Goal: Feedback & Contribution: Contribute content

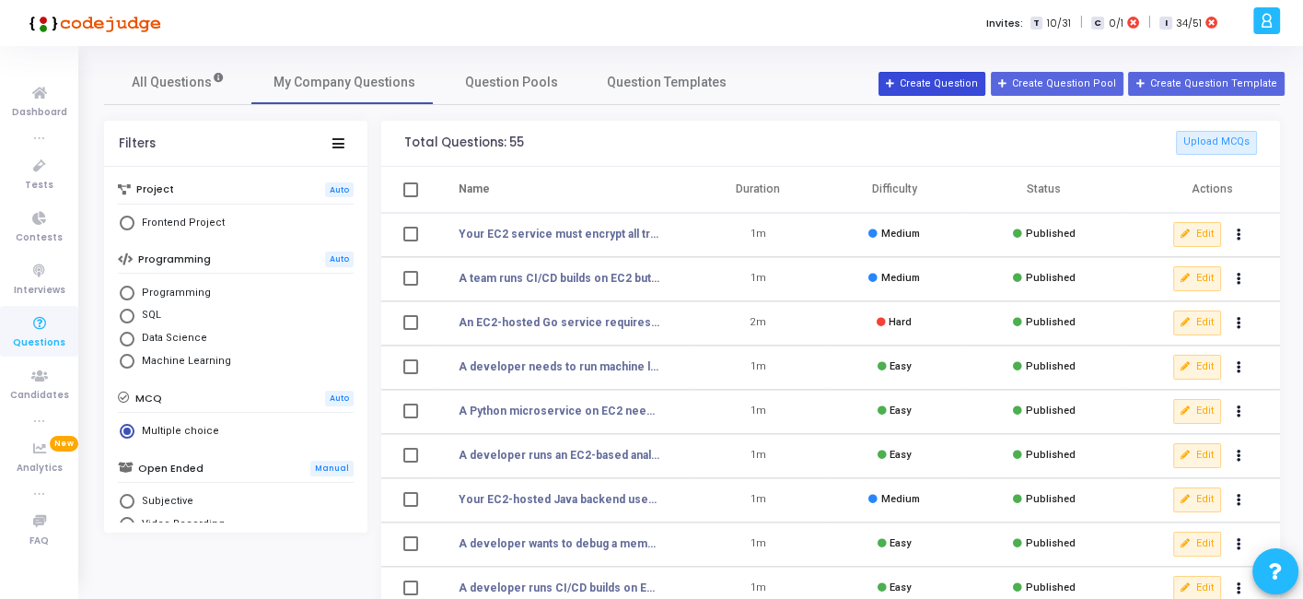
click at [947, 90] on div "All Questions My Company Questions Question Pools Question Templates Filters Pr…" at bounding box center [692, 494] width 1195 height 868
click at [947, 90] on button "Create Question" at bounding box center [932, 84] width 107 height 24
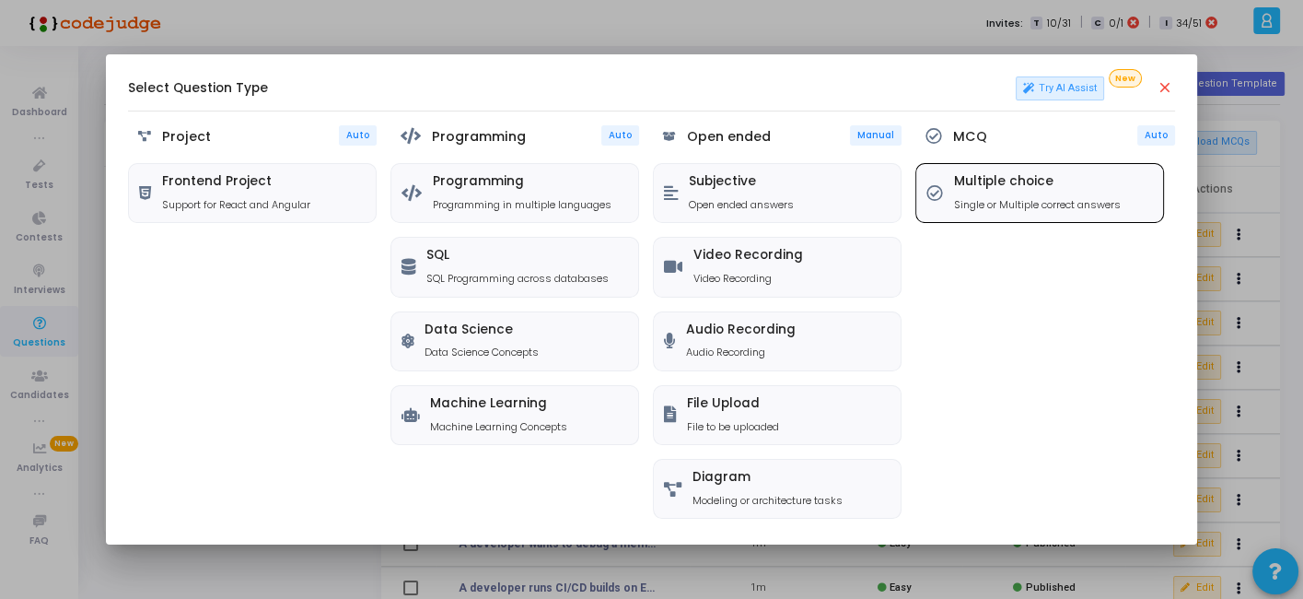
click at [1030, 203] on p "Single or Multiple correct answers" at bounding box center [1037, 205] width 167 height 16
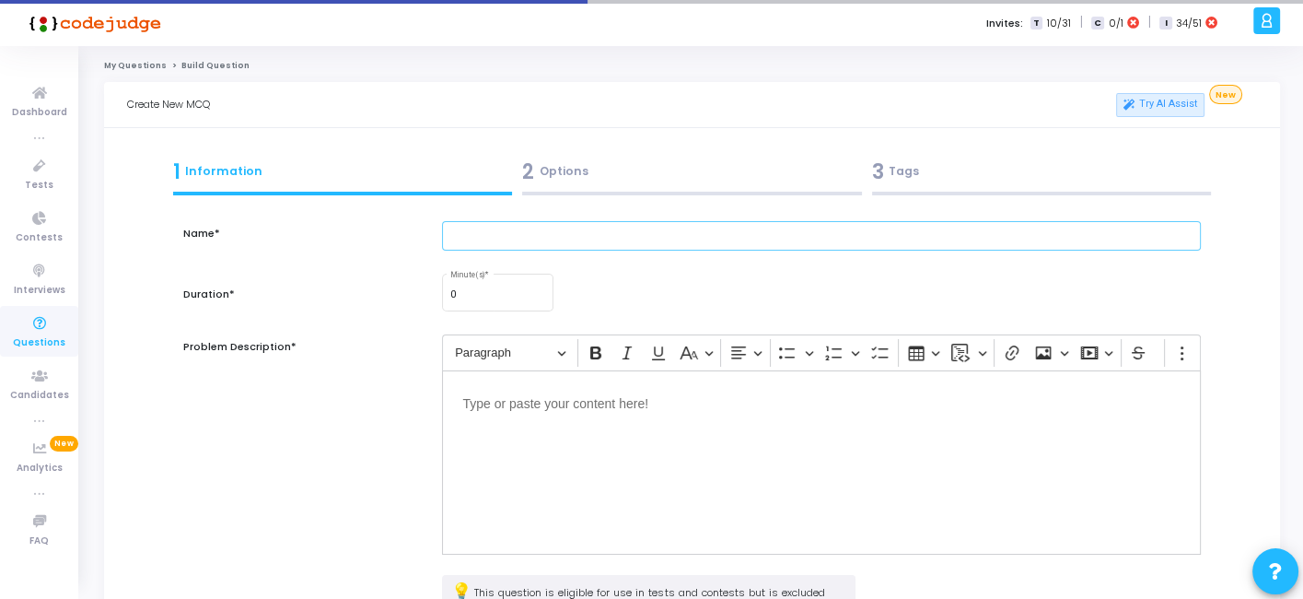
click at [688, 243] on input "text" at bounding box center [821, 236] width 758 height 30
paste input "You’re deploying a microservices app on ECS. The app requires dynamic scaling b…"
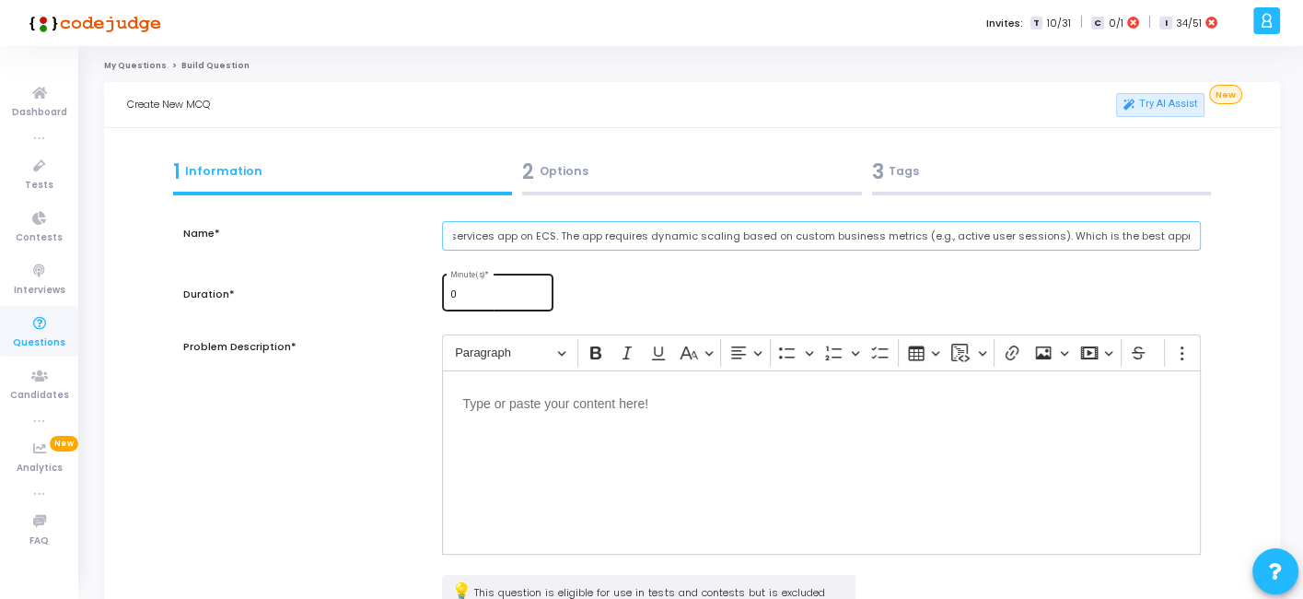
type input "You’re deploying a microservices app on ECS. The app requires dynamic scaling b…"
click at [486, 301] on div "0 Minute(s) *" at bounding box center [498, 291] width 96 height 40
type input "1"
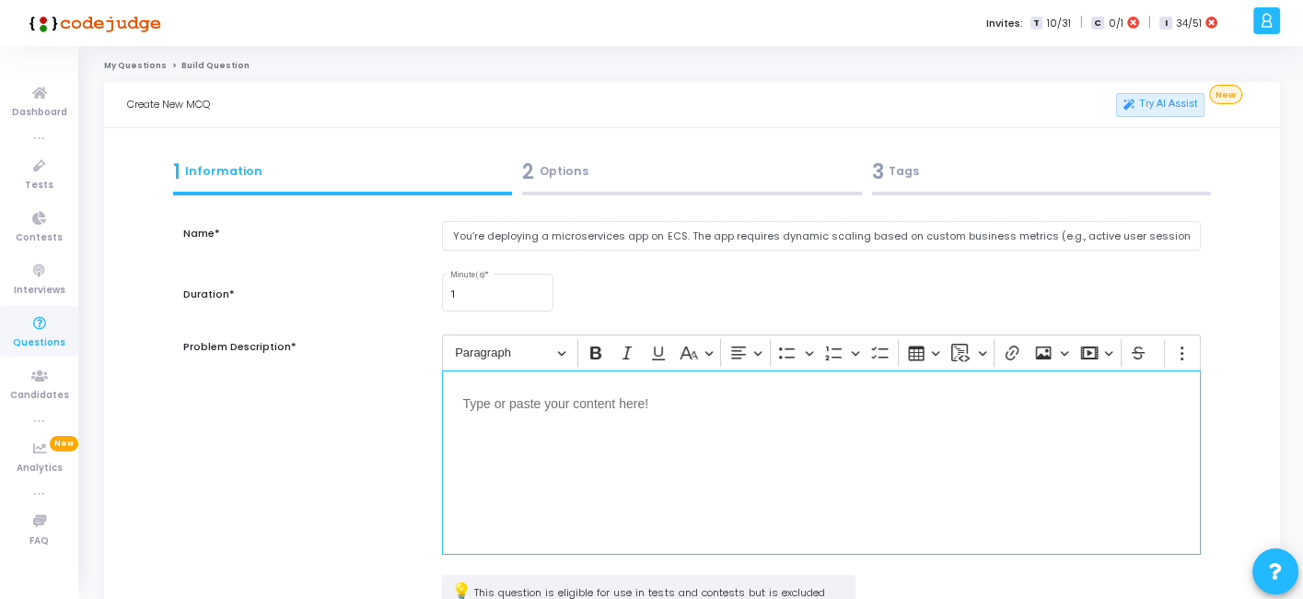
click at [496, 415] on div "Editor editing area: main" at bounding box center [821, 462] width 758 height 184
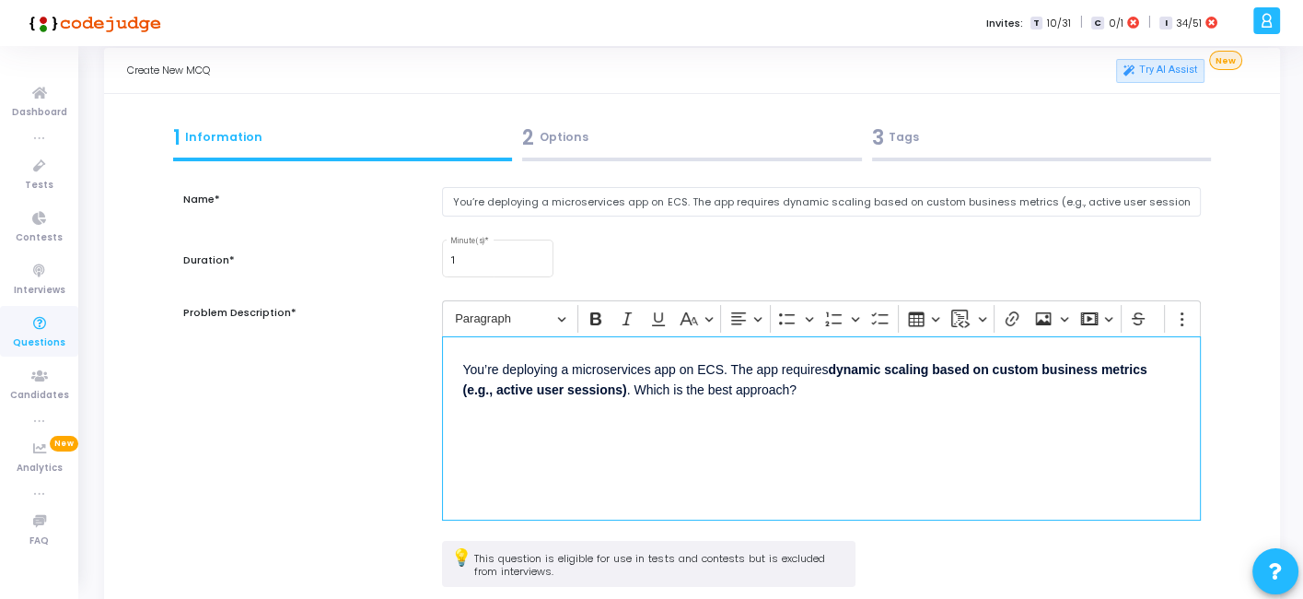
scroll to position [34, 0]
click at [613, 206] on input "You’re deploying a microservices app on ECS. The app requires dynamic scaling b…" at bounding box center [821, 202] width 758 height 30
click at [624, 422] on div "You’re deploying a microservices app on ECS. The app requires dynamic scaling b…" at bounding box center [821, 428] width 758 height 184
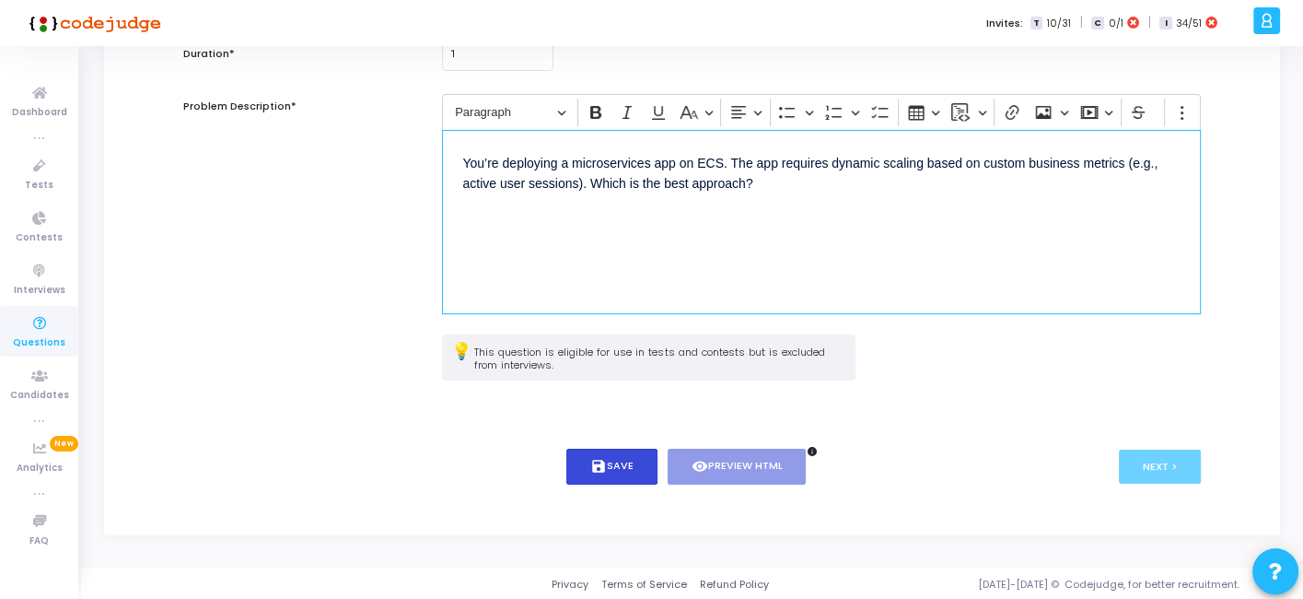
click at [605, 468] on icon "save" at bounding box center [598, 466] width 17 height 17
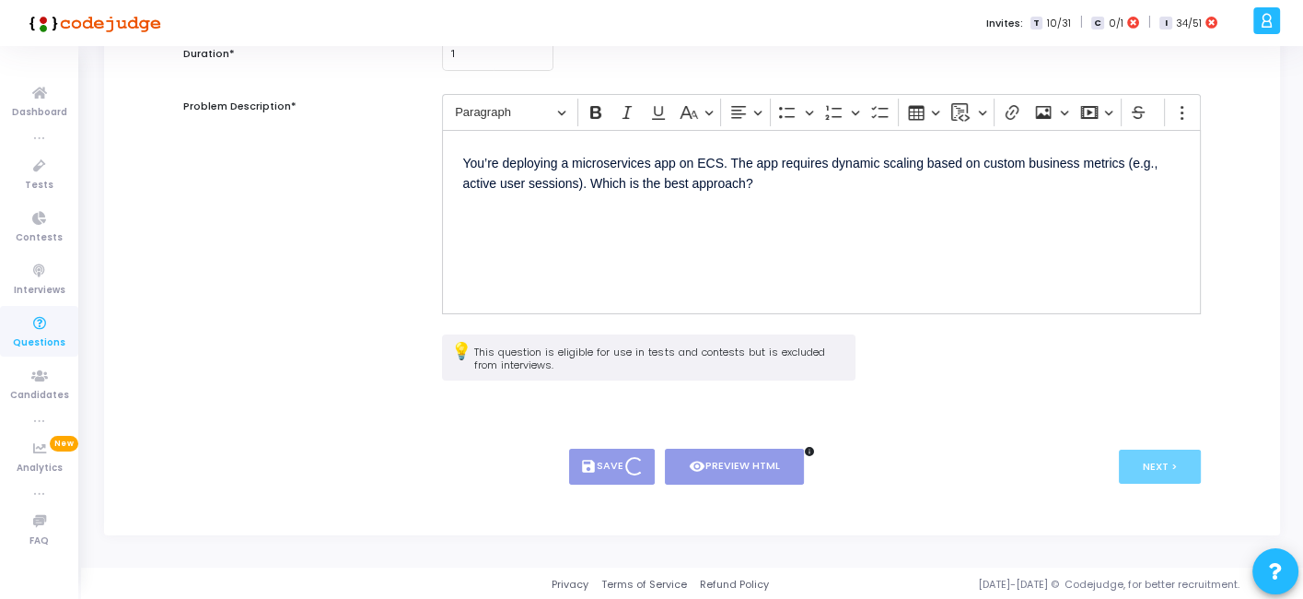
scroll to position [0, 0]
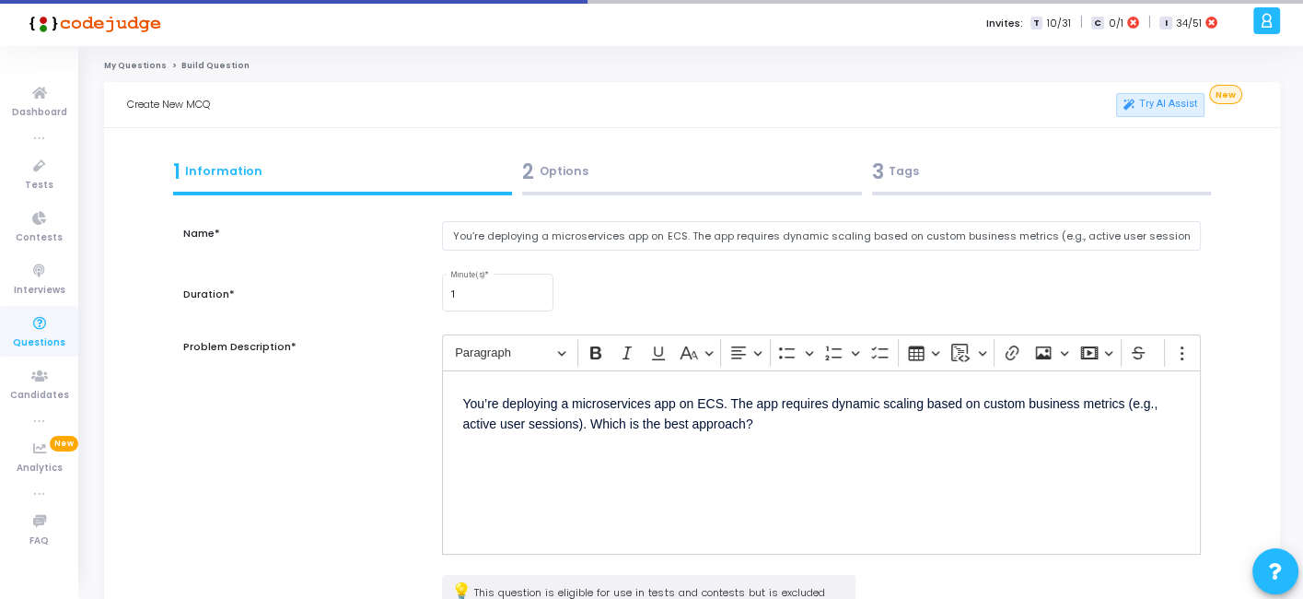
click at [635, 167] on div "2 Options" at bounding box center [692, 172] width 340 height 30
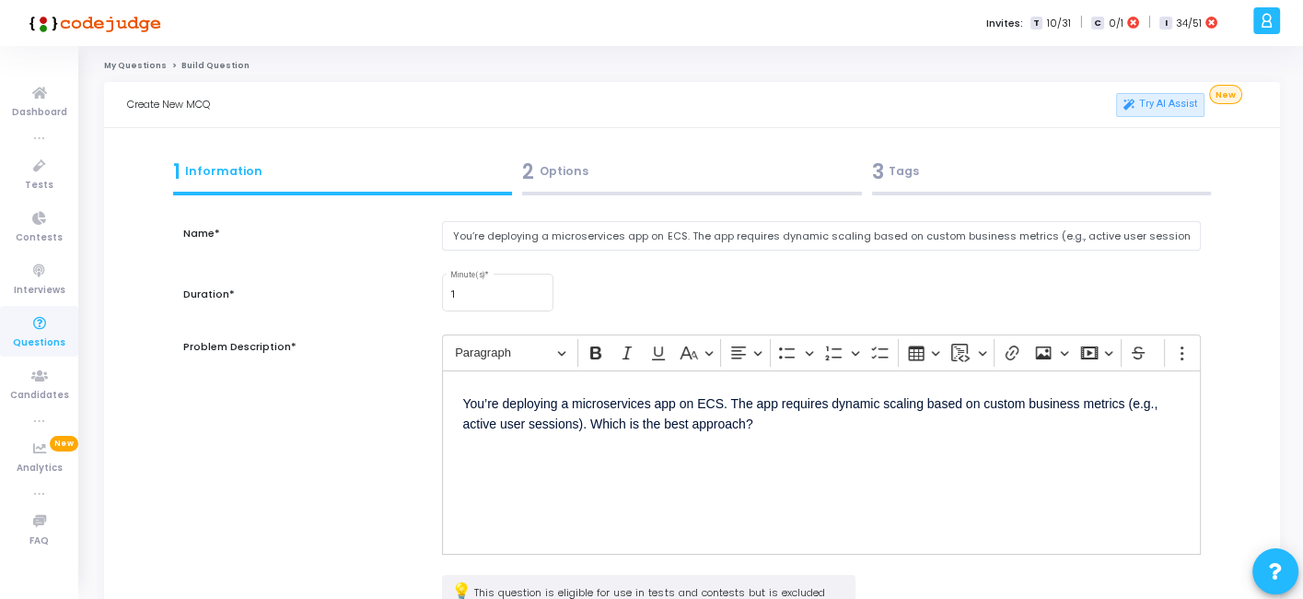
click at [605, 185] on div "2 Options" at bounding box center [692, 172] width 340 height 30
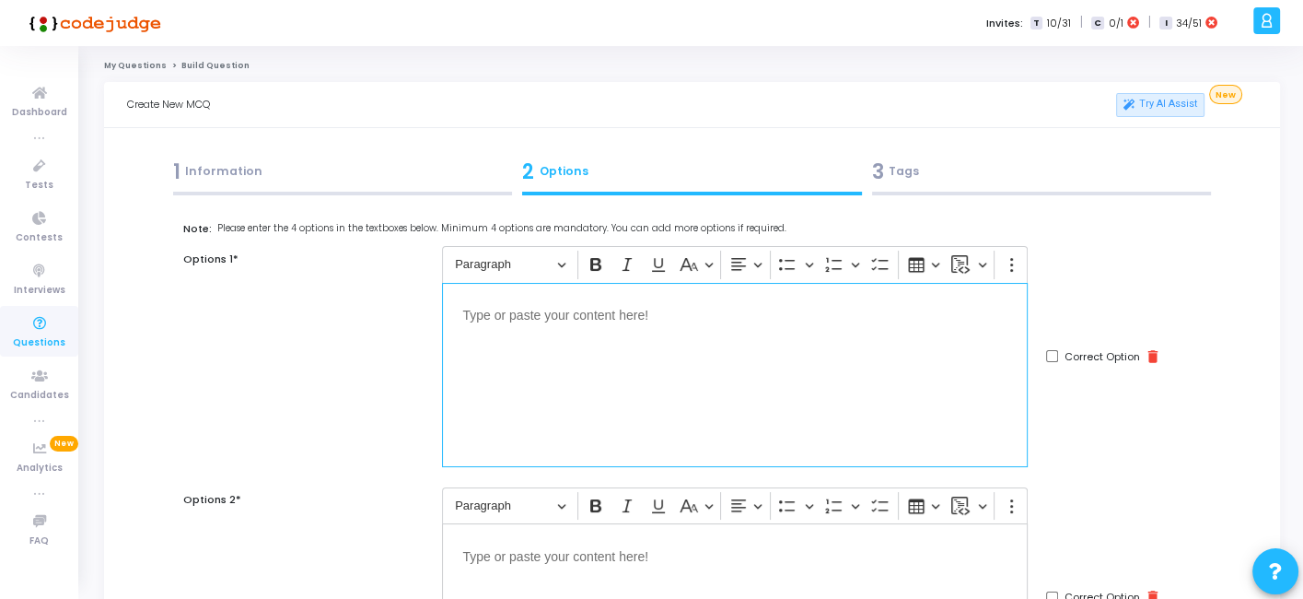
click at [672, 347] on div "Editor editing area: main" at bounding box center [735, 375] width 586 height 184
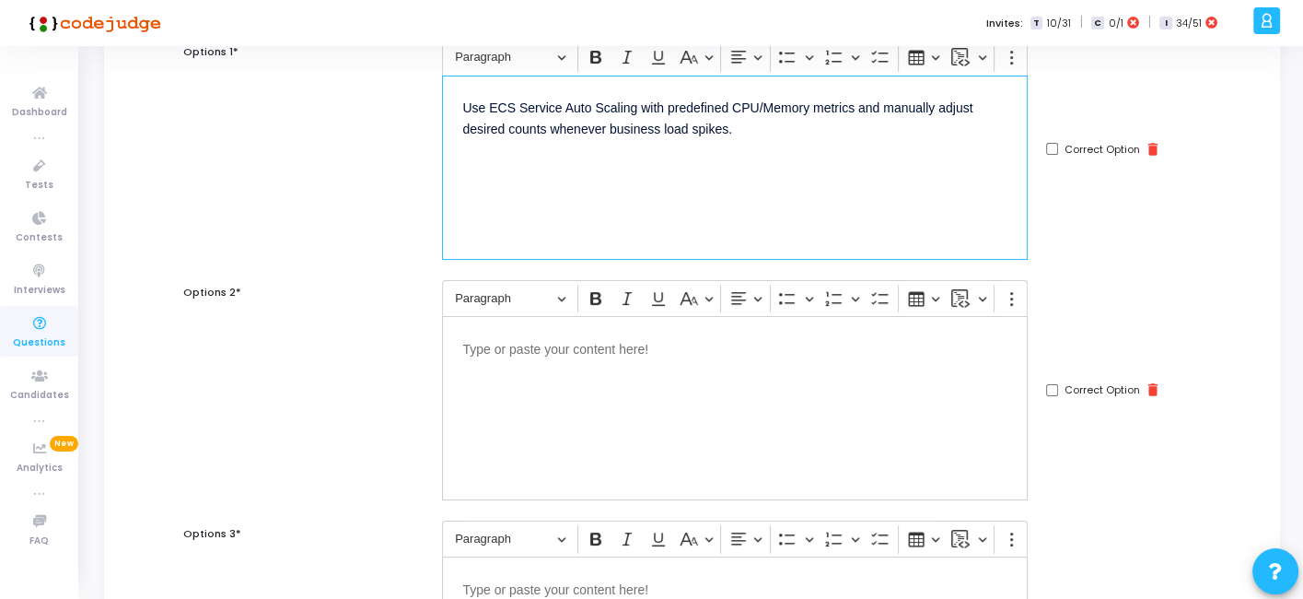
scroll to position [223, 0]
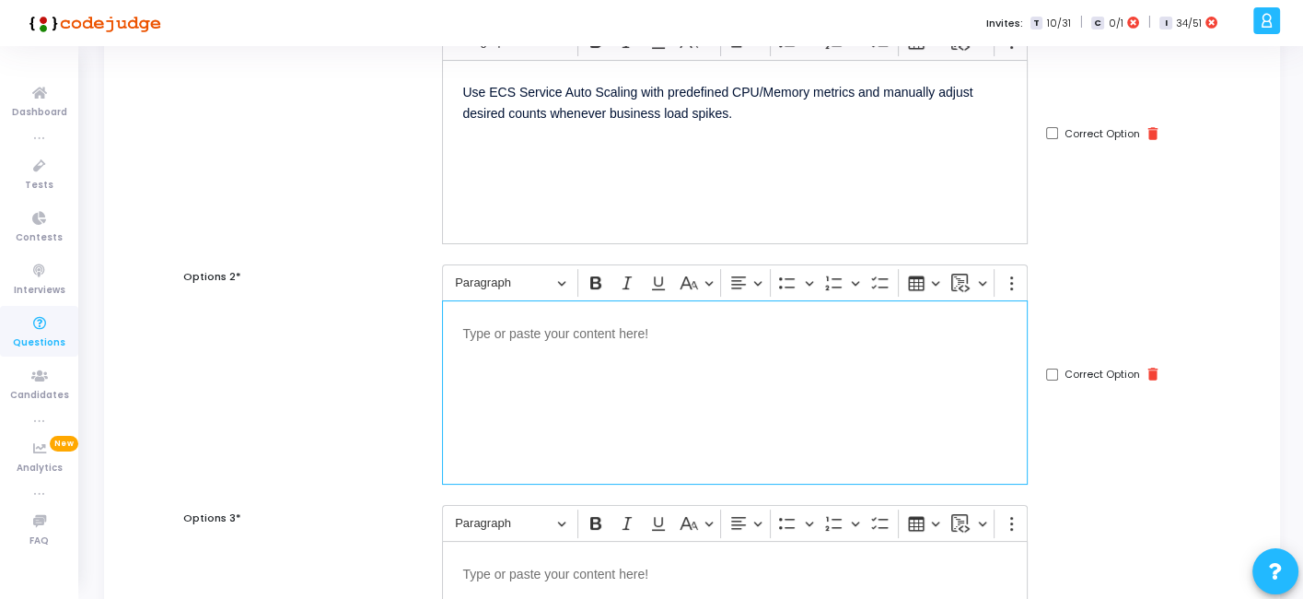
click at [683, 359] on div "Editor editing area: main" at bounding box center [735, 392] width 586 height 184
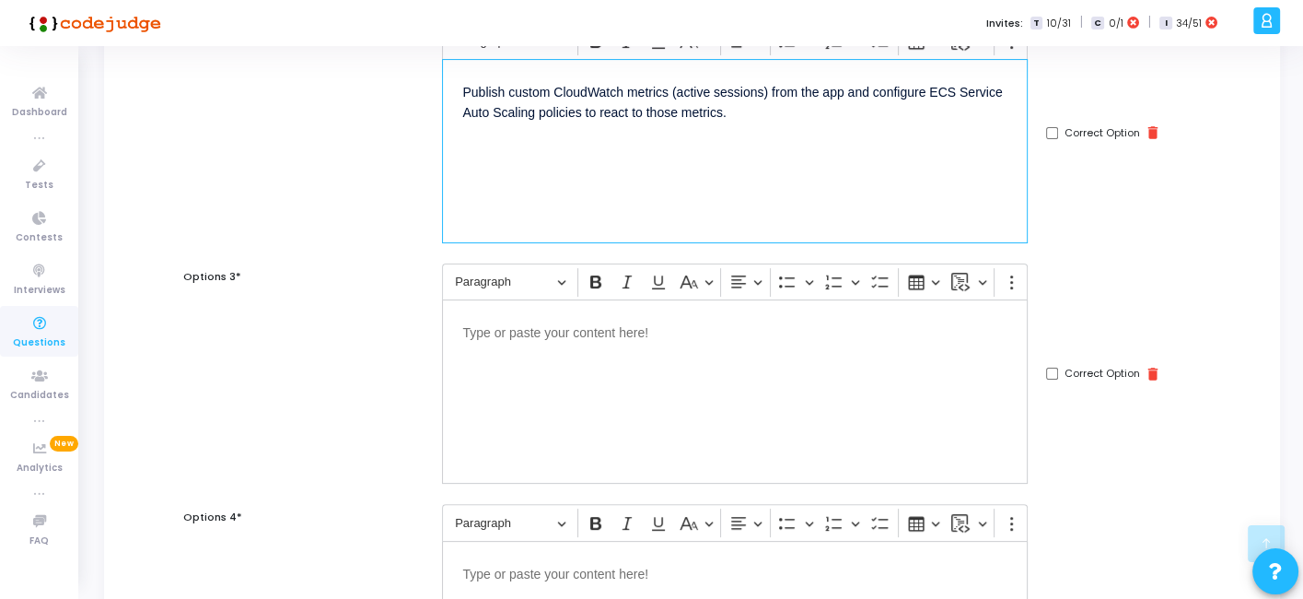
scroll to position [479, 0]
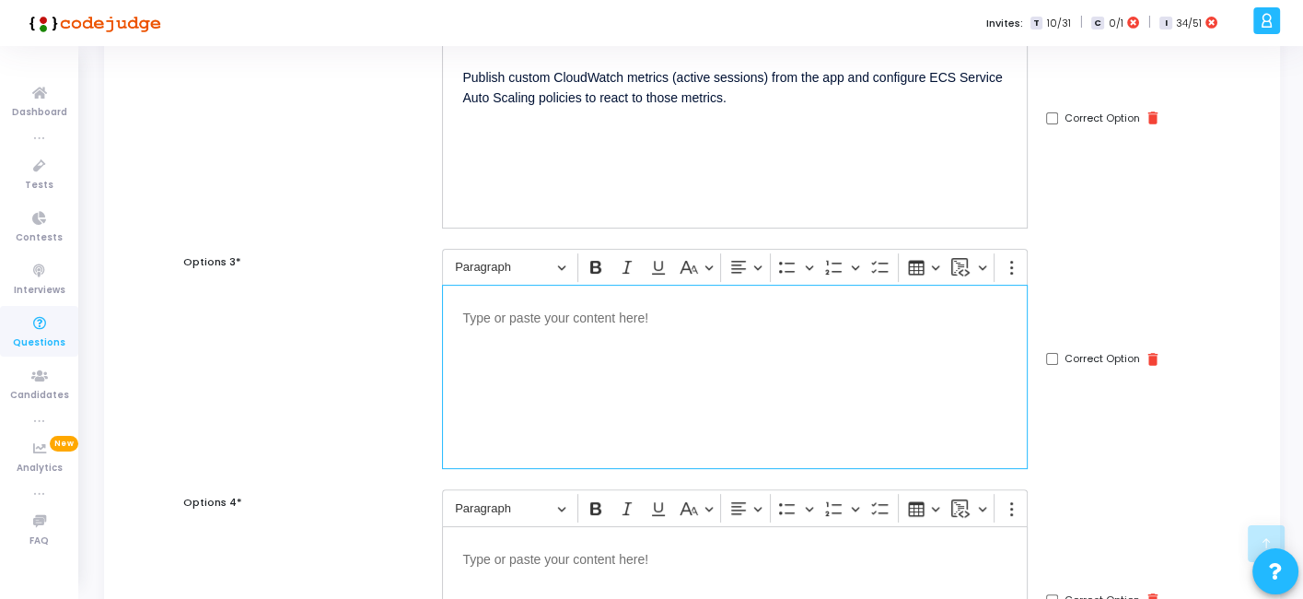
click at [634, 375] on div "Editor editing area: main" at bounding box center [735, 377] width 586 height 184
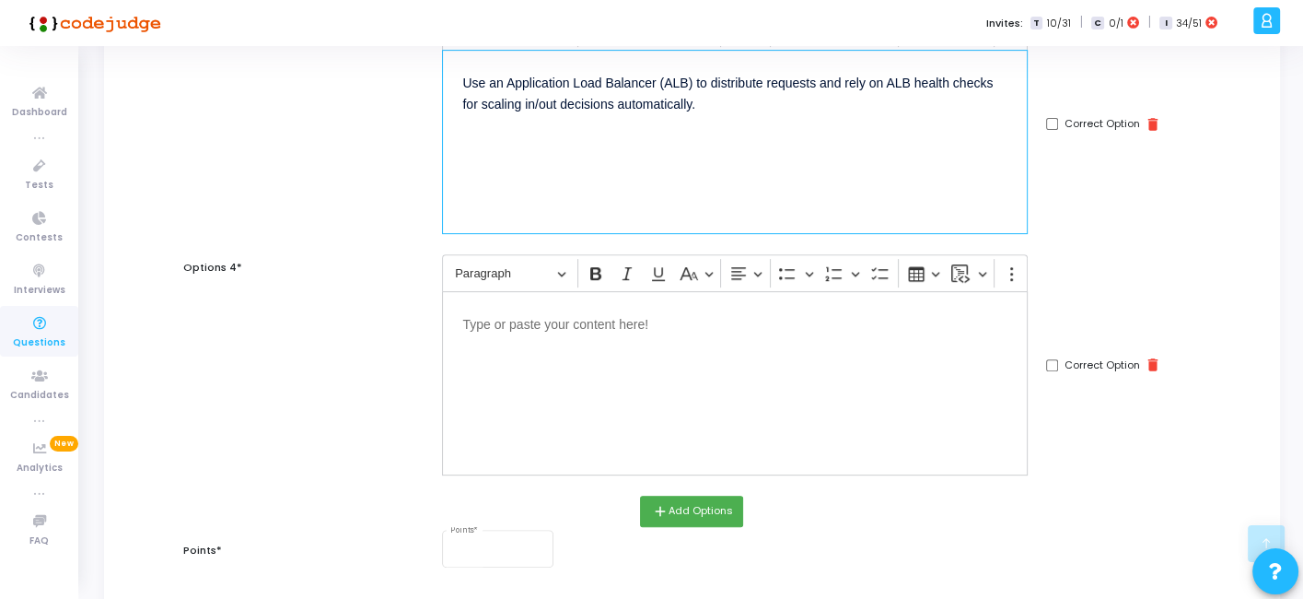
scroll to position [737, 0]
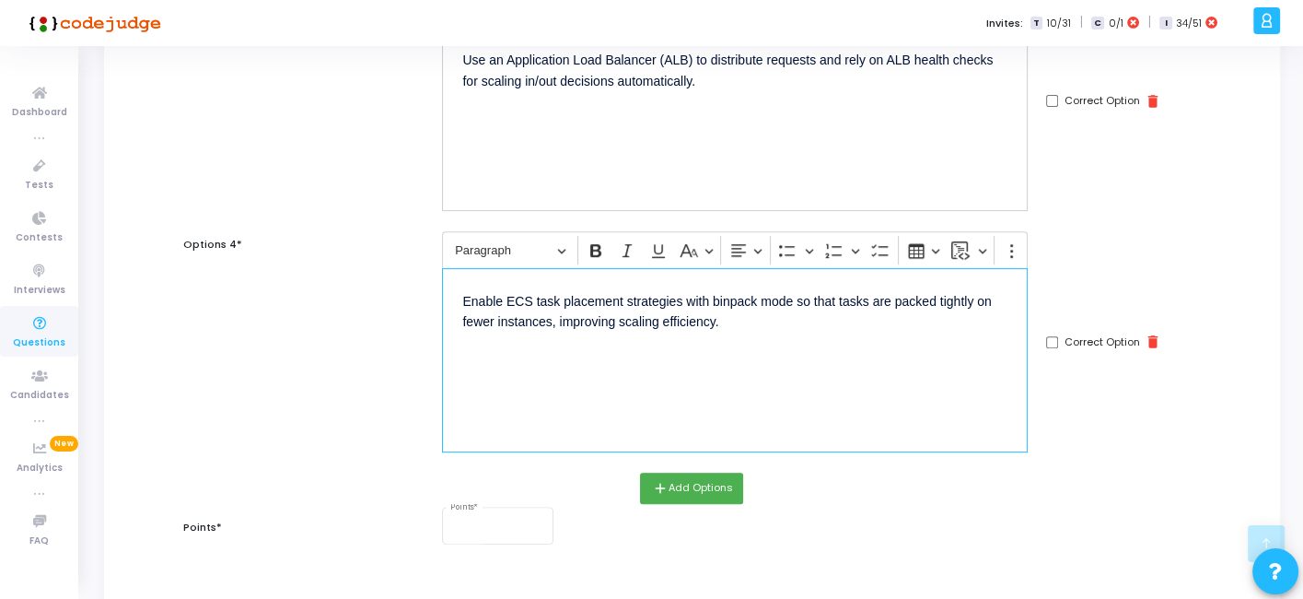
click at [628, 377] on div "Enable ECS task placement strategies with binpack mode so that tasks are packed…" at bounding box center [735, 360] width 586 height 184
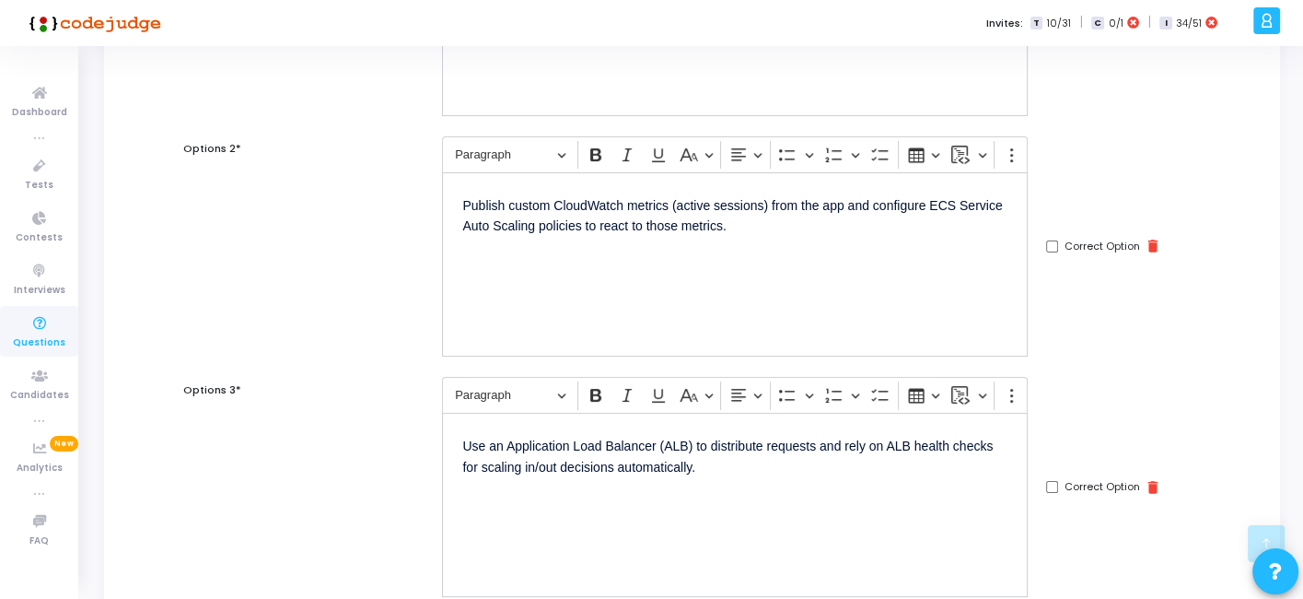
scroll to position [347, 0]
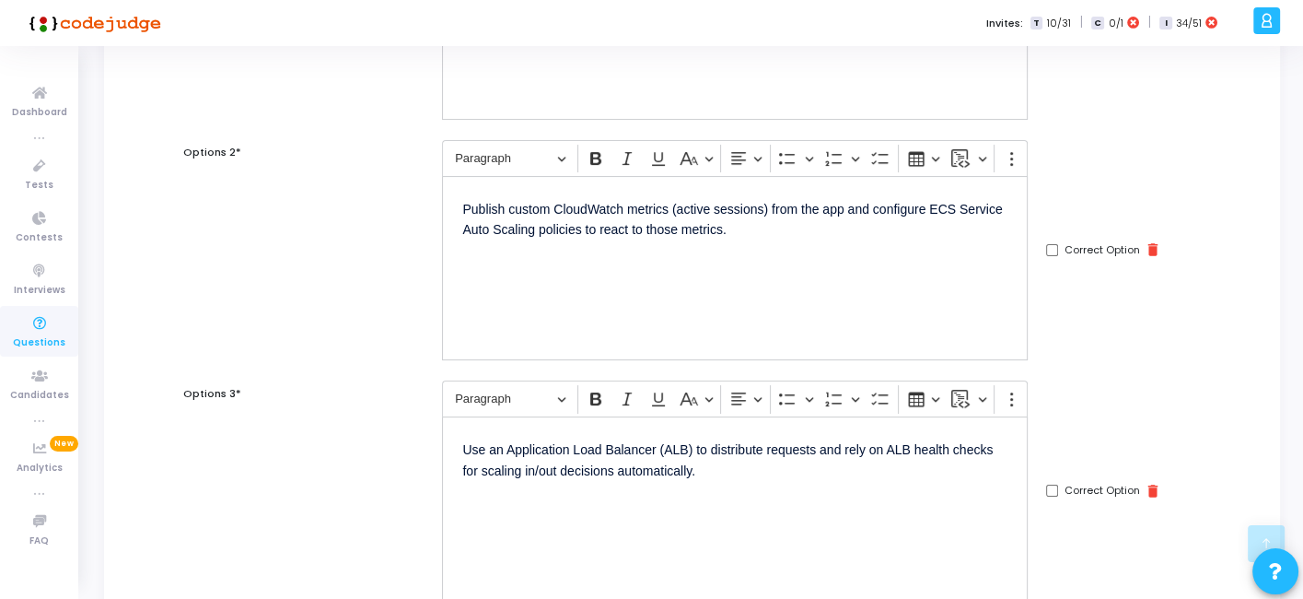
click at [1051, 249] on input "Correct Option" at bounding box center [1052, 250] width 12 height 12
checkbox input "true"
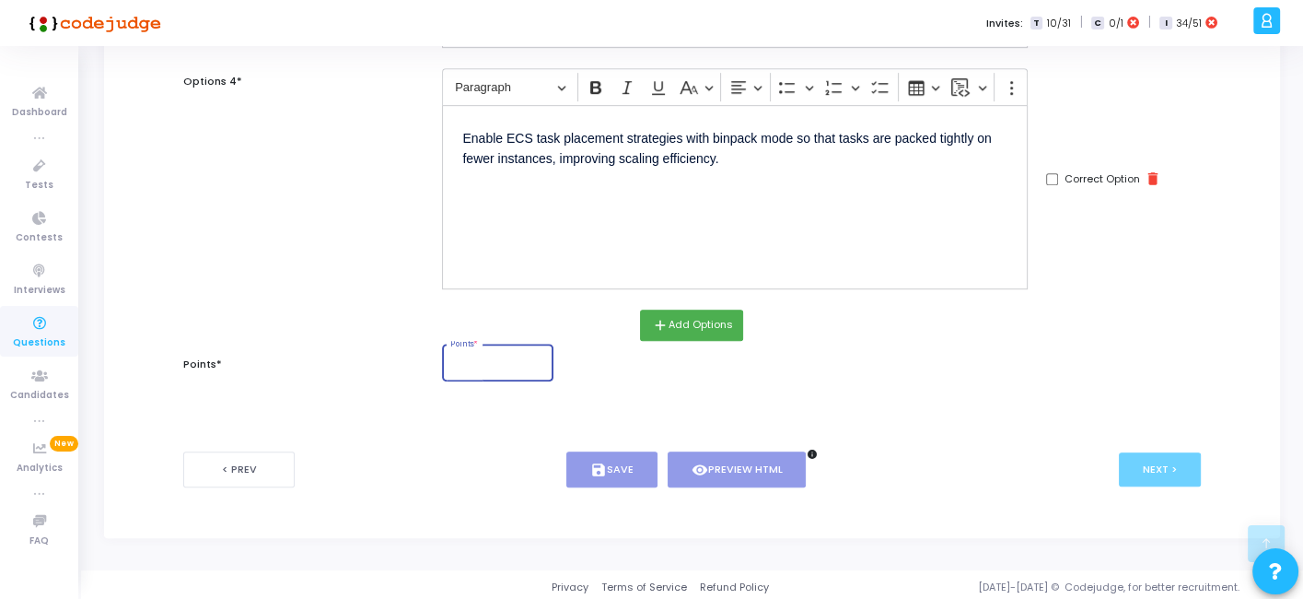
click at [505, 359] on input "Points *" at bounding box center [498, 364] width 96 height 11
type input "2"
click at [591, 451] on button "save Save" at bounding box center [612, 469] width 91 height 36
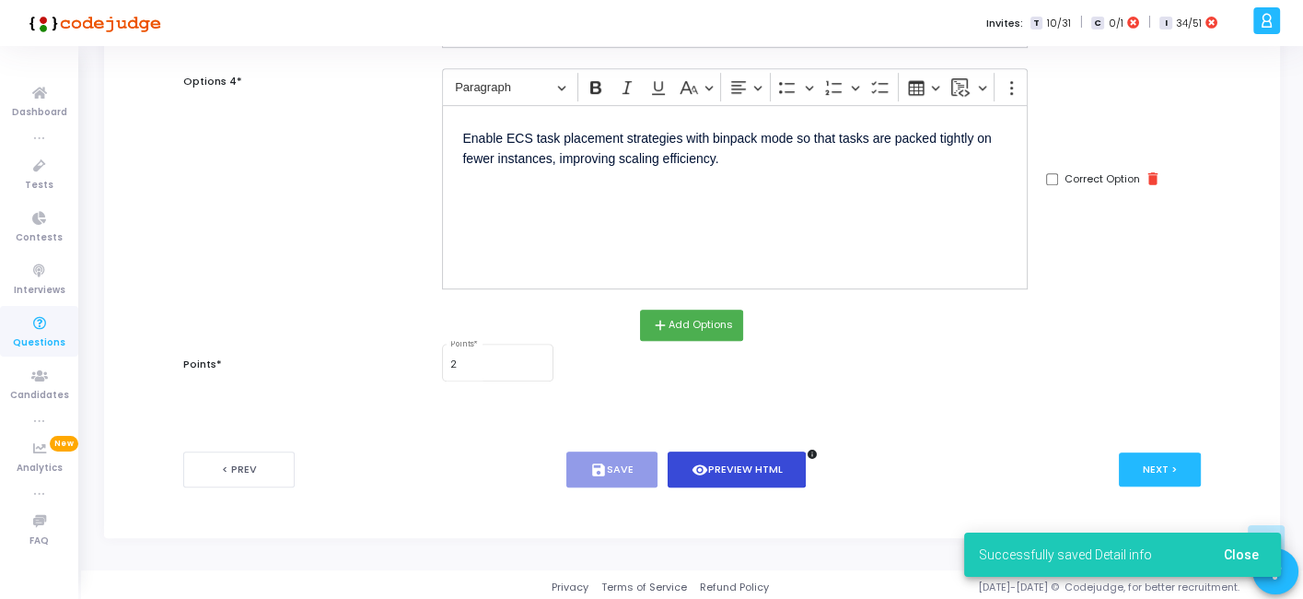
click at [749, 465] on button "visibility Preview HTML" at bounding box center [737, 469] width 139 height 36
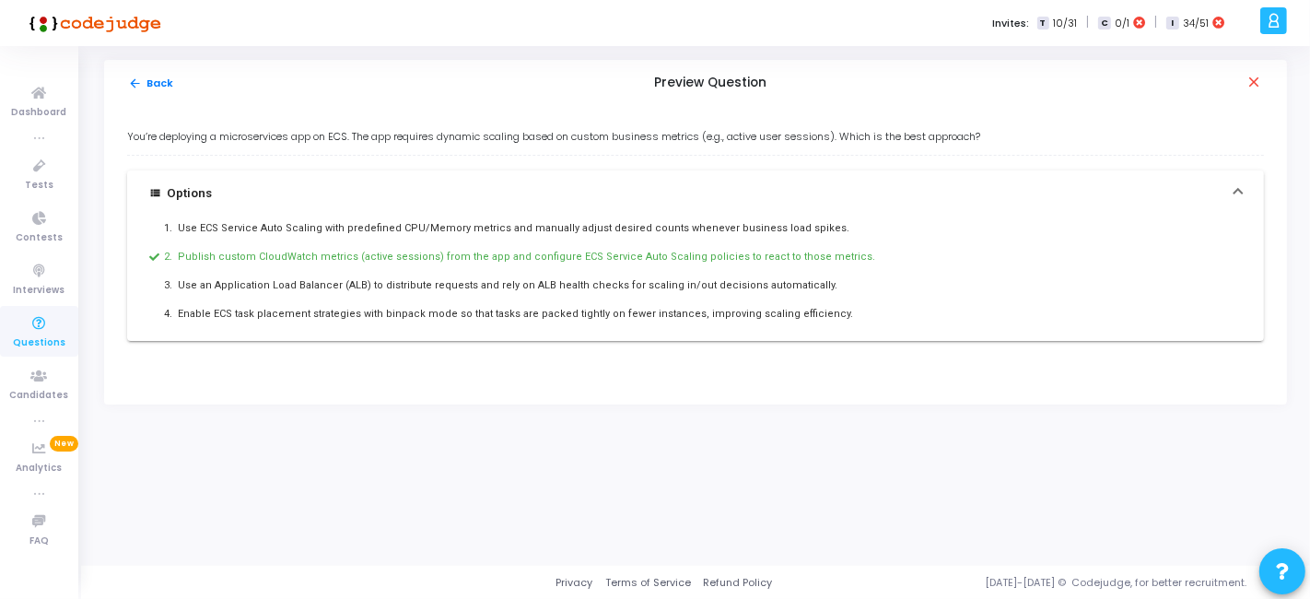
drag, startPoint x: 125, startPoint y: 136, endPoint x: 827, endPoint y: 387, distance: 745.3
click at [827, 387] on div "You’re deploying a microservices app on ECS. The app requires dynamic scaling b…" at bounding box center [695, 255] width 1183 height 298
copy div "You’re deploying a microservices app on ECS. The app requires dynamic scaling b…"
click at [154, 80] on button "arrow_back Back" at bounding box center [151, 84] width 48 height 18
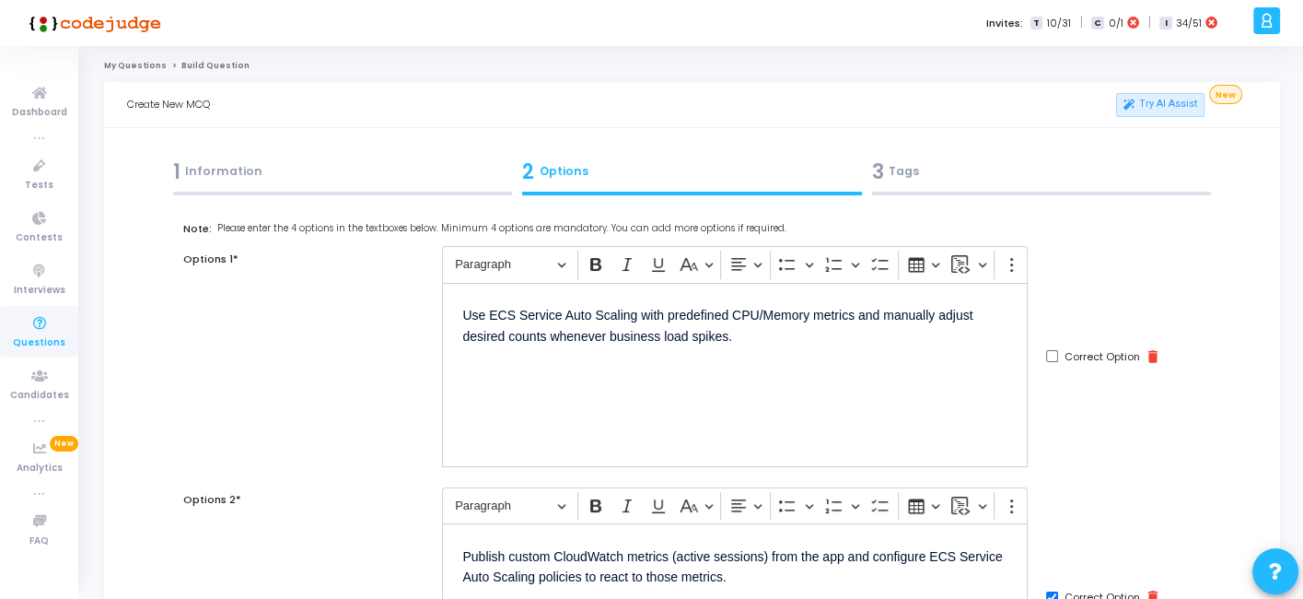
click at [923, 183] on div "3 Tags" at bounding box center [1042, 172] width 340 height 30
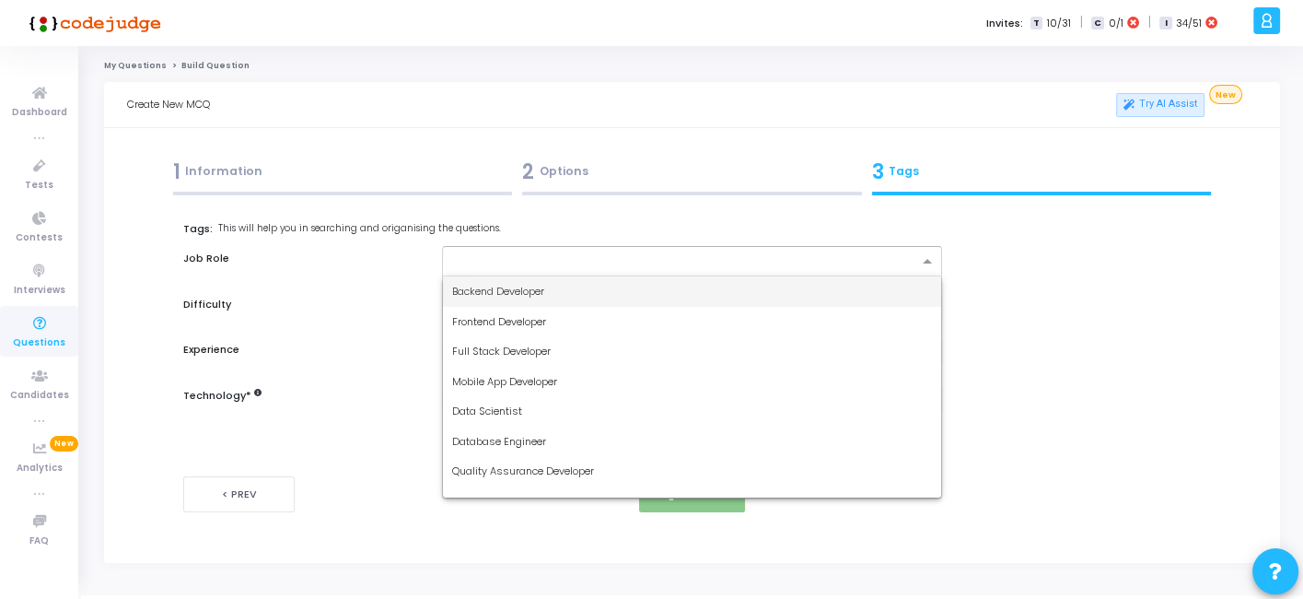
click at [660, 255] on input "text" at bounding box center [684, 262] width 465 height 16
click at [544, 286] on span "Backend Developer" at bounding box center [498, 291] width 92 height 15
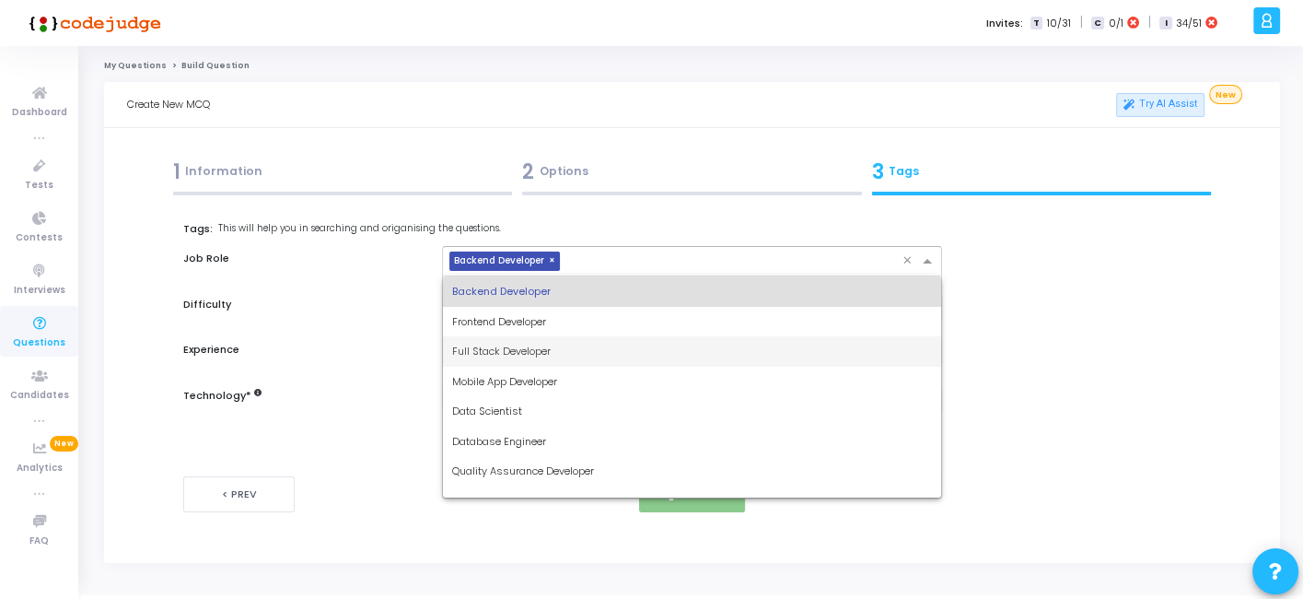
drag, startPoint x: 624, startPoint y: 264, endPoint x: 527, endPoint y: 354, distance: 131.7
click at [527, 276] on ng-select "× Backend Developer × Backend Developer Frontend Developer Full Stack Developer…" at bounding box center [691, 261] width 499 height 30
click at [527, 354] on span "Full Stack Developer" at bounding box center [501, 351] width 99 height 15
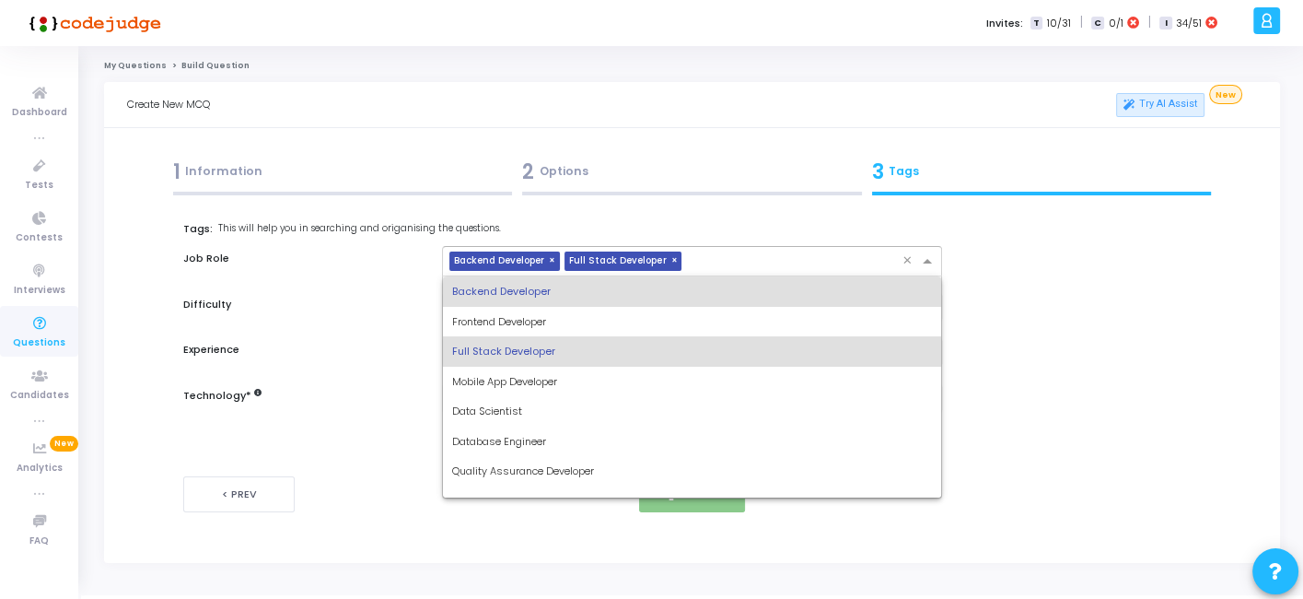
drag, startPoint x: 734, startPoint y: 263, endPoint x: 618, endPoint y: 402, distance: 180.5
click at [618, 276] on ng-select "× Backend Developer × Full Stack Developer × Backend Developer Frontend Develop…" at bounding box center [691, 261] width 499 height 30
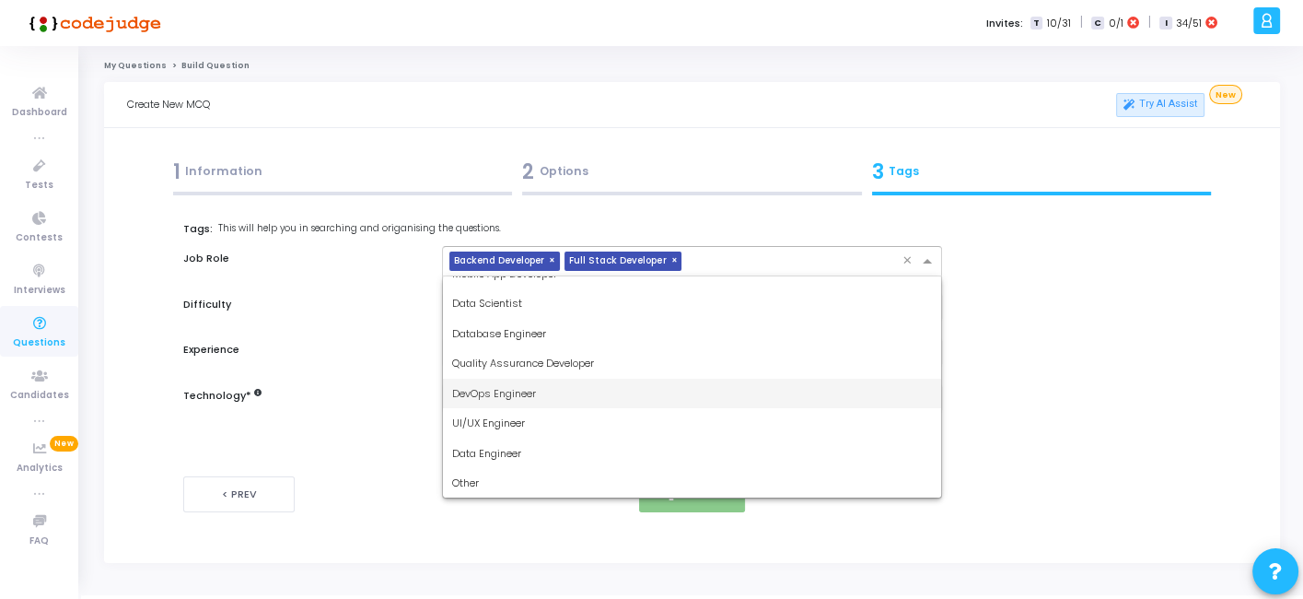
click at [570, 396] on div "DevOps Engineer" at bounding box center [691, 394] width 497 height 30
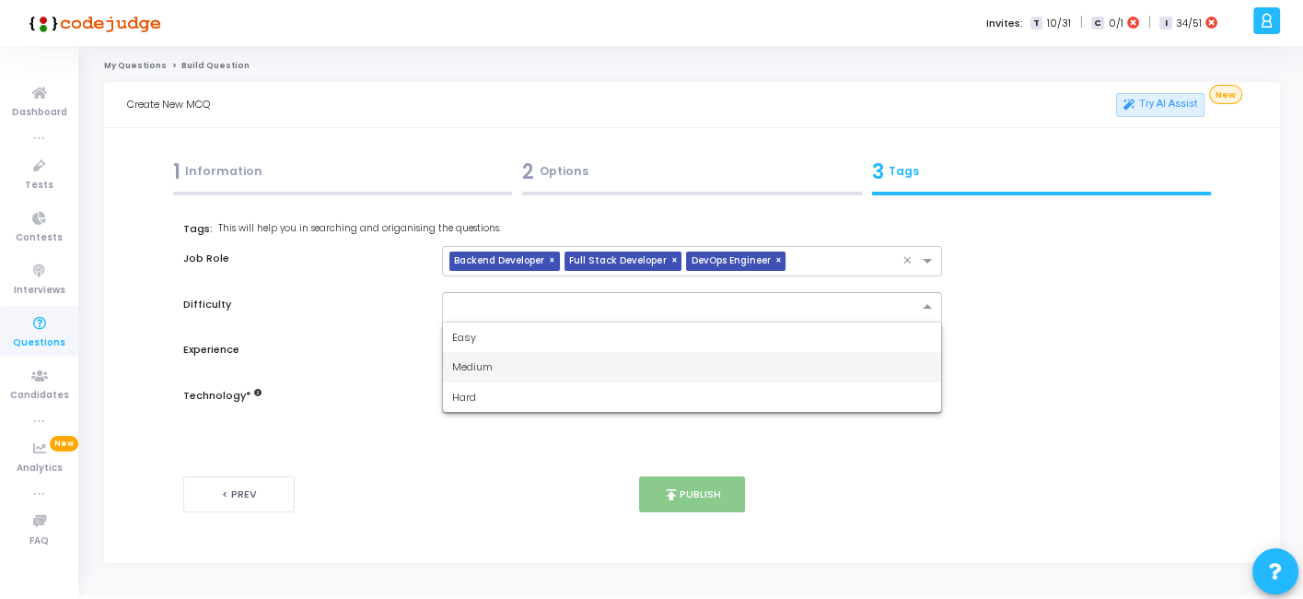
drag, startPoint x: 628, startPoint y: 303, endPoint x: 505, endPoint y: 354, distance: 133.4
click at [505, 322] on ng-select "Easy Medium Hard" at bounding box center [691, 307] width 499 height 30
click at [505, 354] on div "Medium" at bounding box center [691, 367] width 497 height 30
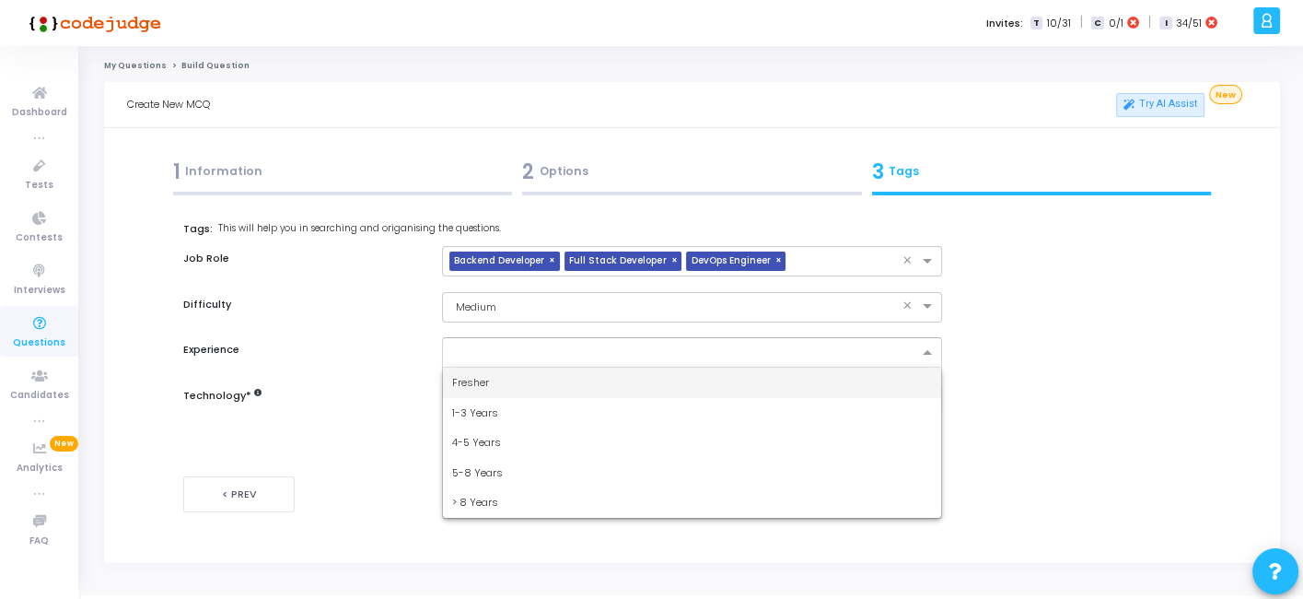
drag, startPoint x: 526, startPoint y: 342, endPoint x: 479, endPoint y: 375, distance: 57.5
click at [479, 368] on ng-select "Fresher 1-3 Years 4-5 Years 5-8 Years > 8 Years" at bounding box center [691, 352] width 499 height 30
click at [479, 375] on span "Fresher" at bounding box center [470, 382] width 37 height 15
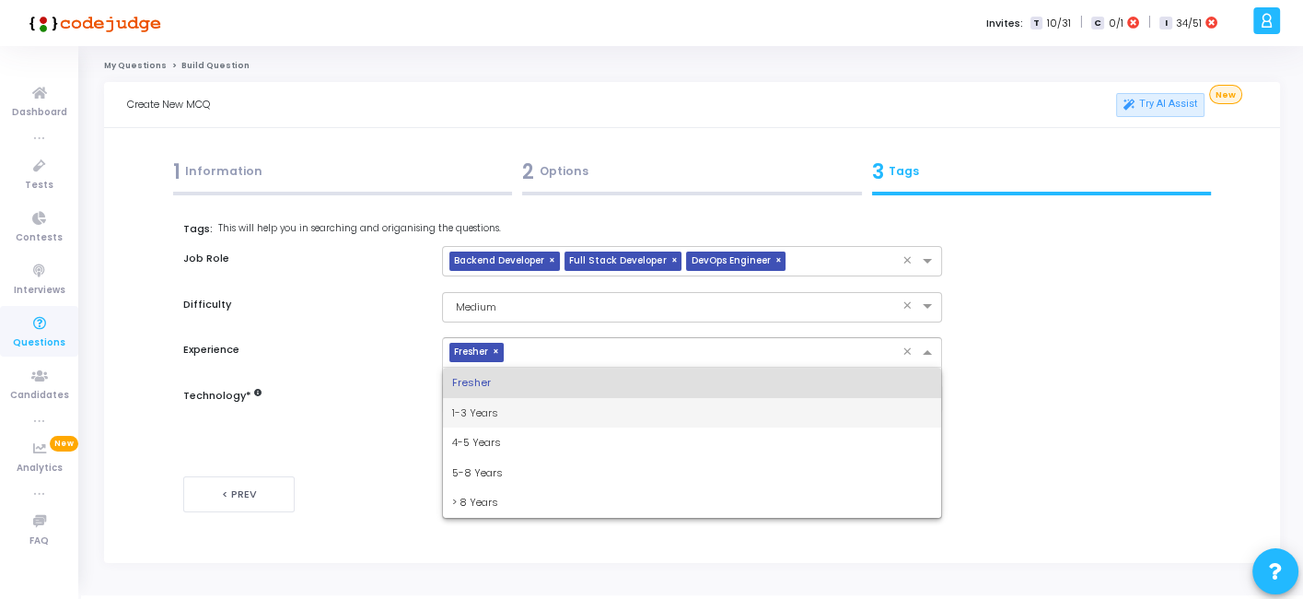
drag, startPoint x: 522, startPoint y: 360, endPoint x: 479, endPoint y: 414, distance: 68.8
click at [479, 368] on ng-select "× Fresher × Fresher 1-3 Years 4-5 Years 5-8 Years > 8 Years" at bounding box center [691, 352] width 499 height 30
click at [479, 414] on span "1-3 Years" at bounding box center [475, 412] width 46 height 15
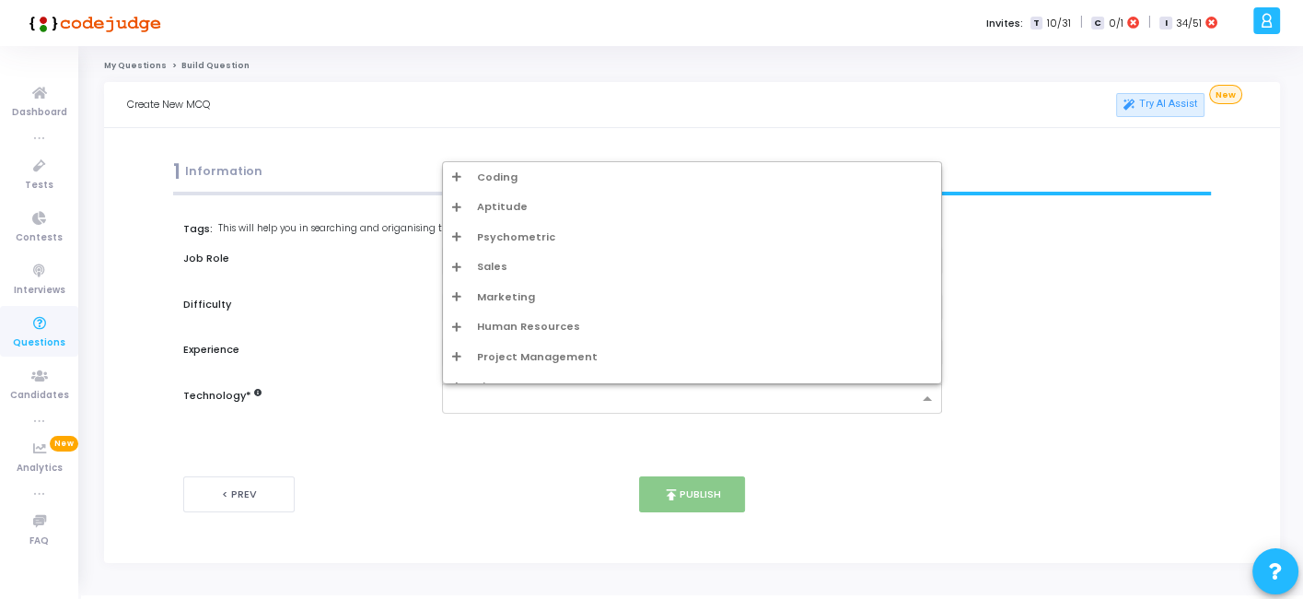
click at [548, 388] on div at bounding box center [680, 398] width 474 height 23
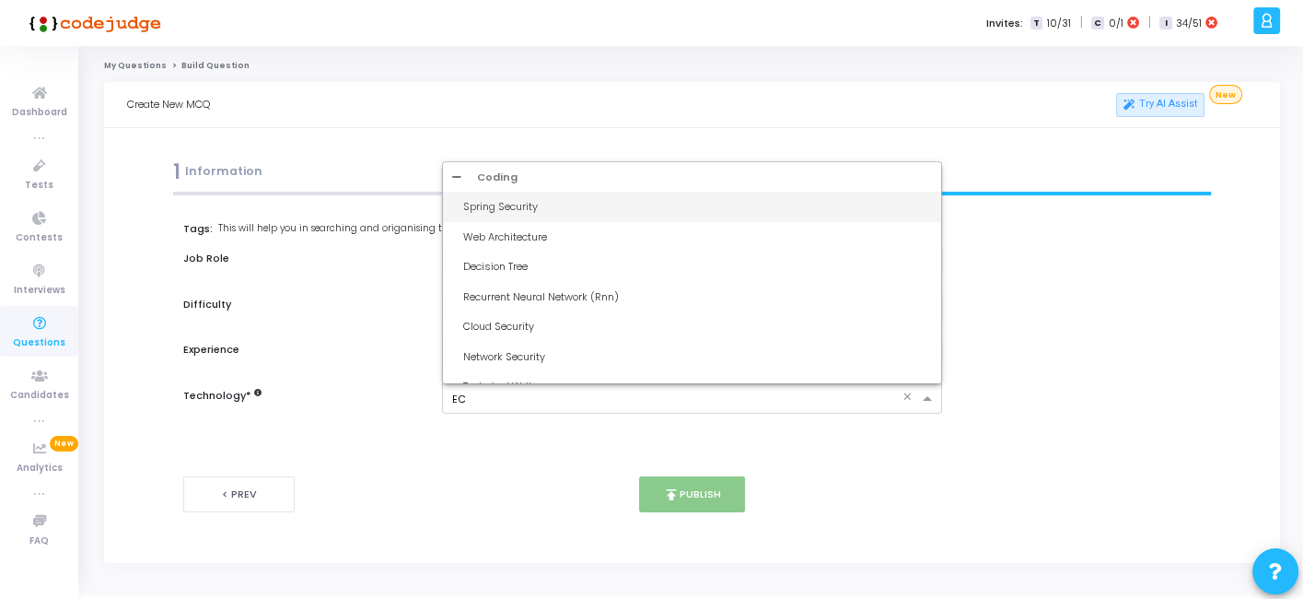
type input "ECS"
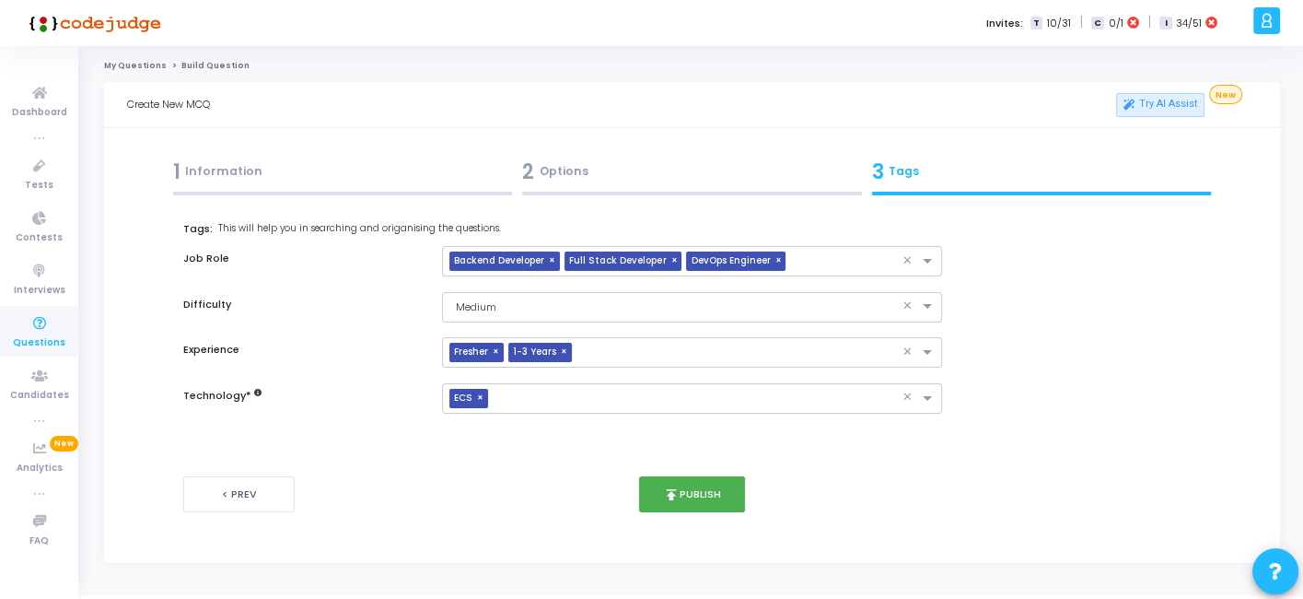
click at [591, 192] on div at bounding box center [692, 194] width 340 height 4
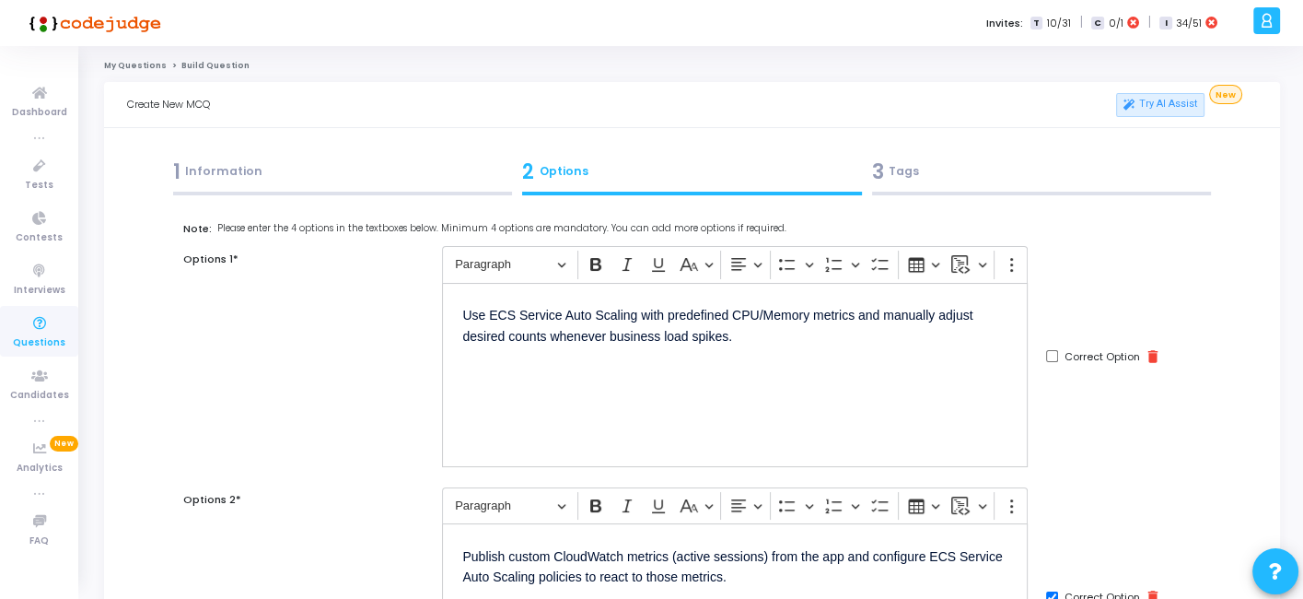
click at [910, 166] on div "3 Tags" at bounding box center [1042, 172] width 340 height 30
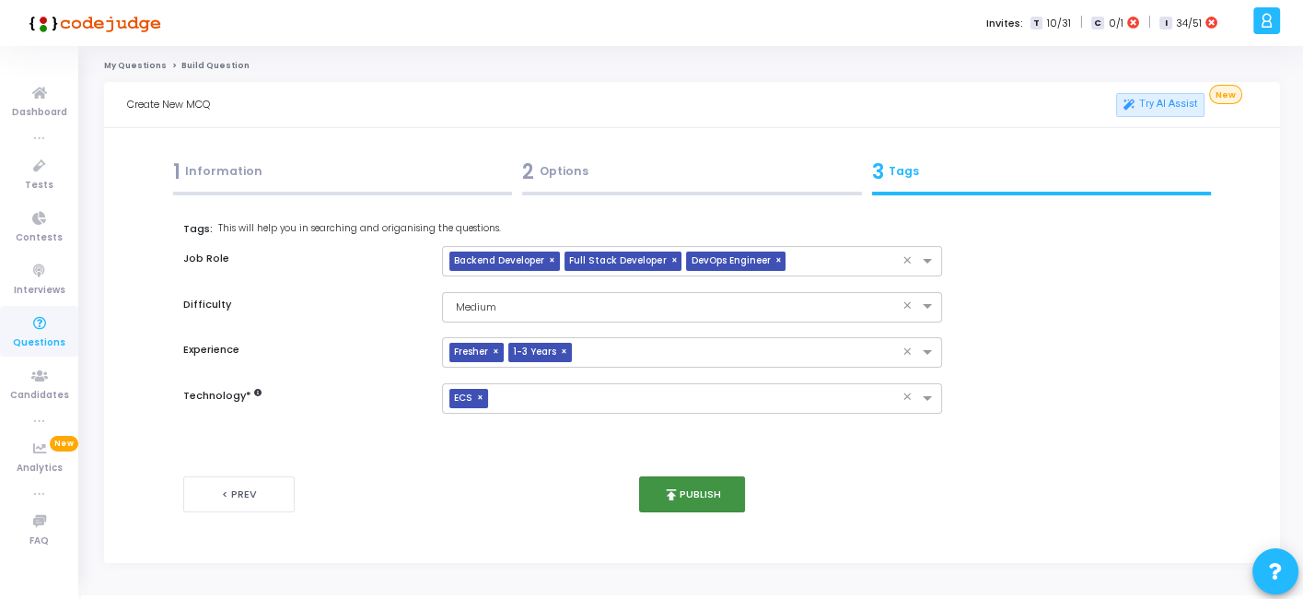
click at [698, 502] on button "publish Publish" at bounding box center [692, 494] width 106 height 36
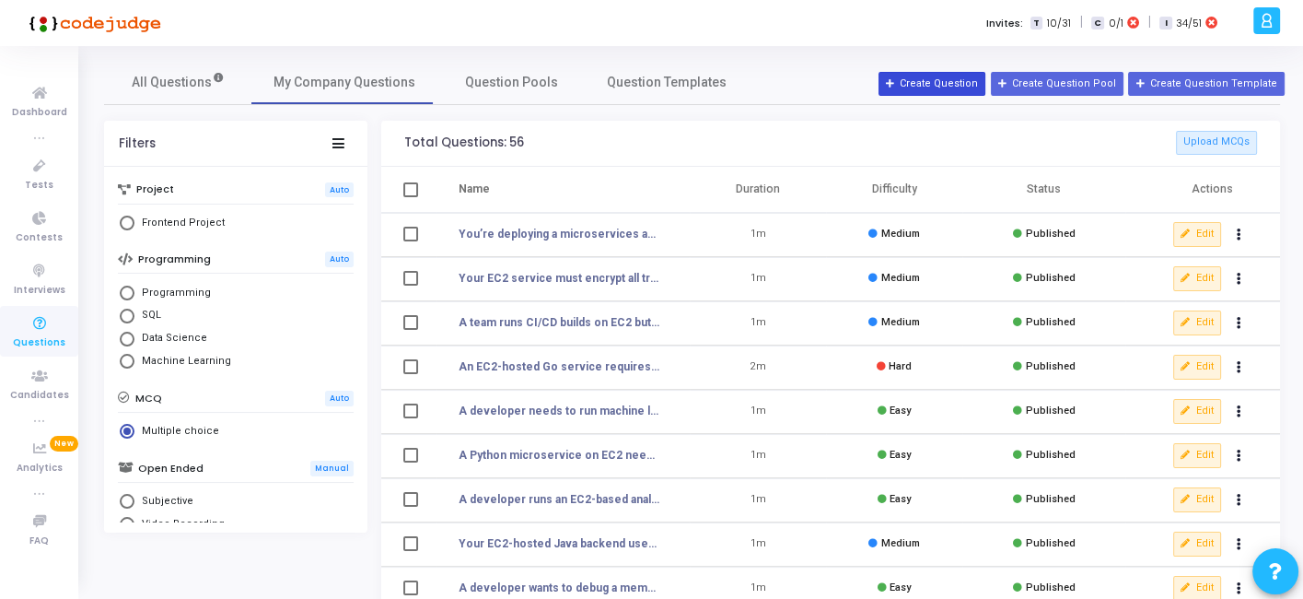
click at [933, 73] on button "Create Question" at bounding box center [932, 84] width 107 height 24
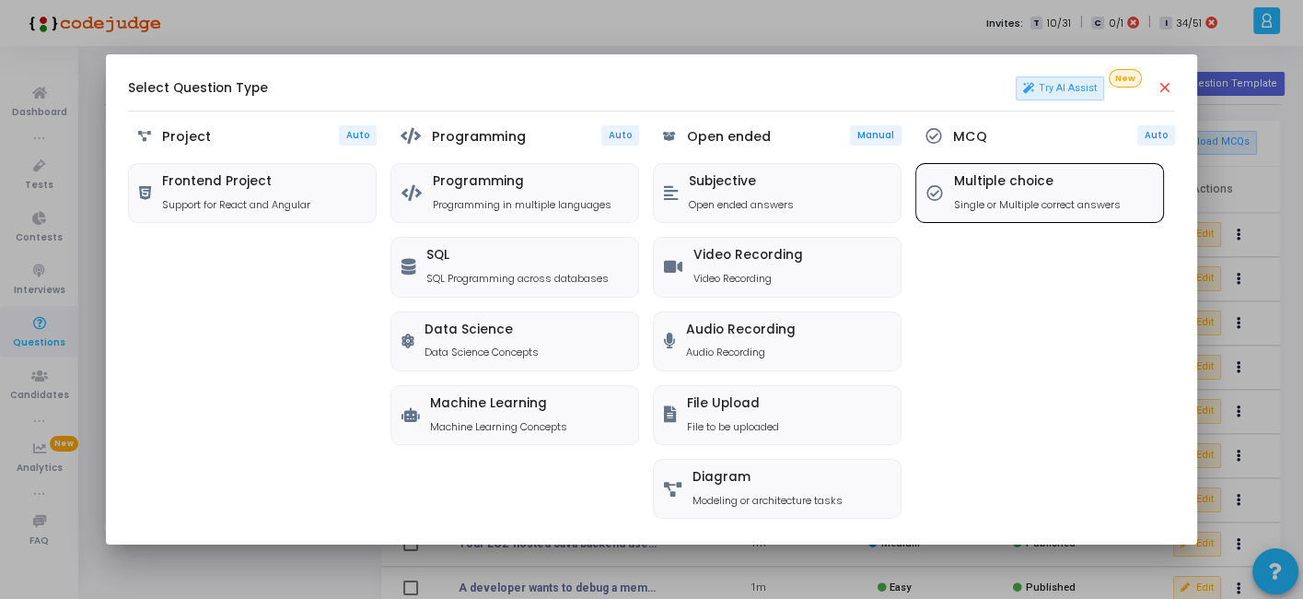
click at [990, 175] on h5 "Multiple choice" at bounding box center [1037, 182] width 167 height 16
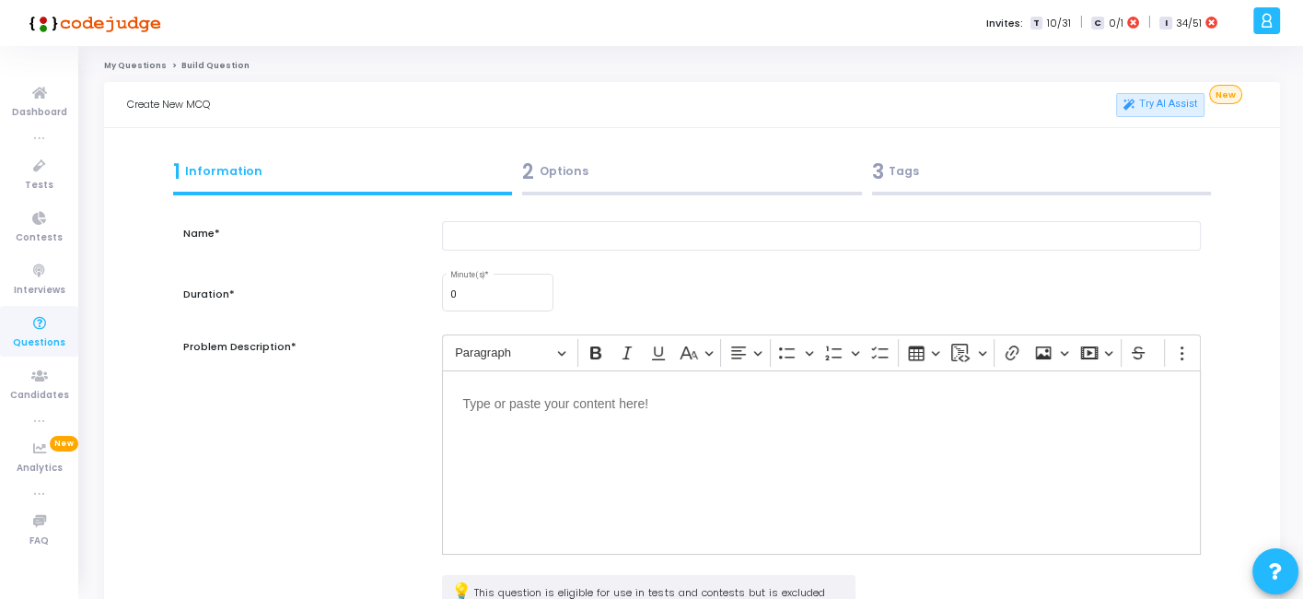
click at [610, 212] on div "Name* Duration* 0 Minute(s) * Problem Description* Rich Text Editor Paragraph B…" at bounding box center [691, 477] width 1017 height 552
click at [590, 224] on input "text" at bounding box center [821, 236] width 758 height 30
paste input "A developer is running ECS on EC2 launch type. The cluster sometimes fails to s…"
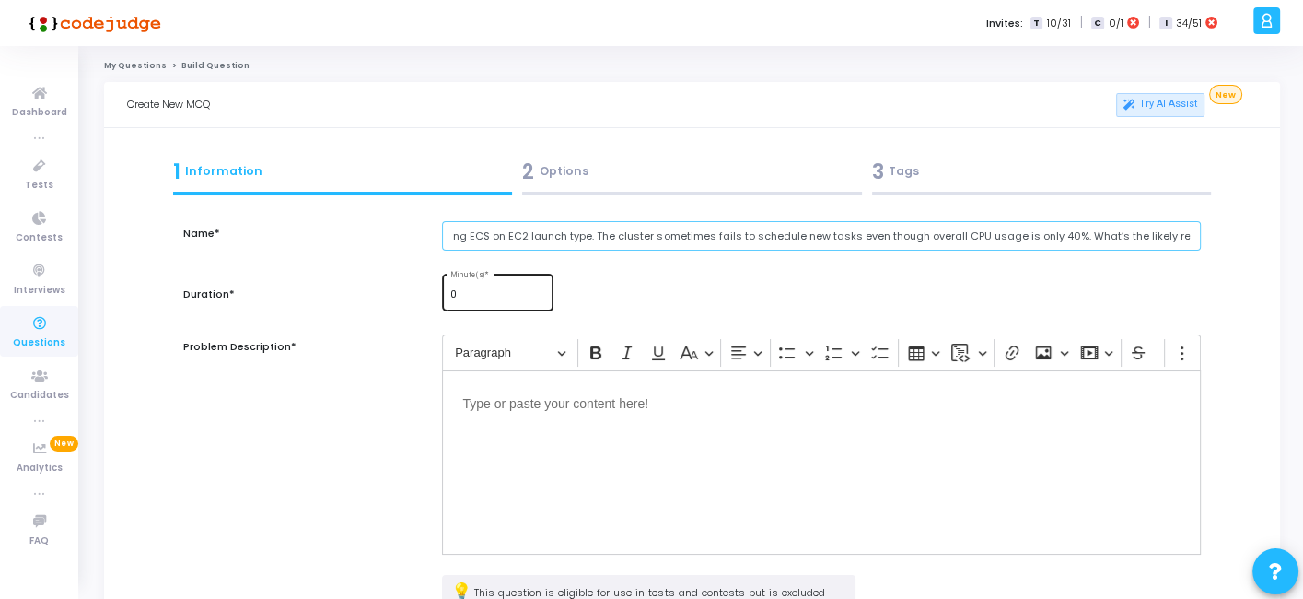
scroll to position [0, 97]
click at [565, 228] on input "A developer is running ECS on EC2 launch type. The cluster sometimes fails to s…" at bounding box center [821, 236] width 758 height 30
paste input "text"
type input "A developer is running ECS on EC2 launch type. The cluster sometimes fails to s…"
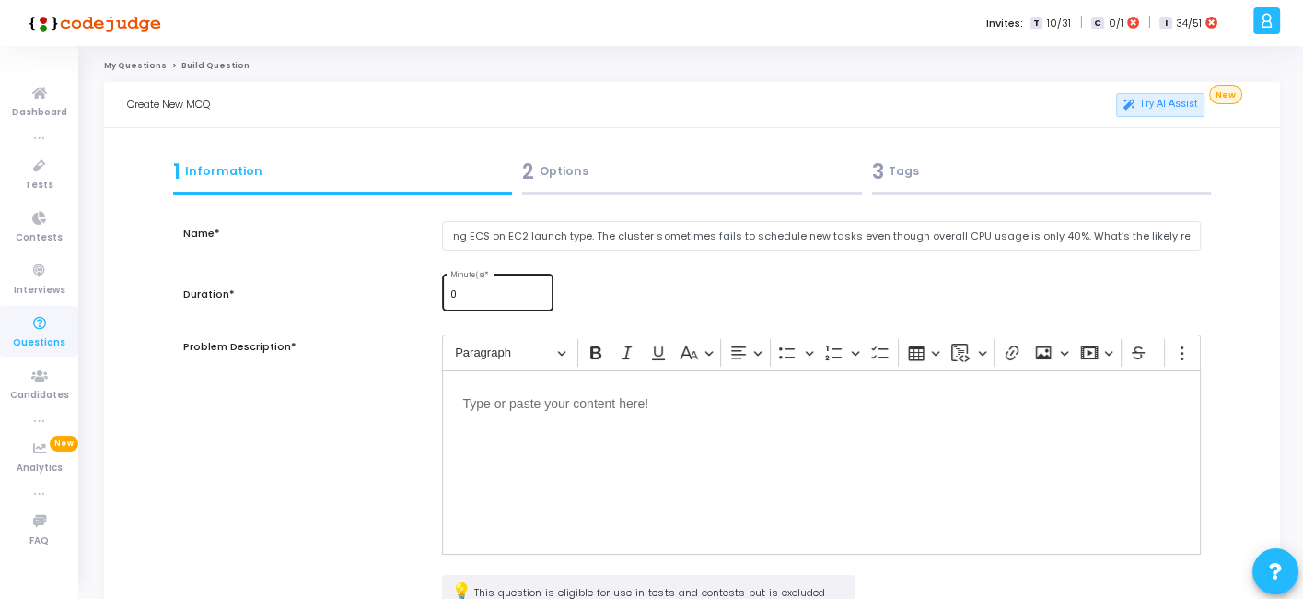
scroll to position [0, 0]
click at [497, 290] on input "0" at bounding box center [498, 294] width 96 height 11
type input "1"
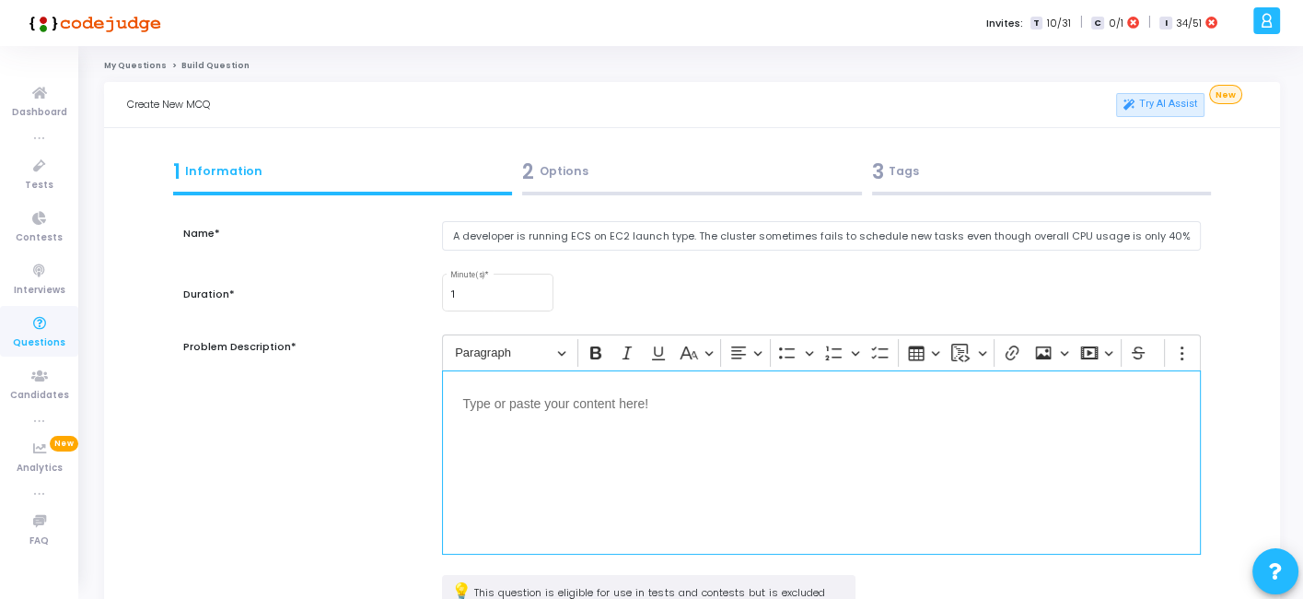
click at [508, 428] on div "Editor editing area: main" at bounding box center [821, 462] width 758 height 184
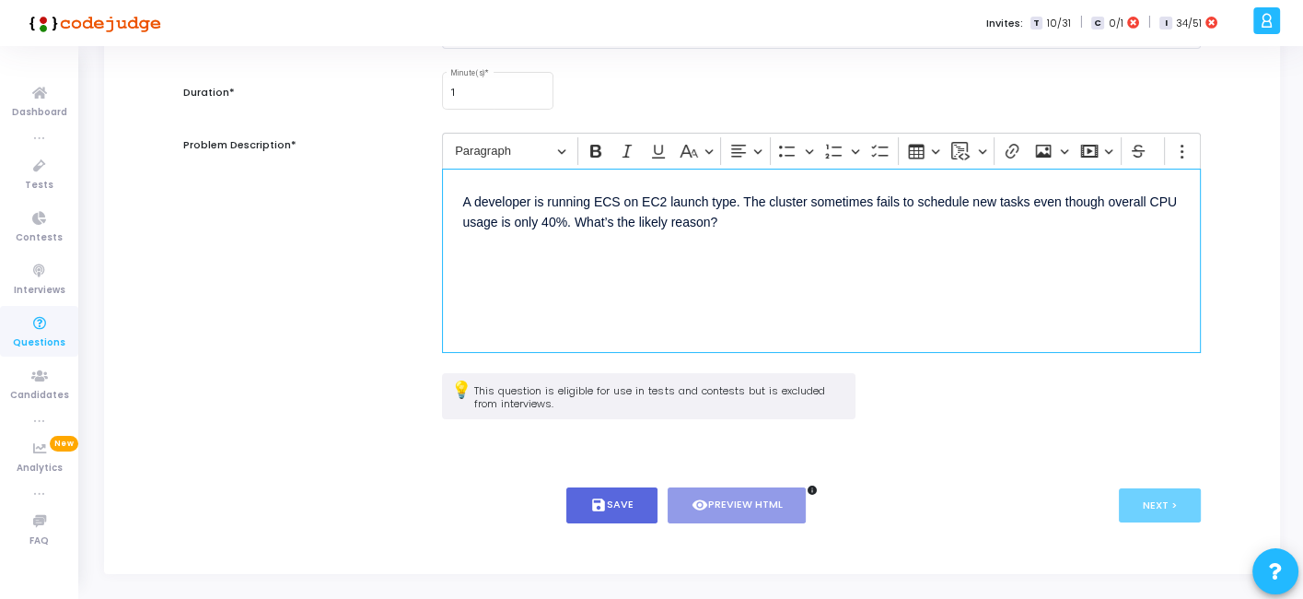
scroll to position [240, 0]
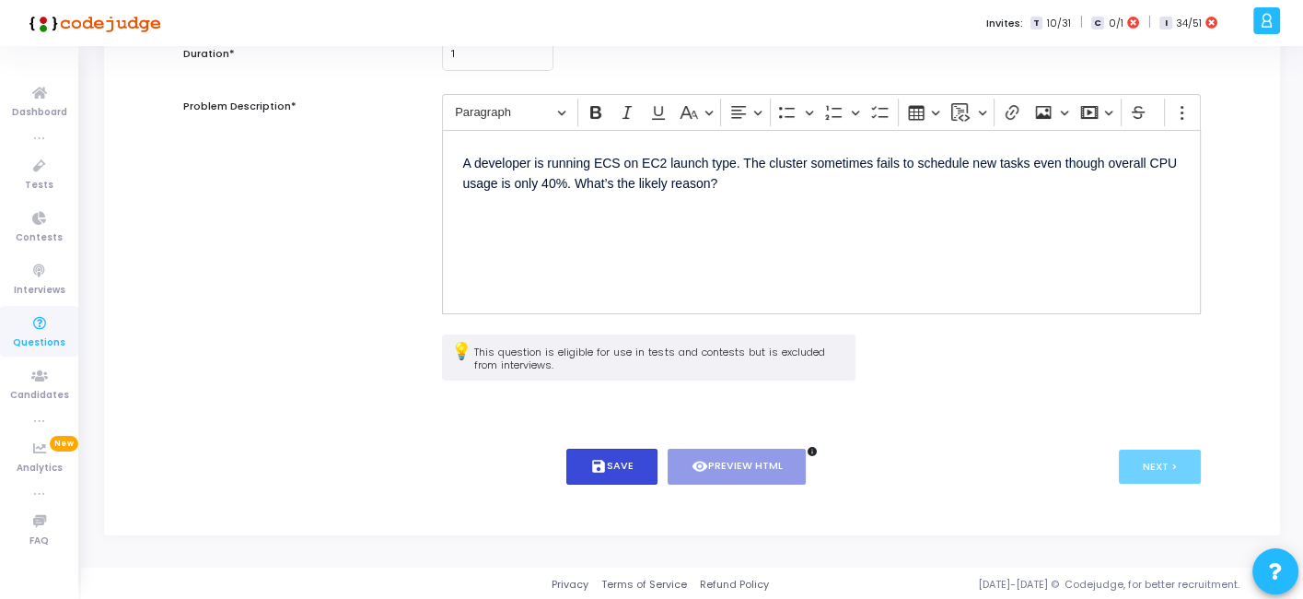
click at [605, 461] on icon "save" at bounding box center [598, 466] width 17 height 17
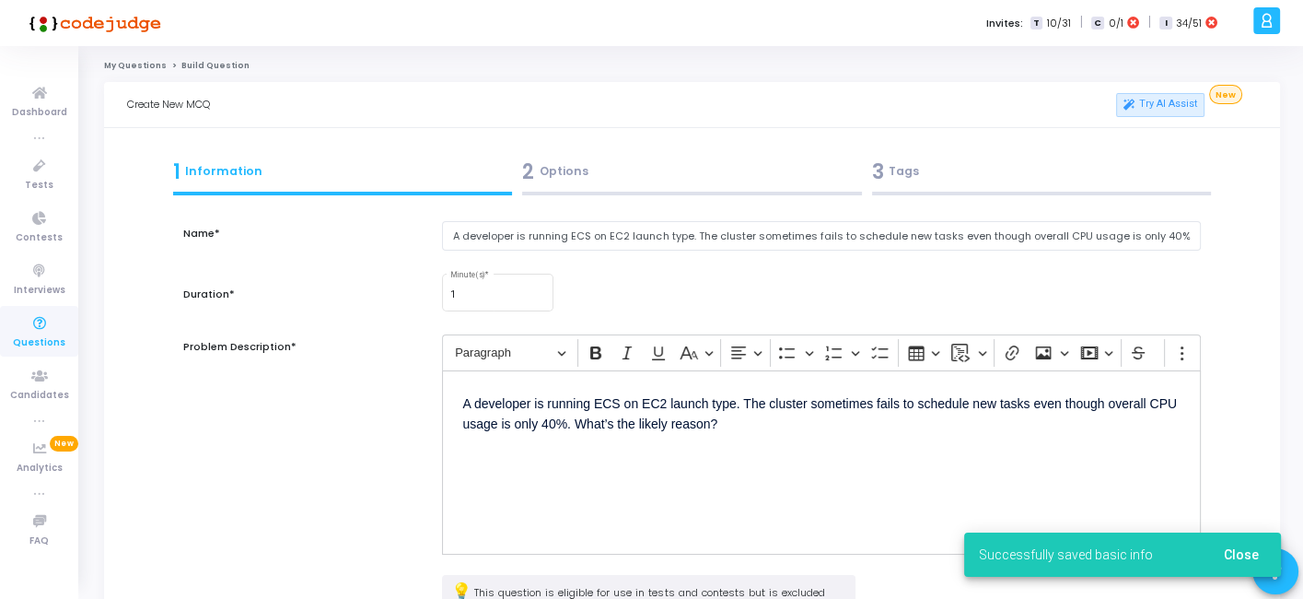
click at [633, 175] on div "2 Options" at bounding box center [692, 172] width 340 height 30
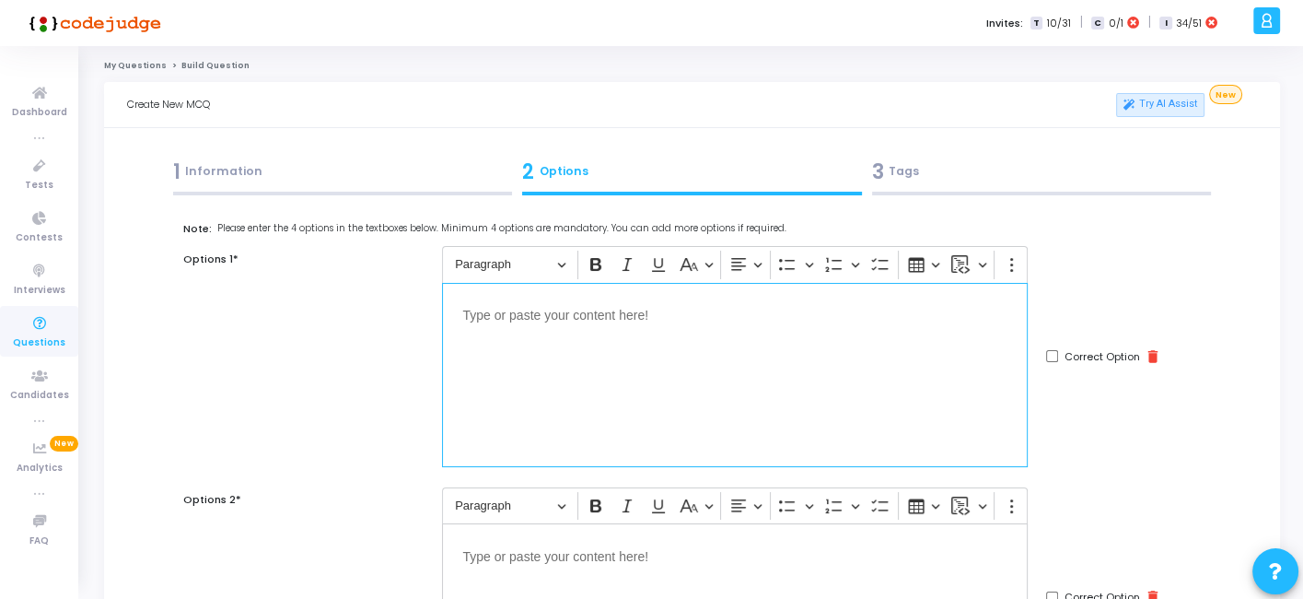
click at [616, 378] on div "Editor editing area: main" at bounding box center [735, 375] width 586 height 184
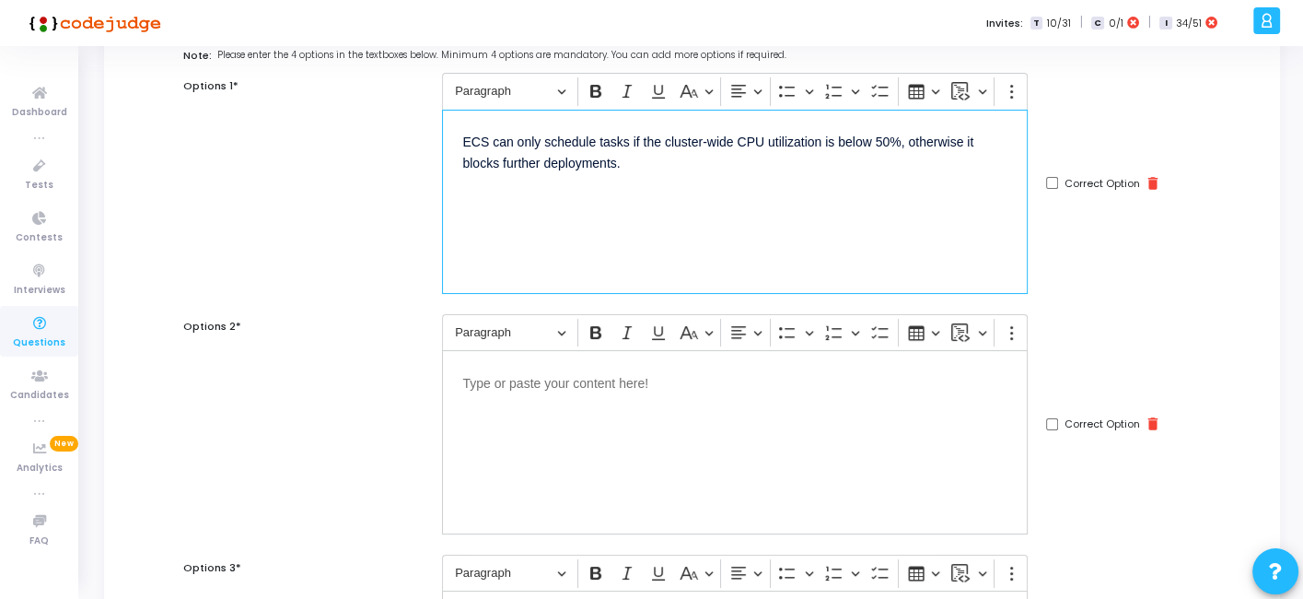
scroll to position [176, 0]
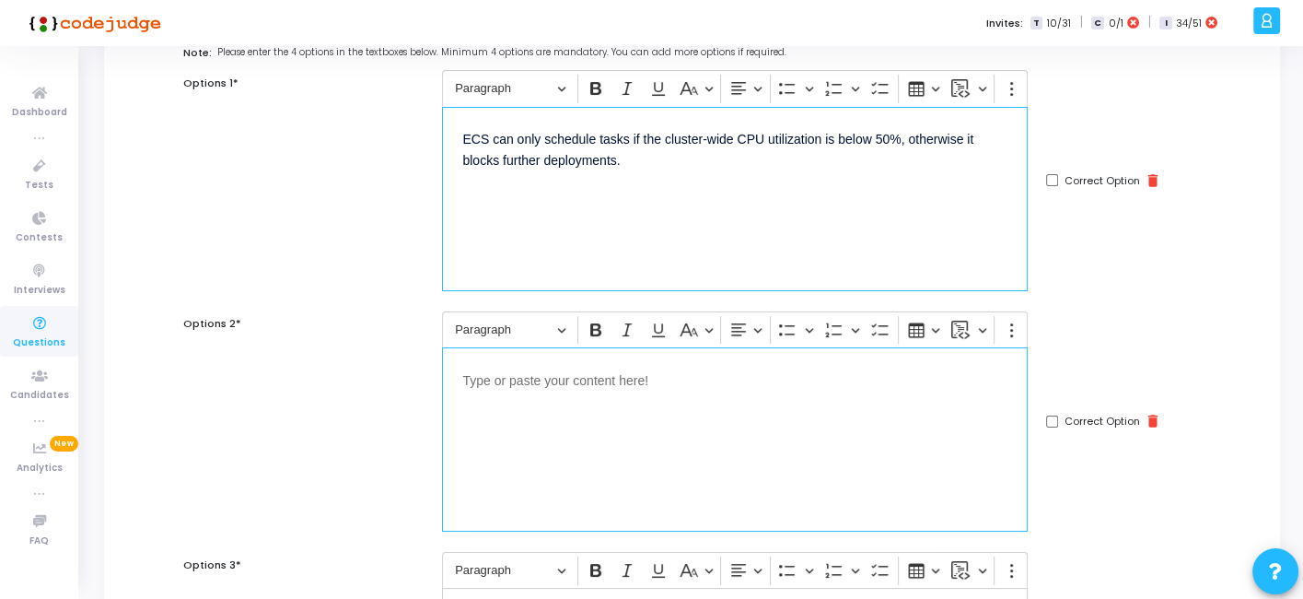
click at [668, 380] on p "Editor editing area: main" at bounding box center [734, 379] width 545 height 23
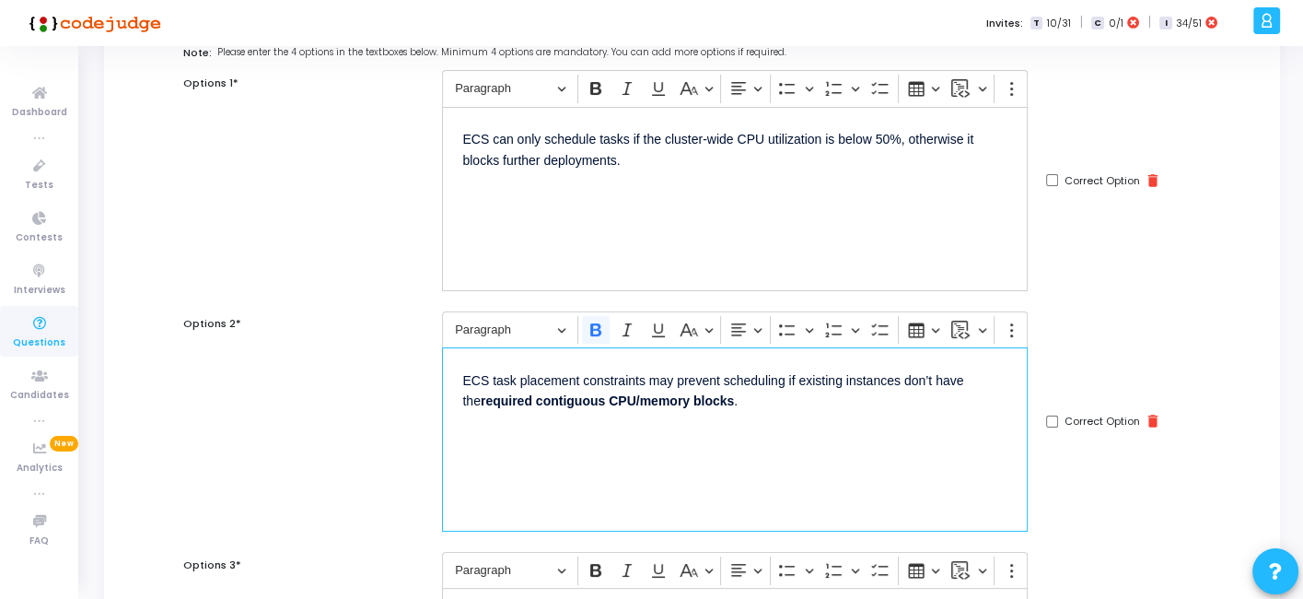
click at [590, 471] on div "ECS task placement constraints may prevent scheduling if existing instances don…" at bounding box center [735, 439] width 586 height 184
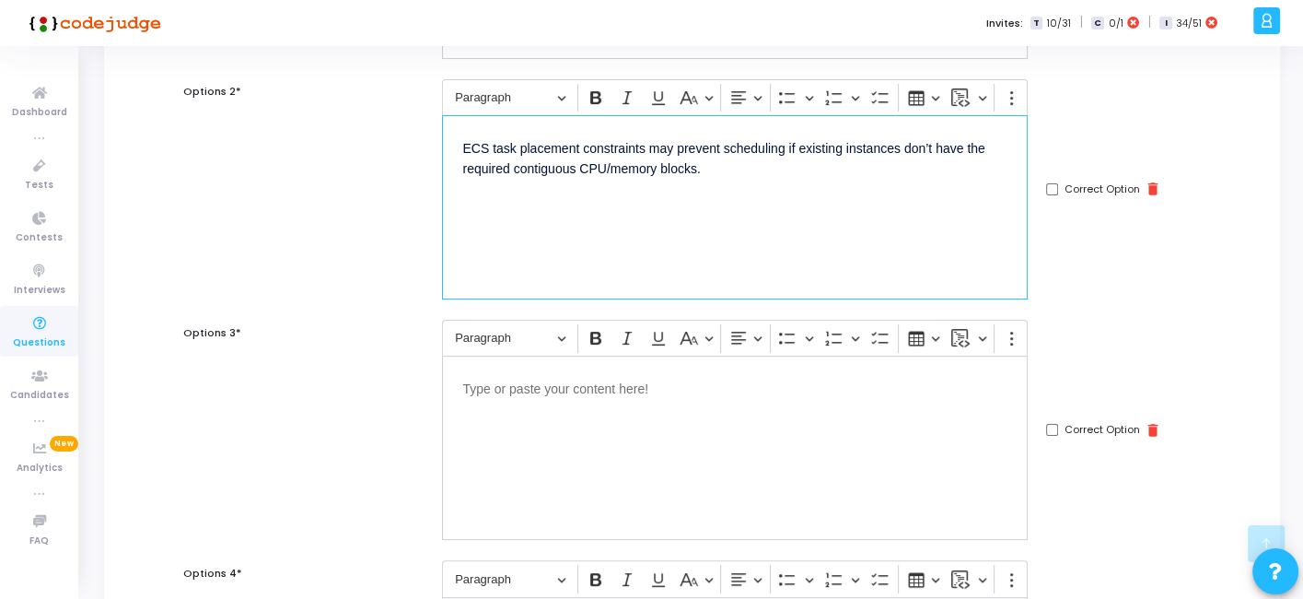
scroll to position [428, 0]
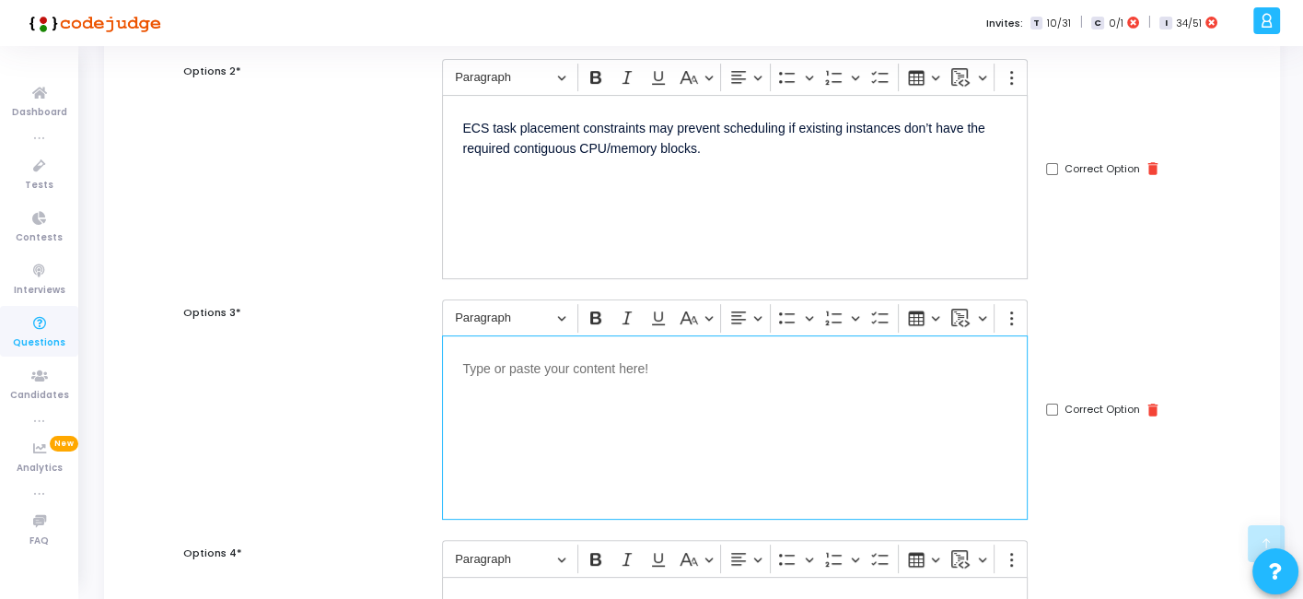
click at [559, 396] on div "Editor editing area: main" at bounding box center [735, 427] width 586 height 184
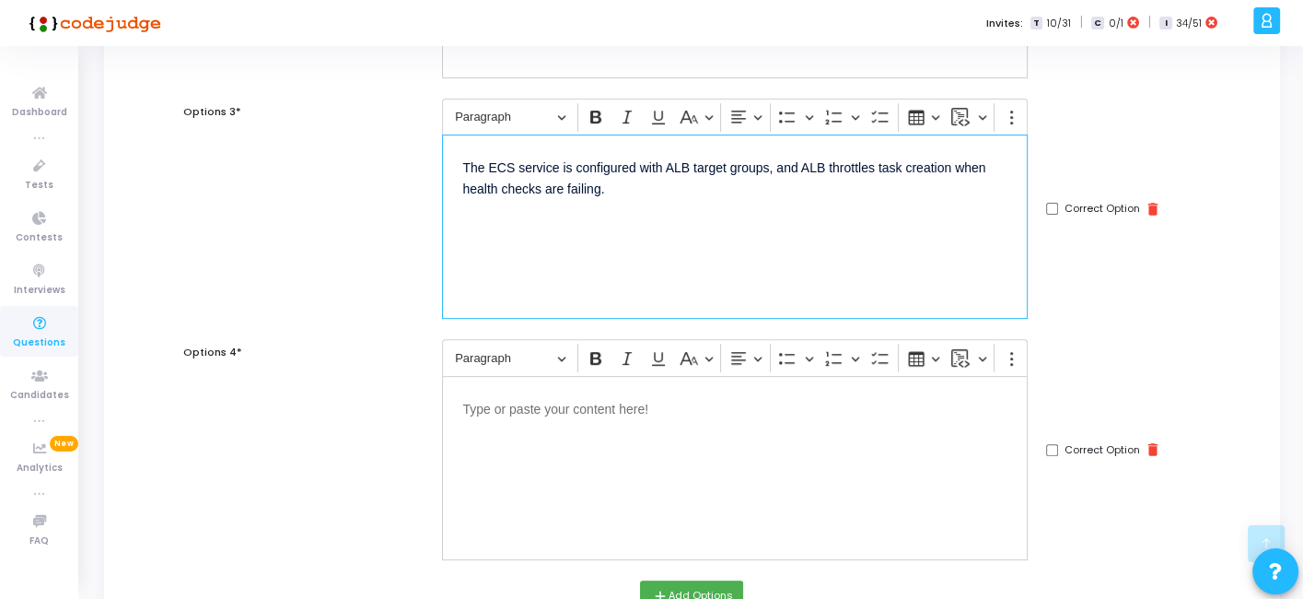
scroll to position [644, 0]
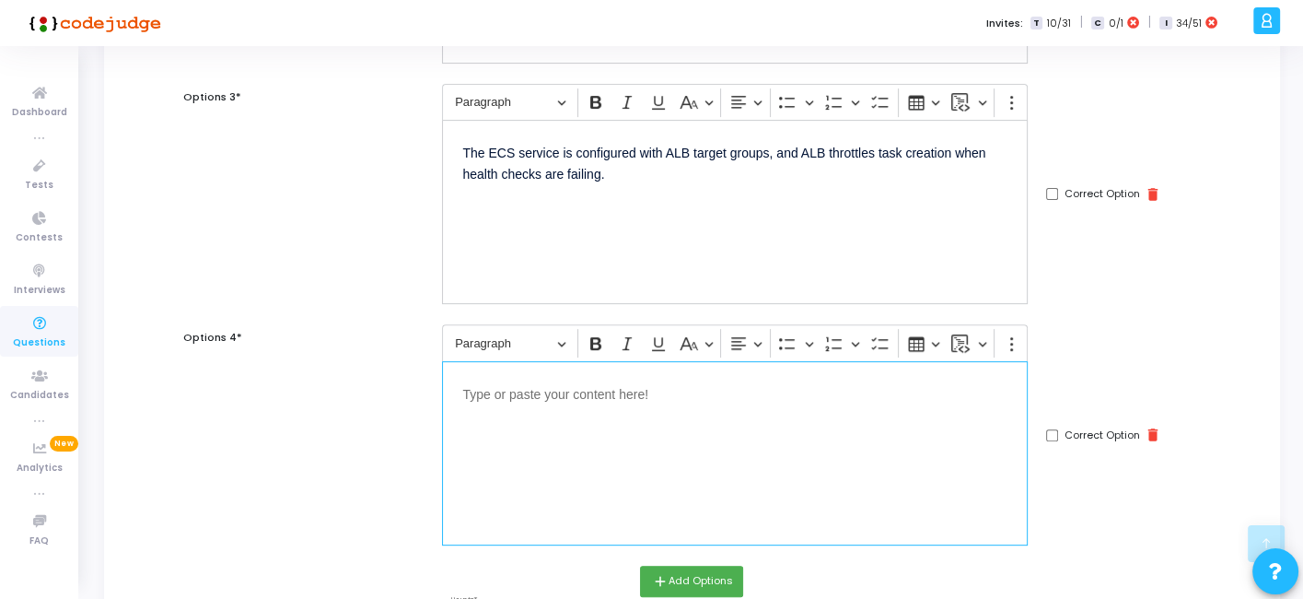
click at [584, 448] on div "Editor editing area: main" at bounding box center [735, 453] width 586 height 184
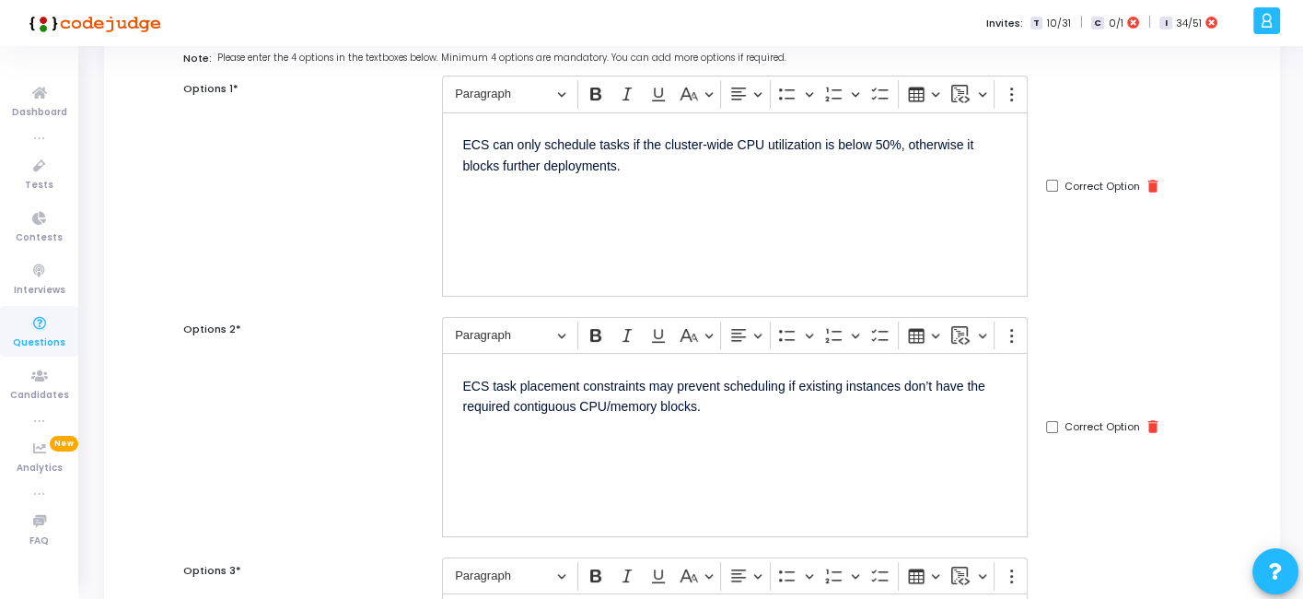
scroll to position [169, 0]
click at [1047, 425] on input "Correct Option" at bounding box center [1052, 429] width 12 height 12
checkbox input "true"
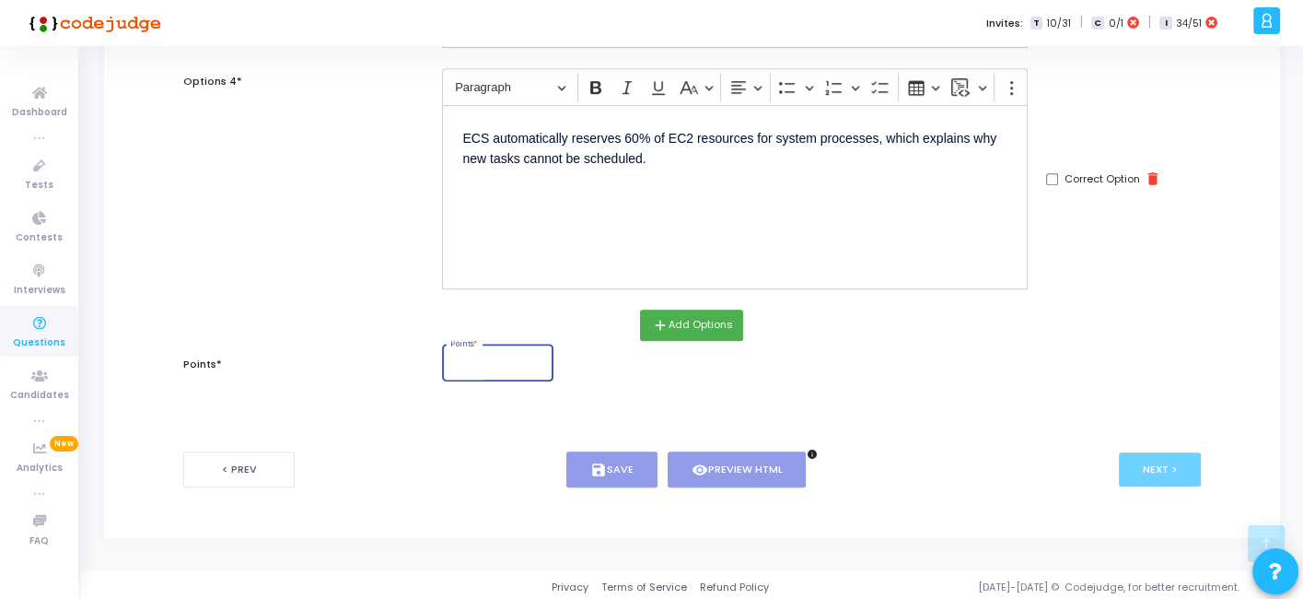
click at [500, 365] on input "Points *" at bounding box center [498, 364] width 96 height 11
type input "1"
click at [584, 451] on button "save Save" at bounding box center [612, 469] width 91 height 36
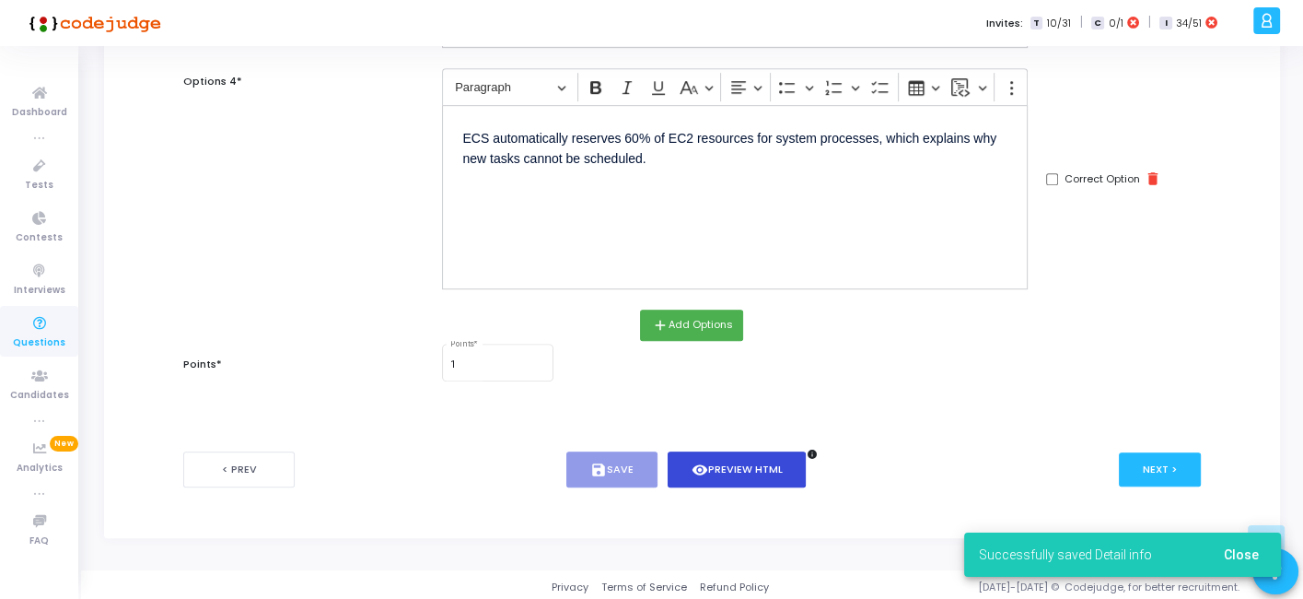
click at [757, 461] on button "visibility Preview HTML" at bounding box center [737, 469] width 139 height 36
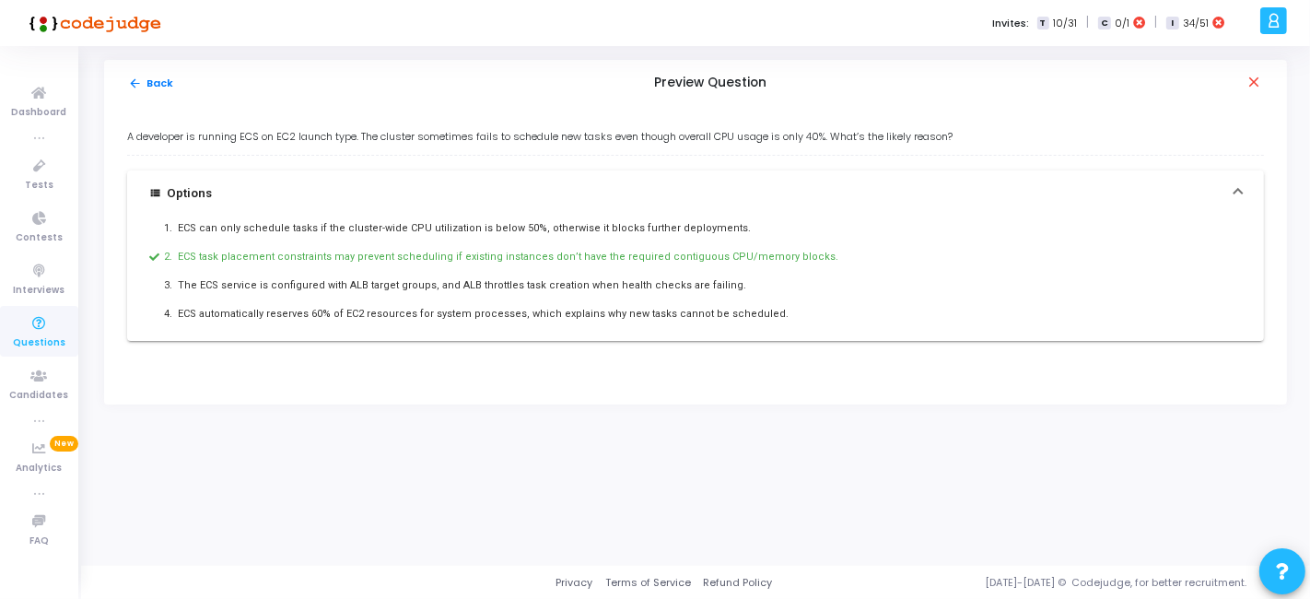
drag, startPoint x: 127, startPoint y: 140, endPoint x: 771, endPoint y: 345, distance: 675.6
click at [771, 345] on div "A developer is running ECS on EC2 launch type. The cluster sometimes fails to s…" at bounding box center [695, 244] width 1137 height 230
copy div "A developer is running ECS on EC2 launch type. The cluster sometimes fails to s…"
click at [155, 90] on button "arrow_back Back" at bounding box center [151, 84] width 48 height 18
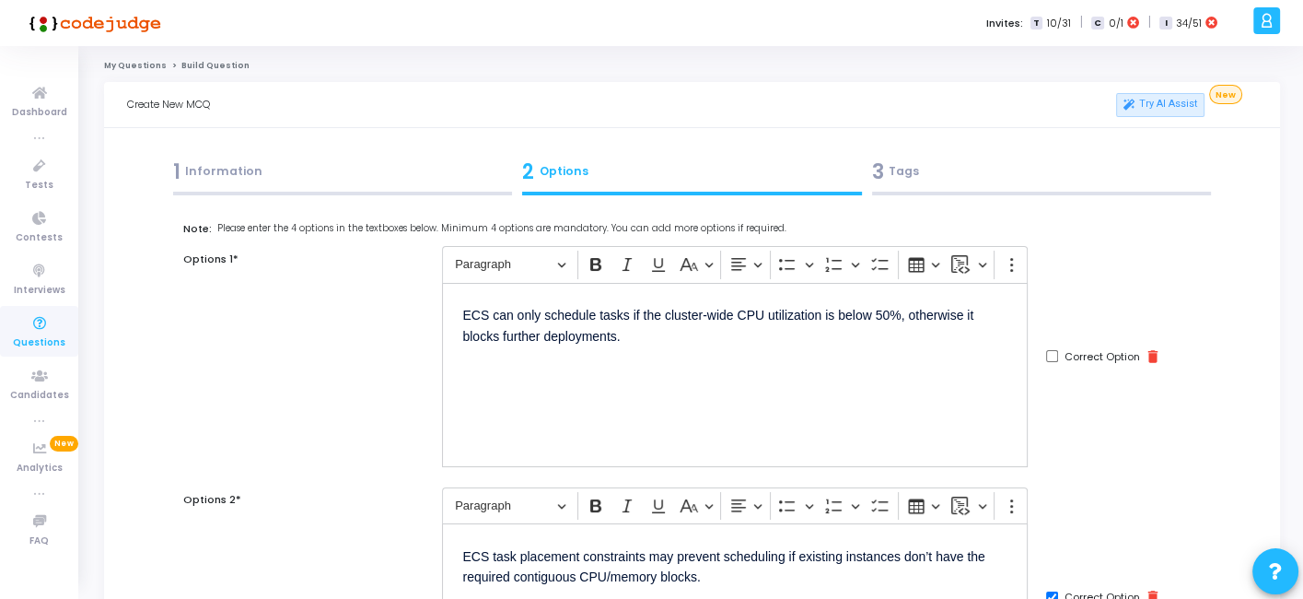
click at [963, 194] on div at bounding box center [1042, 194] width 340 height 4
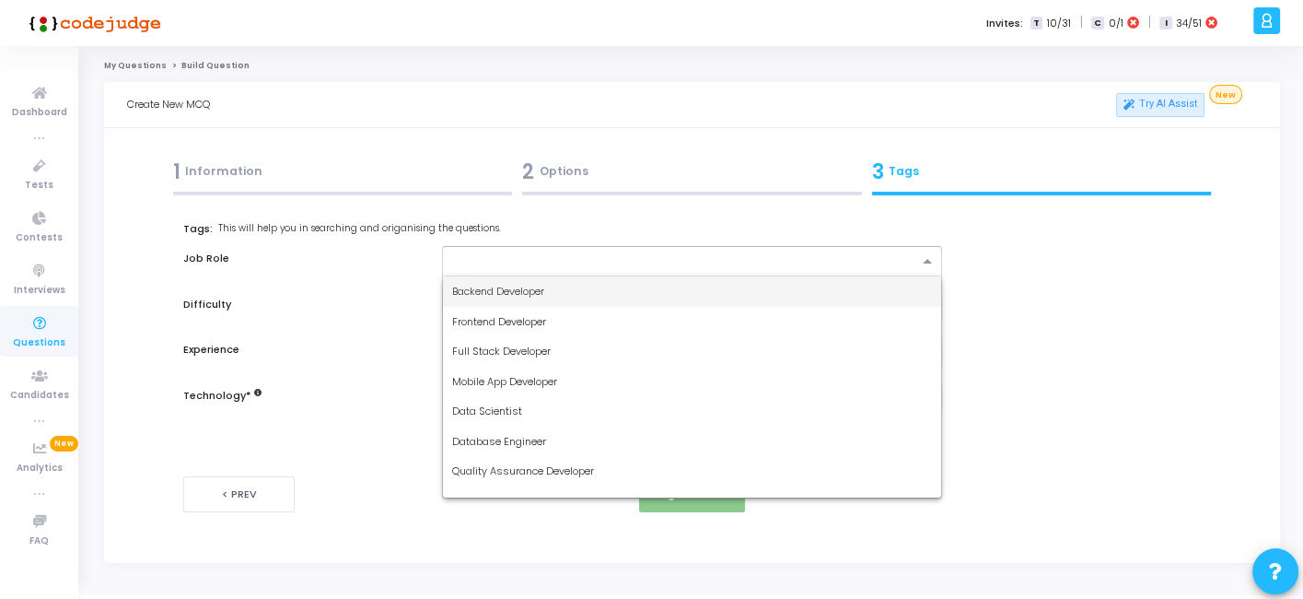
click at [746, 254] on input "text" at bounding box center [684, 262] width 465 height 16
click at [621, 288] on div "Backend Developer" at bounding box center [691, 291] width 497 height 30
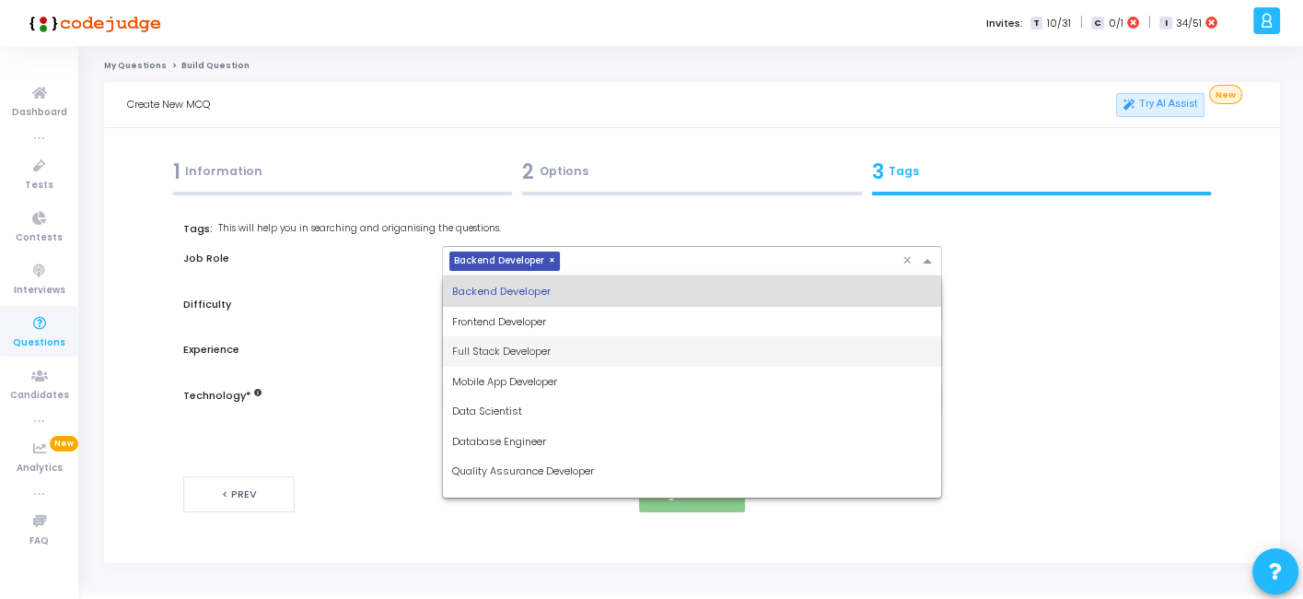
drag, startPoint x: 660, startPoint y: 258, endPoint x: 544, endPoint y: 350, distance: 148.2
click at [544, 276] on ng-select "× Backend Developer × Backend Developer Frontend Developer Full Stack Developer…" at bounding box center [691, 261] width 499 height 30
click at [544, 350] on span "Full Stack Developer" at bounding box center [501, 351] width 99 height 15
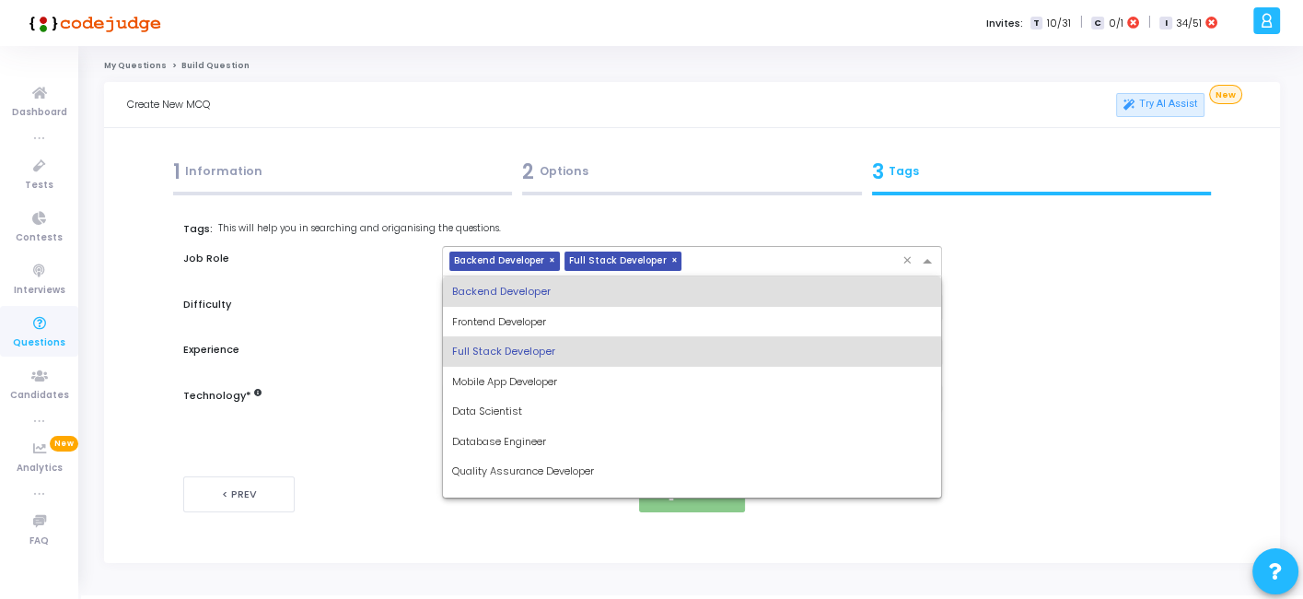
drag, startPoint x: 689, startPoint y: 265, endPoint x: 586, endPoint y: 361, distance: 140.8
click at [586, 276] on ng-select "× Backend Developer × Full Stack Developer × Backend Developer Frontend Develop…" at bounding box center [691, 261] width 499 height 30
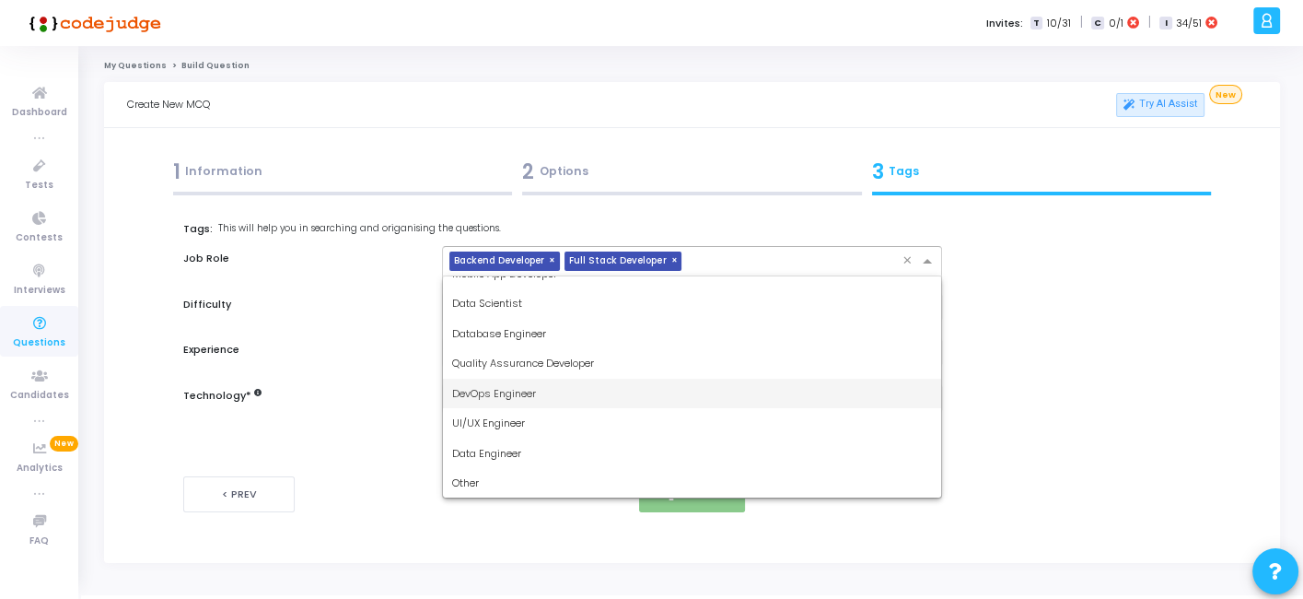
click at [522, 382] on div "DevOps Engineer" at bounding box center [691, 394] width 497 height 30
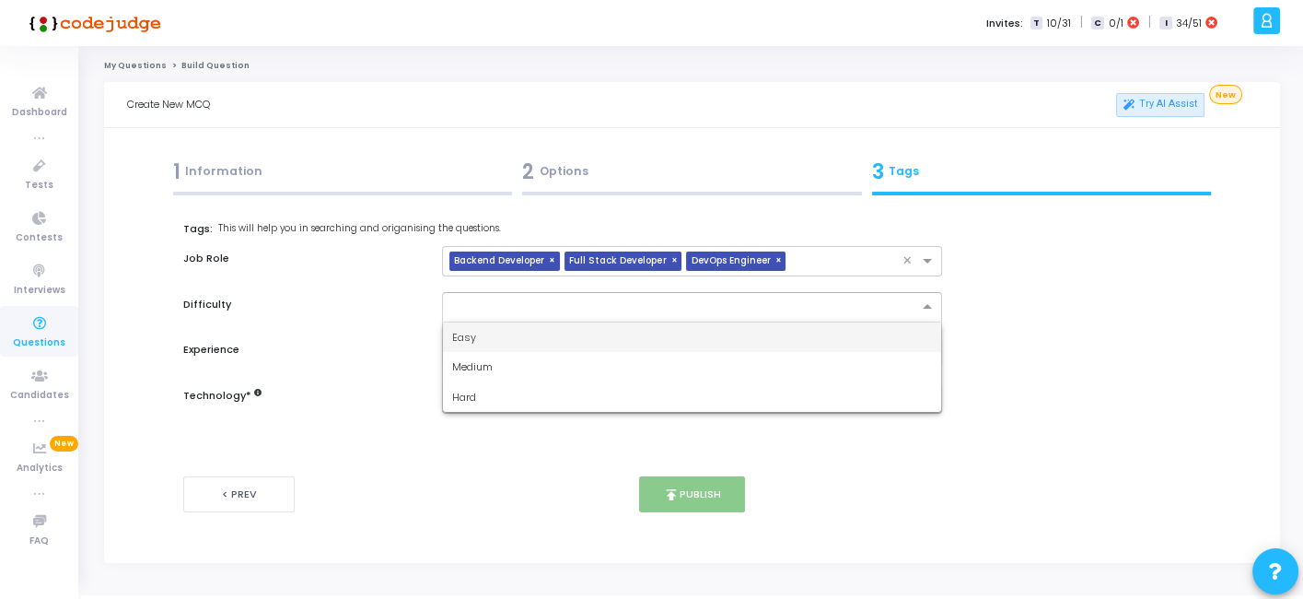
drag, startPoint x: 577, startPoint y: 309, endPoint x: 497, endPoint y: 331, distance: 82.3
click at [497, 322] on ng-select "Easy Medium Hard" at bounding box center [691, 307] width 499 height 30
click at [497, 331] on div "Easy" at bounding box center [691, 337] width 497 height 30
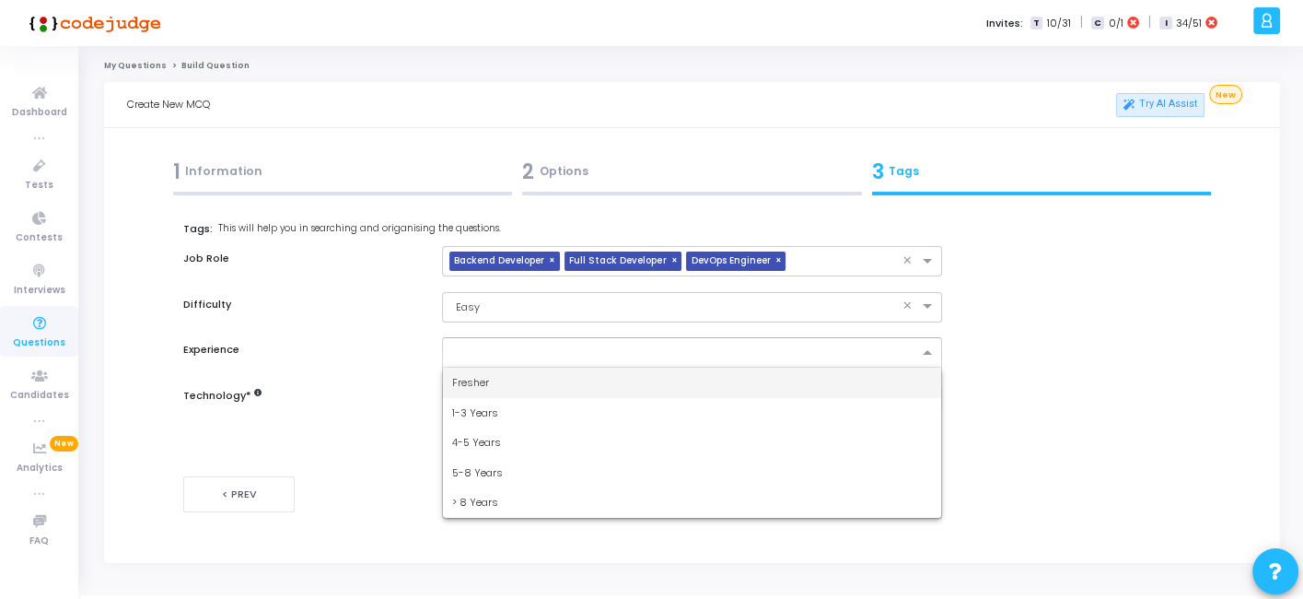
drag, startPoint x: 519, startPoint y: 343, endPoint x: 473, endPoint y: 371, distance: 53.4
click at [473, 368] on ng-select "Fresher 1-3 Years 4-5 Years 5-8 Years > 8 Years" at bounding box center [691, 352] width 499 height 30
click at [473, 371] on div "Fresher" at bounding box center [691, 383] width 497 height 30
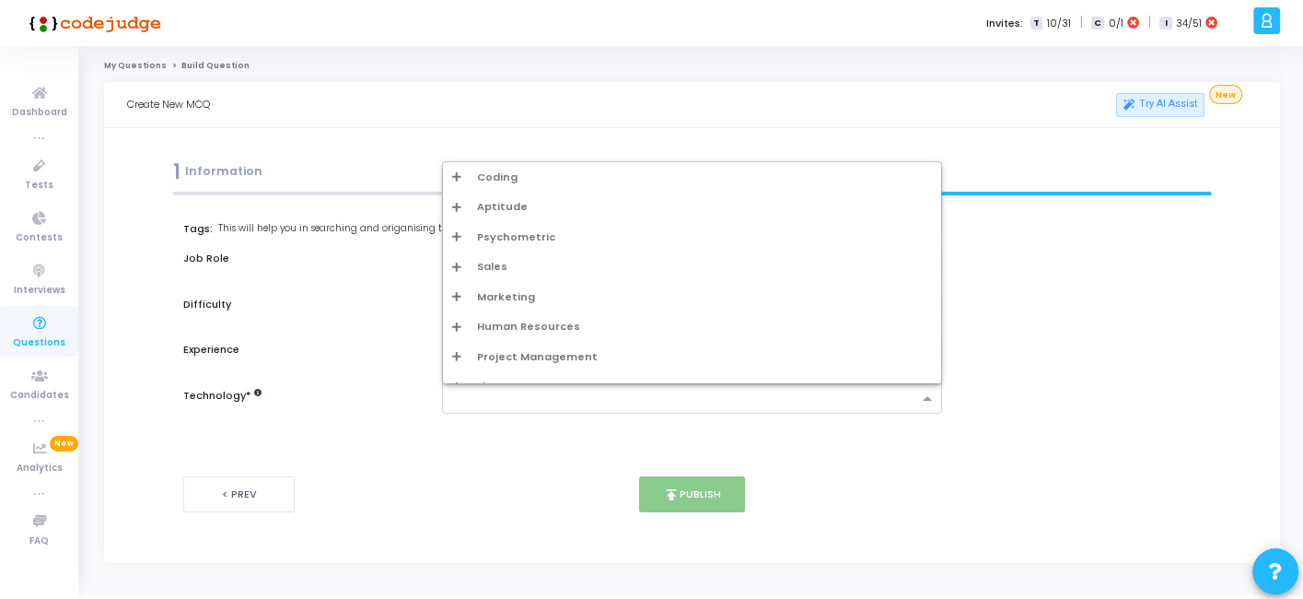
click at [497, 392] on input "text" at bounding box center [684, 400] width 465 height 16
type input "w"
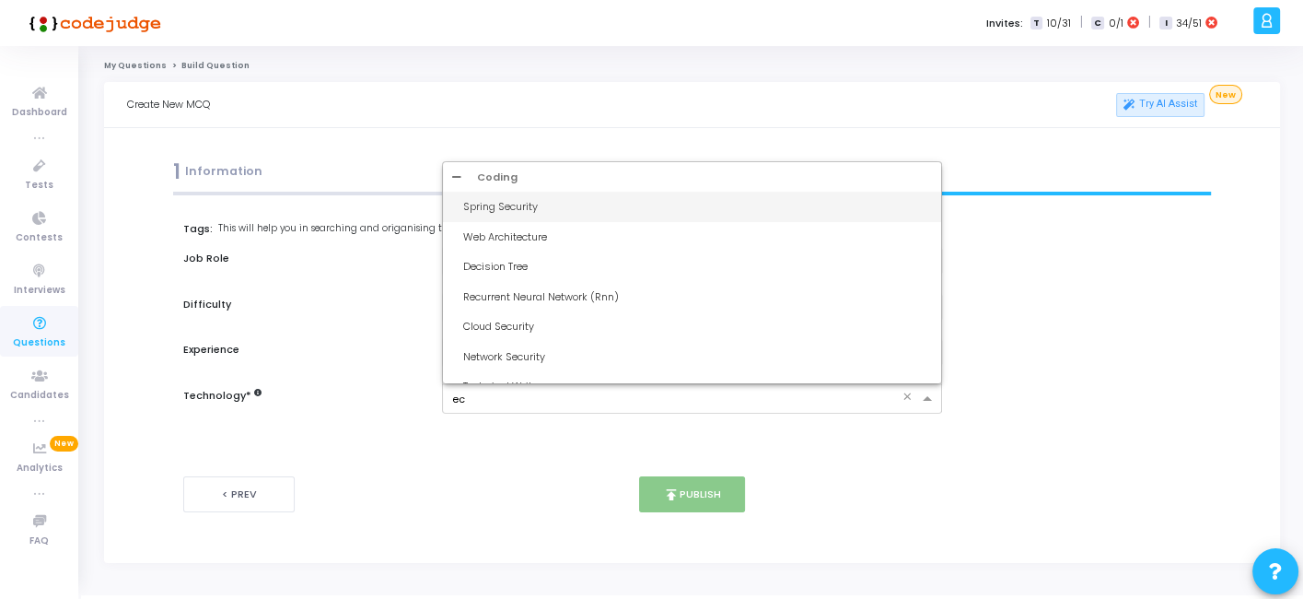
type input "ecs"
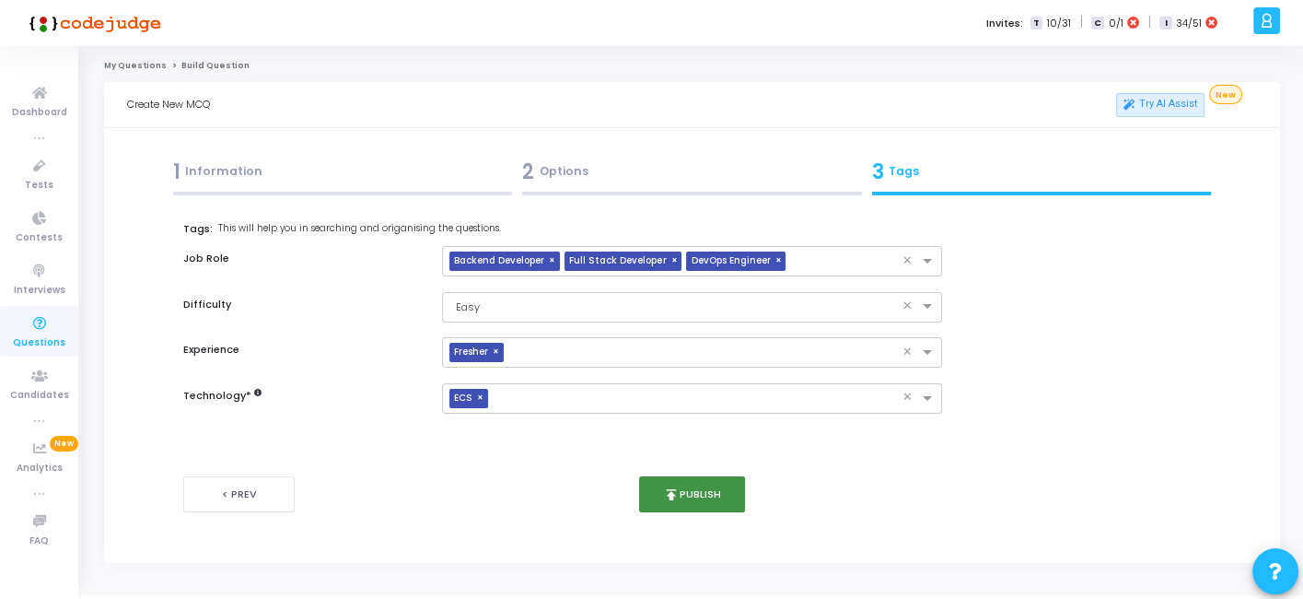
click at [684, 507] on button "publish Publish" at bounding box center [692, 494] width 106 height 36
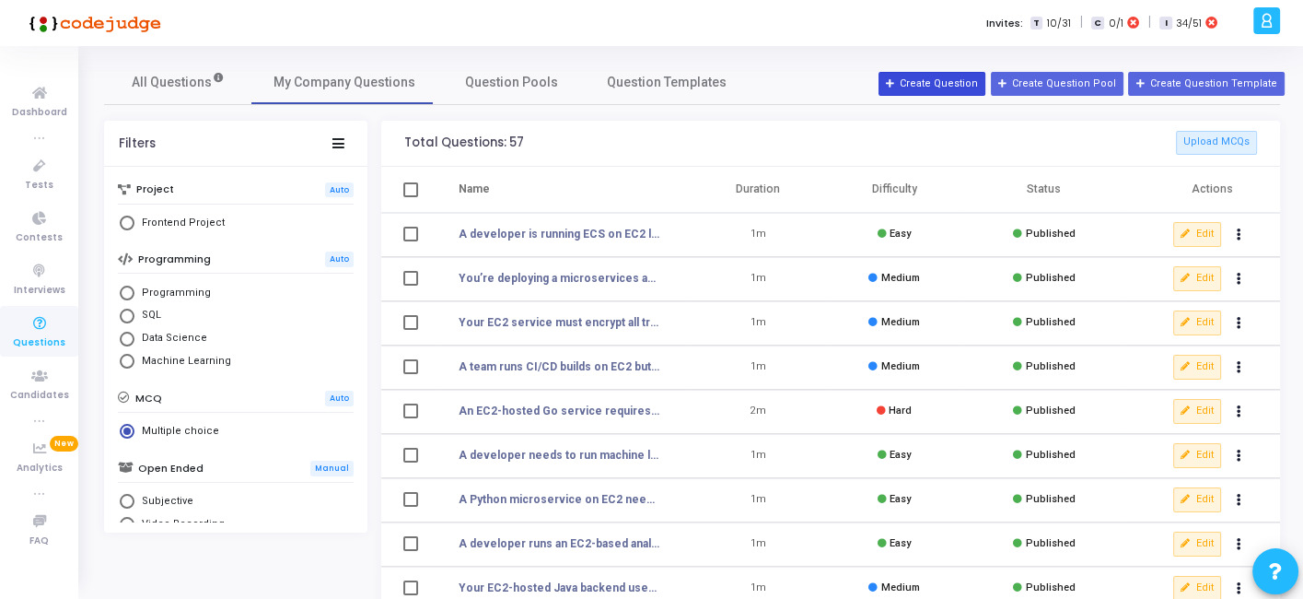
click at [950, 79] on button "Create Question" at bounding box center [932, 84] width 107 height 24
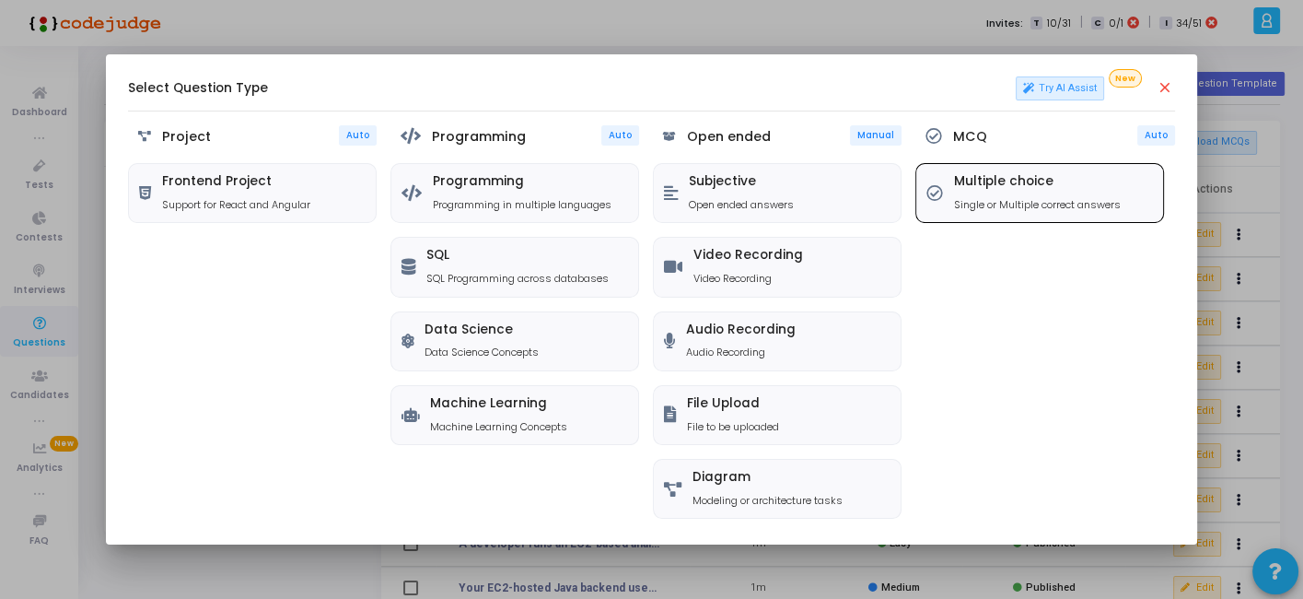
click at [976, 216] on div "Multiple choice Single or Multiple correct answers" at bounding box center [1040, 193] width 247 height 58
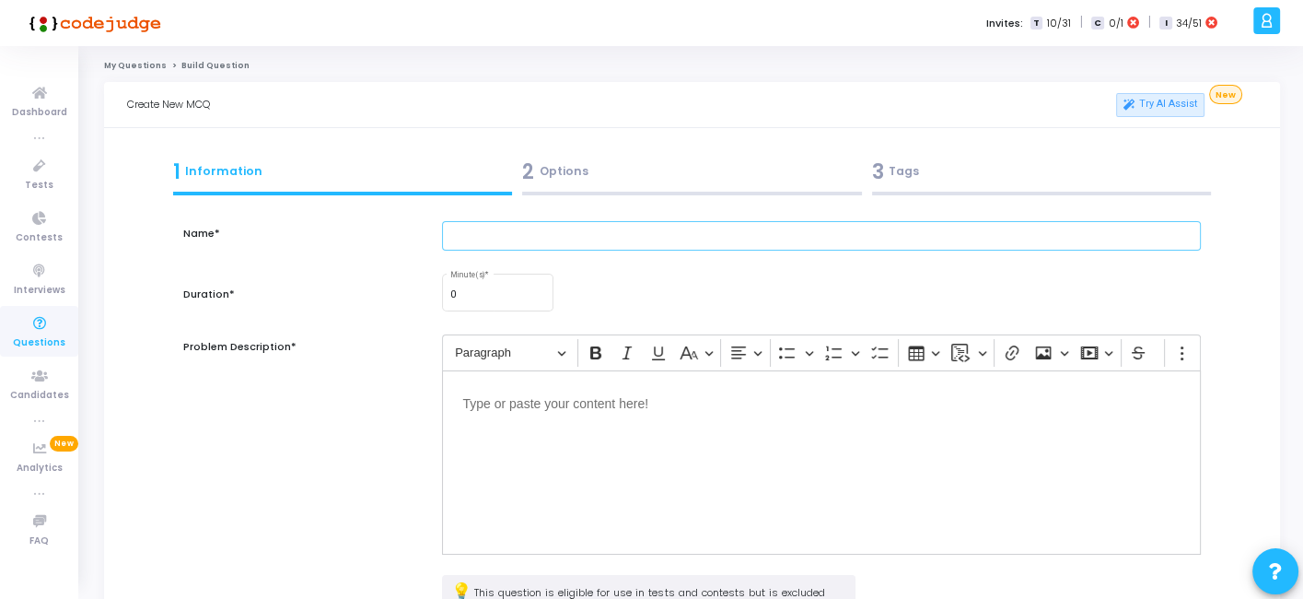
click at [631, 243] on input "text" at bounding box center [821, 236] width 758 height 30
paste input "Your team wants to migrate workloads to ECS but also needs full control of the …"
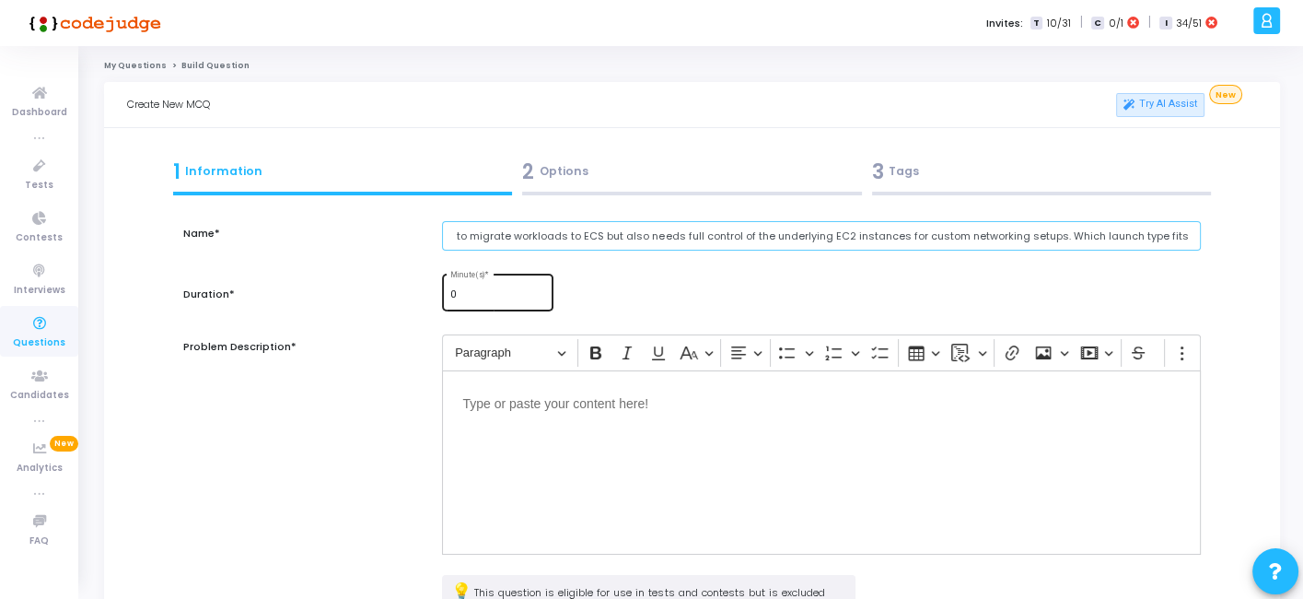
type input "Your team wants to migrate workloads to ECS but also needs full control of the …"
click at [483, 289] on input "0" at bounding box center [498, 294] width 96 height 11
type input "1"
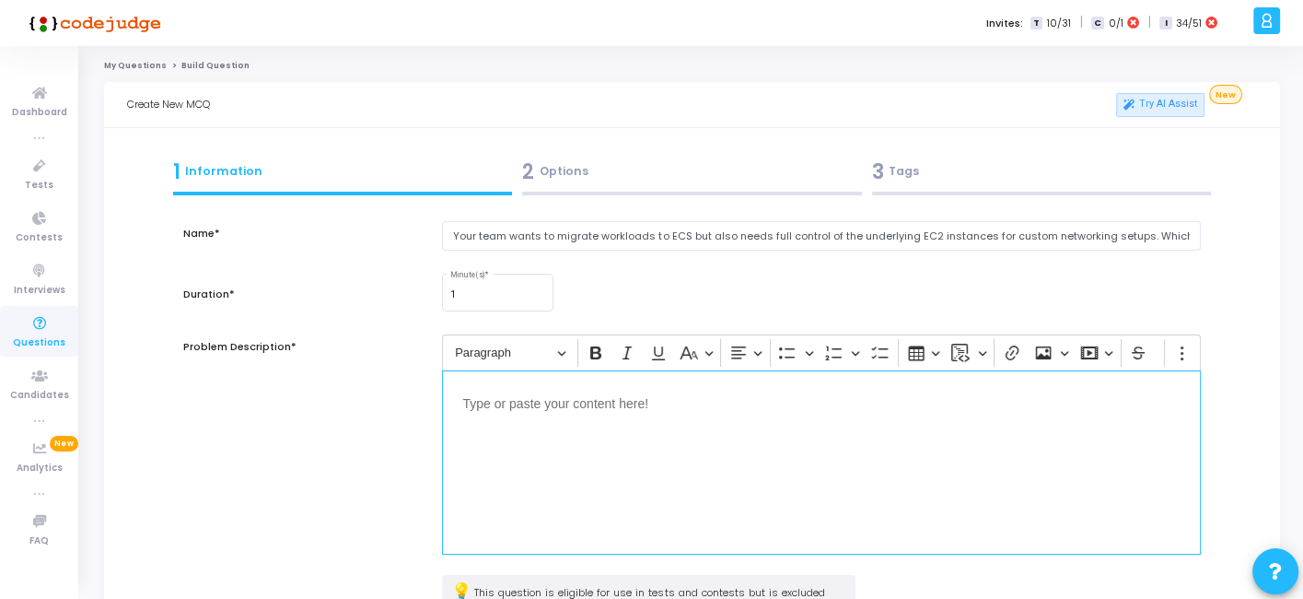
click at [517, 403] on p "Editor editing area: main" at bounding box center [821, 402] width 718 height 23
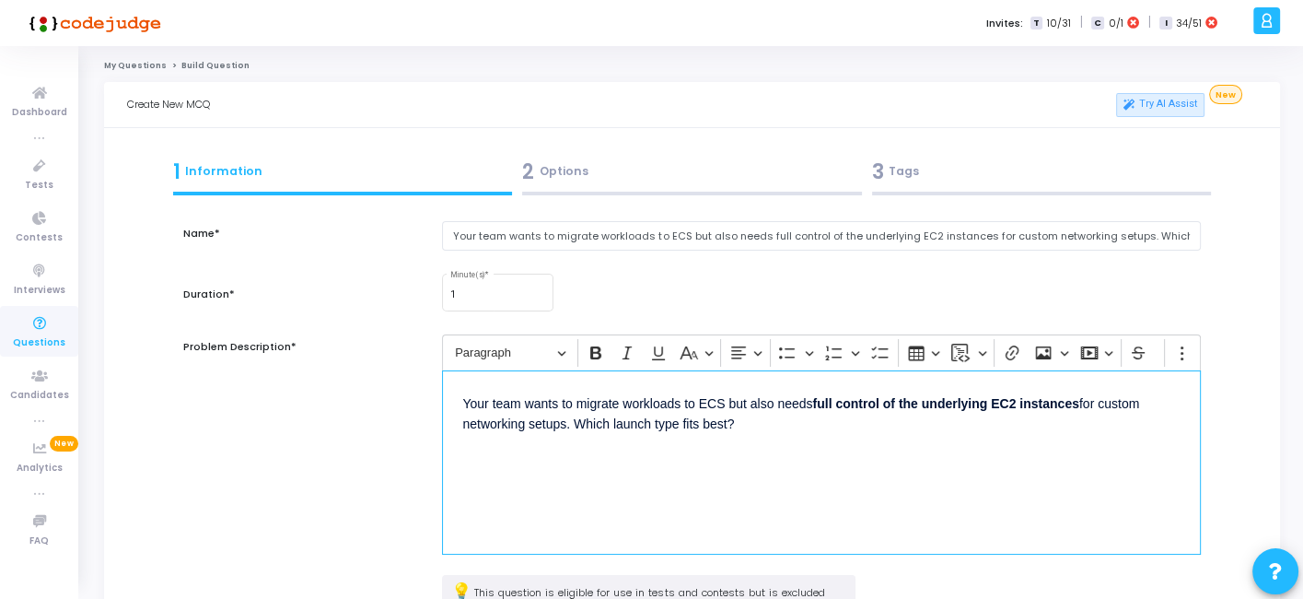
scroll to position [47, 0]
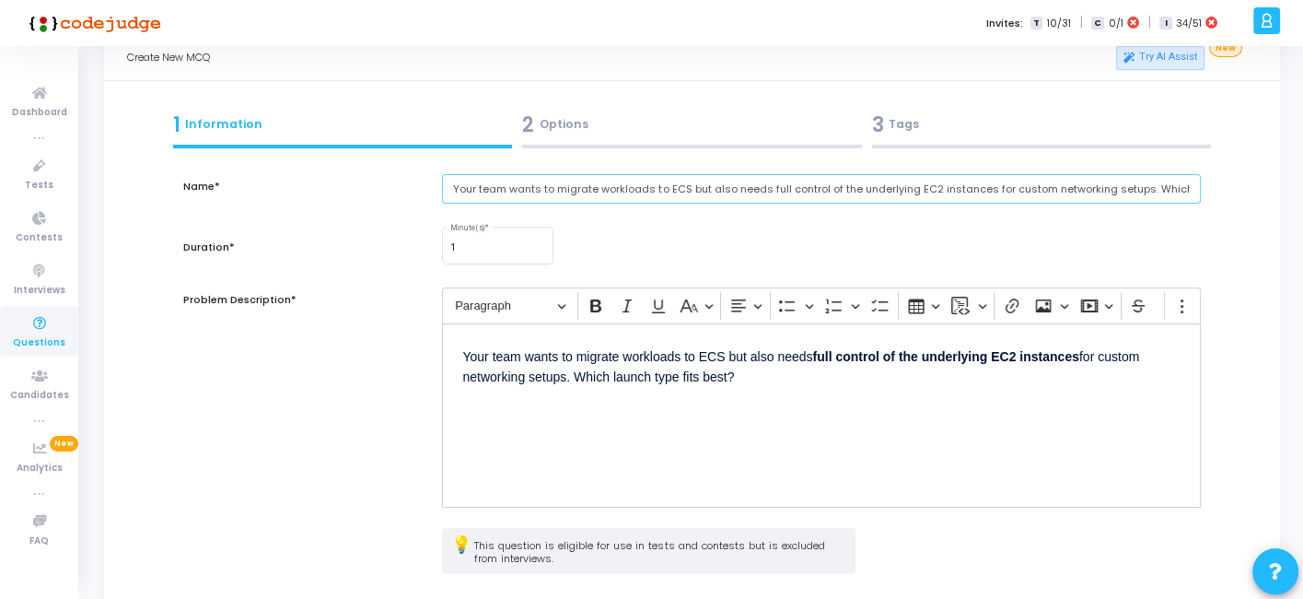
click at [620, 186] on input "Your team wants to migrate workloads to ECS but also needs full control of the …" at bounding box center [821, 189] width 758 height 30
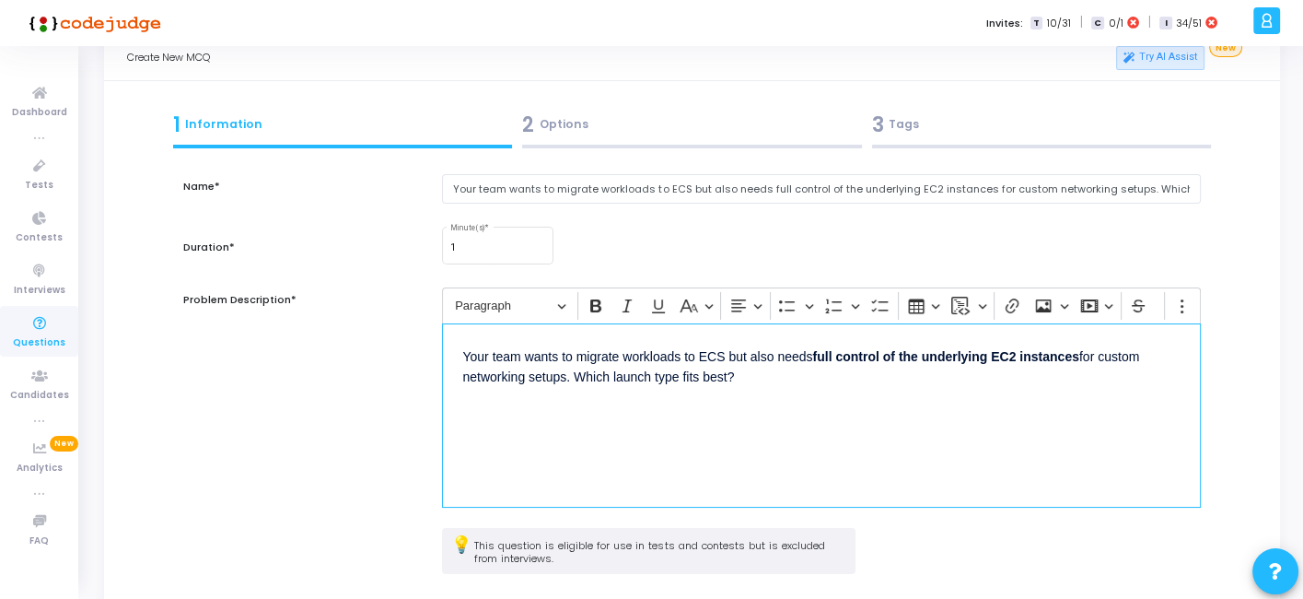
click at [633, 426] on div "Your team wants to migrate workloads to ECS but also needs full control of the …" at bounding box center [821, 415] width 758 height 184
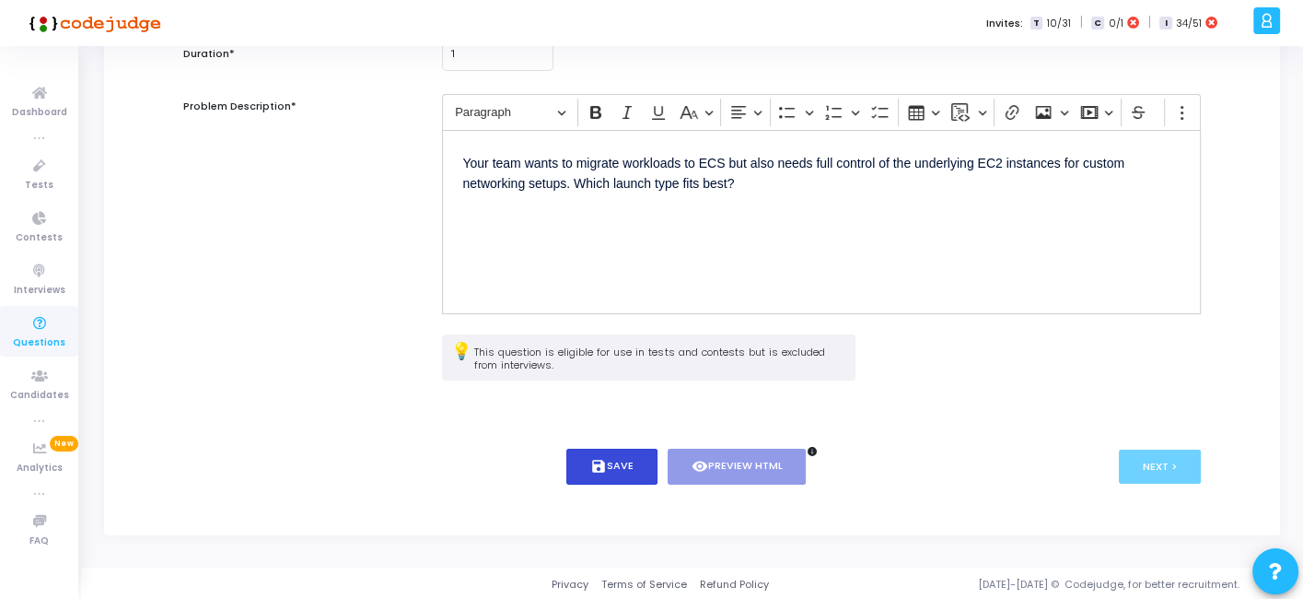
click at [618, 477] on button "save Save" at bounding box center [612, 467] width 91 height 36
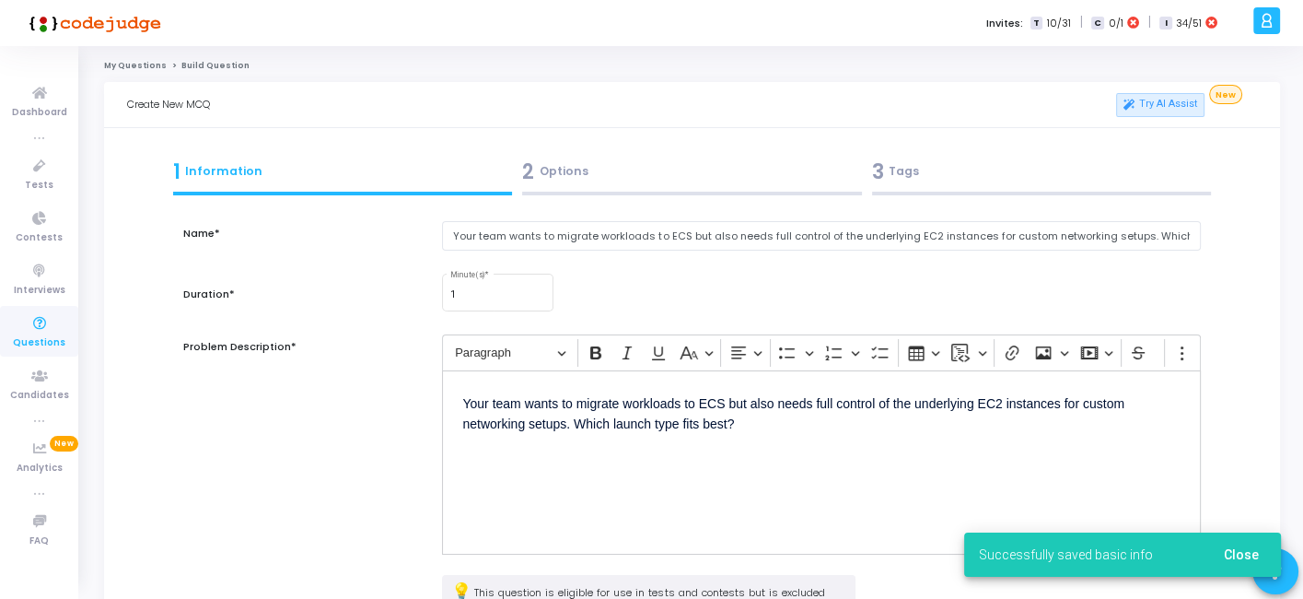
click at [663, 193] on div at bounding box center [692, 194] width 340 height 4
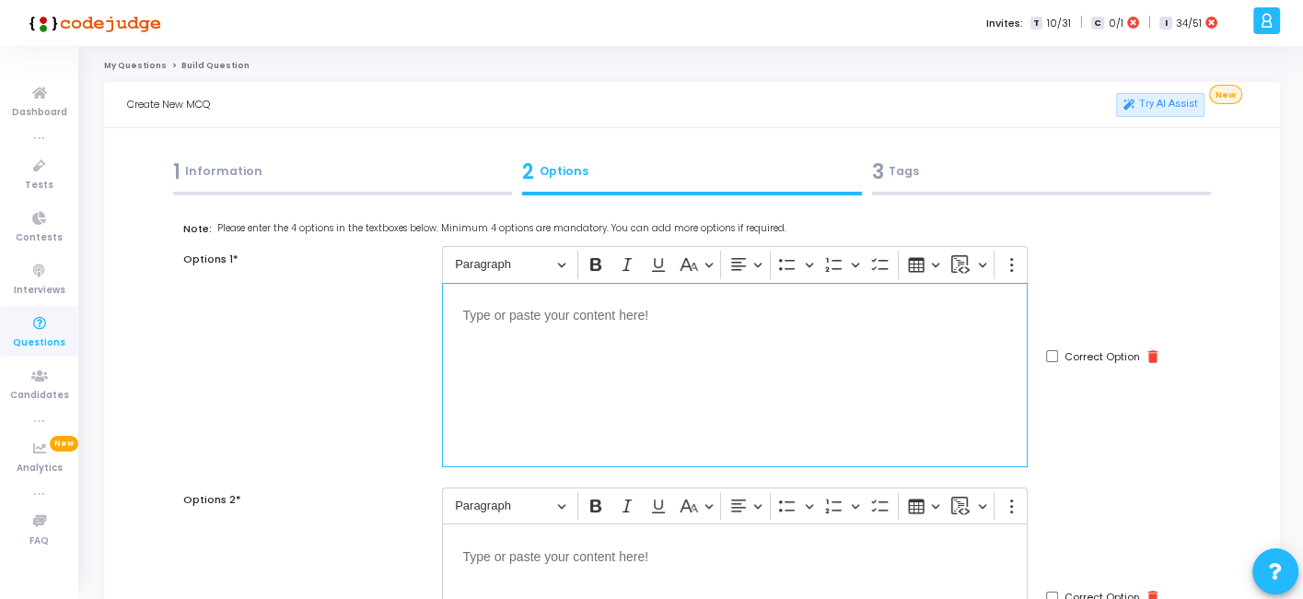
click at [608, 354] on div "Editor editing area: main" at bounding box center [735, 375] width 586 height 184
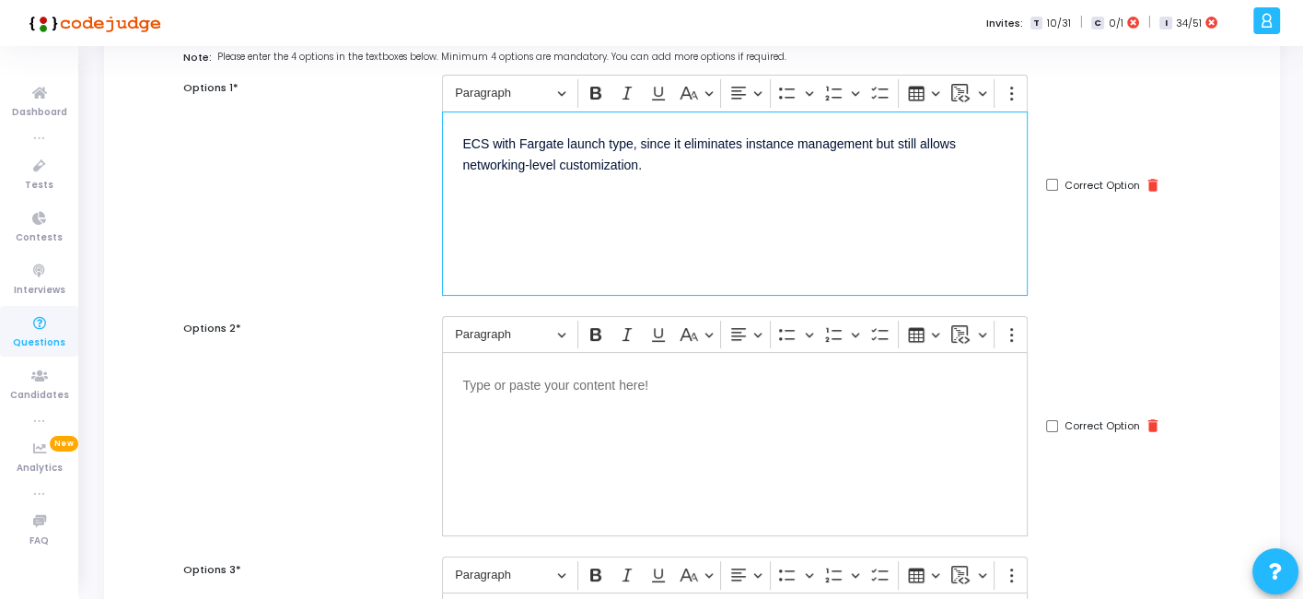
scroll to position [185, 0]
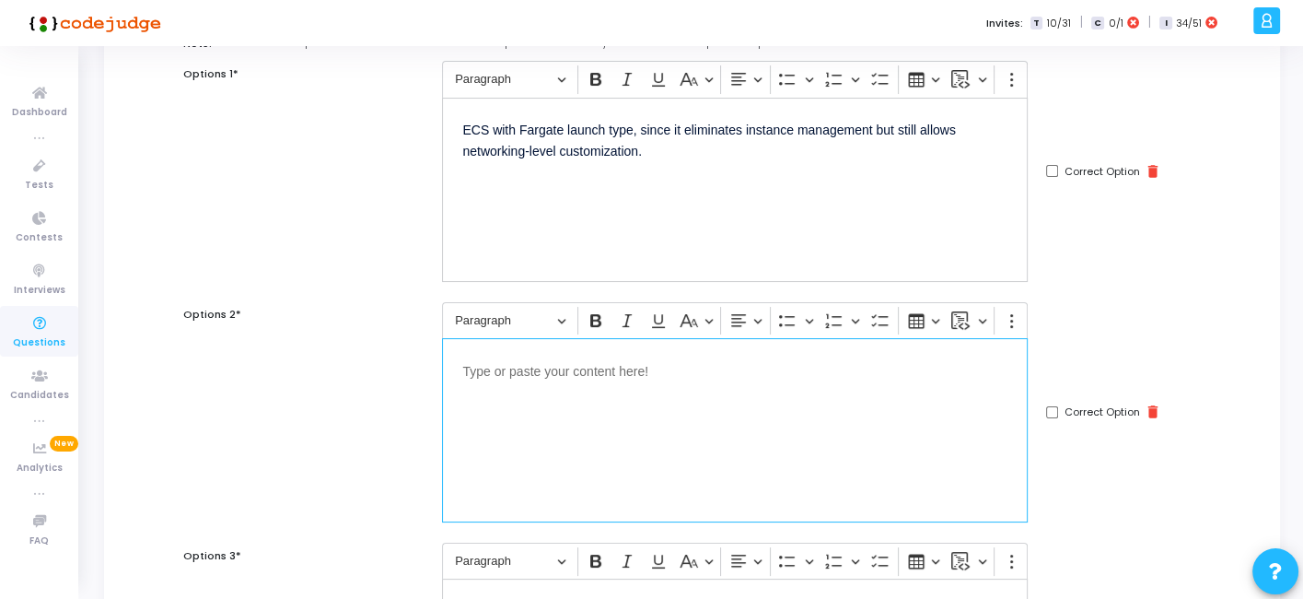
click at [557, 349] on div "Editor editing area: main" at bounding box center [735, 430] width 586 height 184
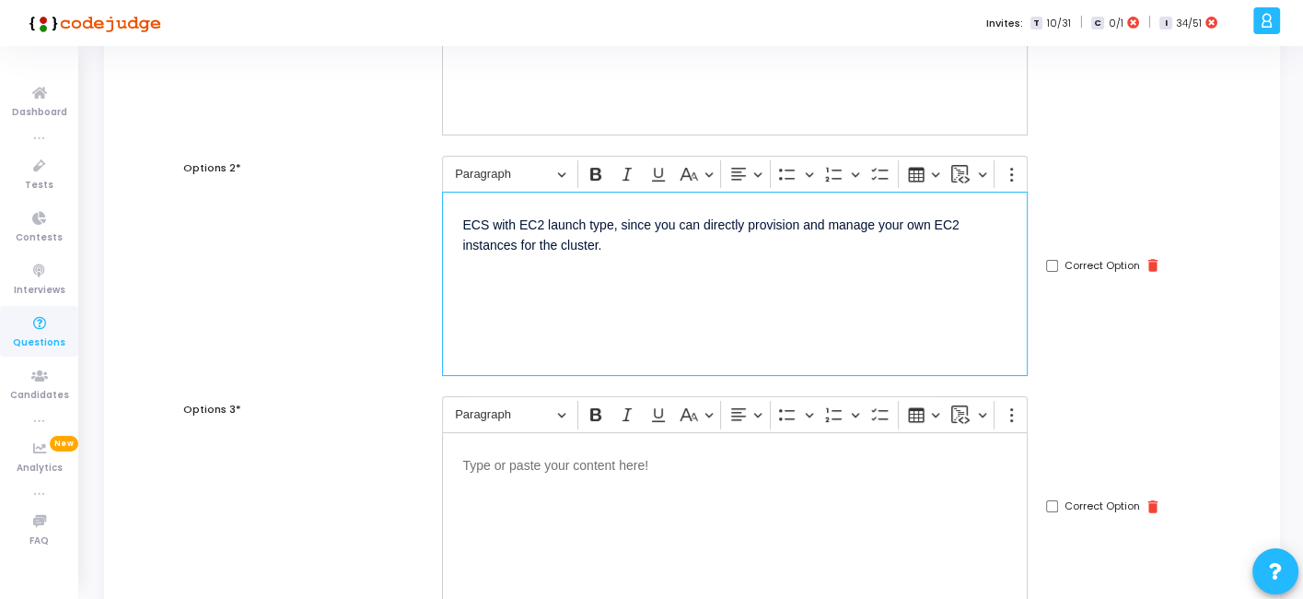
scroll to position [339, 0]
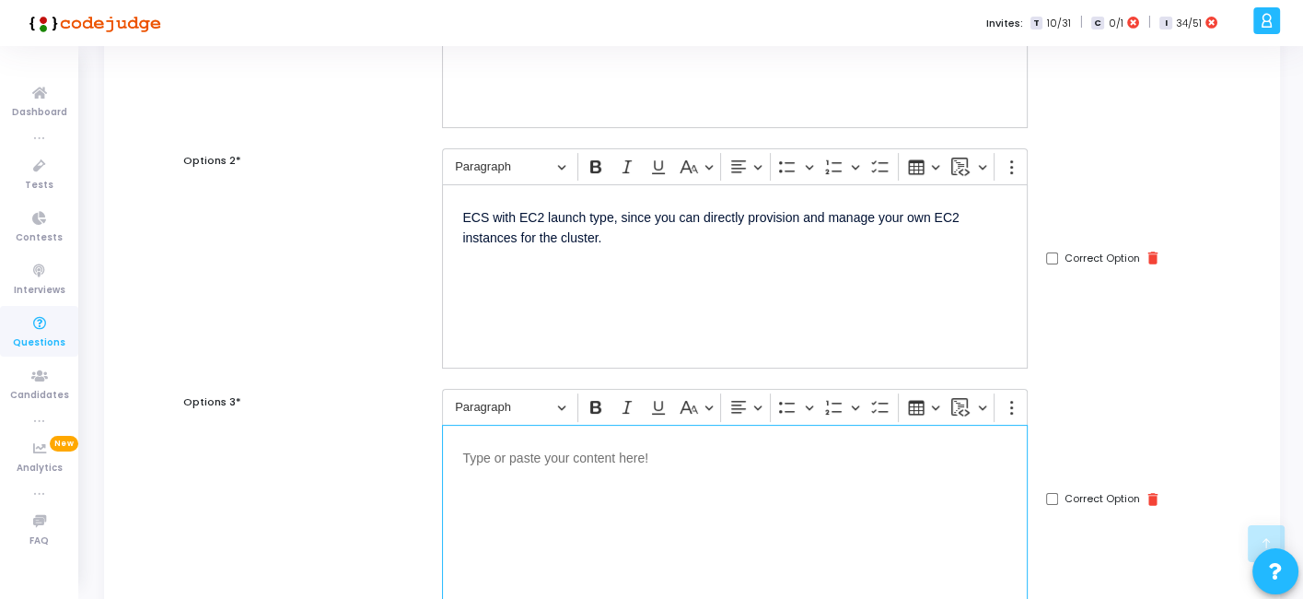
click at [614, 493] on div "Editor editing area: main" at bounding box center [735, 517] width 586 height 184
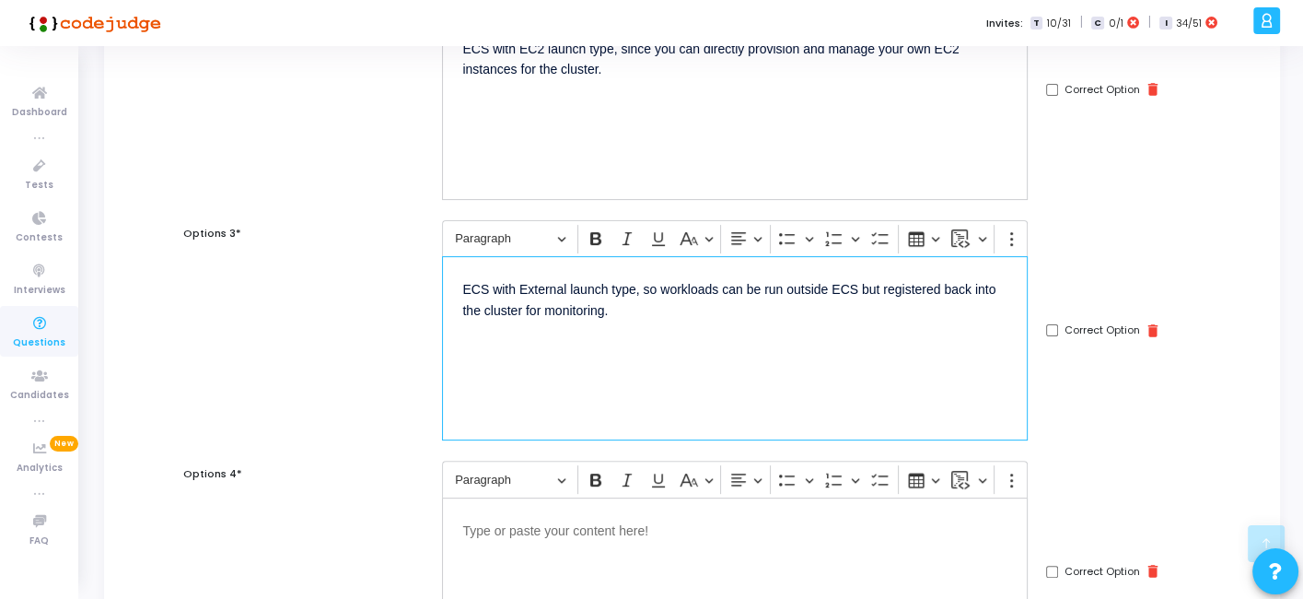
scroll to position [515, 0]
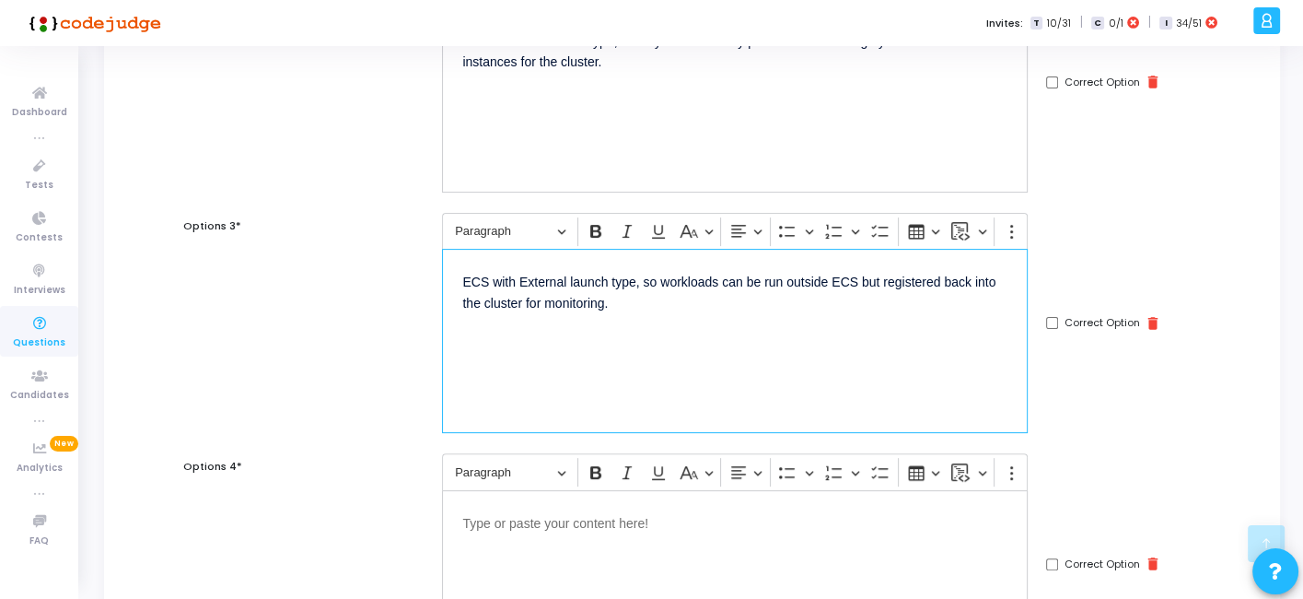
click at [602, 510] on p "Editor editing area: main" at bounding box center [734, 521] width 545 height 23
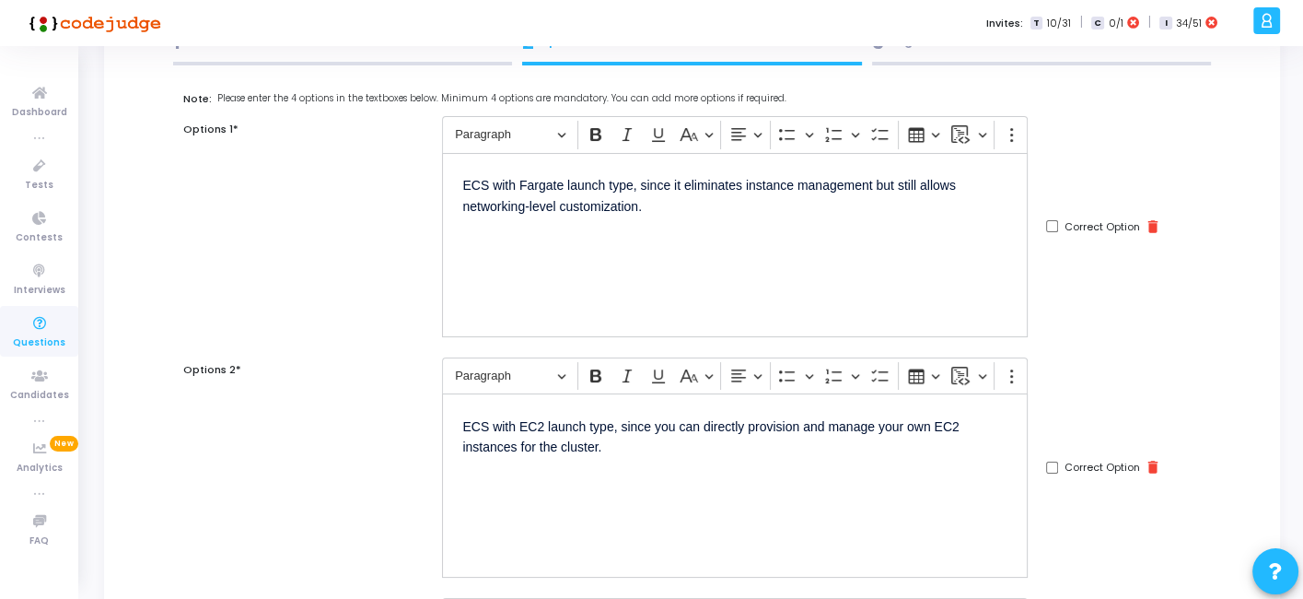
scroll to position [128, 0]
click at [1051, 466] on input "Correct Option" at bounding box center [1052, 469] width 12 height 12
checkbox input "true"
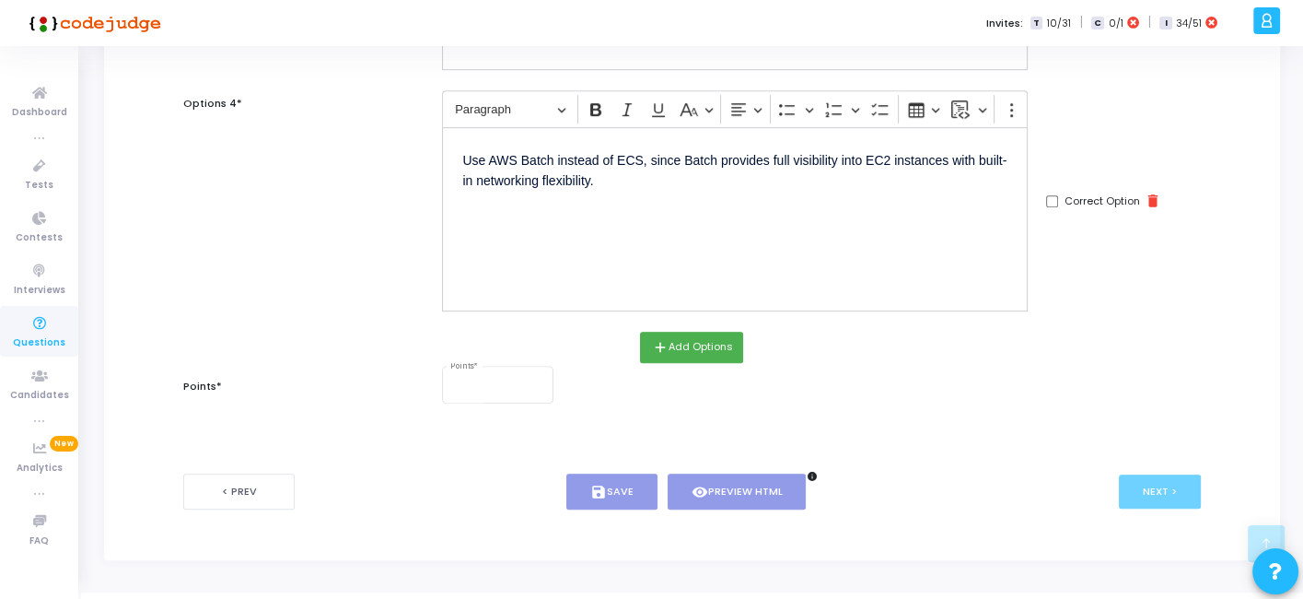
scroll to position [900, 0]
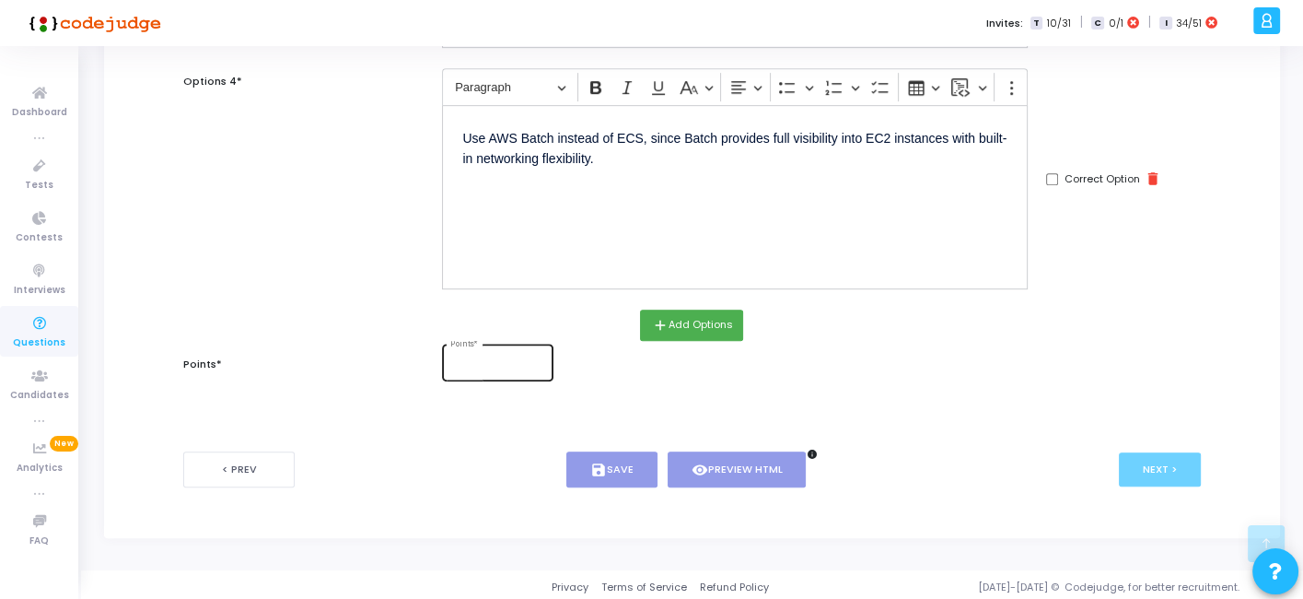
click at [470, 349] on div "Points *" at bounding box center [498, 361] width 96 height 40
type input "2"
type input "1"
click at [605, 485] on div "< Prev save Save visibility Preview HTML info Next >" at bounding box center [691, 469] width 1017 height 91
click at [616, 471] on button "save Save" at bounding box center [612, 469] width 91 height 36
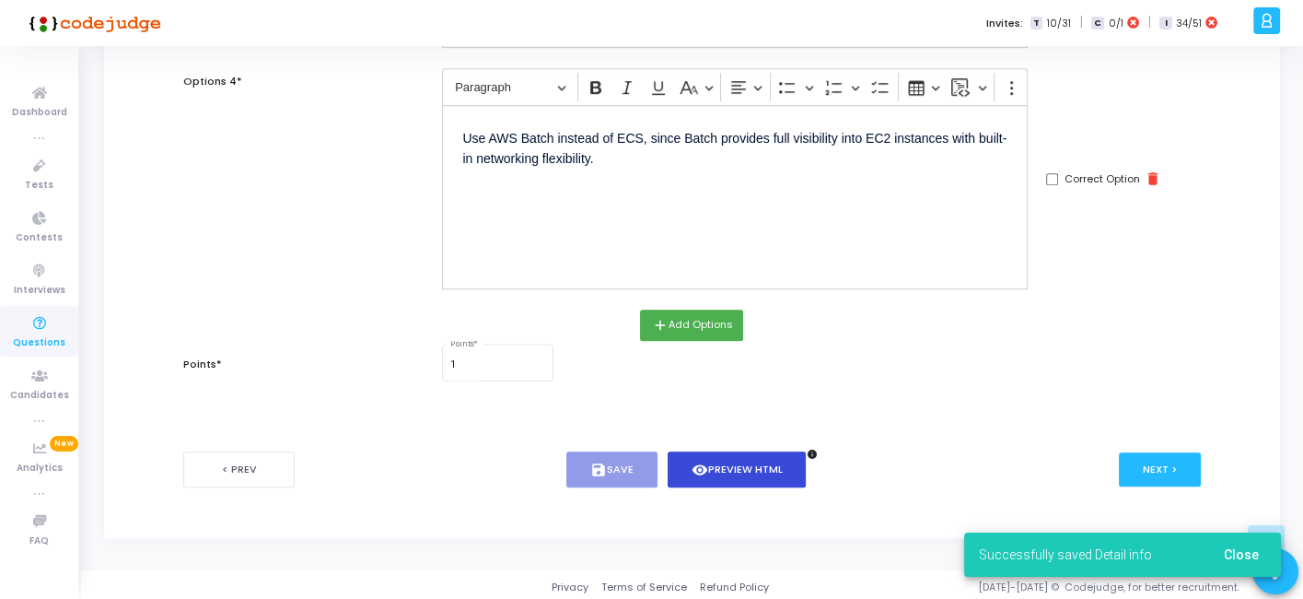
click at [744, 459] on button "visibility Preview HTML" at bounding box center [737, 469] width 139 height 36
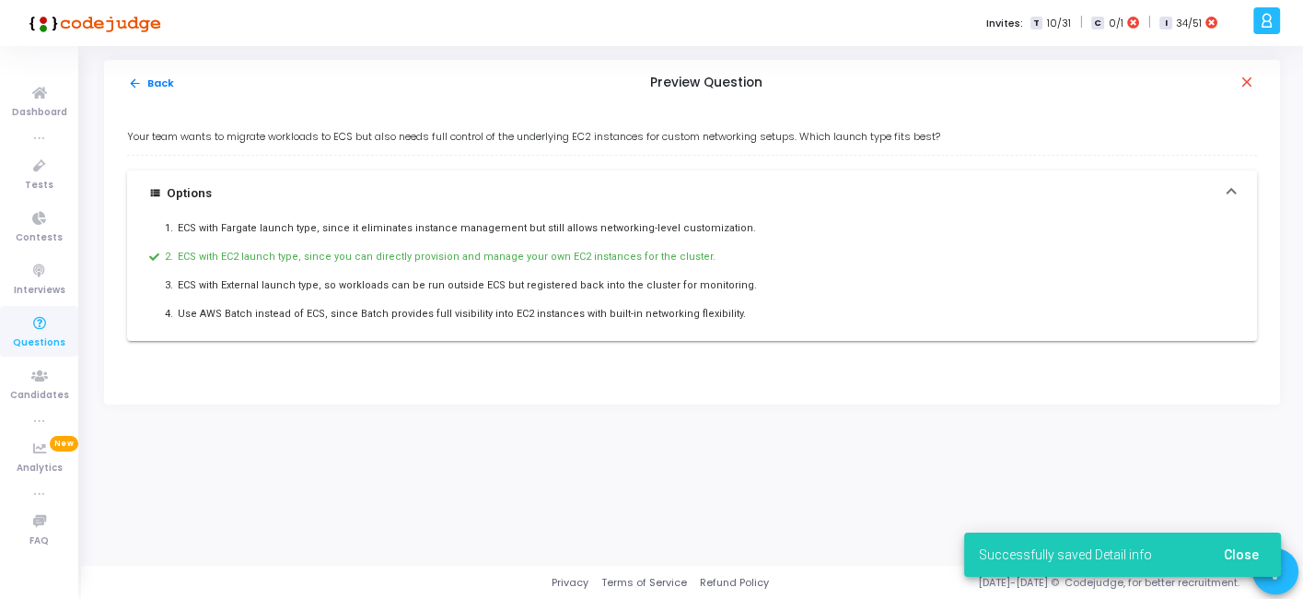
scroll to position [0, 0]
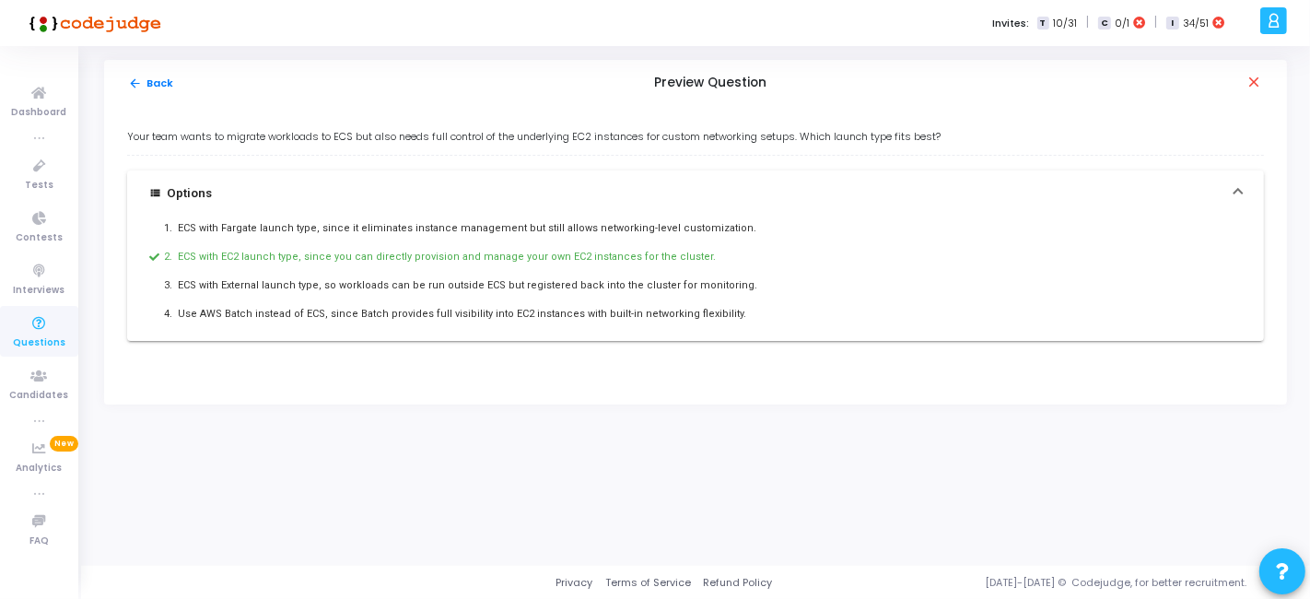
drag, startPoint x: 129, startPoint y: 135, endPoint x: 719, endPoint y: 322, distance: 618.5
click at [719, 322] on div "Your team wants to migrate workloads to ECS but also needs full control of the …" at bounding box center [695, 235] width 1137 height 212
copy div "Your team wants to migrate workloads to ECS but also needs full control of the …"
click at [161, 79] on button "arrow_back Back" at bounding box center [151, 84] width 48 height 18
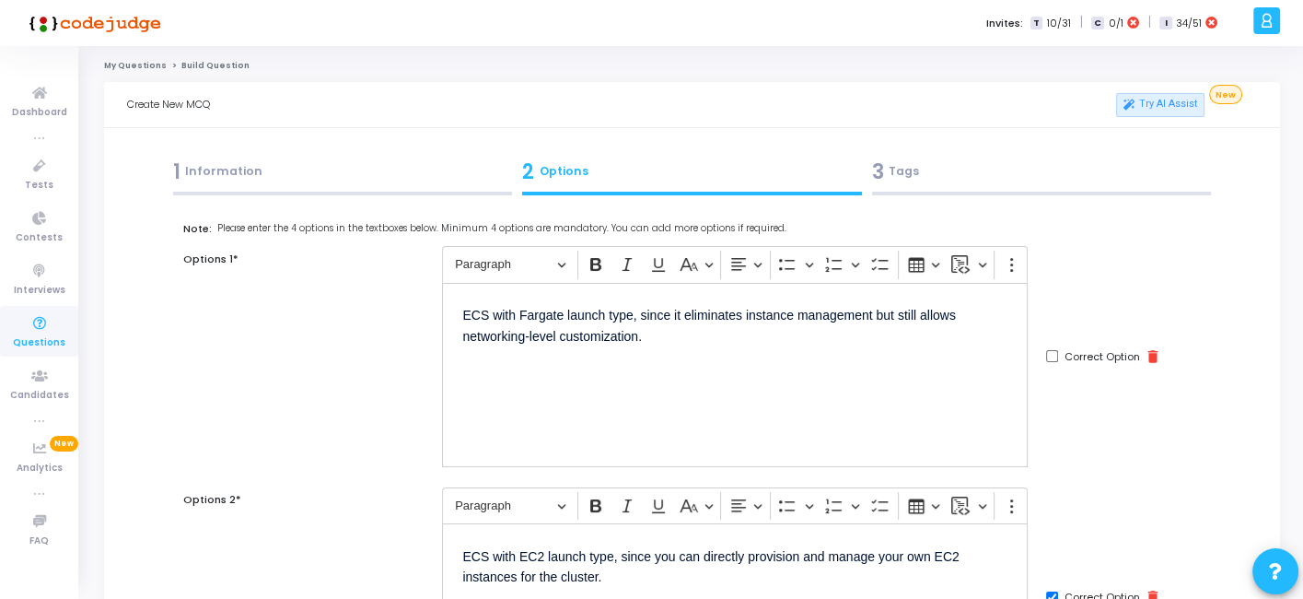
click at [919, 193] on div at bounding box center [1042, 194] width 340 height 4
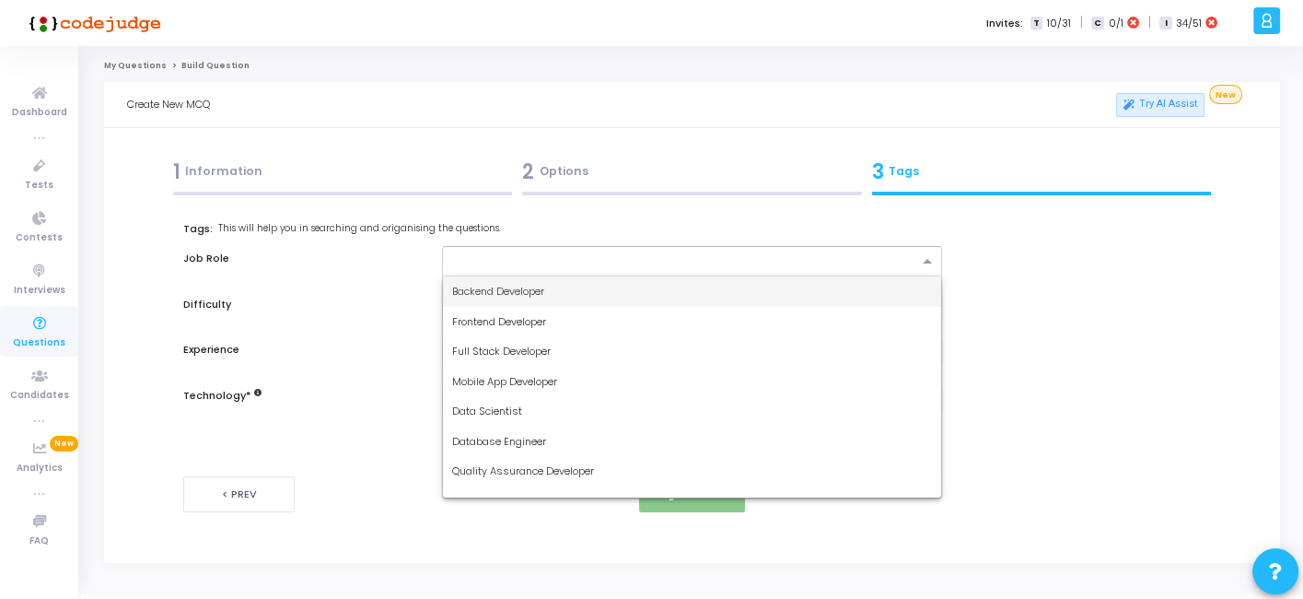
click at [715, 258] on input "text" at bounding box center [684, 262] width 465 height 16
click at [568, 288] on div "Backend Developer" at bounding box center [691, 291] width 497 height 30
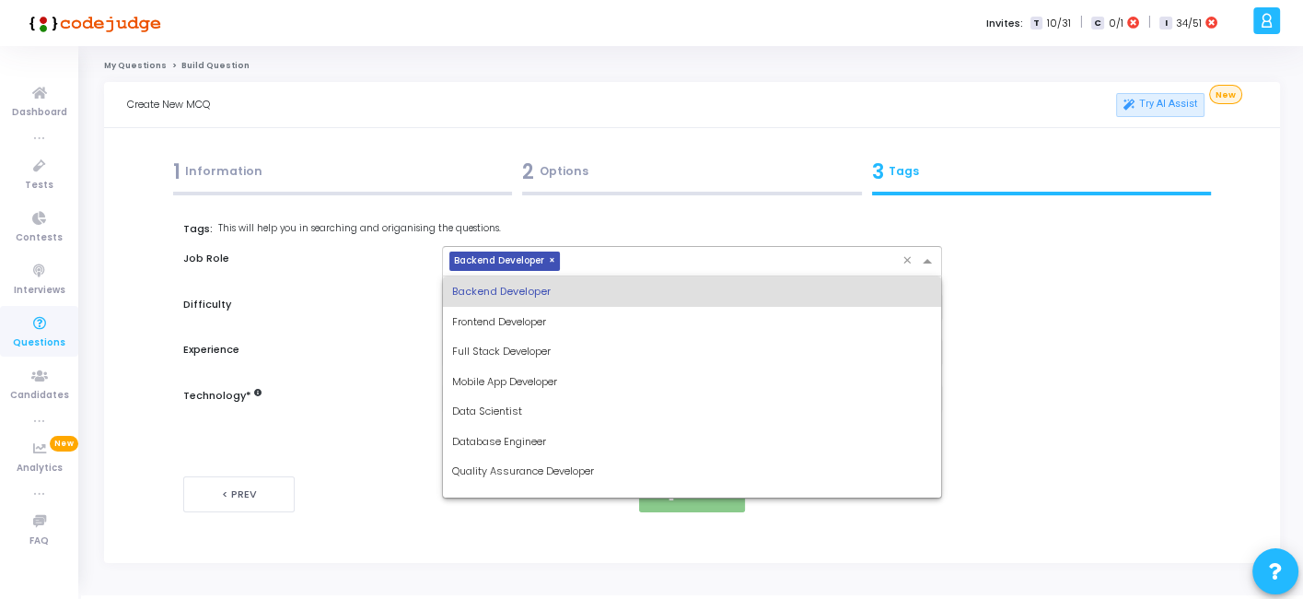
click at [631, 263] on input "text" at bounding box center [734, 262] width 334 height 16
click at [523, 351] on span "Full Stack Developer" at bounding box center [501, 351] width 99 height 15
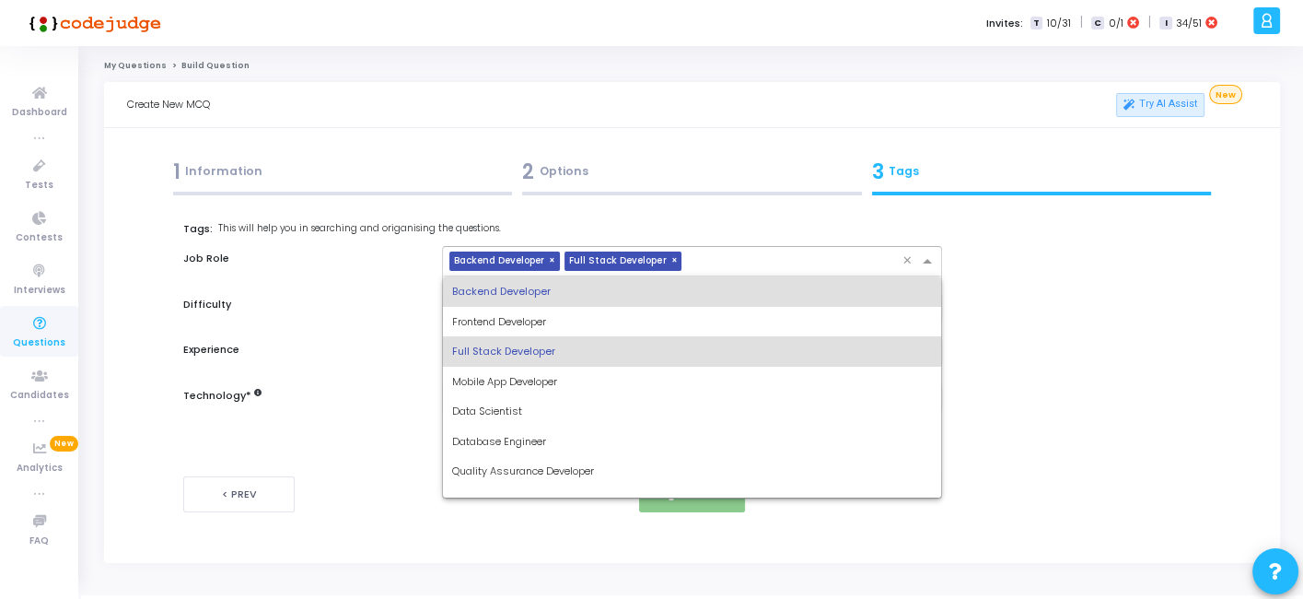
drag, startPoint x: 712, startPoint y: 251, endPoint x: 539, endPoint y: 413, distance: 236.6
click at [539, 276] on ng-select "× Backend Developer × Full Stack Developer × Backend Developer Frontend Develop…" at bounding box center [691, 261] width 499 height 30
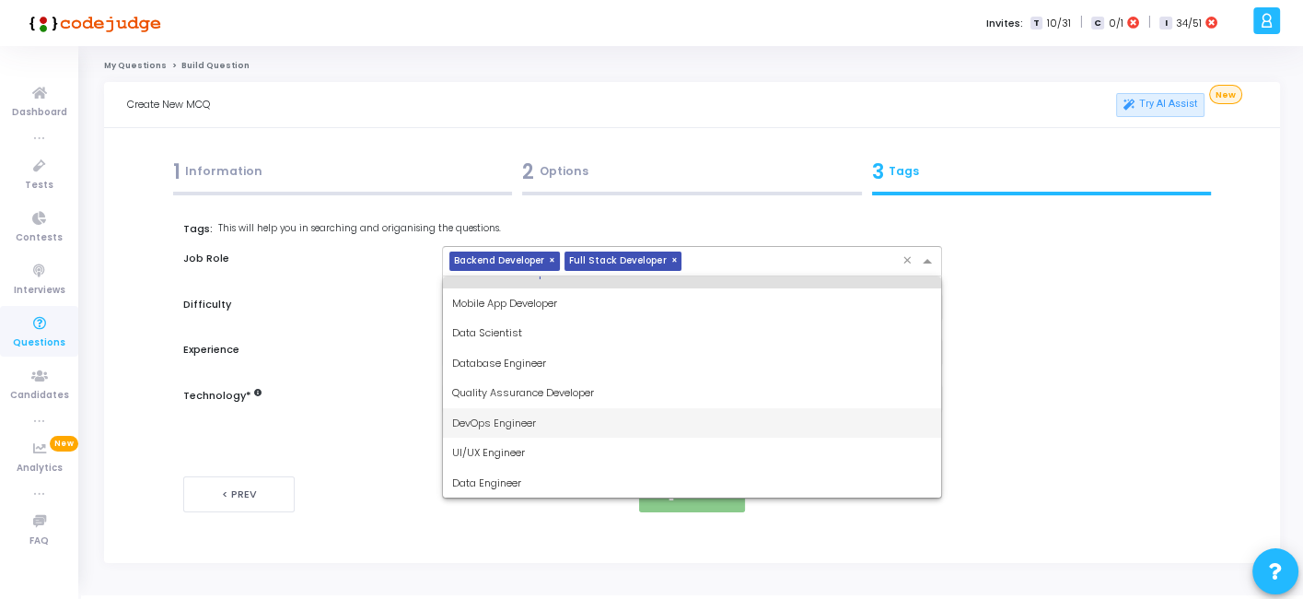
scroll to position [79, 0]
click at [543, 419] on div "DevOps Engineer" at bounding box center [691, 422] width 497 height 30
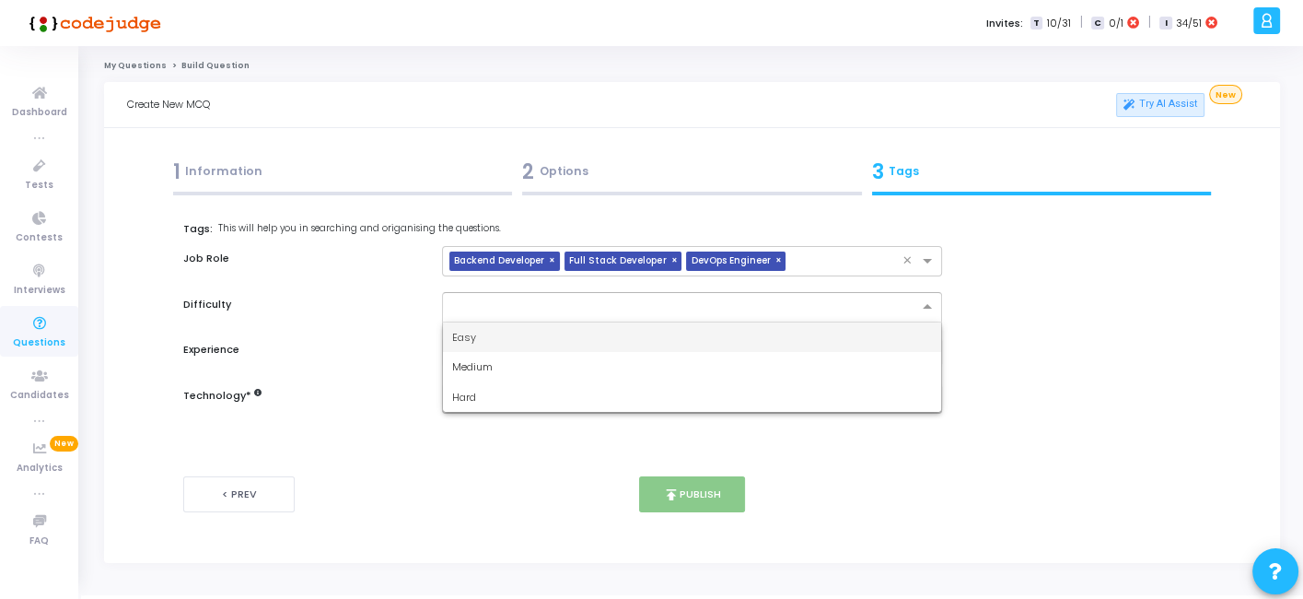
drag, startPoint x: 617, startPoint y: 304, endPoint x: 511, endPoint y: 330, distance: 109.0
click at [511, 322] on ng-select "Easy Medium Hard" at bounding box center [691, 307] width 499 height 30
click at [511, 330] on div "Easy" at bounding box center [691, 337] width 497 height 30
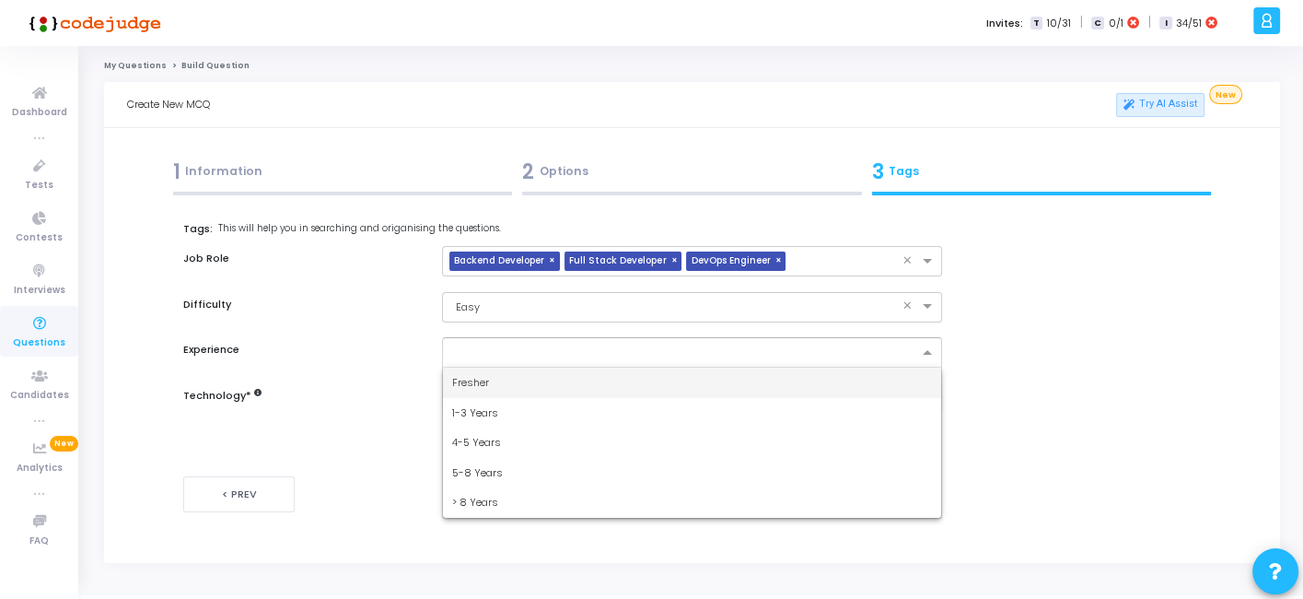
drag, startPoint x: 555, startPoint y: 353, endPoint x: 490, endPoint y: 373, distance: 68.5
click at [490, 368] on ng-select "Fresher 1-3 Years 4-5 Years 5-8 Years > 8 Years" at bounding box center [691, 352] width 499 height 30
click at [490, 373] on div "Fresher" at bounding box center [691, 383] width 497 height 30
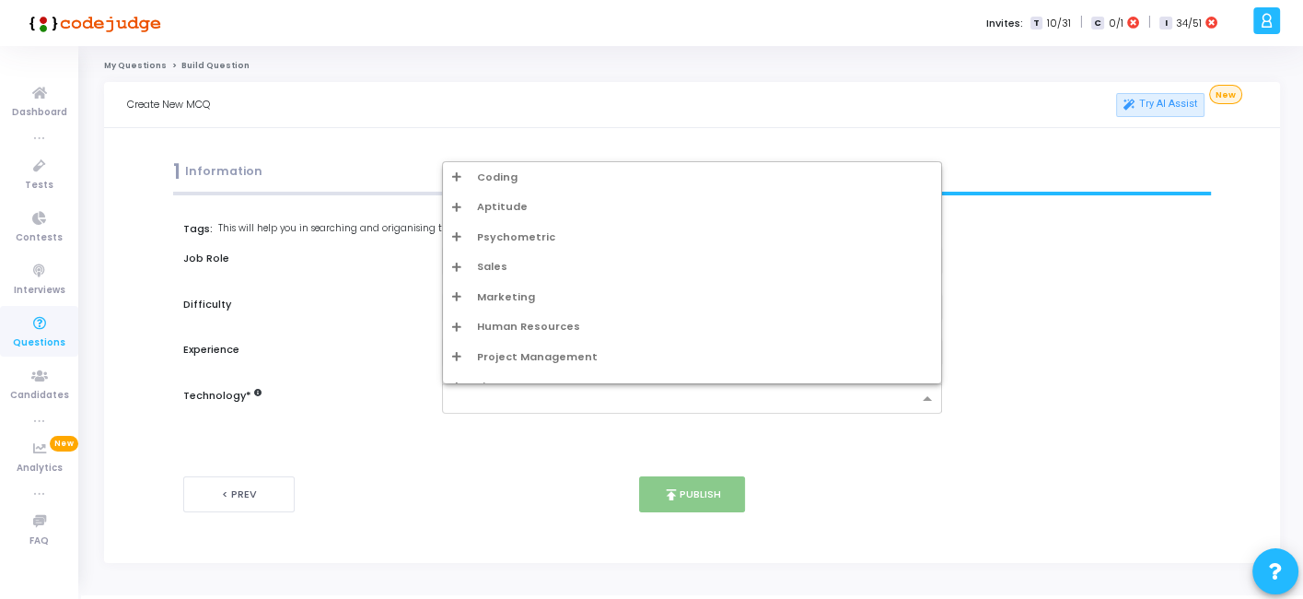
click at [520, 392] on input "text" at bounding box center [684, 400] width 465 height 16
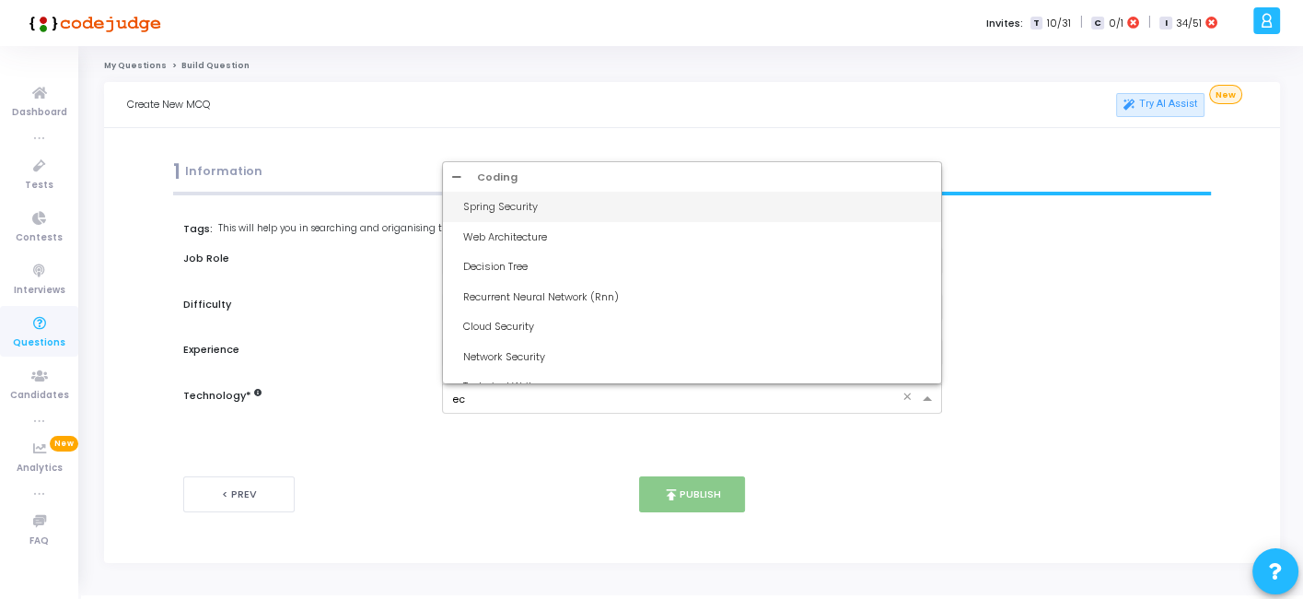
type input "ecs"
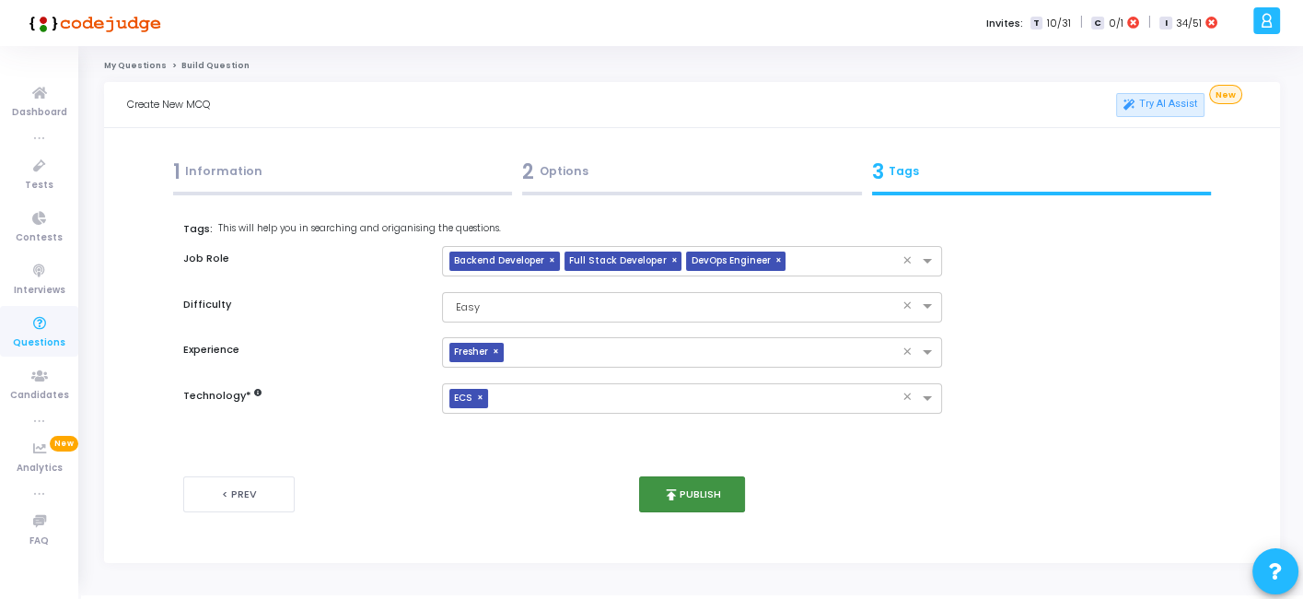
click at [676, 490] on icon "publish" at bounding box center [671, 494] width 17 height 17
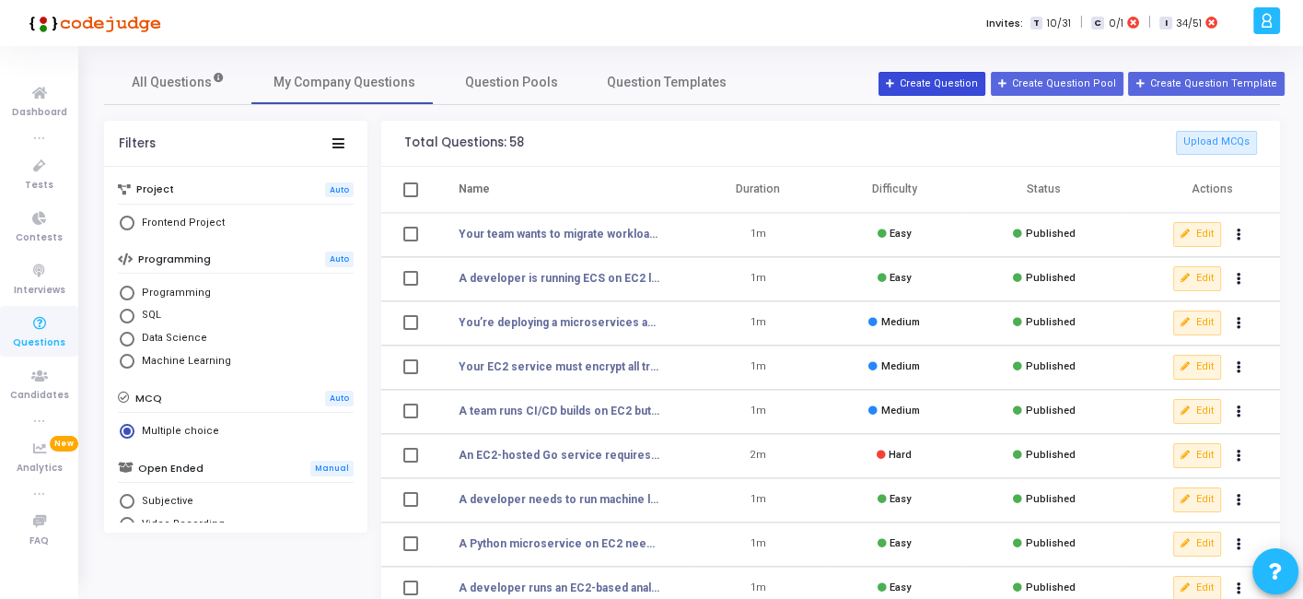
click at [946, 87] on button "Create Question" at bounding box center [932, 84] width 107 height 24
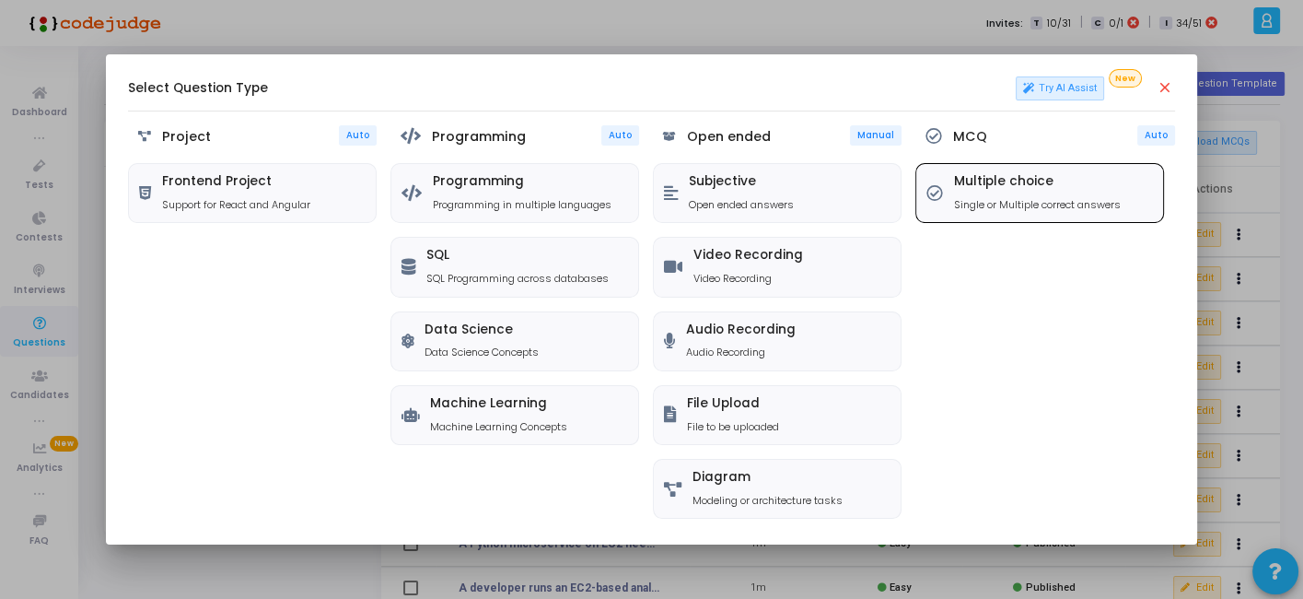
click at [964, 191] on div "Multiple choice Single or Multiple correct answers" at bounding box center [1037, 193] width 167 height 38
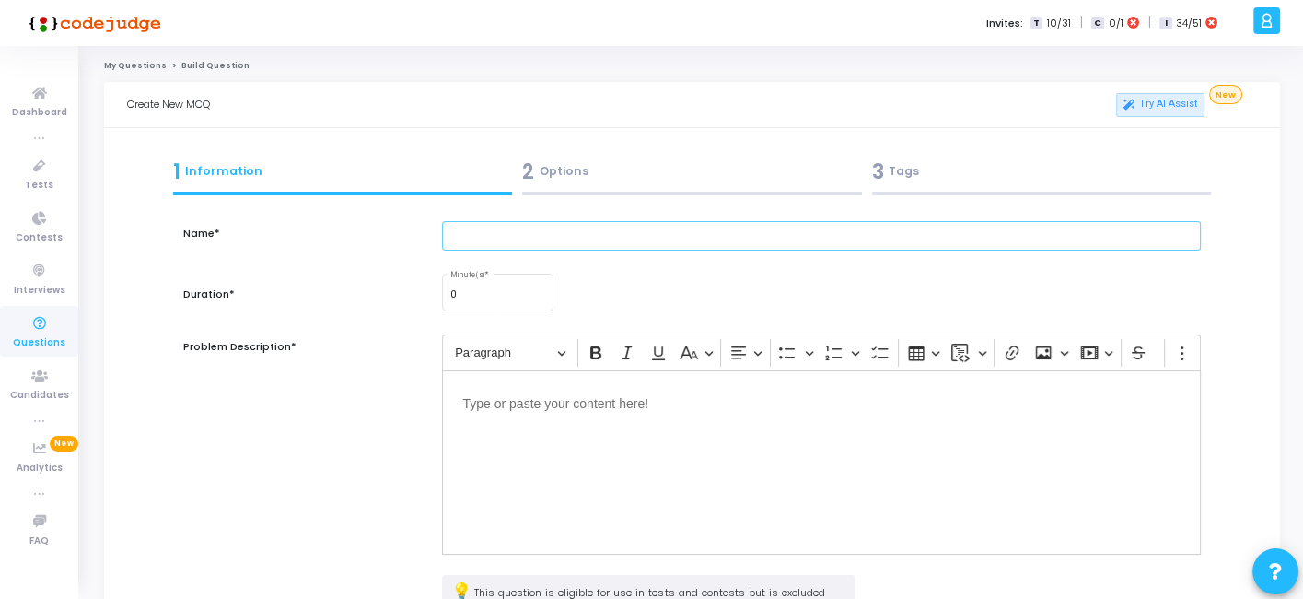
click at [665, 229] on input "text" at bounding box center [821, 236] width 758 height 30
paste input "In ECS Fargate, which configuration allows a developer to isolate network traff…"
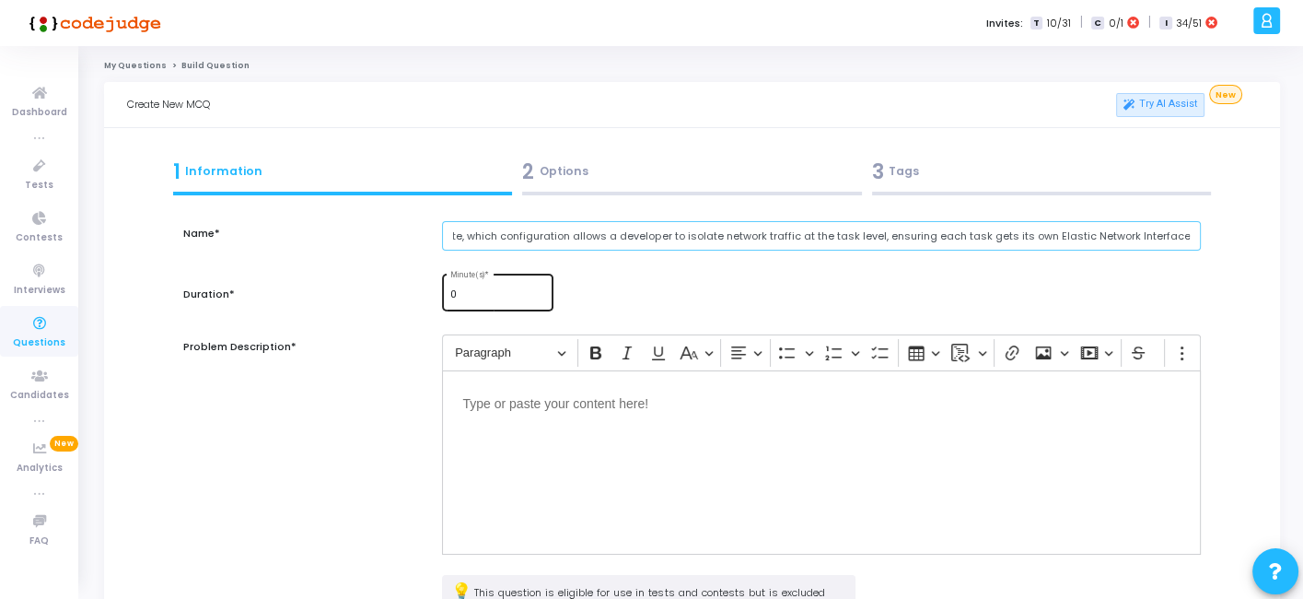
type input "In ECS Fargate, which configuration allows a developer to isolate network traff…"
click at [503, 299] on input "0" at bounding box center [498, 294] width 96 height 11
type input "1"
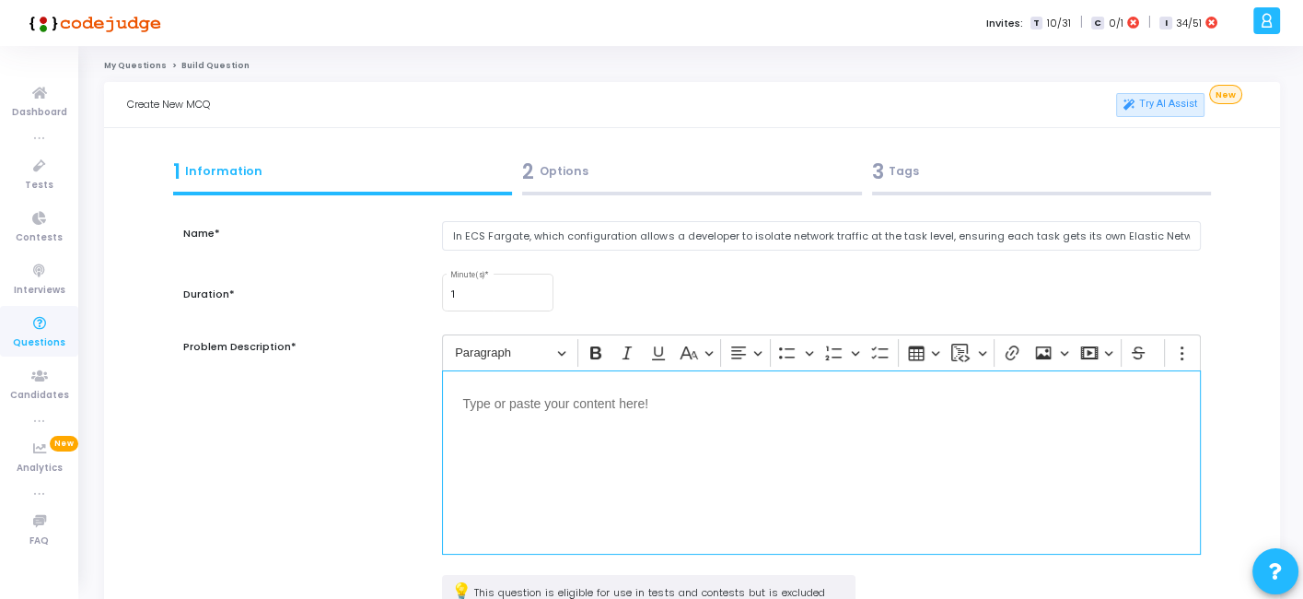
click at [543, 445] on div "Editor editing area: main" at bounding box center [821, 462] width 758 height 184
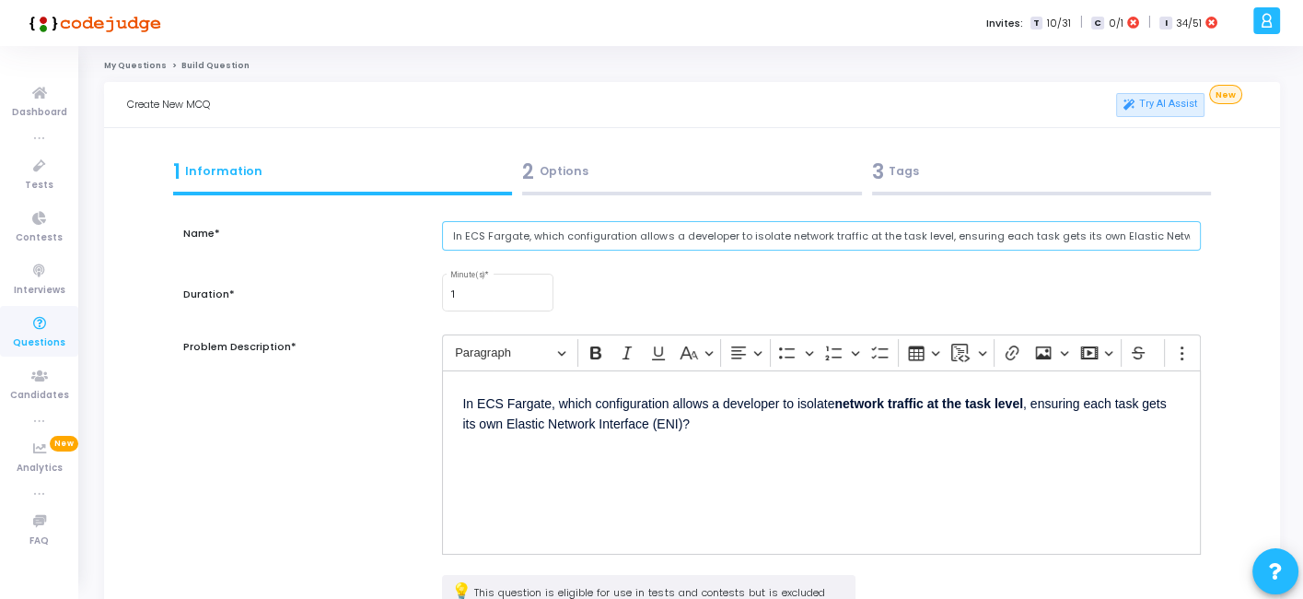
click at [600, 239] on input "In ECS Fargate, which configuration allows a developer to isolate network traff…" at bounding box center [821, 236] width 758 height 30
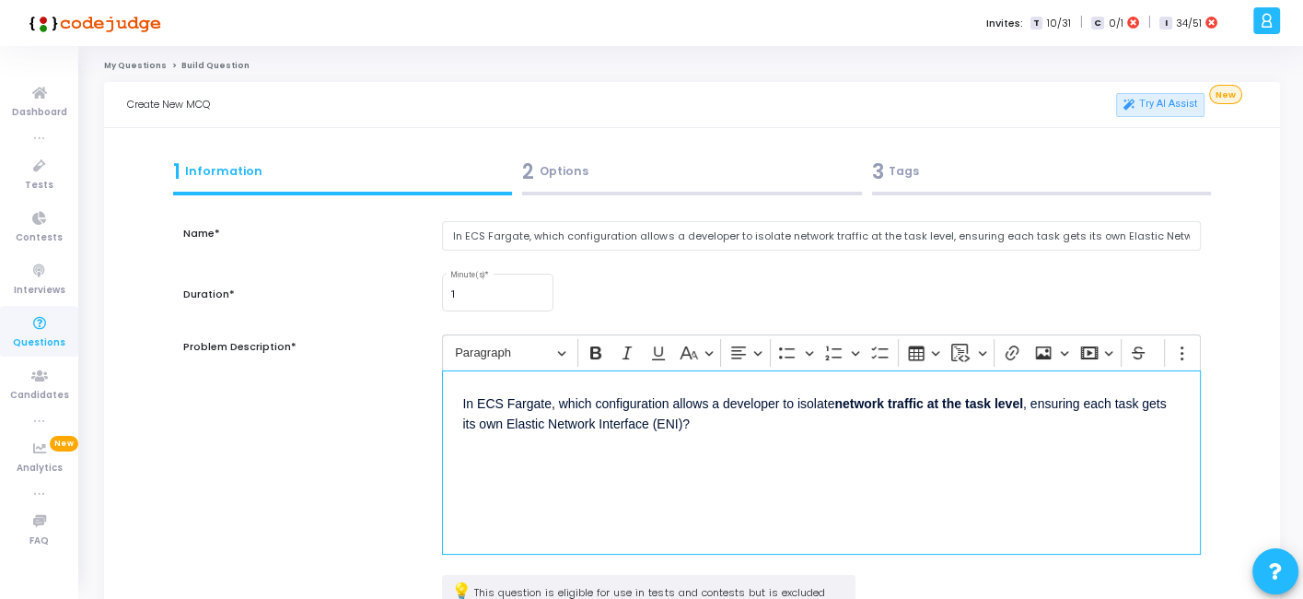
click at [615, 479] on div "In ECS Fargate, which configuration allows a developer to isolate network traff…" at bounding box center [821, 462] width 758 height 184
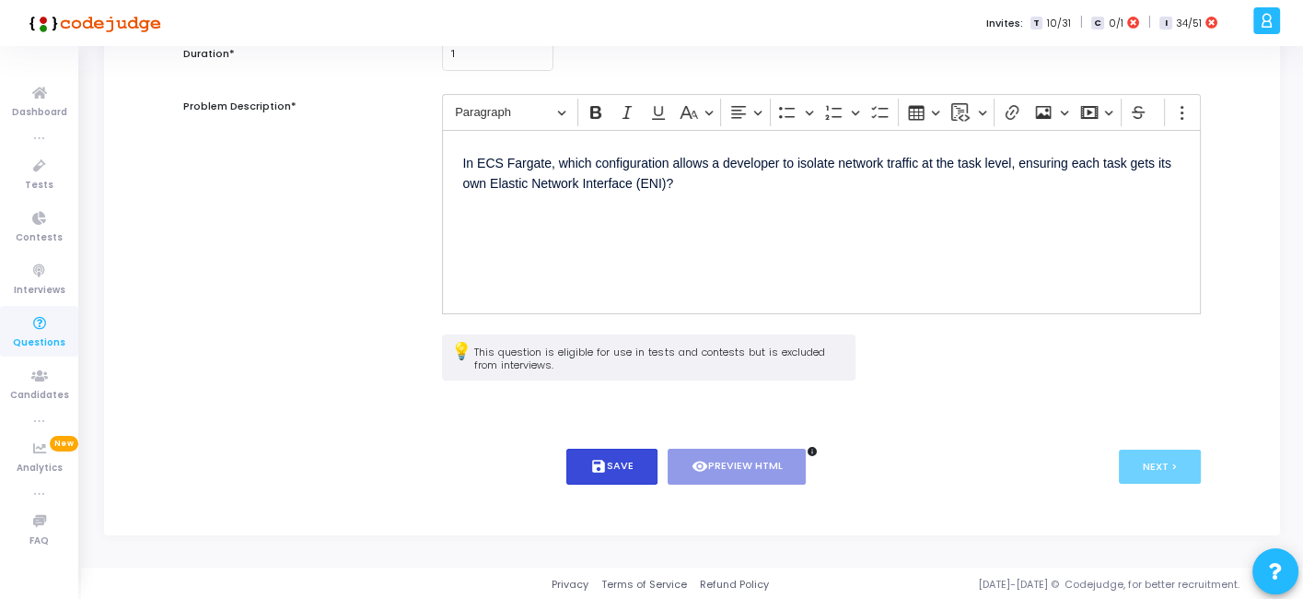
click at [602, 463] on icon "save" at bounding box center [598, 466] width 17 height 17
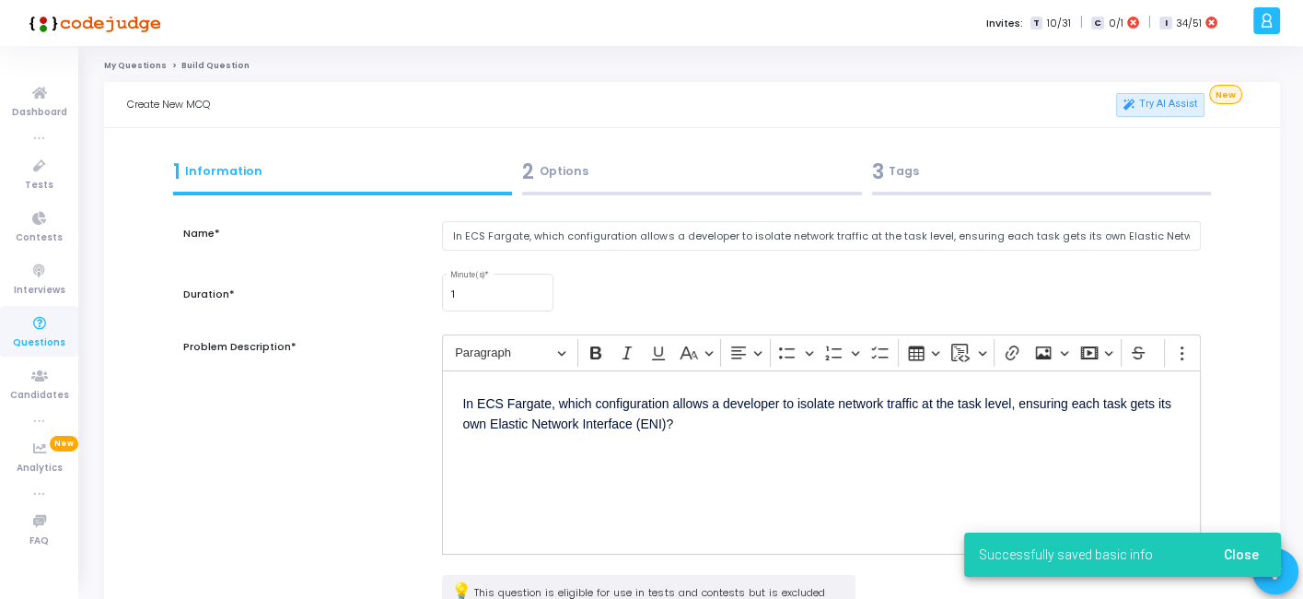
click at [618, 182] on div "2 Options" at bounding box center [692, 172] width 340 height 30
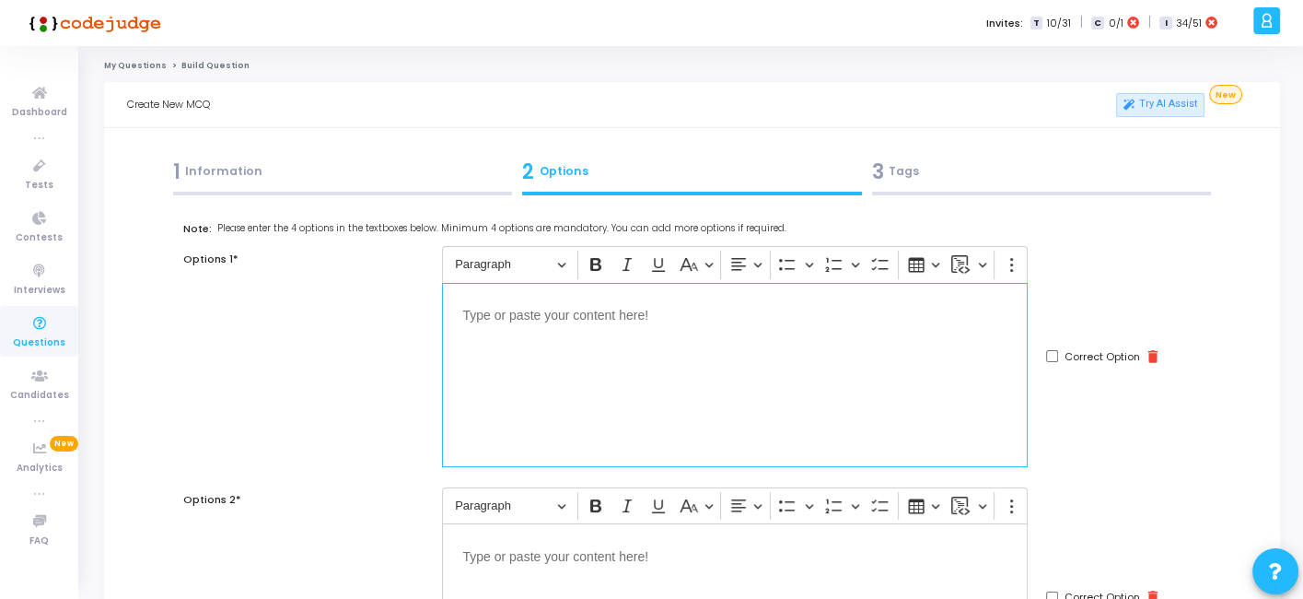
click at [821, 381] on div "Editor editing area: main" at bounding box center [735, 375] width 586 height 184
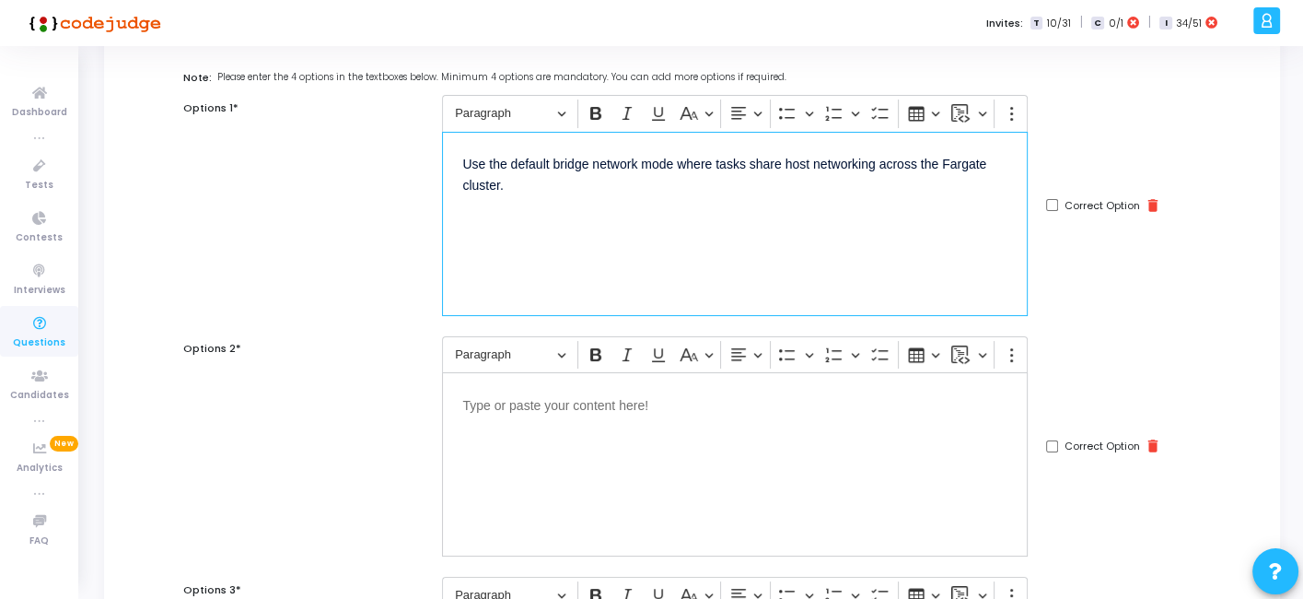
scroll to position [152, 0]
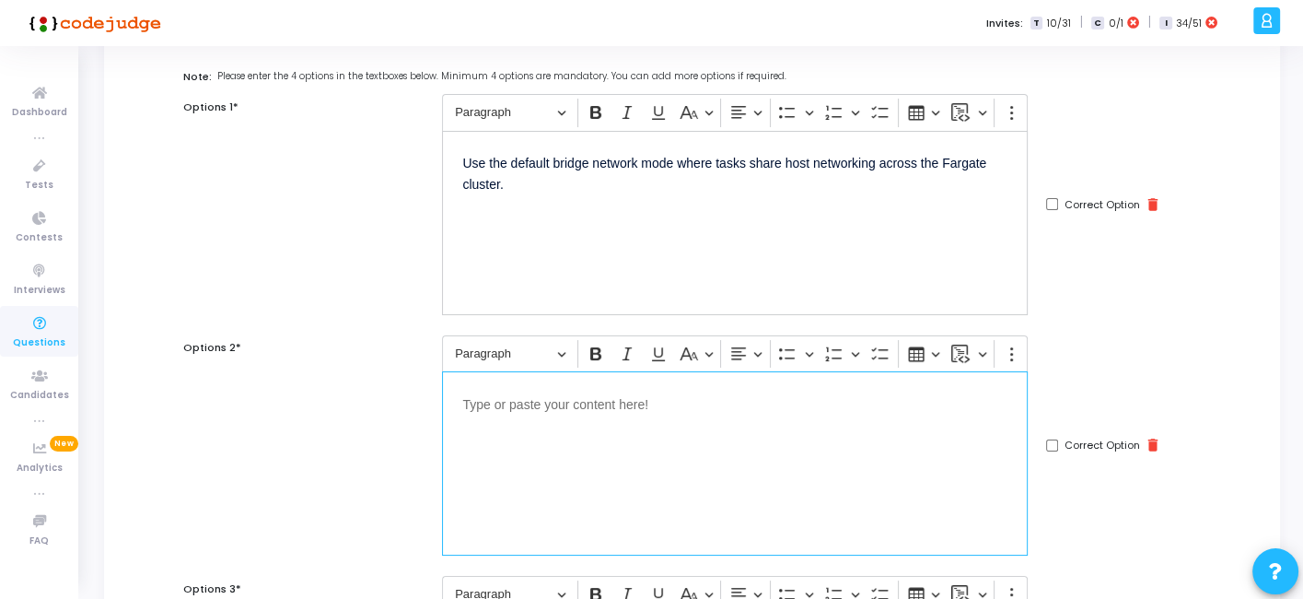
click at [548, 414] on div "Editor editing area: main" at bounding box center [735, 463] width 586 height 184
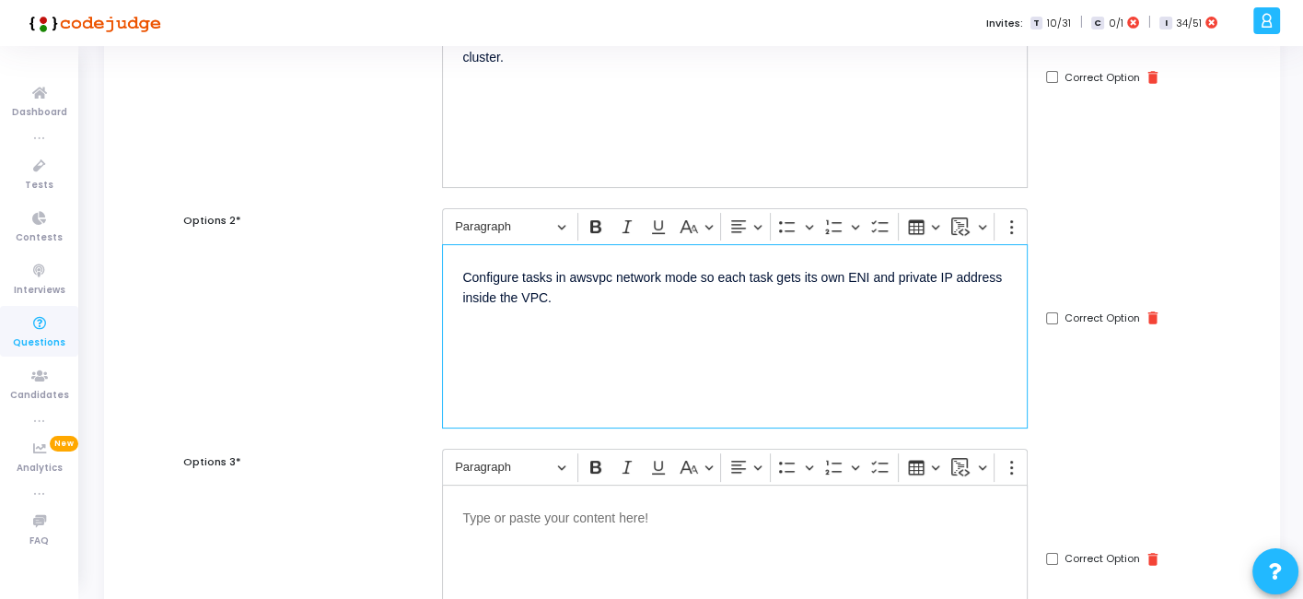
scroll to position [281, 0]
click at [585, 523] on div "Editor editing area: main" at bounding box center [735, 575] width 586 height 184
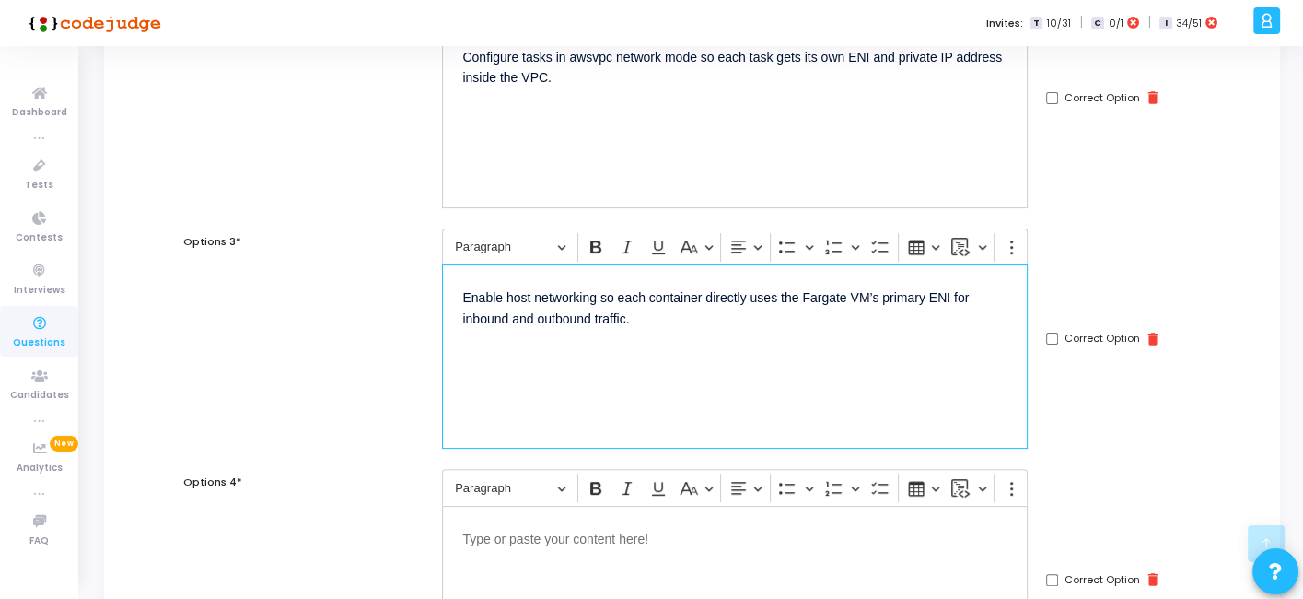
scroll to position [527, 0]
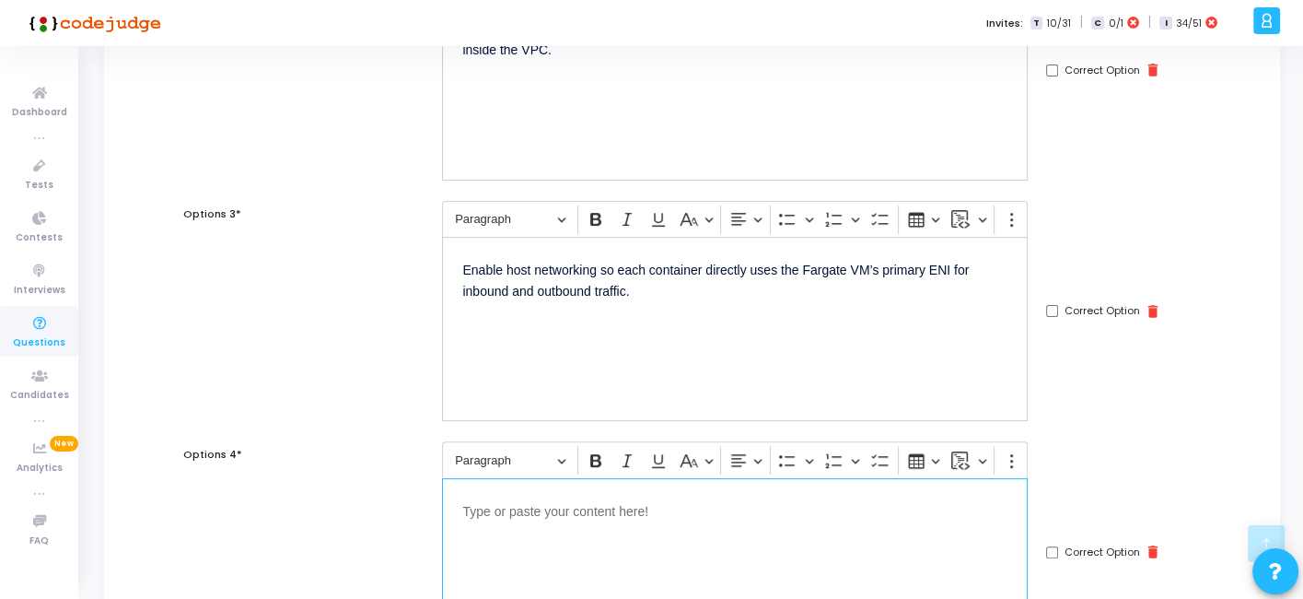
click at [607, 509] on p "Editor editing area: main" at bounding box center [734, 509] width 545 height 23
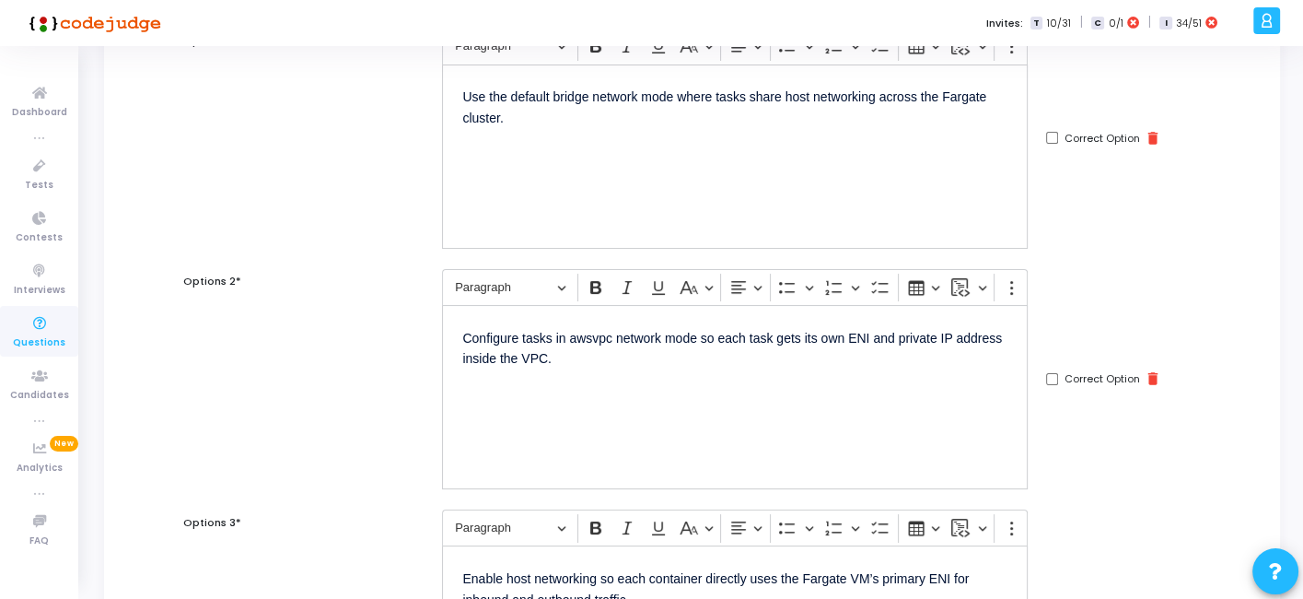
scroll to position [220, 0]
click at [1051, 380] on input "Correct Option" at bounding box center [1052, 377] width 12 height 12
checkbox input "true"
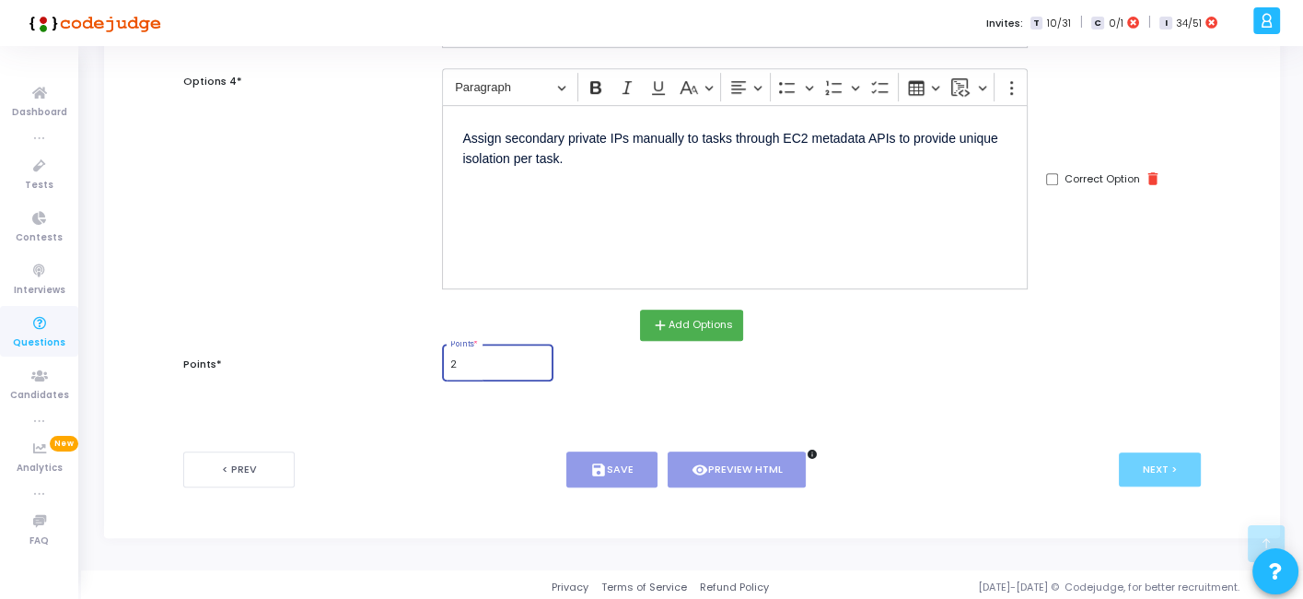
click at [497, 359] on input "2" at bounding box center [498, 364] width 96 height 11
type input "2"
click at [597, 462] on icon "save" at bounding box center [598, 470] width 17 height 17
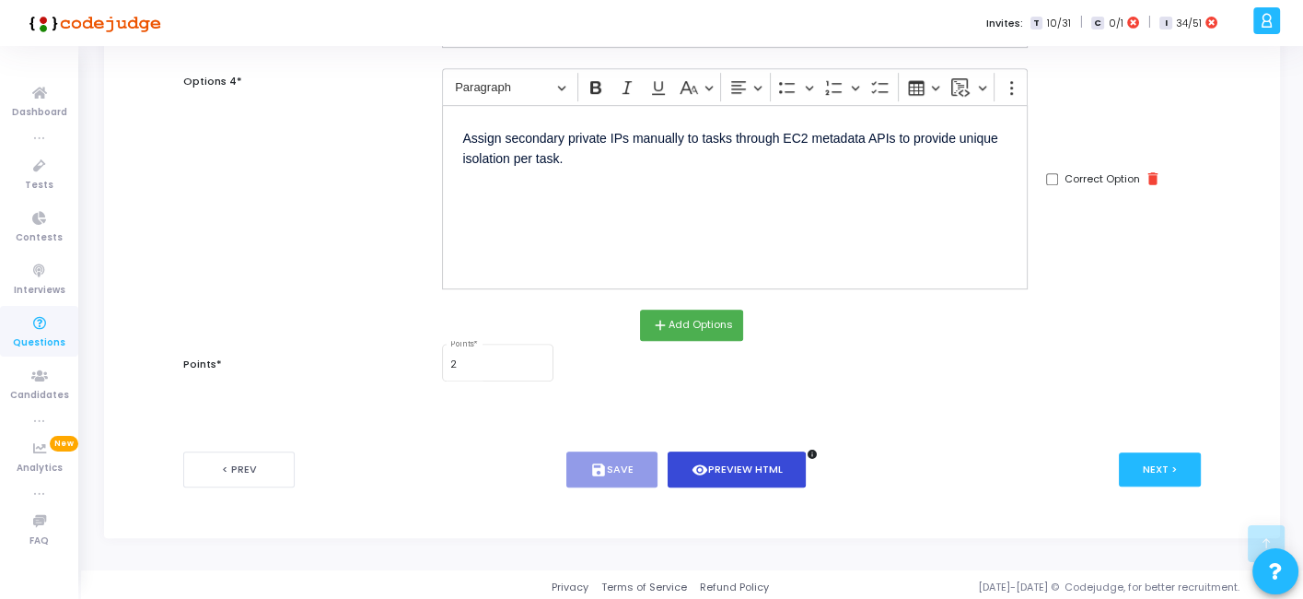
click at [709, 467] on button "visibility Preview HTML" at bounding box center [737, 469] width 139 height 36
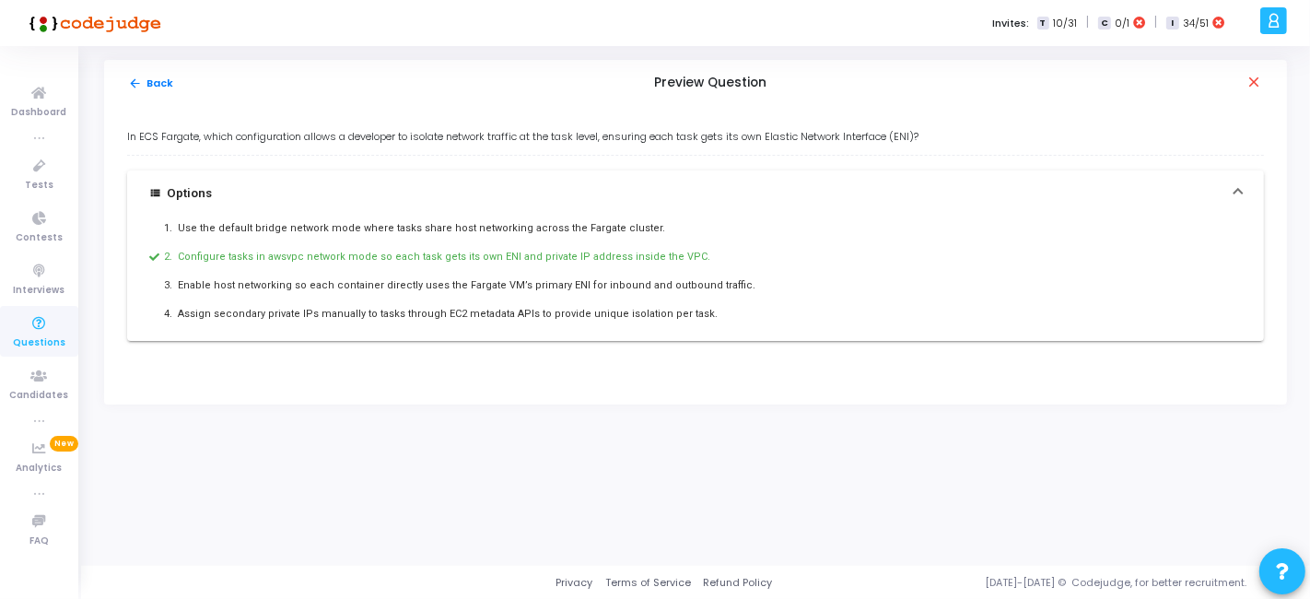
drag, startPoint x: 125, startPoint y: 130, endPoint x: 711, endPoint y: 312, distance: 613.6
click at [711, 312] on div "In ECS Fargate, which configuration allows a developer to isolate network traff…" at bounding box center [695, 255] width 1183 height 298
copy div "In ECS Fargate, which configuration allows a developer to isolate network traff…"
click at [161, 83] on button "arrow_back Back" at bounding box center [151, 84] width 48 height 18
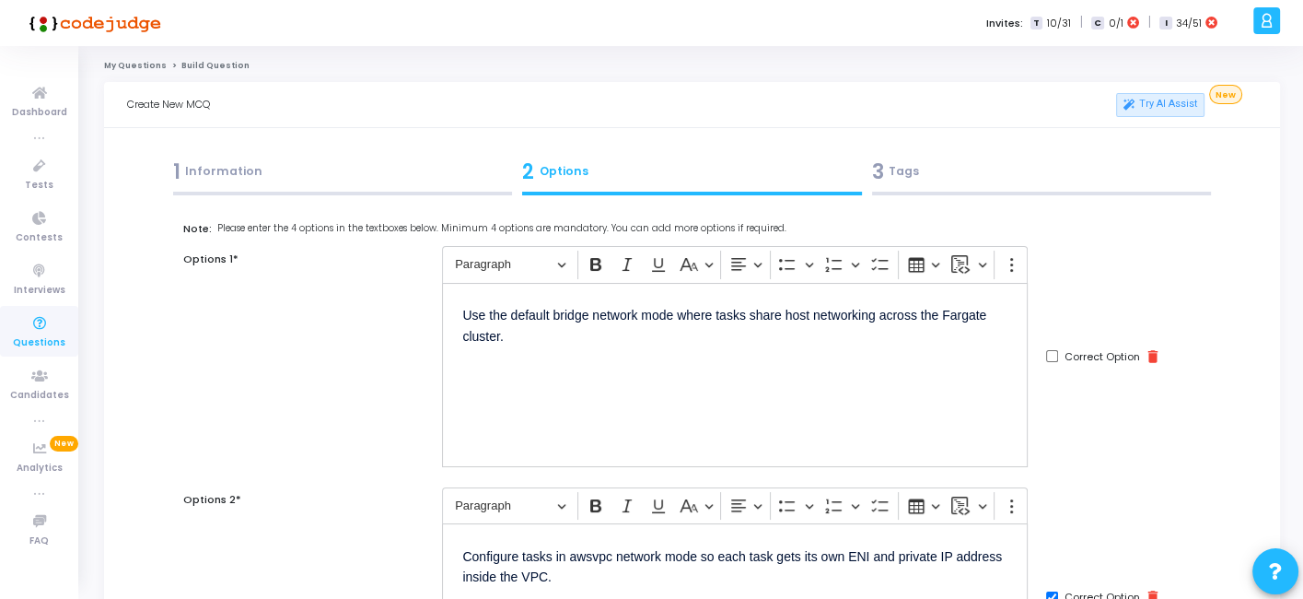
click at [918, 177] on div "3 Tags" at bounding box center [1042, 172] width 340 height 30
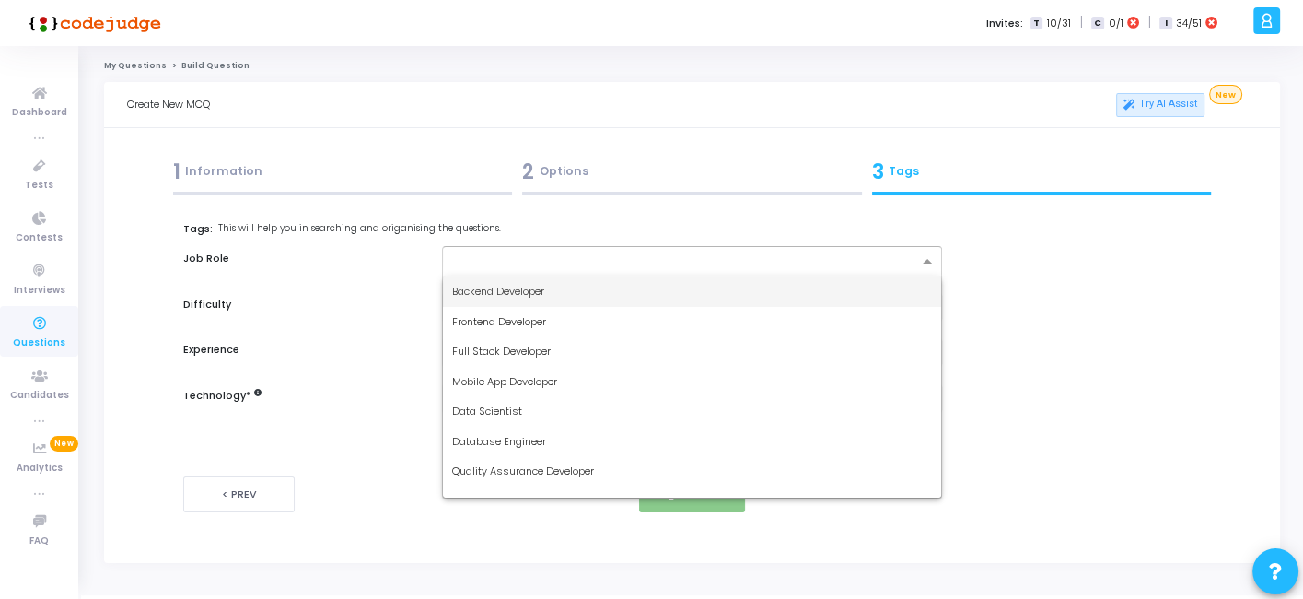
drag, startPoint x: 626, startPoint y: 257, endPoint x: 520, endPoint y: 283, distance: 109.0
click at [520, 276] on ng-select "Backend Developer Frontend Developer Full Stack Developer Mobile App Developer …" at bounding box center [691, 261] width 499 height 30
click at [520, 284] on span "Backend Developer" at bounding box center [498, 291] width 92 height 15
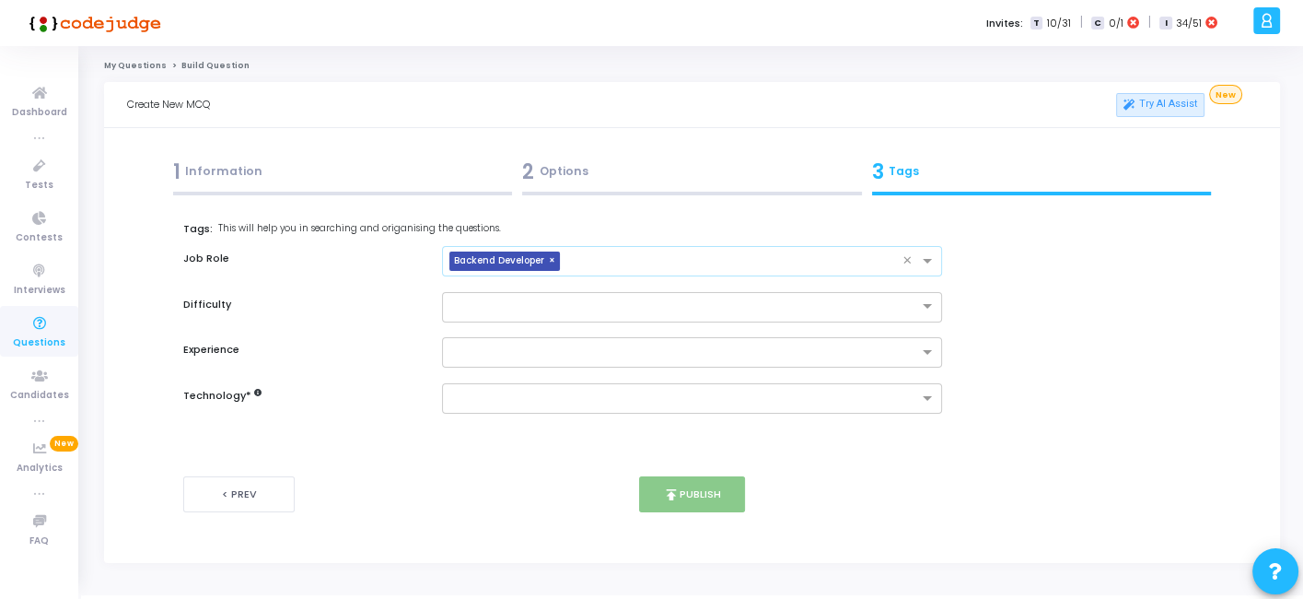
click at [592, 266] on input "text" at bounding box center [734, 262] width 334 height 16
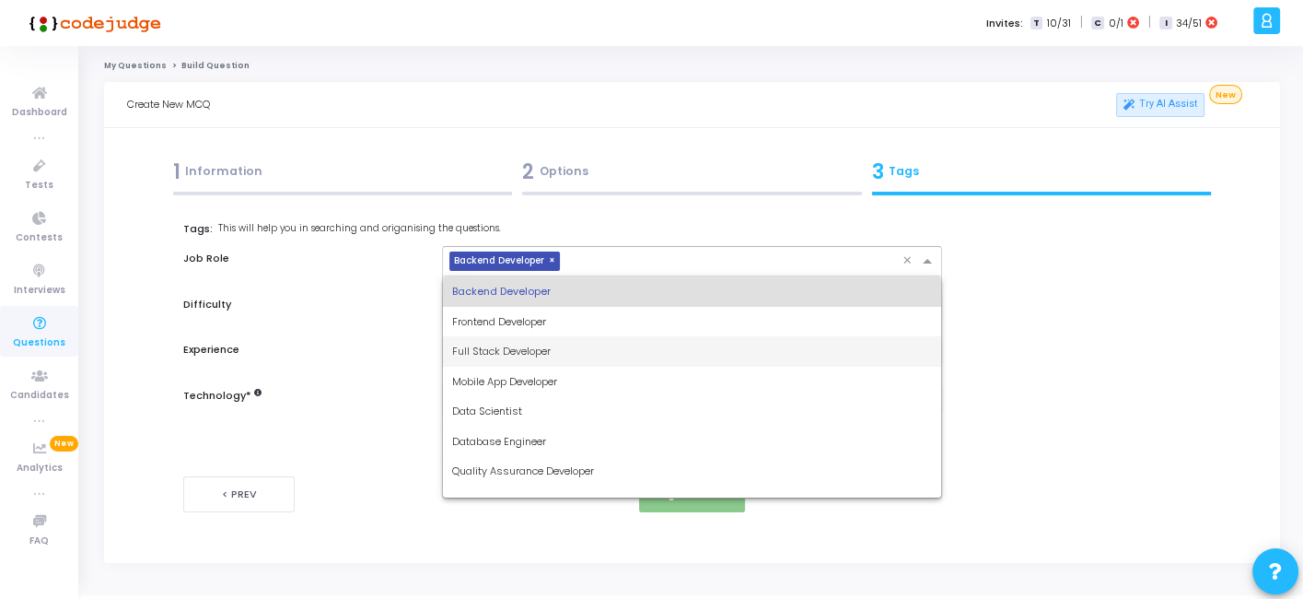
click at [486, 344] on span "Full Stack Developer" at bounding box center [501, 351] width 99 height 15
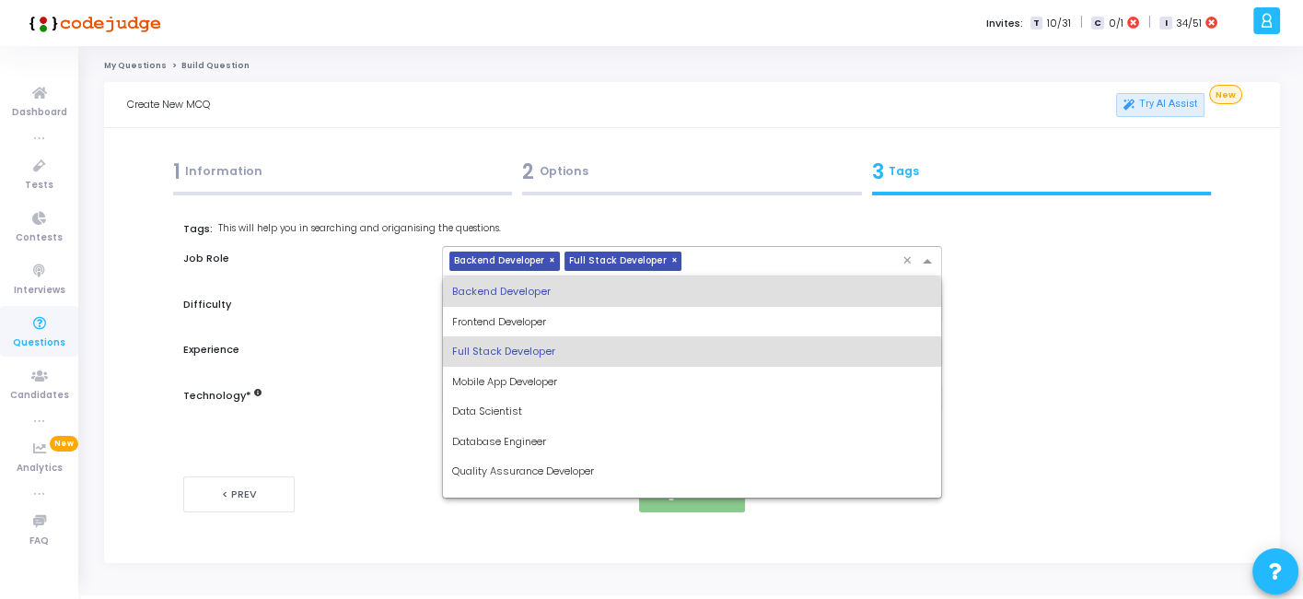
click at [747, 260] on input "text" at bounding box center [795, 262] width 213 height 16
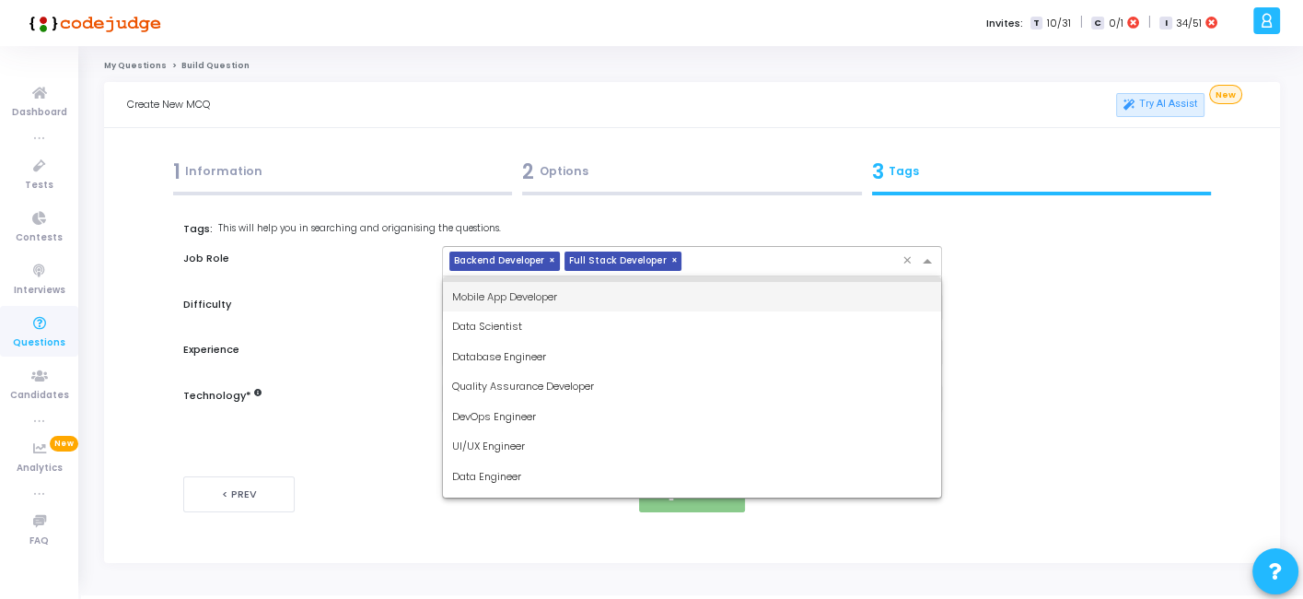
scroll to position [88, 0]
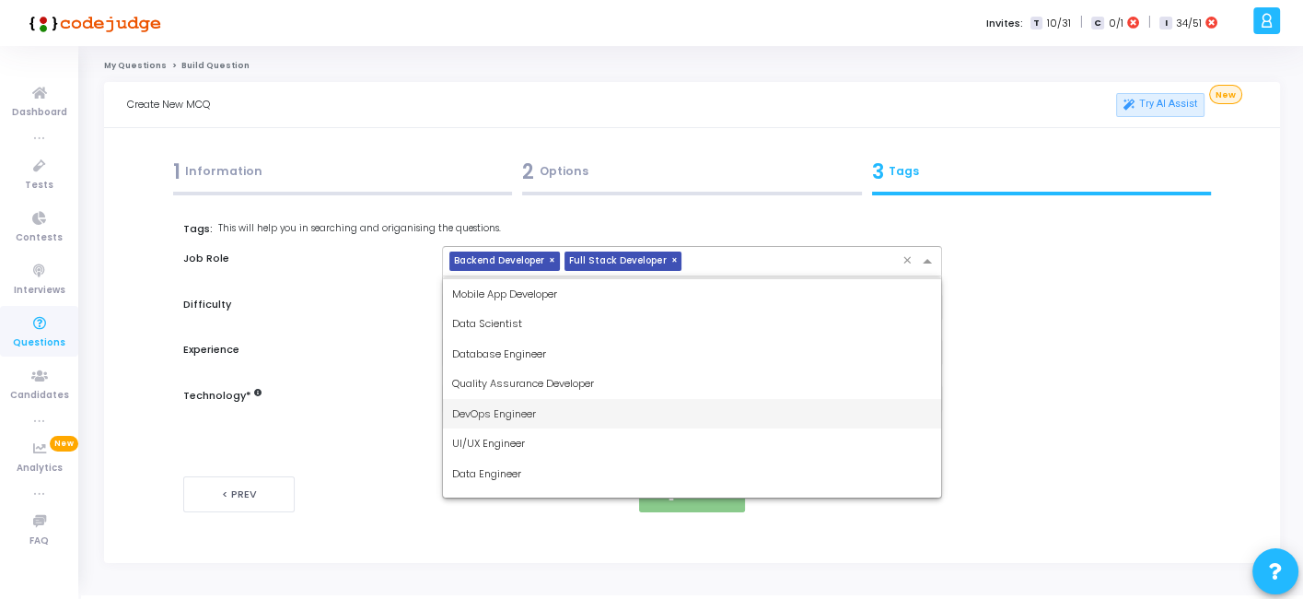
click at [519, 401] on div "DevOps Engineer" at bounding box center [691, 414] width 497 height 30
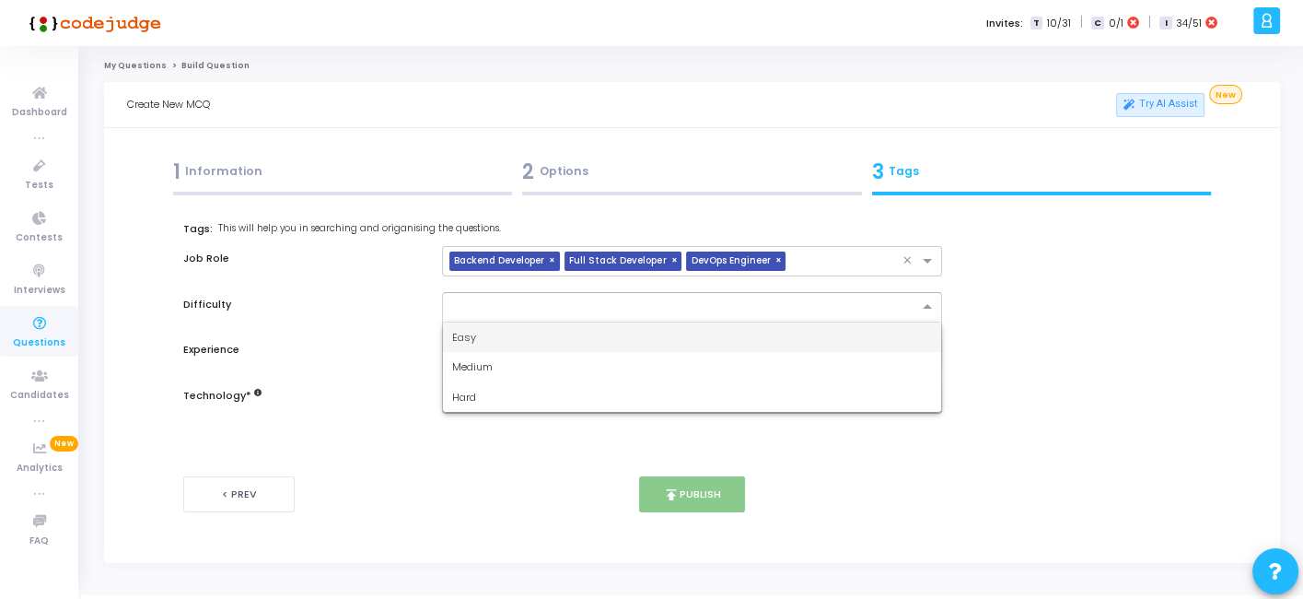
drag, startPoint x: 579, startPoint y: 310, endPoint x: 486, endPoint y: 328, distance: 93.9
click at [486, 322] on ng-select "Easy Medium Hard" at bounding box center [691, 307] width 499 height 30
click at [486, 328] on div "Easy" at bounding box center [691, 337] width 497 height 30
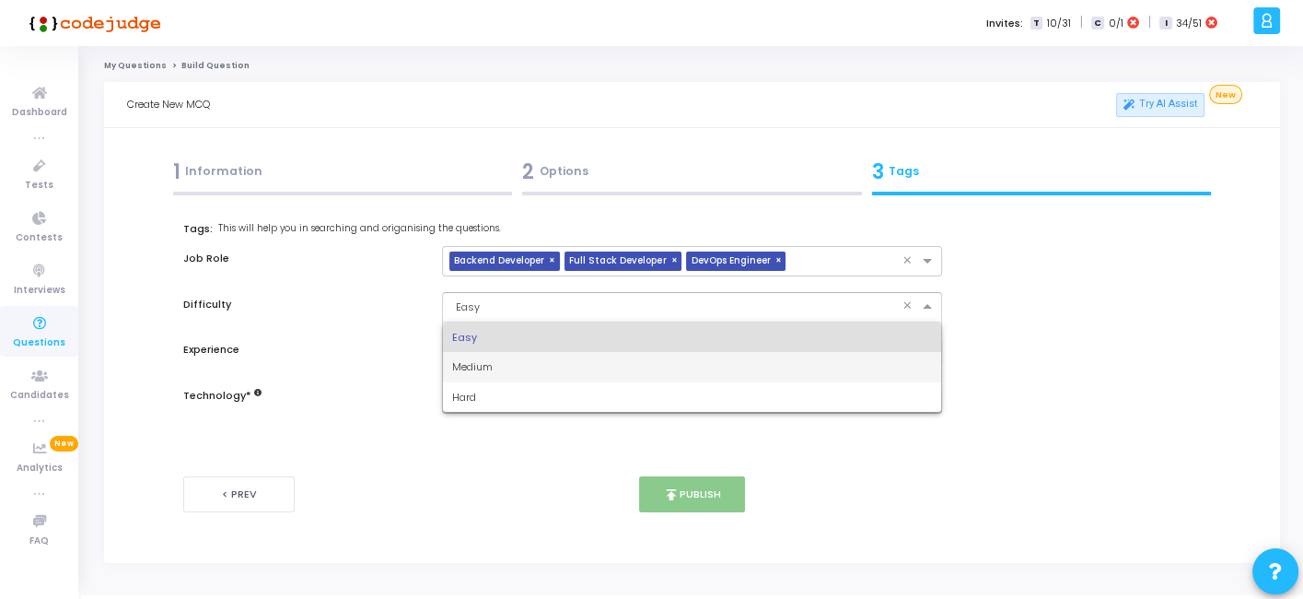
drag, startPoint x: 544, startPoint y: 317, endPoint x: 476, endPoint y: 373, distance: 88.3
click at [476, 322] on ng-select "× Easy × Easy Medium Hard" at bounding box center [691, 307] width 499 height 30
click at [476, 373] on div "Medium" at bounding box center [691, 367] width 497 height 30
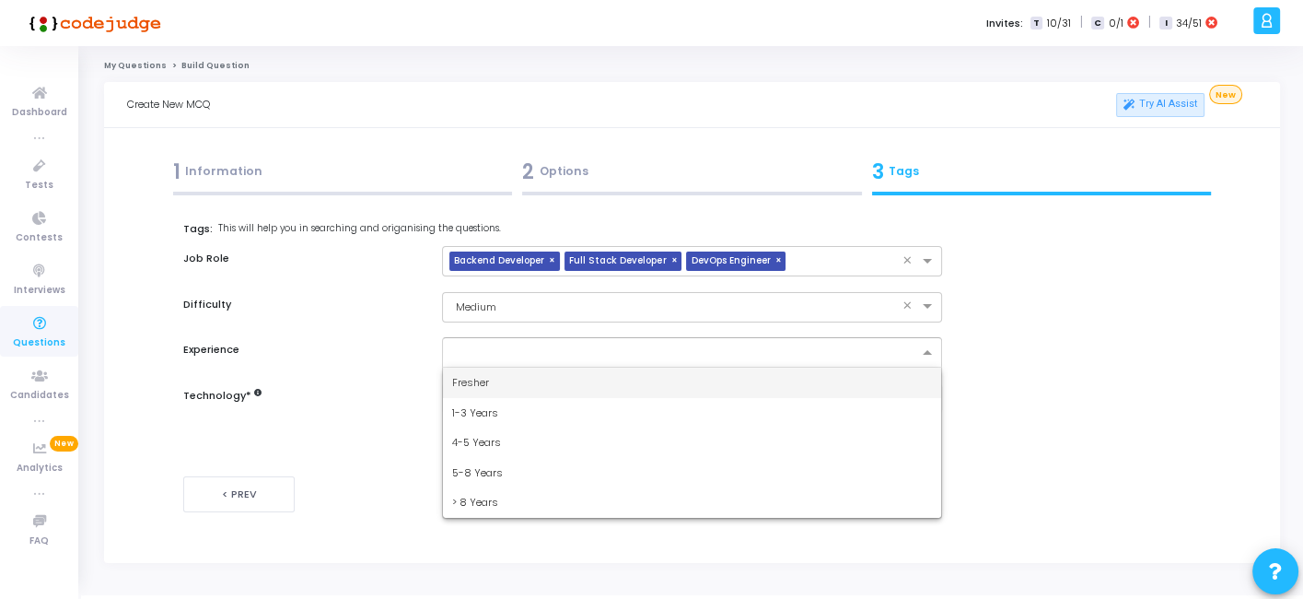
drag, startPoint x: 505, startPoint y: 357, endPoint x: 465, endPoint y: 376, distance: 44.1
click at [465, 368] on ng-select "Fresher 1-3 Years 4-5 Years 5-8 Years > 8 Years" at bounding box center [691, 352] width 499 height 30
click at [465, 376] on span "Fresher" at bounding box center [470, 382] width 37 height 15
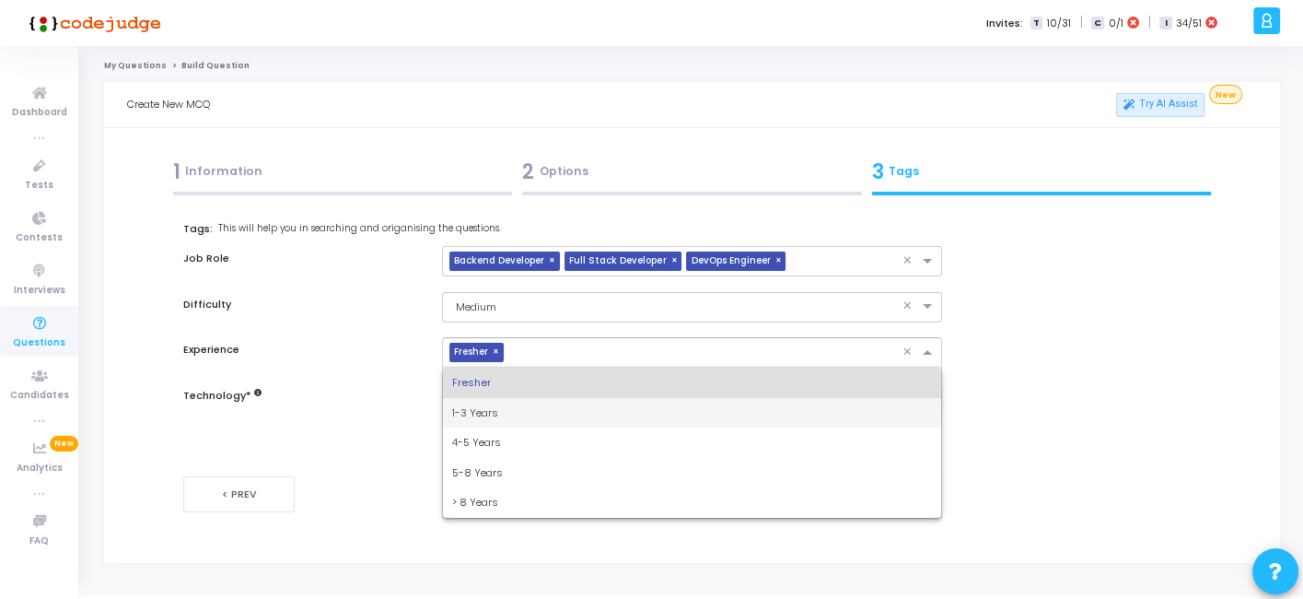
drag, startPoint x: 530, startPoint y: 354, endPoint x: 473, endPoint y: 401, distance: 73.2
click at [473, 368] on ng-select "× Fresher × Fresher 1-3 Years 4-5 Years 5-8 Years > 8 Years" at bounding box center [691, 352] width 499 height 30
click at [473, 401] on div "1-3 Years" at bounding box center [691, 413] width 497 height 30
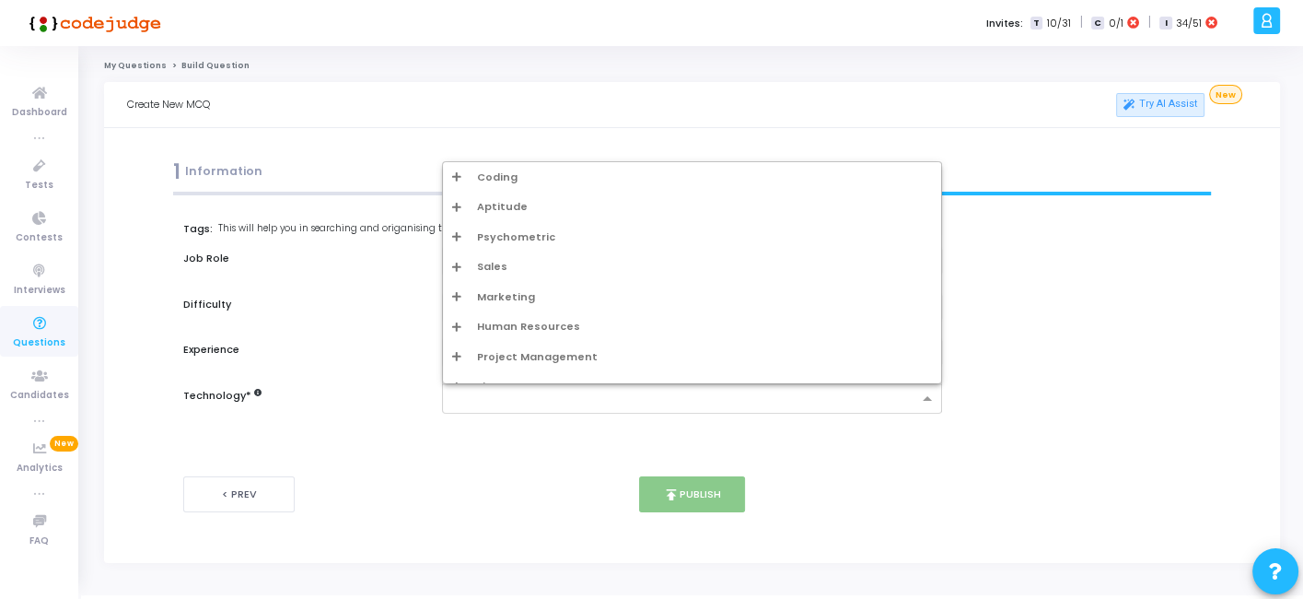
click at [498, 403] on input "text" at bounding box center [684, 400] width 465 height 16
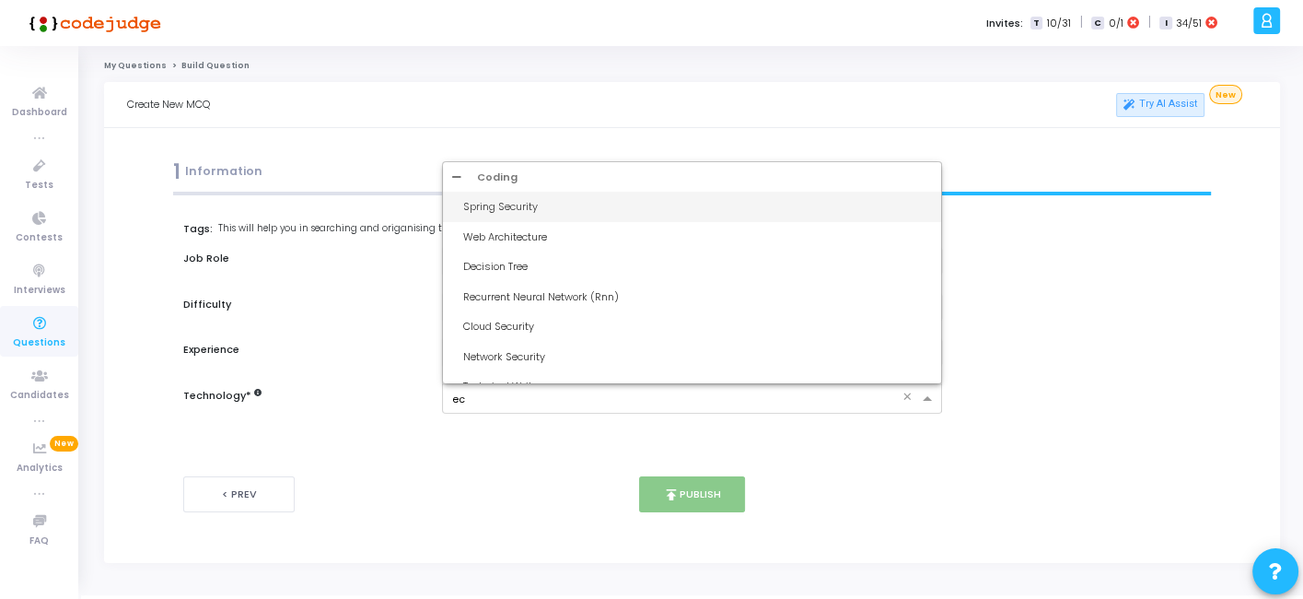
type input "ecs"
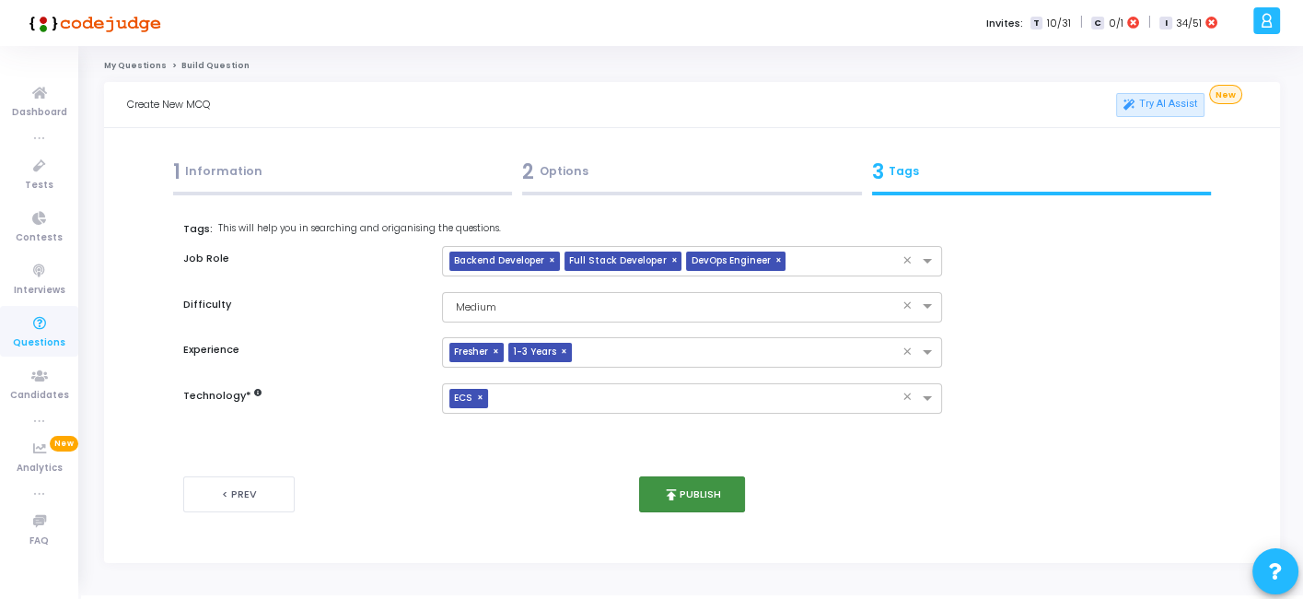
click at [683, 502] on button "publish Publish" at bounding box center [692, 494] width 106 height 36
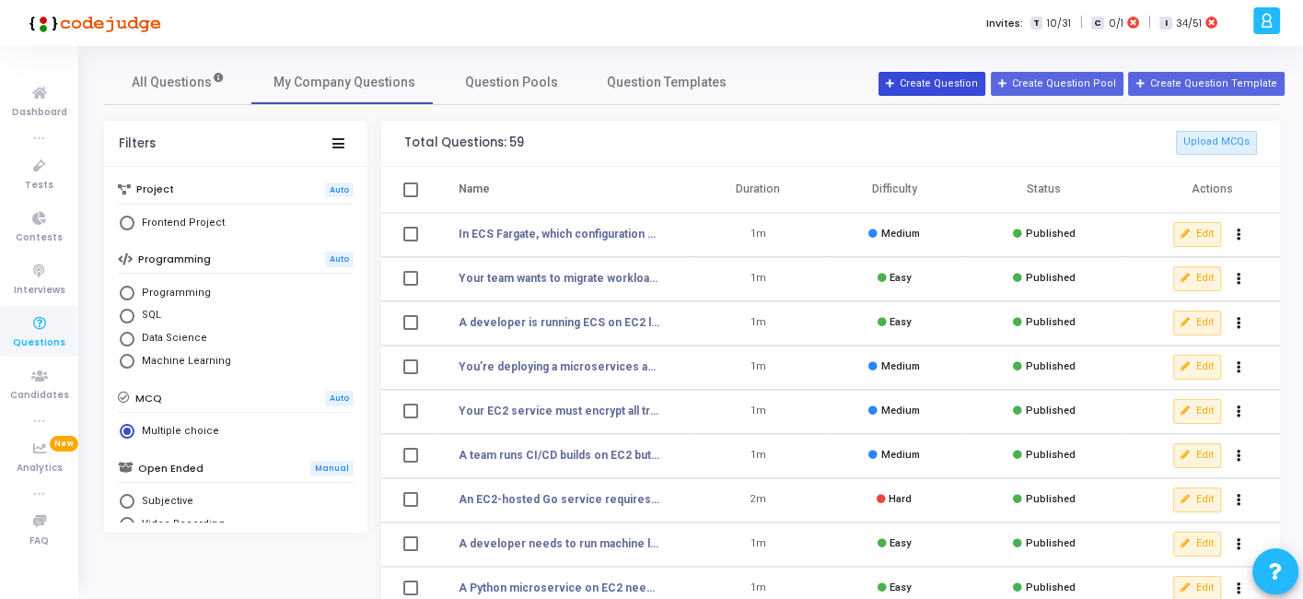
click at [947, 81] on button "Create Question" at bounding box center [932, 84] width 107 height 24
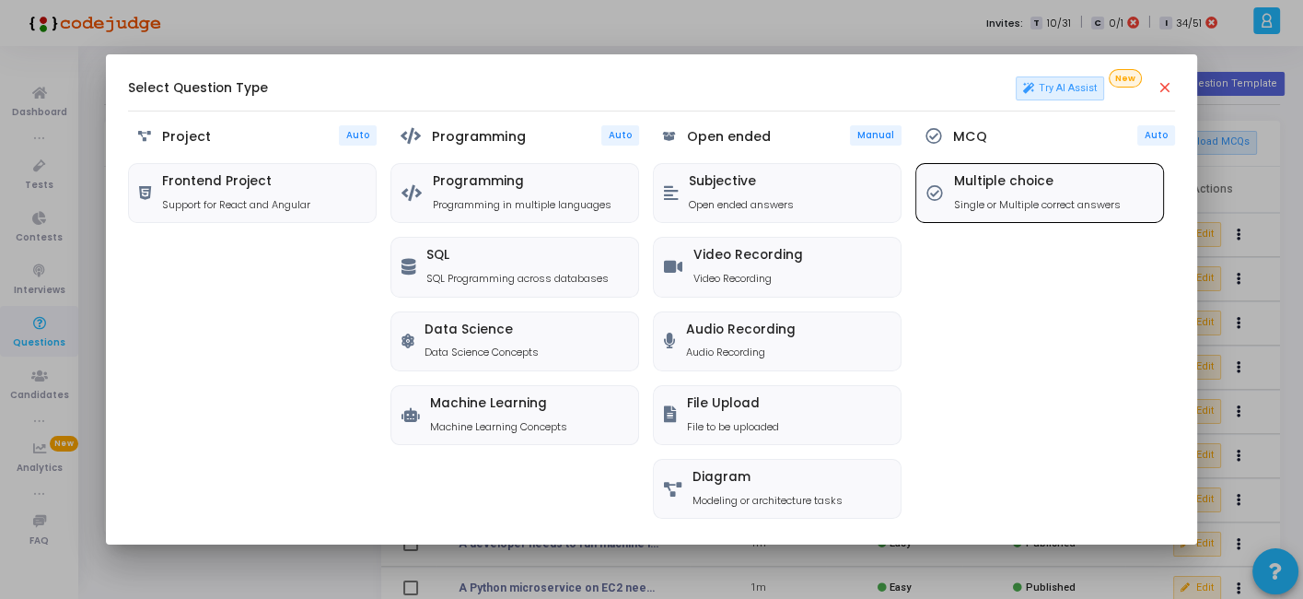
click at [967, 201] on p "Single or Multiple correct answers" at bounding box center [1037, 205] width 167 height 16
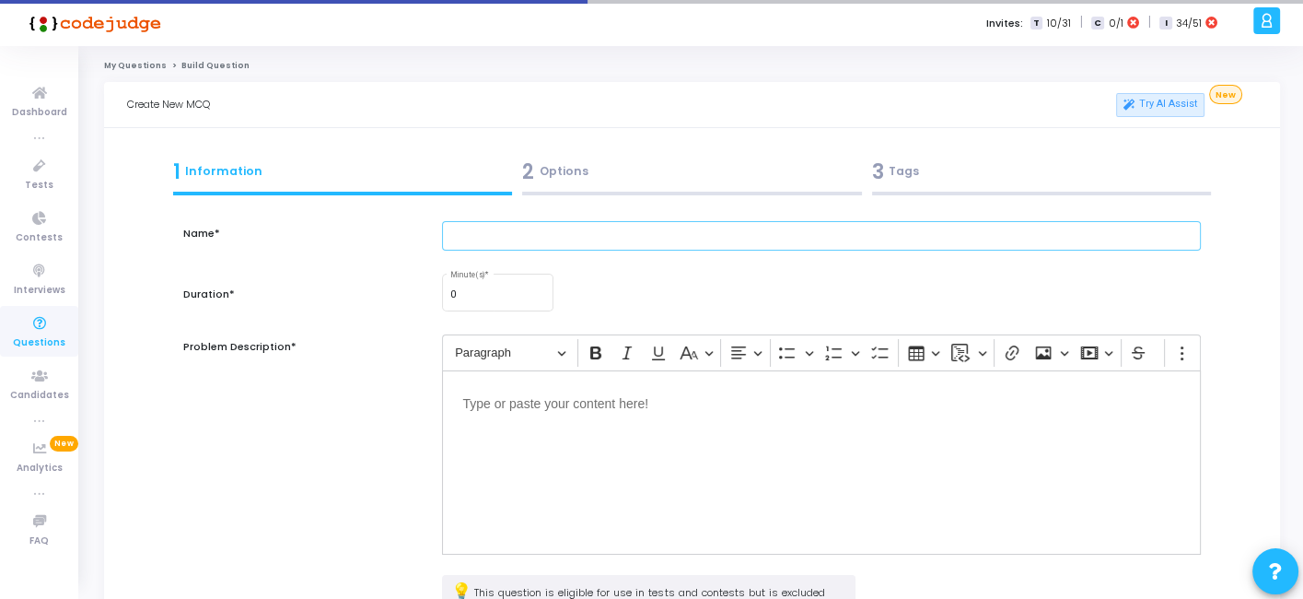
click at [584, 243] on input "text" at bounding box center [821, 236] width 758 height 30
paste input "A backend app runs on ECS Fargate with auto scaling enabled. During peak hours,…"
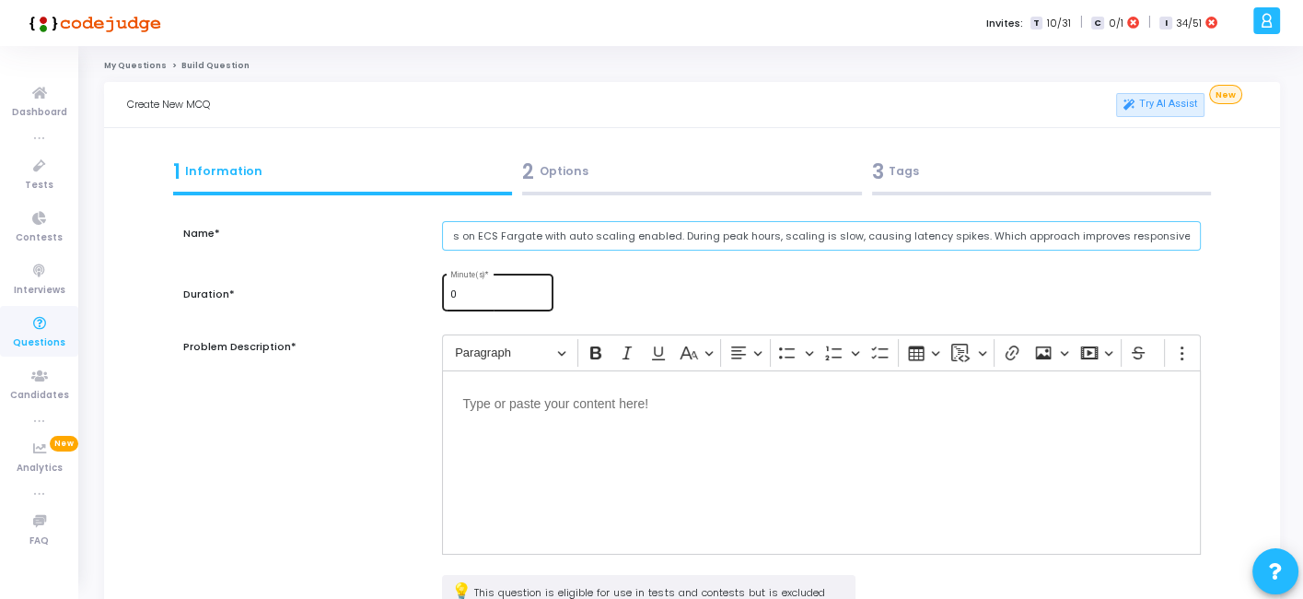
type input "A backend app runs on ECS Fargate with auto scaling enabled. During peak hours,…"
click at [472, 299] on input "0" at bounding box center [498, 294] width 96 height 11
type input "1"
click at [514, 410] on p "Editor editing area: main" at bounding box center [821, 402] width 718 height 23
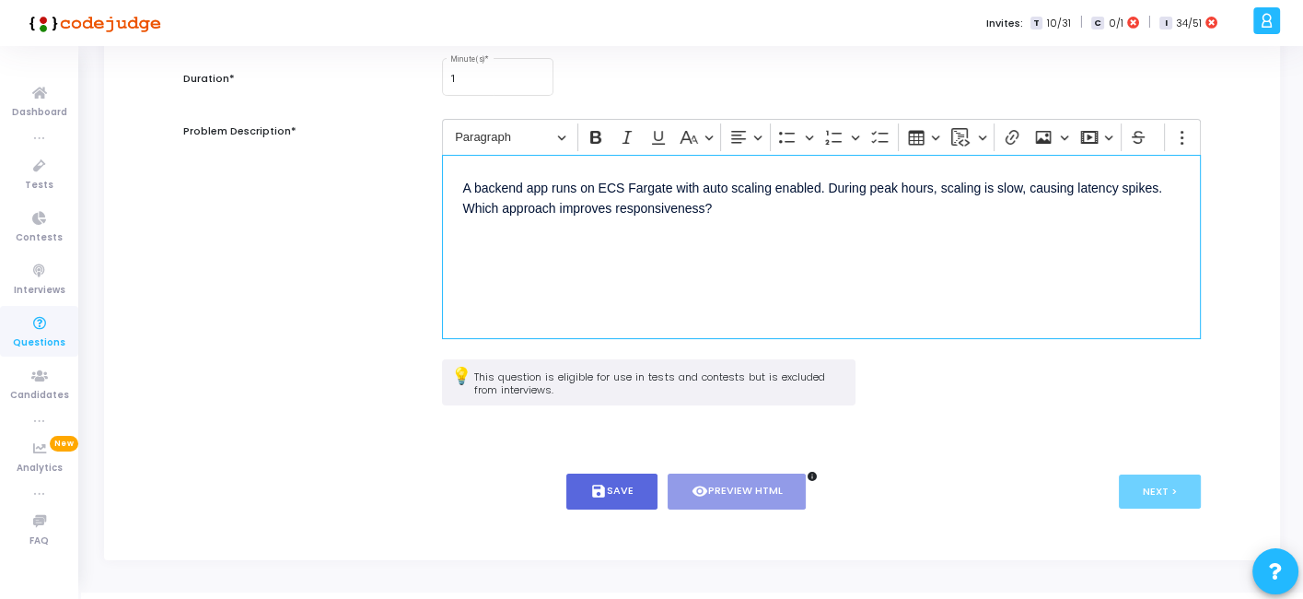
scroll to position [240, 0]
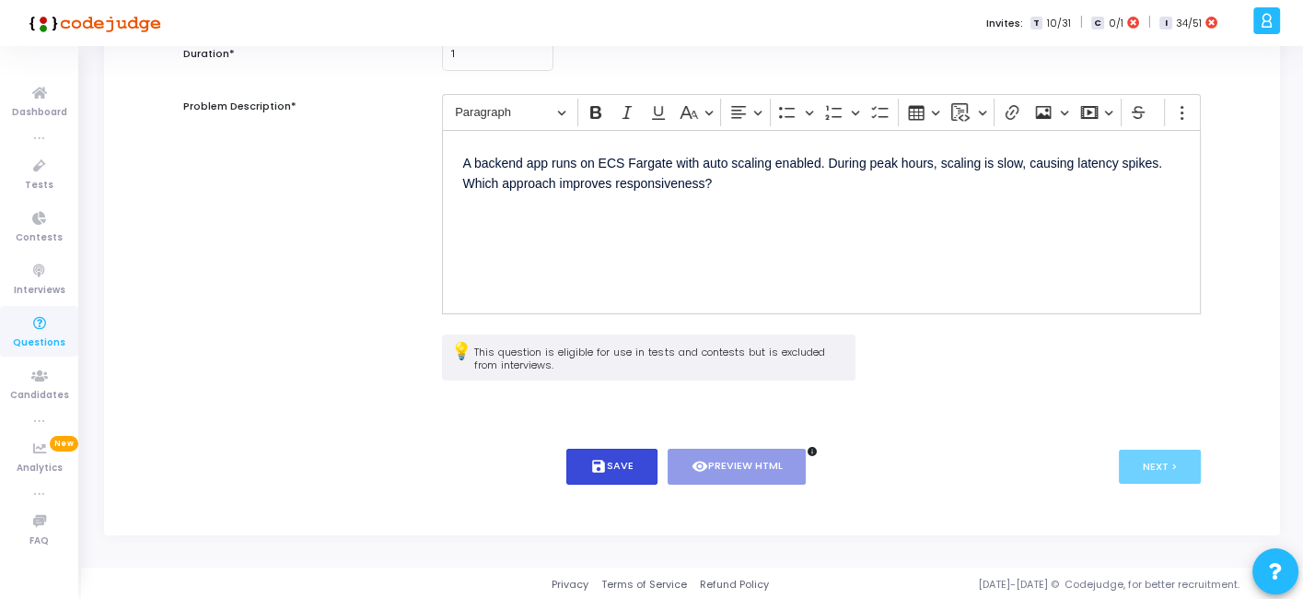
click at [606, 457] on button "save Save" at bounding box center [612, 467] width 91 height 36
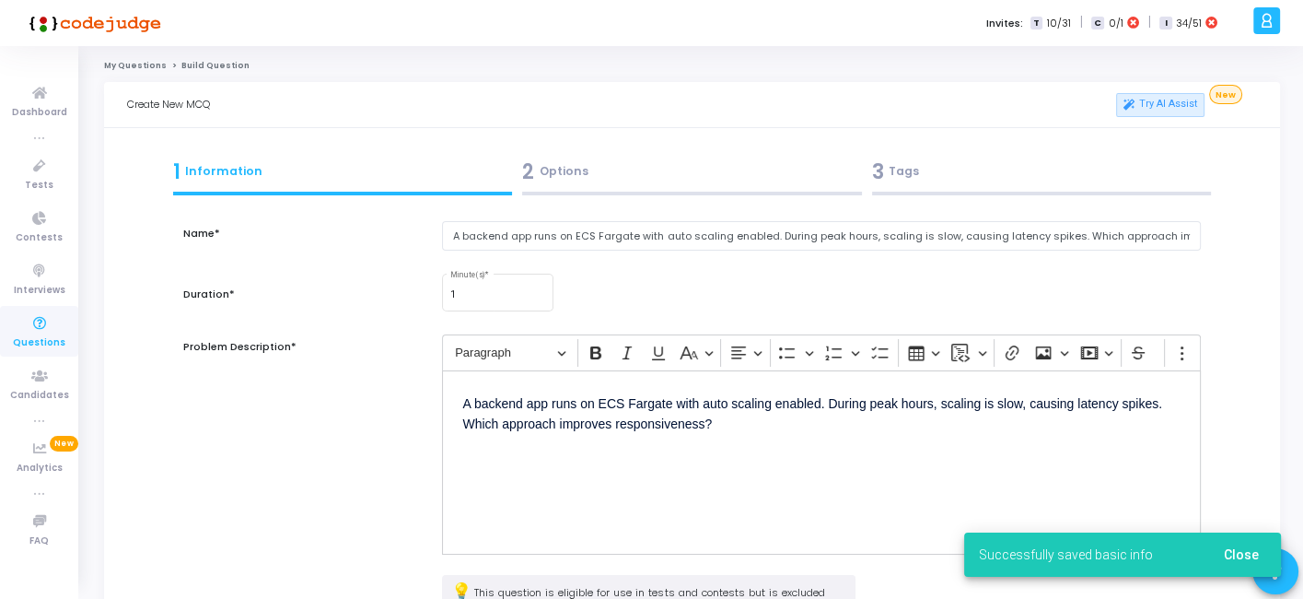
click at [625, 151] on div "2 Options" at bounding box center [693, 176] width 350 height 50
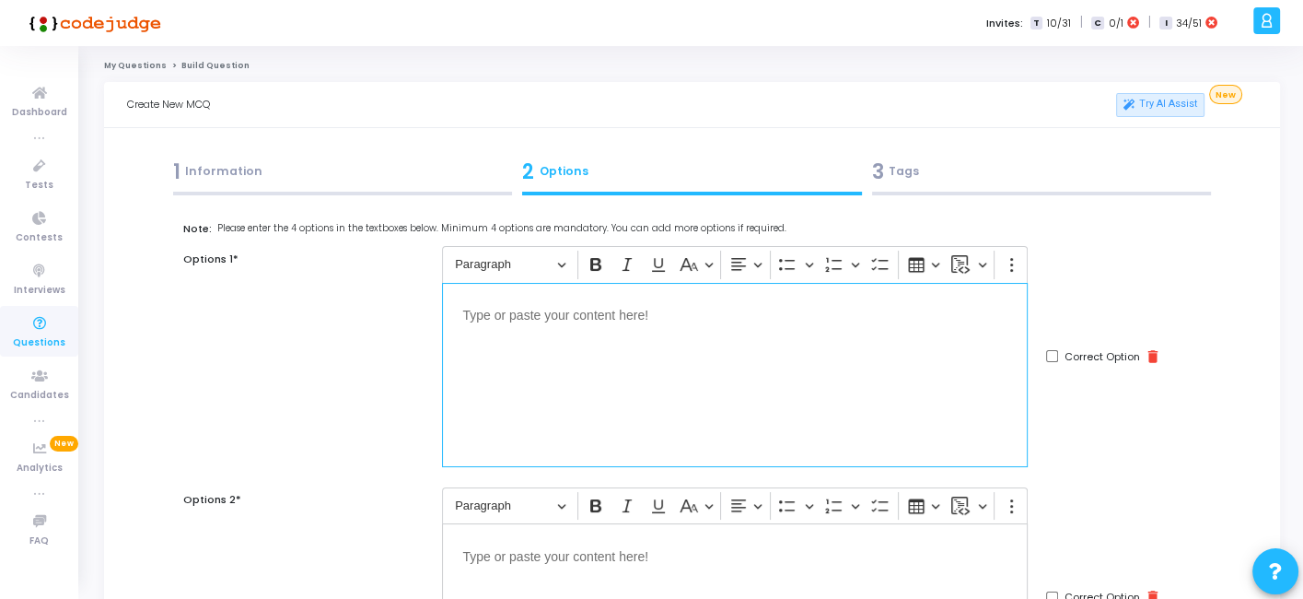
click at [759, 396] on div "Editor editing area: main" at bounding box center [735, 375] width 586 height 184
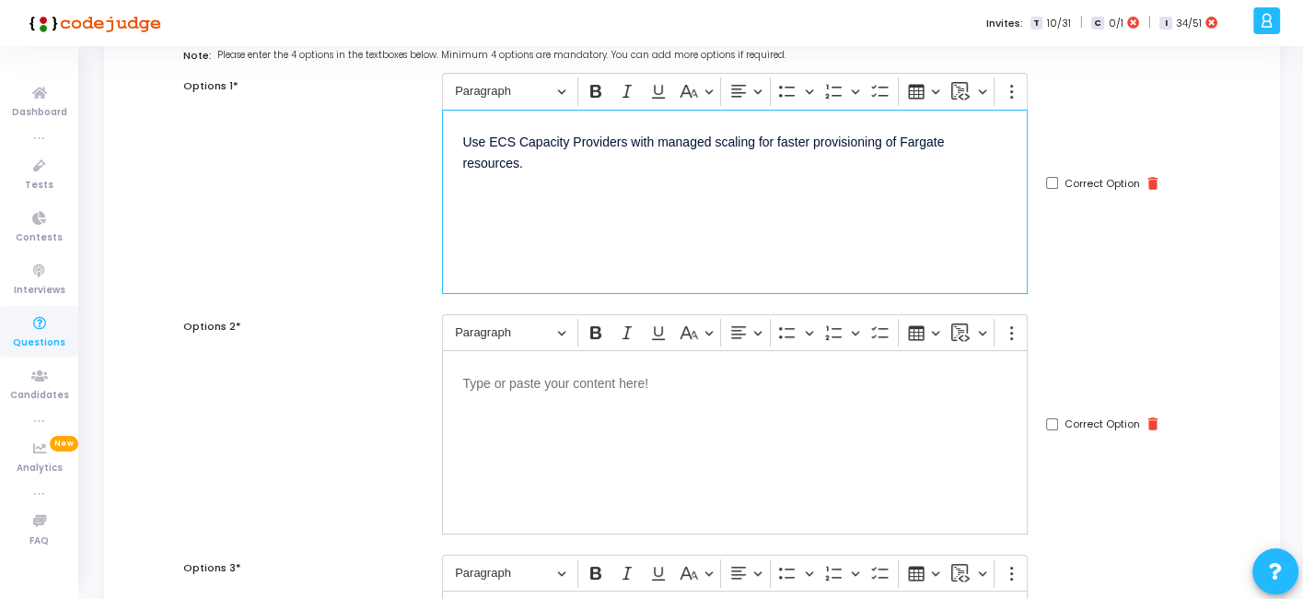
scroll to position [181, 0]
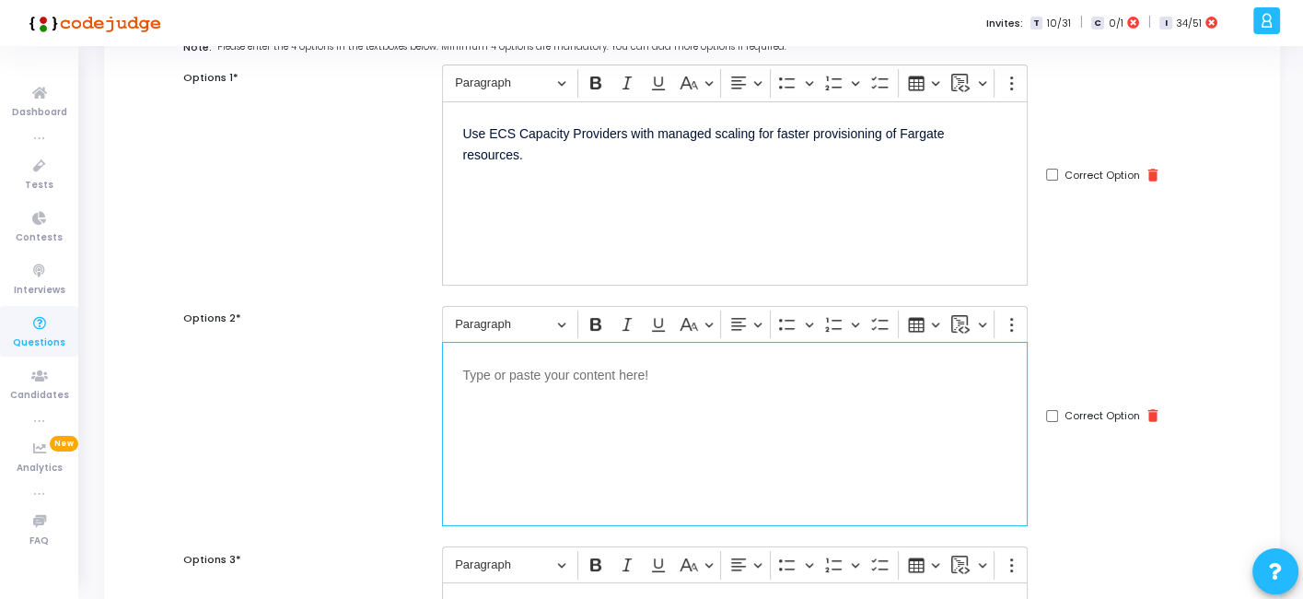
click at [773, 380] on p "Editor editing area: main" at bounding box center [734, 373] width 545 height 23
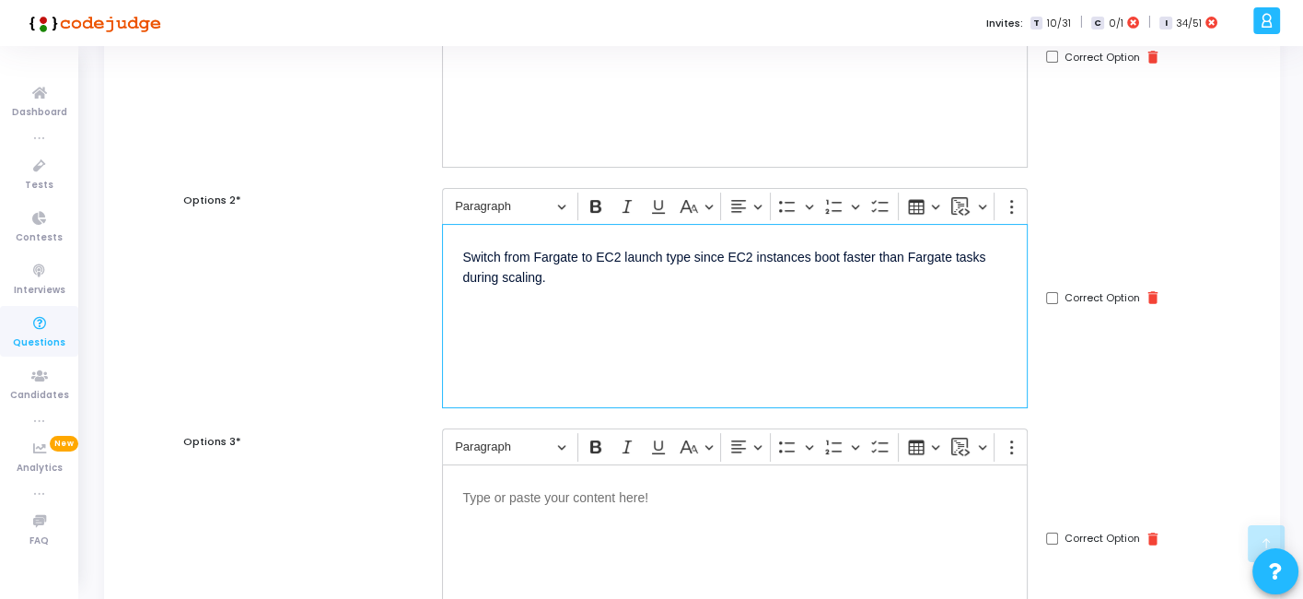
scroll to position [300, 0]
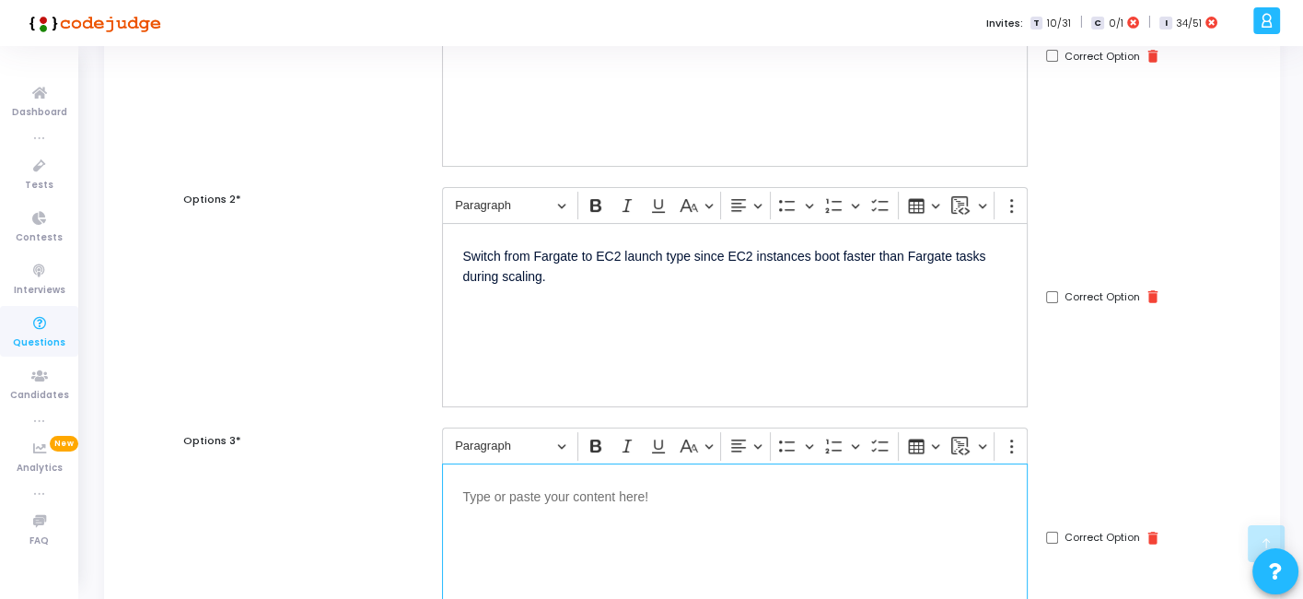
click at [572, 486] on p "Editor editing area: main" at bounding box center [734, 495] width 545 height 23
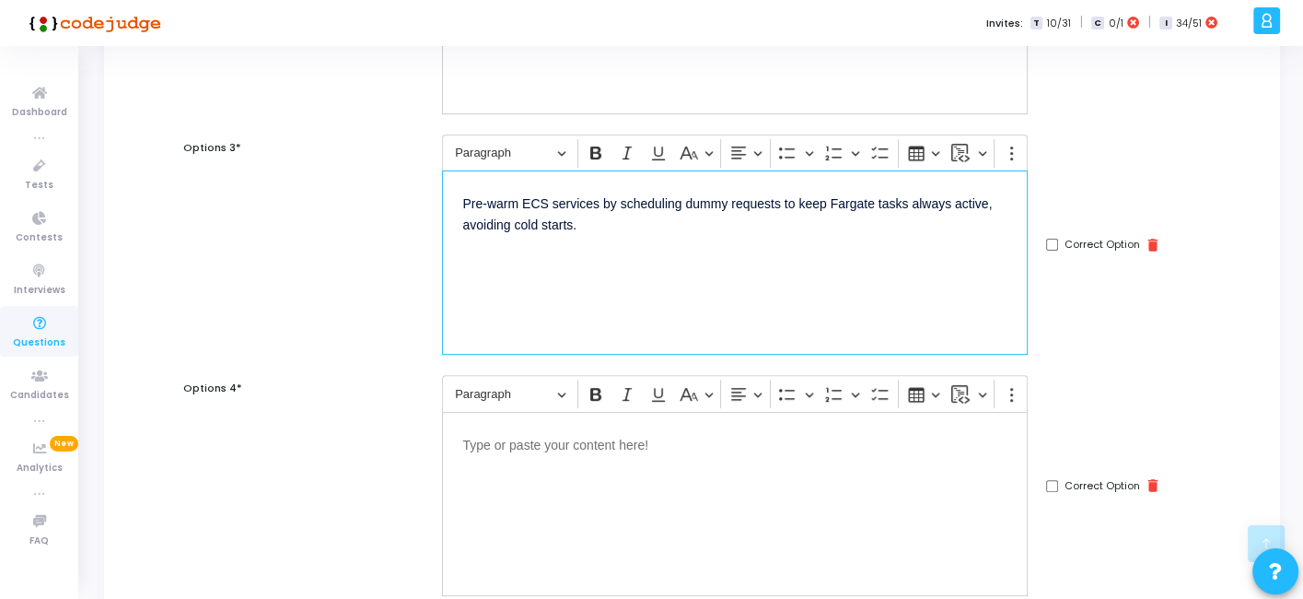
scroll to position [615, 0]
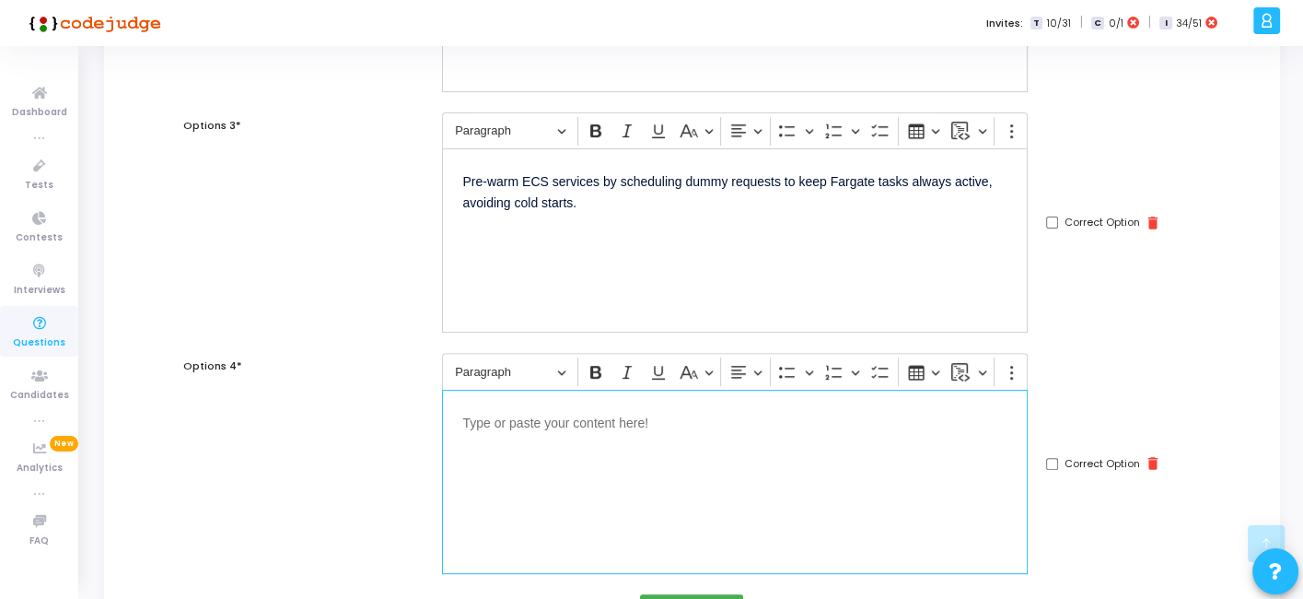
click at [583, 422] on p "Editor editing area: main" at bounding box center [734, 421] width 545 height 23
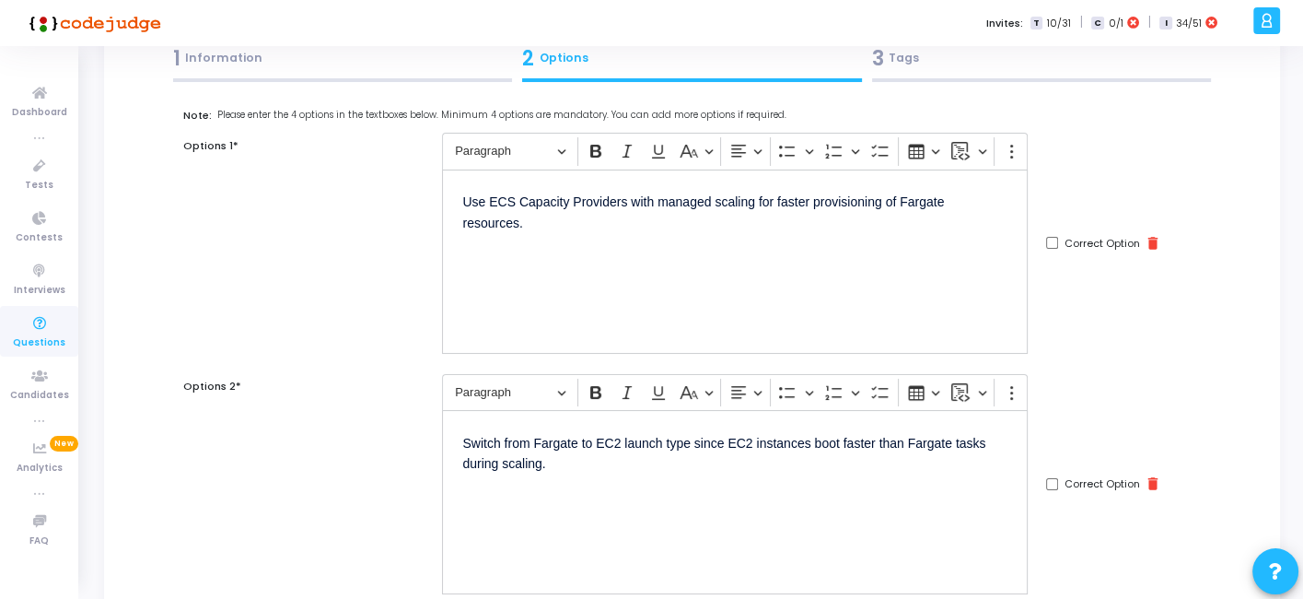
scroll to position [106, 0]
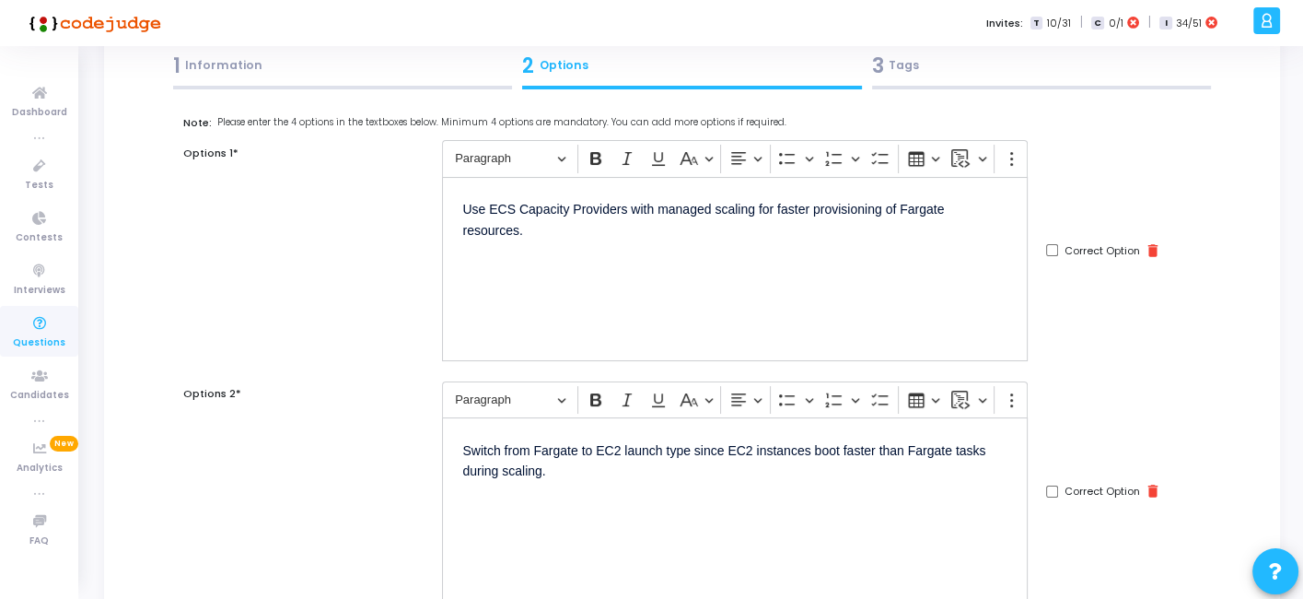
click at [1054, 251] on input "Correct Option" at bounding box center [1052, 250] width 12 height 12
checkbox input "true"
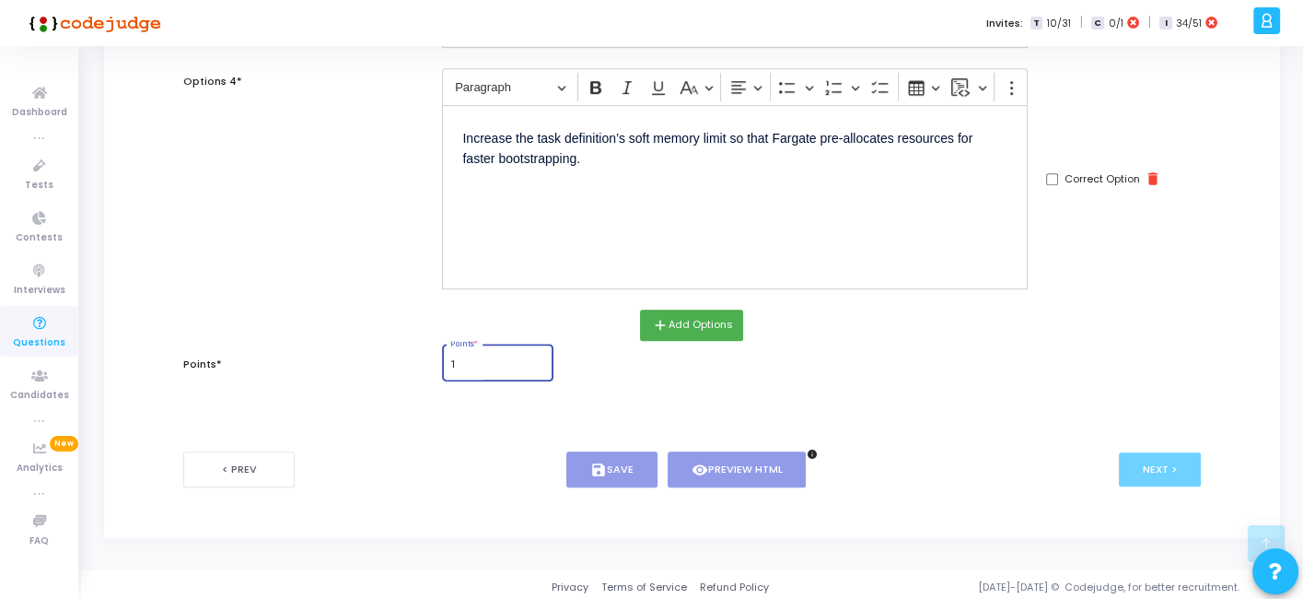
click at [470, 359] on input "1" at bounding box center [498, 364] width 96 height 11
type input "1"
click at [585, 451] on button "save Save" at bounding box center [612, 469] width 91 height 36
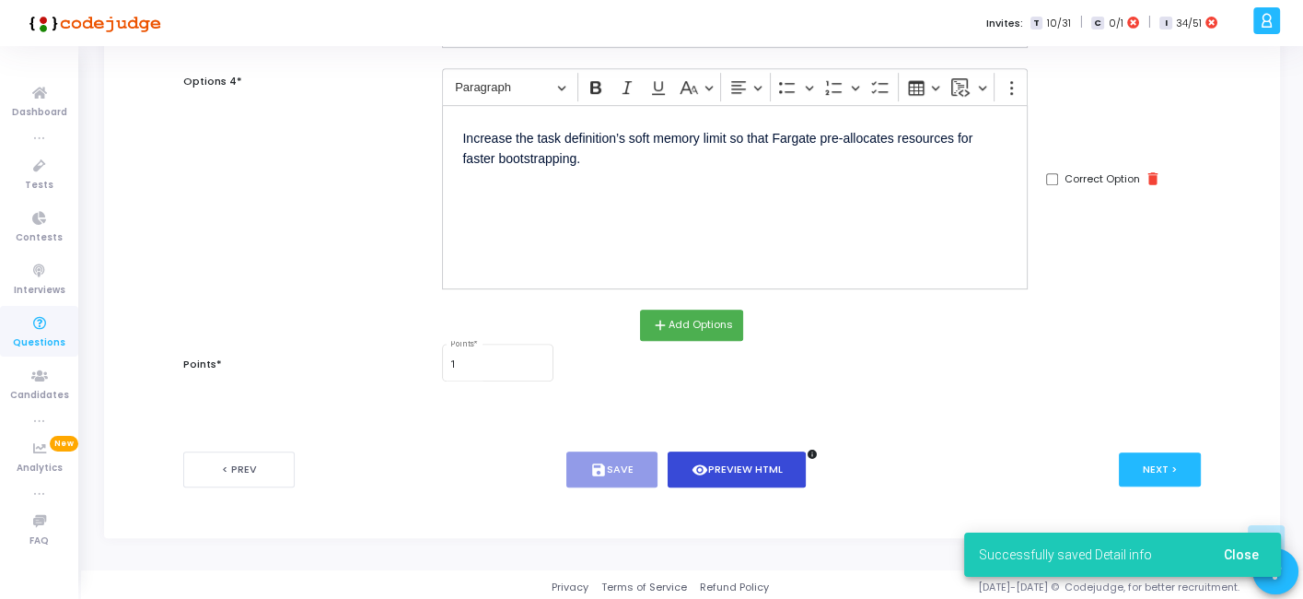
click at [743, 464] on button "visibility Preview HTML" at bounding box center [737, 469] width 139 height 36
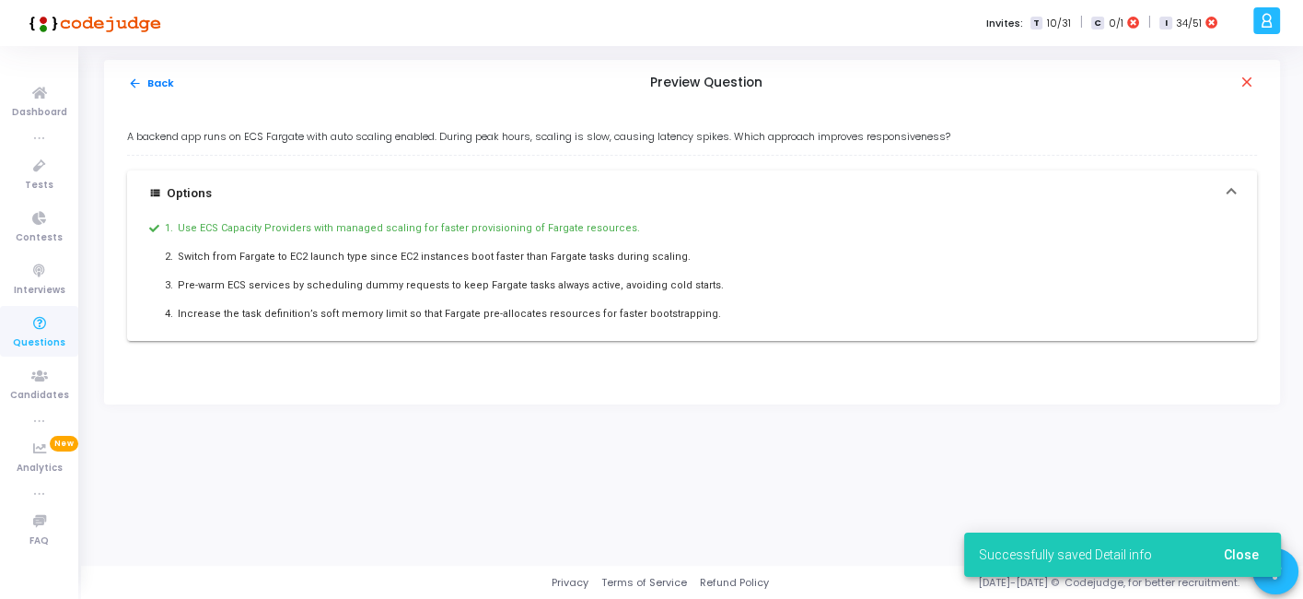
scroll to position [0, 0]
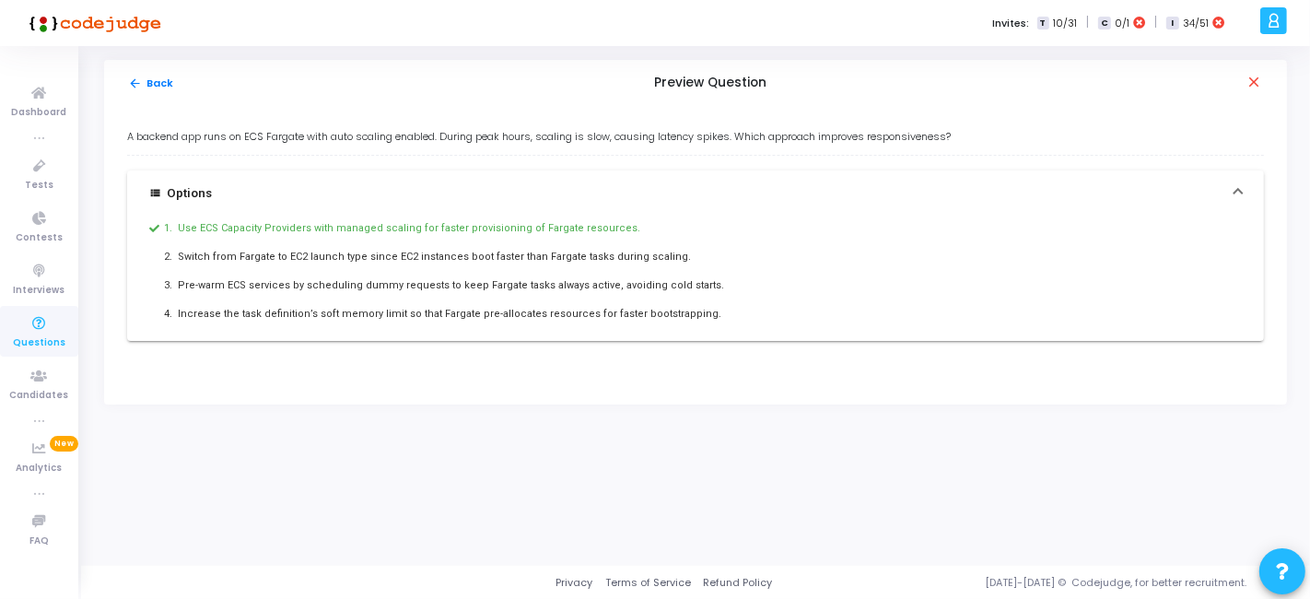
drag, startPoint x: 125, startPoint y: 132, endPoint x: 693, endPoint y: 305, distance: 593.3
click at [693, 305] on div "A backend app runs on ECS Fargate with auto scaling enabled. During peak hours,…" at bounding box center [695, 255] width 1183 height 298
copy div "A backend app runs on ECS Fargate with auto scaling enabled. During peak hours,…"
click at [155, 88] on button "arrow_back Back" at bounding box center [151, 84] width 48 height 18
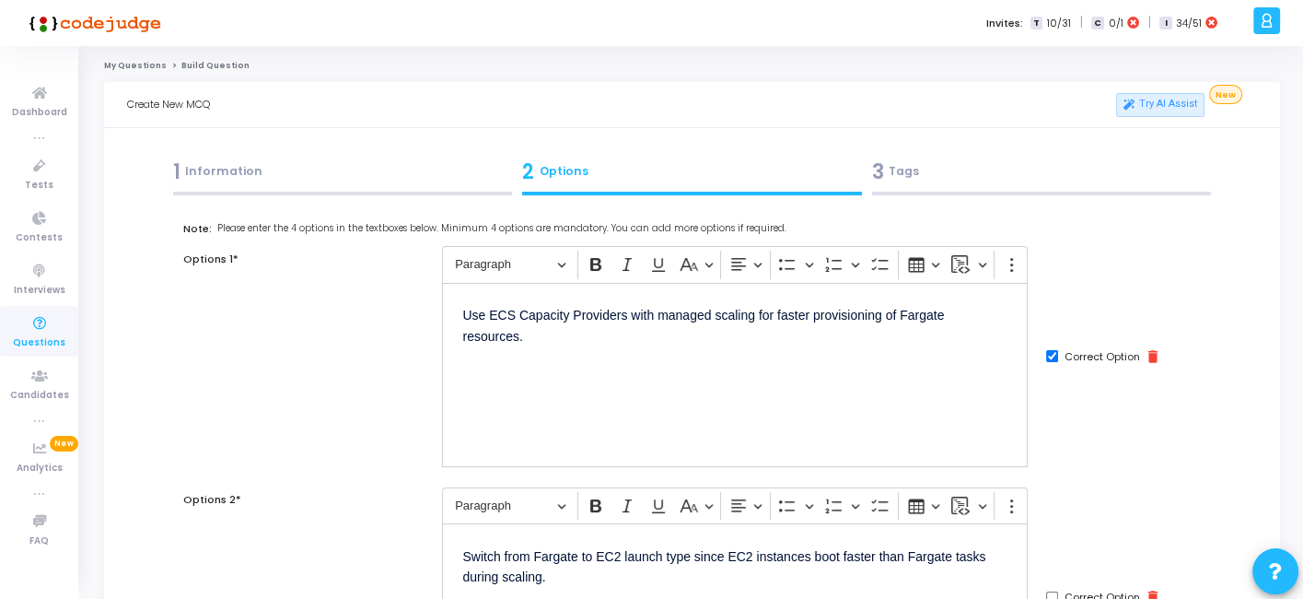
click at [1021, 182] on div "3 Tags" at bounding box center [1042, 172] width 340 height 30
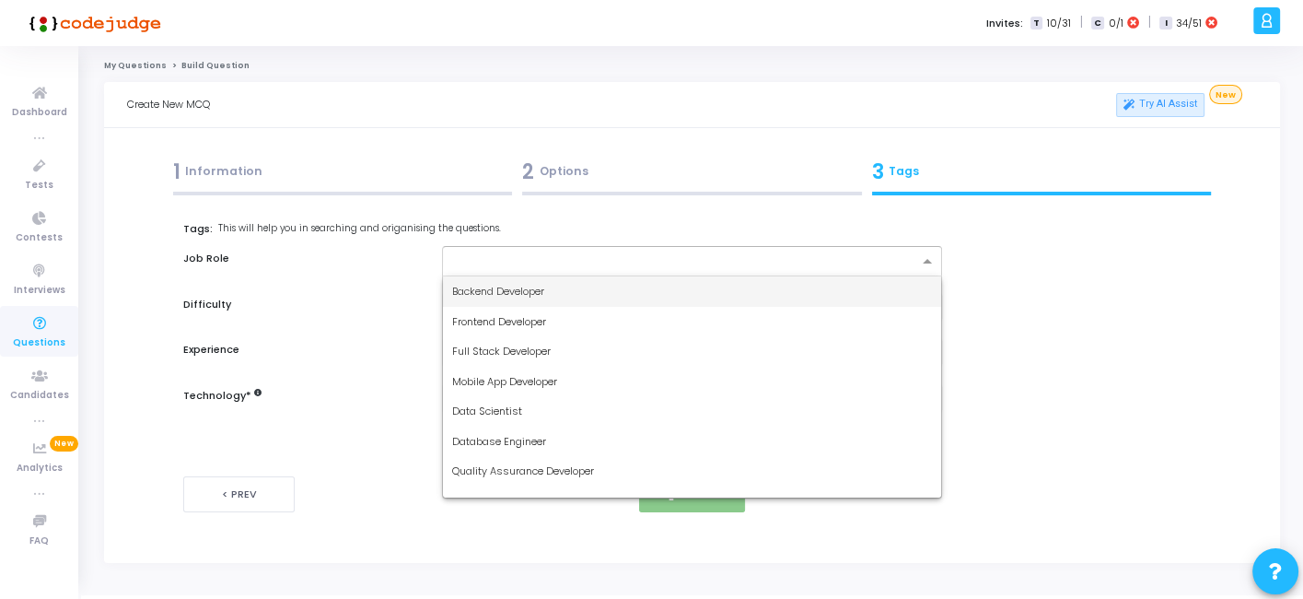
click at [581, 271] on div at bounding box center [684, 263] width 468 height 18
click at [512, 278] on div "Backend Developer" at bounding box center [691, 291] width 497 height 30
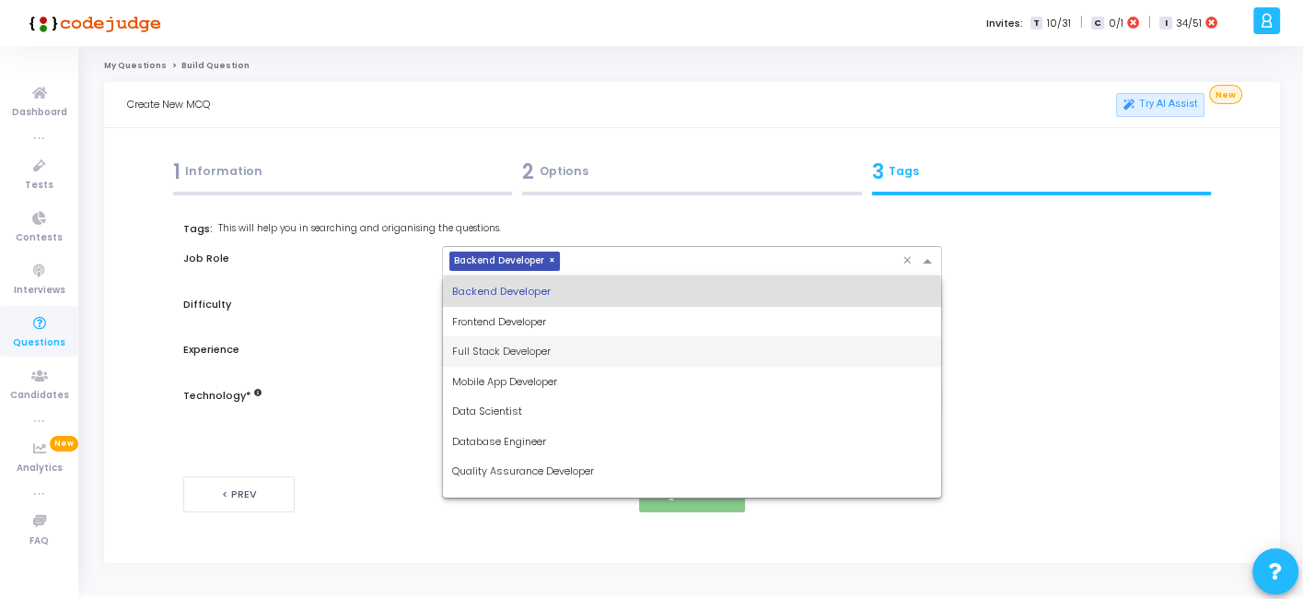
drag, startPoint x: 568, startPoint y: 259, endPoint x: 482, endPoint y: 343, distance: 120.5
click at [482, 344] on span "Full Stack Developer" at bounding box center [501, 351] width 99 height 15
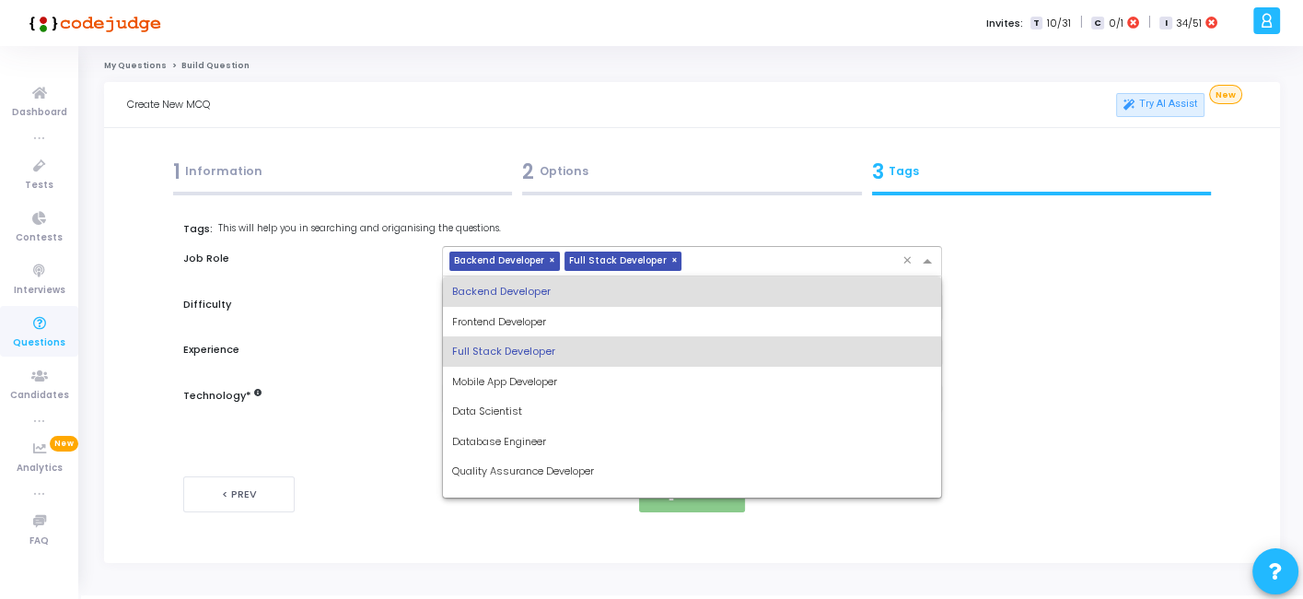
drag, startPoint x: 700, startPoint y: 272, endPoint x: 580, endPoint y: 360, distance: 148.9
click at [580, 276] on ng-select "× Backend Developer × Full Stack Developer × Backend Developer Frontend Develop…" at bounding box center [691, 261] width 499 height 30
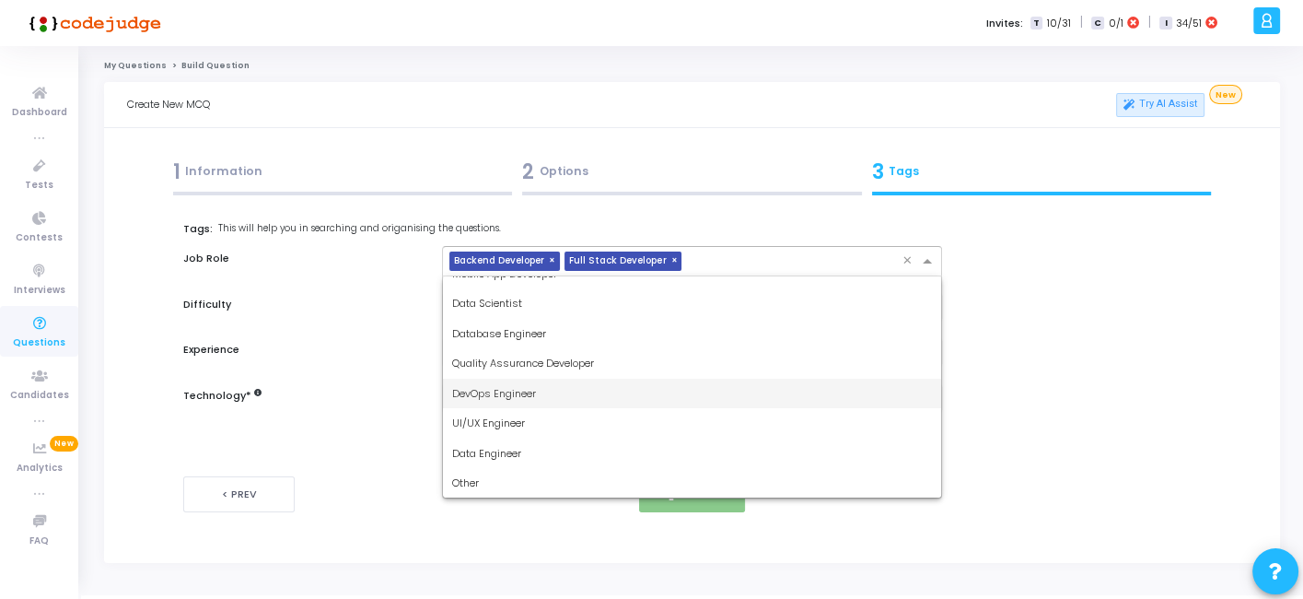
click at [515, 386] on span "DevOps Engineer" at bounding box center [494, 393] width 84 height 15
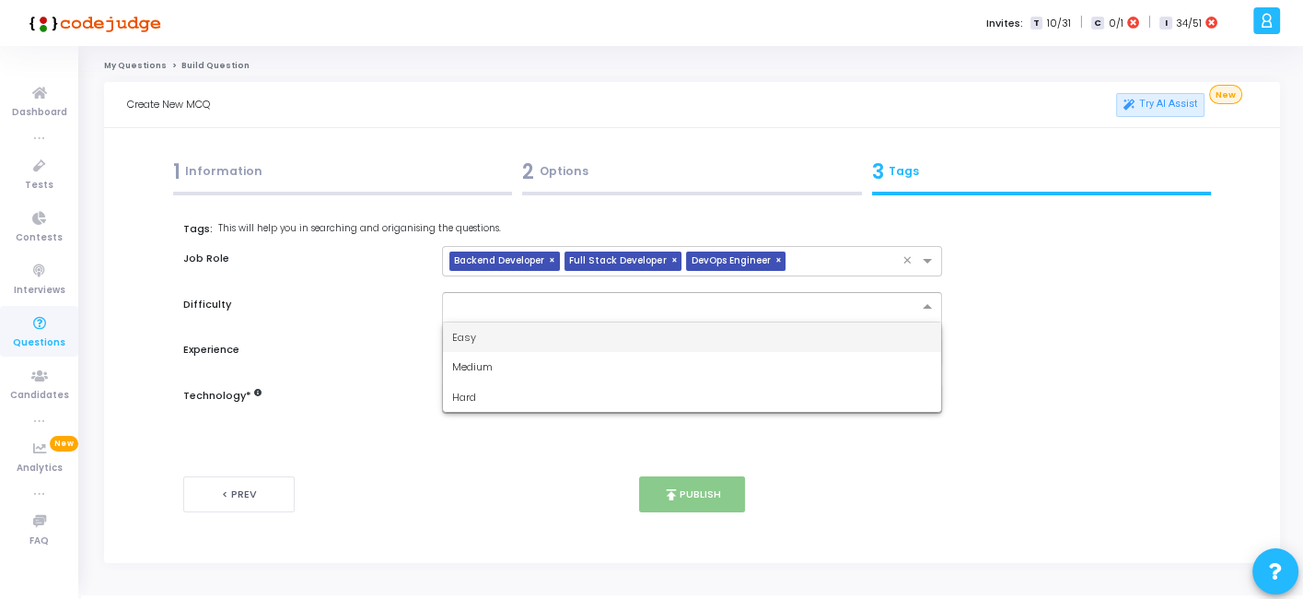
drag, startPoint x: 556, startPoint y: 307, endPoint x: 470, endPoint y: 329, distance: 89.4
click at [470, 322] on ng-select "Easy Medium Hard" at bounding box center [691, 307] width 499 height 30
click at [470, 330] on span "Easy" at bounding box center [464, 337] width 24 height 15
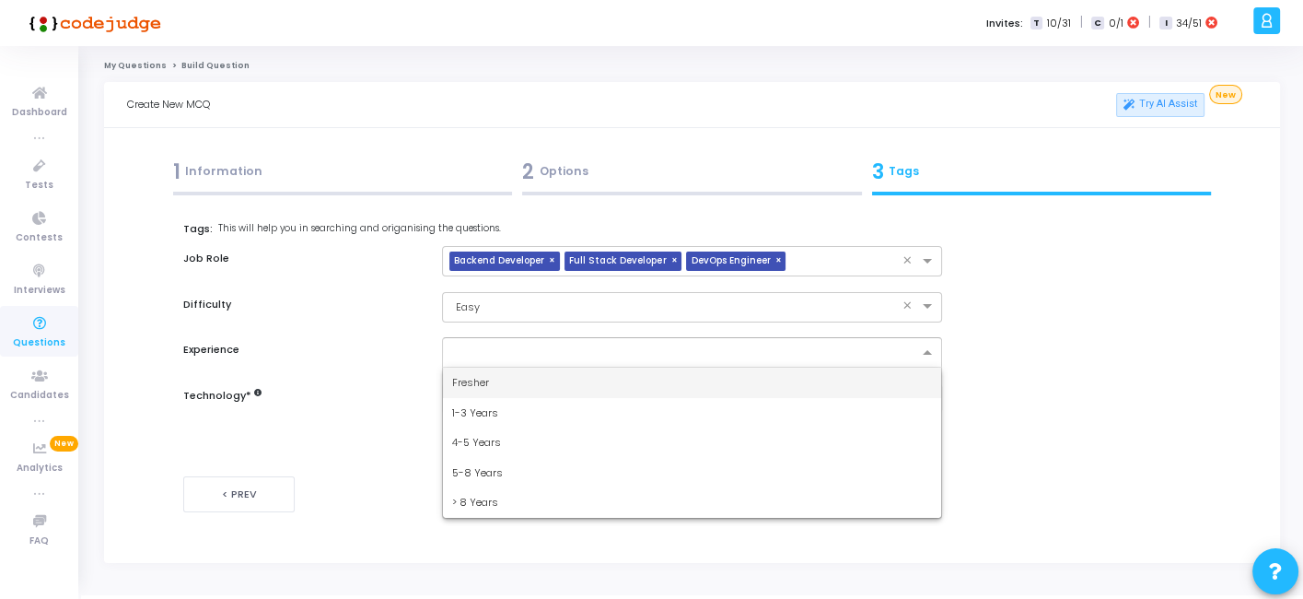
drag, startPoint x: 485, startPoint y: 338, endPoint x: 460, endPoint y: 388, distance: 56.0
click at [460, 368] on ng-select "Fresher 1-3 Years 4-5 Years 5-8 Years > 8 Years" at bounding box center [691, 352] width 499 height 30
click at [460, 388] on span "Fresher" at bounding box center [470, 382] width 37 height 15
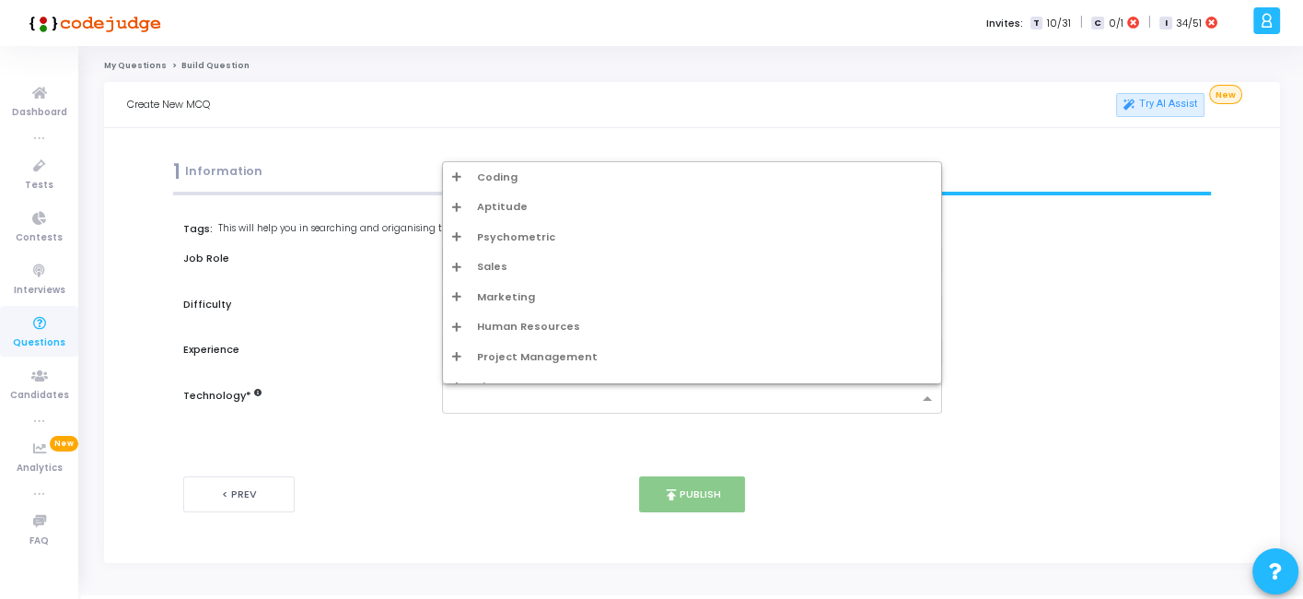
click at [486, 394] on input "text" at bounding box center [684, 400] width 465 height 16
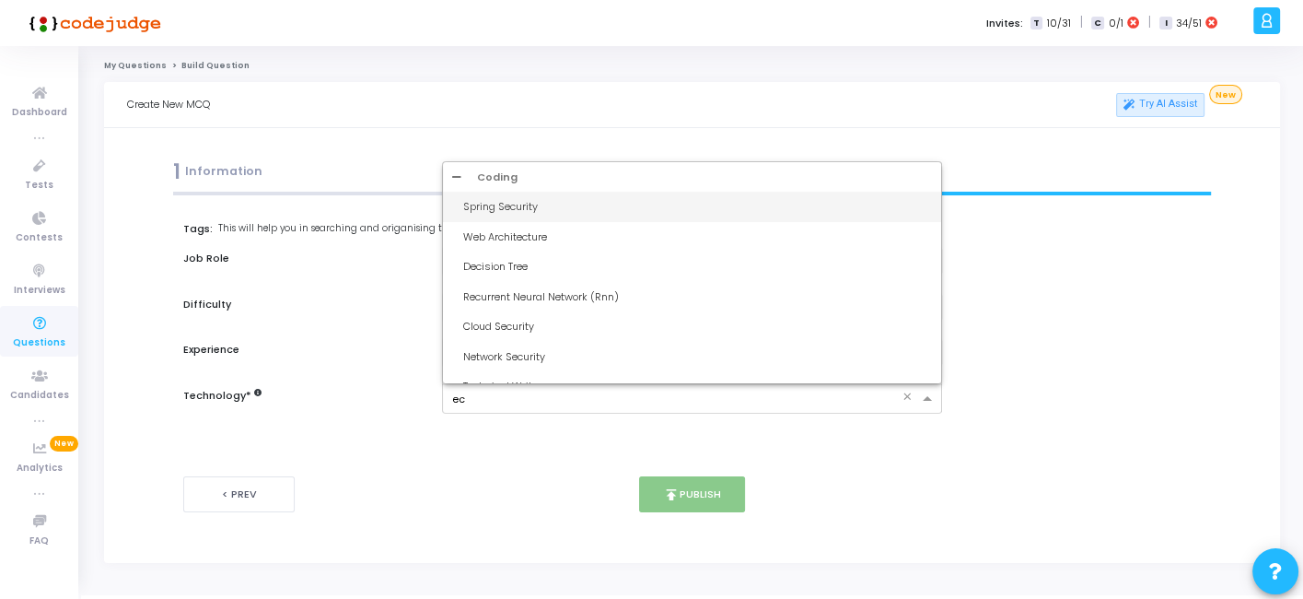
type input "ecs"
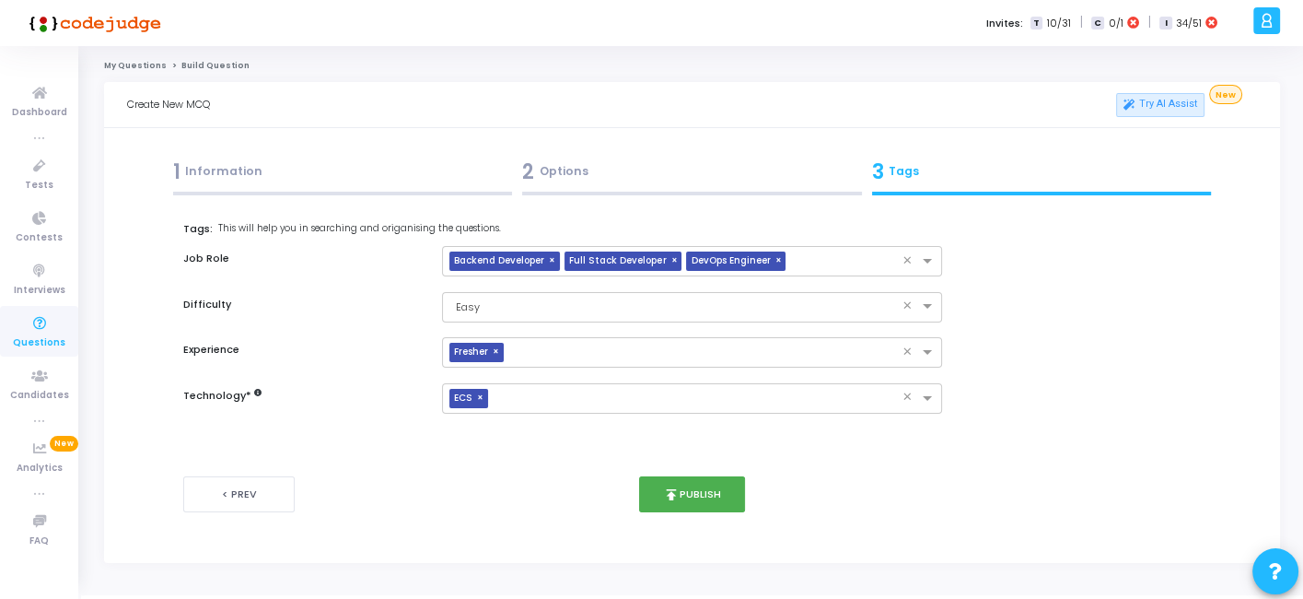
click at [614, 195] on div "2 Options" at bounding box center [693, 176] width 350 height 50
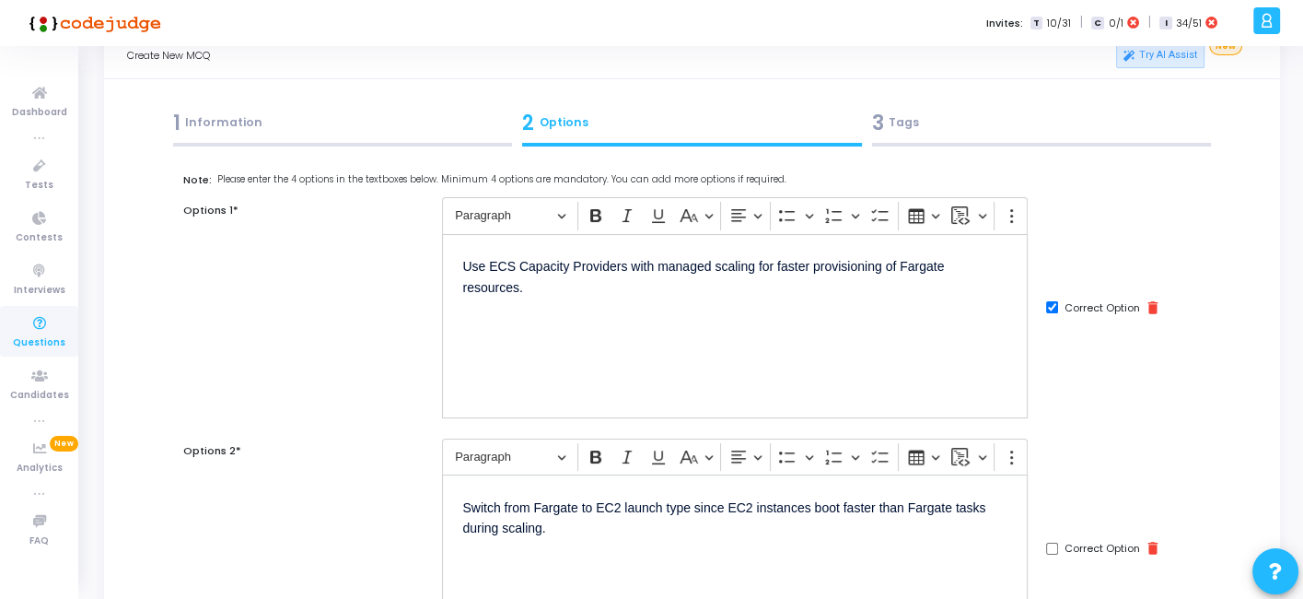
scroll to position [44, 0]
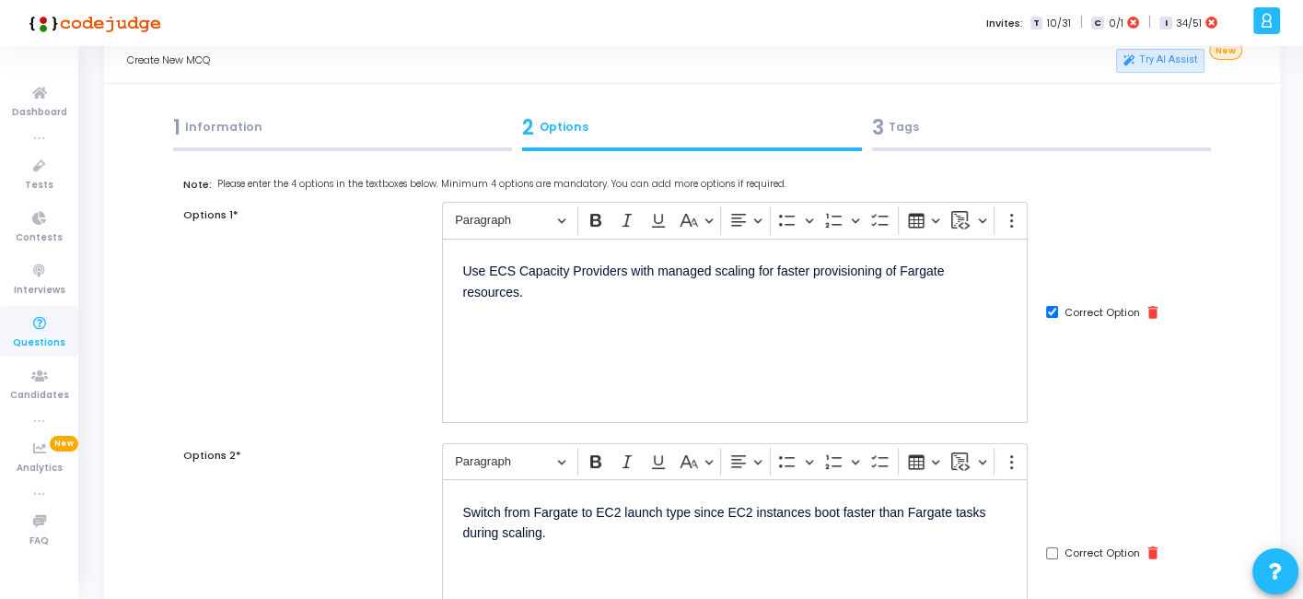
click at [1052, 310] on input "Correct Option" at bounding box center [1052, 312] width 12 height 12
checkbox input "false"
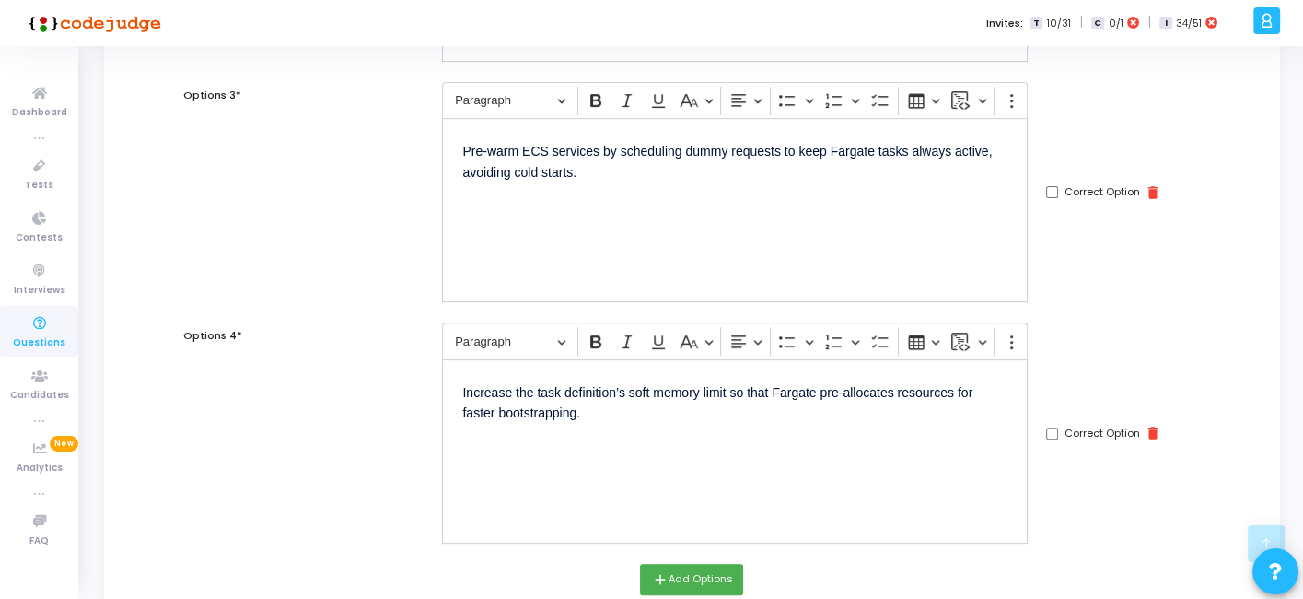
scroll to position [642, 0]
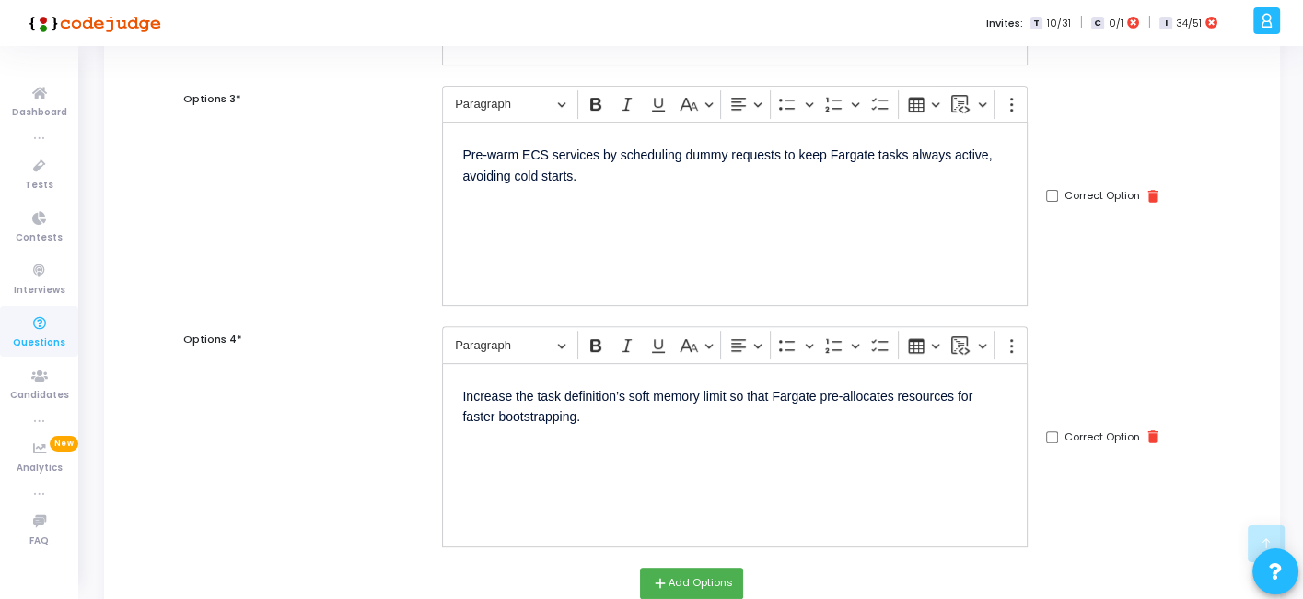
click at [1053, 199] on input "Correct Option" at bounding box center [1052, 196] width 12 height 12
checkbox input "true"
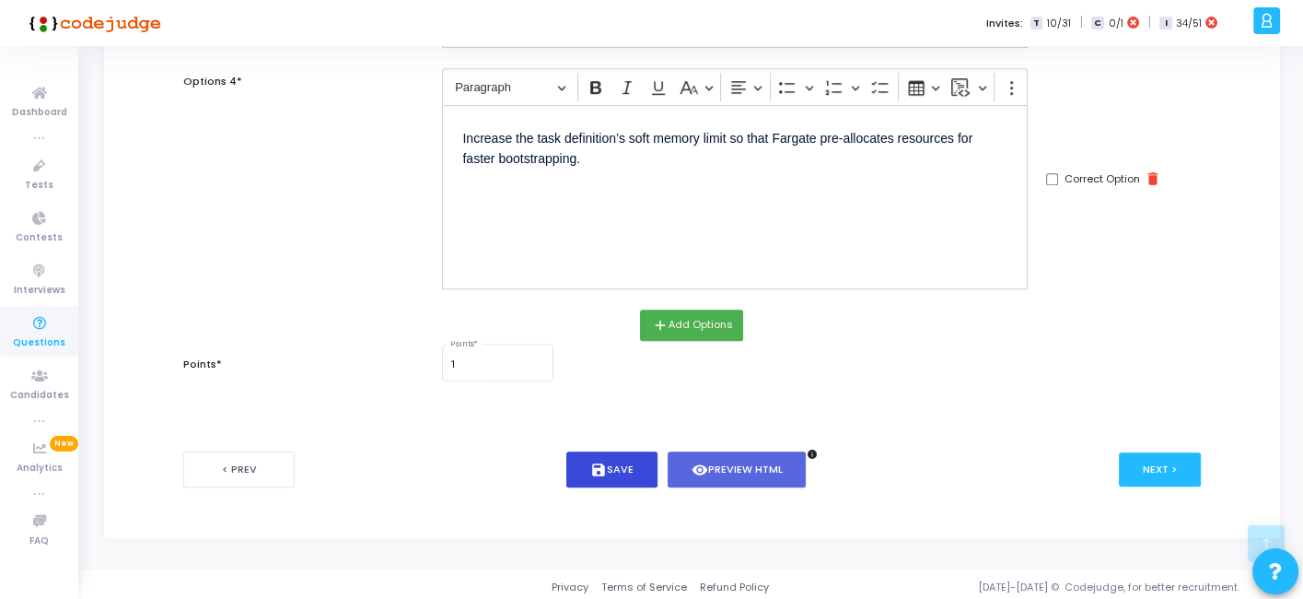
click at [629, 462] on button "save Save" at bounding box center [612, 469] width 91 height 36
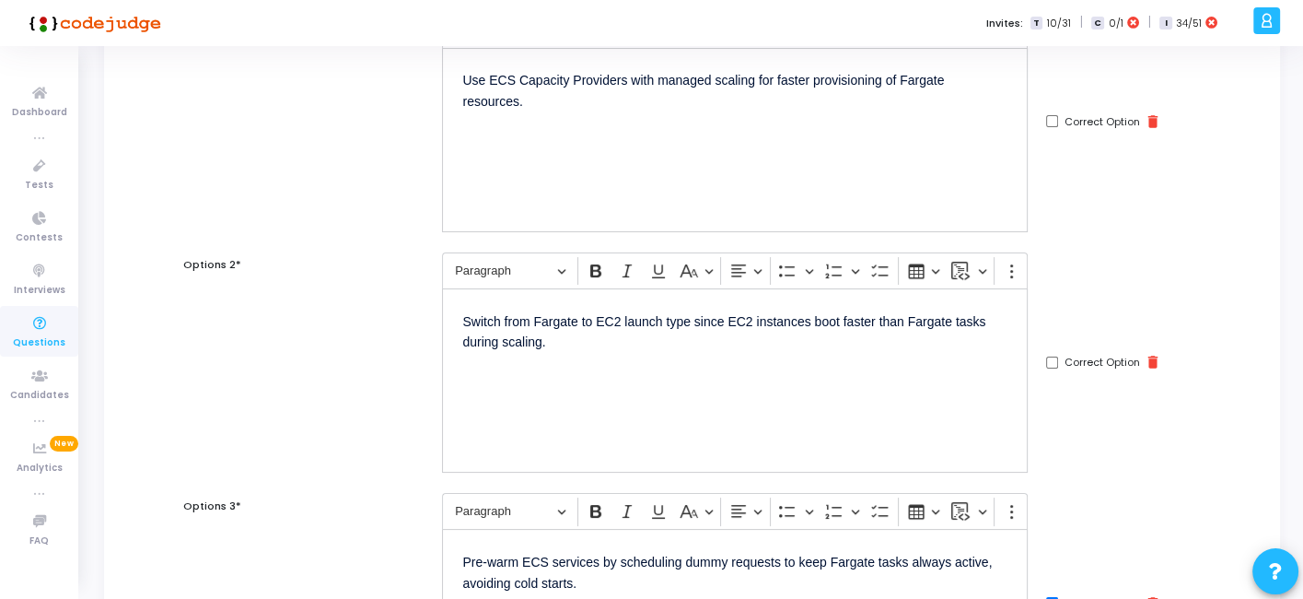
scroll to position [0, 0]
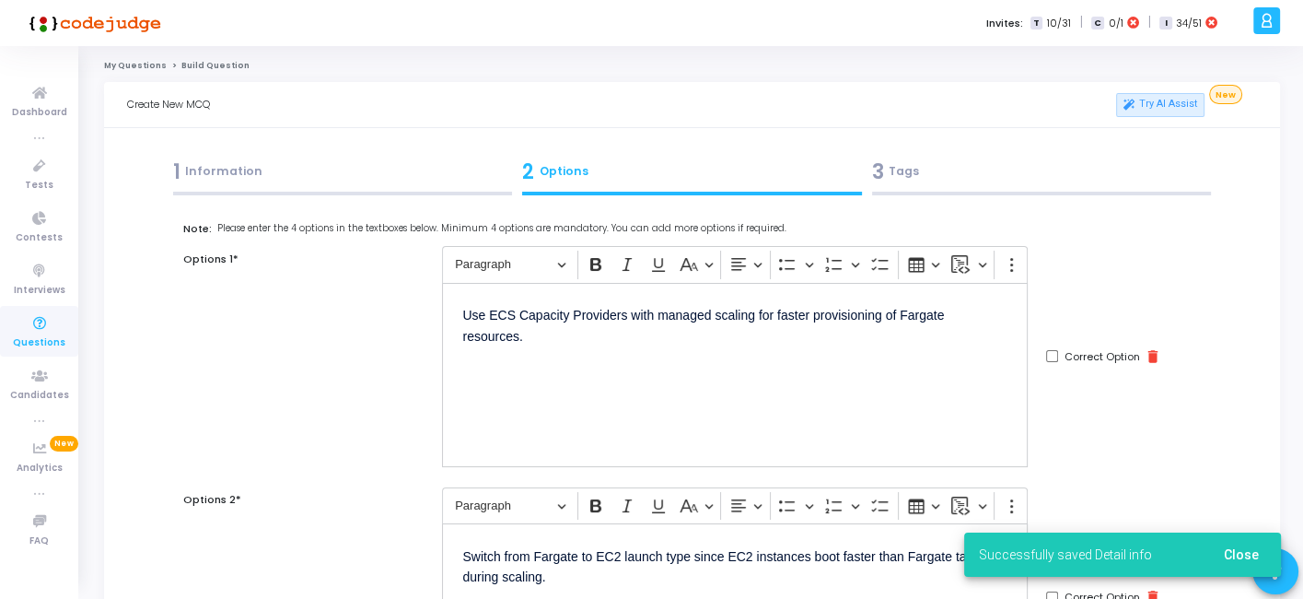
click at [941, 168] on div "3 Tags" at bounding box center [1042, 172] width 340 height 30
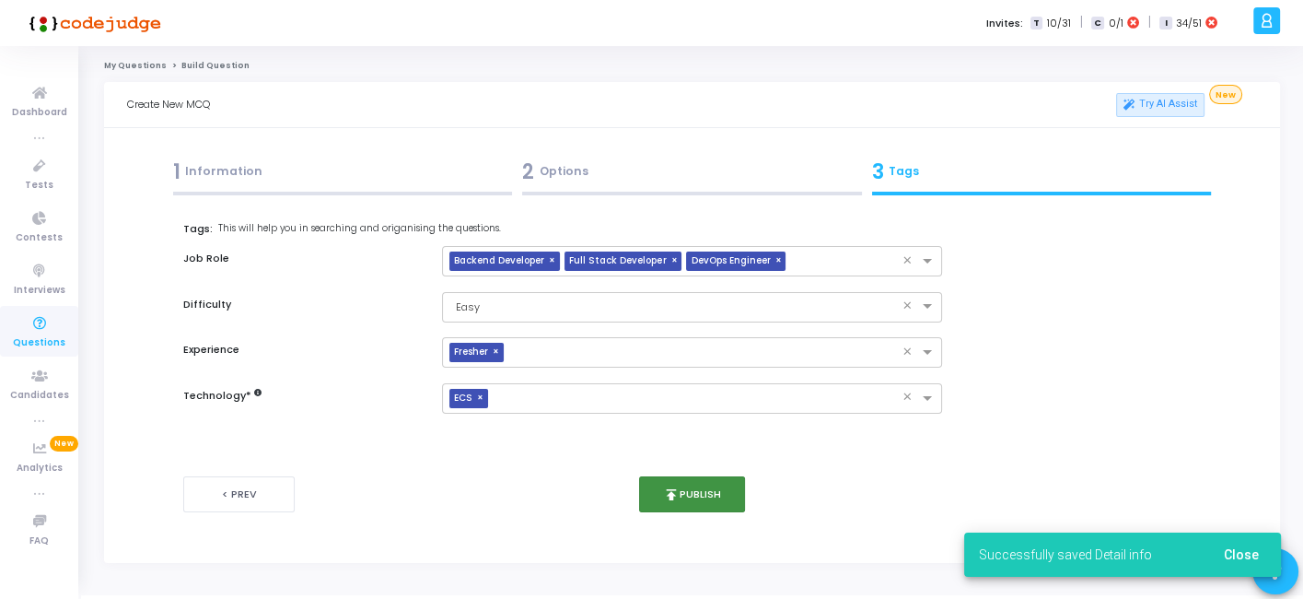
click at [665, 481] on button "publish Publish" at bounding box center [692, 494] width 106 height 36
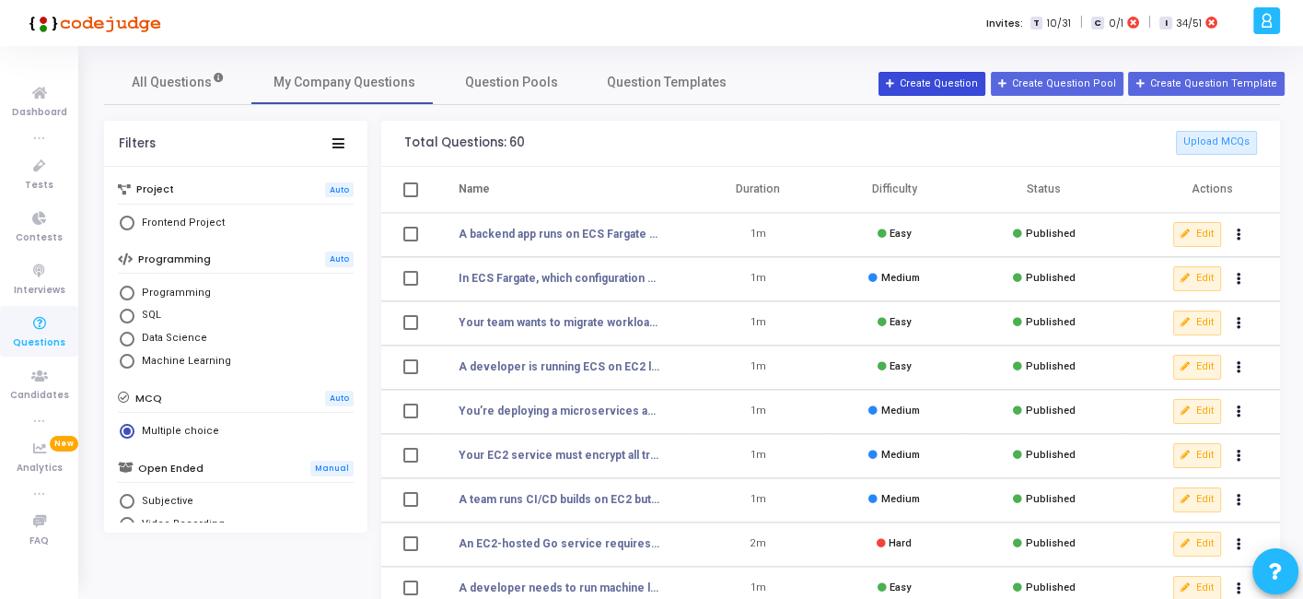
click at [958, 77] on button "Create Question" at bounding box center [932, 84] width 107 height 24
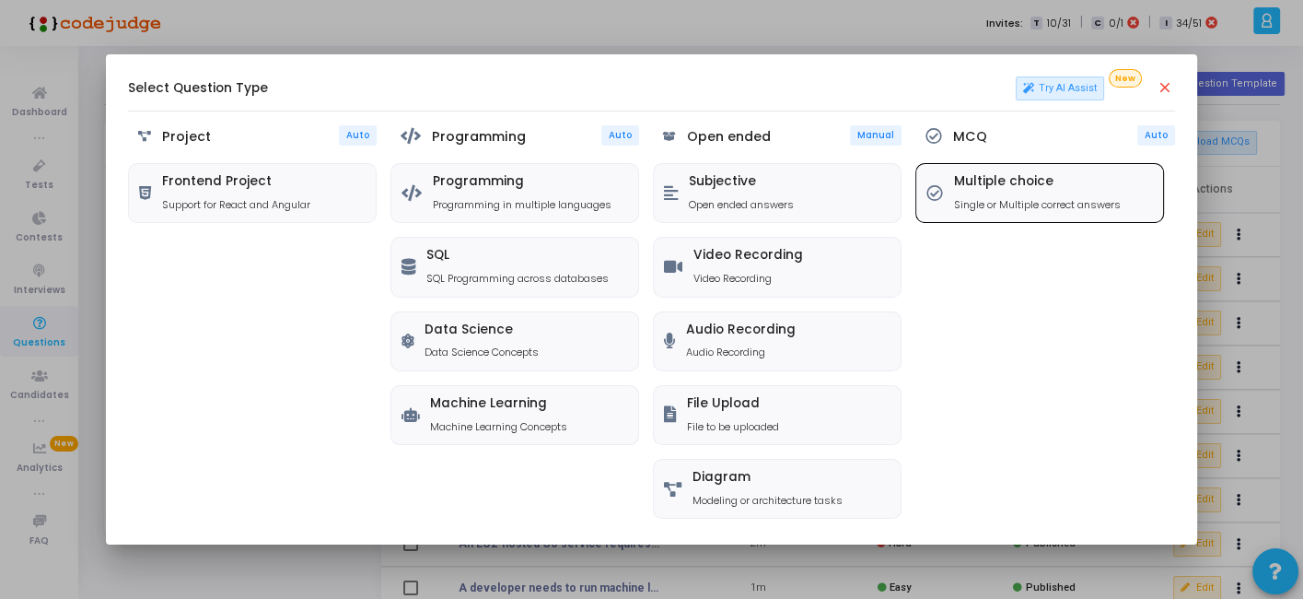
click at [991, 184] on h5 "Multiple choice" at bounding box center [1037, 182] width 167 height 16
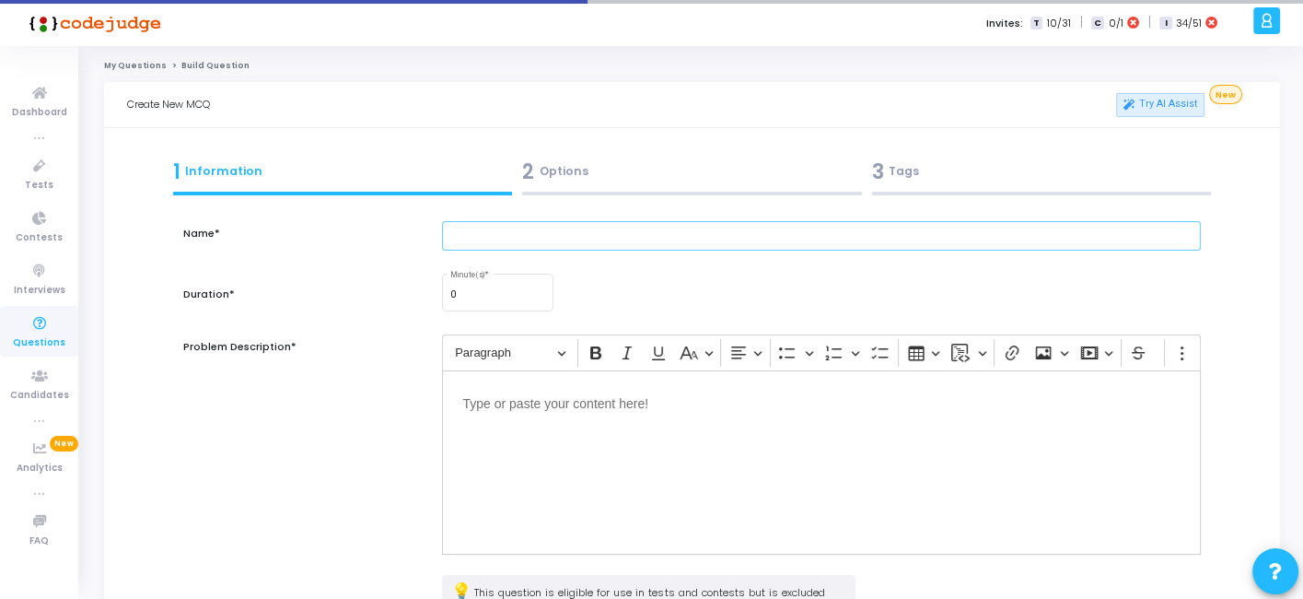
click at [597, 230] on input "text" at bounding box center [821, 236] width 758 height 30
paste input "A developer deploys ECS tasks with ALB in front. Users report 502 errors during…"
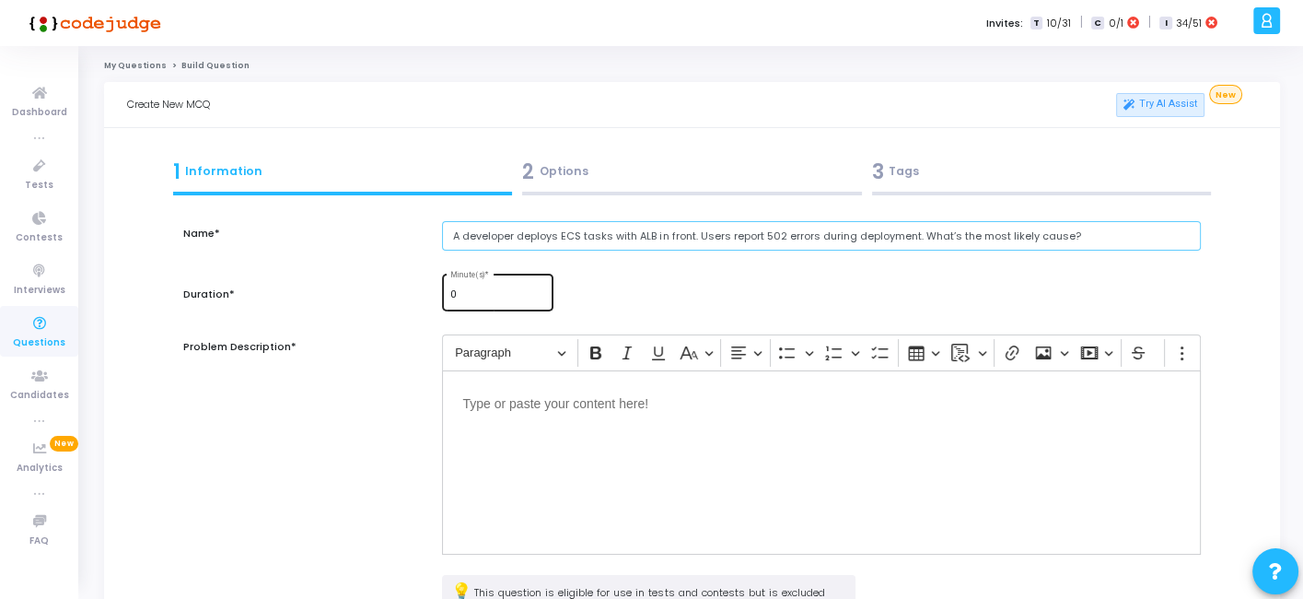
type input "A developer deploys ECS tasks with ALB in front. Users report 502 errors during…"
click at [485, 290] on input "0" at bounding box center [498, 294] width 96 height 11
type input "1"
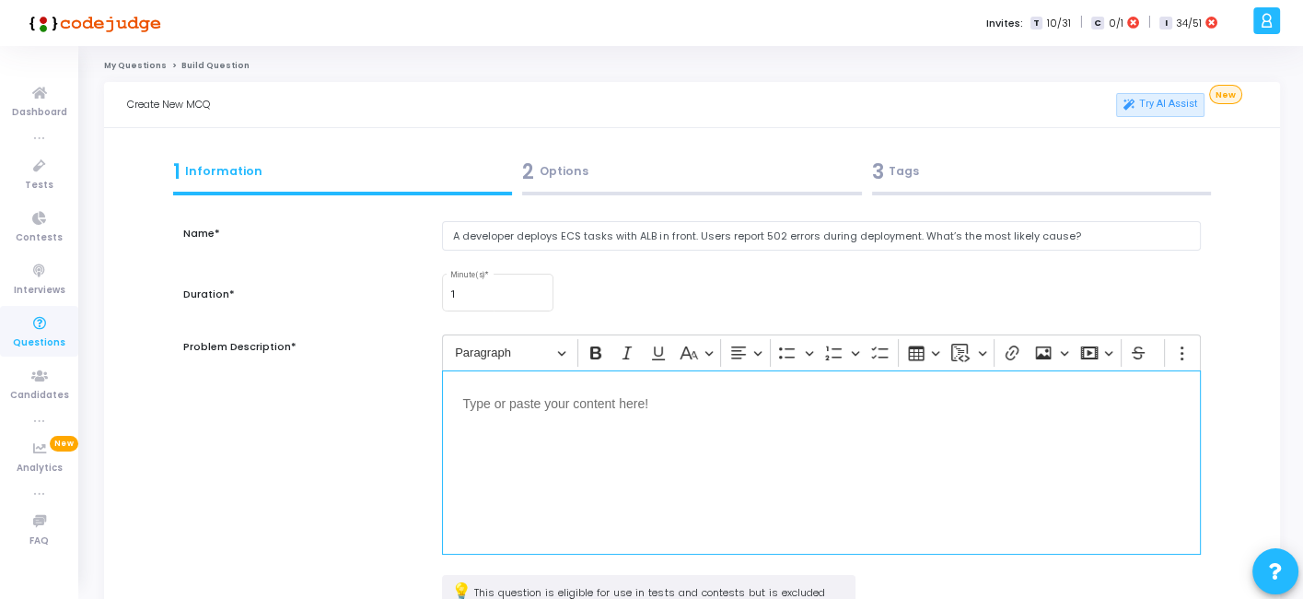
click at [549, 453] on div "Editor editing area: main" at bounding box center [821, 462] width 758 height 184
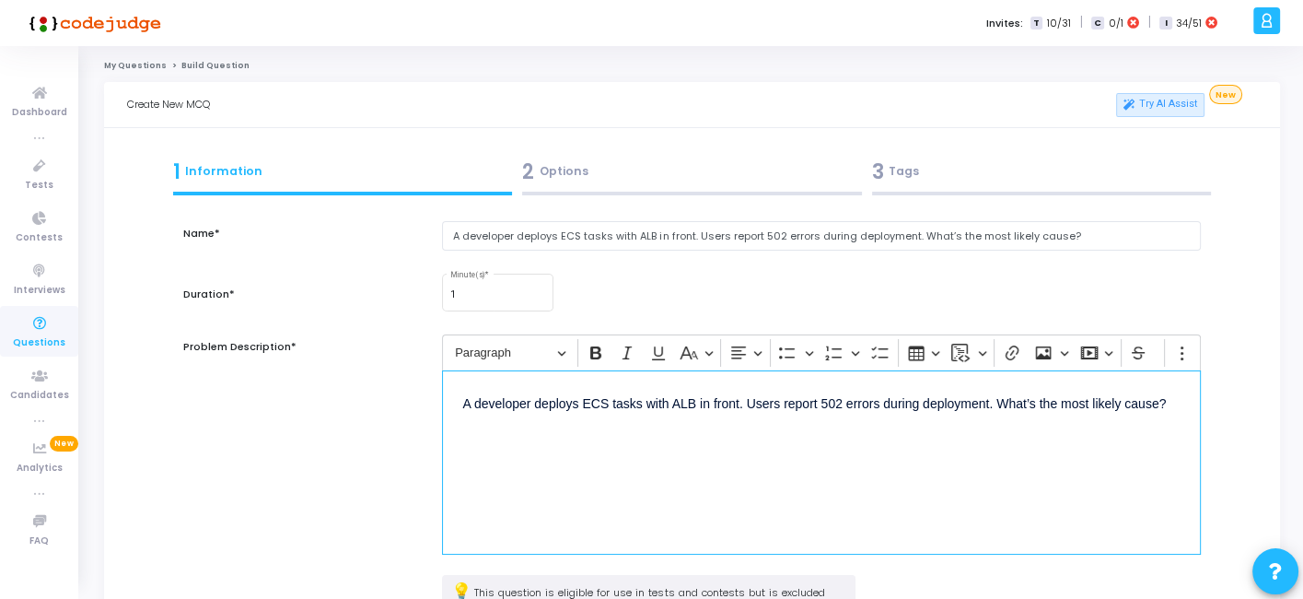
scroll to position [240, 0]
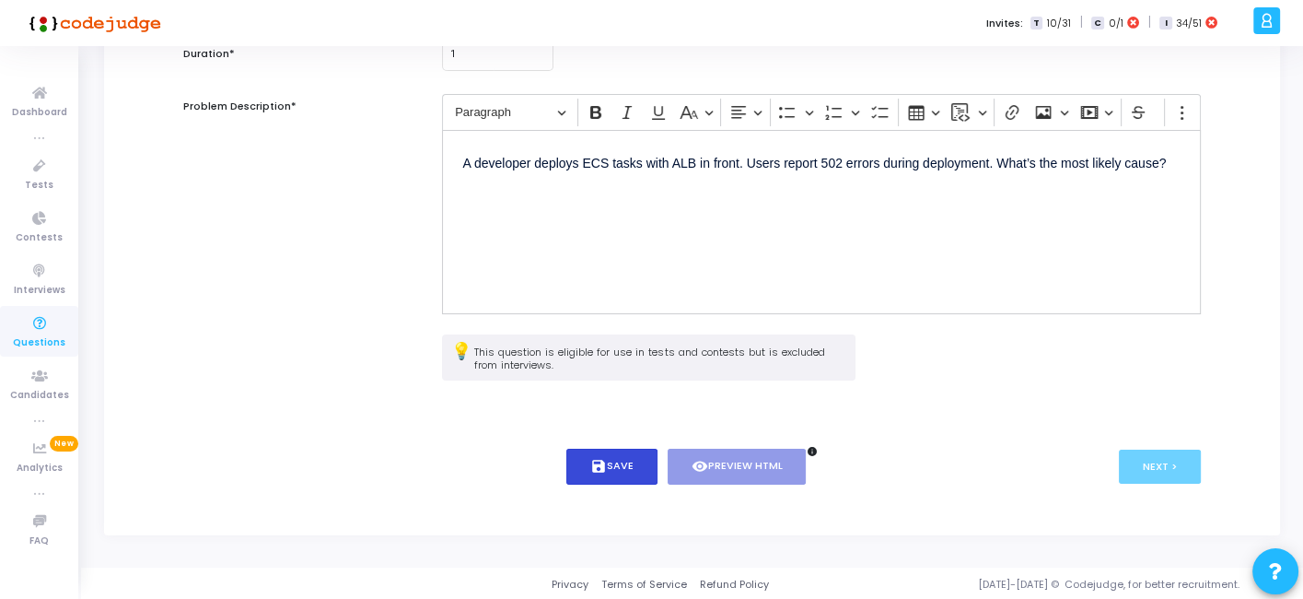
click at [627, 472] on button "save Save" at bounding box center [612, 467] width 91 height 36
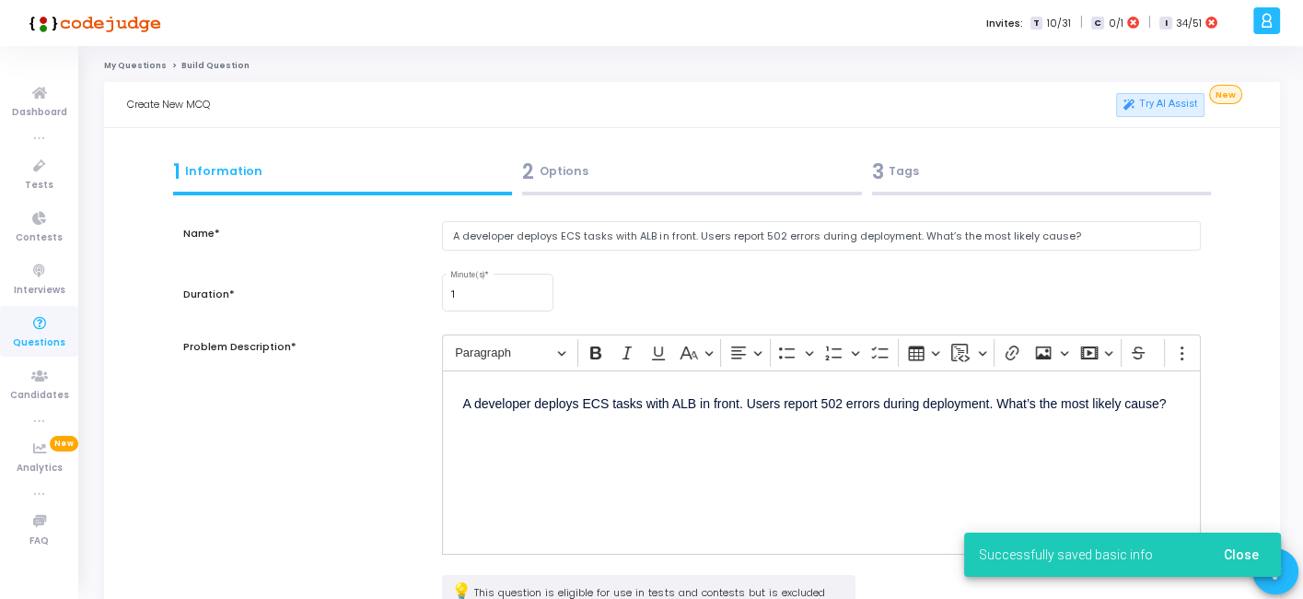
click at [652, 180] on div "2 Options" at bounding box center [692, 172] width 340 height 30
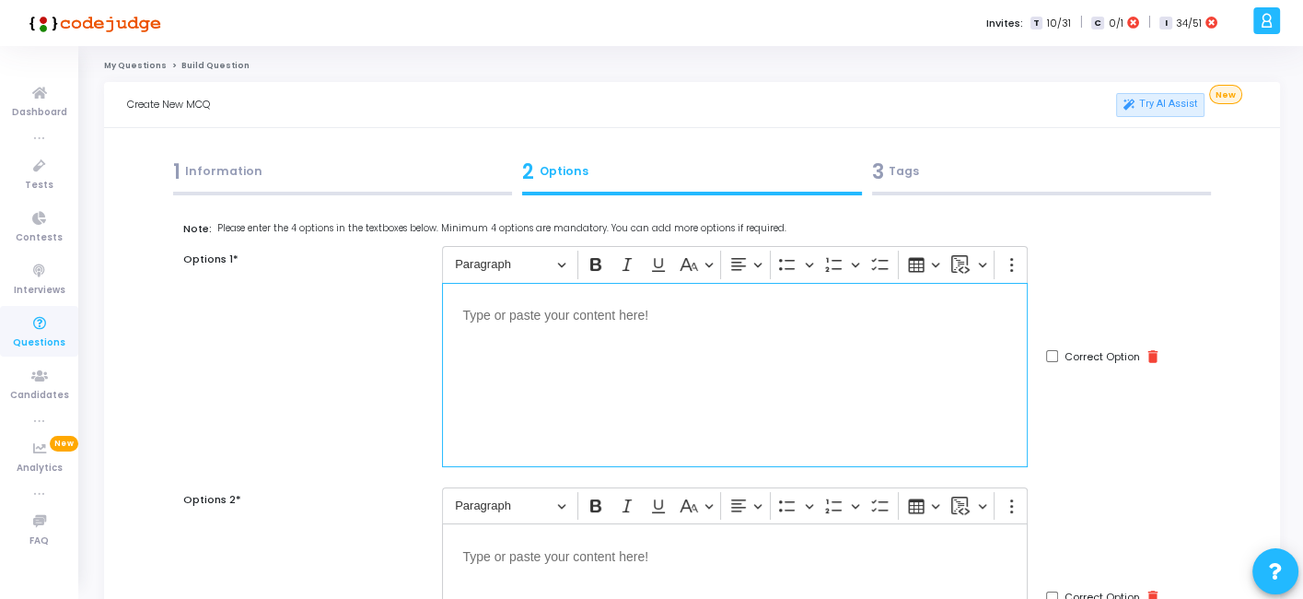
click at [565, 375] on div "Editor editing area: main" at bounding box center [735, 375] width 586 height 184
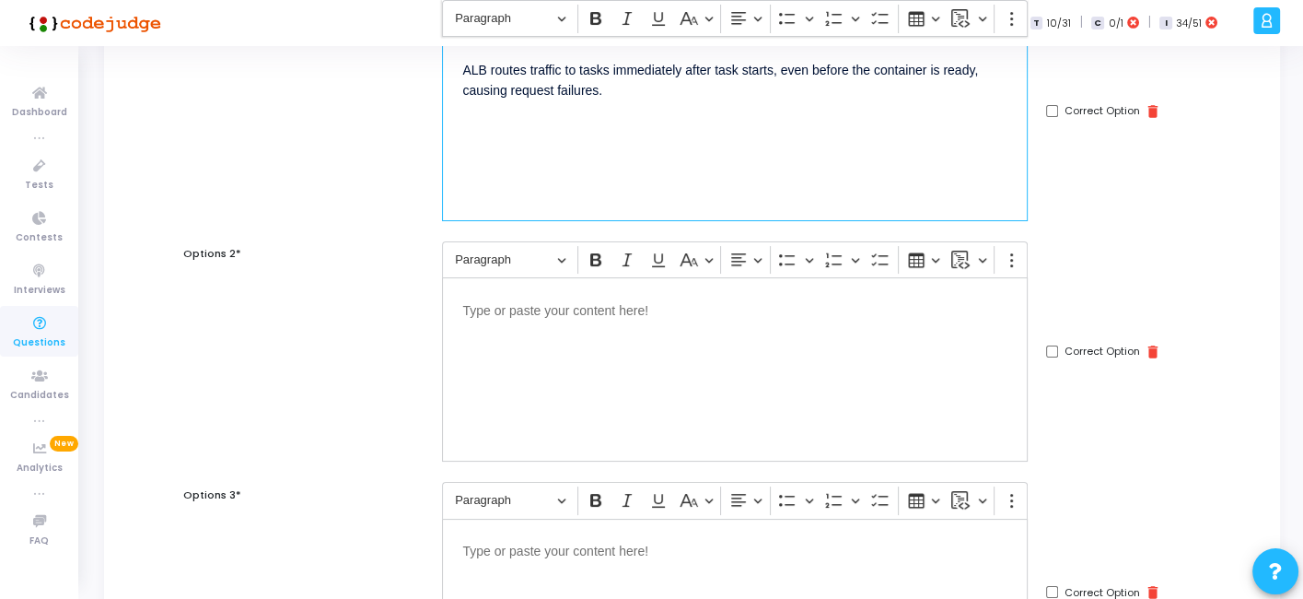
scroll to position [258, 0]
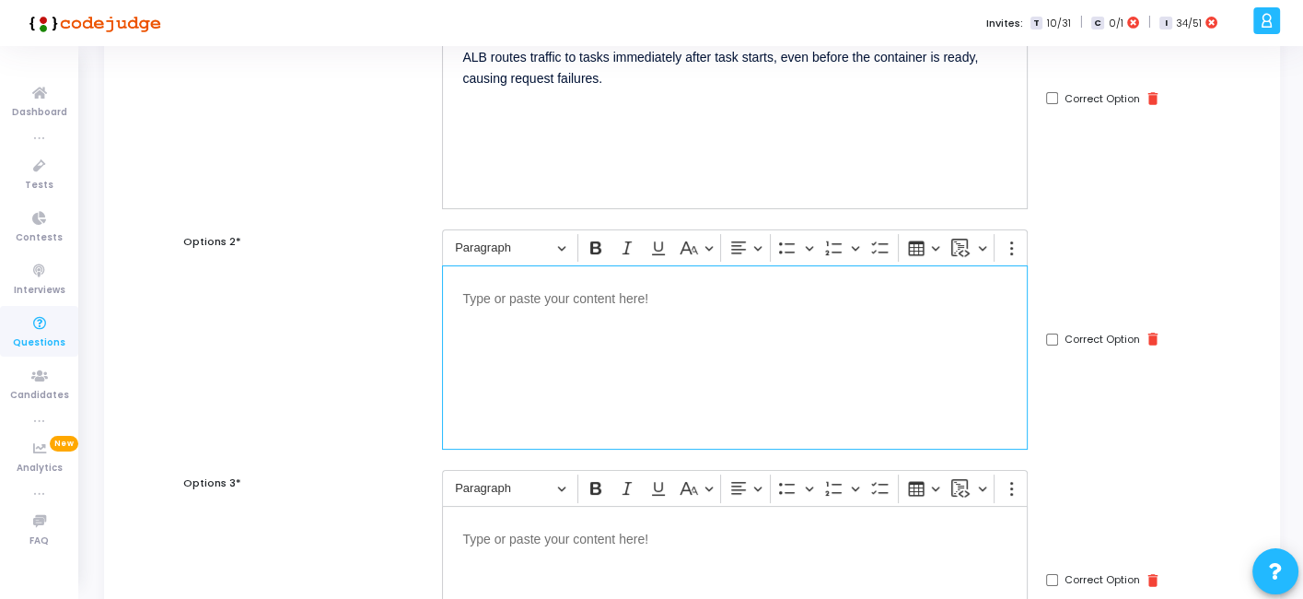
click at [831, 356] on div "Editor editing area: main" at bounding box center [735, 357] width 586 height 184
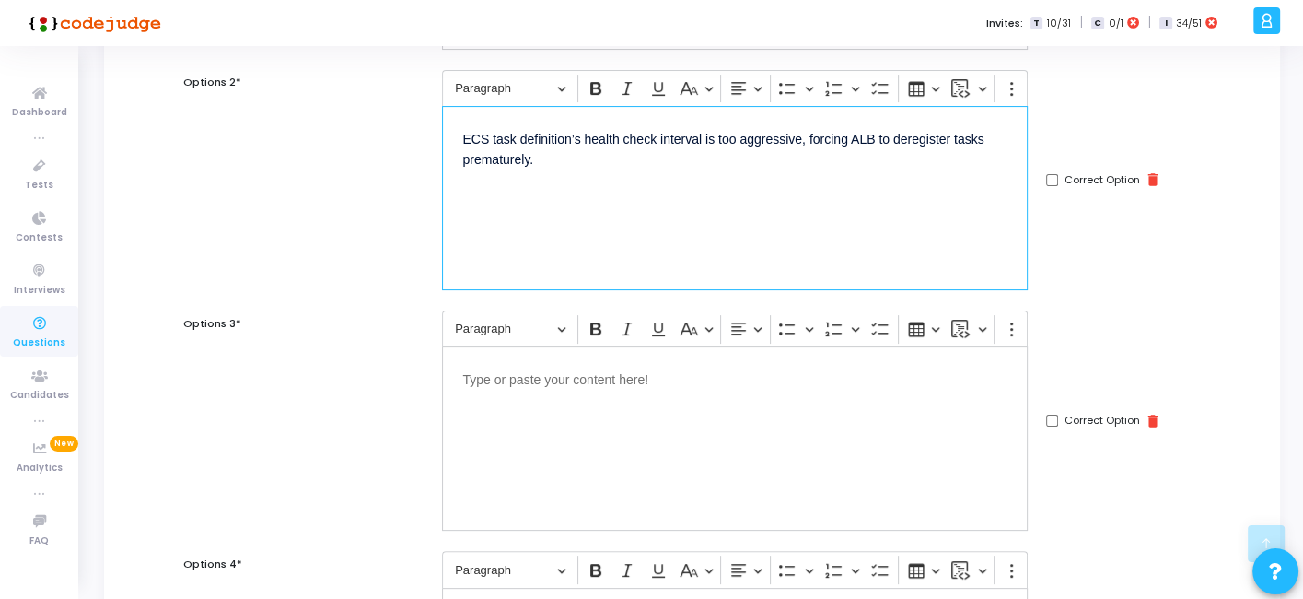
scroll to position [426, 0]
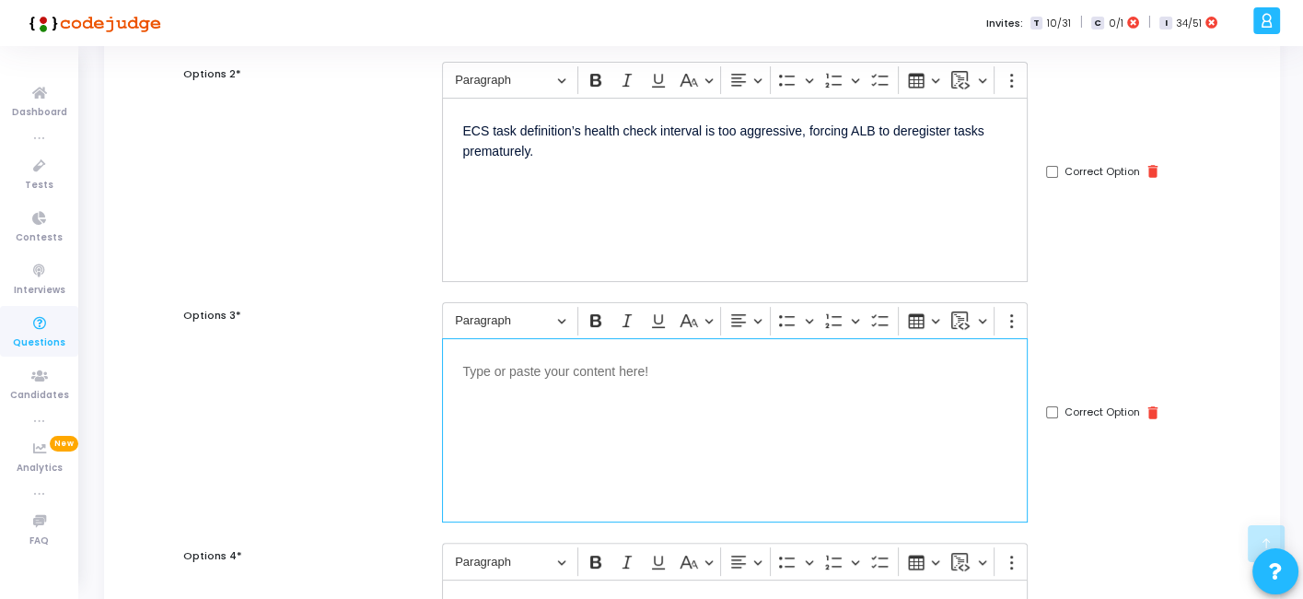
click at [583, 403] on div "Editor editing area: main" at bounding box center [735, 430] width 586 height 184
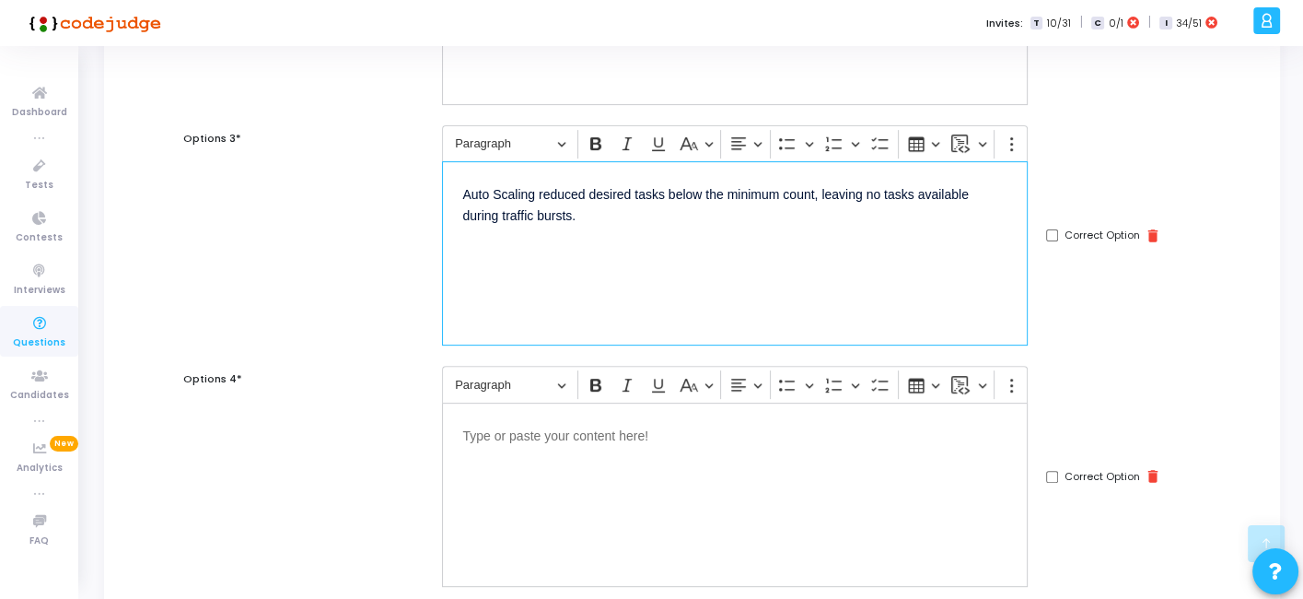
scroll to position [620, 0]
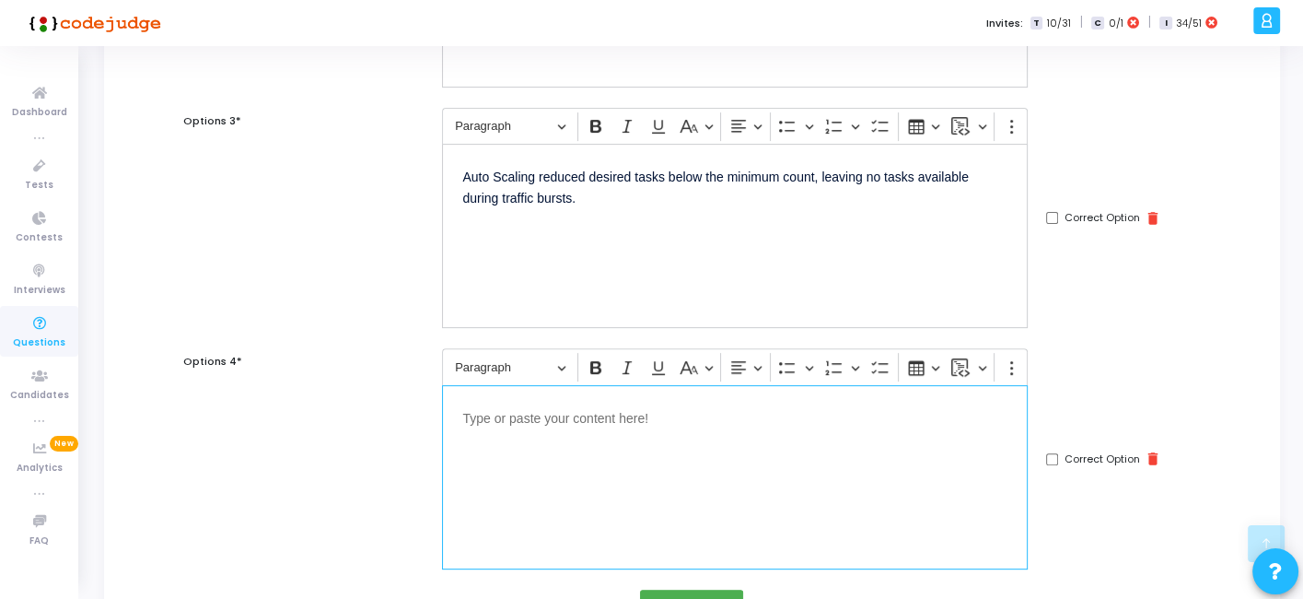
click at [569, 415] on p "Editor editing area: main" at bounding box center [734, 416] width 545 height 23
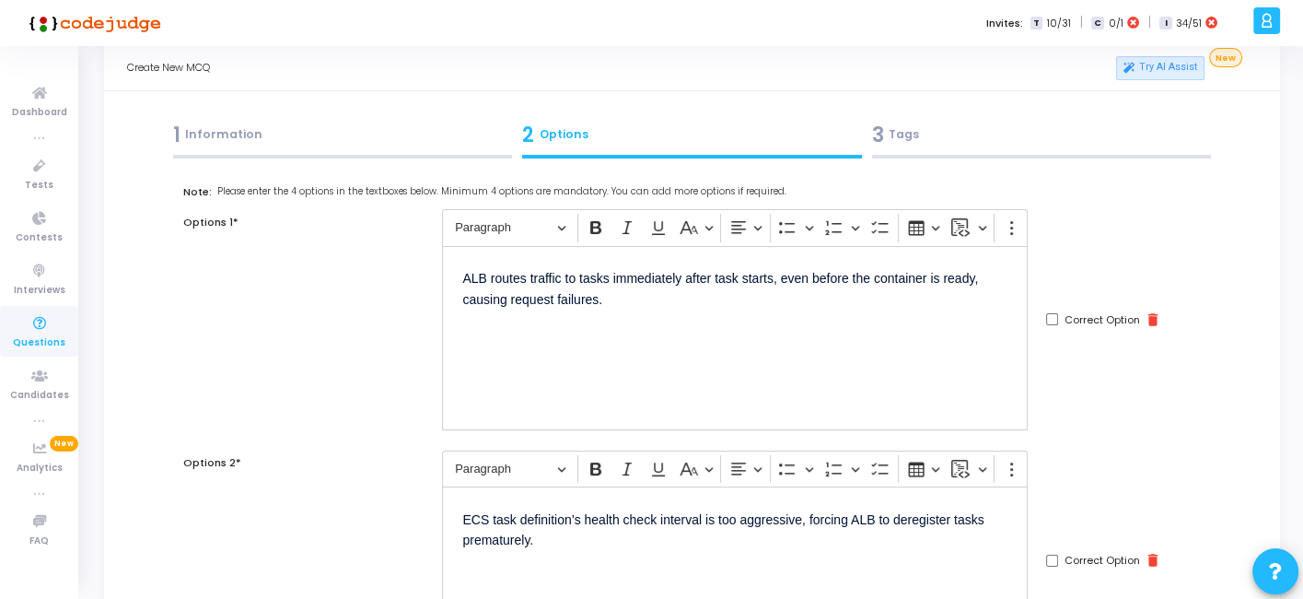
scroll to position [26, 0]
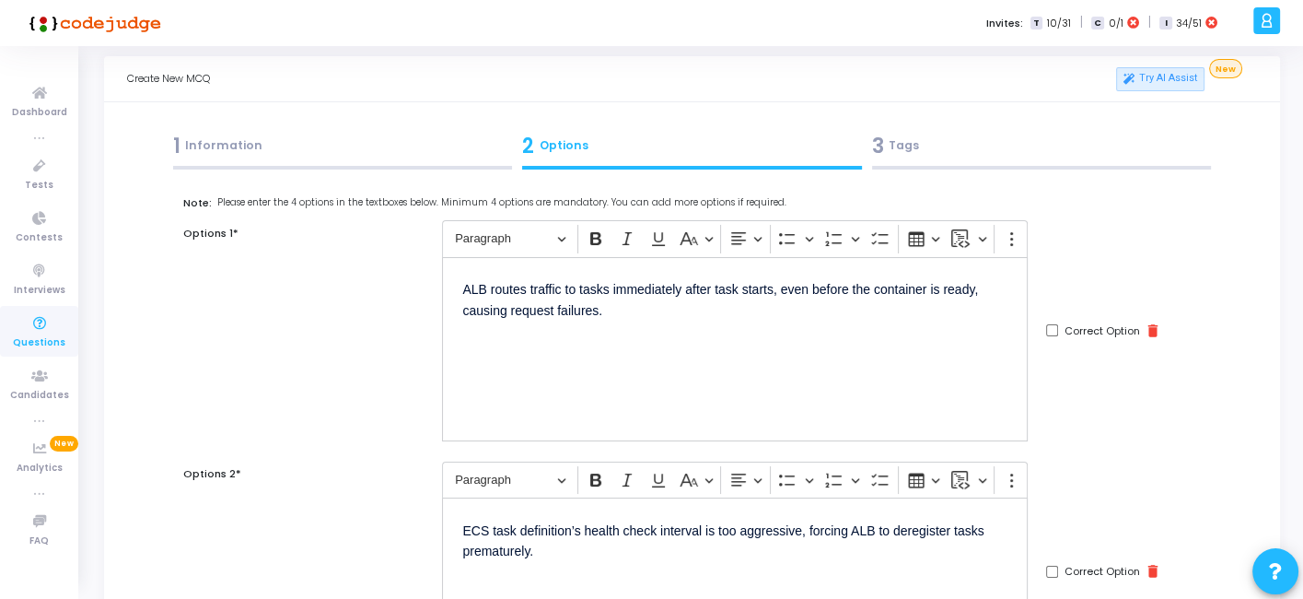
click at [1050, 329] on input "Correct Option" at bounding box center [1052, 330] width 12 height 12
checkbox input "true"
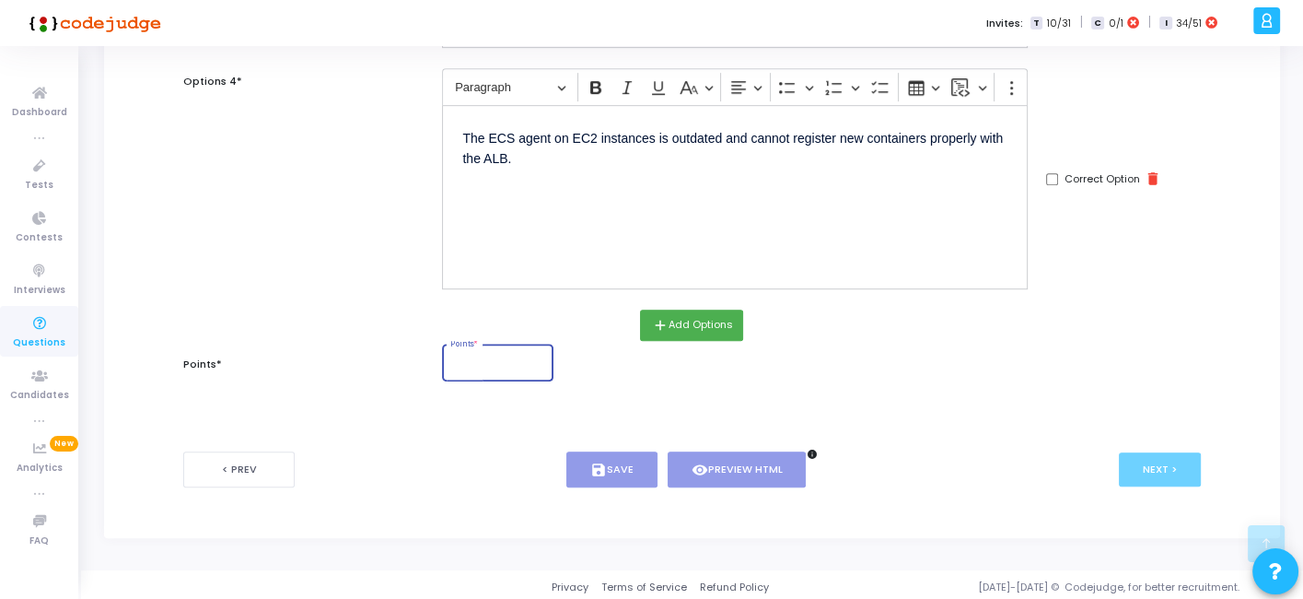
click at [469, 359] on input "Points *" at bounding box center [498, 364] width 96 height 11
type input "1"
click at [638, 477] on button "save Save" at bounding box center [612, 469] width 91 height 36
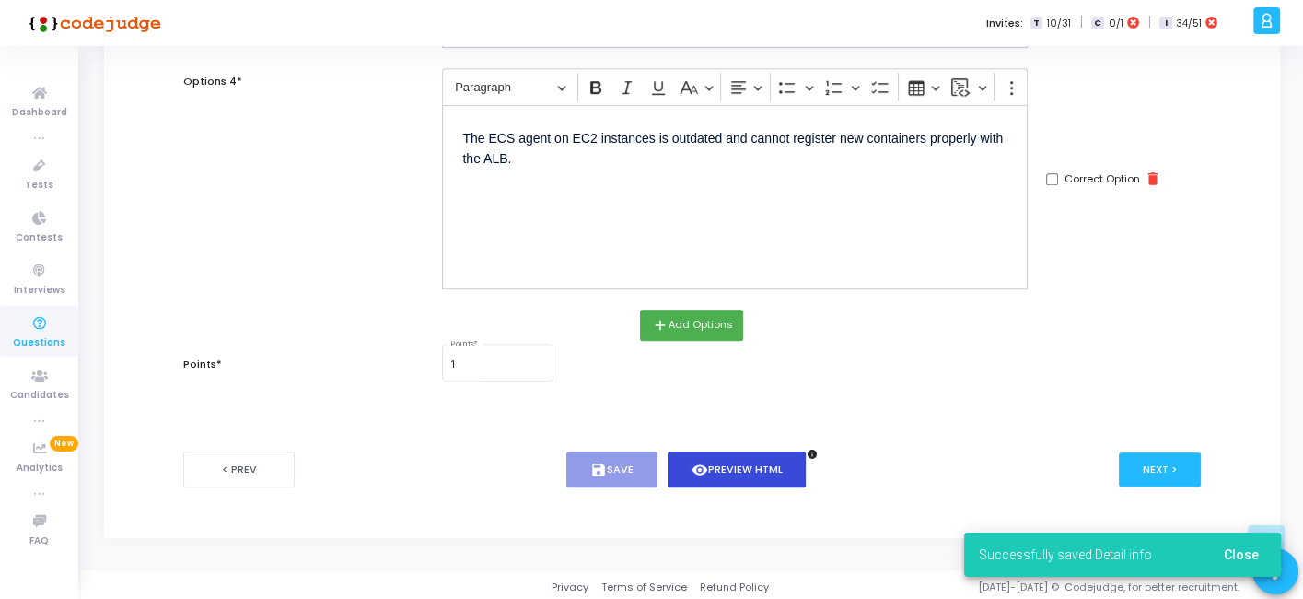
click at [734, 464] on button "visibility Preview HTML" at bounding box center [737, 469] width 139 height 36
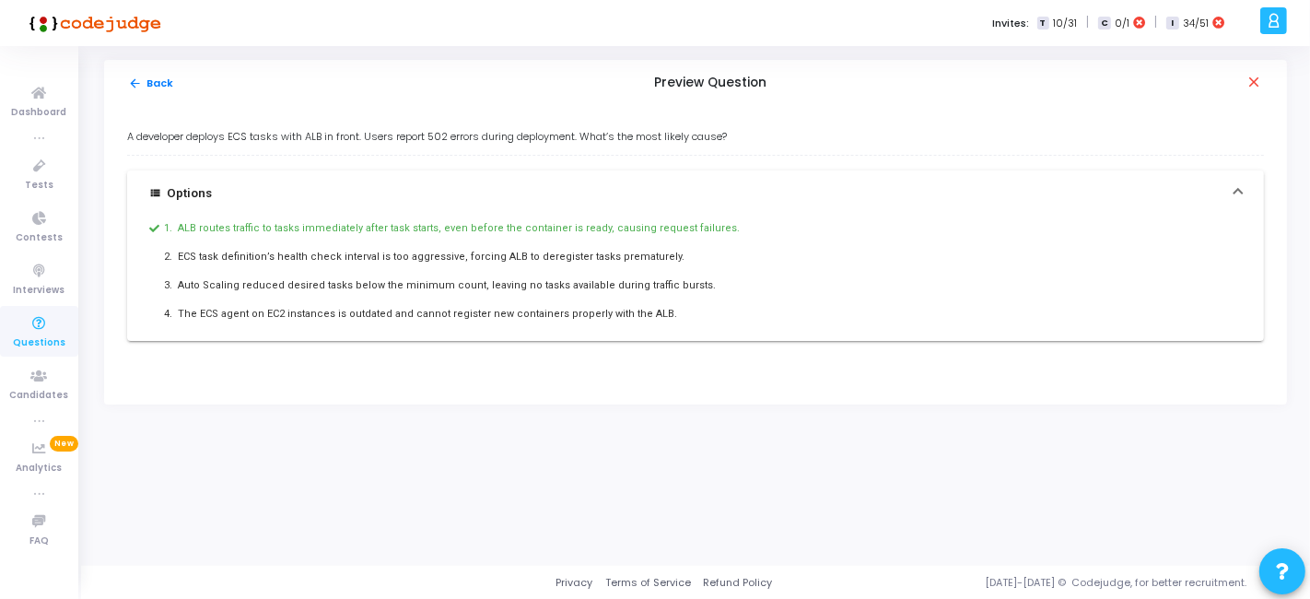
drag, startPoint x: 127, startPoint y: 136, endPoint x: 737, endPoint y: 327, distance: 639.0
click at [737, 327] on div "A developer deploys ECS tasks with ALB in front. Users report 502 errors during…" at bounding box center [695, 235] width 1137 height 212
copy div "A developer deploys ECS tasks with ALB in front. Users report 502 errors during…"
click at [152, 76] on button "arrow_back Back" at bounding box center [151, 84] width 48 height 18
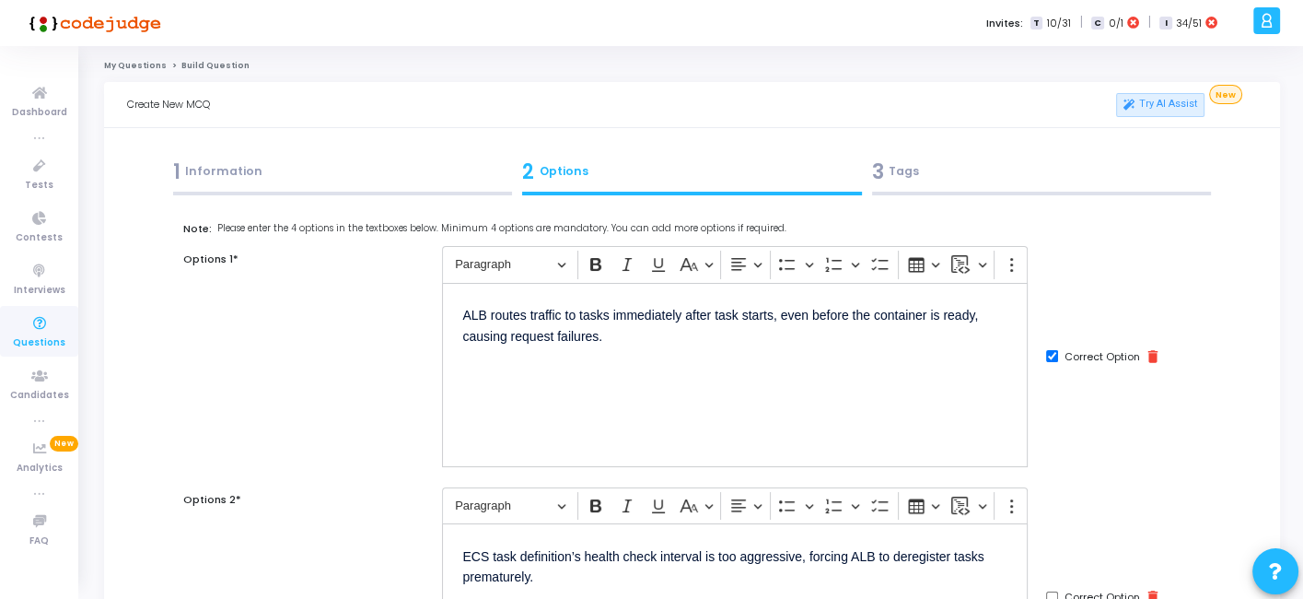
click at [974, 185] on div "3 Tags" at bounding box center [1042, 172] width 340 height 30
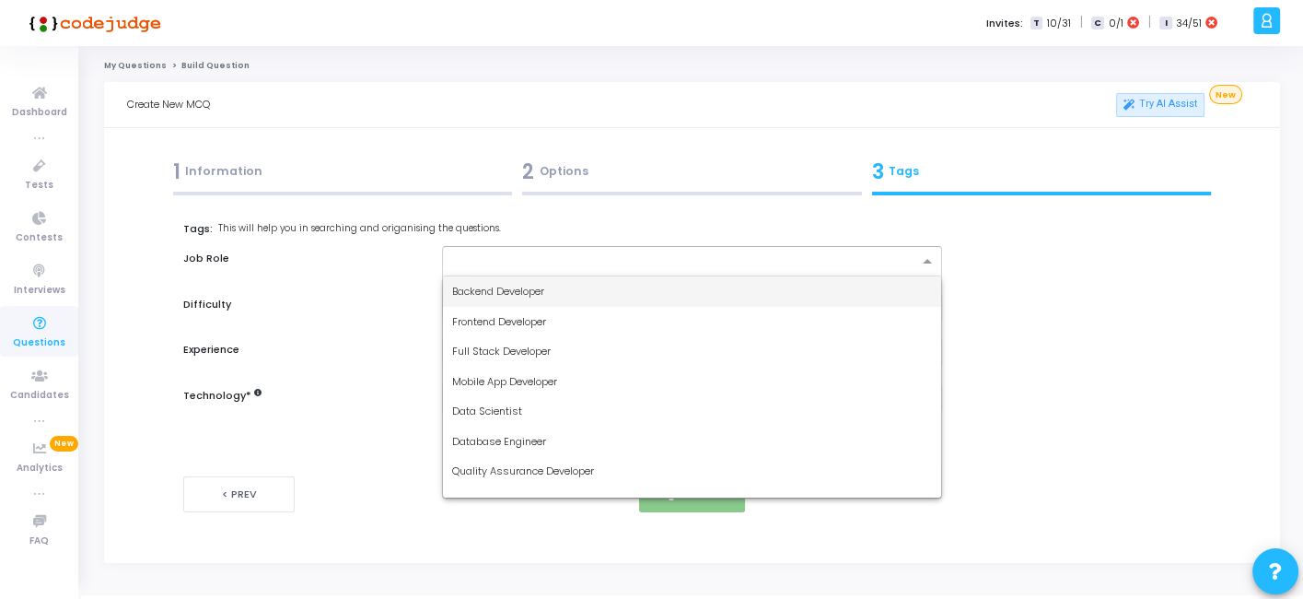
click at [665, 262] on input "text" at bounding box center [684, 262] width 465 height 16
click at [539, 286] on span "Backend Developer" at bounding box center [498, 291] width 92 height 15
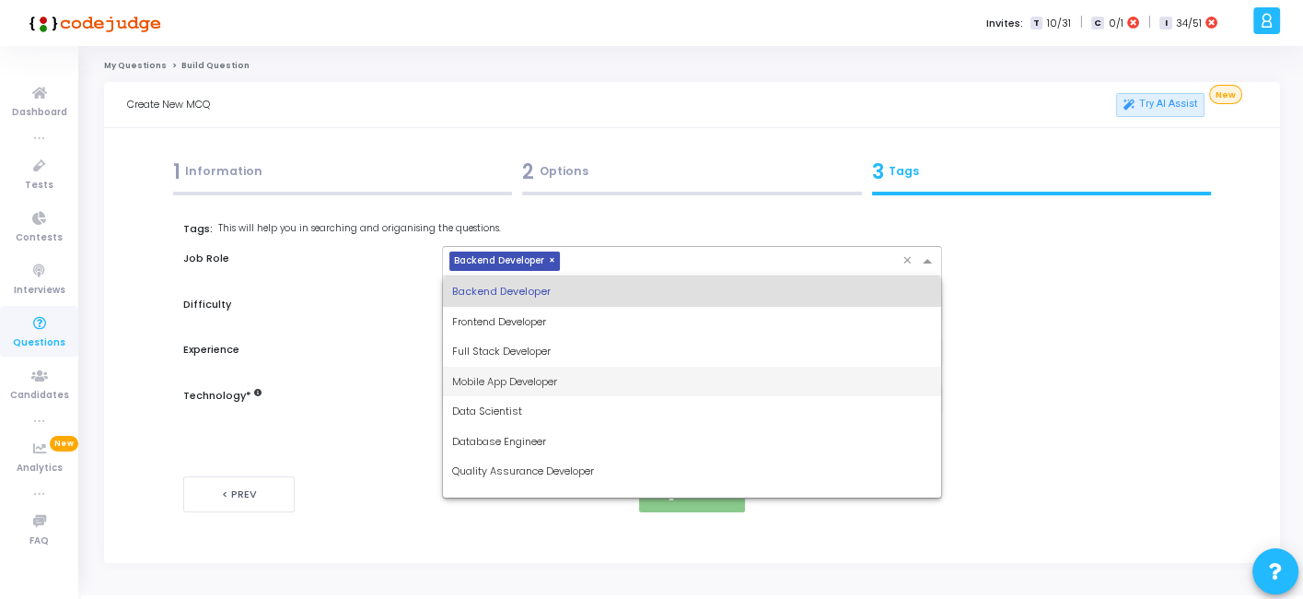
drag, startPoint x: 587, startPoint y: 264, endPoint x: 510, endPoint y: 367, distance: 127.7
click at [510, 276] on ng-select "× Backend Developer × Backend Developer Frontend Developer Full Stack Developer…" at bounding box center [691, 261] width 499 height 30
click at [527, 345] on span "Full Stack Developer" at bounding box center [501, 351] width 99 height 15
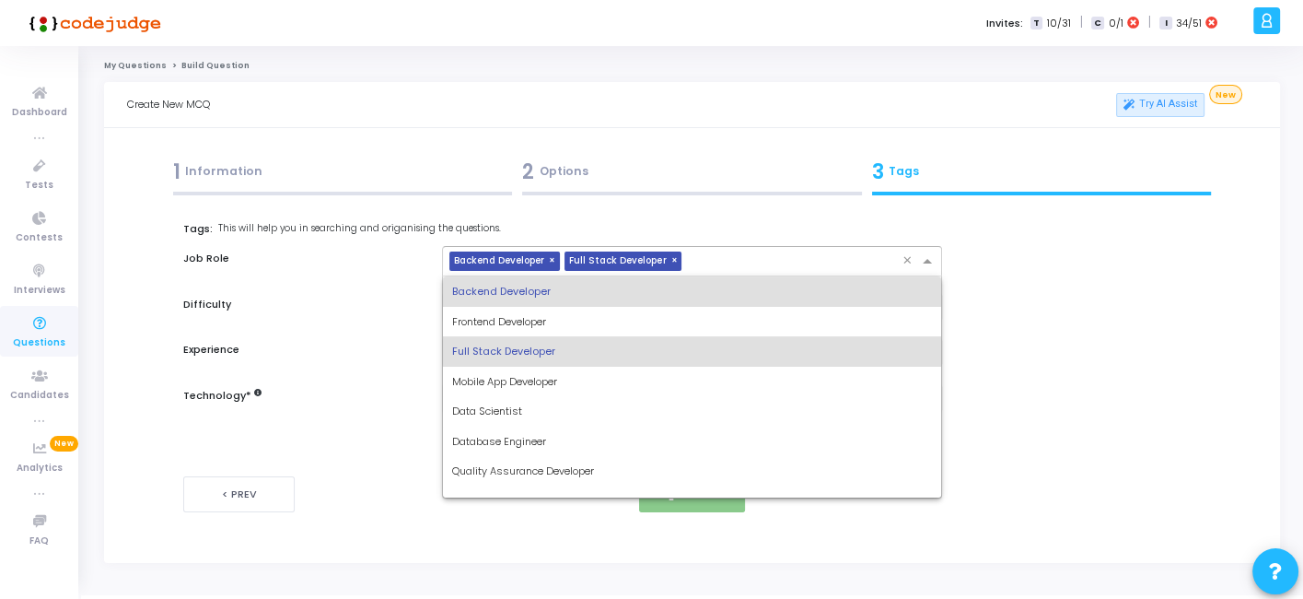
drag, startPoint x: 723, startPoint y: 261, endPoint x: 581, endPoint y: 391, distance: 192.3
click at [581, 276] on ng-select "× Backend Developer × Full Stack Developer × Backend Developer Frontend Develop…" at bounding box center [691, 261] width 499 height 30
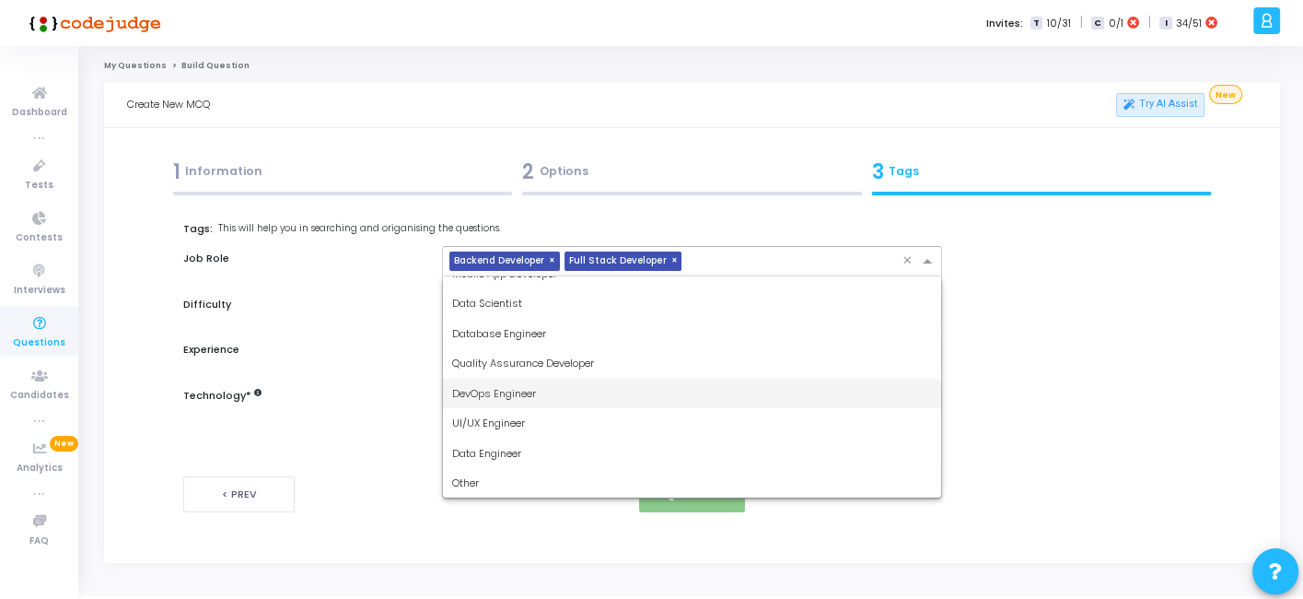
click at [504, 398] on span "DevOps Engineer" at bounding box center [494, 393] width 84 height 15
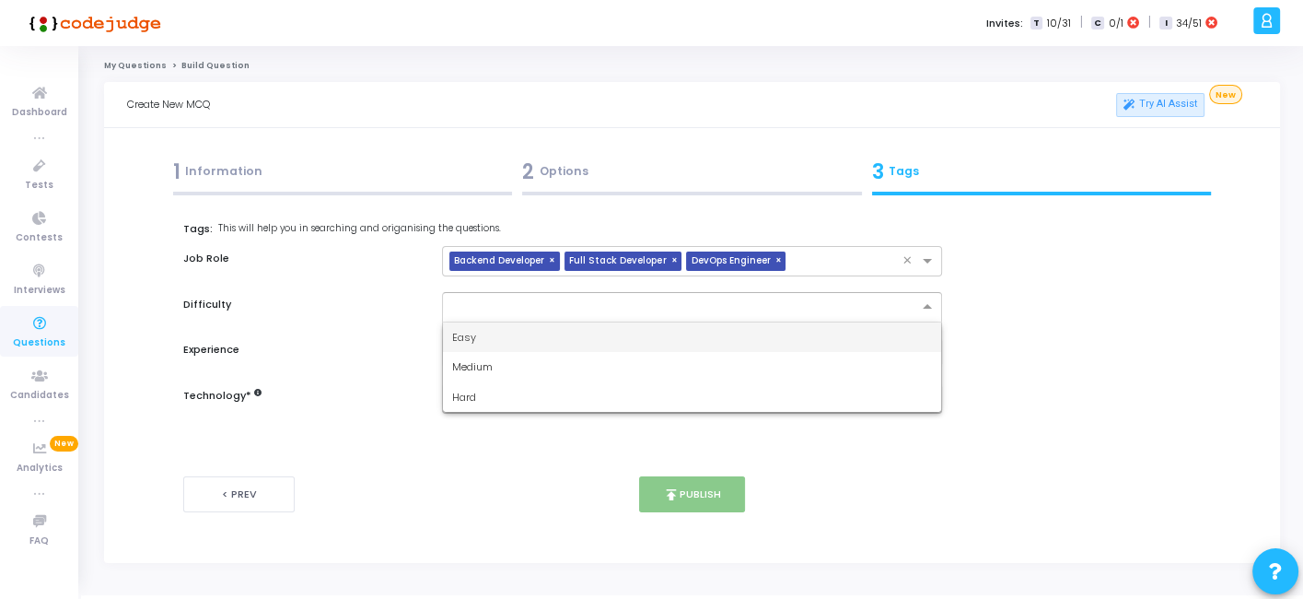
drag, startPoint x: 602, startPoint y: 313, endPoint x: 500, endPoint y: 336, distance: 104.8
click at [500, 322] on ng-select "Easy Medium Hard" at bounding box center [691, 307] width 499 height 30
click at [500, 336] on div "Easy" at bounding box center [691, 337] width 497 height 30
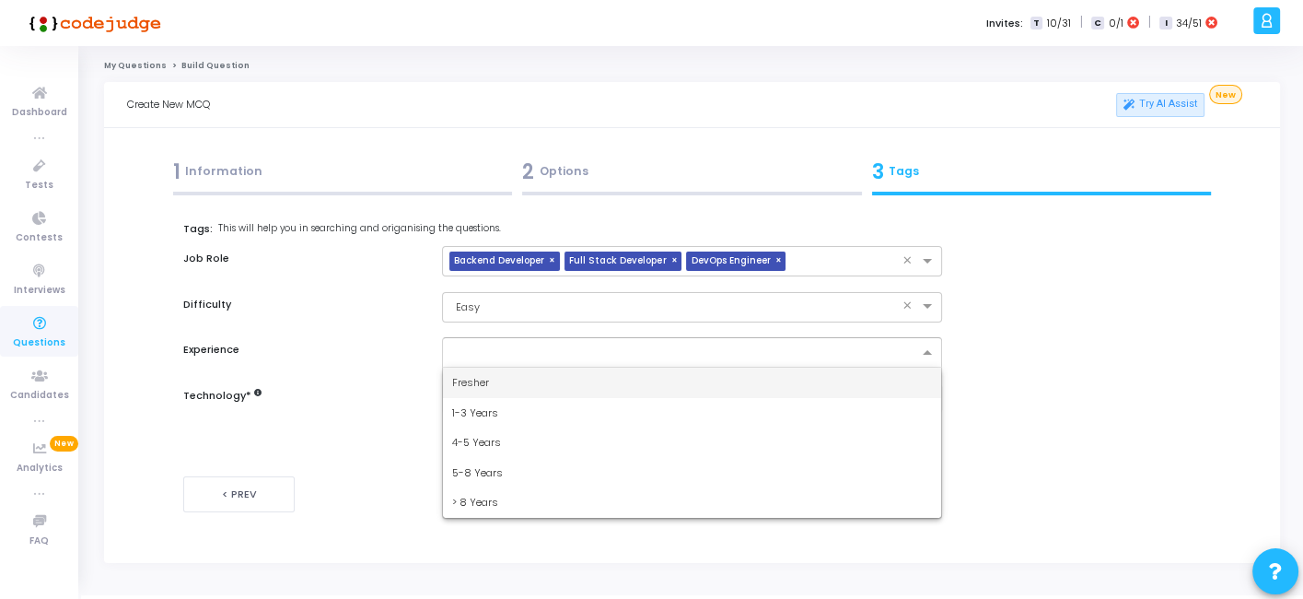
drag, startPoint x: 518, startPoint y: 342, endPoint x: 486, endPoint y: 378, distance: 47.7
click at [486, 368] on ng-select "Fresher 1-3 Years 4-5 Years 5-8 Years > 8 Years" at bounding box center [691, 352] width 499 height 30
click at [486, 378] on span "Fresher" at bounding box center [470, 382] width 37 height 15
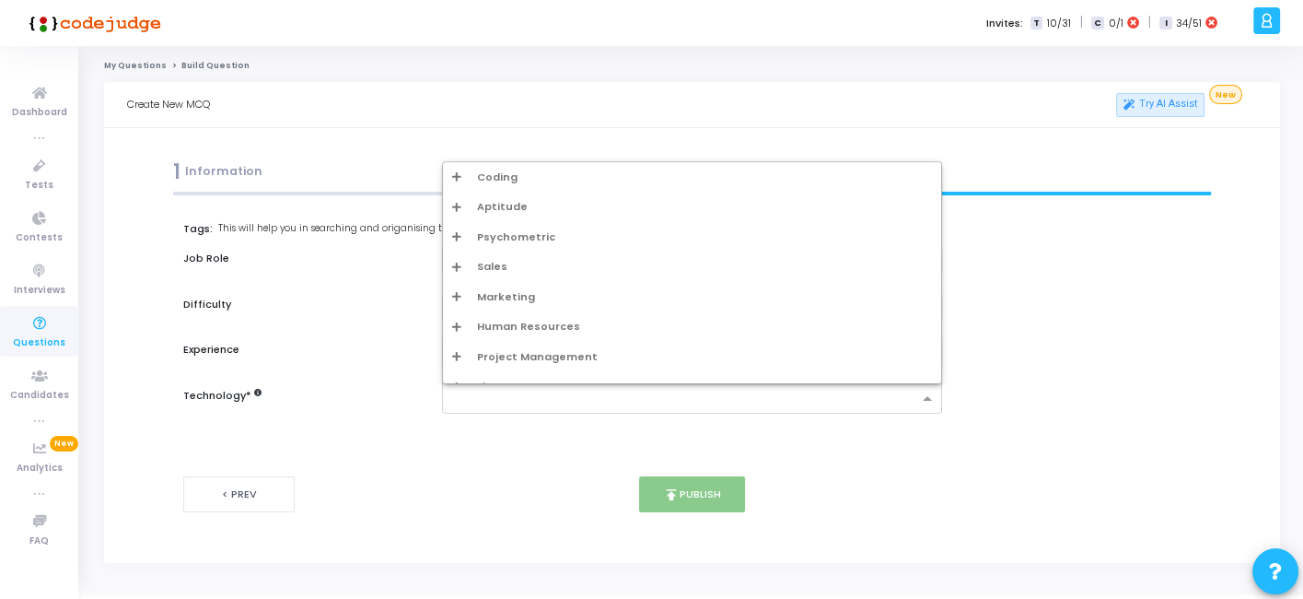
click at [499, 385] on div at bounding box center [691, 398] width 499 height 30
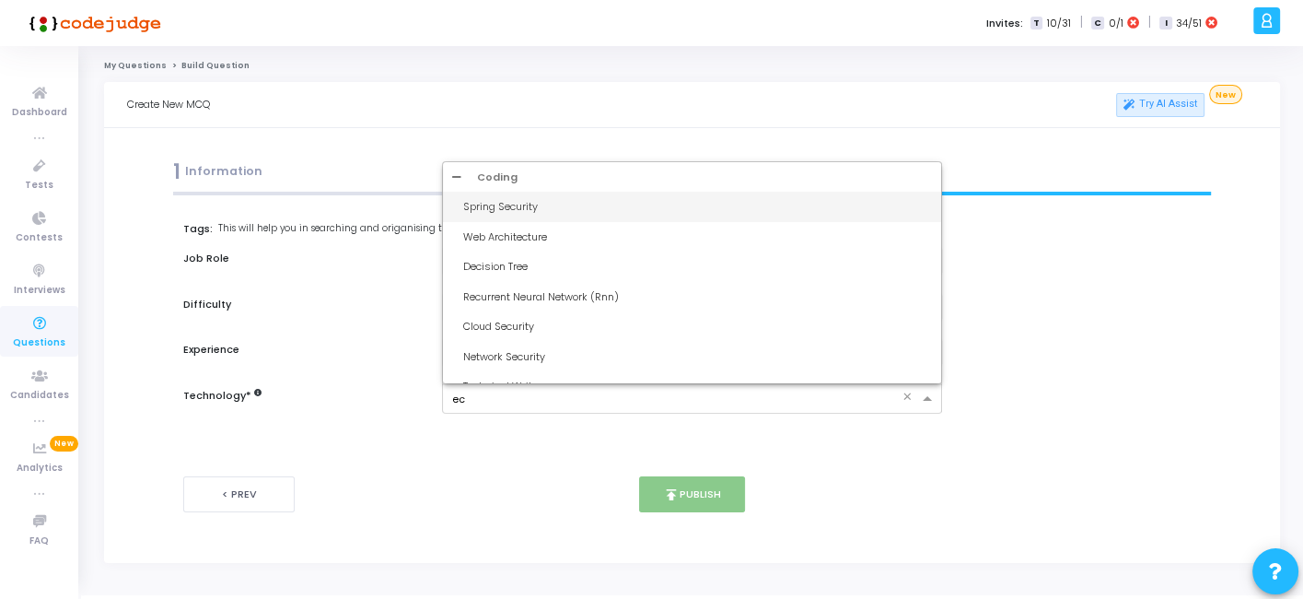
type input "ecs"
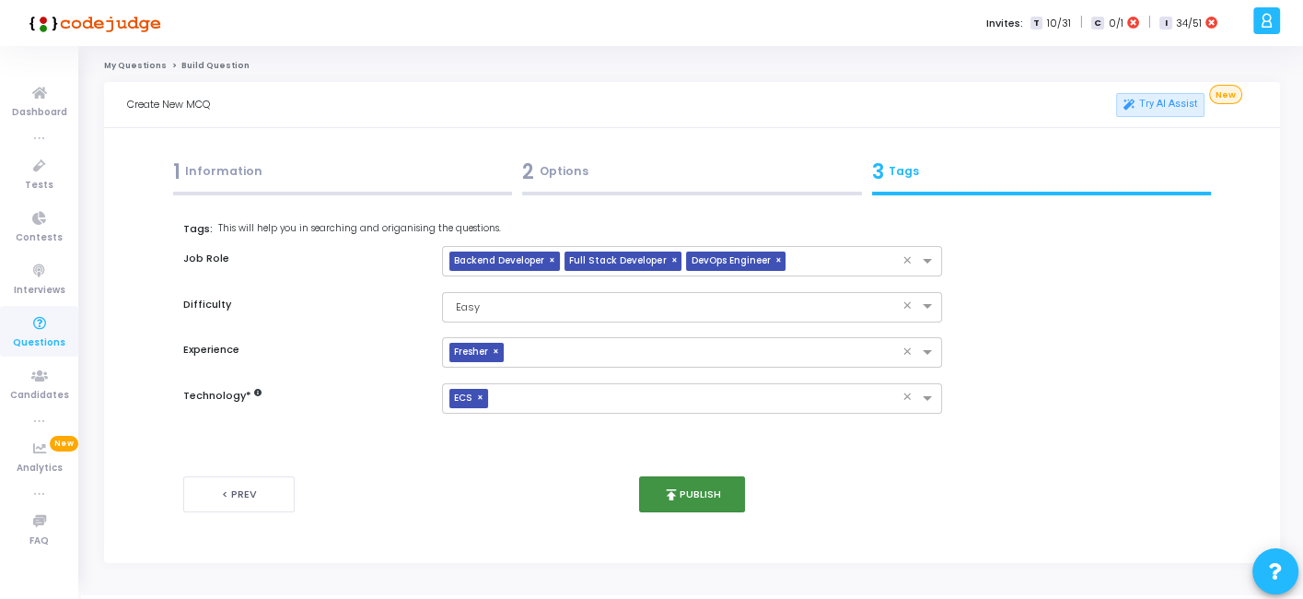
click at [707, 498] on button "publish Publish" at bounding box center [692, 494] width 106 height 36
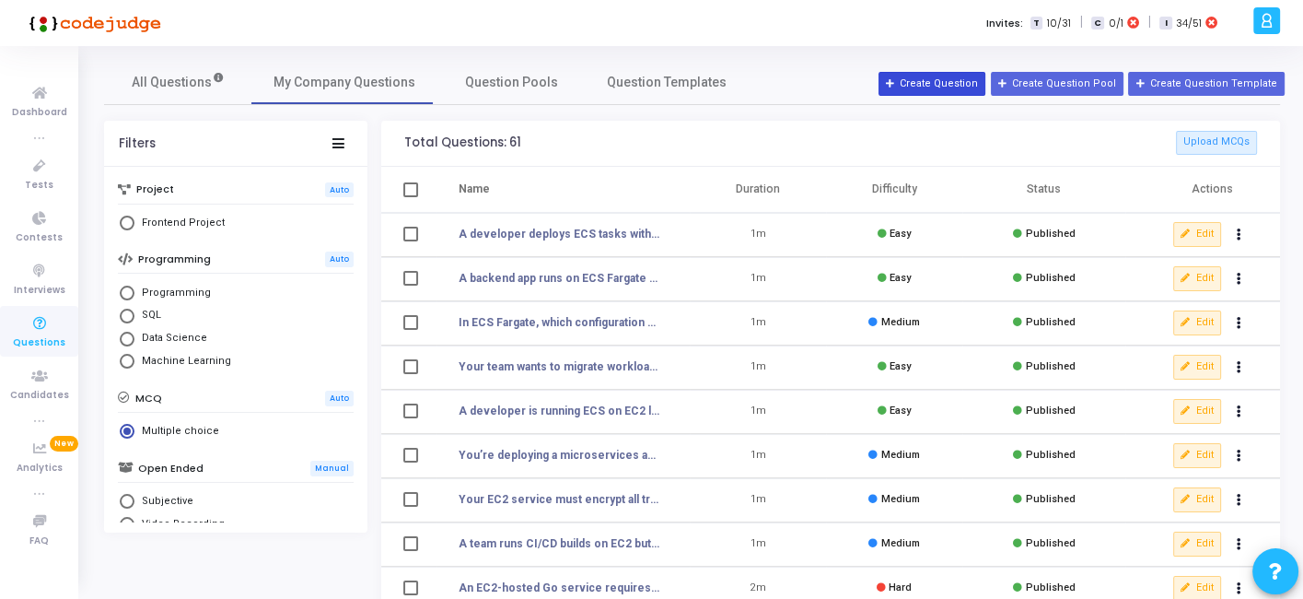
click at [928, 86] on button "Create Question" at bounding box center [932, 84] width 107 height 24
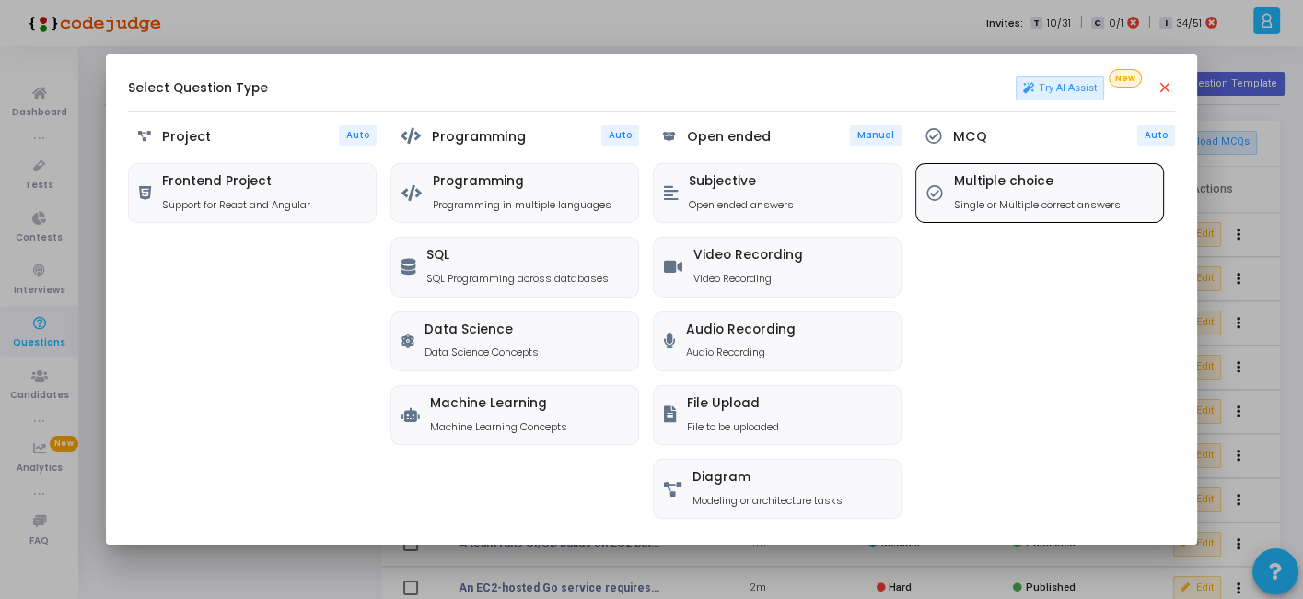
click at [971, 174] on h5 "Multiple choice" at bounding box center [1037, 182] width 167 height 16
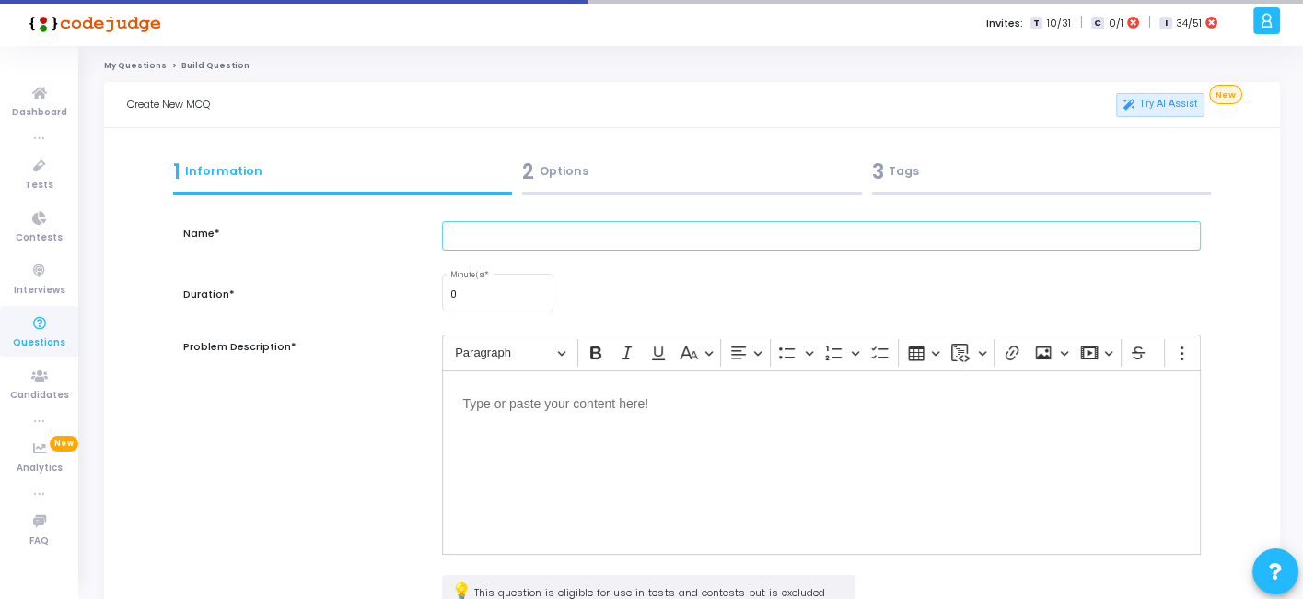
click at [586, 232] on input "text" at bounding box center [821, 236] width 758 height 30
paste input "Your team wants to run long-running batch jobs on ECS without worrying about sc…"
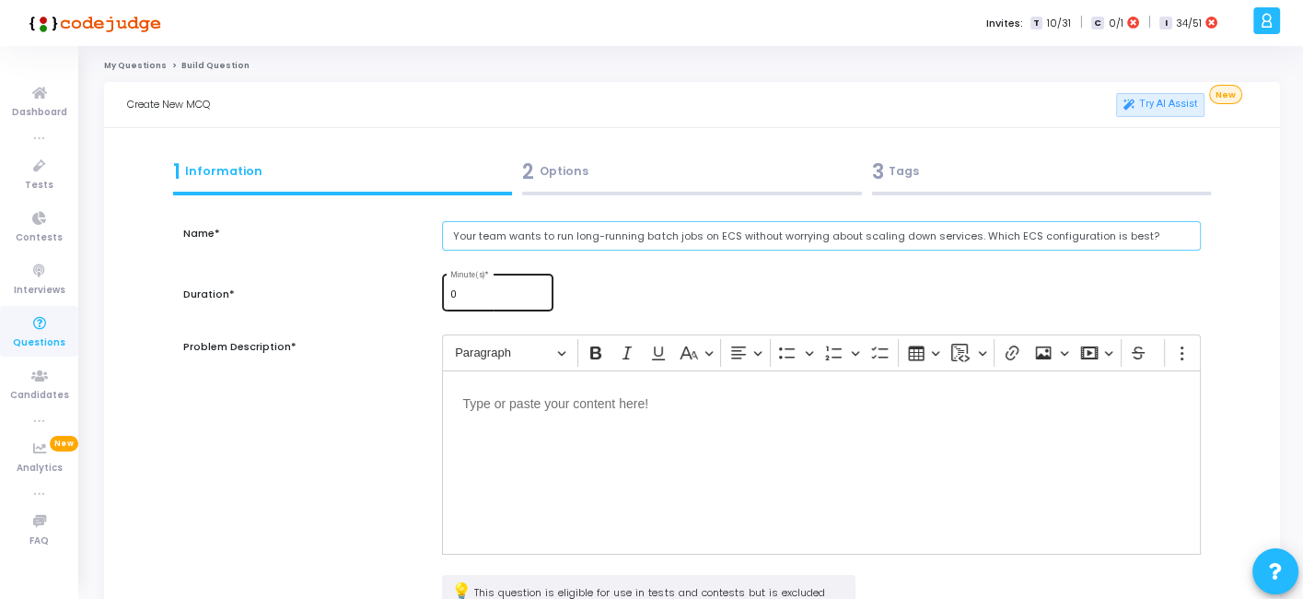
type input "Your team wants to run long-running batch jobs on ECS without worrying about sc…"
click at [464, 298] on input "0" at bounding box center [498, 294] width 96 height 11
type input "1"
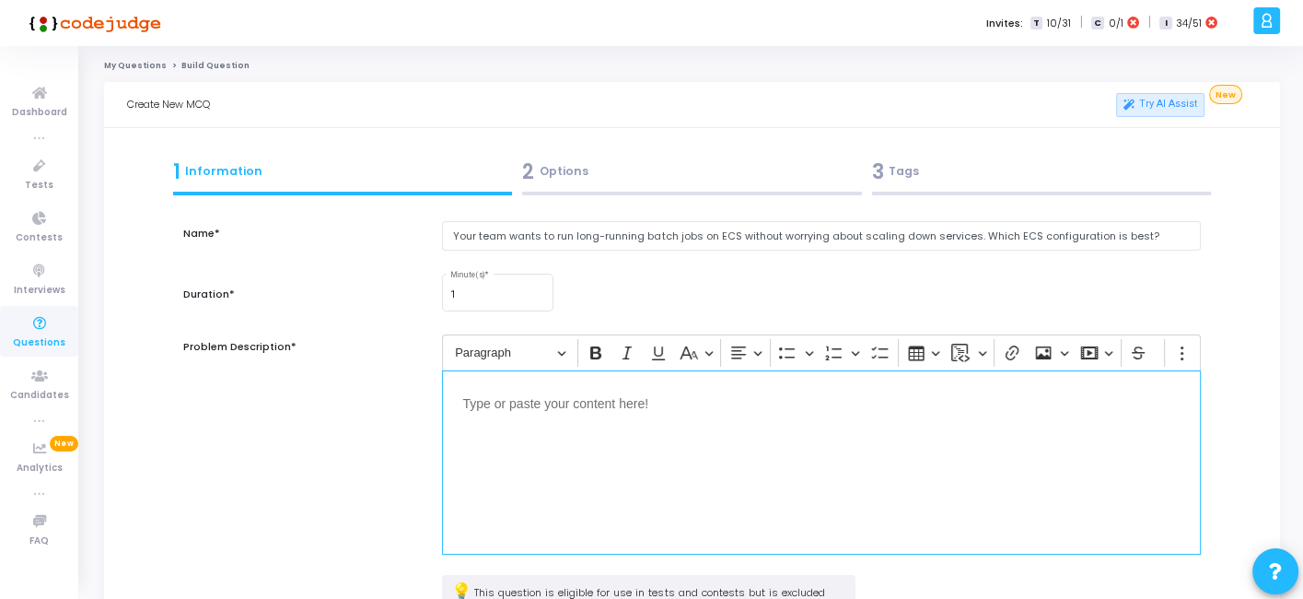
click at [523, 416] on div "Editor editing area: main" at bounding box center [821, 462] width 758 height 184
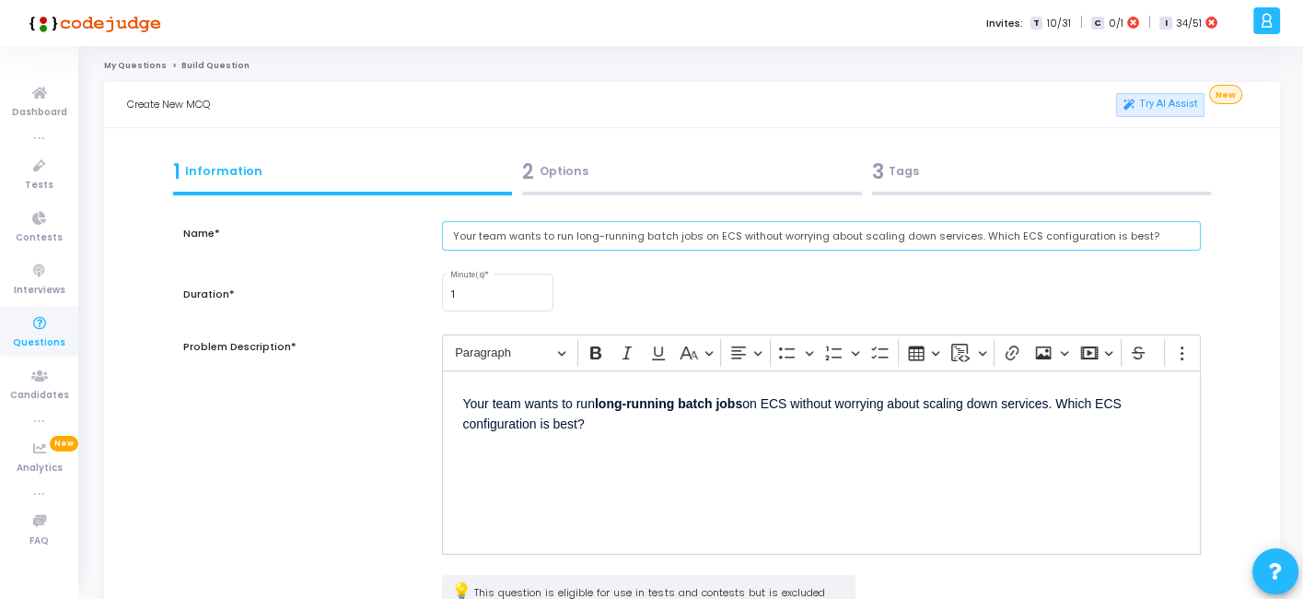
click at [614, 239] on input "Your team wants to run long-running batch jobs on ECS without worrying about sc…" at bounding box center [821, 236] width 758 height 30
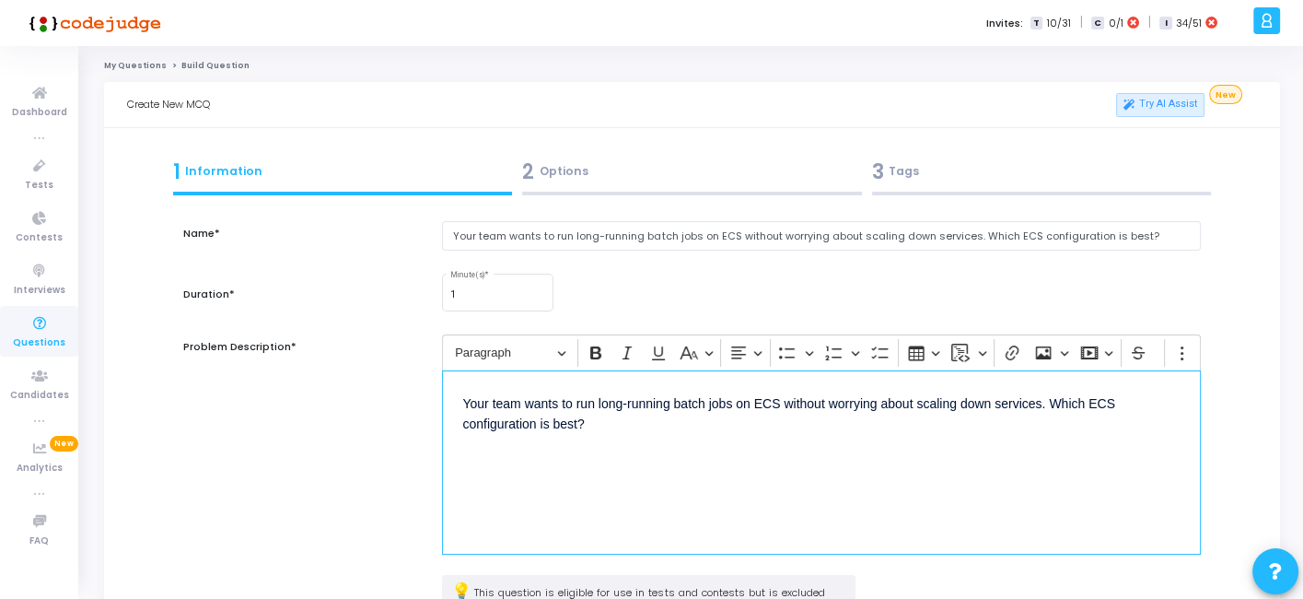
click at [613, 422] on p "Your team wants to run long-running batch jobs on ECS without worrying about sc…" at bounding box center [821, 413] width 718 height 44
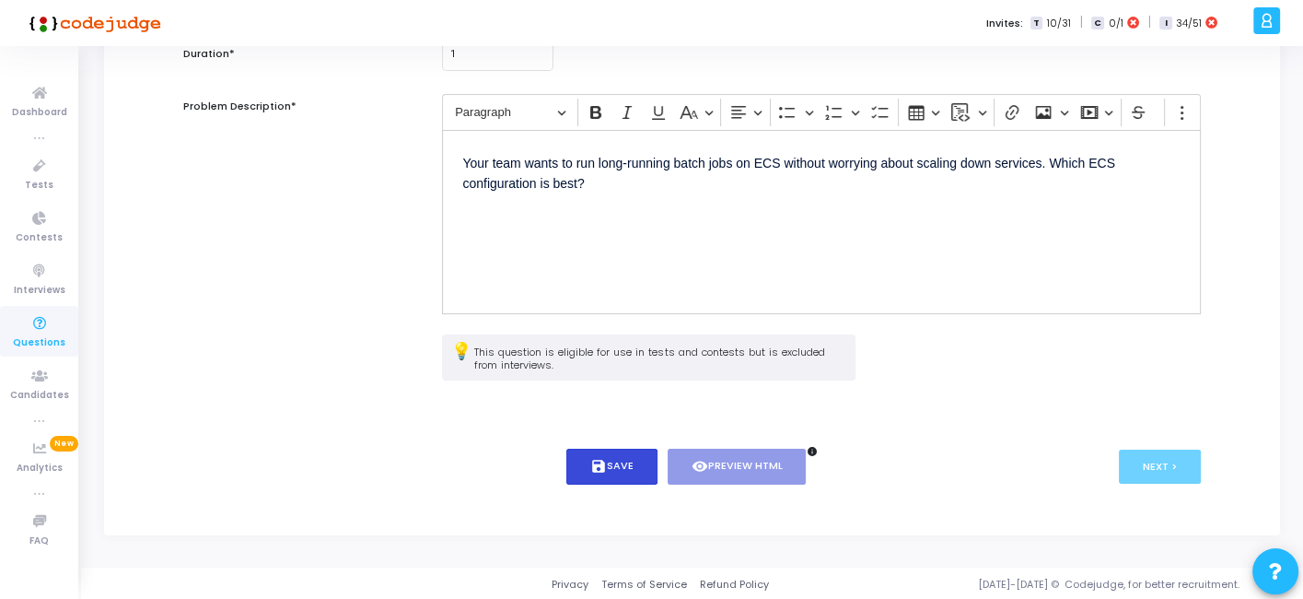
click at [592, 481] on button "save Save" at bounding box center [612, 467] width 91 height 36
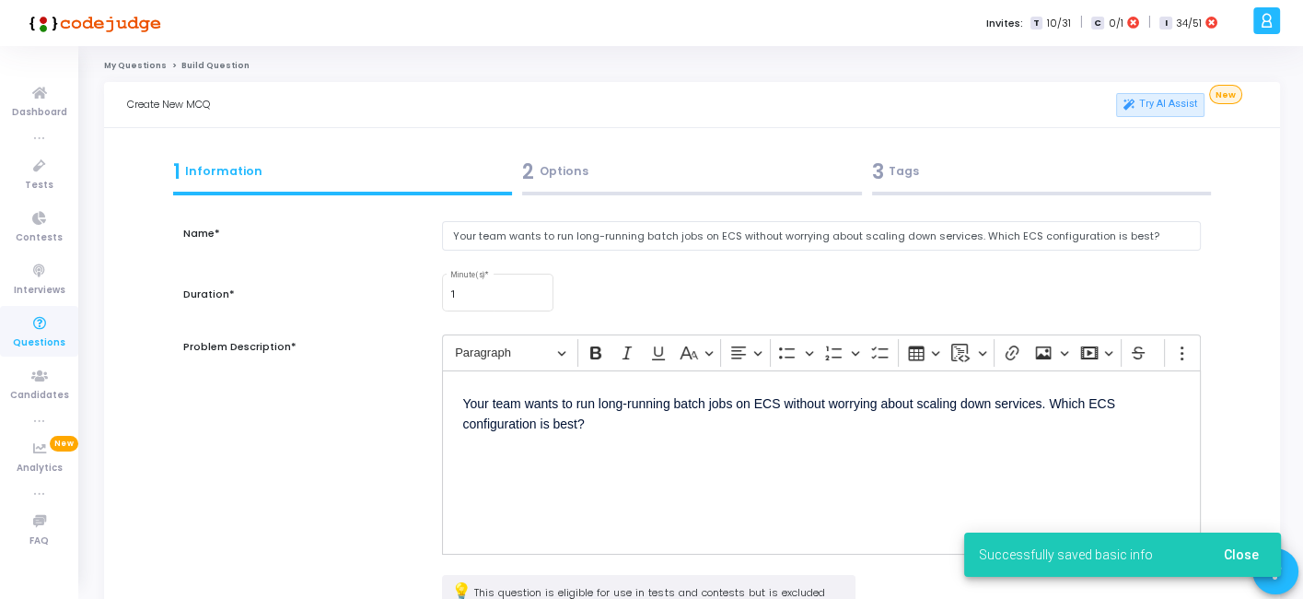
click at [623, 165] on div "2 Options" at bounding box center [692, 172] width 340 height 30
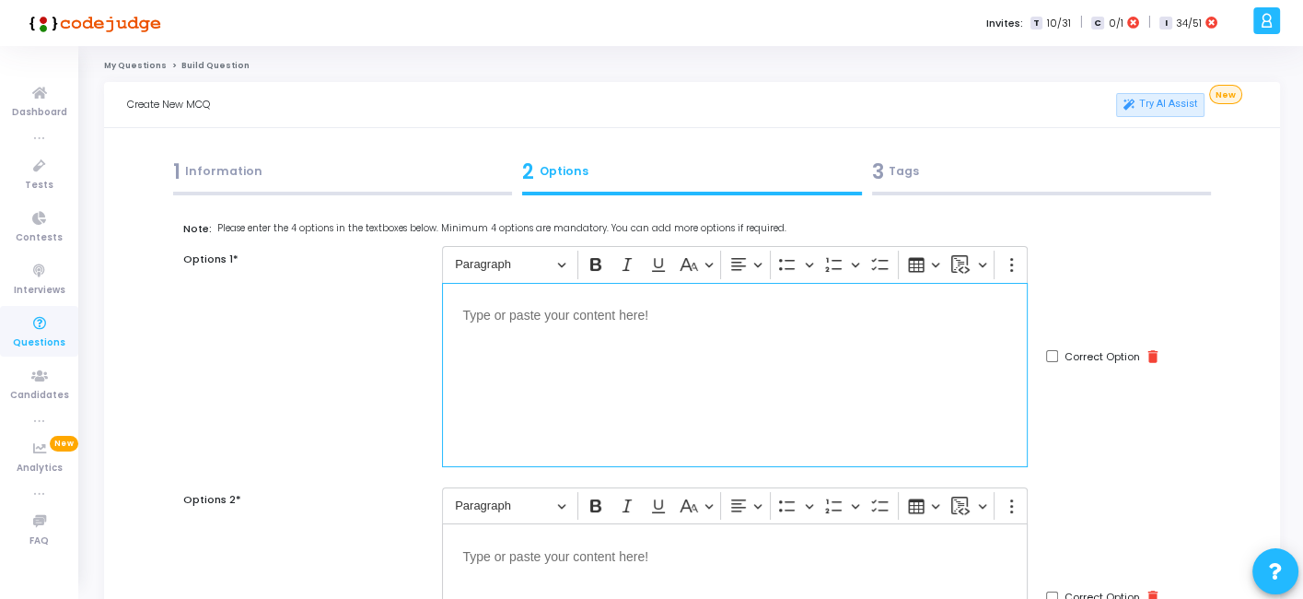
click at [761, 349] on div "Editor editing area: main" at bounding box center [735, 375] width 586 height 184
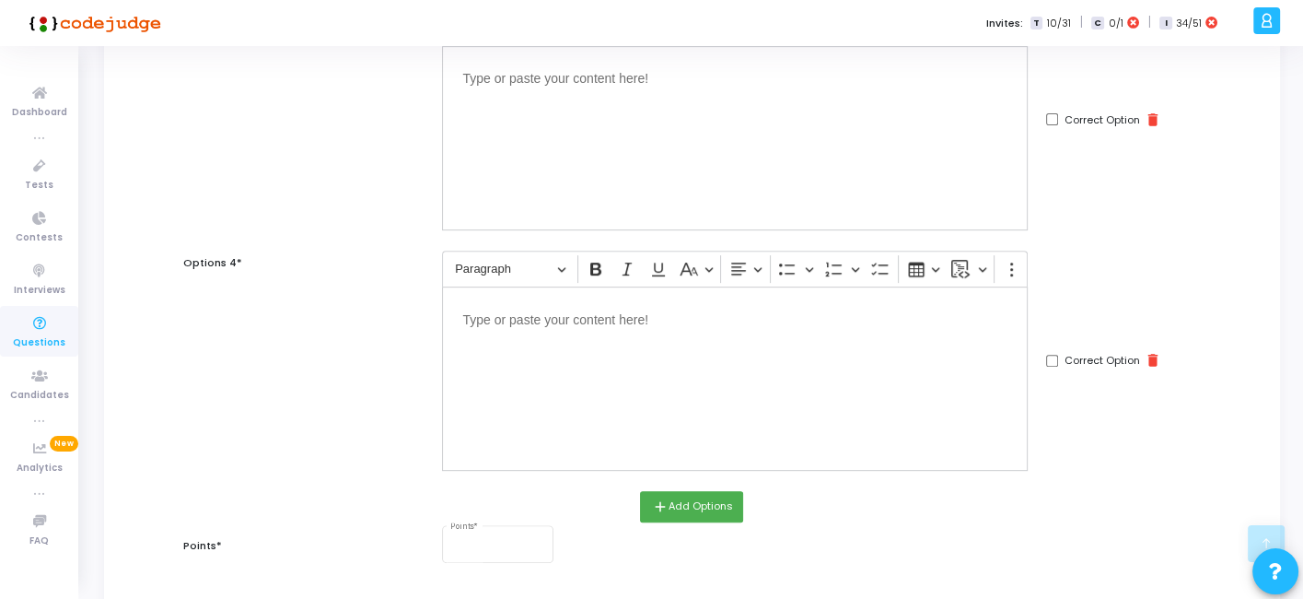
scroll to position [726, 0]
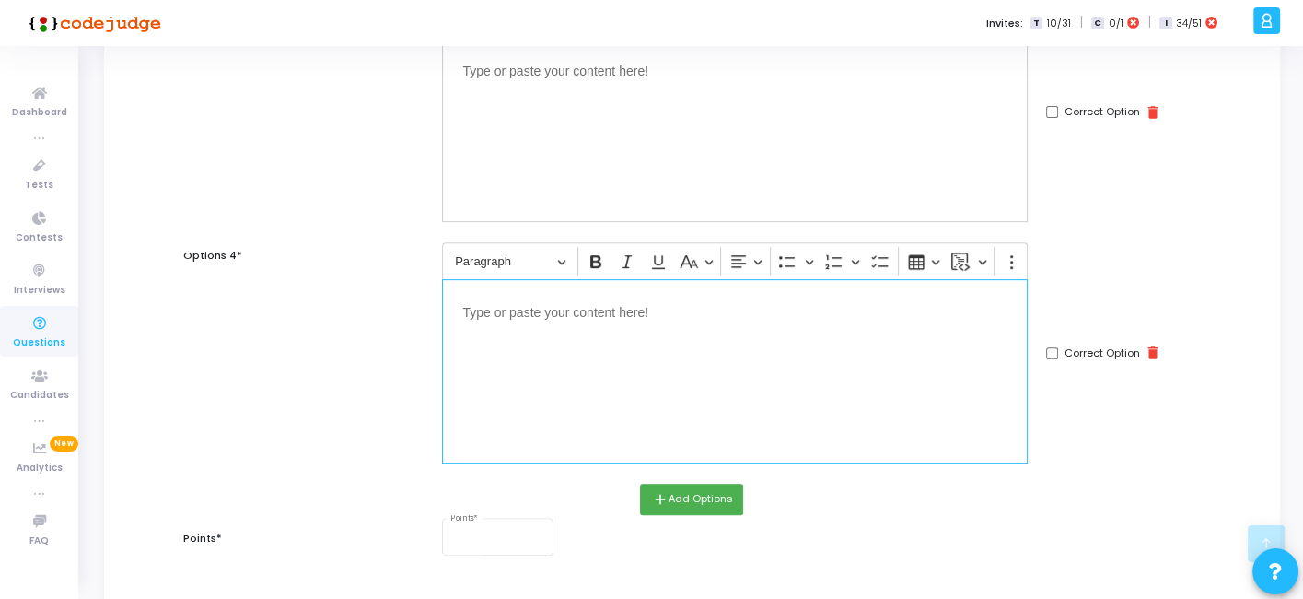
click at [591, 388] on div "Editor editing area: main" at bounding box center [735, 371] width 586 height 184
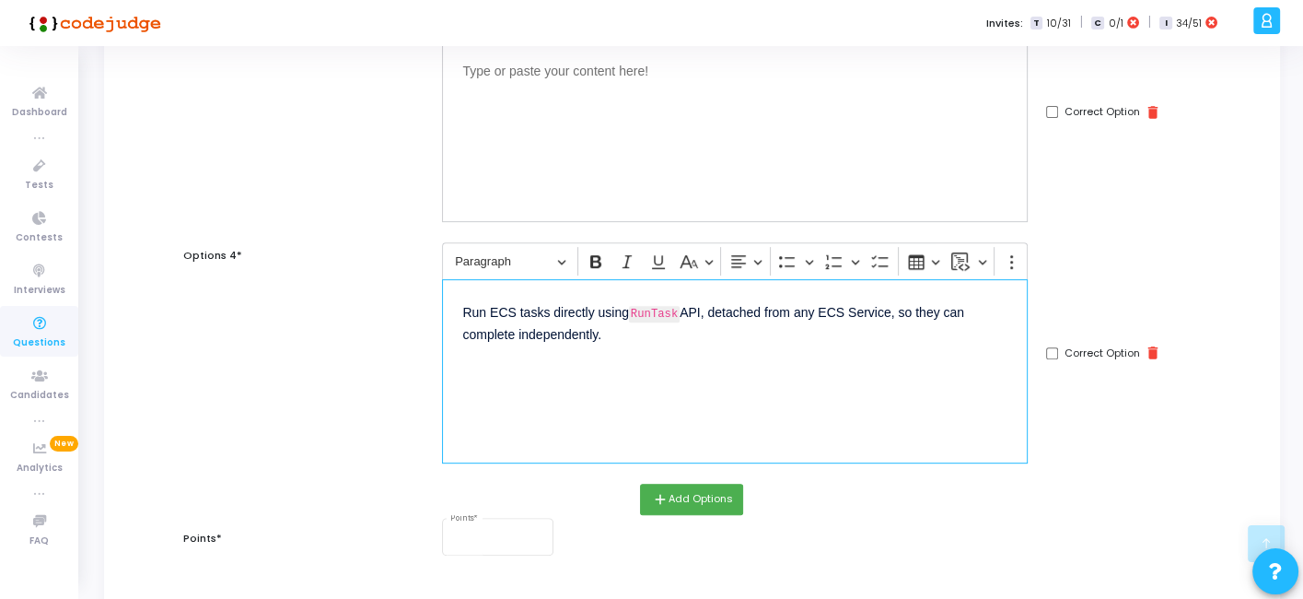
click at [640, 397] on div "Run ECS tasks directly using RunTask API, detached from any ECS Service, so the…" at bounding box center [735, 371] width 586 height 184
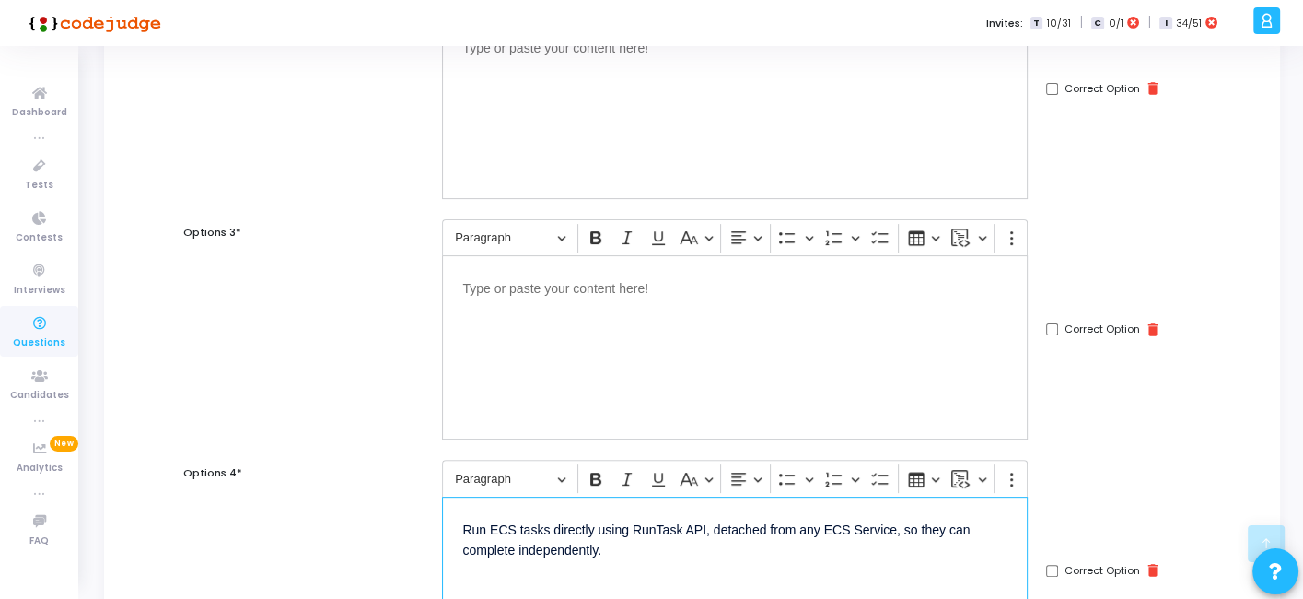
scroll to position [508, 0]
click at [641, 308] on div "Editor editing area: main" at bounding box center [735, 348] width 586 height 184
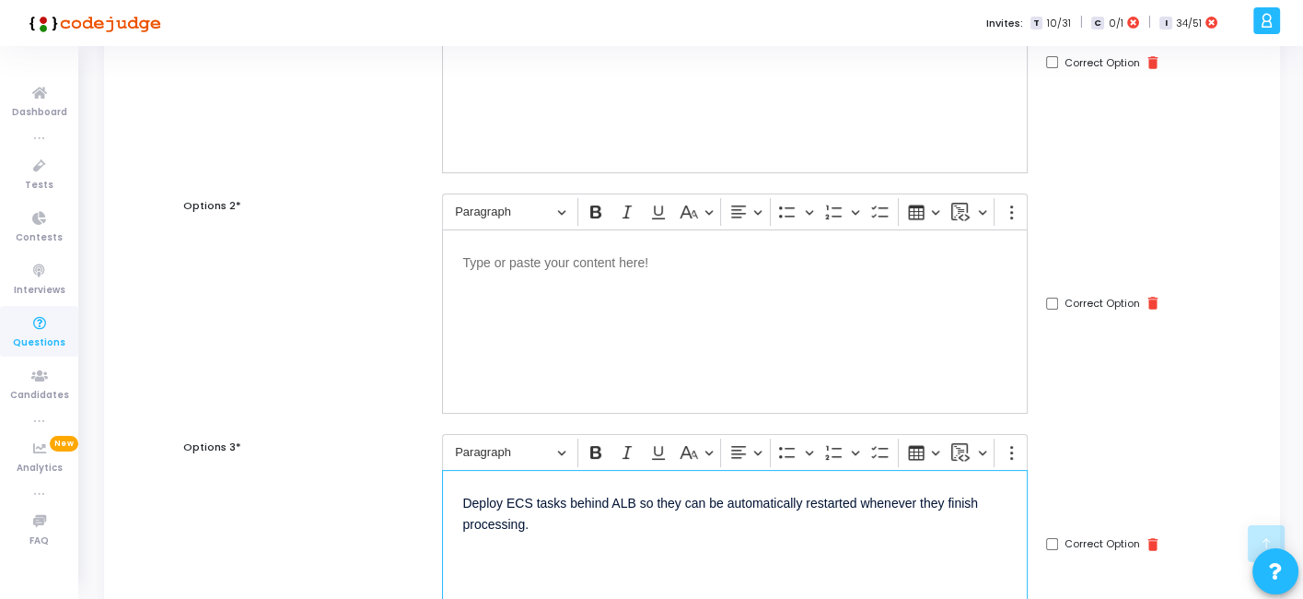
scroll to position [292, 0]
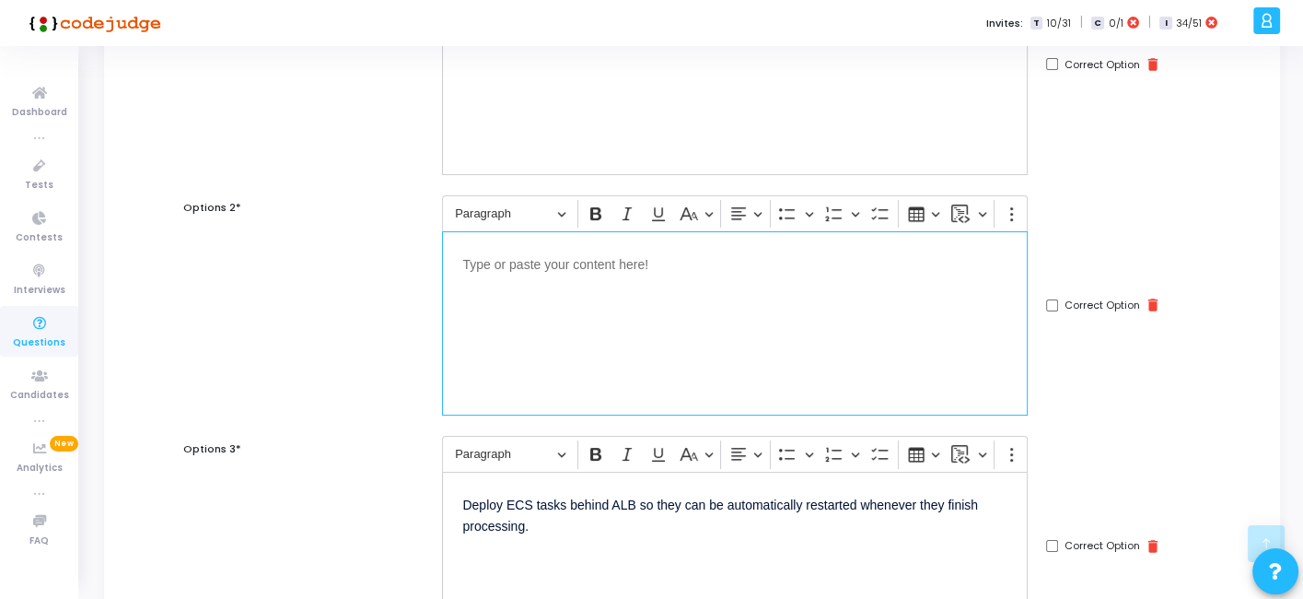
click at [642, 296] on div "Editor editing area: main" at bounding box center [735, 323] width 586 height 184
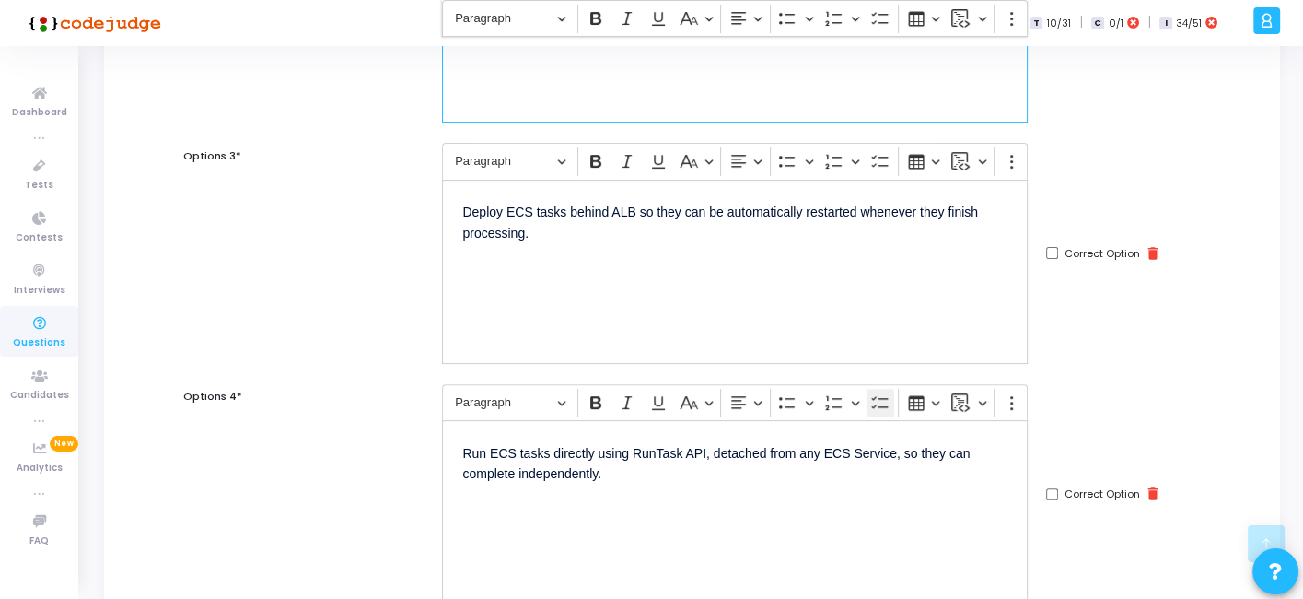
scroll to position [612, 0]
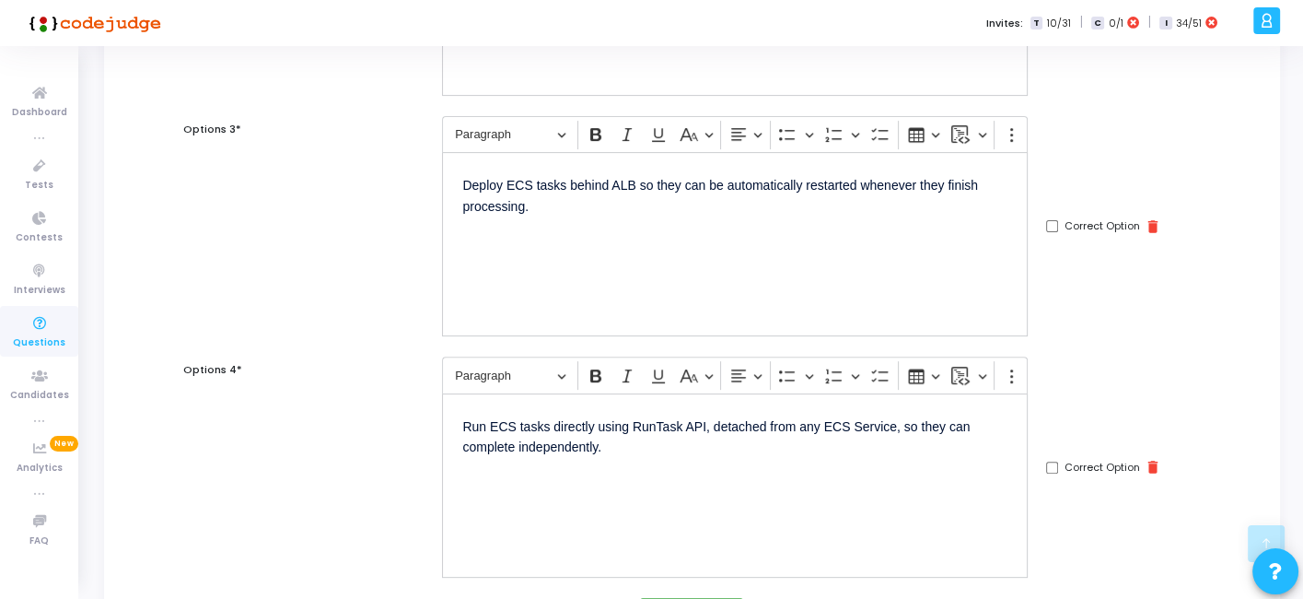
click at [1047, 463] on input "Correct Option" at bounding box center [1052, 468] width 12 height 12
checkbox input "true"
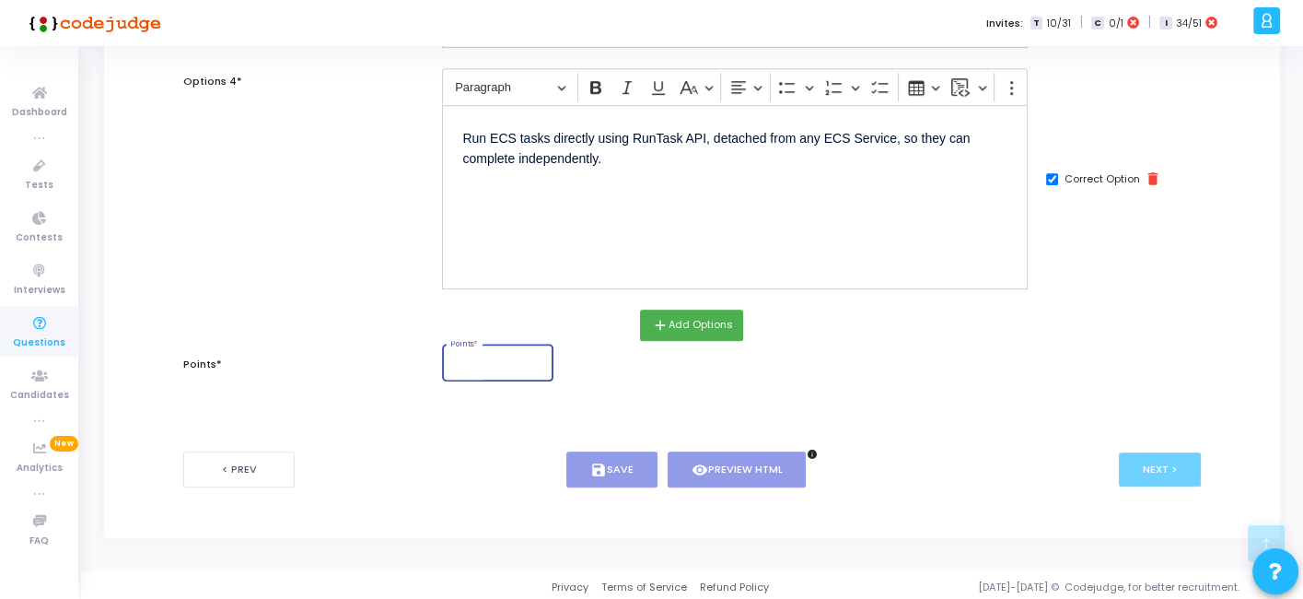
click at [486, 359] on input "Points *" at bounding box center [498, 364] width 96 height 11
type input "1"
click at [615, 470] on button "save Save" at bounding box center [612, 469] width 91 height 36
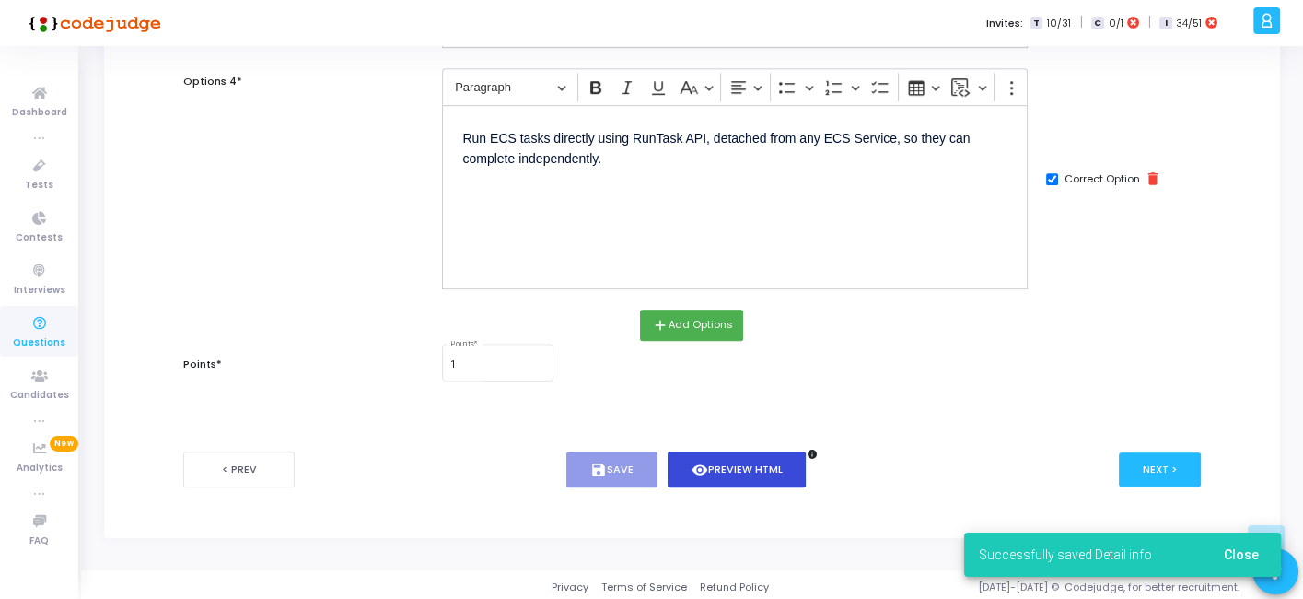
click at [741, 464] on button "visibility Preview HTML" at bounding box center [737, 469] width 139 height 36
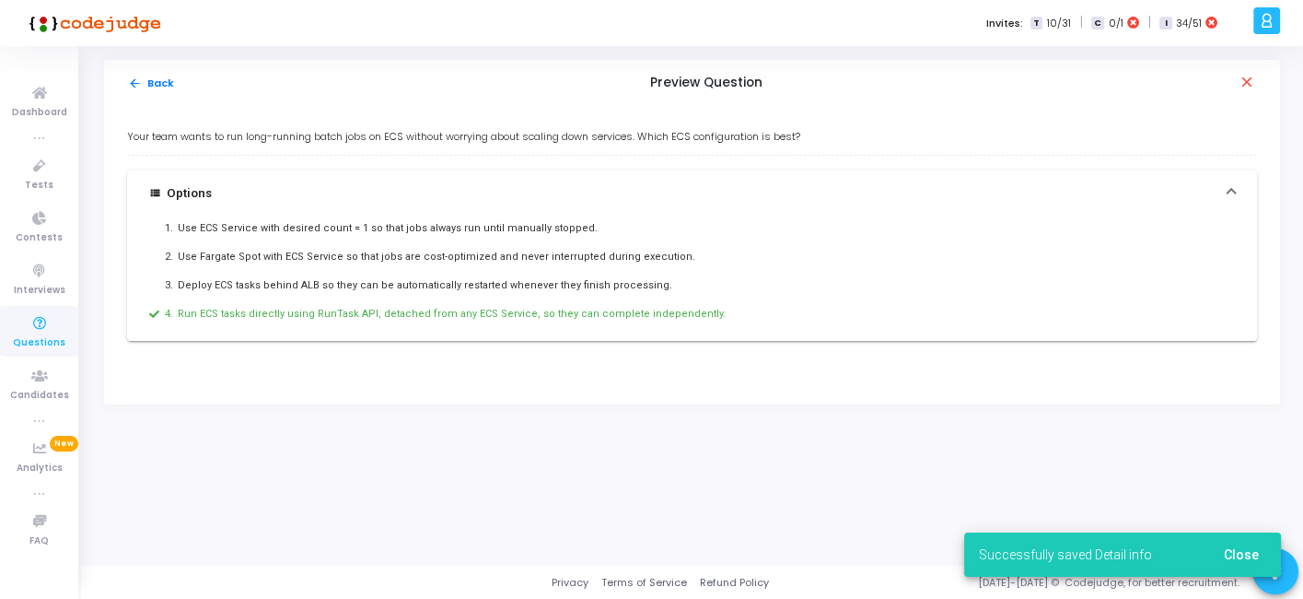
scroll to position [0, 0]
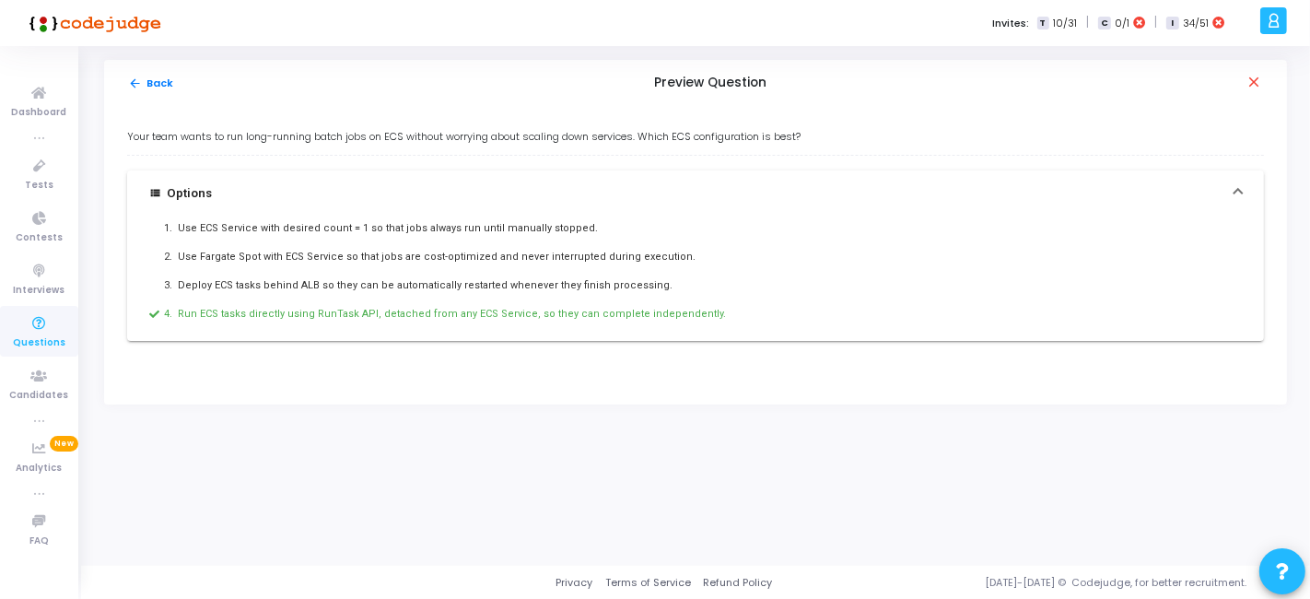
drag, startPoint x: 126, startPoint y: 136, endPoint x: 723, endPoint y: 314, distance: 622.8
click at [723, 314] on div "Your team wants to run long-running batch jobs on ECS without worrying about sc…" at bounding box center [695, 255] width 1183 height 298
copy div "Your team wants to run long-running batch jobs on ECS without worrying about sc…"
click at [141, 83] on mat-icon "arrow_back" at bounding box center [135, 83] width 14 height 14
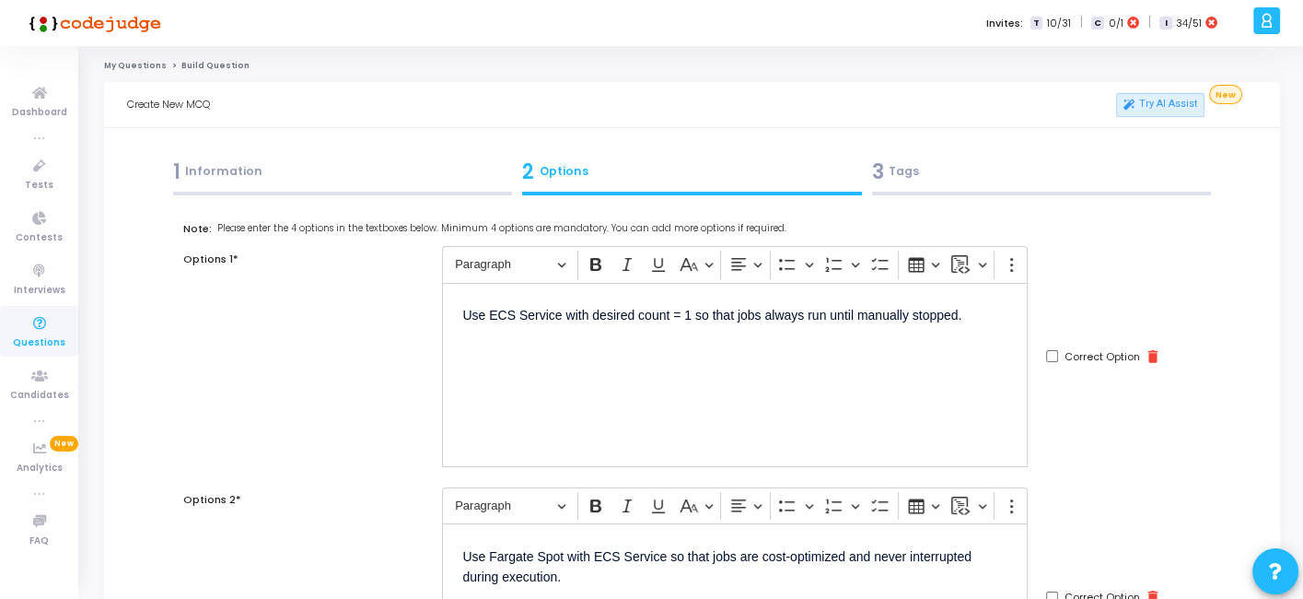
click at [885, 177] on div "3 Tags" at bounding box center [1042, 172] width 340 height 30
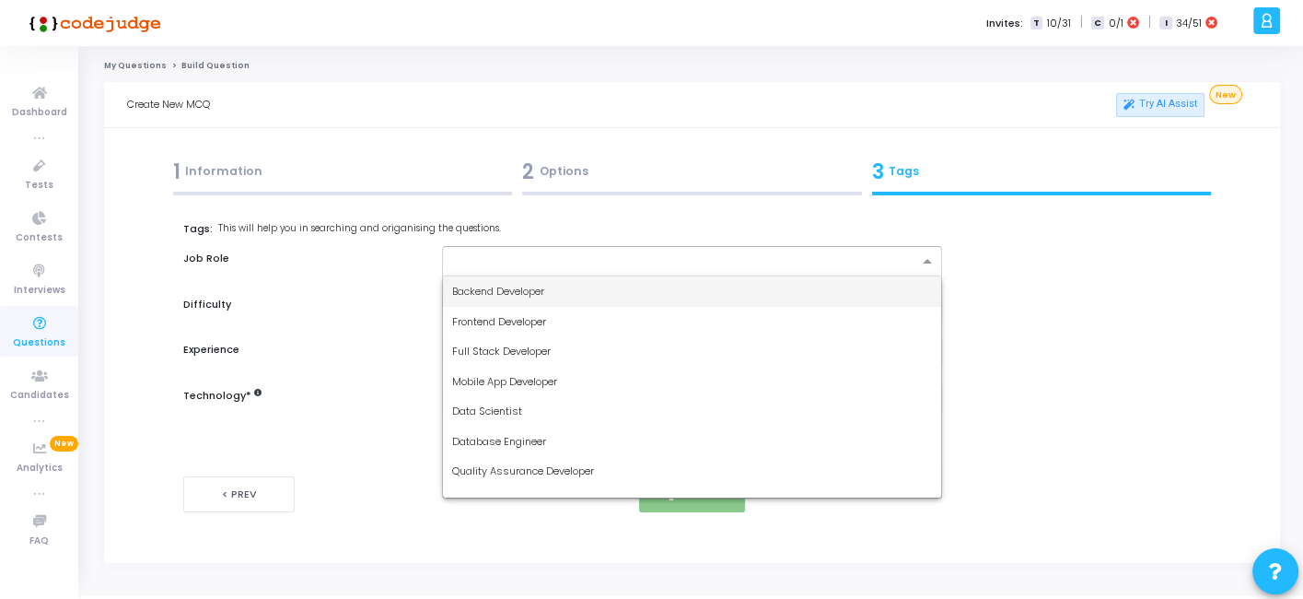
click at [634, 249] on div at bounding box center [691, 261] width 499 height 30
click at [484, 293] on span "Backend Developer" at bounding box center [498, 291] width 92 height 15
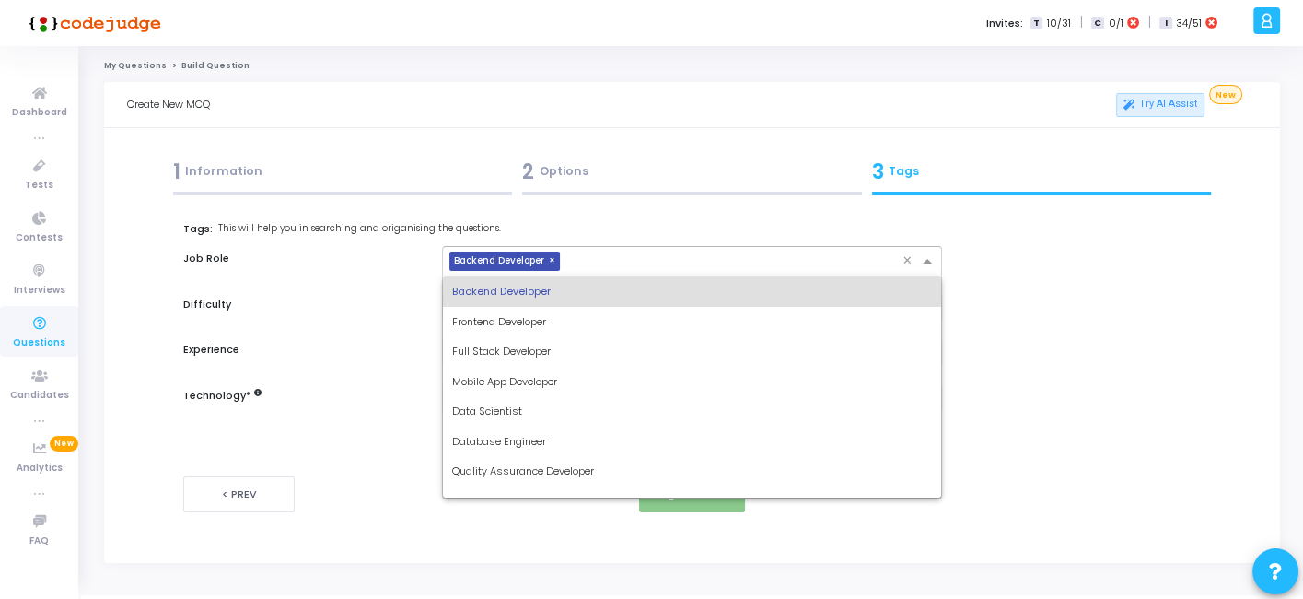
click at [606, 247] on div "× Backend Developer" at bounding box center [672, 261] width 459 height 29
click at [521, 348] on span "Full Stack Developer" at bounding box center [501, 351] width 99 height 15
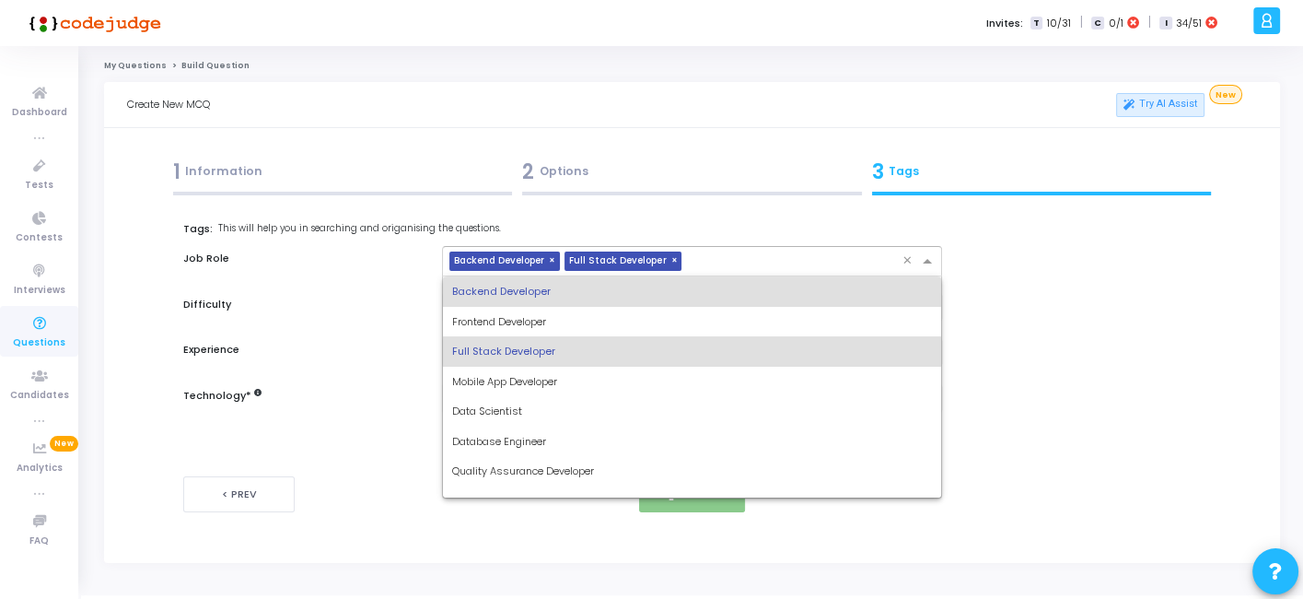
drag, startPoint x: 755, startPoint y: 262, endPoint x: 614, endPoint y: 378, distance: 182.6
click at [614, 276] on ng-select "× Backend Developer × Full Stack Developer × Backend Developer Frontend Develop…" at bounding box center [691, 261] width 499 height 30
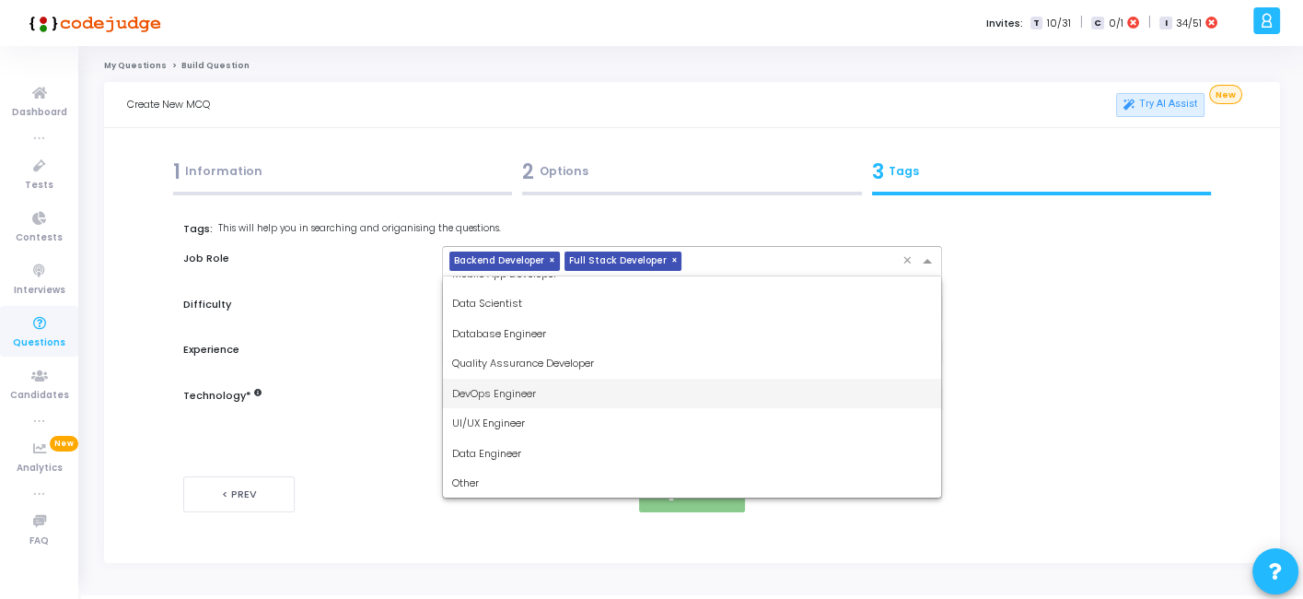
click at [529, 382] on div "DevOps Engineer" at bounding box center [691, 394] width 497 height 30
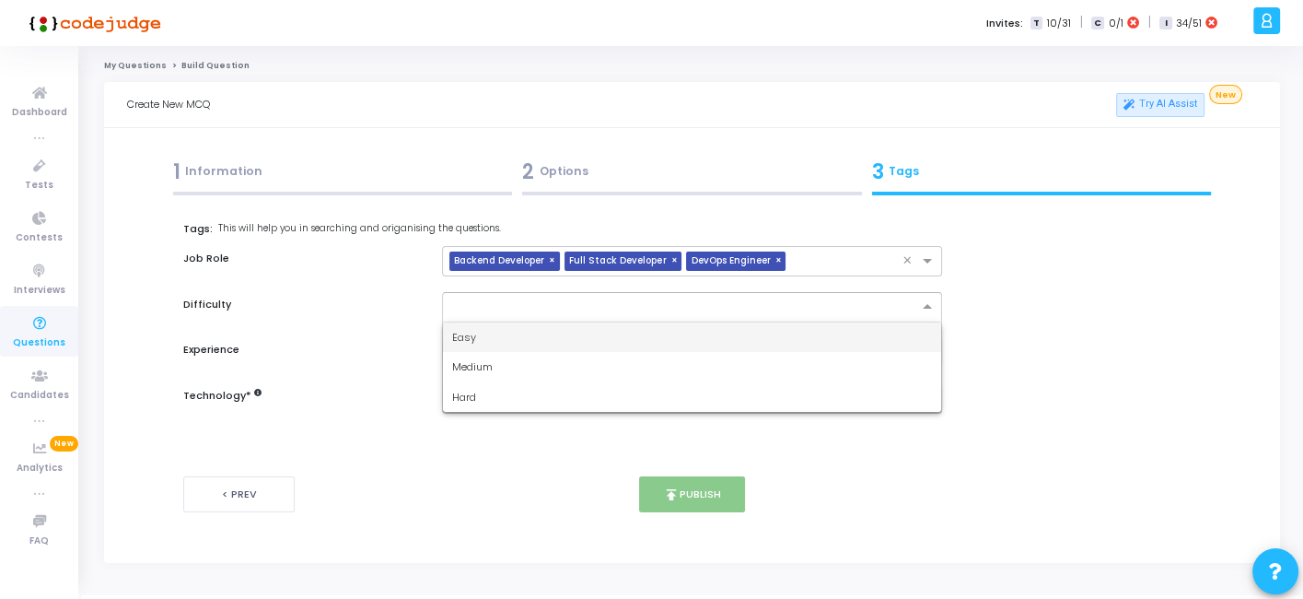
drag, startPoint x: 582, startPoint y: 301, endPoint x: 502, endPoint y: 321, distance: 82.7
click at [502, 321] on ng-select "Easy Medium Hard" at bounding box center [691, 307] width 499 height 30
click at [493, 329] on div "Easy" at bounding box center [691, 337] width 497 height 30
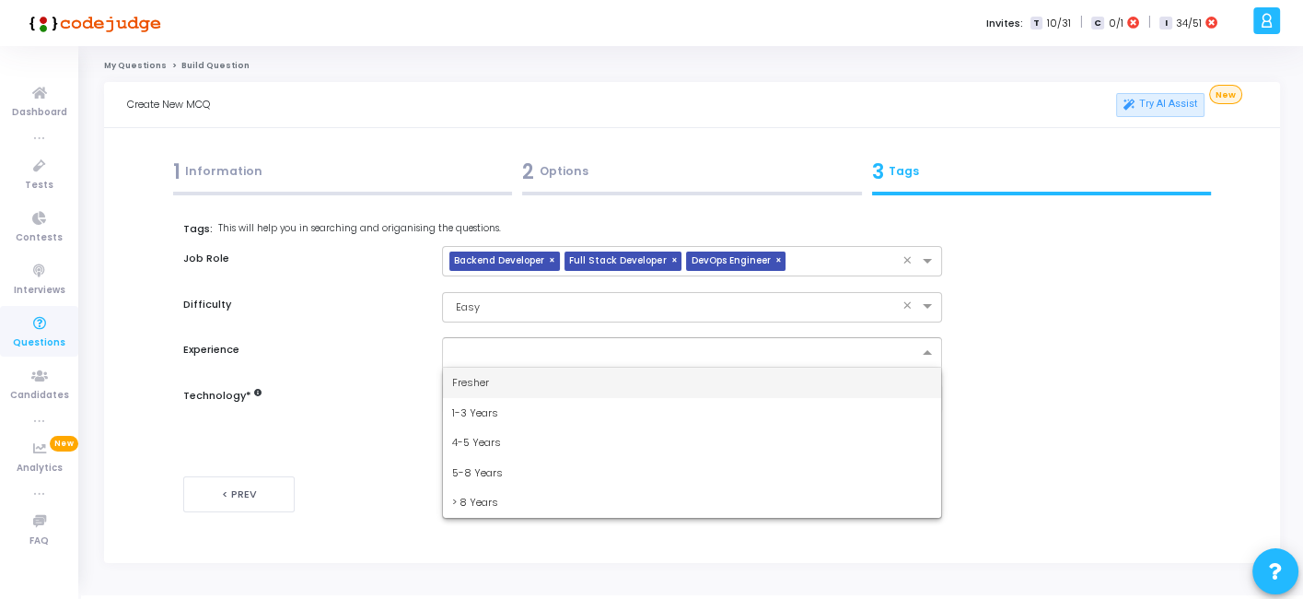
click at [510, 345] on input "text" at bounding box center [684, 353] width 465 height 16
click at [450, 388] on div "Fresher" at bounding box center [691, 383] width 497 height 30
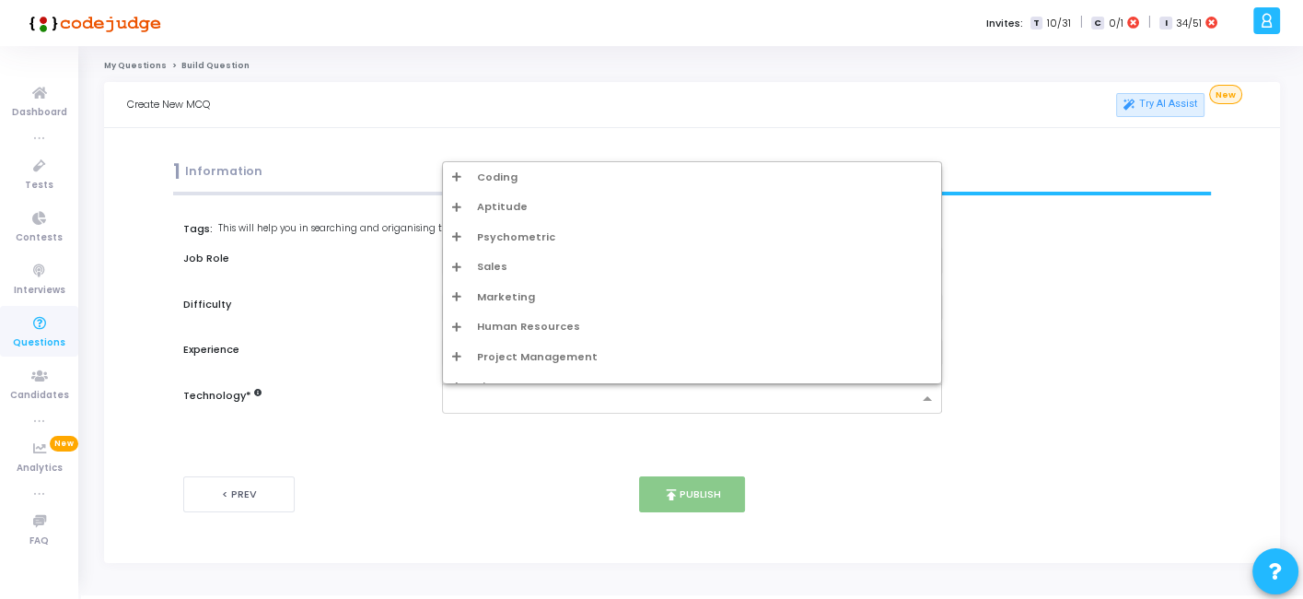
click at [530, 404] on input "text" at bounding box center [684, 400] width 465 height 16
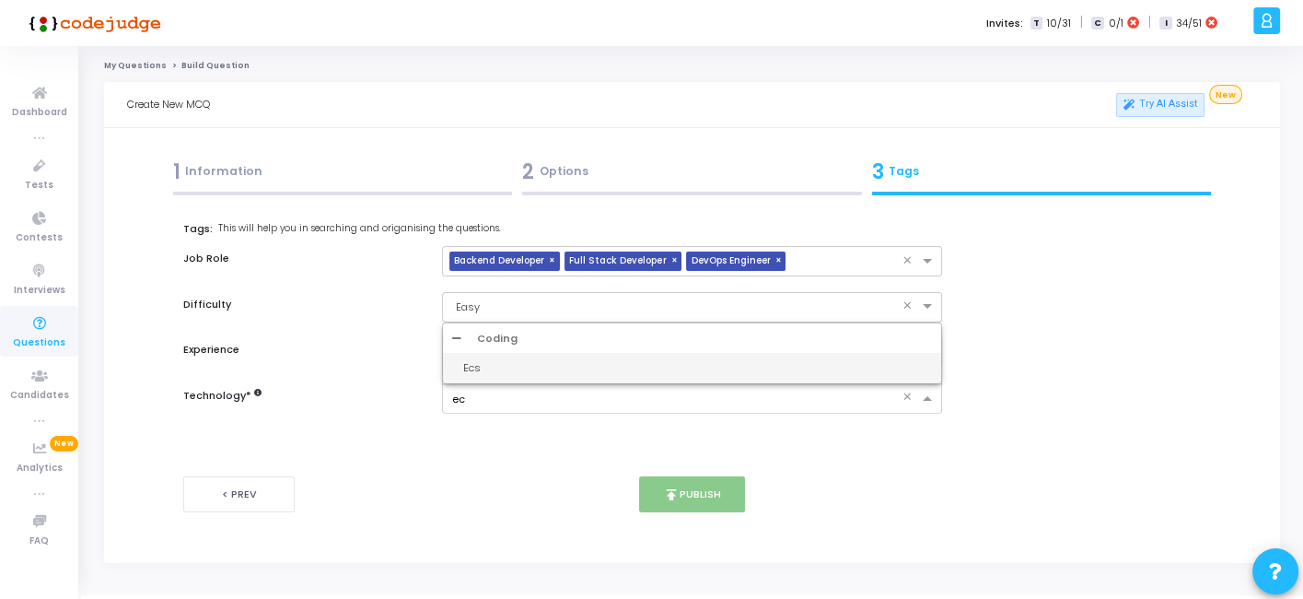
type input "ecs"
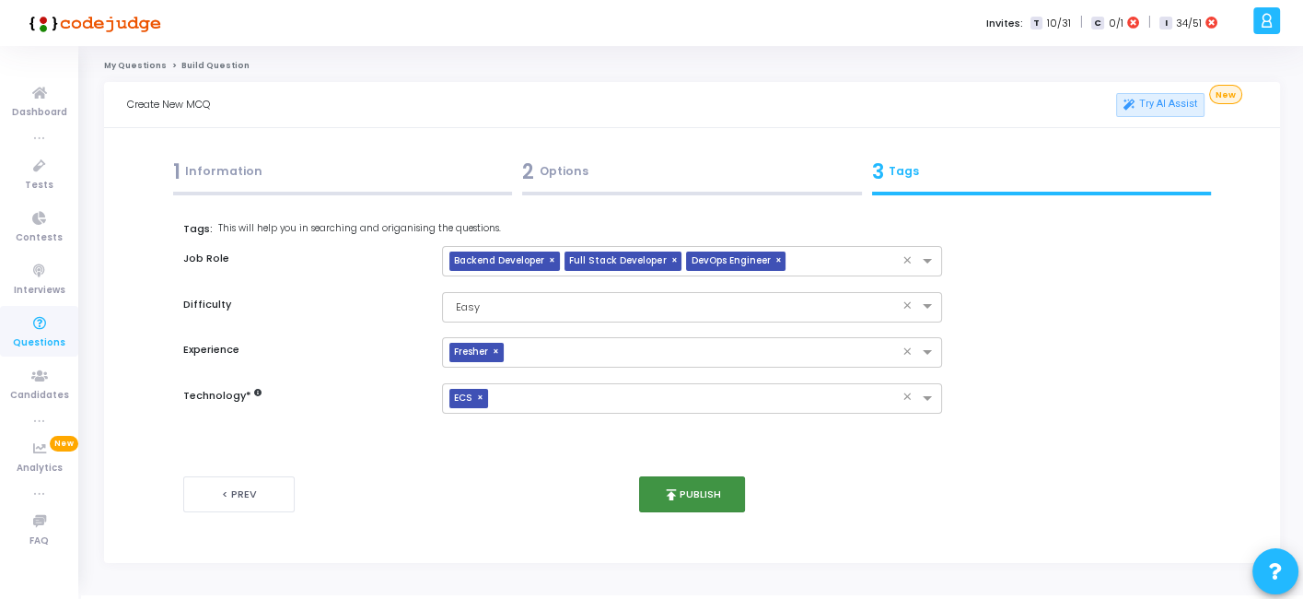
click at [671, 486] on icon "publish" at bounding box center [671, 494] width 17 height 17
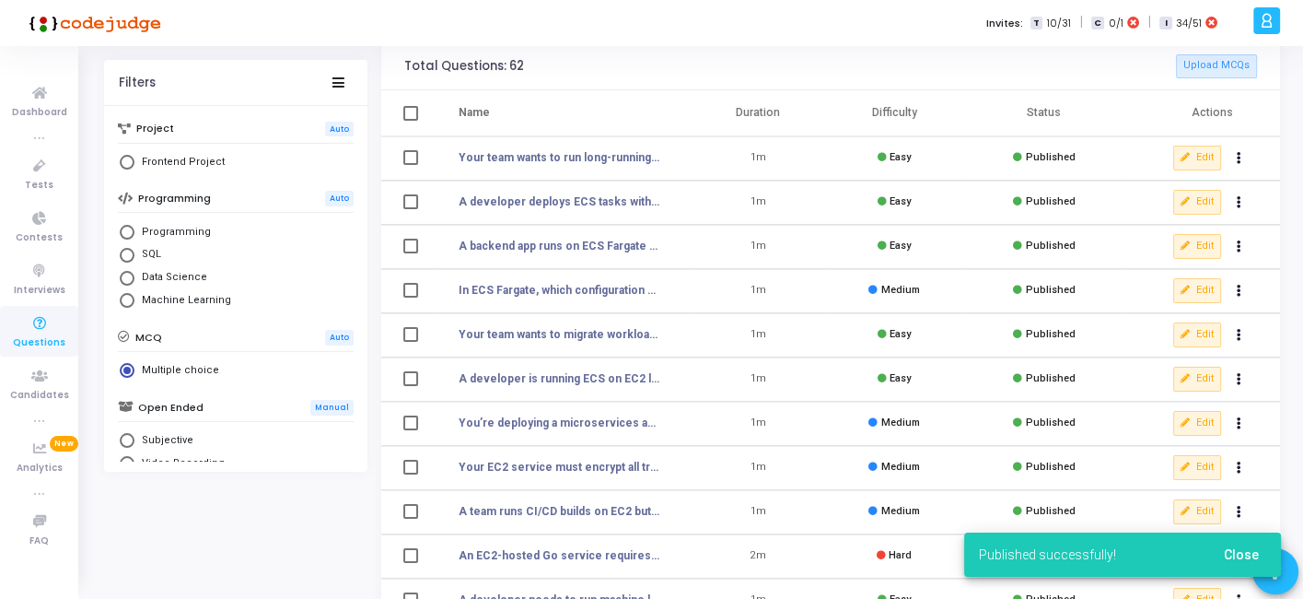
scroll to position [77, 0]
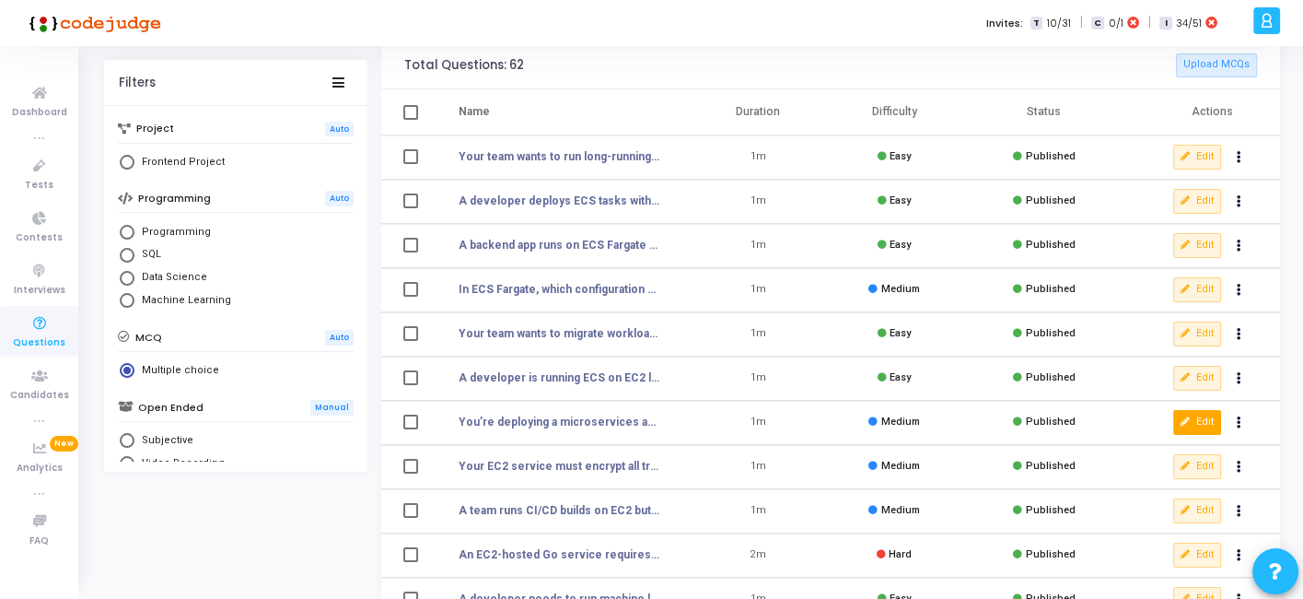
click at [1187, 422] on icon at bounding box center [1186, 422] width 10 height 10
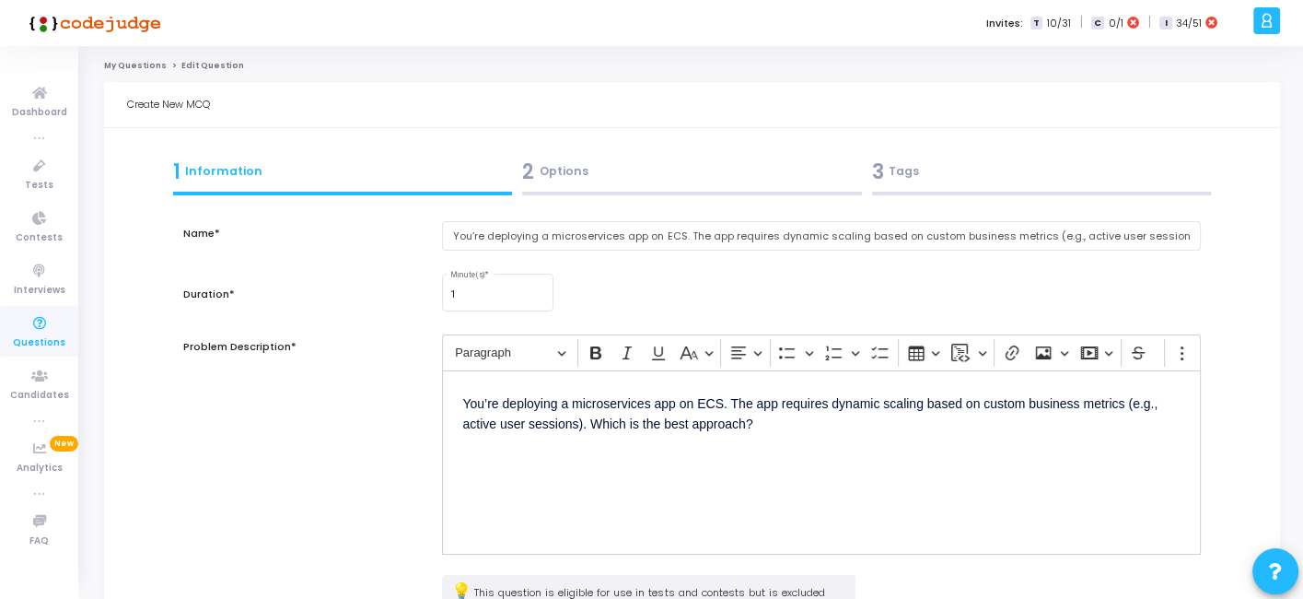
click at [723, 166] on div "2 Options" at bounding box center [692, 172] width 340 height 30
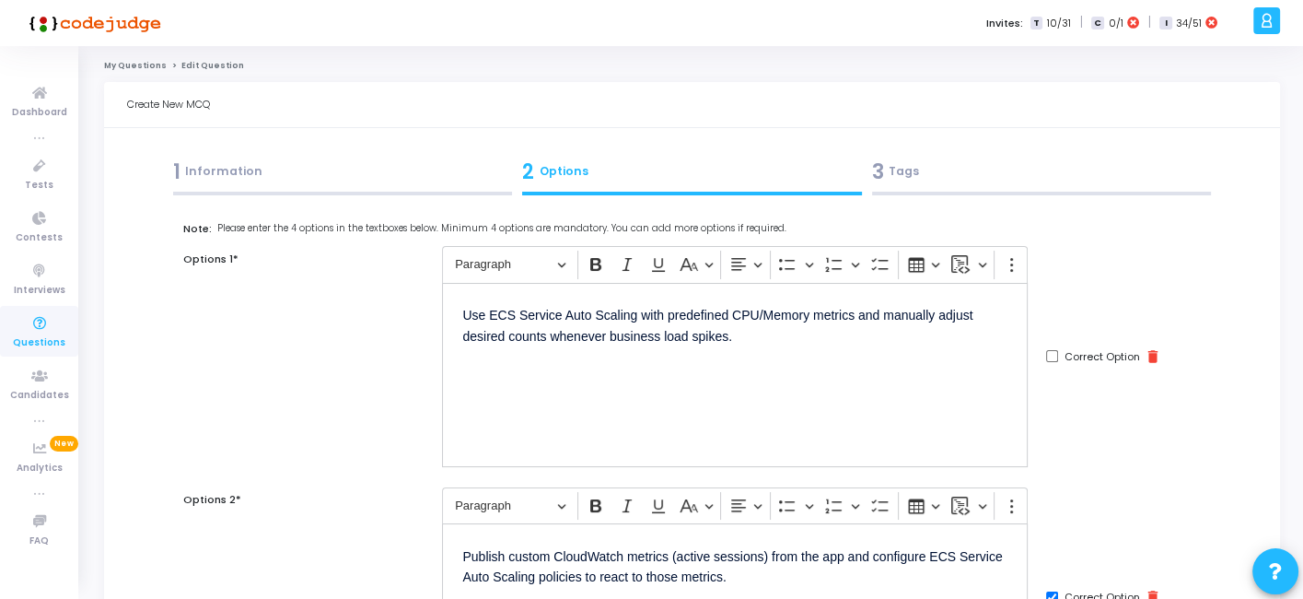
click at [365, 195] on div "1 Information" at bounding box center [343, 176] width 350 height 50
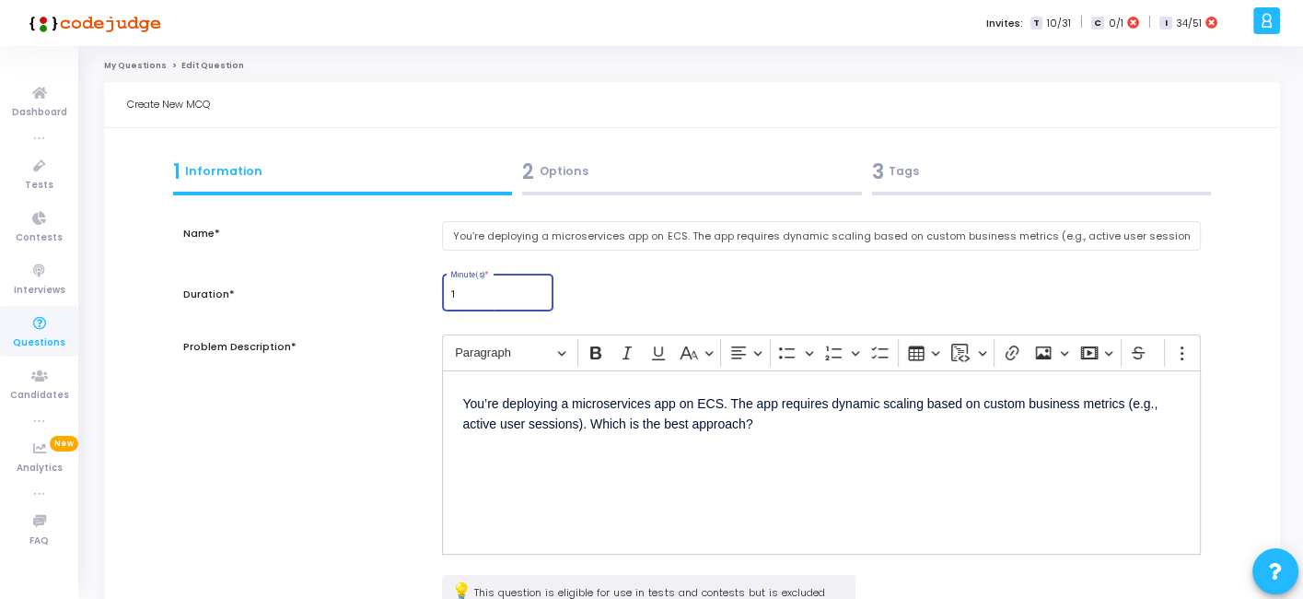
click at [500, 291] on input "1" at bounding box center [498, 294] width 96 height 11
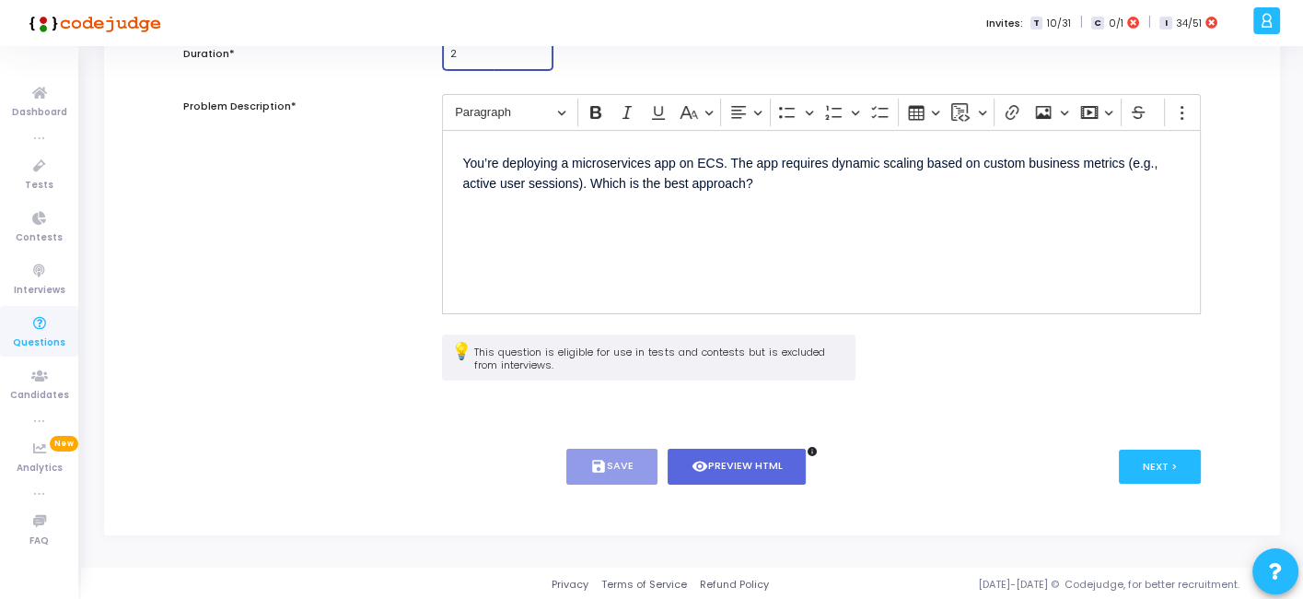
type input "2"
click at [620, 472] on button "save Save" at bounding box center [612, 467] width 91 height 36
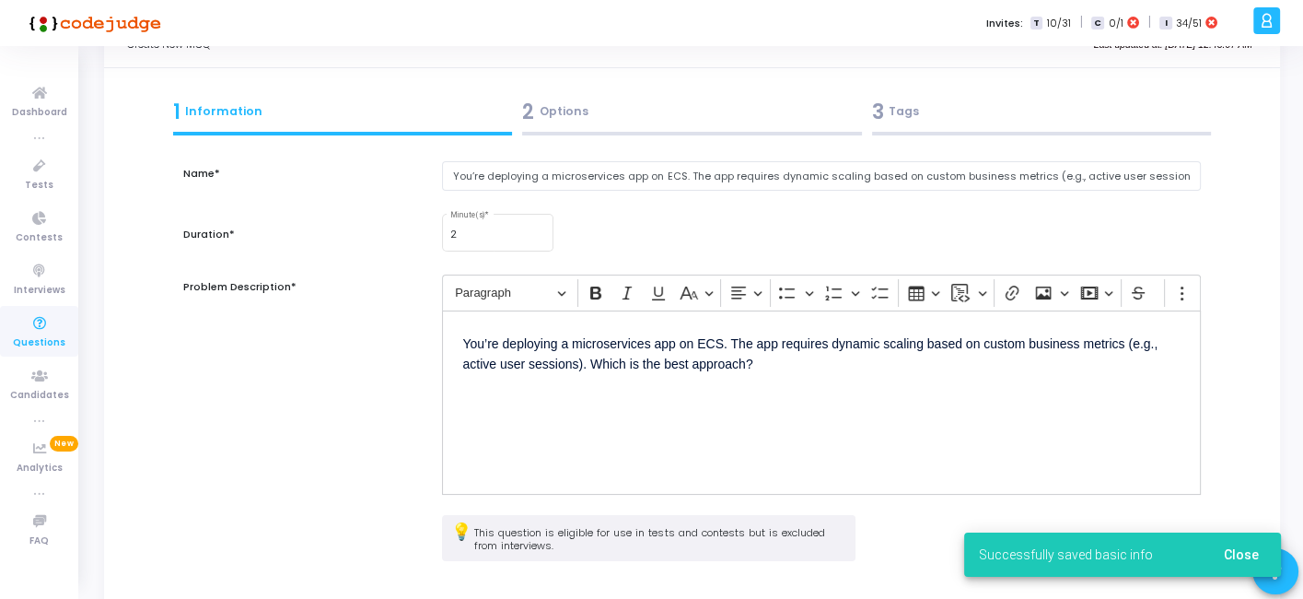
scroll to position [0, 0]
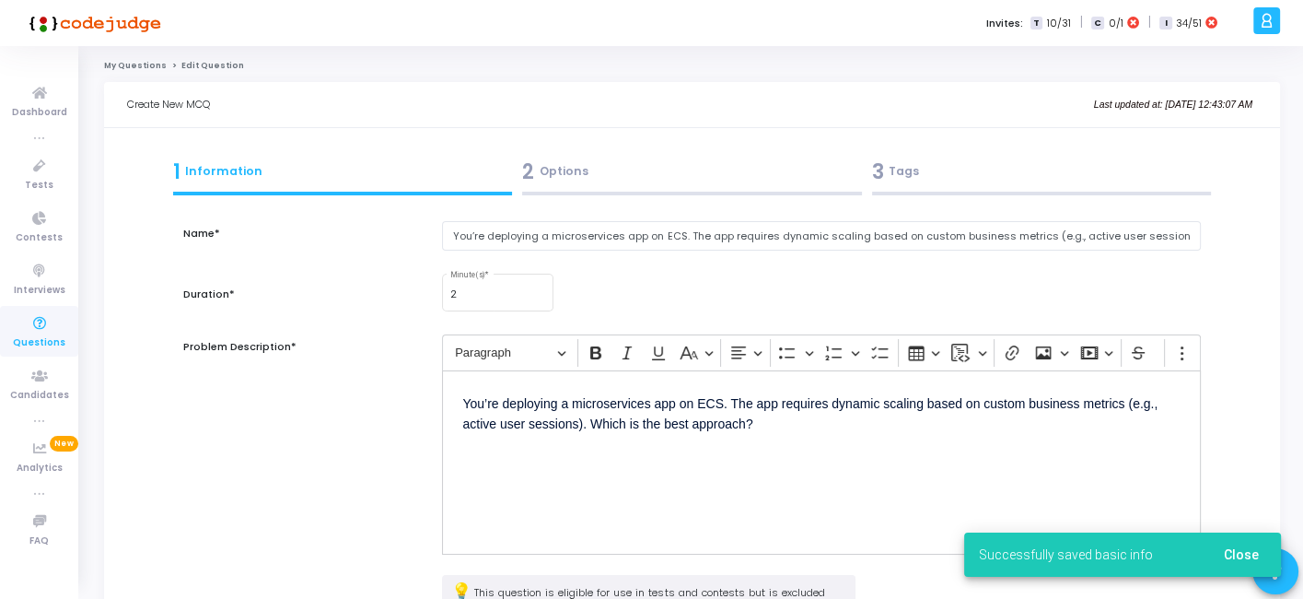
click at [627, 174] on div "2 Options" at bounding box center [692, 172] width 340 height 30
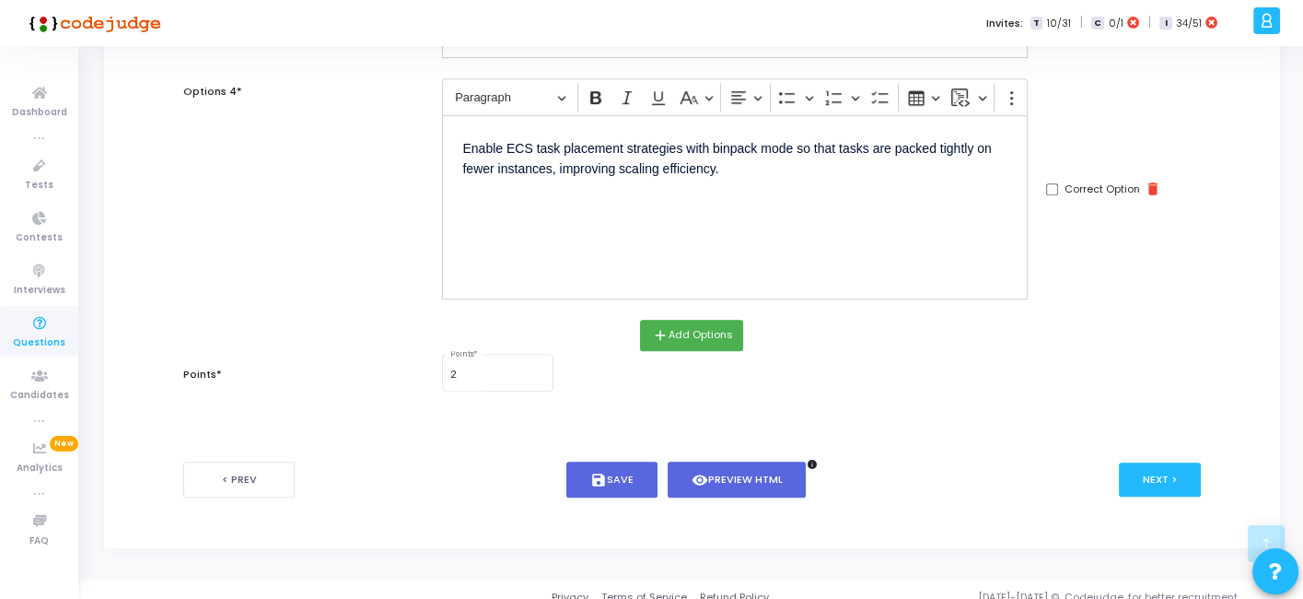
scroll to position [900, 0]
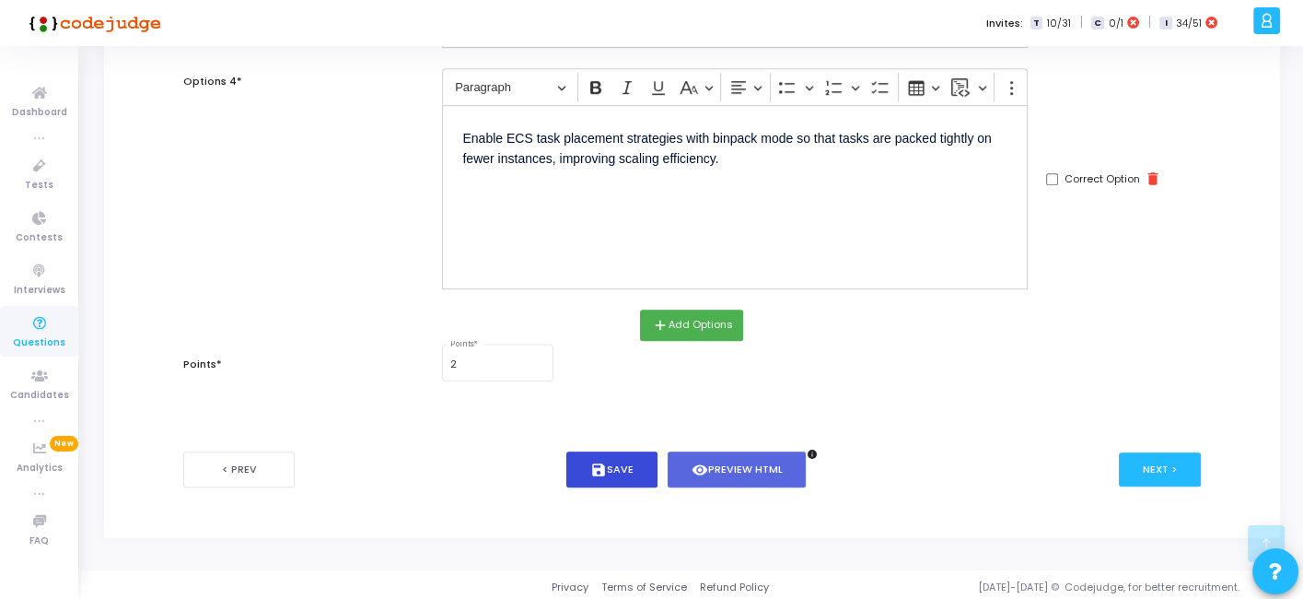
click at [607, 459] on button "save Save" at bounding box center [612, 469] width 91 height 36
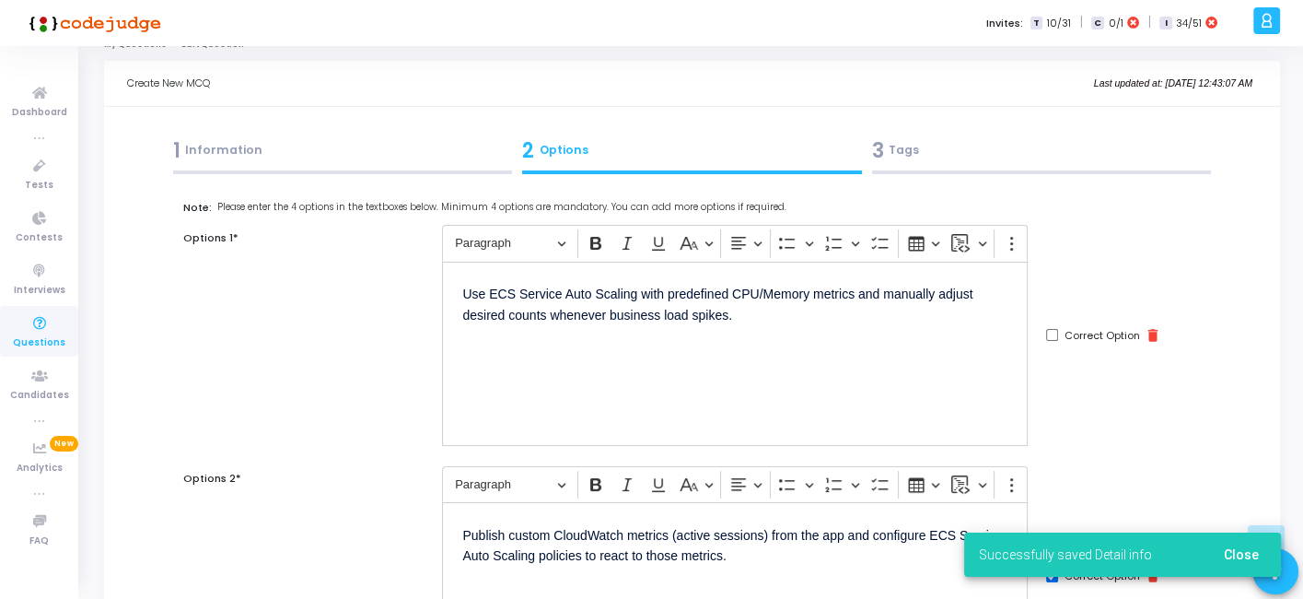
scroll to position [0, 0]
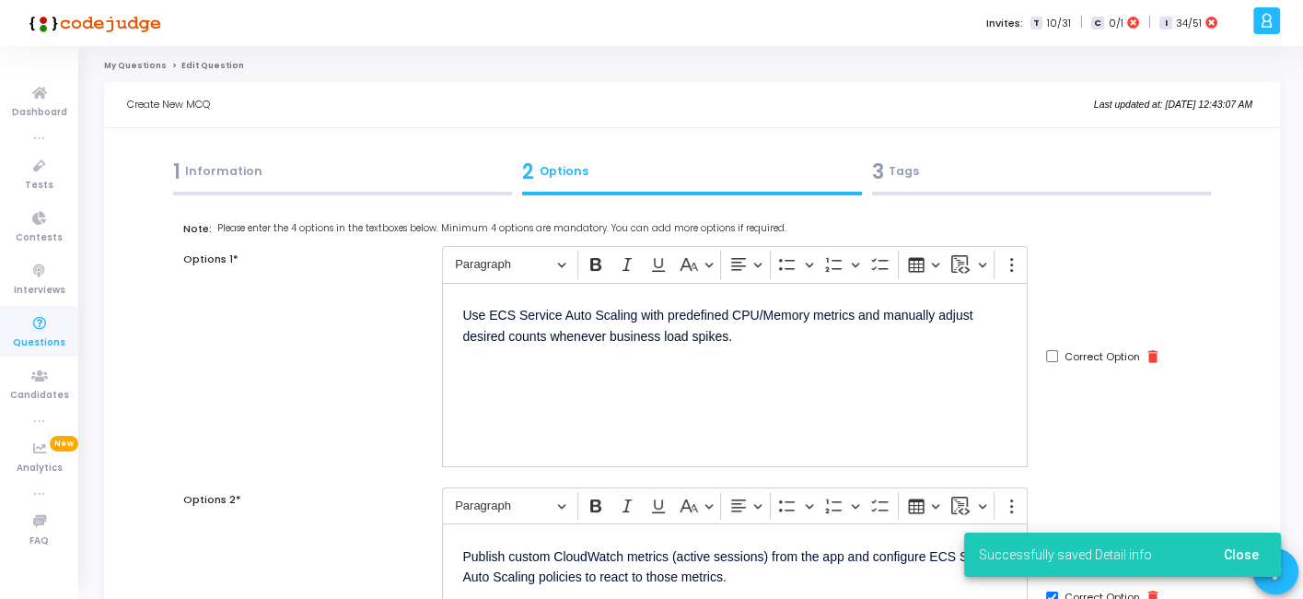
click at [1012, 171] on div "3 Tags" at bounding box center [1042, 172] width 340 height 30
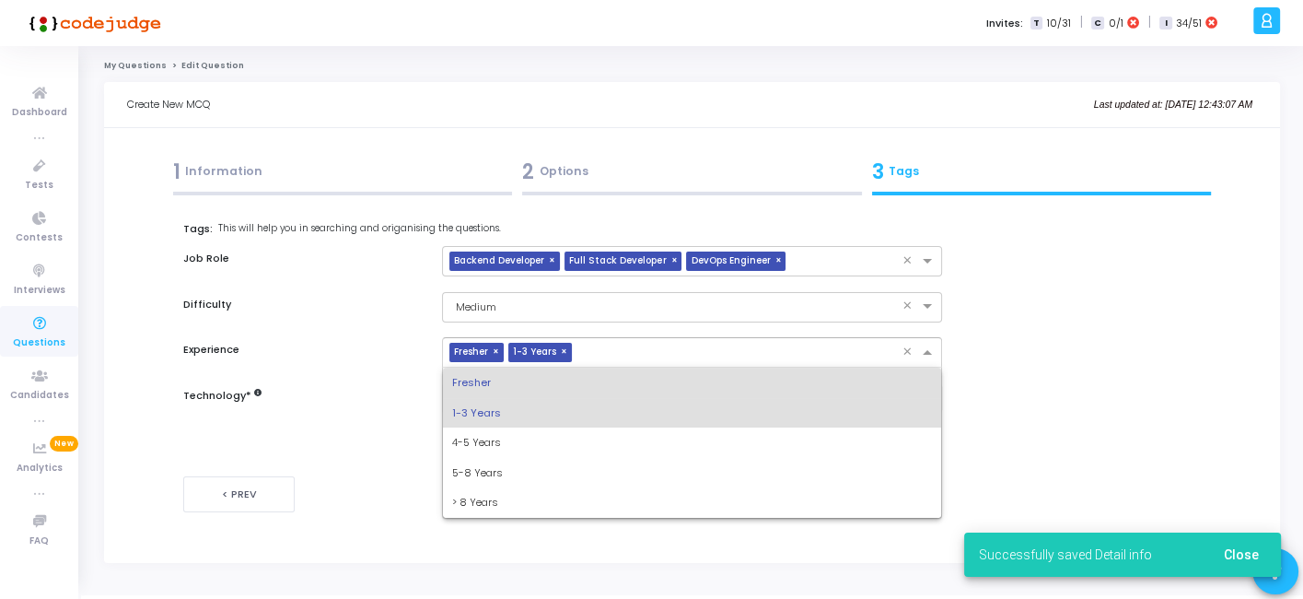
click at [611, 348] on input "text" at bounding box center [740, 353] width 322 height 16
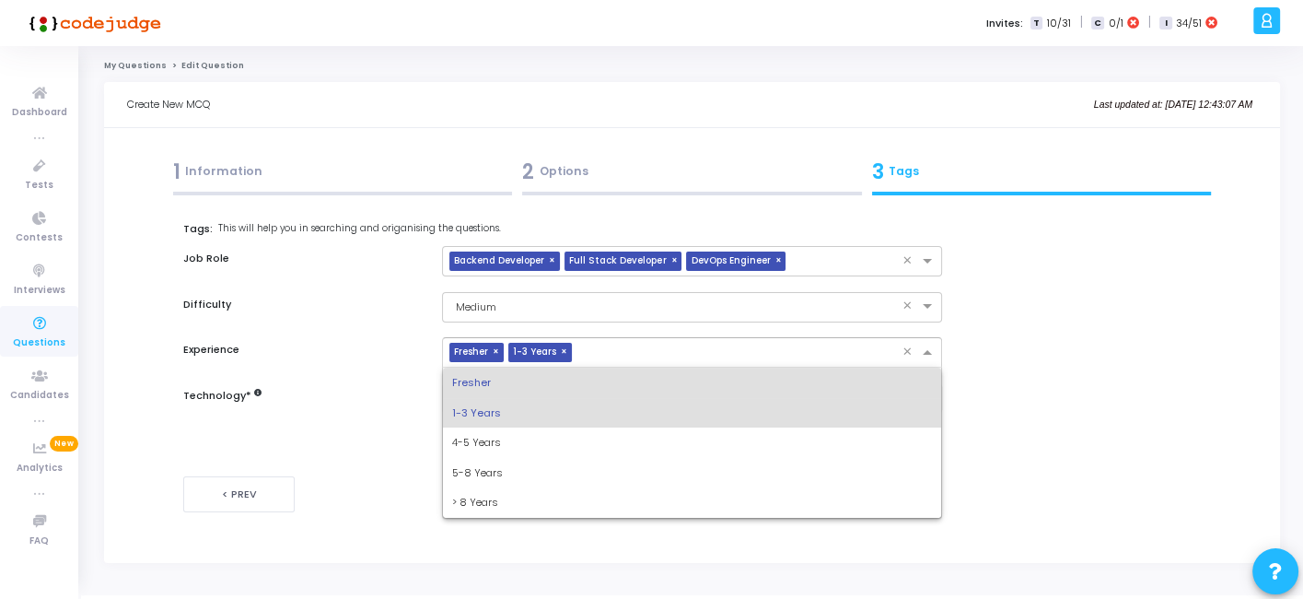
click at [493, 354] on span "×" at bounding box center [498, 352] width 11 height 19
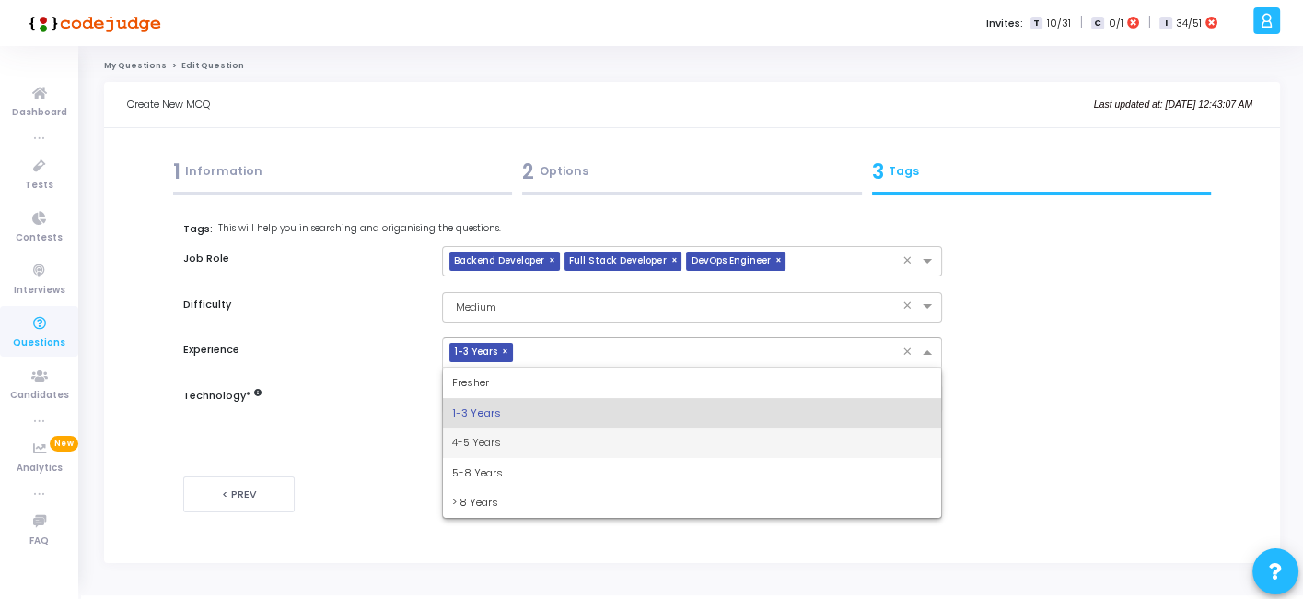
click at [479, 438] on span "4-5 Years" at bounding box center [476, 442] width 49 height 15
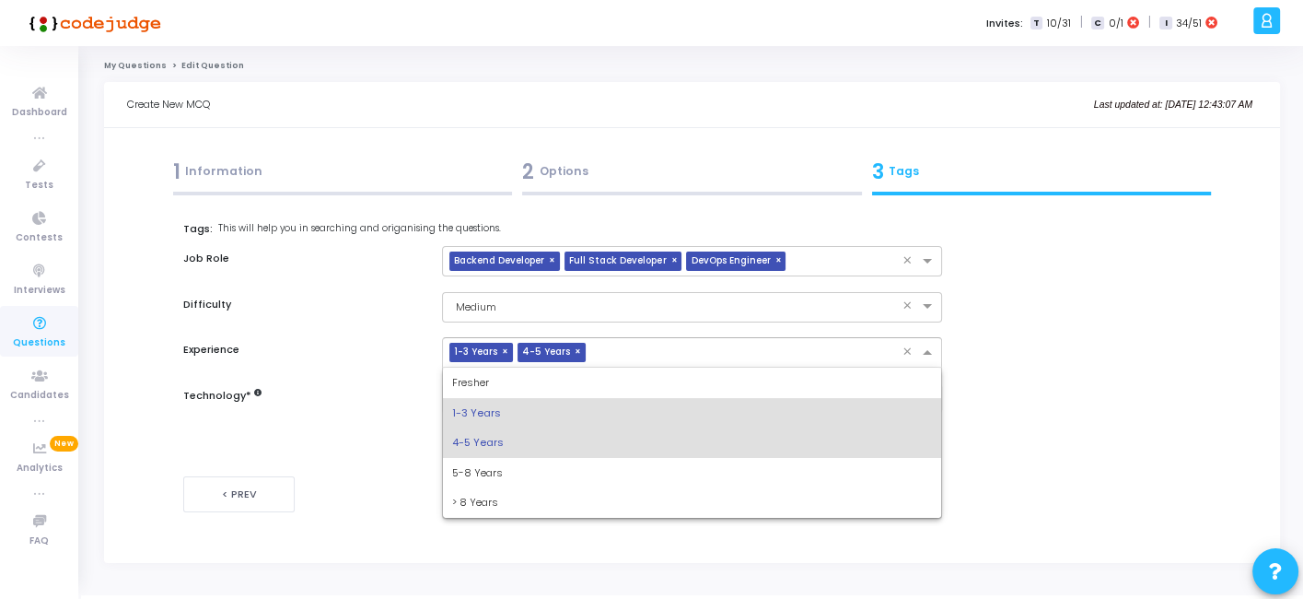
drag, startPoint x: 599, startPoint y: 345, endPoint x: 469, endPoint y: 475, distance: 183.7
click at [469, 368] on ng-select "× 1-3 Years × 4-5 Years × Fresher 1-3 Years 4-5 Years 5-8 Years > 8 Years" at bounding box center [691, 352] width 499 height 30
click at [469, 475] on span "5-8 Years" at bounding box center [477, 472] width 51 height 15
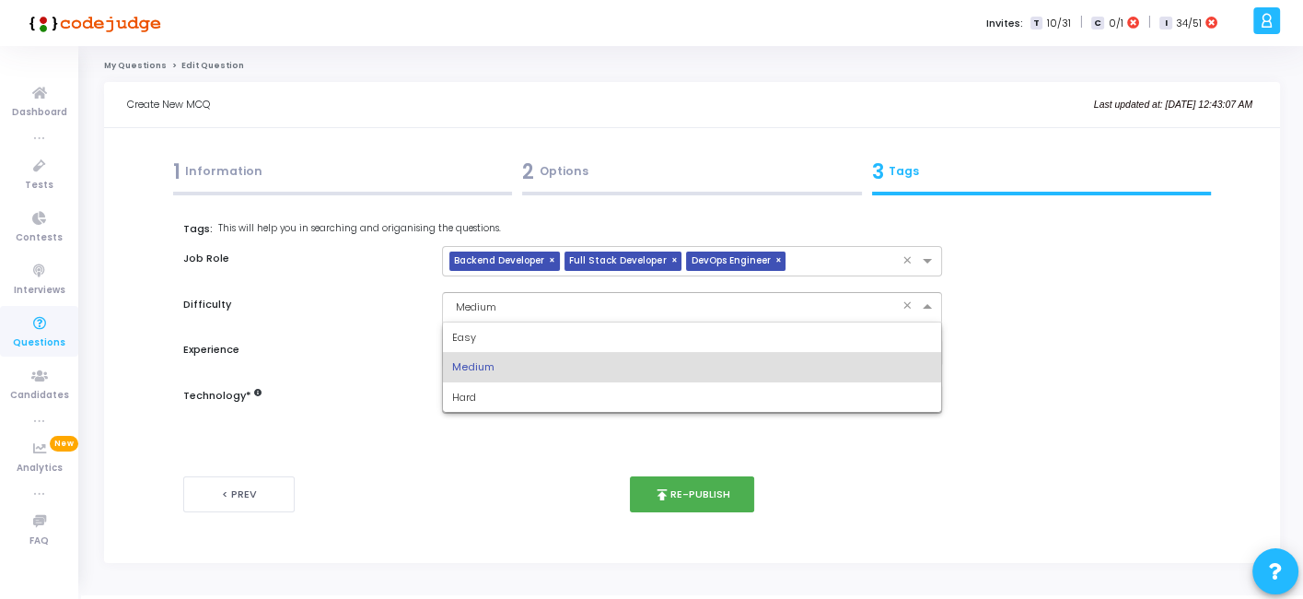
click at [526, 318] on div "× Medium ×" at bounding box center [691, 307] width 499 height 30
click at [477, 394] on div "Hard" at bounding box center [691, 397] width 497 height 30
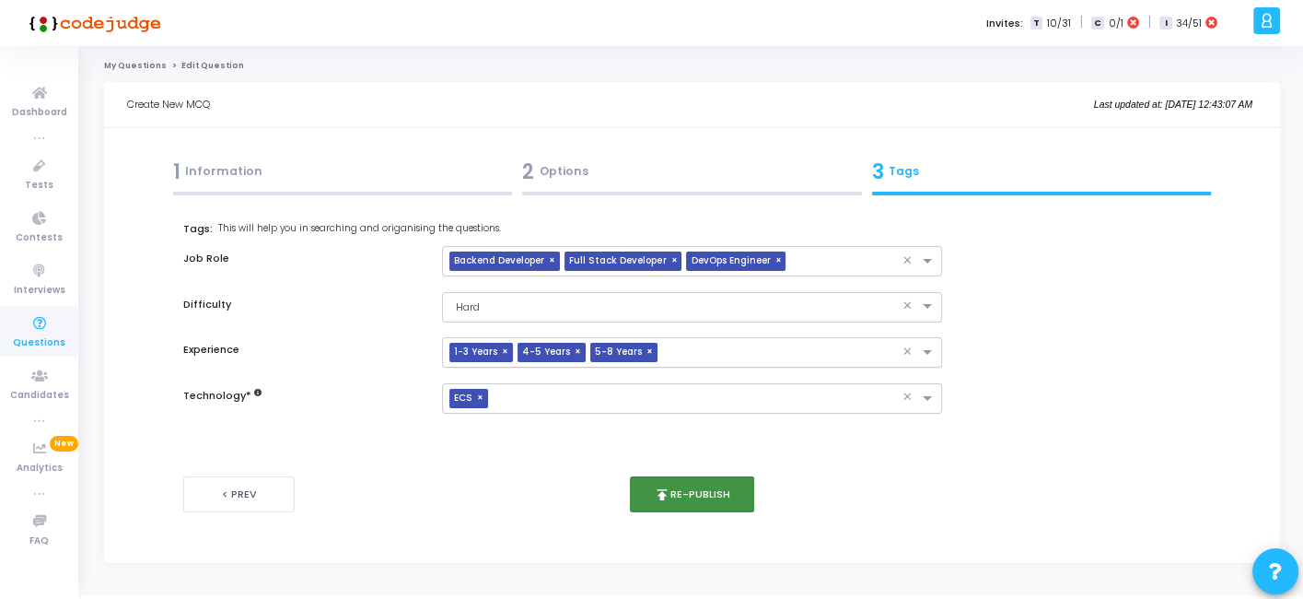
click at [690, 503] on button "publish Re-publish" at bounding box center [692, 494] width 124 height 36
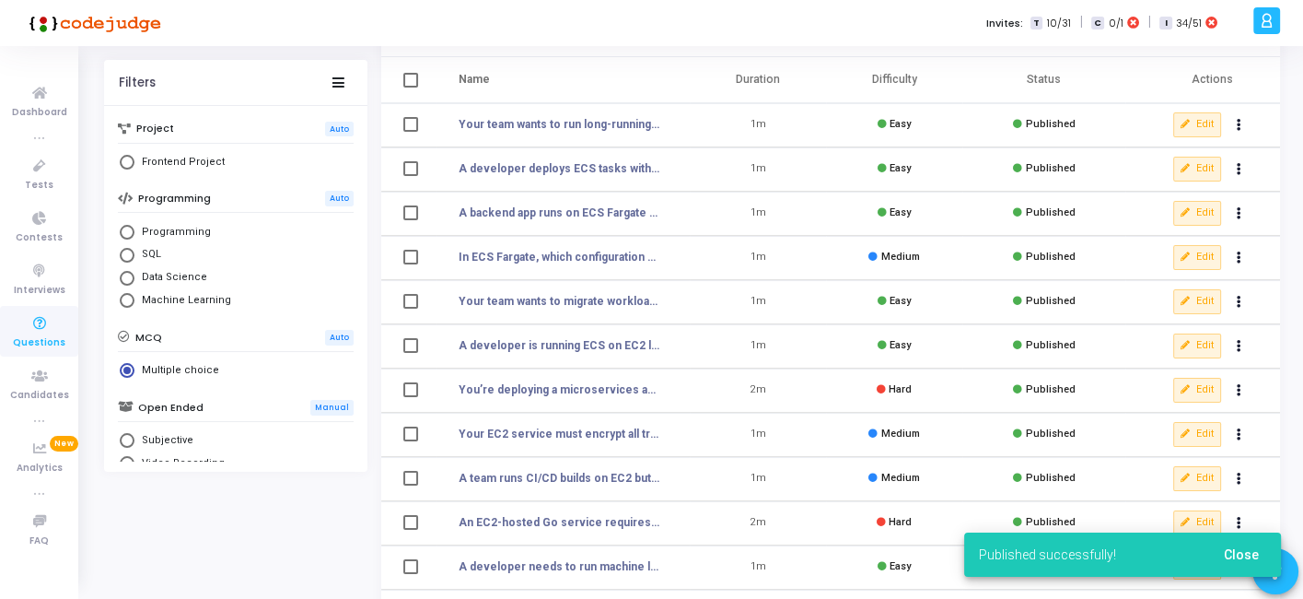
scroll to position [88, 0]
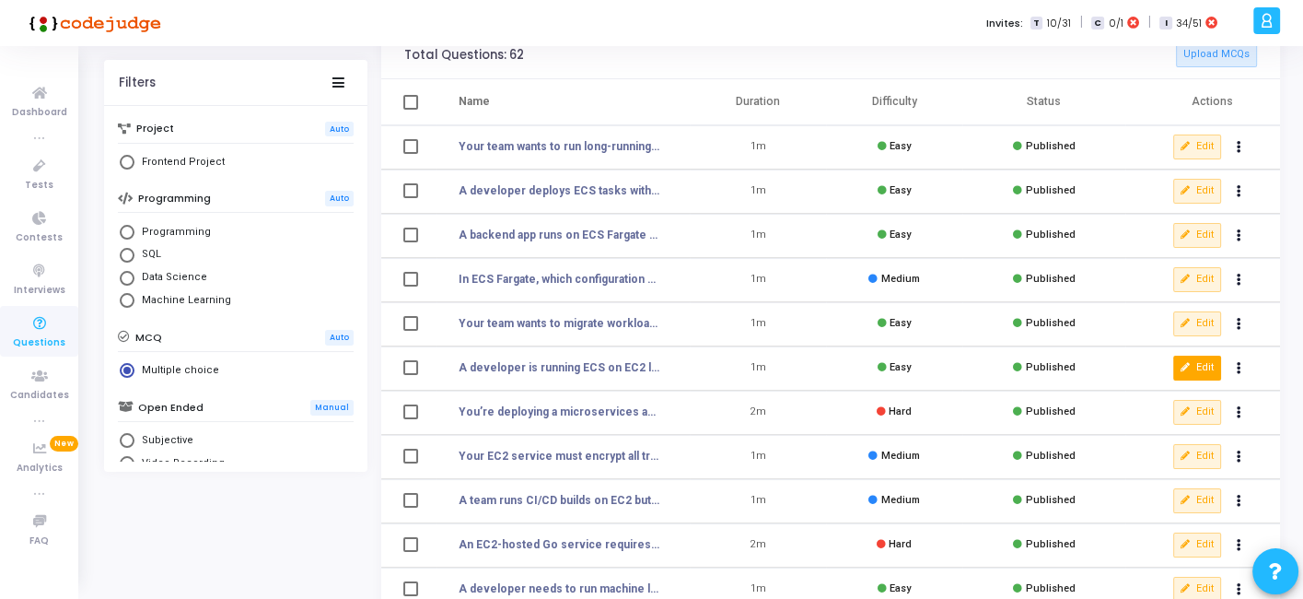
click at [1192, 367] on button "Edit" at bounding box center [1198, 368] width 48 height 24
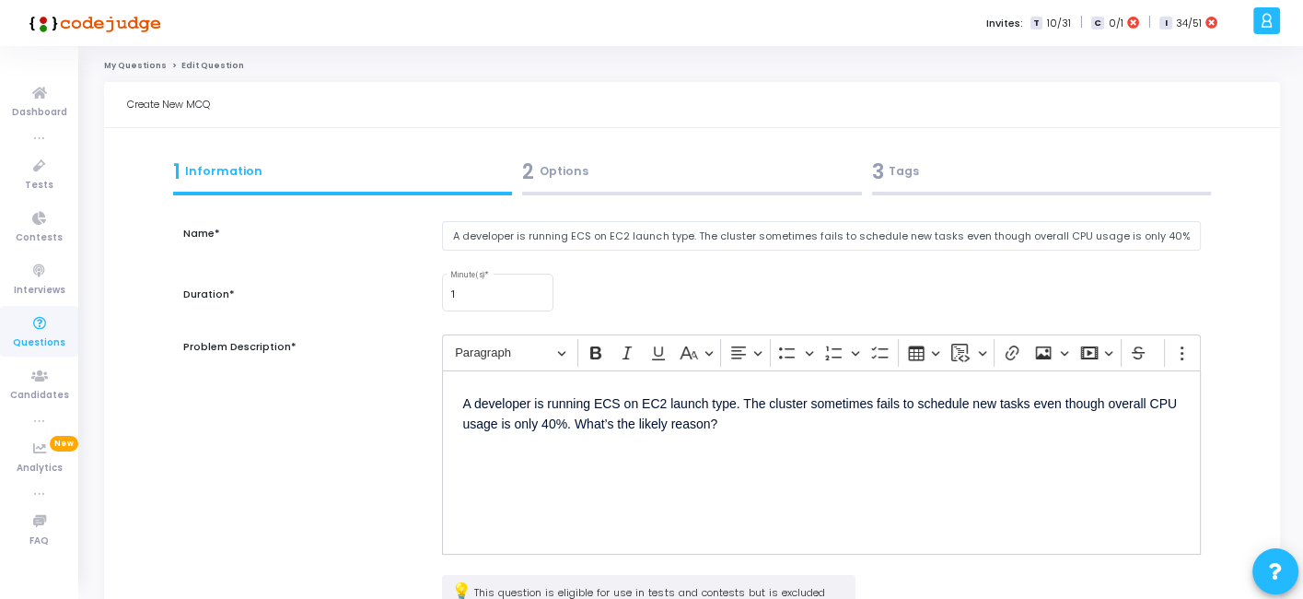
click at [719, 178] on div "2 Options" at bounding box center [692, 172] width 340 height 30
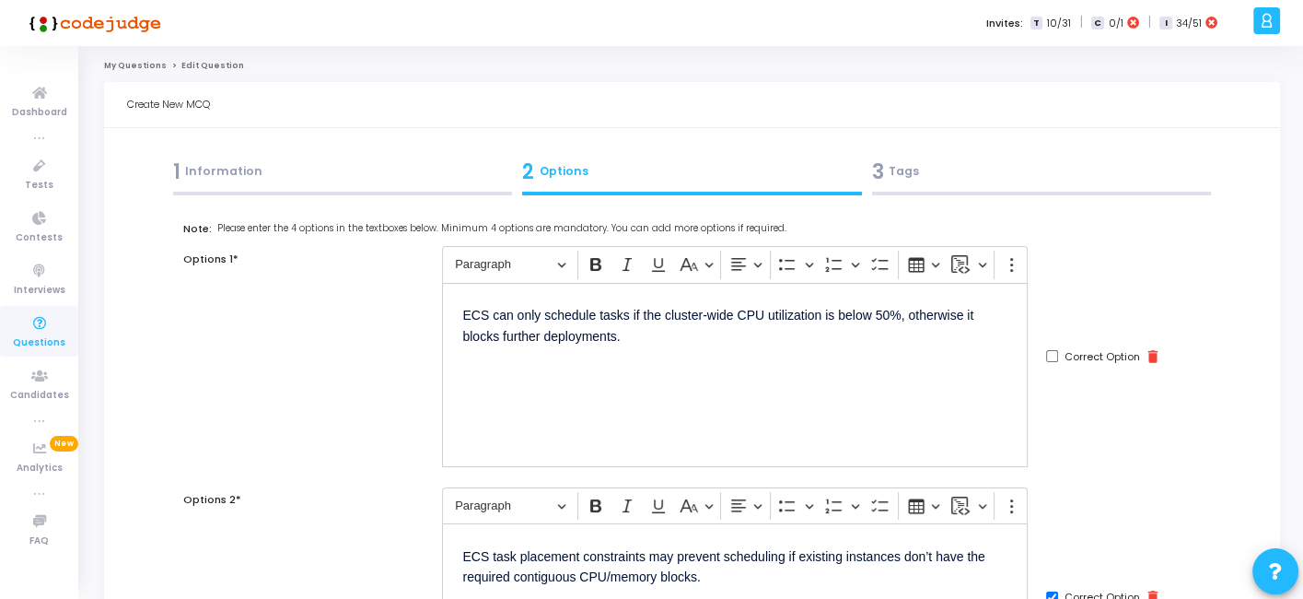
click at [996, 175] on div "3 Tags" at bounding box center [1042, 172] width 340 height 30
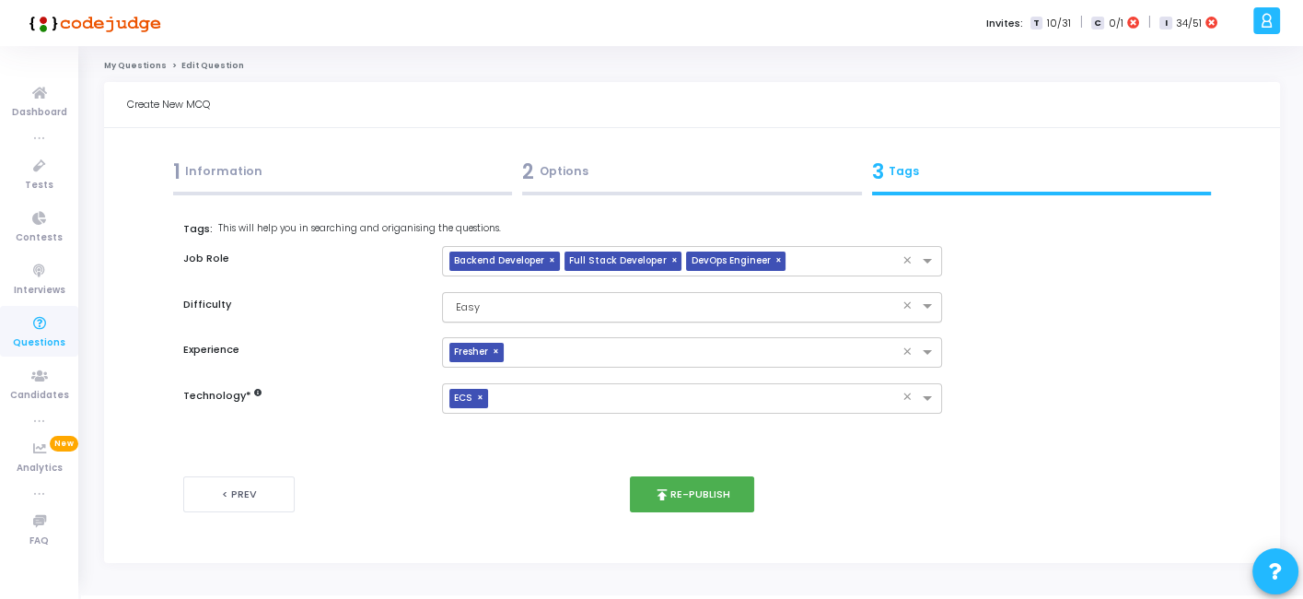
click at [604, 311] on input "text" at bounding box center [673, 306] width 442 height 16
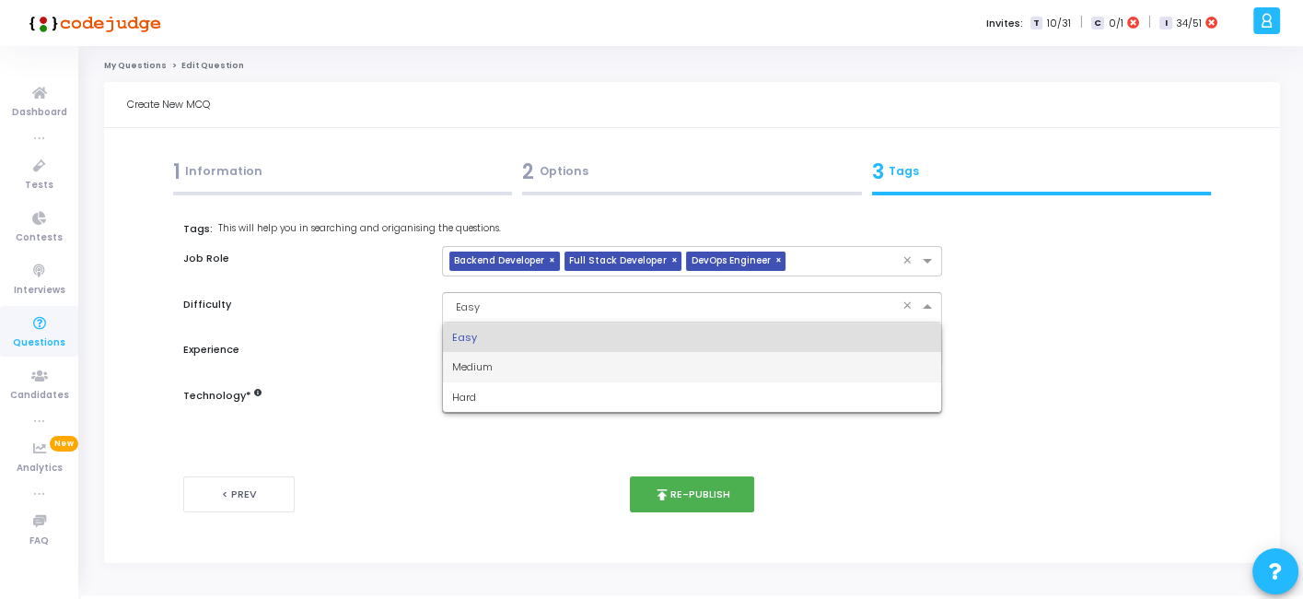
click at [510, 364] on div "Medium" at bounding box center [691, 367] width 497 height 30
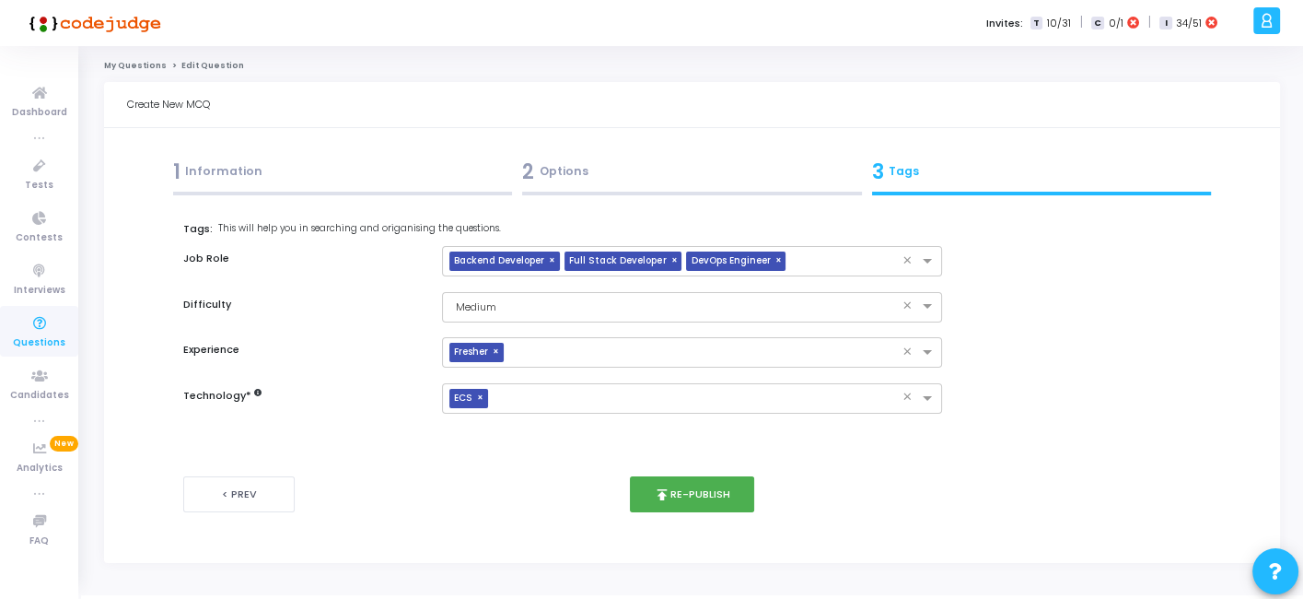
click at [637, 184] on div "2 Options" at bounding box center [692, 172] width 340 height 30
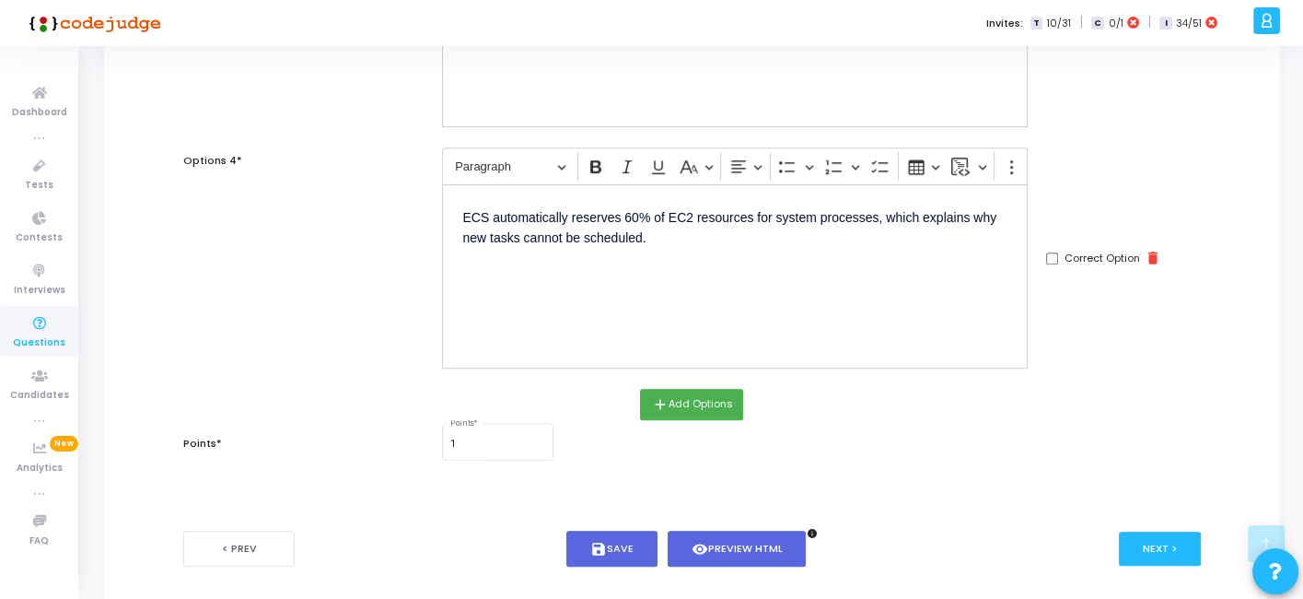
scroll to position [900, 0]
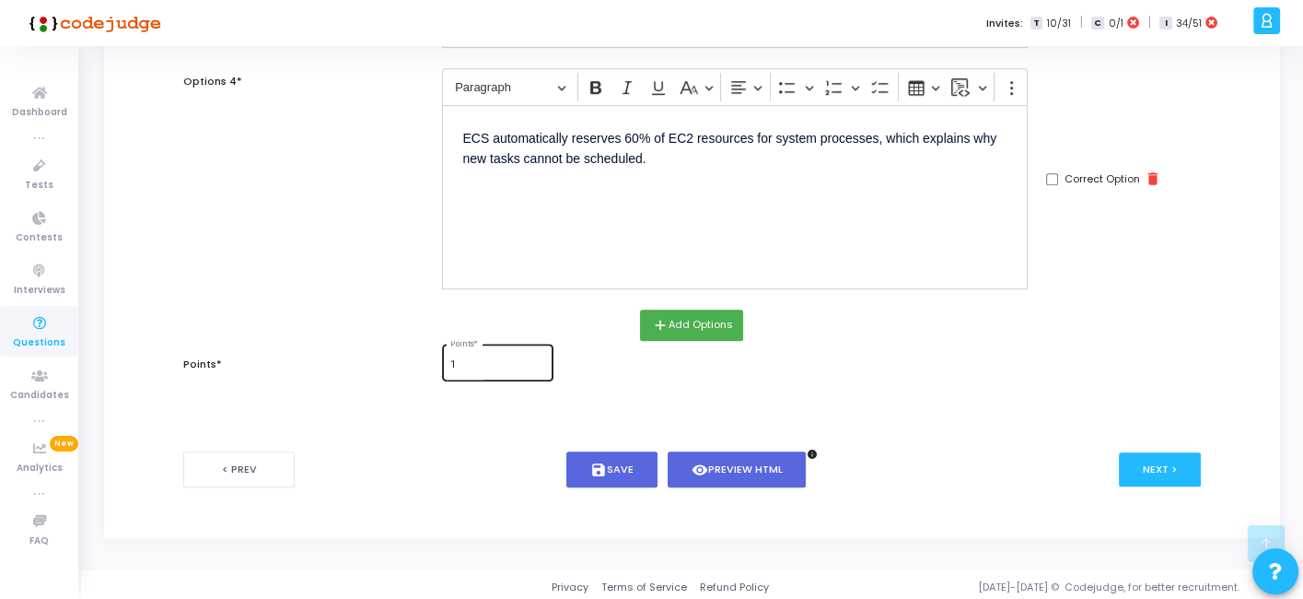
click at [485, 354] on div "1 Points *" at bounding box center [498, 361] width 96 height 40
type input "2"
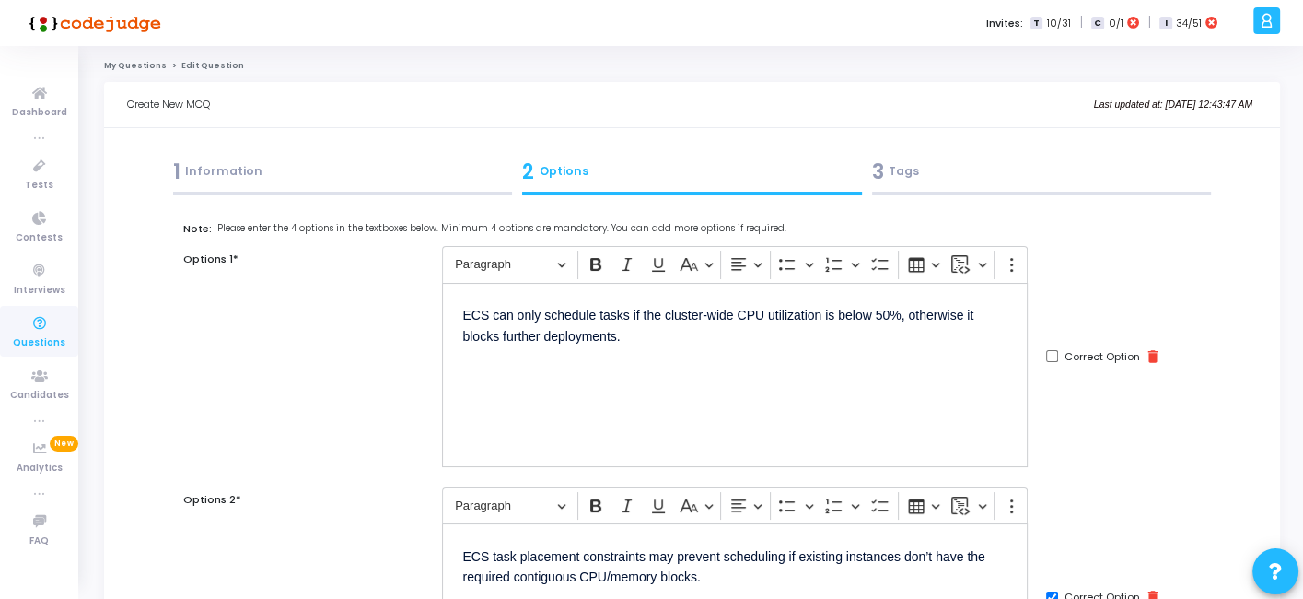
click at [941, 179] on div "3 Tags" at bounding box center [1042, 172] width 340 height 30
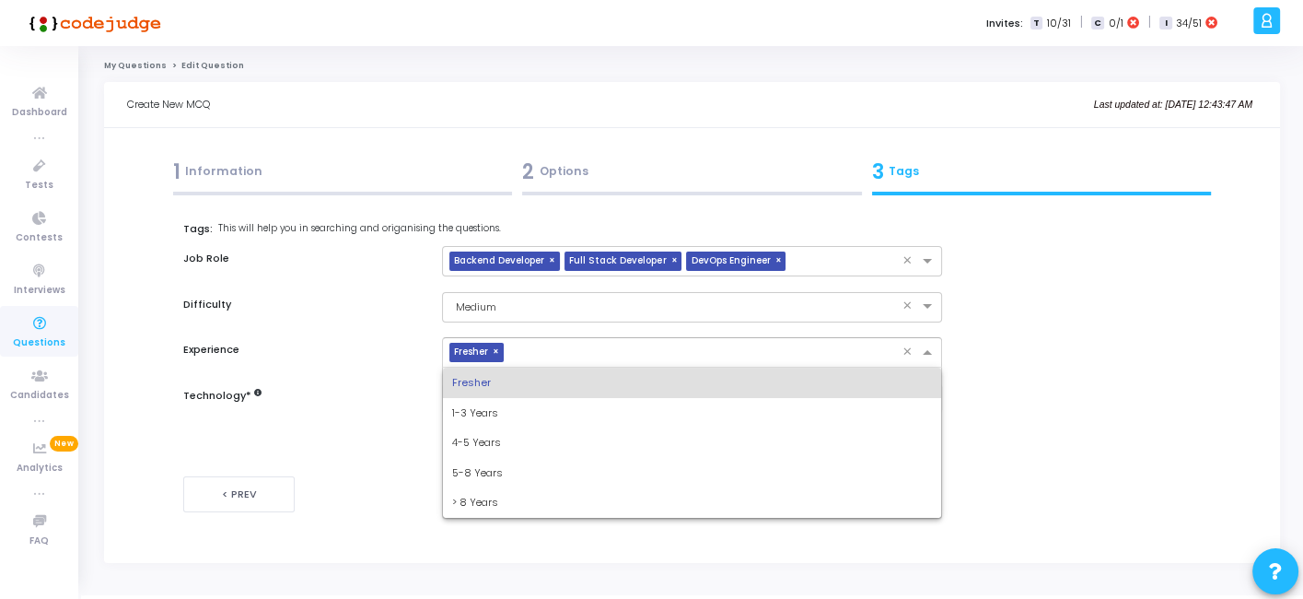
click at [661, 358] on input "text" at bounding box center [706, 353] width 391 height 16
click at [526, 409] on div "1-3 Years" at bounding box center [691, 413] width 497 height 30
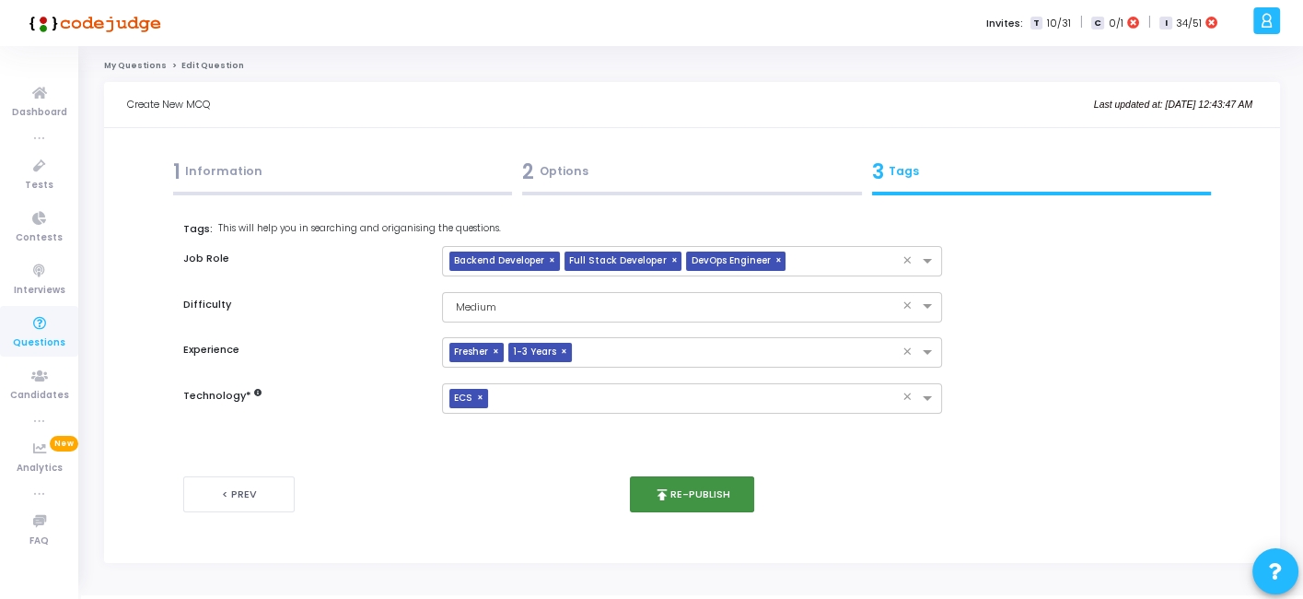
click at [679, 493] on button "publish Re-publish" at bounding box center [692, 494] width 124 height 36
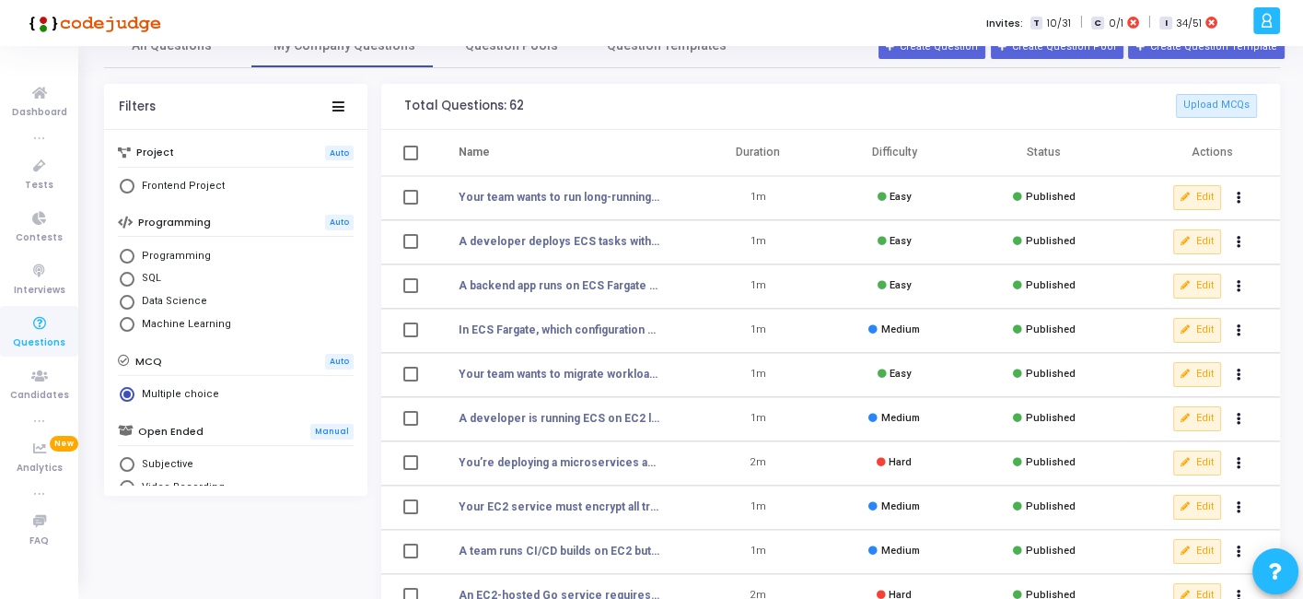
scroll to position [34, 0]
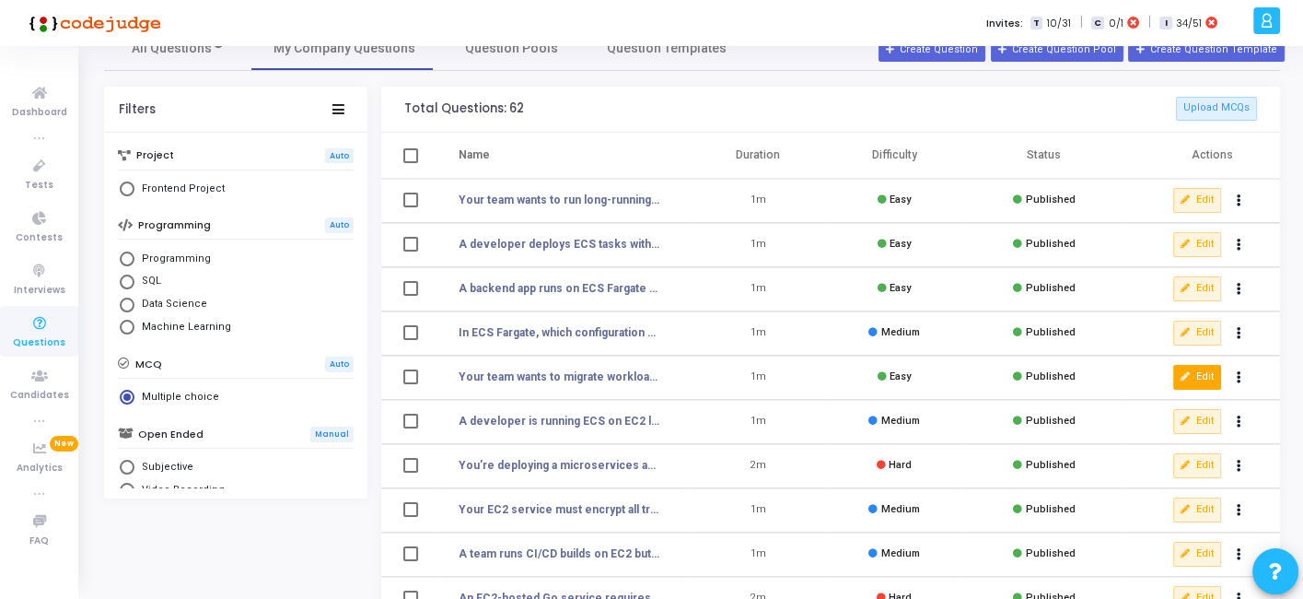
click at [1188, 378] on icon at bounding box center [1186, 377] width 10 height 10
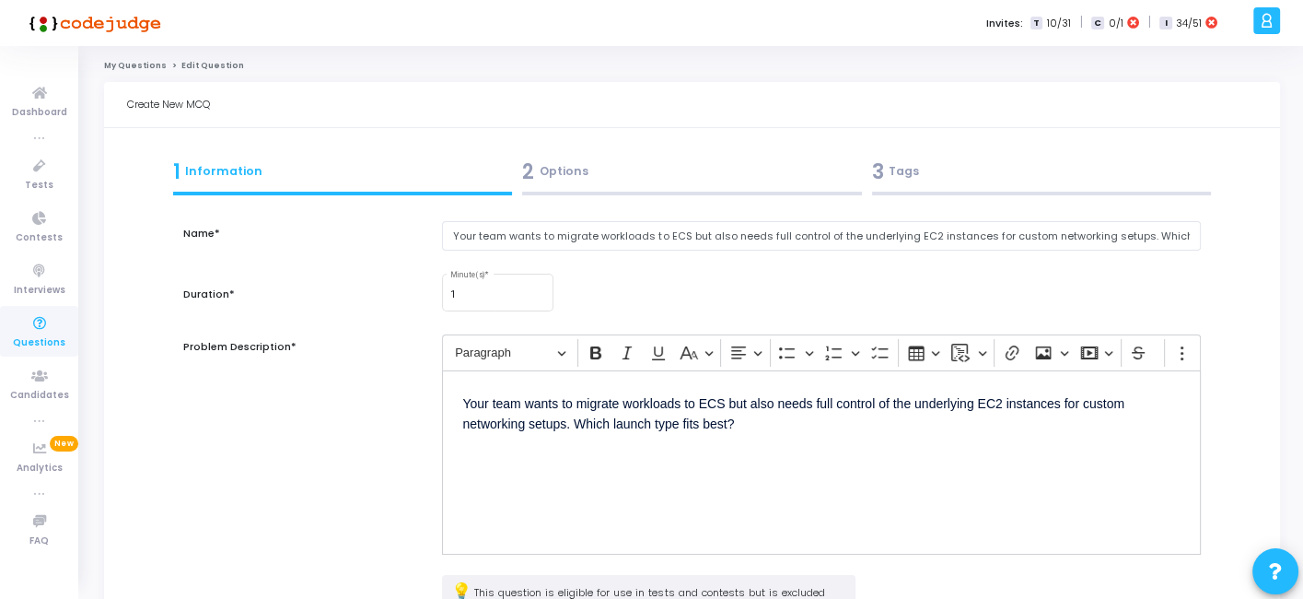
scroll to position [240, 0]
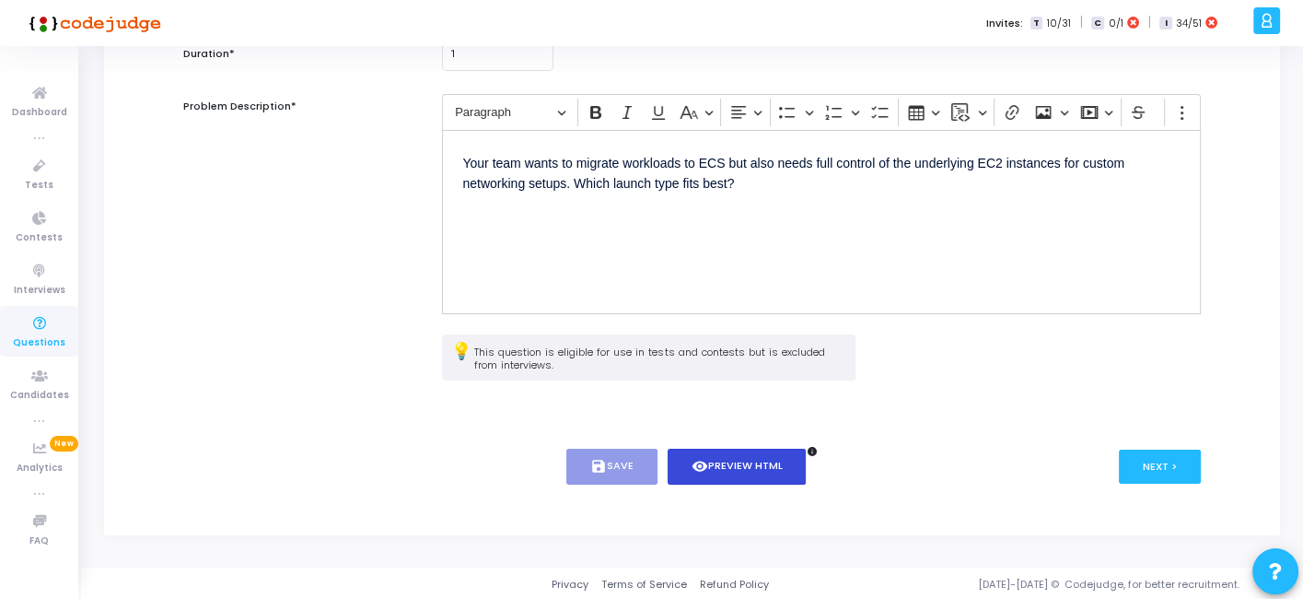
click at [744, 456] on button "visibility Preview HTML" at bounding box center [737, 467] width 139 height 36
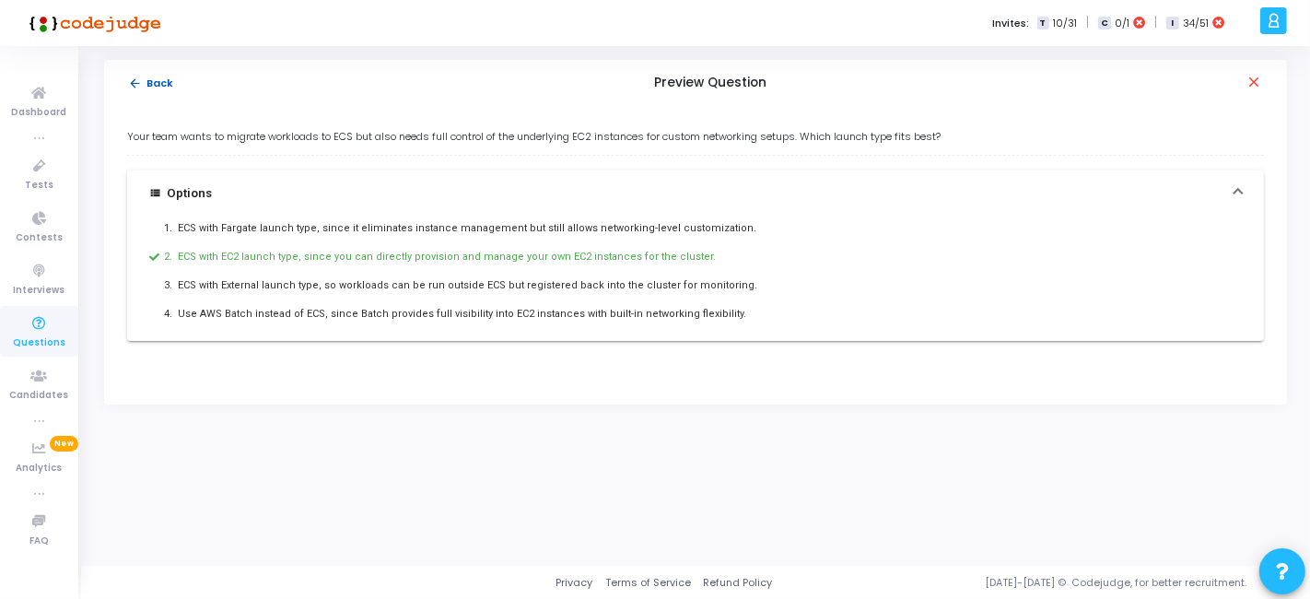
click at [146, 87] on button "arrow_back Back" at bounding box center [151, 84] width 48 height 18
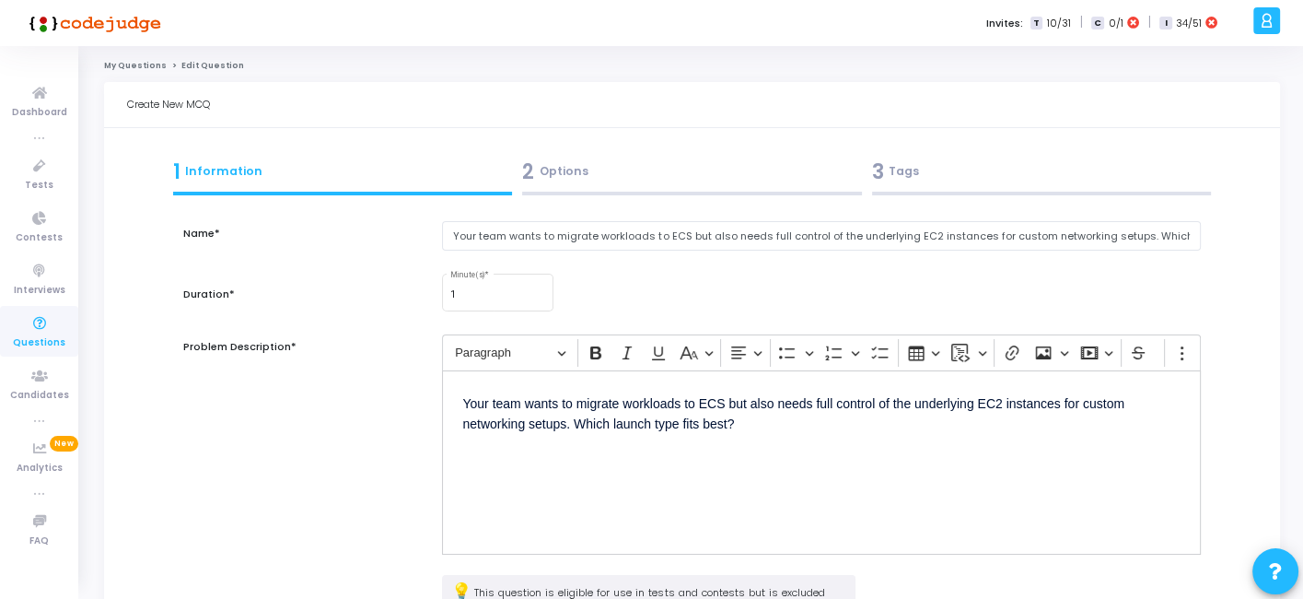
click at [579, 176] on div "2 Options" at bounding box center [692, 172] width 340 height 30
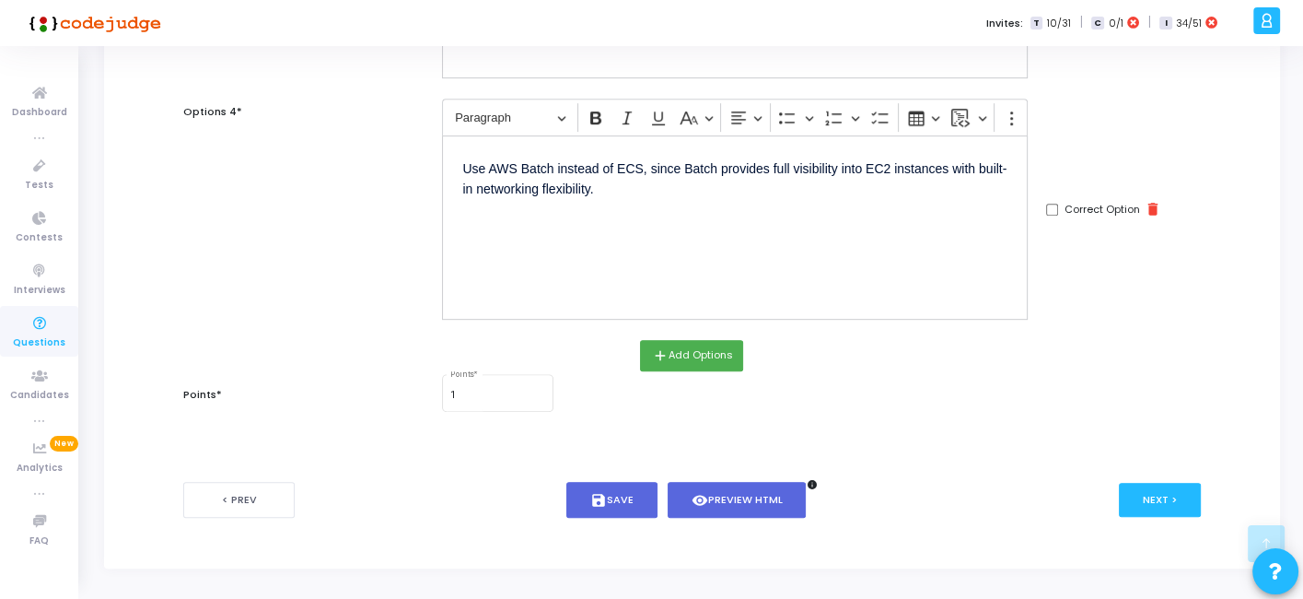
scroll to position [900, 0]
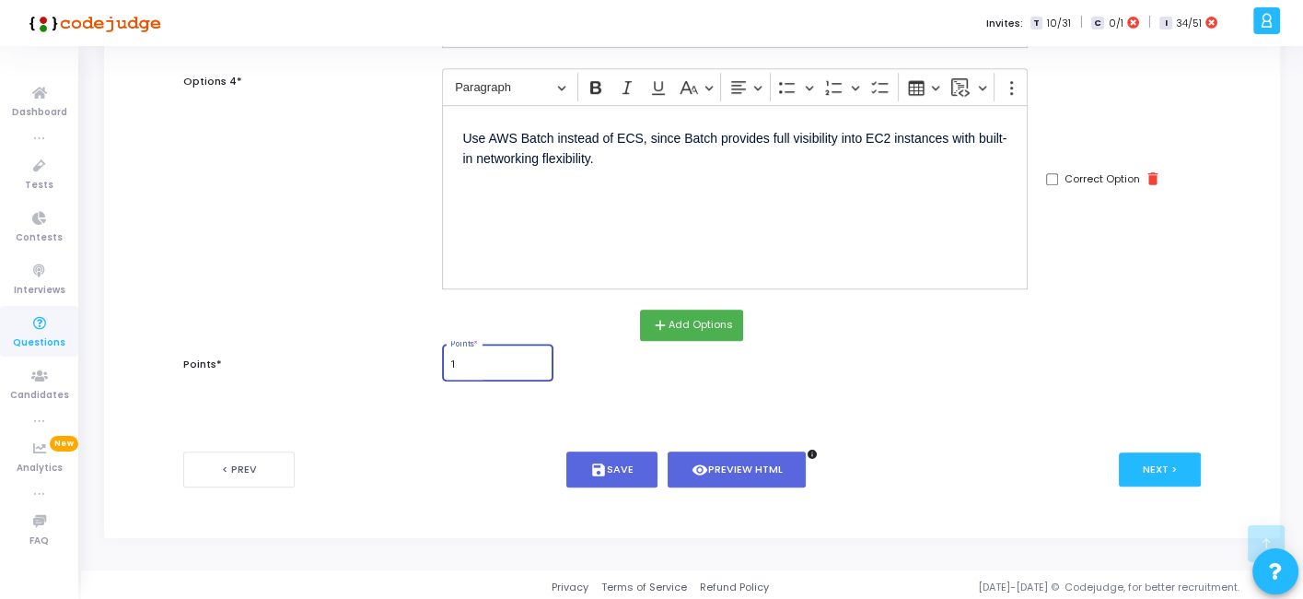
click at [492, 365] on input "1" at bounding box center [498, 364] width 96 height 11
type input "2"
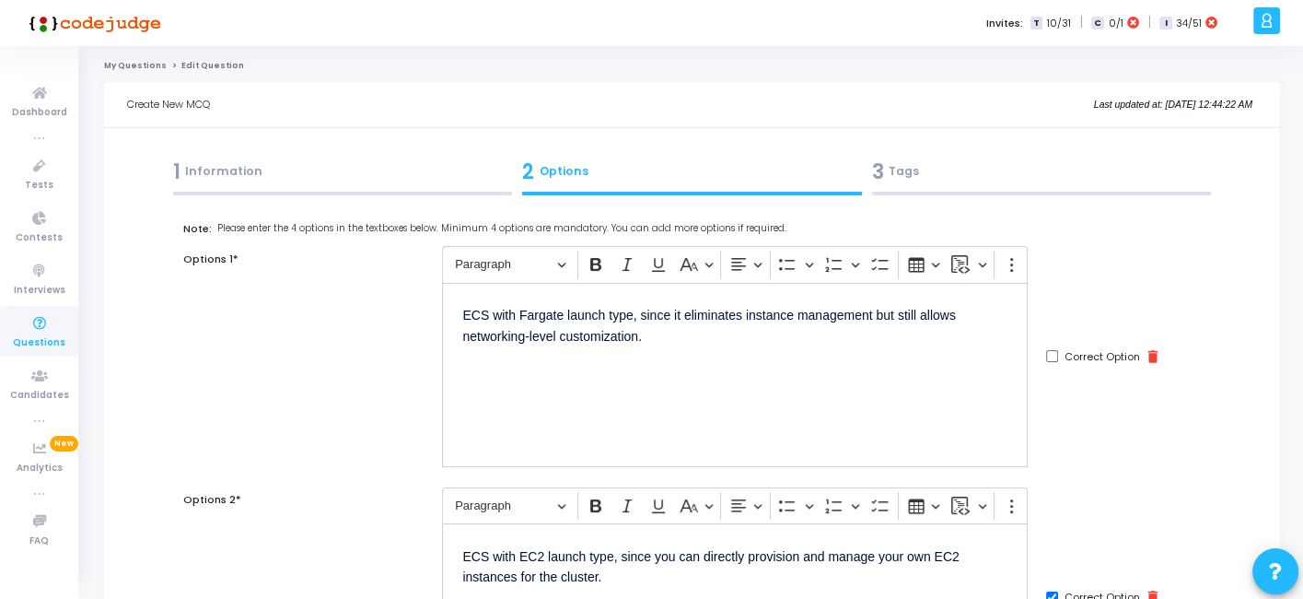
click at [999, 162] on div "3 Tags" at bounding box center [1042, 172] width 340 height 30
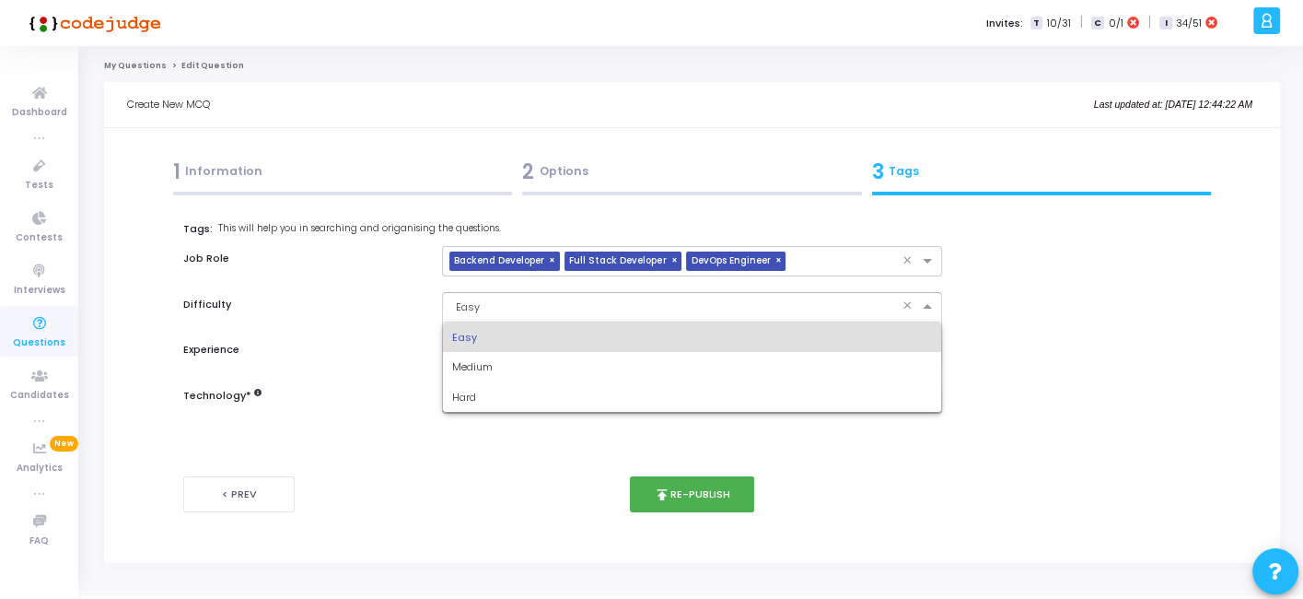
click at [578, 314] on div "× Easy ×" at bounding box center [691, 307] width 499 height 30
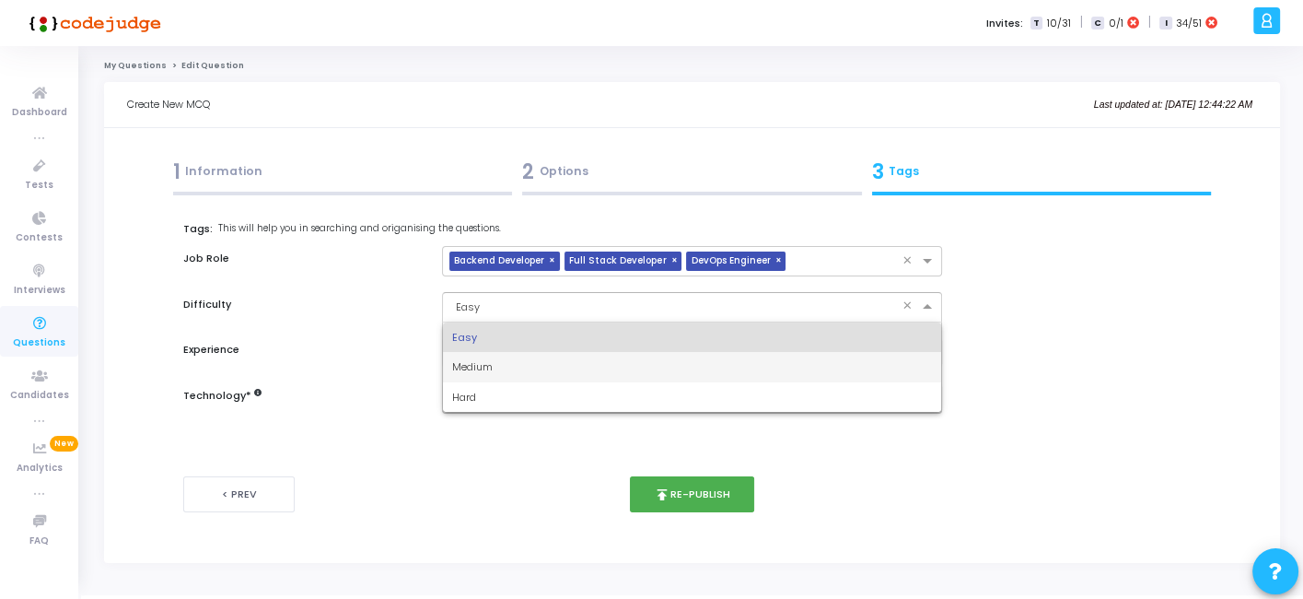
click at [490, 362] on span "Medium" at bounding box center [472, 366] width 41 height 15
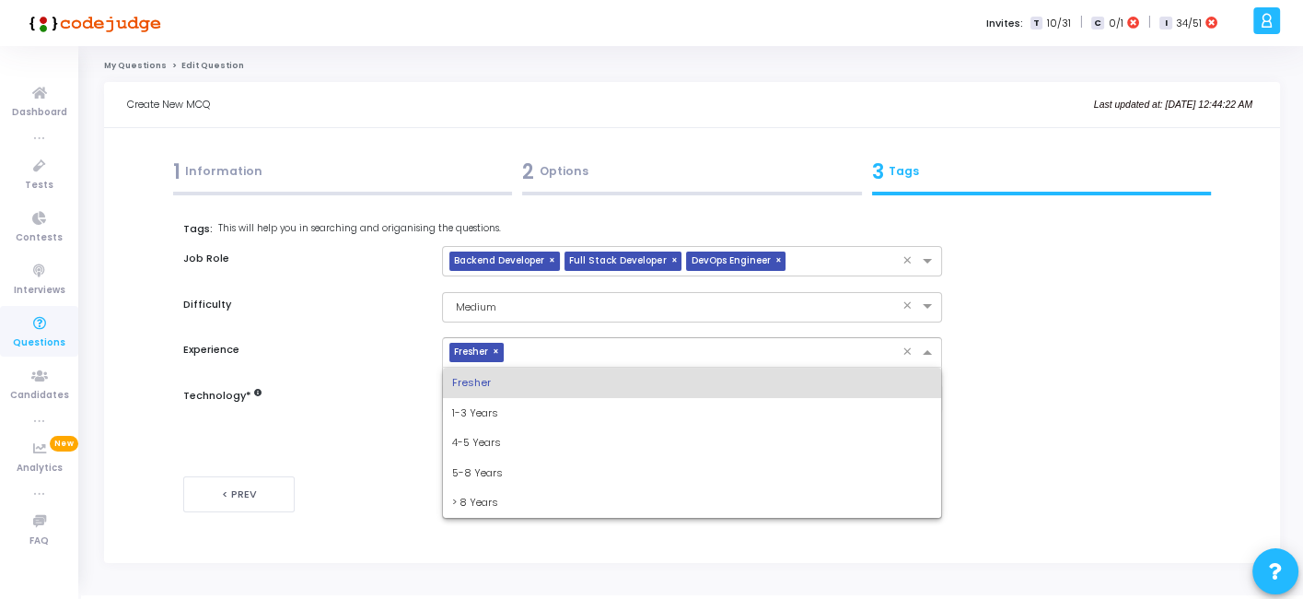
drag, startPoint x: 520, startPoint y: 352, endPoint x: 486, endPoint y: 409, distance: 66.0
click at [486, 368] on ng-select "× Fresher × Fresher 1-3 Years 4-5 Years 5-8 Years > 8 Years" at bounding box center [691, 352] width 499 height 30
click at [486, 409] on span "1-3 Years" at bounding box center [475, 412] width 46 height 15
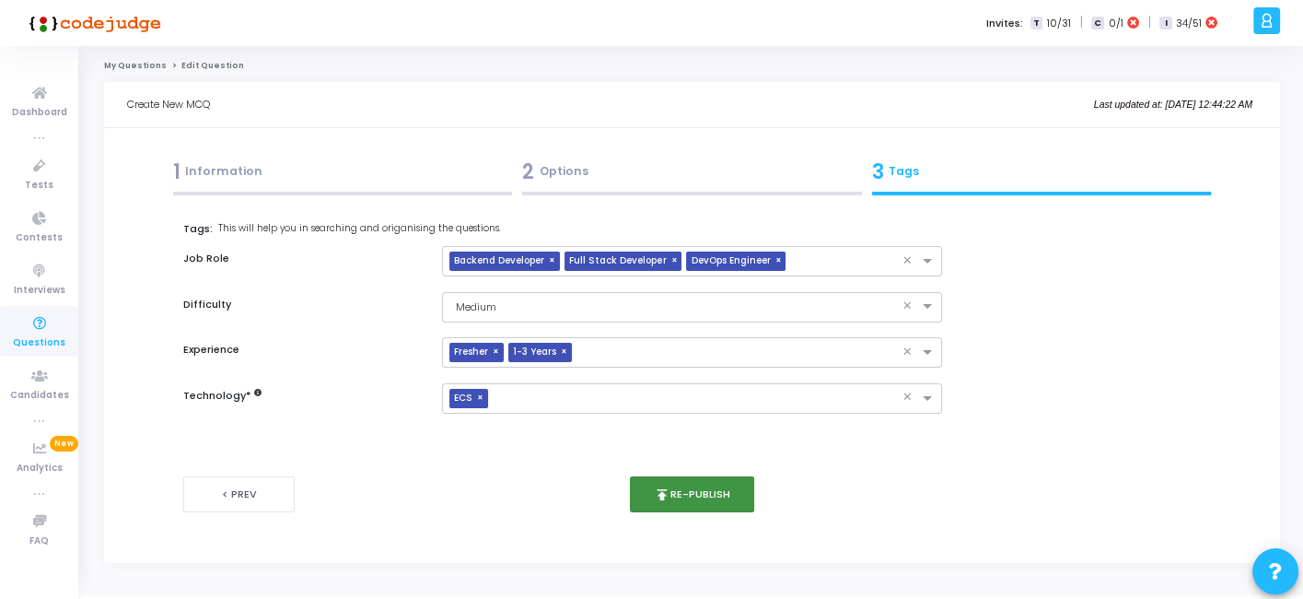
click at [655, 489] on icon "publish" at bounding box center [662, 494] width 17 height 17
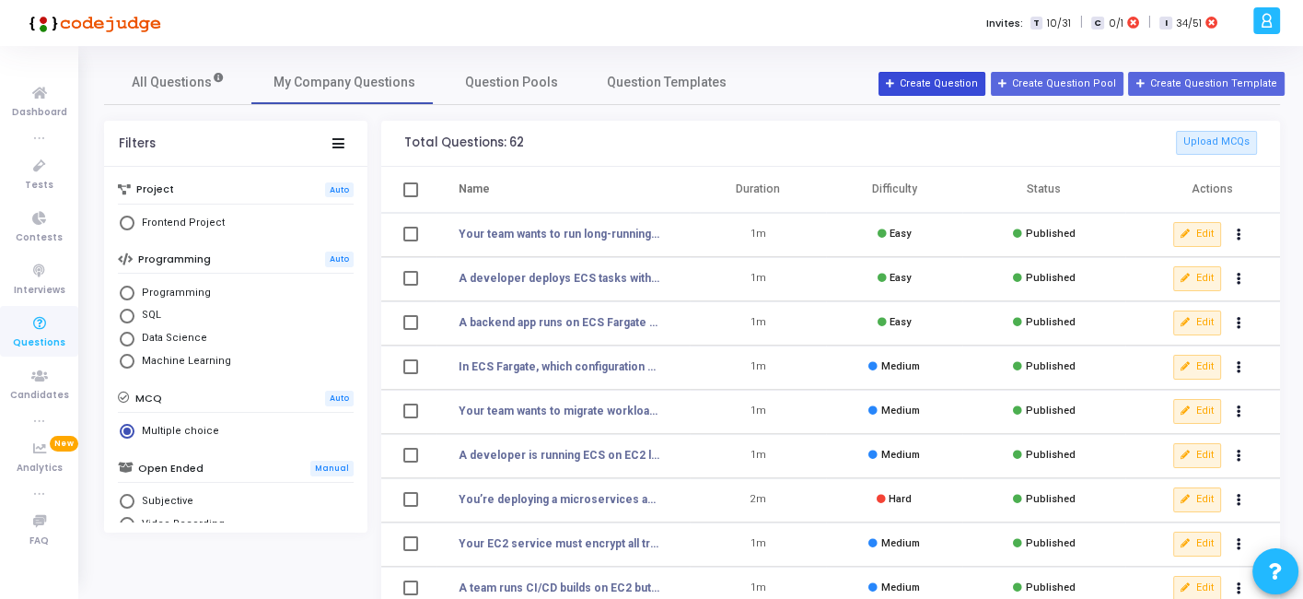
click at [943, 75] on button "Create Question" at bounding box center [932, 84] width 107 height 24
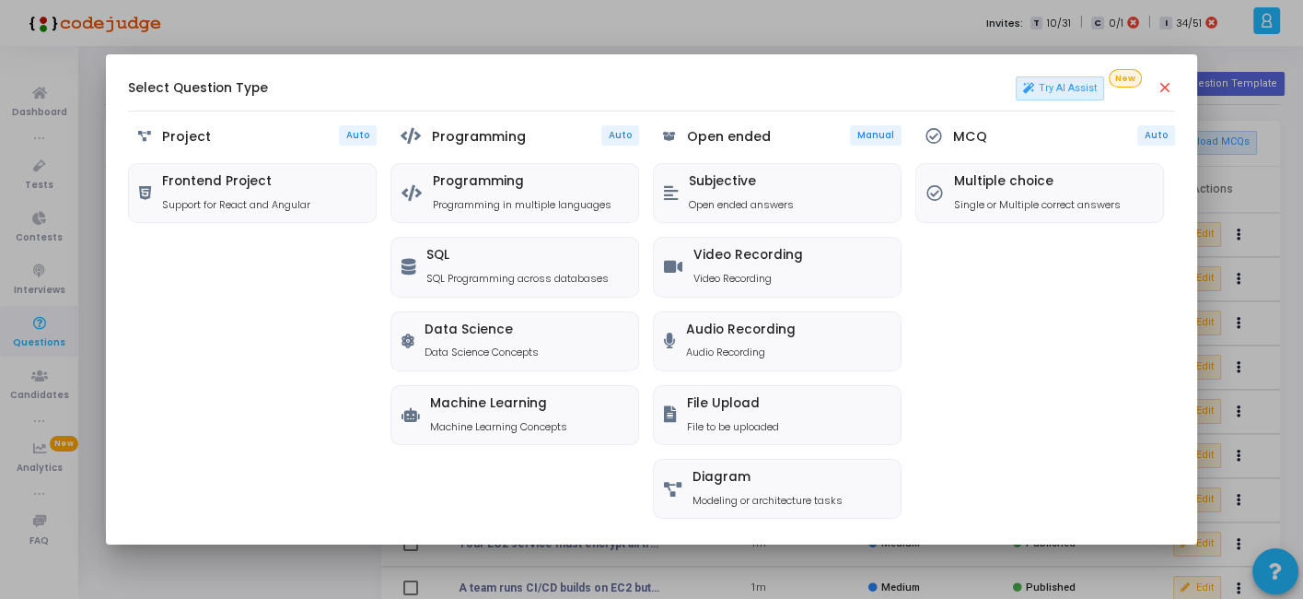
click at [970, 225] on div "MCQ Auto Multiple choice Single or Multiple correct answers" at bounding box center [1046, 323] width 260 height 397
click at [982, 207] on p "Single or Multiple correct answers" at bounding box center [1037, 205] width 167 height 16
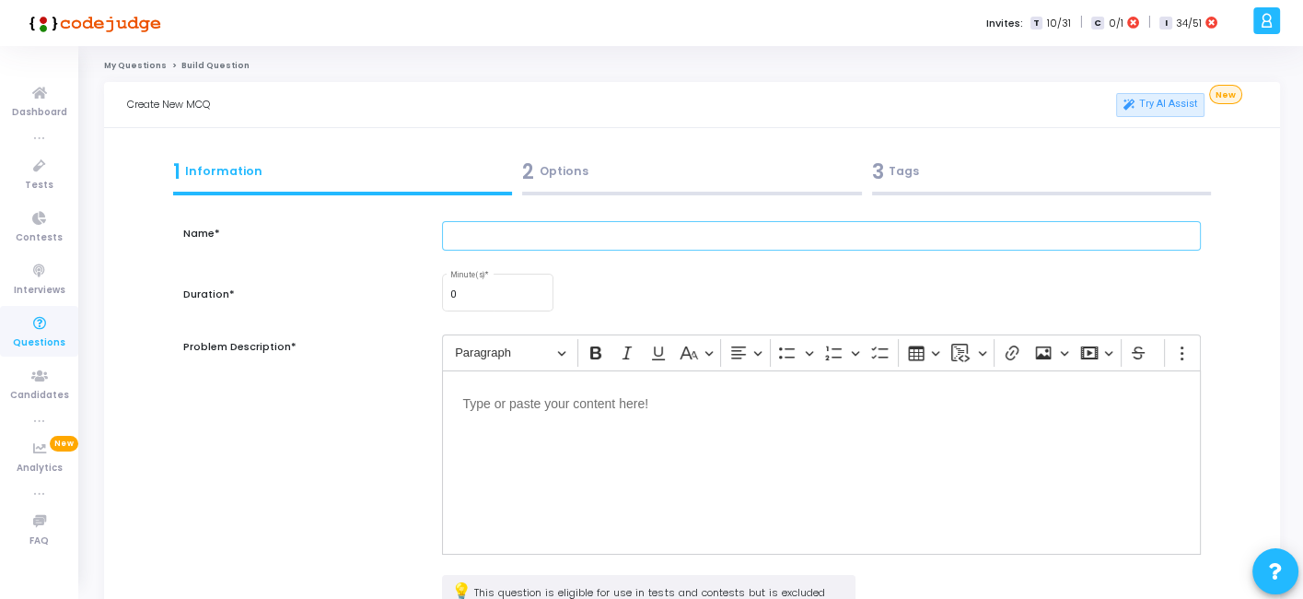
click at [597, 246] on input "text" at bounding box center [821, 236] width 758 height 30
paste input "A Node.js microservice runs on ECS with Fargate + awsvpc networking. It needs t…"
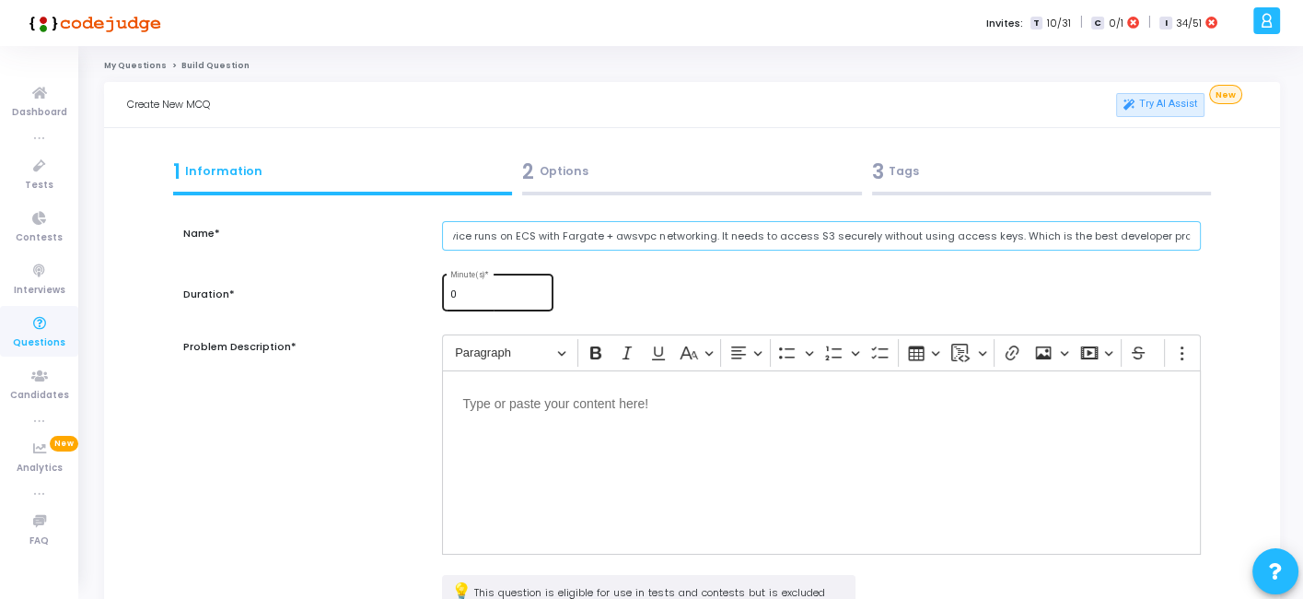
type input "A Node.js microservice runs on ECS with Fargate + awsvpc networking. It needs t…"
click at [489, 296] on input "0" at bounding box center [498, 294] width 96 height 11
type input "1"
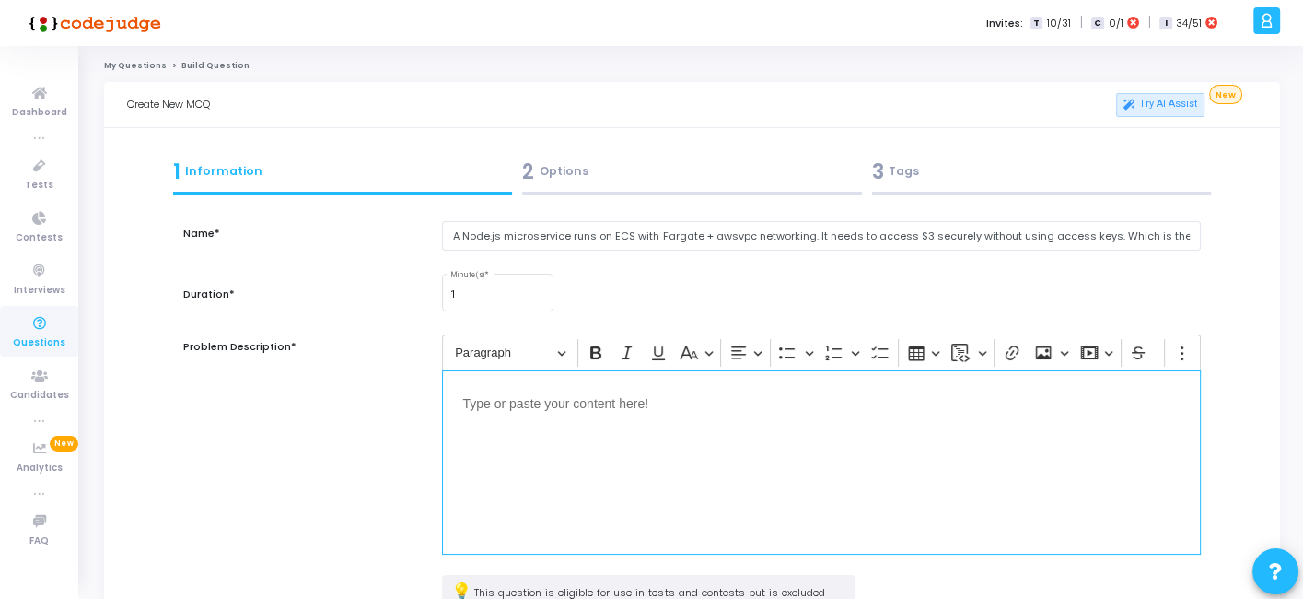
click at [598, 465] on div "Editor editing area: main" at bounding box center [821, 462] width 758 height 184
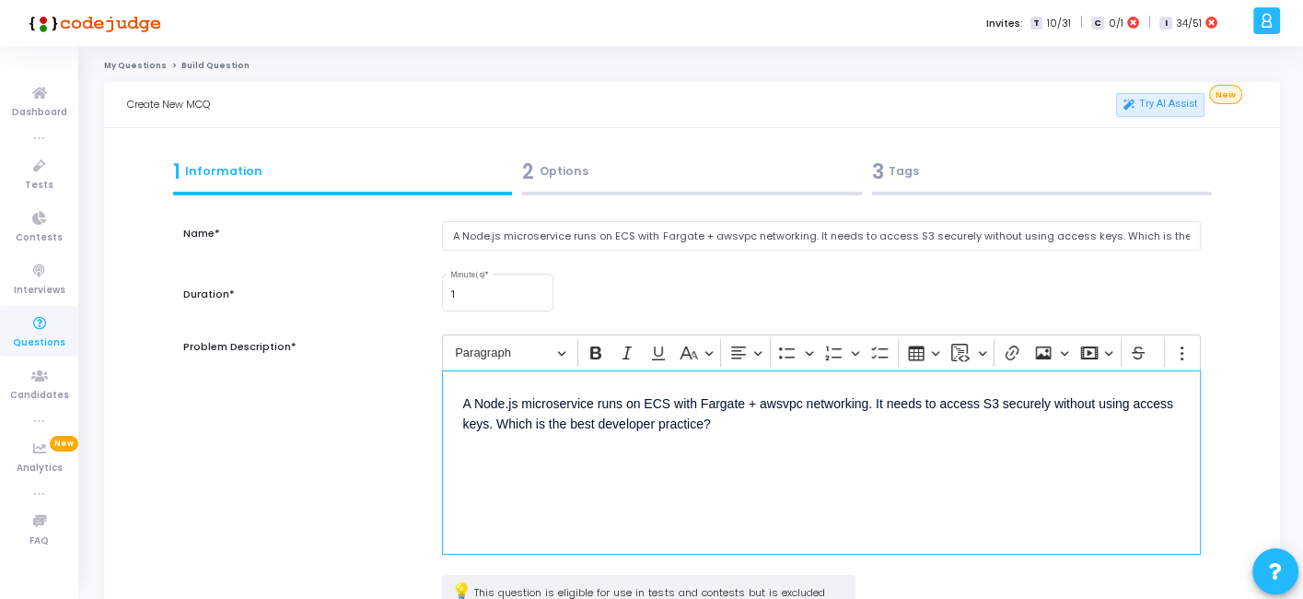
scroll to position [240, 0]
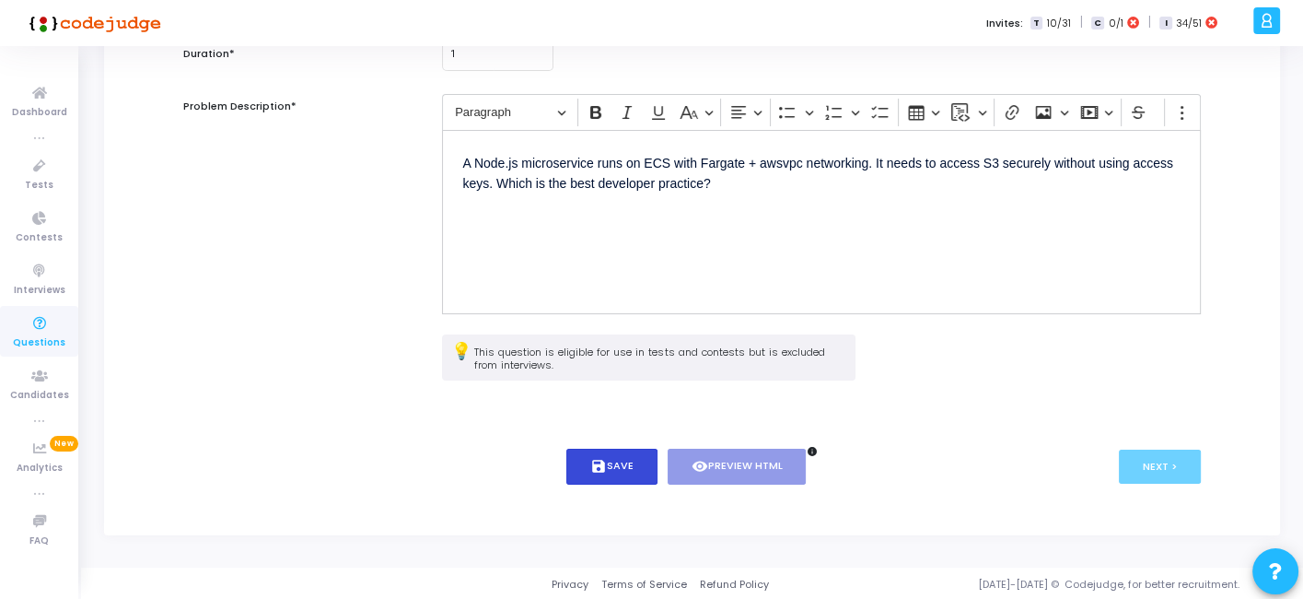
click at [614, 465] on button "save Save" at bounding box center [612, 467] width 91 height 36
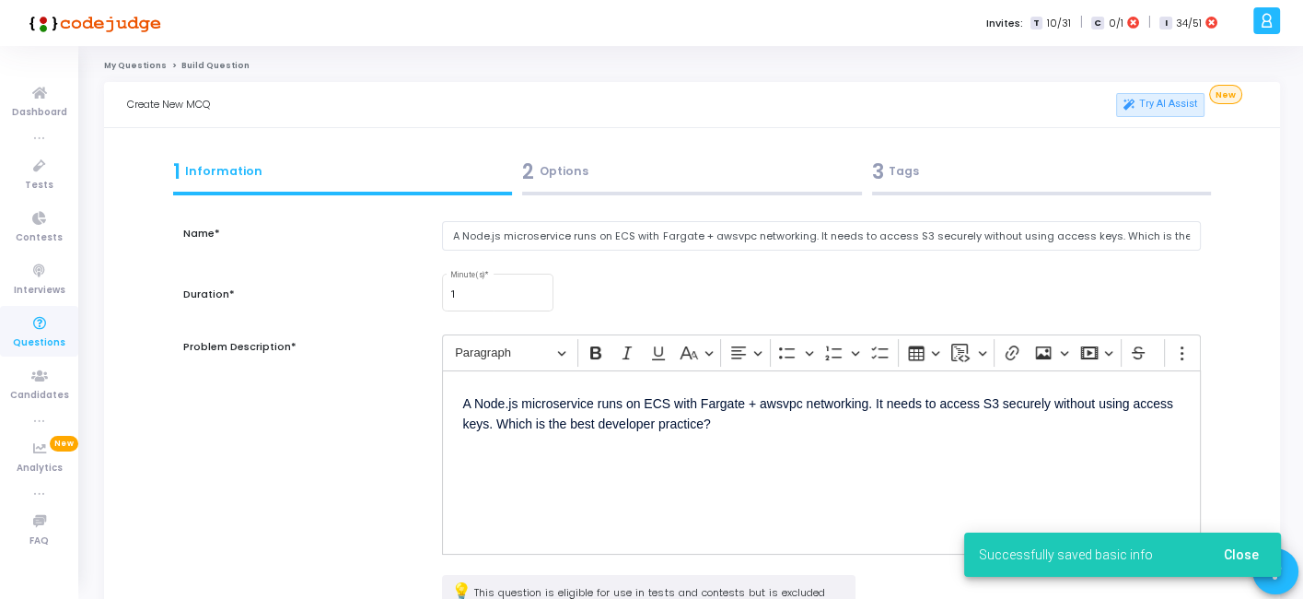
click at [627, 177] on div "2 Options" at bounding box center [692, 172] width 340 height 30
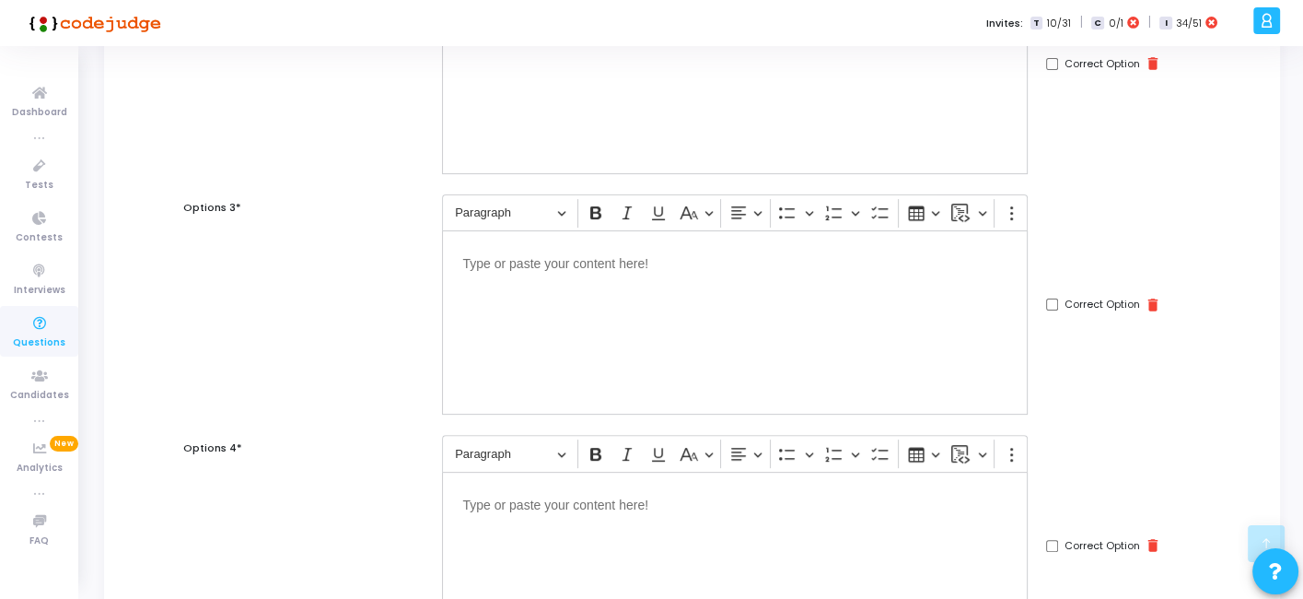
scroll to position [534, 0]
click at [684, 369] on div "Editor editing area: main" at bounding box center [735, 321] width 586 height 184
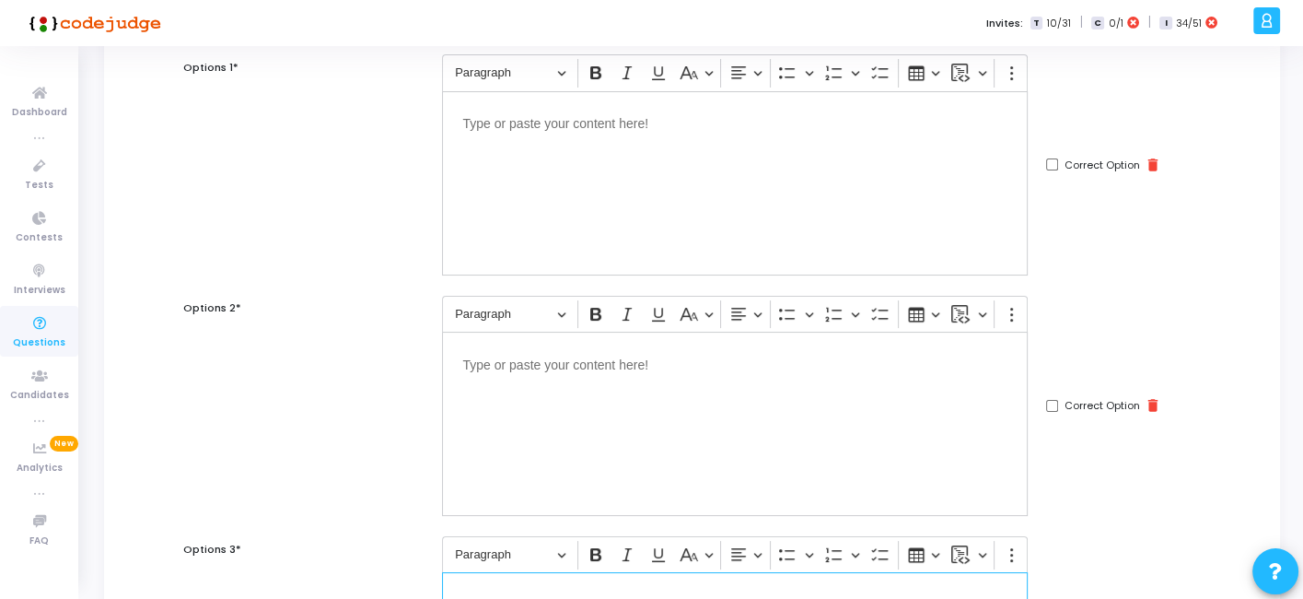
scroll to position [190, 0]
click at [641, 228] on div "Editor editing area: main" at bounding box center [735, 185] width 586 height 184
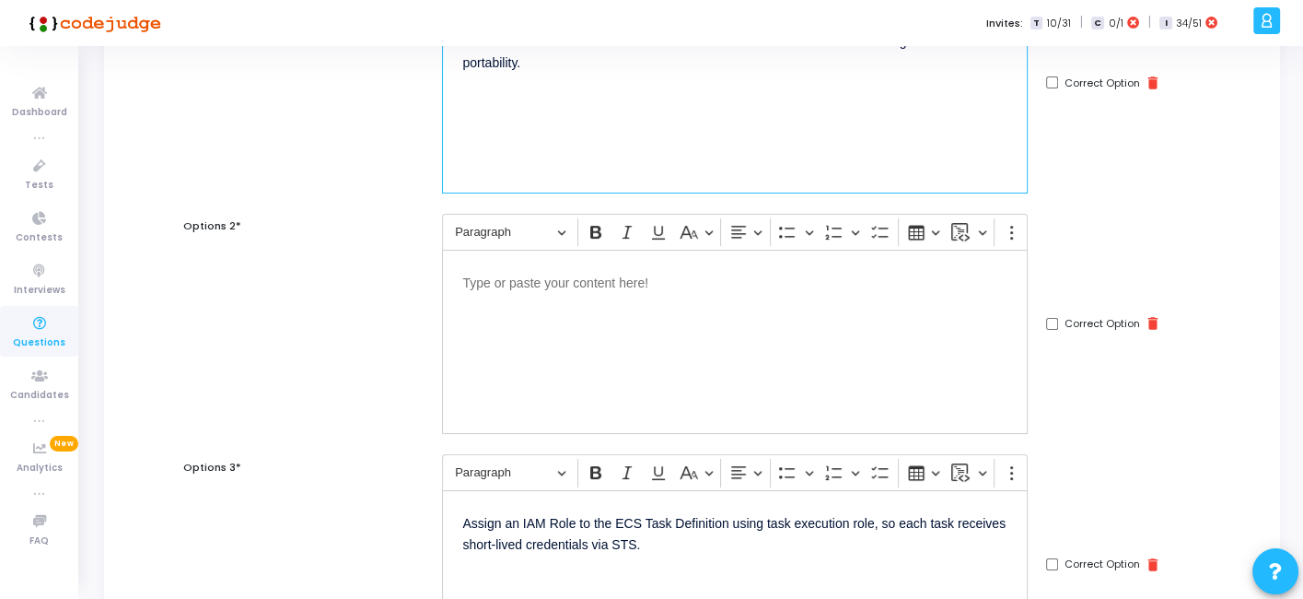
scroll to position [276, 0]
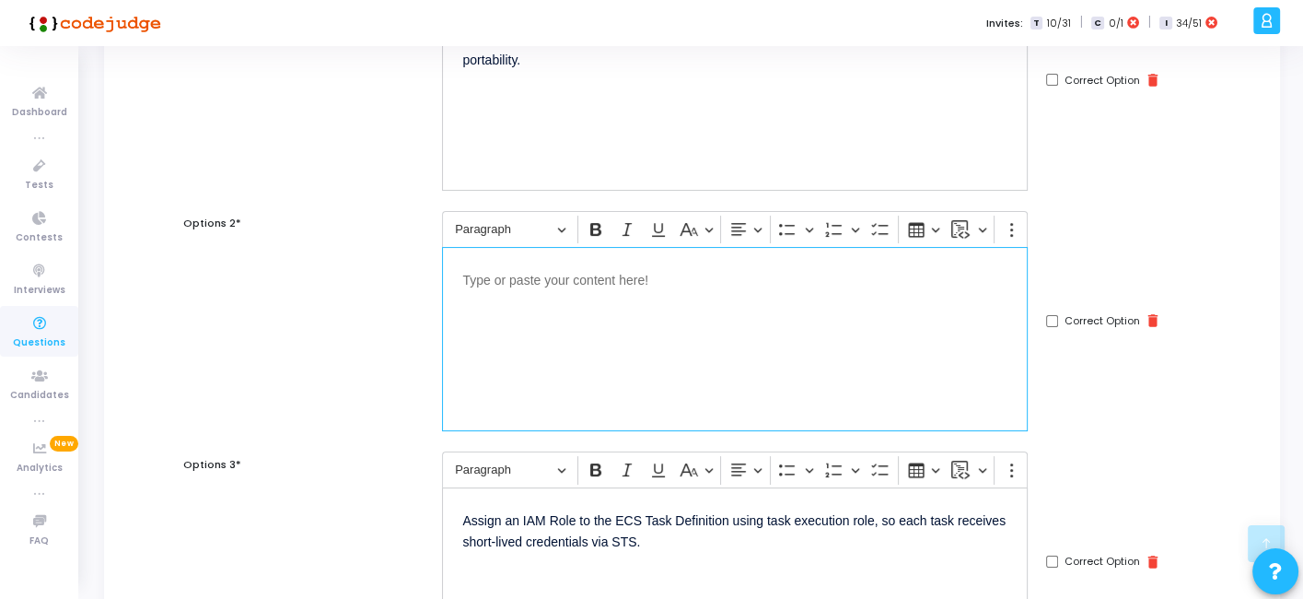
click at [694, 346] on div "Editor editing area: main" at bounding box center [735, 339] width 586 height 184
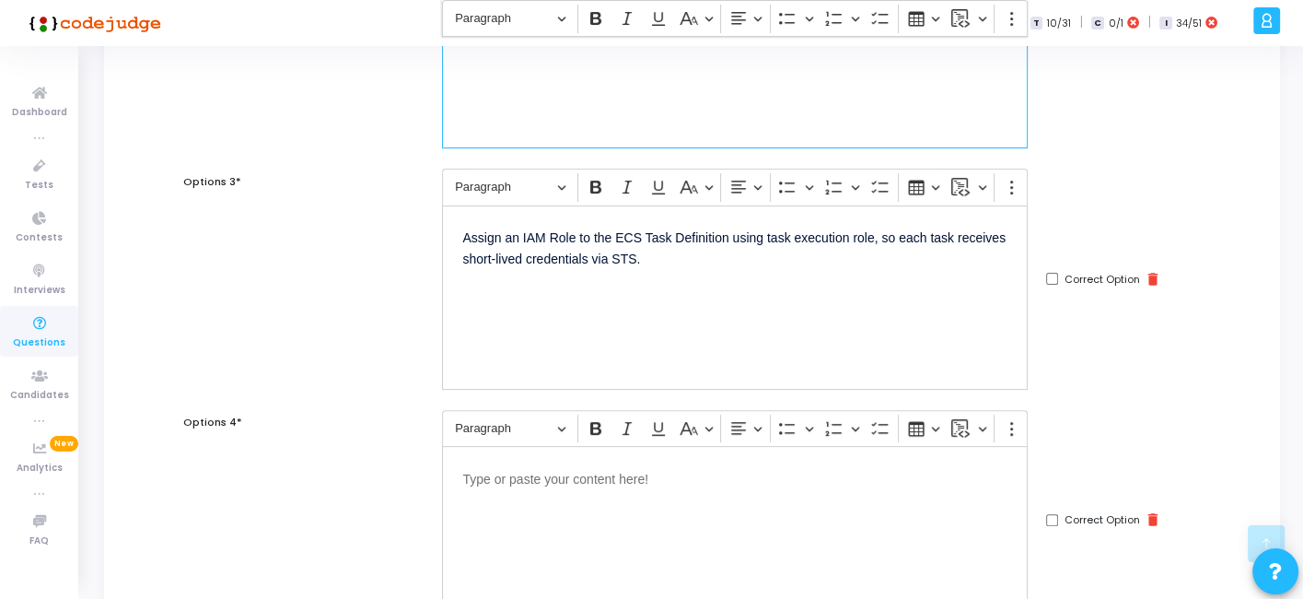
scroll to position [560, 0]
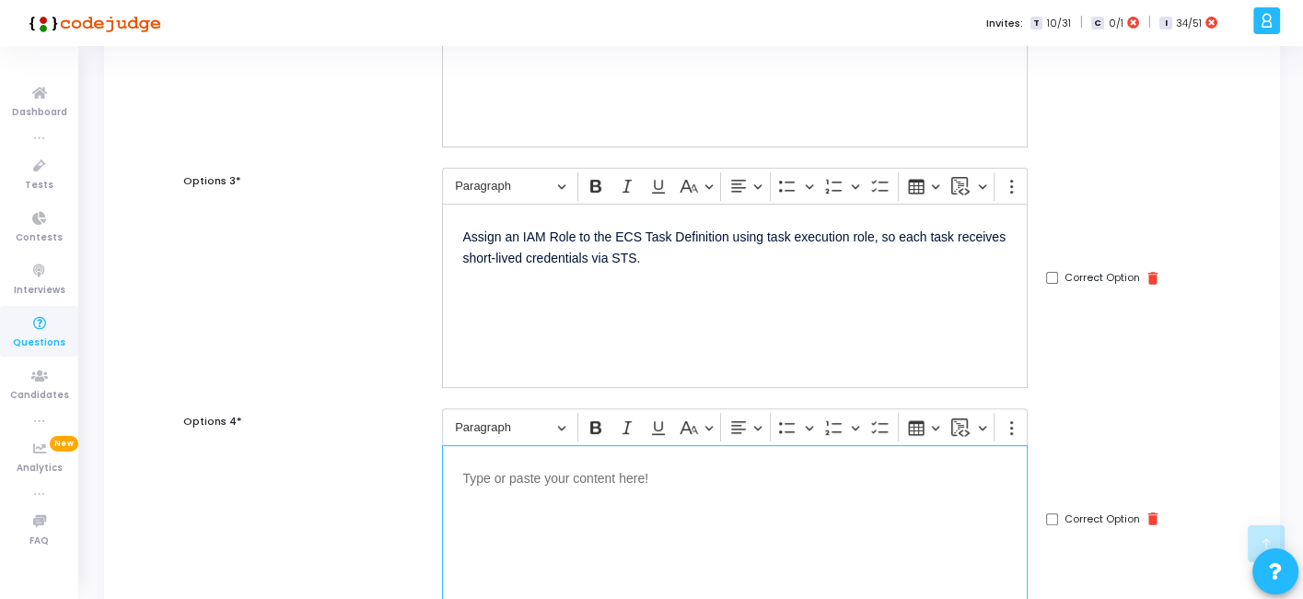
click at [604, 465] on p "Editor editing area: main" at bounding box center [734, 476] width 545 height 23
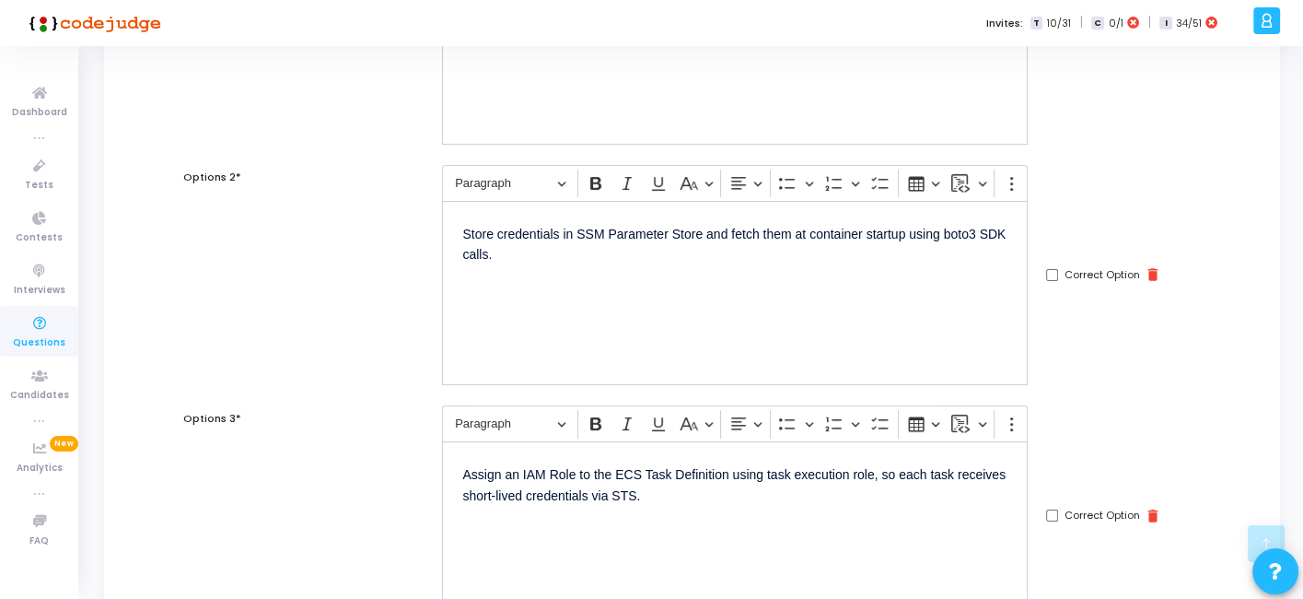
scroll to position [302, 0]
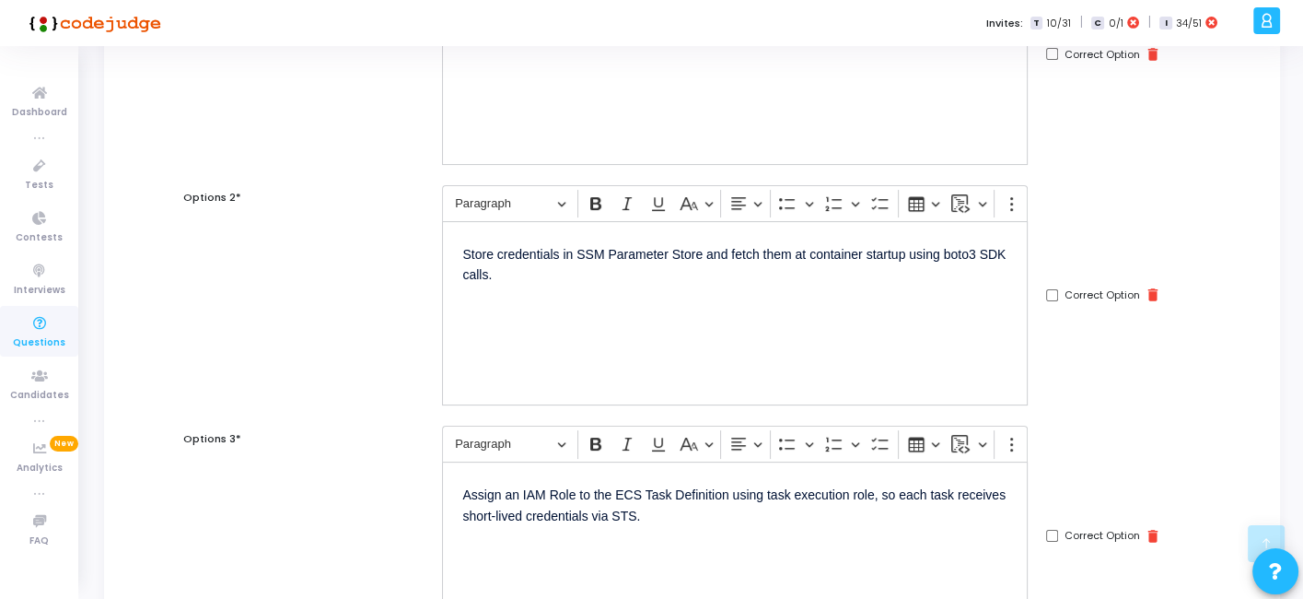
click at [1051, 533] on input "Correct Option" at bounding box center [1052, 536] width 12 height 12
checkbox input "true"
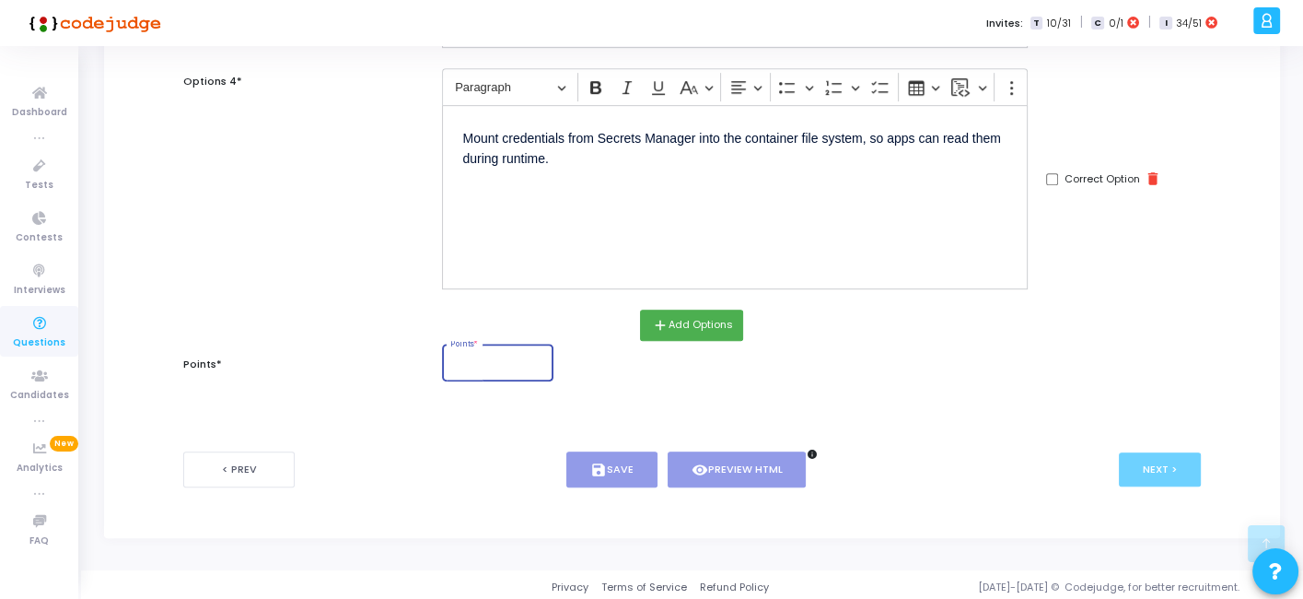
click at [497, 359] on input "Points *" at bounding box center [498, 364] width 96 height 11
type input "1"
click at [616, 472] on button "save Save" at bounding box center [612, 469] width 91 height 36
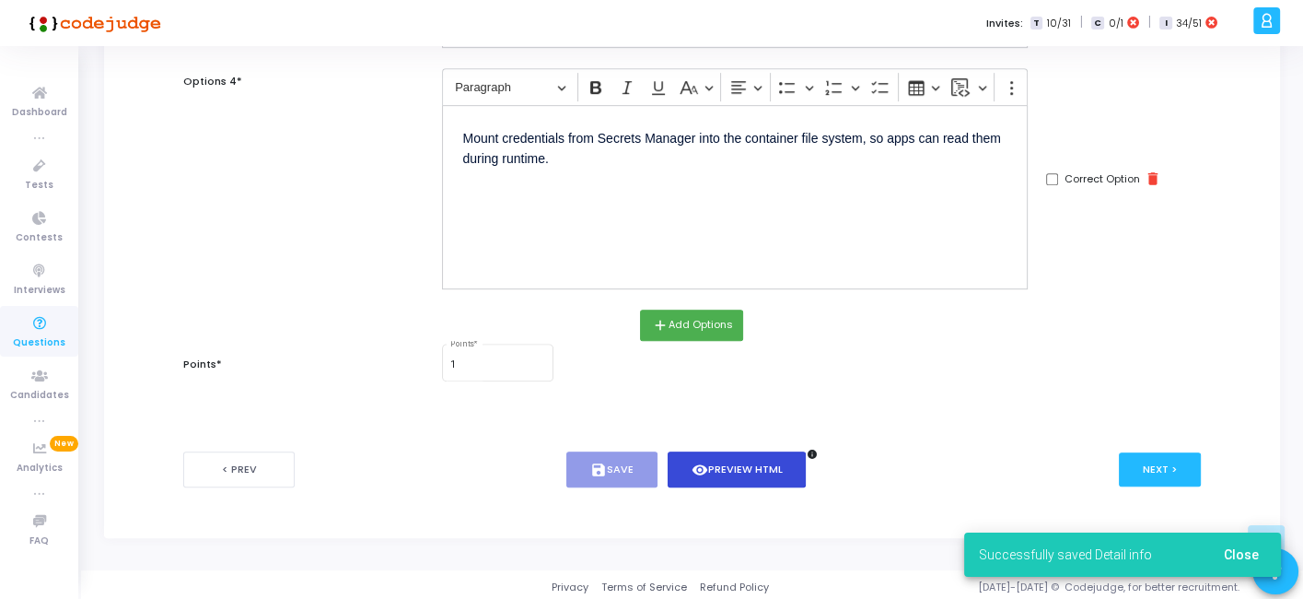
click at [700, 462] on icon "visibility" at bounding box center [700, 470] width 17 height 17
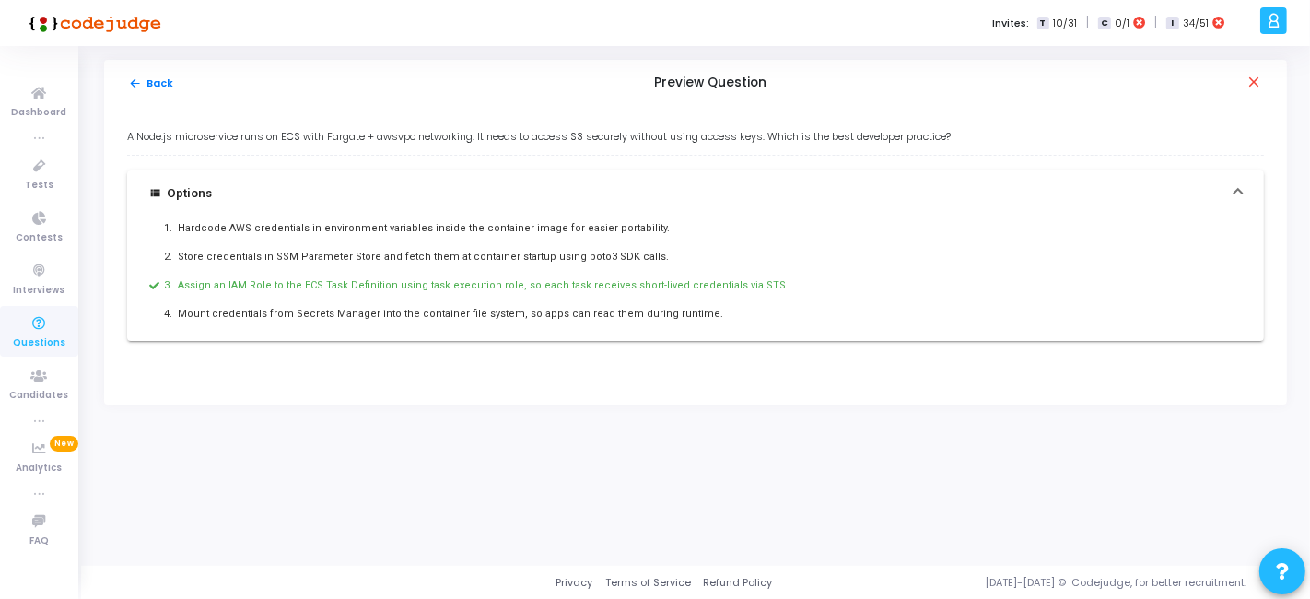
drag, startPoint x: 123, startPoint y: 139, endPoint x: 689, endPoint y: 324, distance: 595.2
click at [689, 324] on div "A Node.js microservice runs on ECS with Fargate + awsvpc networking. It needs t…" at bounding box center [695, 255] width 1183 height 298
copy div "A Node.js microservice runs on ECS with Fargate + awsvpc networking. It needs t…"
click at [134, 80] on mat-icon "arrow_back" at bounding box center [135, 83] width 14 height 14
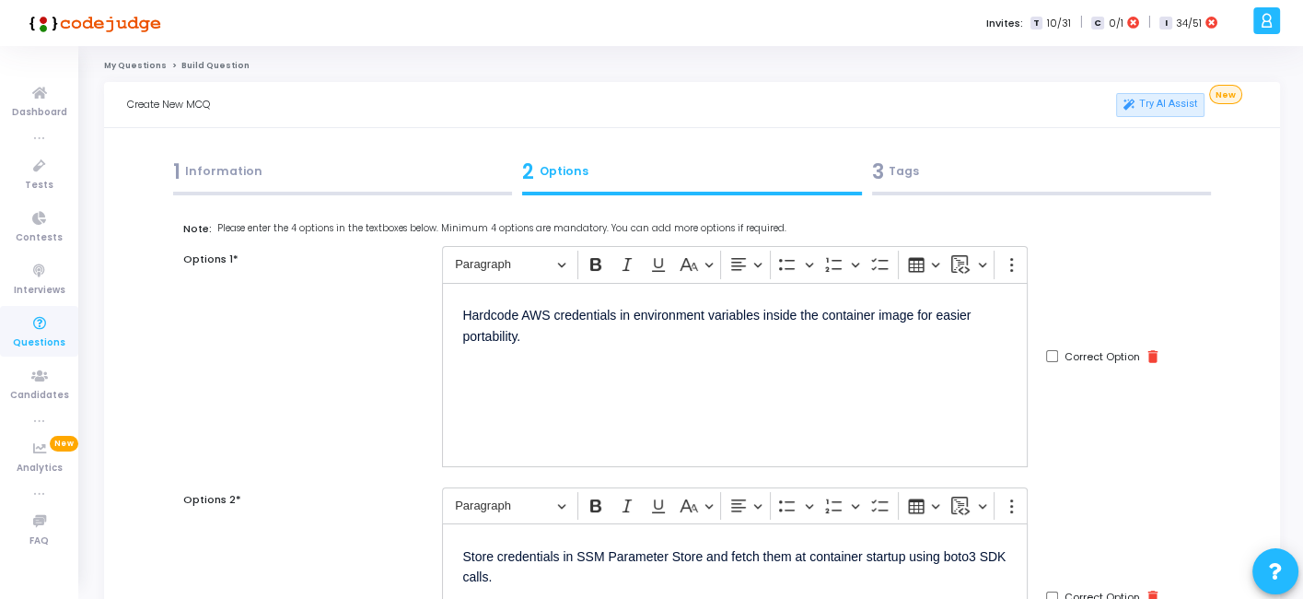
click at [990, 177] on div "3 Tags" at bounding box center [1042, 172] width 340 height 30
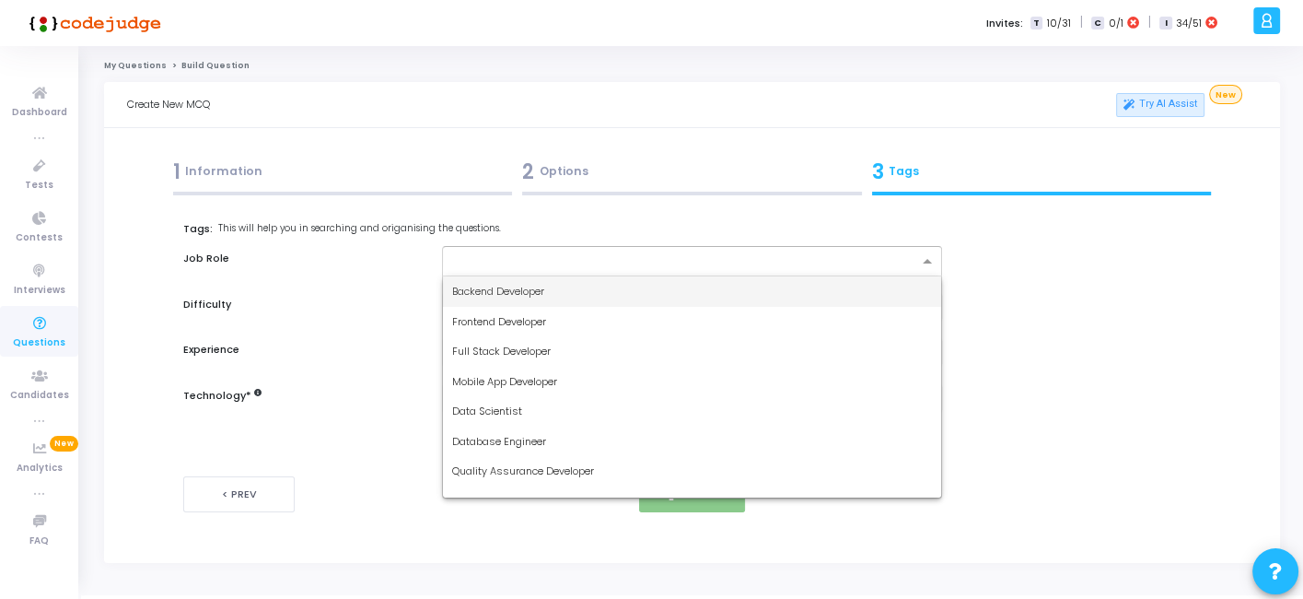
click at [704, 258] on input "text" at bounding box center [684, 262] width 465 height 16
click at [561, 283] on div "Backend Developer" at bounding box center [691, 291] width 497 height 30
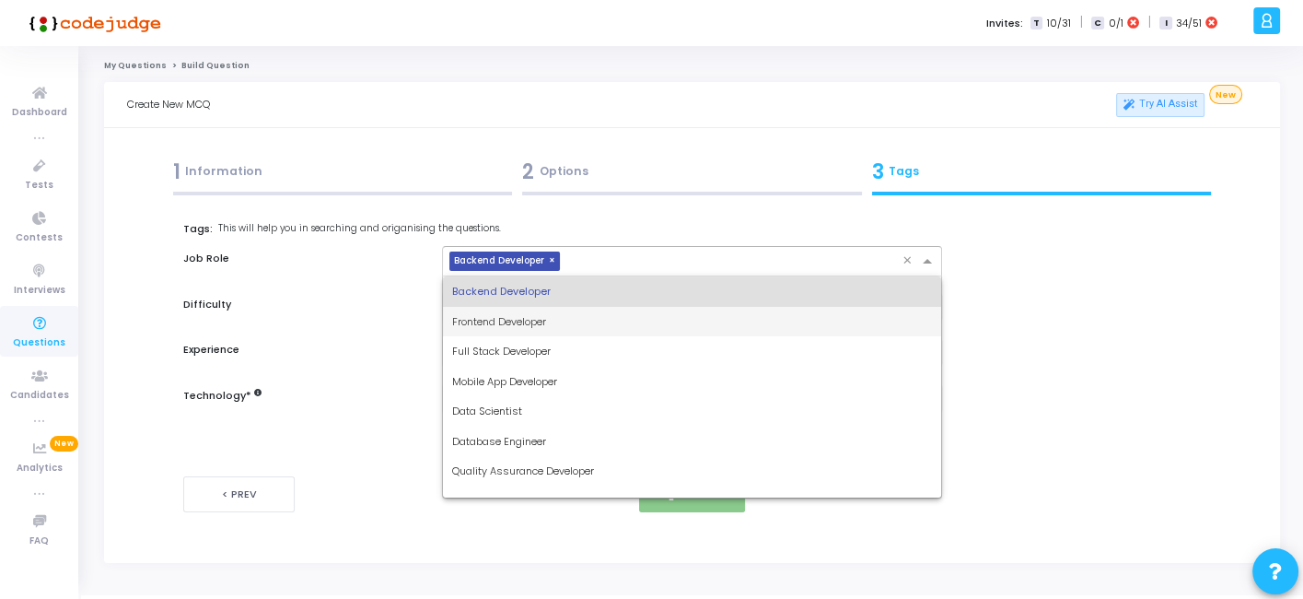
drag, startPoint x: 598, startPoint y: 261, endPoint x: 498, endPoint y: 344, distance: 129.5
click at [498, 276] on ng-select "× Backend Developer × Backend Developer Frontend Developer Full Stack Developer…" at bounding box center [691, 261] width 499 height 30
click at [498, 344] on span "Full Stack Developer" at bounding box center [501, 351] width 99 height 15
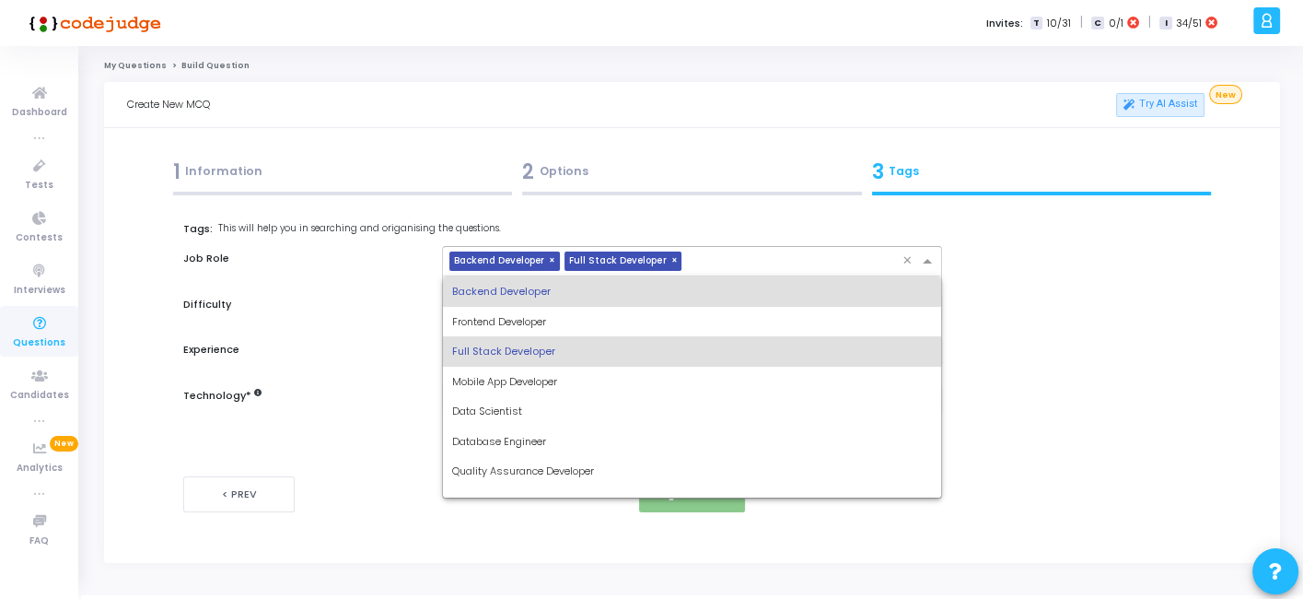
drag, startPoint x: 707, startPoint y: 251, endPoint x: 571, endPoint y: 406, distance: 206.2
click at [571, 276] on ng-select "× Backend Developer × Full Stack Developer × Backend Developer Frontend Develop…" at bounding box center [691, 261] width 499 height 30
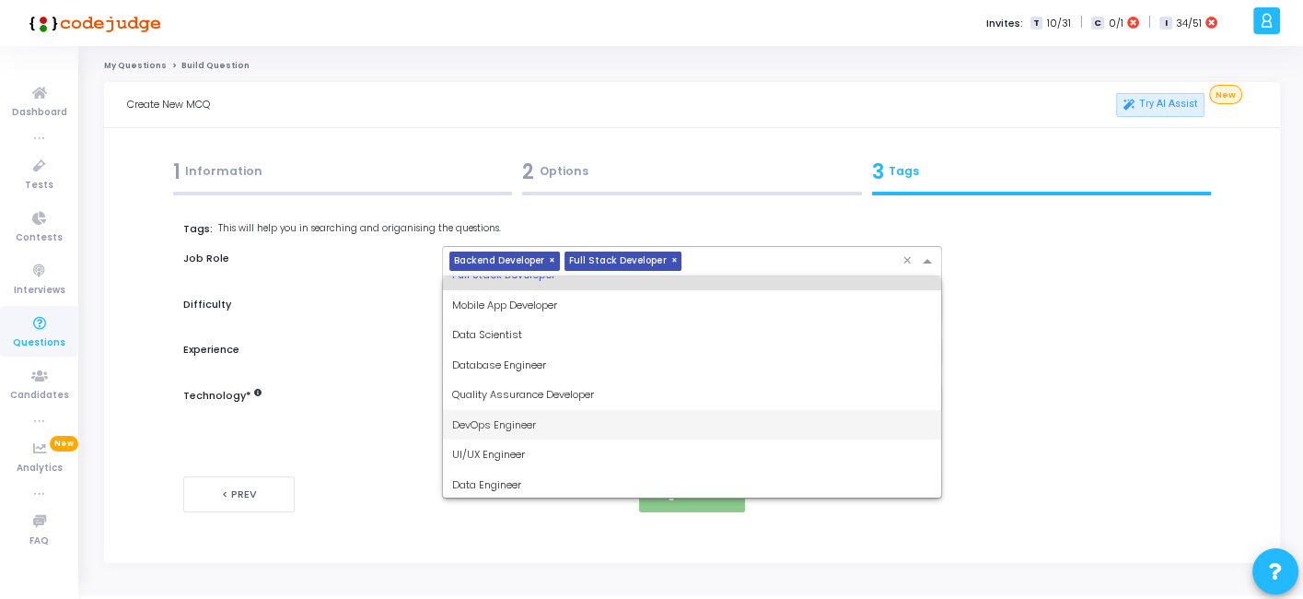
click at [491, 420] on span "DevOps Engineer" at bounding box center [494, 424] width 84 height 15
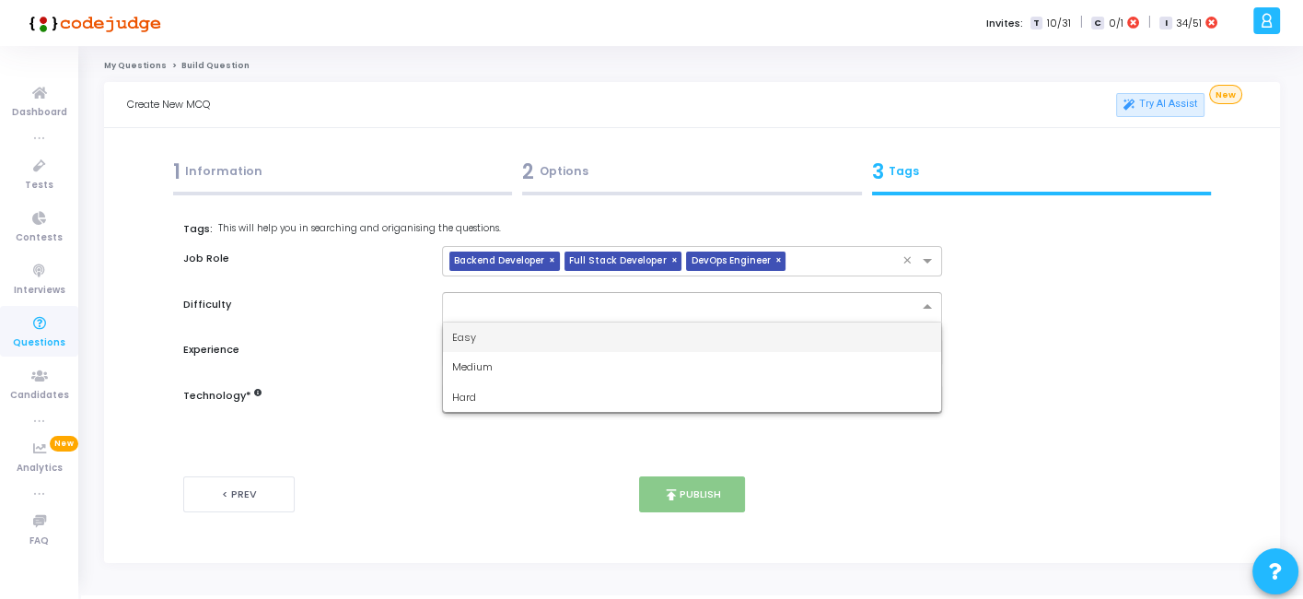
drag, startPoint x: 576, startPoint y: 302, endPoint x: 505, endPoint y: 337, distance: 79.1
click at [505, 322] on ng-select "Easy Medium Hard" at bounding box center [691, 307] width 499 height 30
click at [505, 337] on div "Easy" at bounding box center [691, 337] width 497 height 30
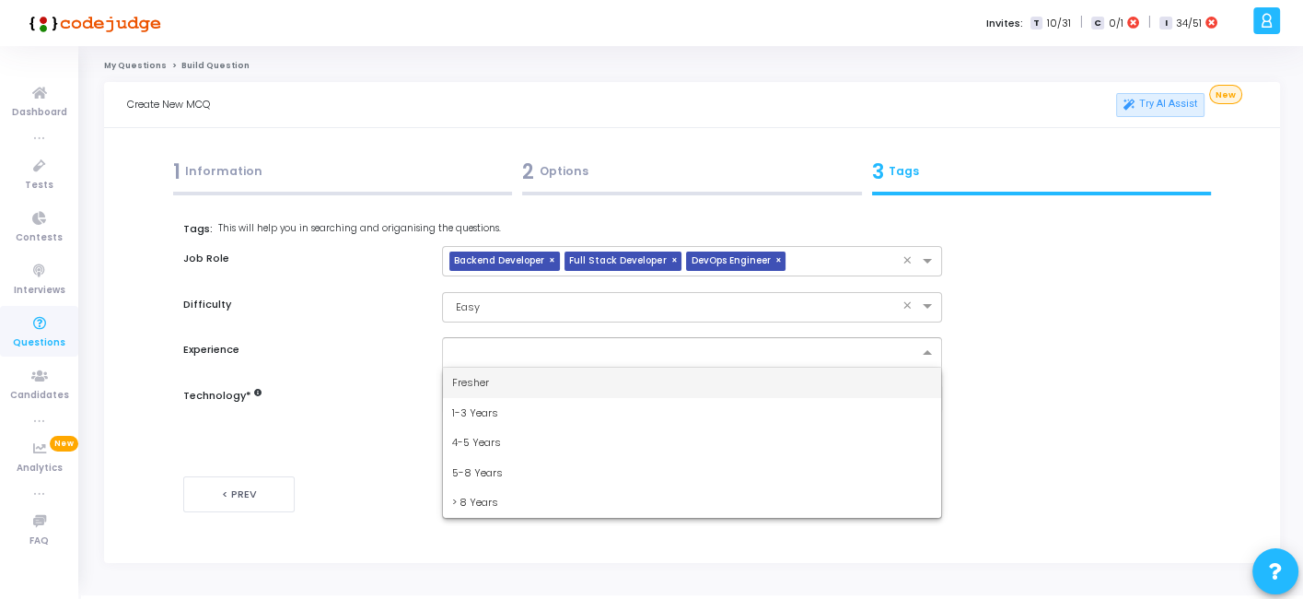
drag, startPoint x: 516, startPoint y: 343, endPoint x: 458, endPoint y: 391, distance: 75.3
click at [458, 368] on ng-select "Fresher 1-3 Years 4-5 Years 5-8 Years > 8 Years" at bounding box center [691, 352] width 499 height 30
click at [458, 391] on div "Fresher" at bounding box center [691, 383] width 497 height 30
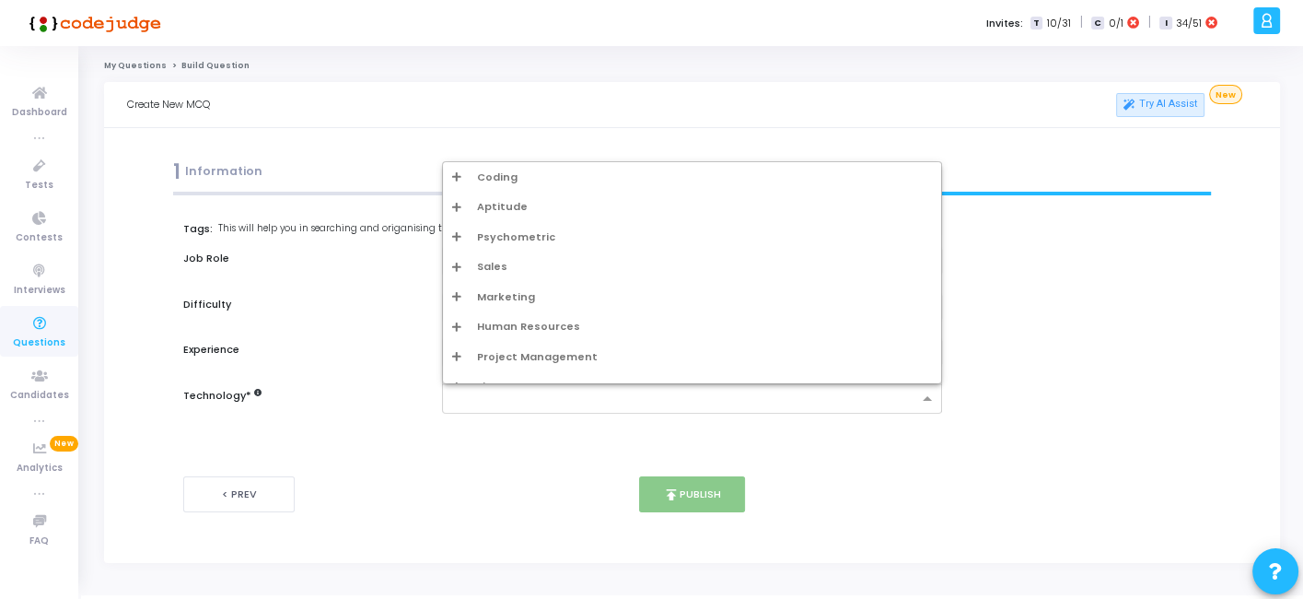
click at [484, 398] on input "text" at bounding box center [684, 400] width 465 height 16
type input "s"
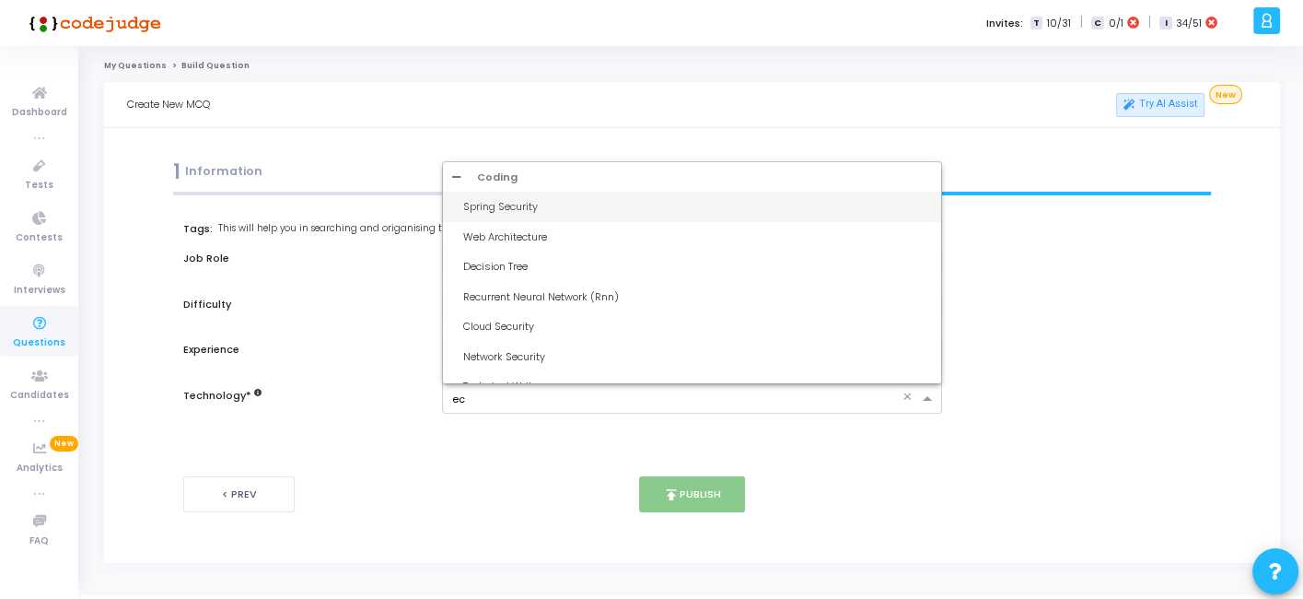
type input "ecs"
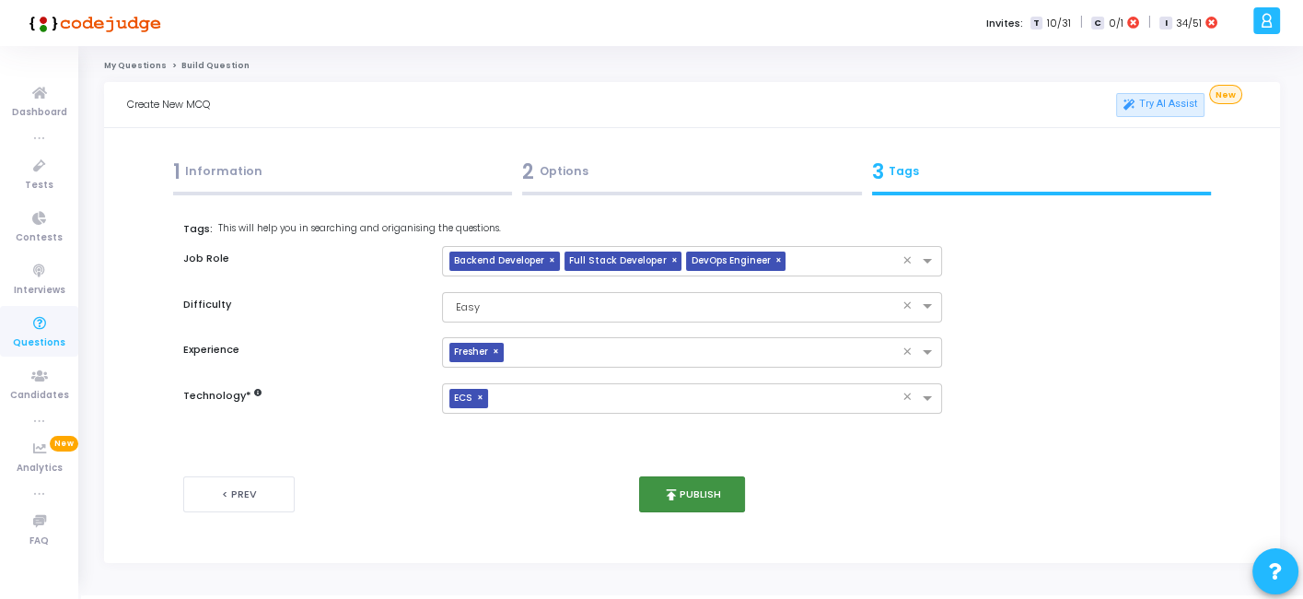
click at [660, 485] on button "publish Publish" at bounding box center [692, 494] width 106 height 36
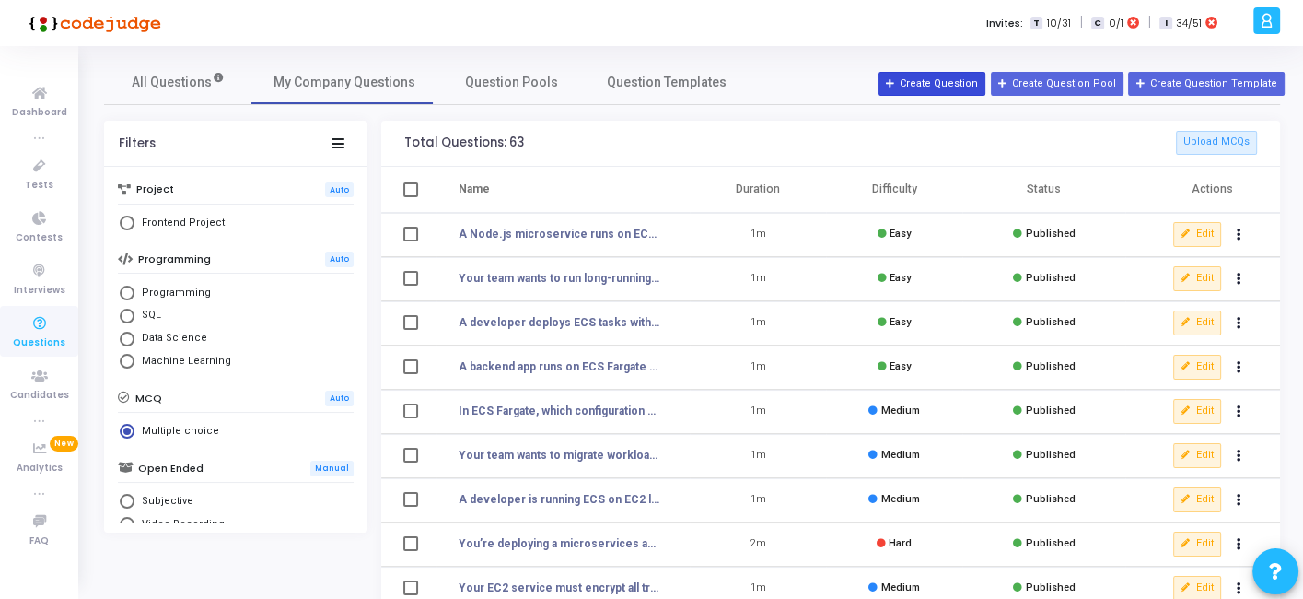
click at [953, 85] on button "Create Question" at bounding box center [932, 84] width 107 height 24
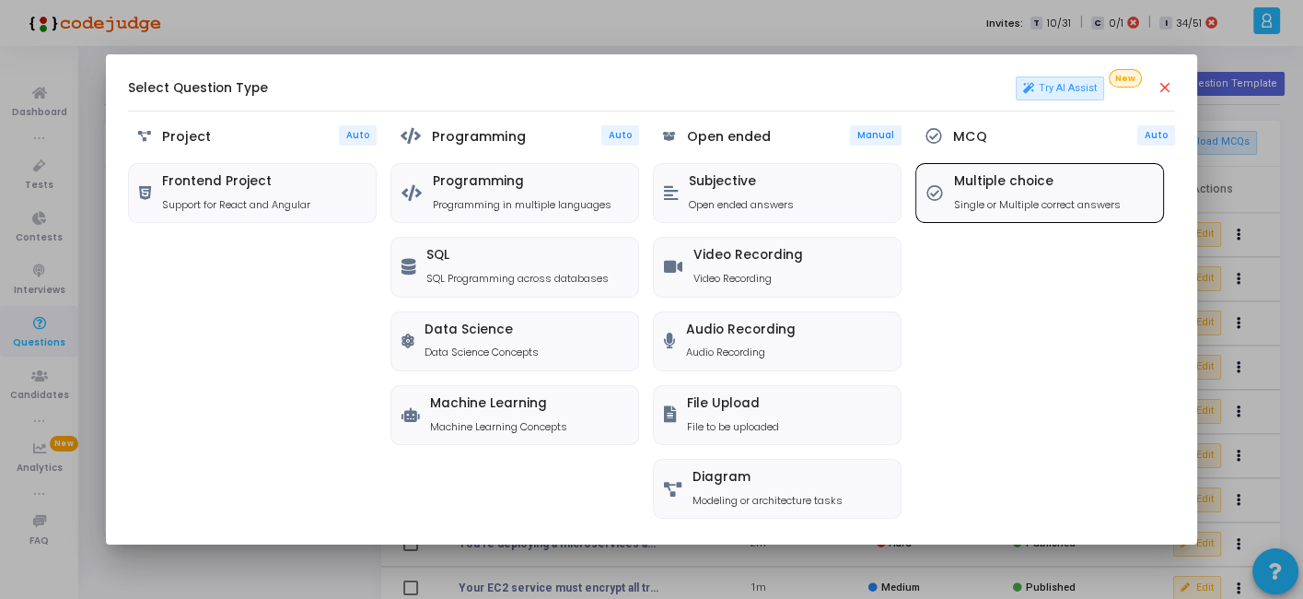
click at [976, 205] on p "Single or Multiple correct answers" at bounding box center [1037, 205] width 167 height 16
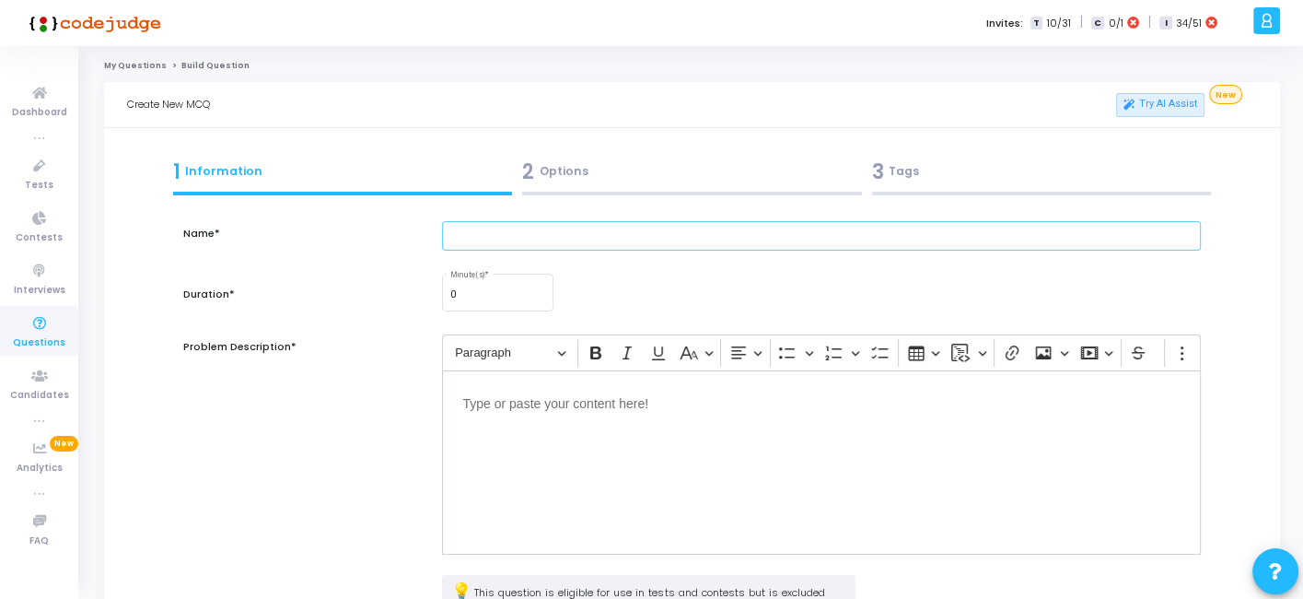
click at [599, 236] on input "text" at bounding box center [821, 236] width 758 height 30
paste input "During high traffic, ECS tasks become unevenly distributed across cluster insta…"
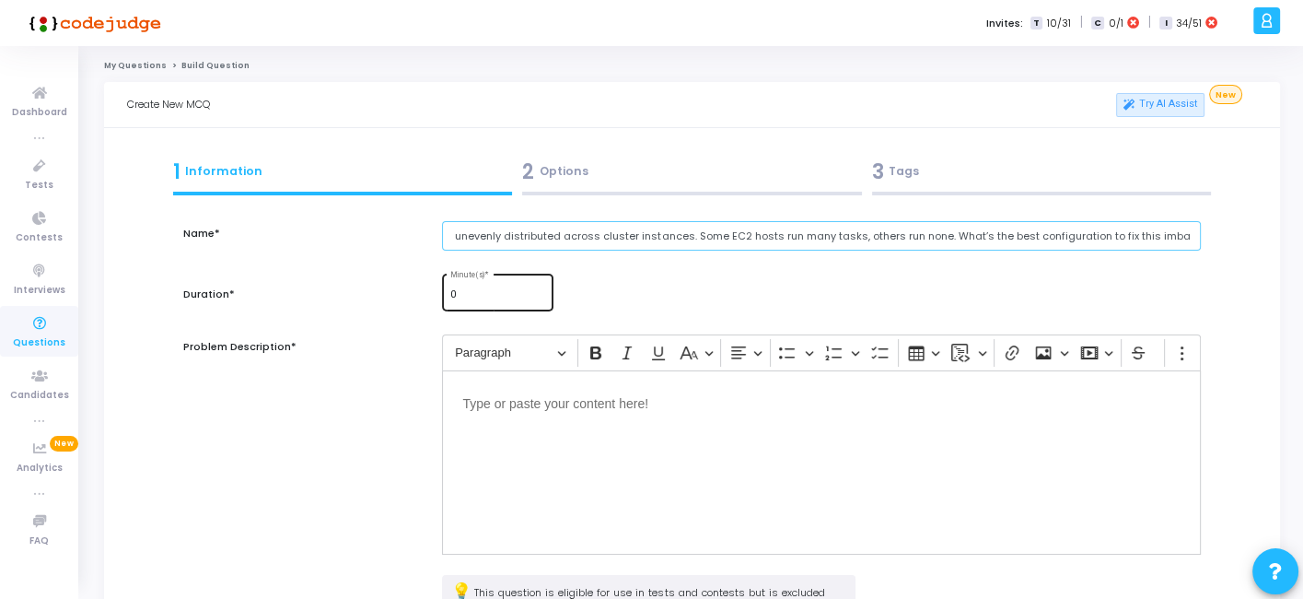
type input "During high traffic, ECS tasks become unevenly distributed across cluster insta…"
type input "1"
click at [537, 290] on input "1" at bounding box center [498, 294] width 96 height 11
click at [542, 427] on div "Editor editing area: main" at bounding box center [821, 462] width 758 height 184
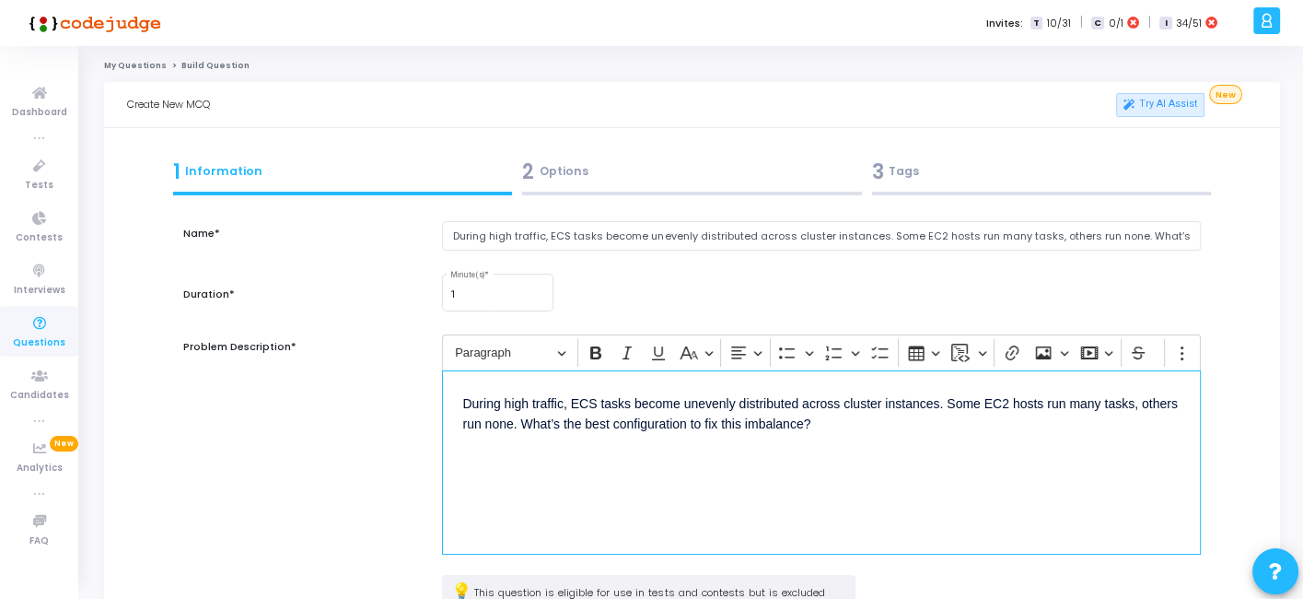
scroll to position [240, 0]
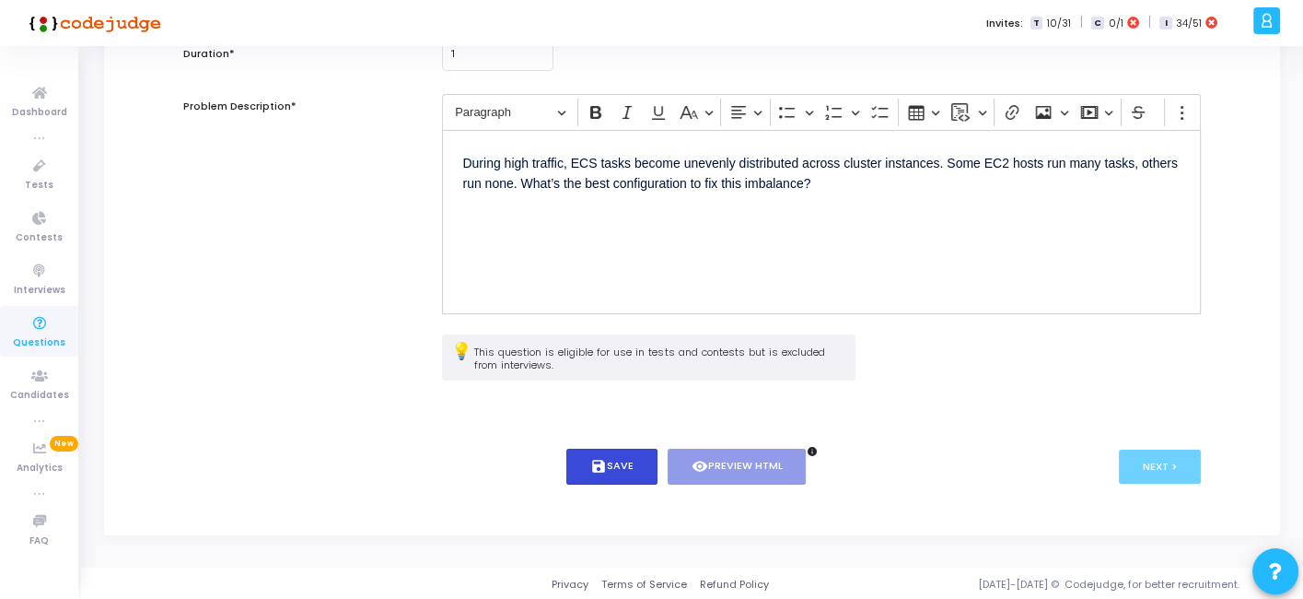
click at [638, 455] on button "save Save" at bounding box center [612, 467] width 91 height 36
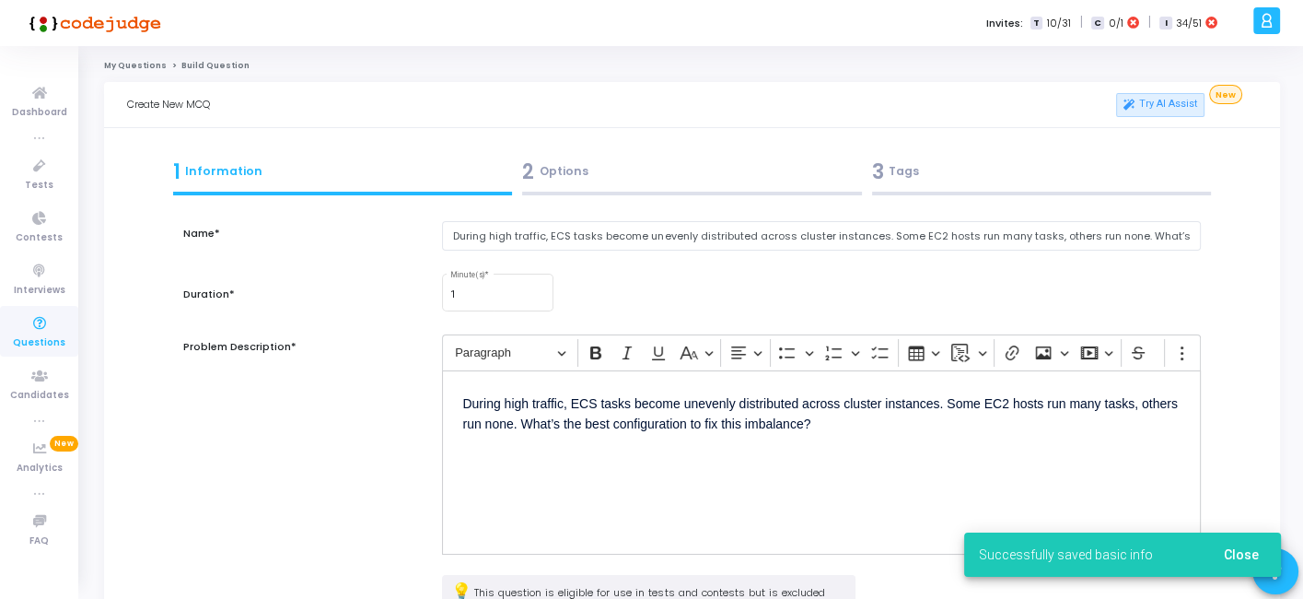
click at [635, 151] on div "2 Options" at bounding box center [693, 176] width 350 height 50
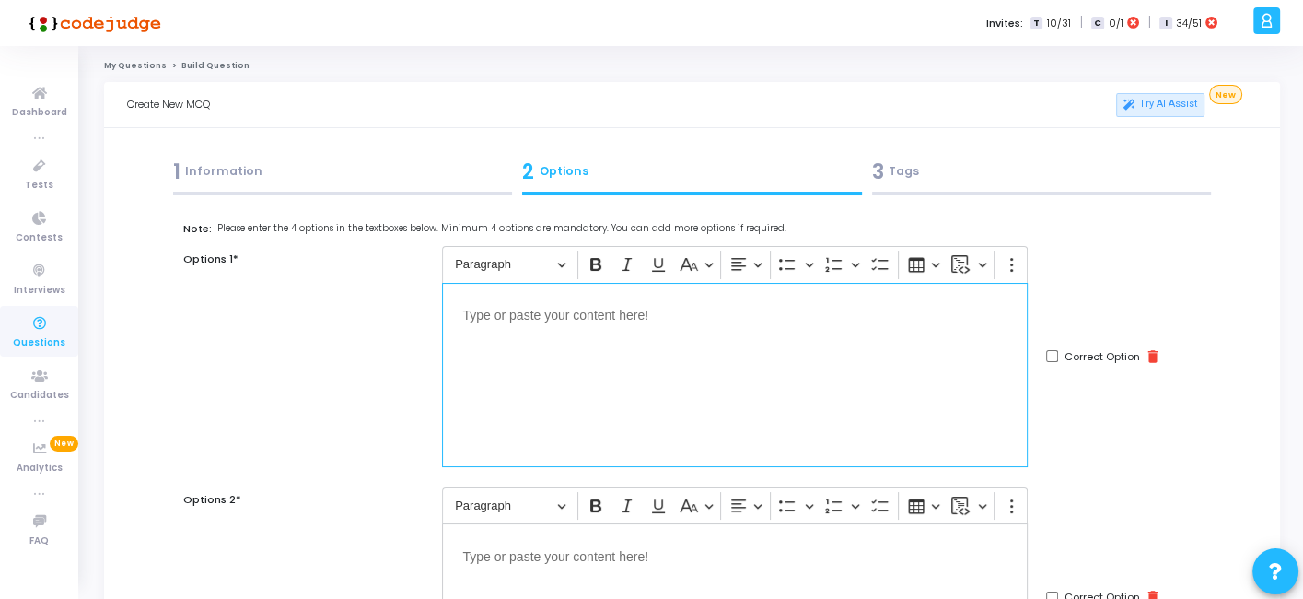
click at [584, 317] on p "Editor editing area: main" at bounding box center [734, 314] width 545 height 23
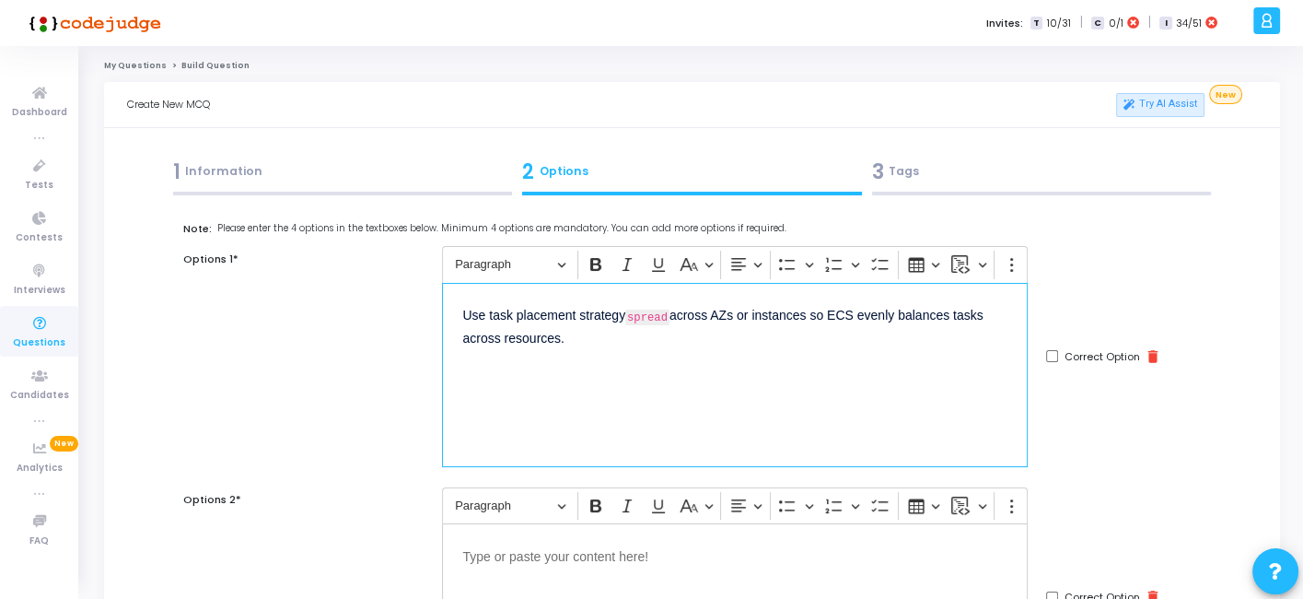
click at [653, 369] on div "Use task placement strategy spread across AZs or instances so ECS evenly balanc…" at bounding box center [735, 375] width 586 height 184
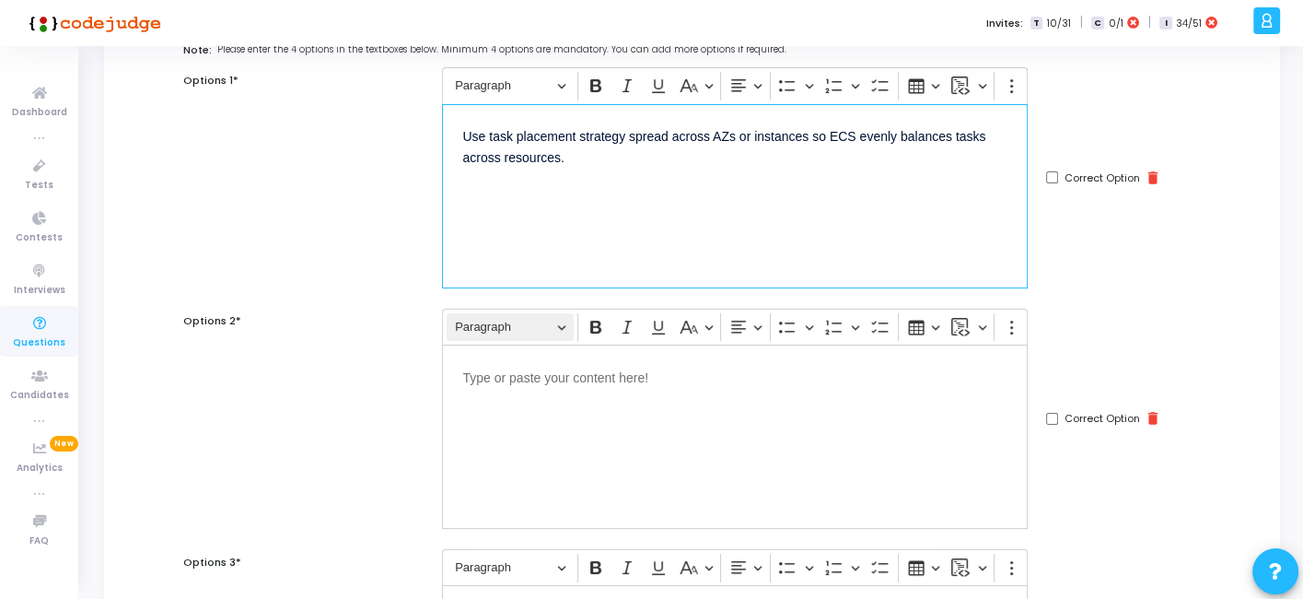
scroll to position [181, 0]
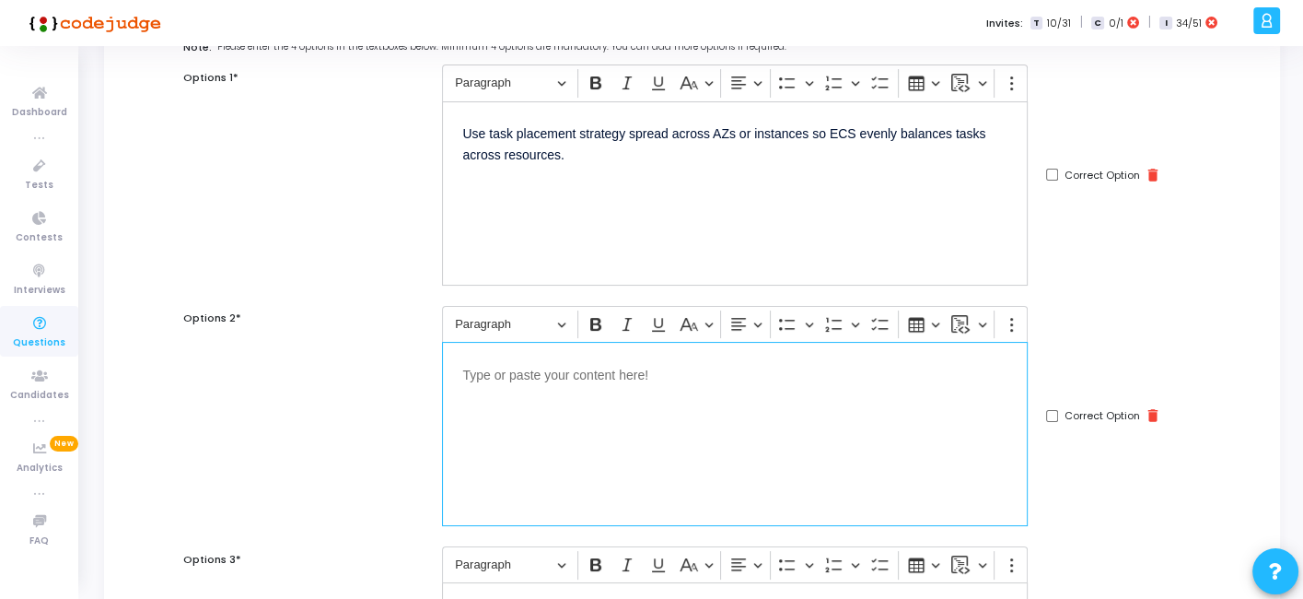
click at [602, 420] on div "Editor editing area: main" at bounding box center [735, 434] width 586 height 184
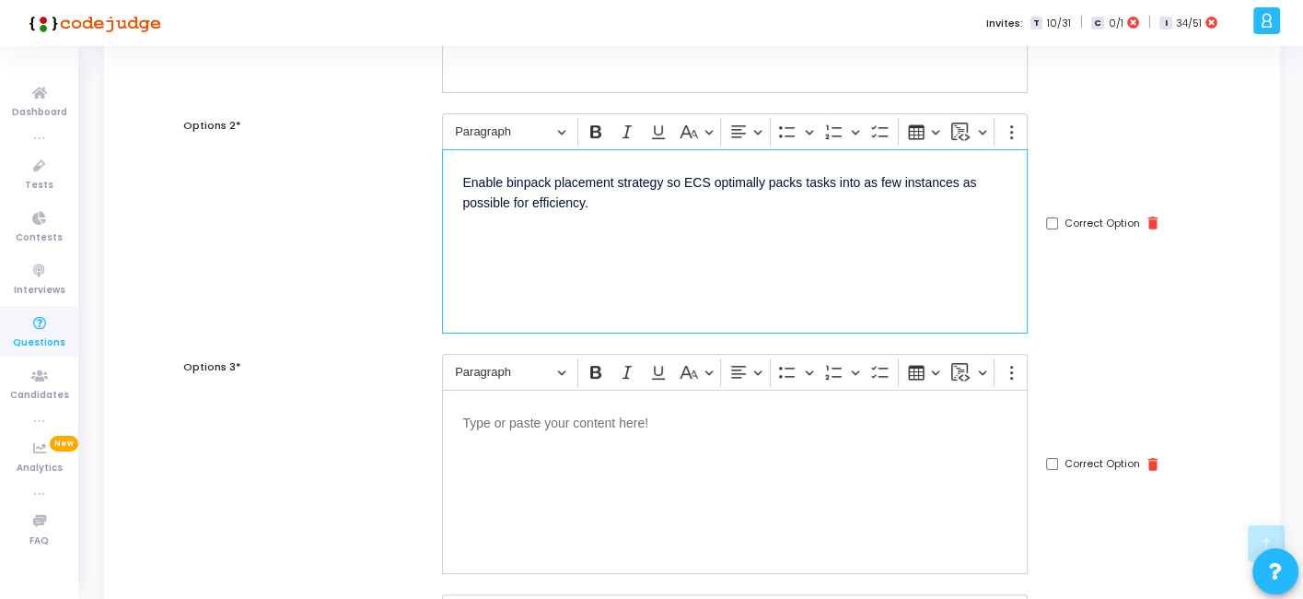
scroll to position [379, 0]
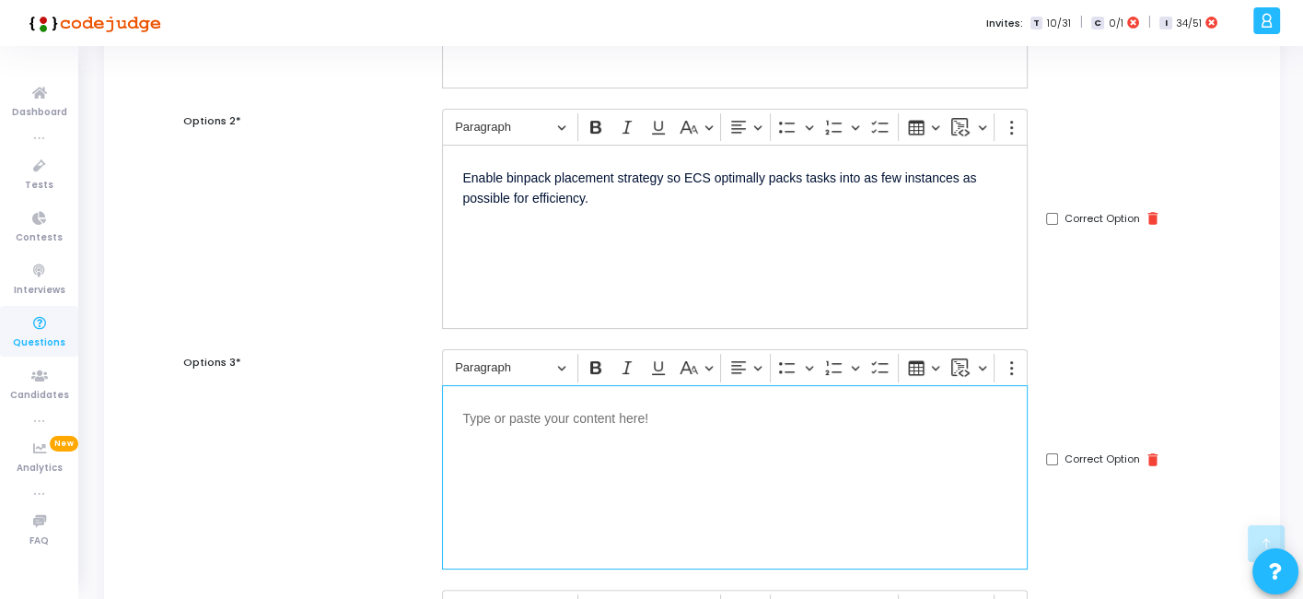
click at [705, 438] on div "Editor editing area: main" at bounding box center [735, 477] width 586 height 184
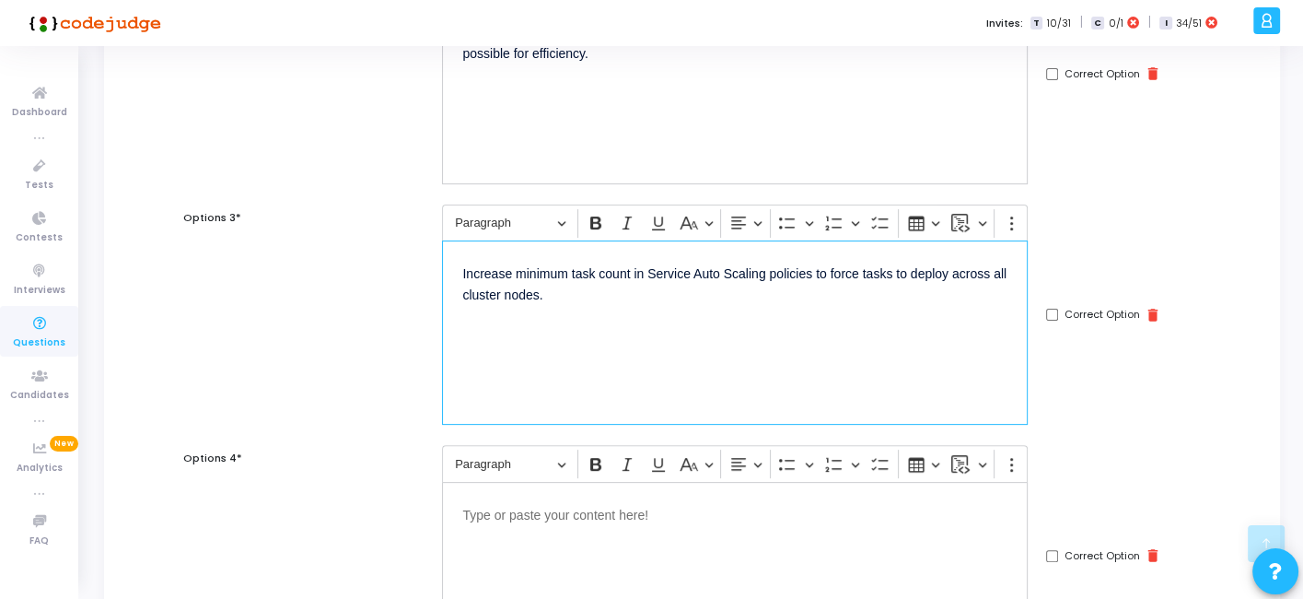
scroll to position [560, 0]
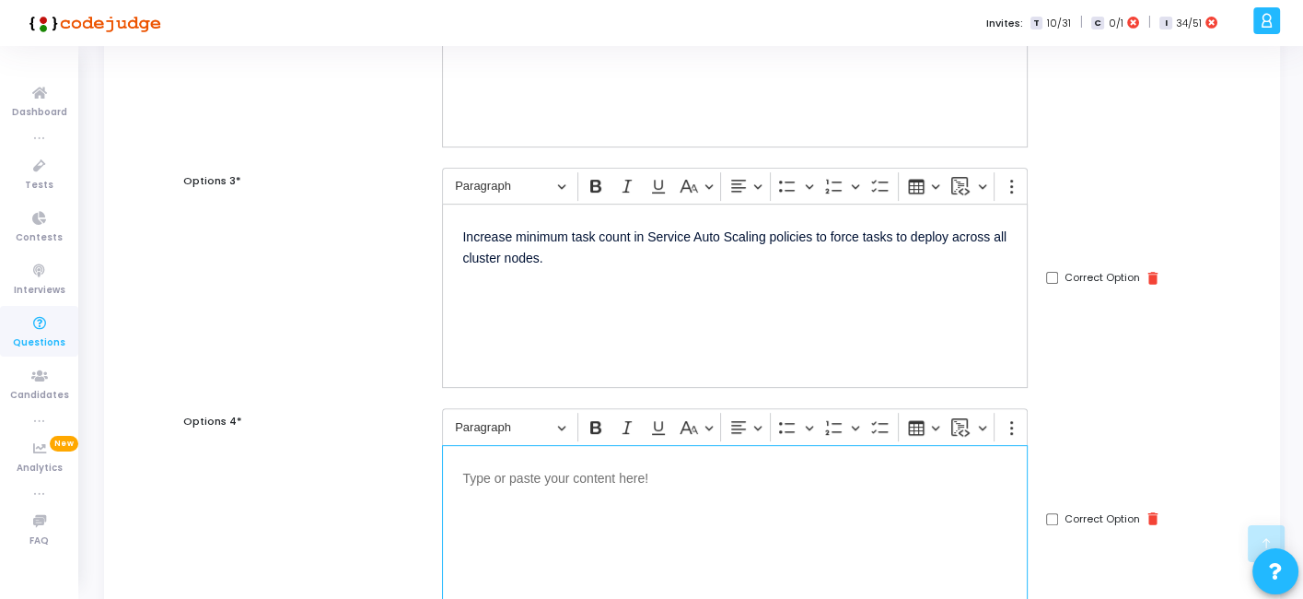
click at [605, 470] on p "Editor editing area: main" at bounding box center [734, 476] width 545 height 23
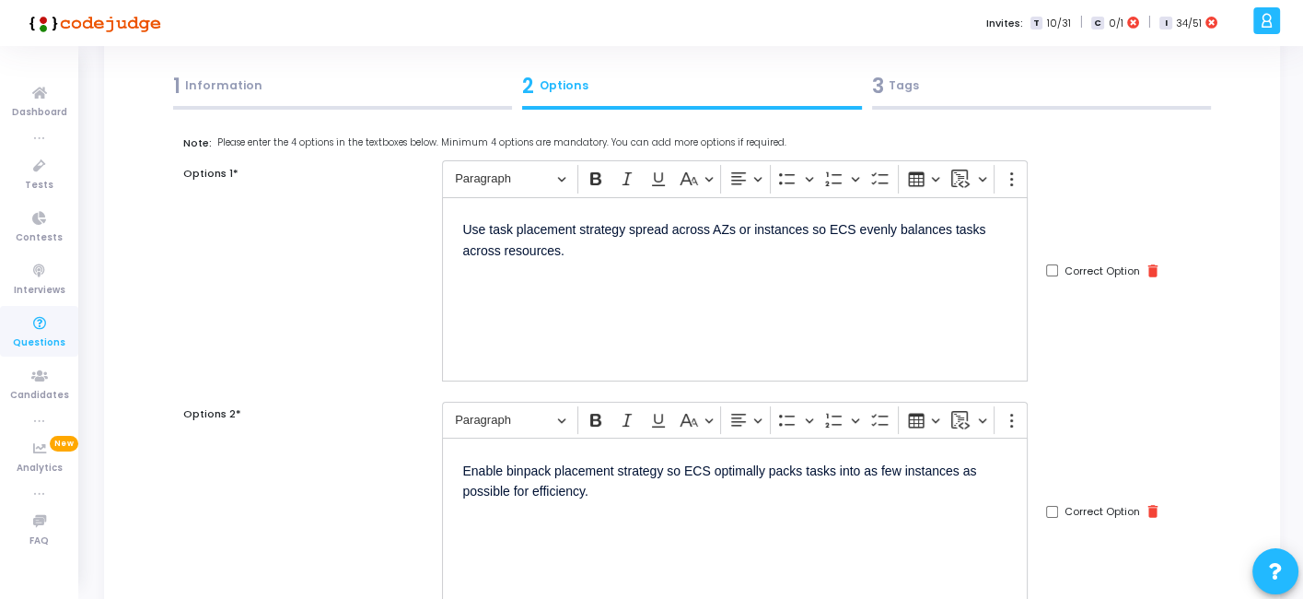
scroll to position [73, 0]
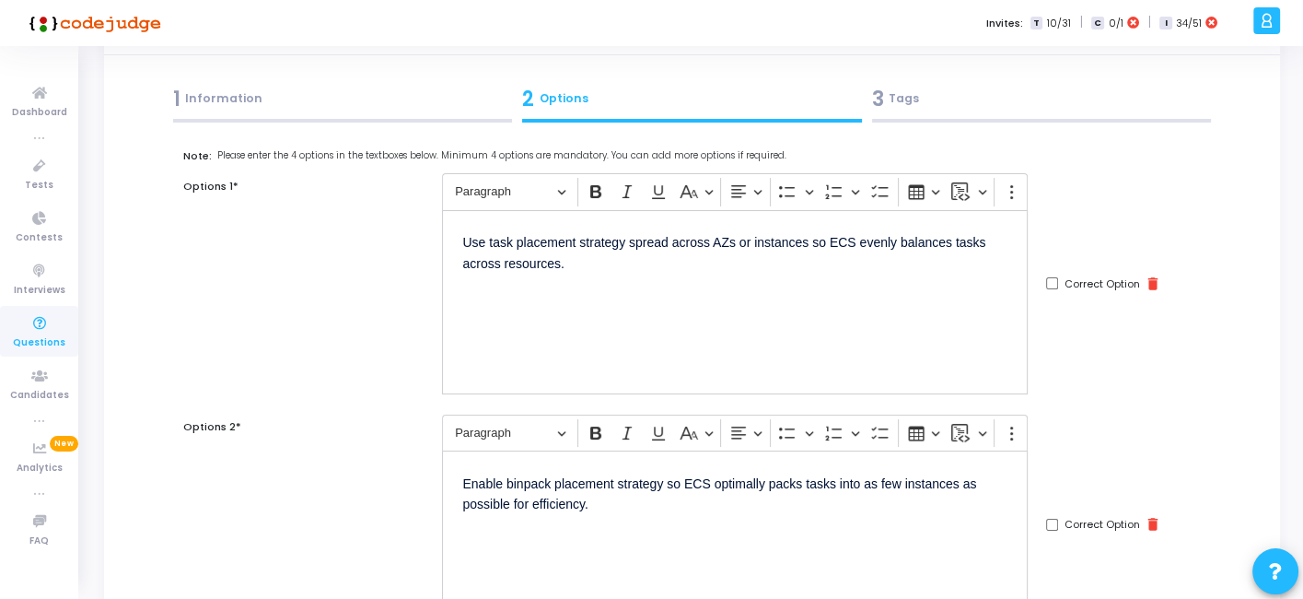
click at [1049, 283] on input "Correct Option" at bounding box center [1052, 283] width 12 height 12
checkbox input "true"
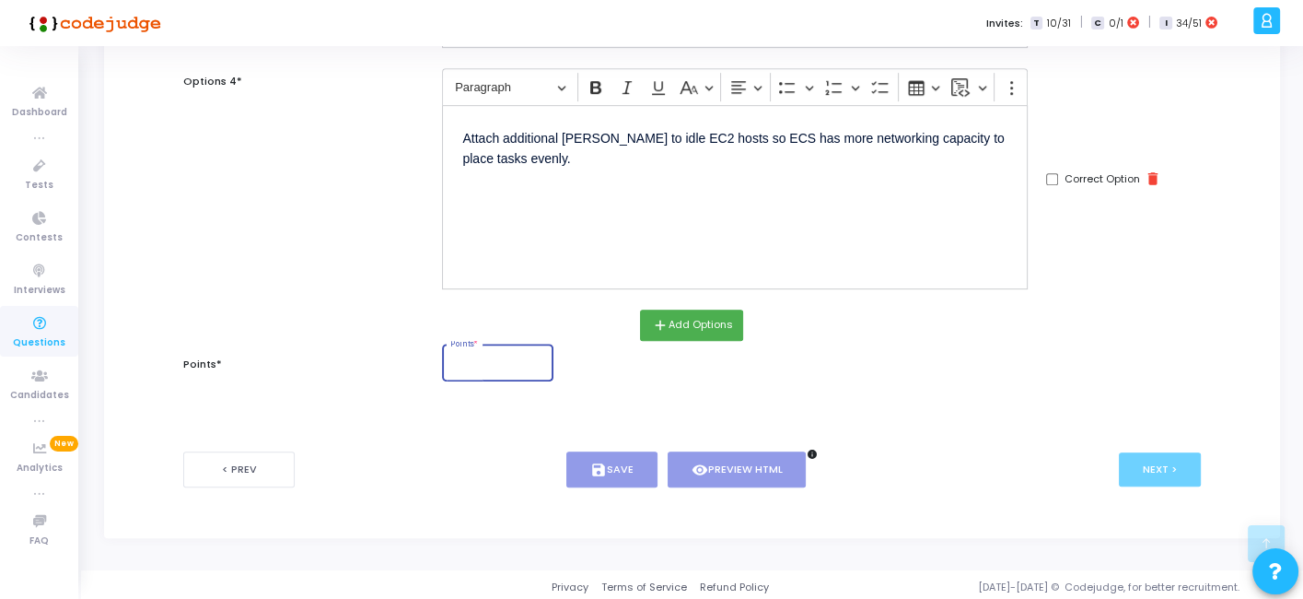
click at [495, 359] on input "Points *" at bounding box center [498, 364] width 96 height 11
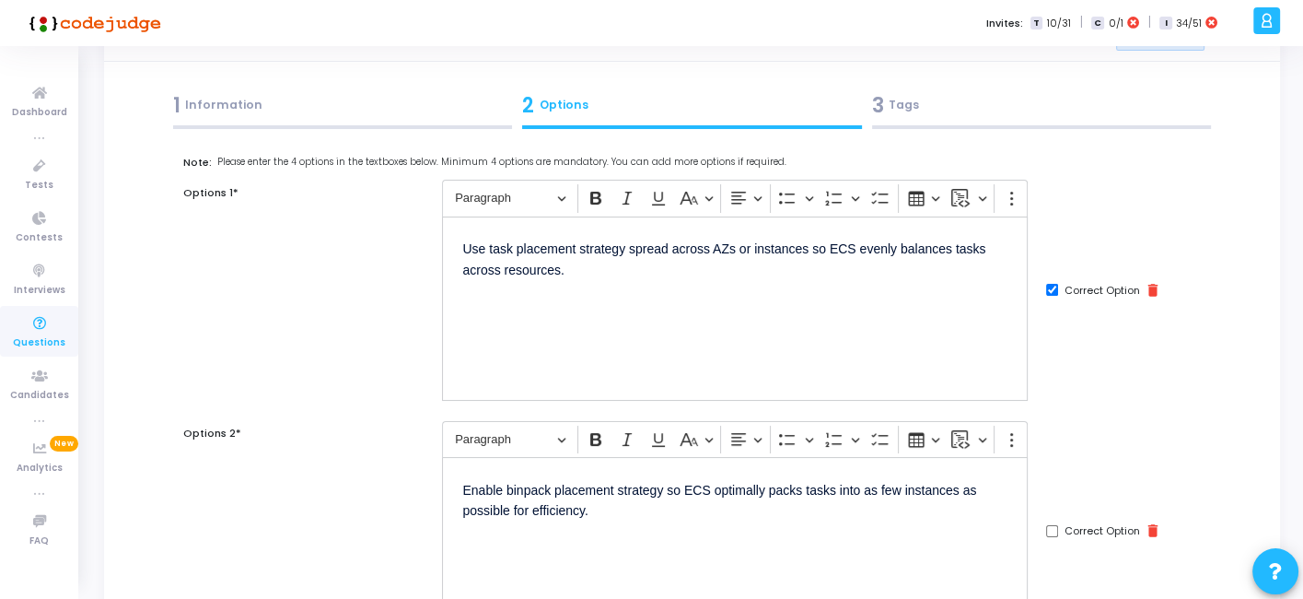
scroll to position [0, 0]
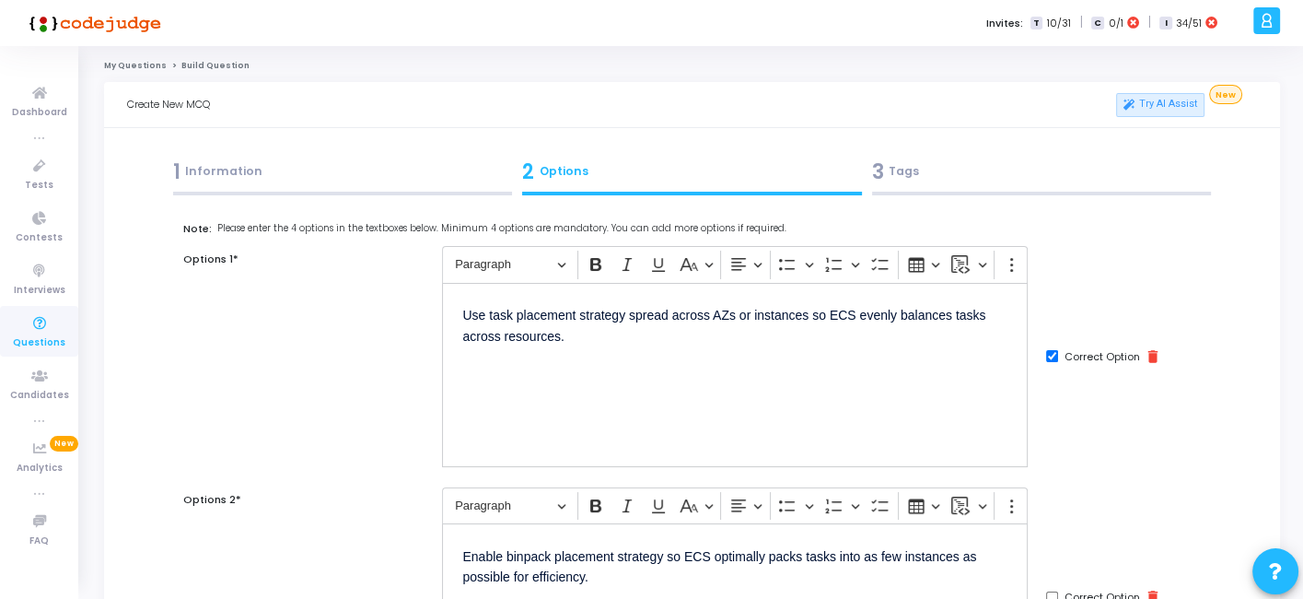
type input "2"
click at [338, 193] on div at bounding box center [343, 194] width 340 height 4
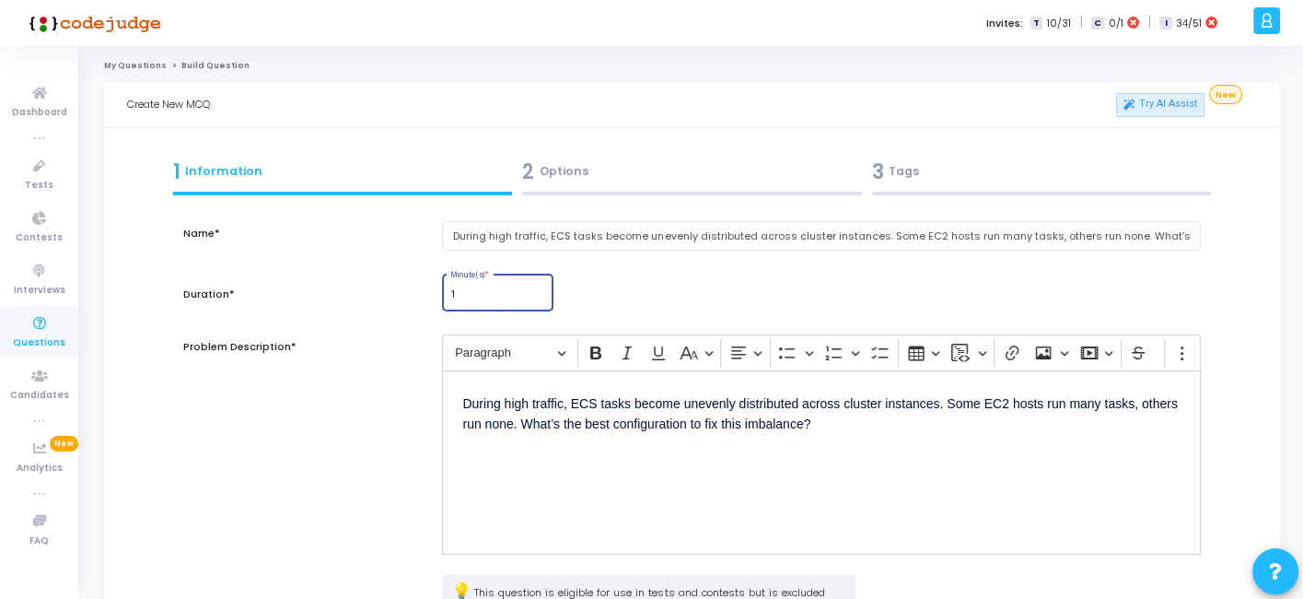
click at [473, 295] on input "1" at bounding box center [498, 294] width 96 height 11
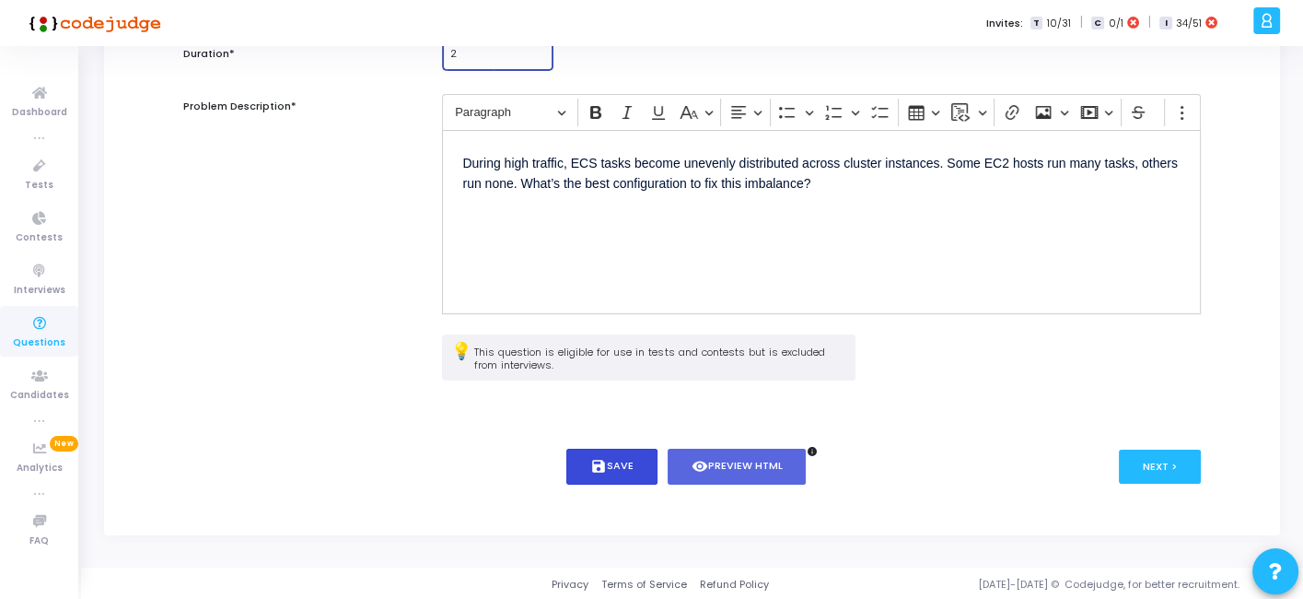
type input "2"
click at [618, 462] on button "save Save" at bounding box center [612, 467] width 91 height 36
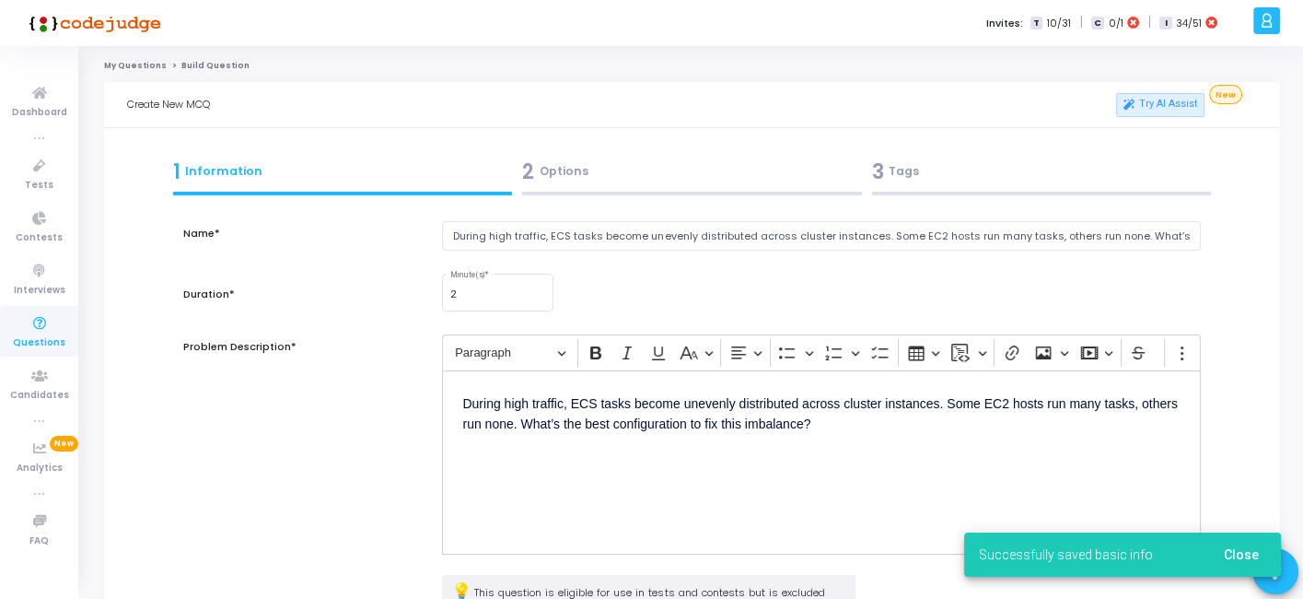
click at [646, 181] on div "2 Options" at bounding box center [692, 172] width 340 height 30
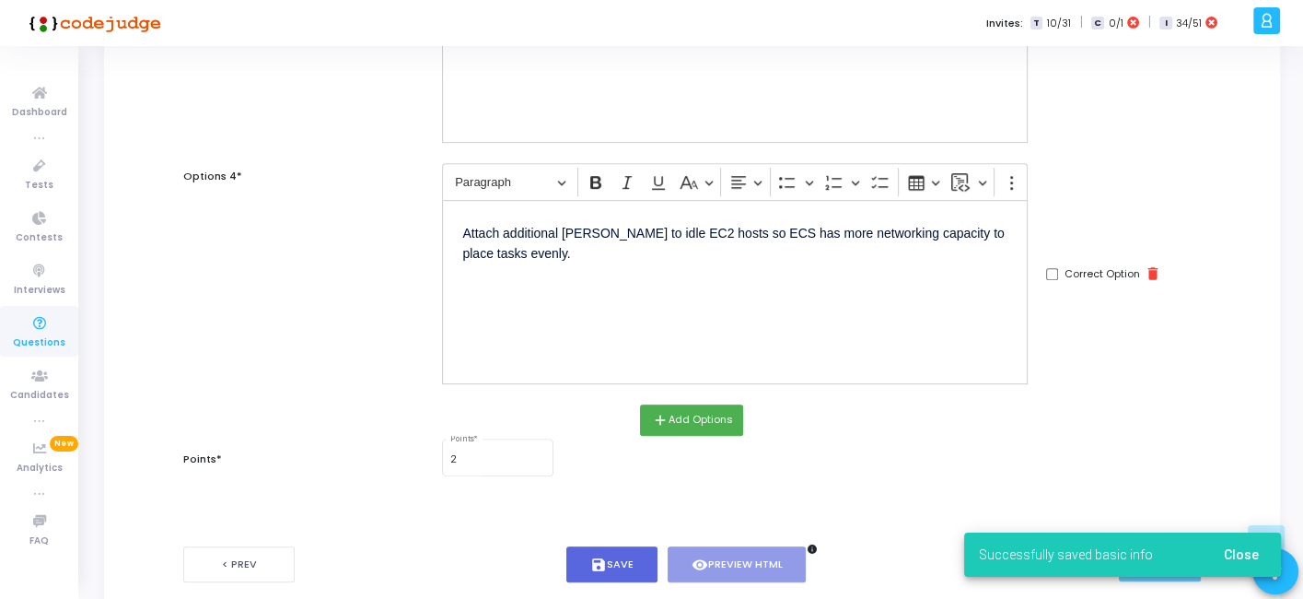
scroll to position [900, 0]
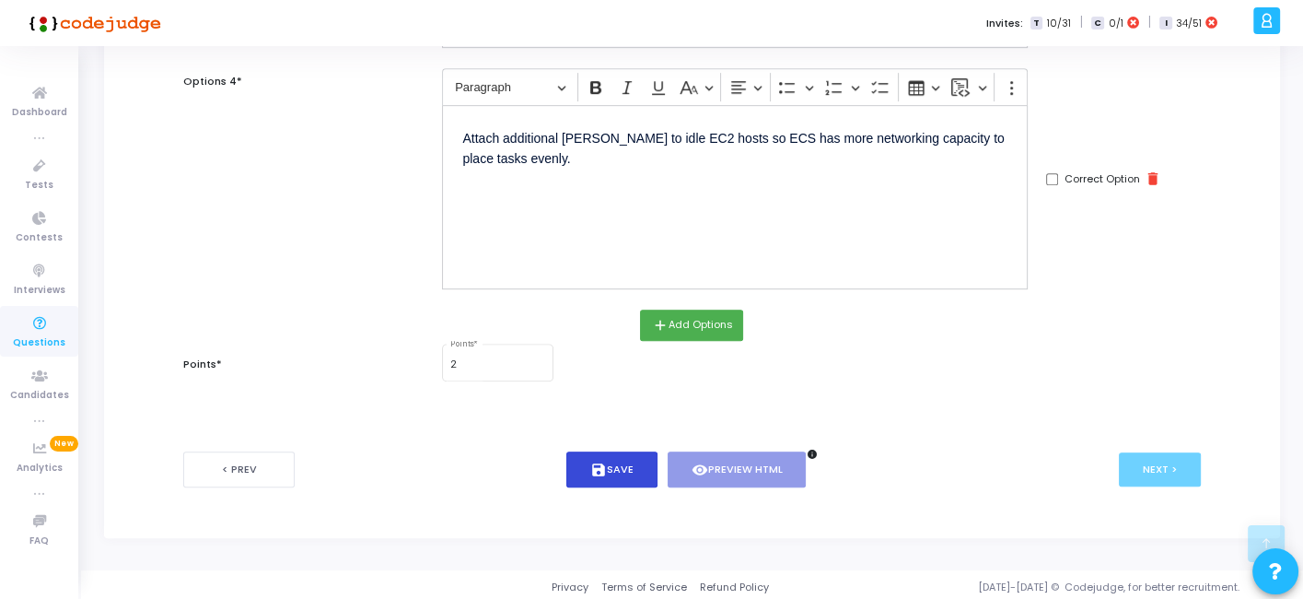
click at [591, 462] on icon "save" at bounding box center [598, 470] width 17 height 17
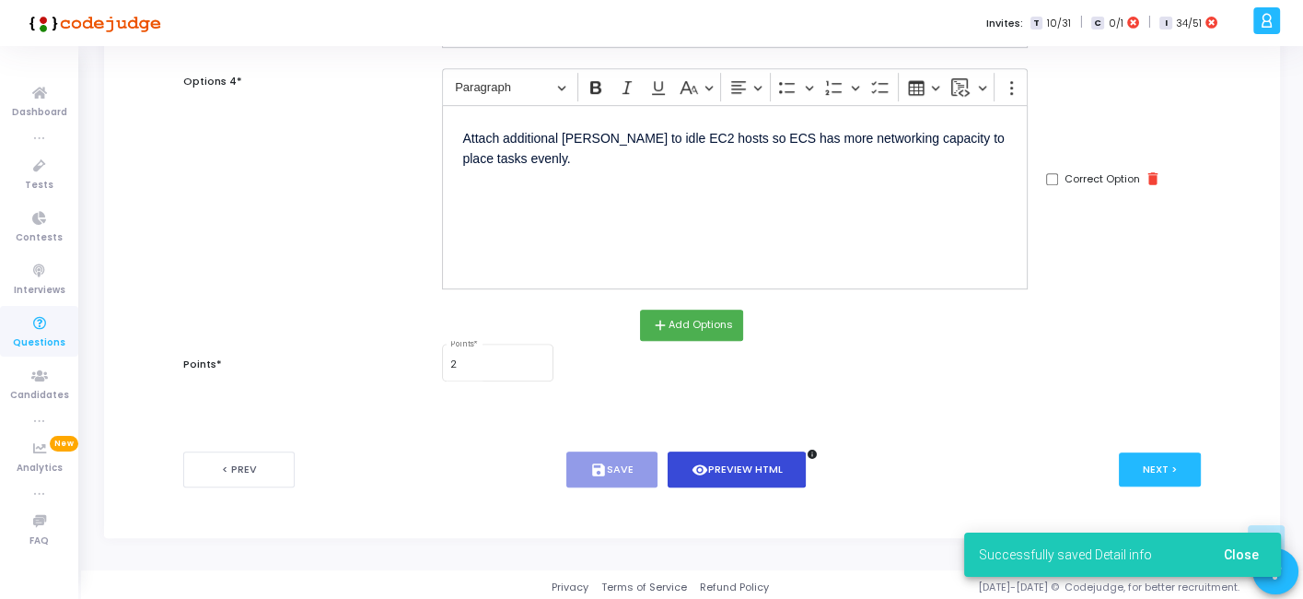
click at [757, 464] on button "visibility Preview HTML" at bounding box center [737, 469] width 139 height 36
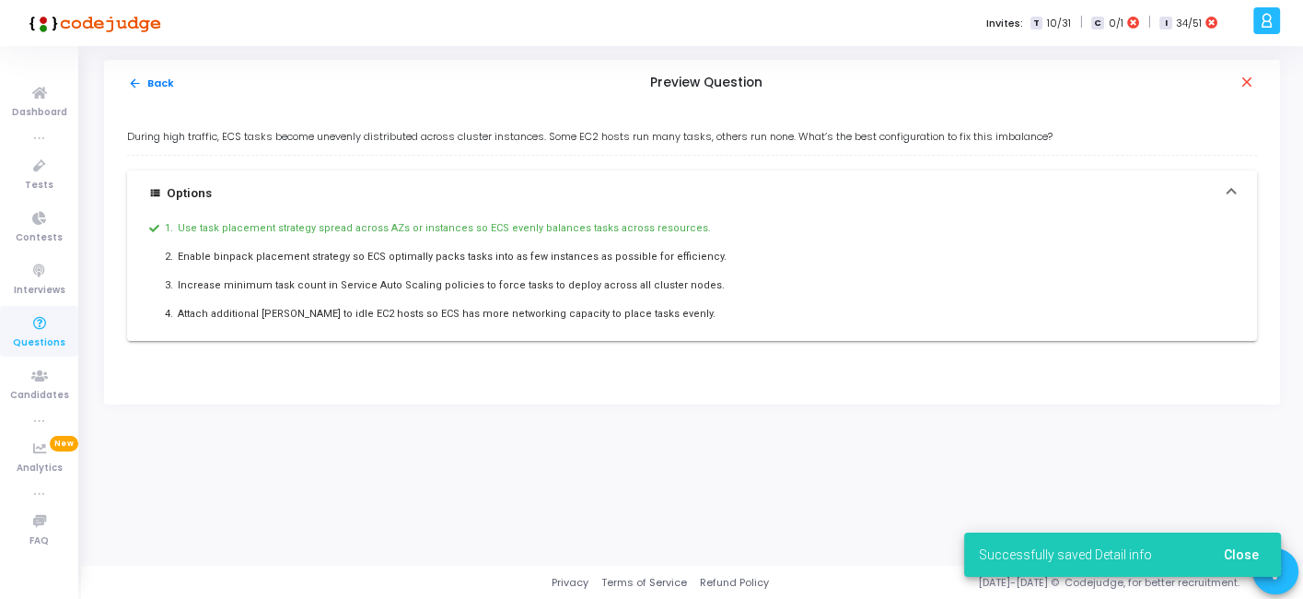
scroll to position [0, 0]
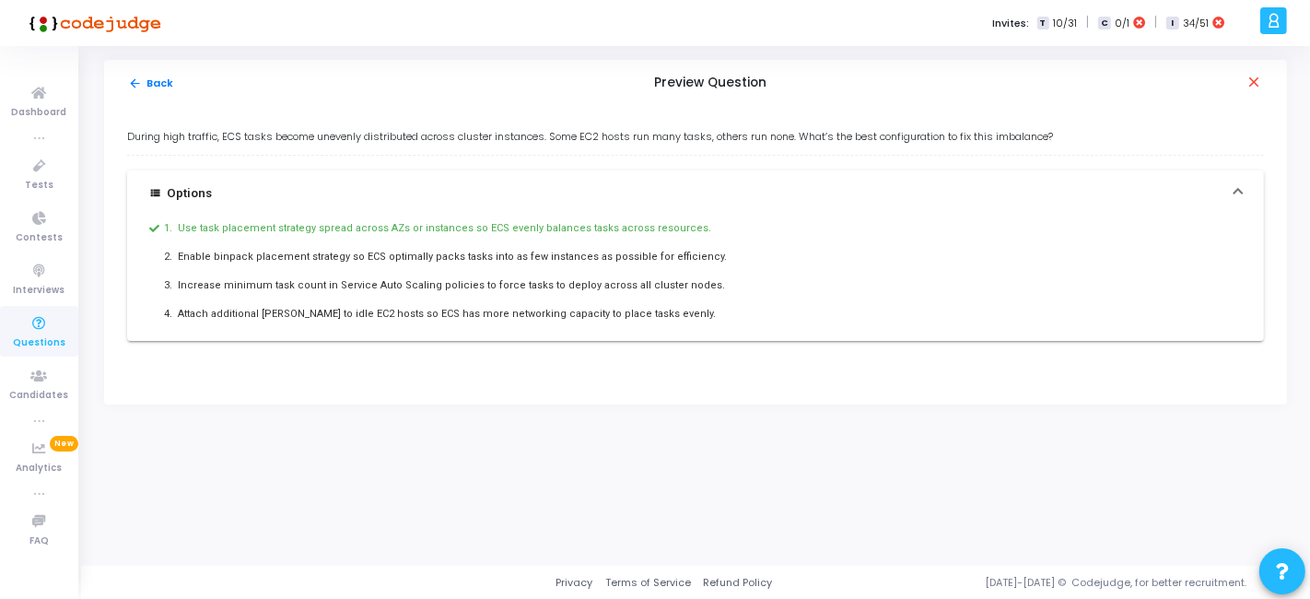
drag, startPoint x: 122, startPoint y: 138, endPoint x: 655, endPoint y: 310, distance: 560.5
click at [655, 310] on div "During high traffic, ECS tasks become unevenly distributed across cluster insta…" at bounding box center [695, 255] width 1183 height 298
copy div "During high traffic, ECS tasks become unevenly distributed across cluster insta…"
click at [157, 85] on button "arrow_back Back" at bounding box center [151, 84] width 48 height 18
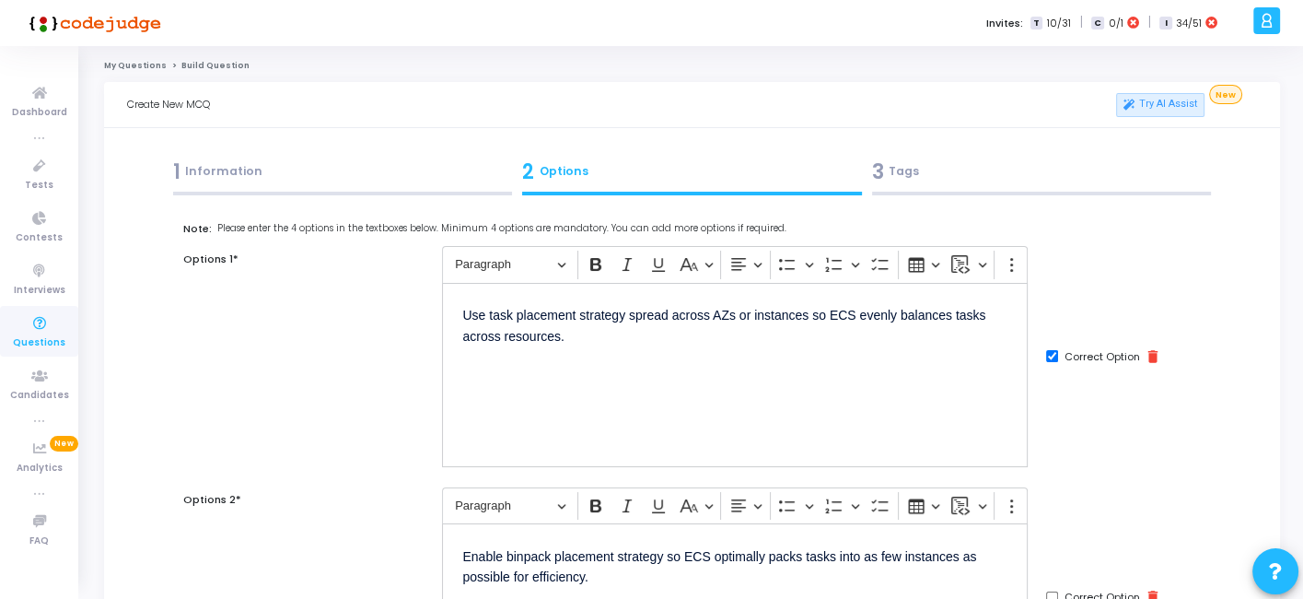
click at [937, 168] on div "3 Tags" at bounding box center [1042, 172] width 340 height 30
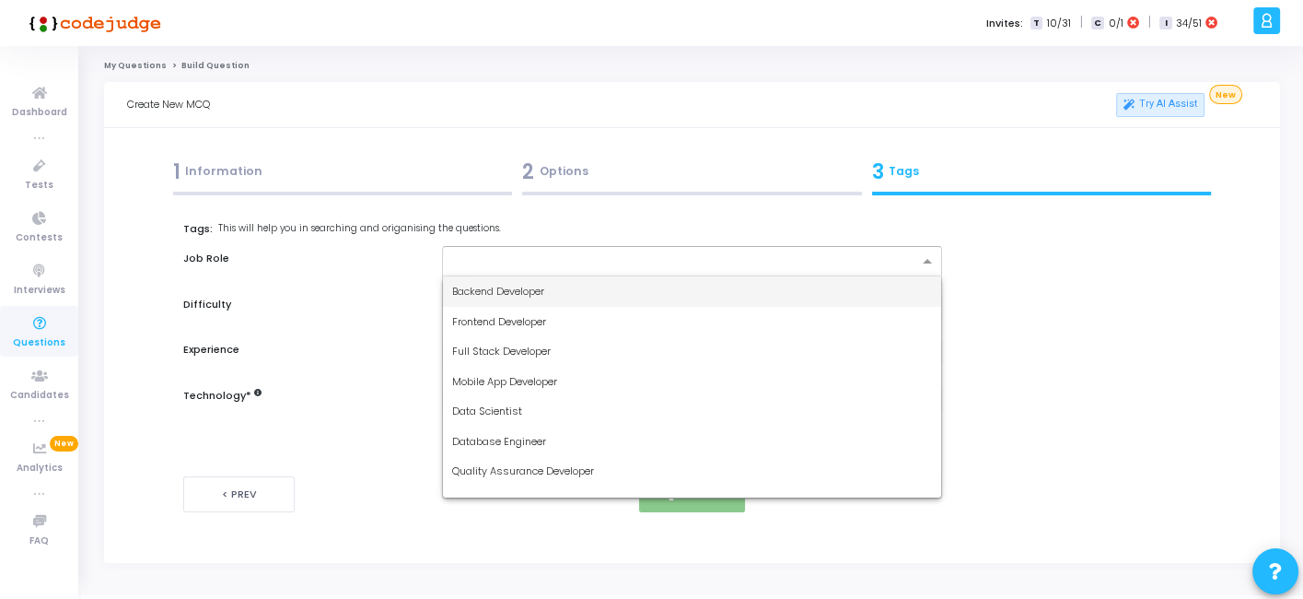
click at [671, 274] on div at bounding box center [691, 261] width 499 height 30
click at [550, 291] on div "Backend Developer" at bounding box center [691, 291] width 497 height 30
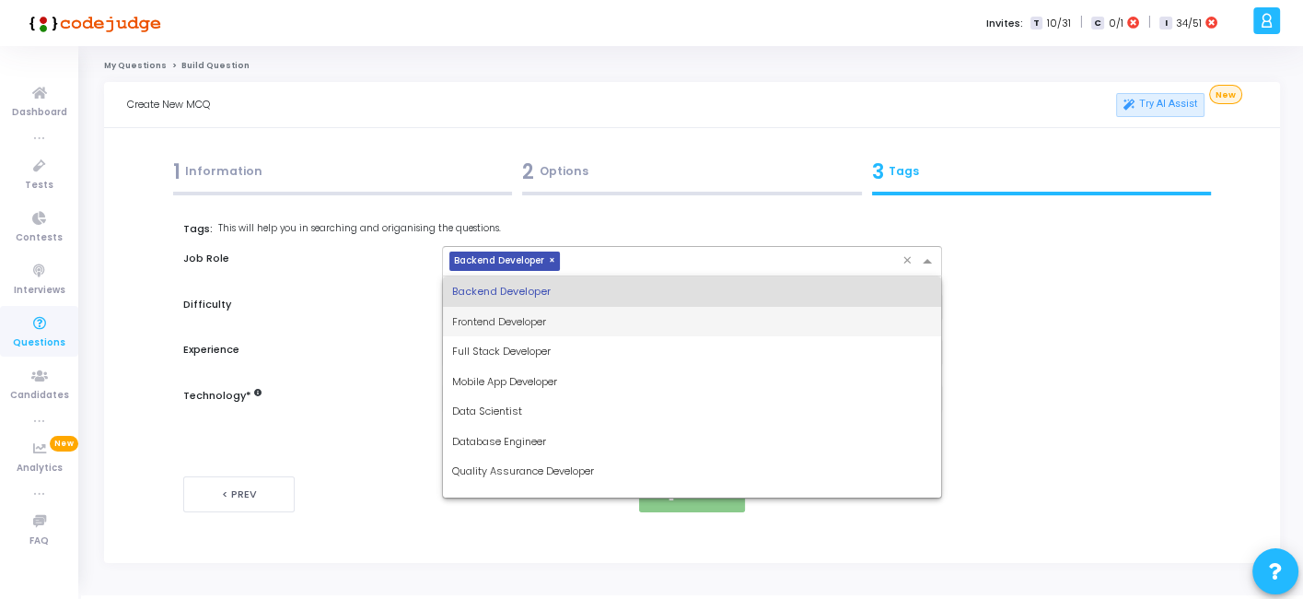
drag, startPoint x: 611, startPoint y: 262, endPoint x: 520, endPoint y: 355, distance: 129.6
click at [520, 276] on ng-select "× Backend Developer × Backend Developer Frontend Developer Full Stack Developer…" at bounding box center [691, 261] width 499 height 30
click at [520, 355] on span "Full Stack Developer" at bounding box center [501, 351] width 99 height 15
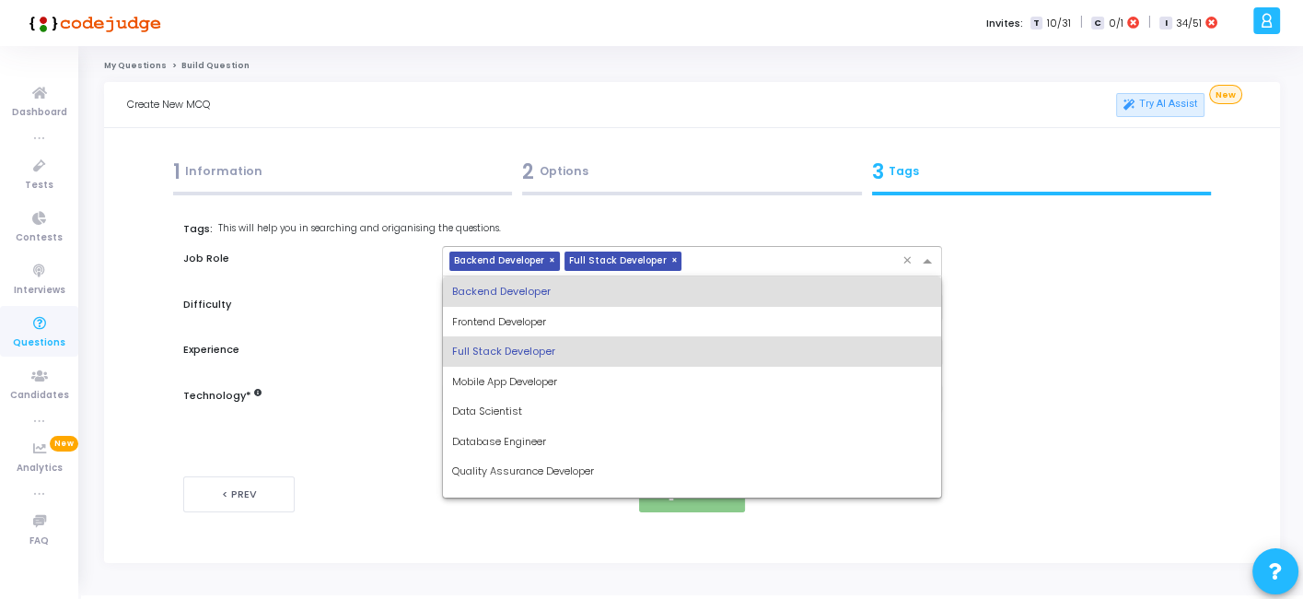
drag, startPoint x: 741, startPoint y: 258, endPoint x: 545, endPoint y: 385, distance: 233.0
click at [545, 276] on ng-select "× Backend Developer × Full Stack Developer × Backend Developer Frontend Develop…" at bounding box center [691, 261] width 499 height 30
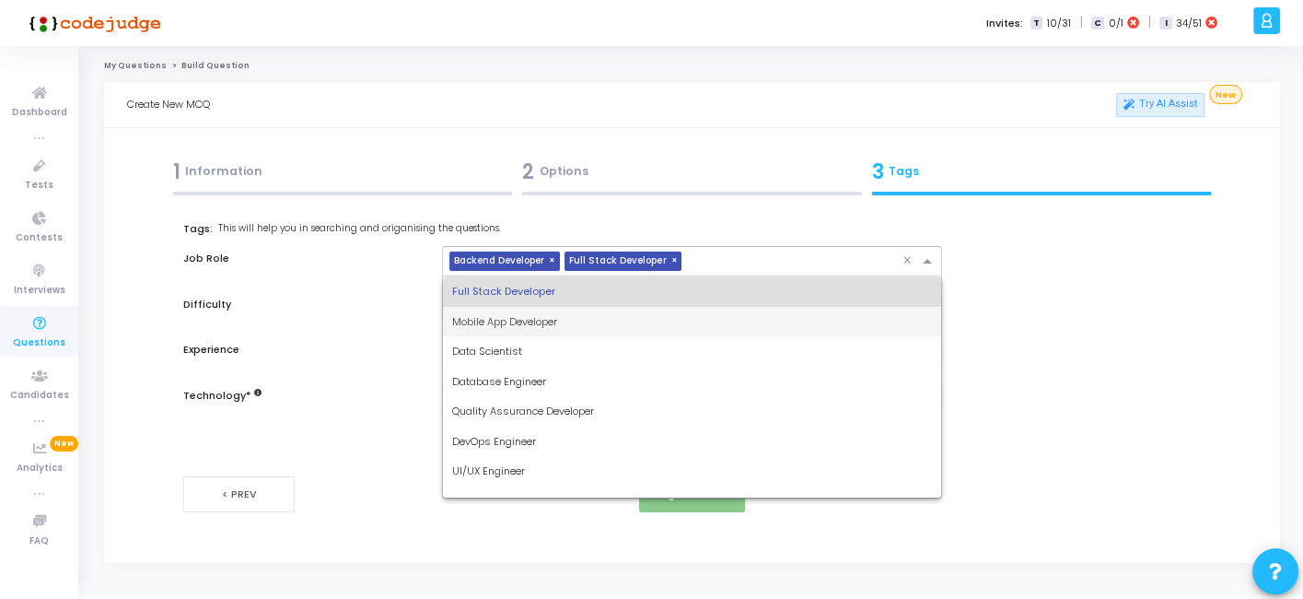
scroll to position [61, 0]
click at [487, 440] on span "DevOps Engineer" at bounding box center [494, 440] width 84 height 15
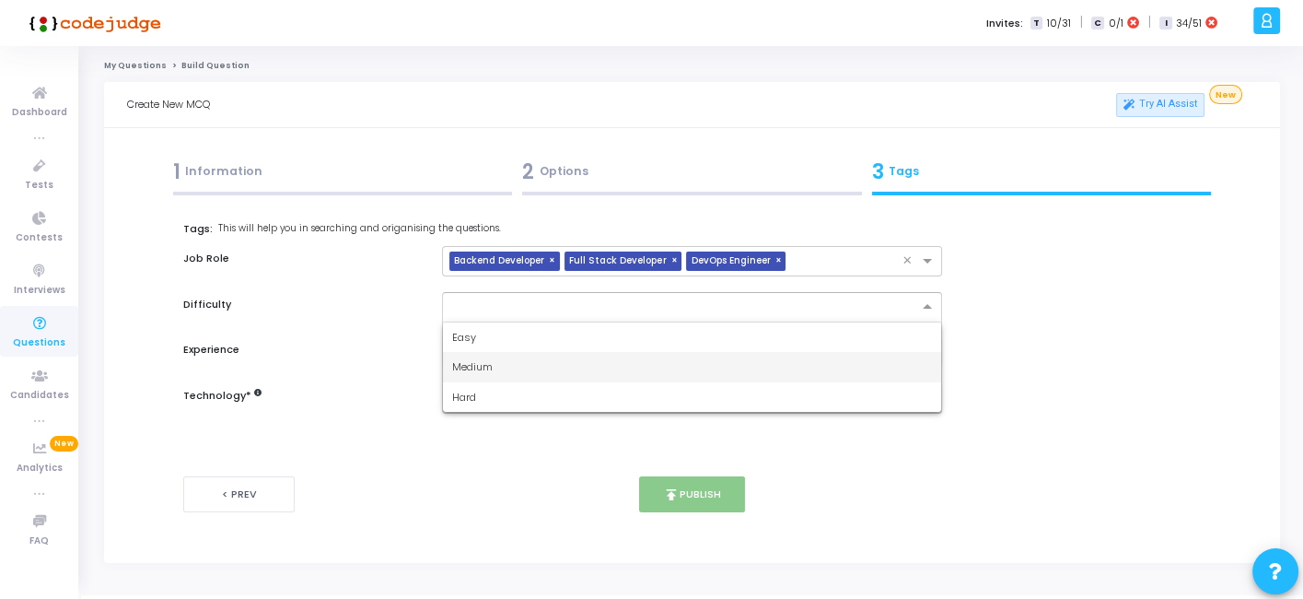
drag, startPoint x: 566, startPoint y: 300, endPoint x: 471, endPoint y: 387, distance: 128.5
click at [471, 322] on ng-select "Easy Medium Hard" at bounding box center [691, 307] width 499 height 30
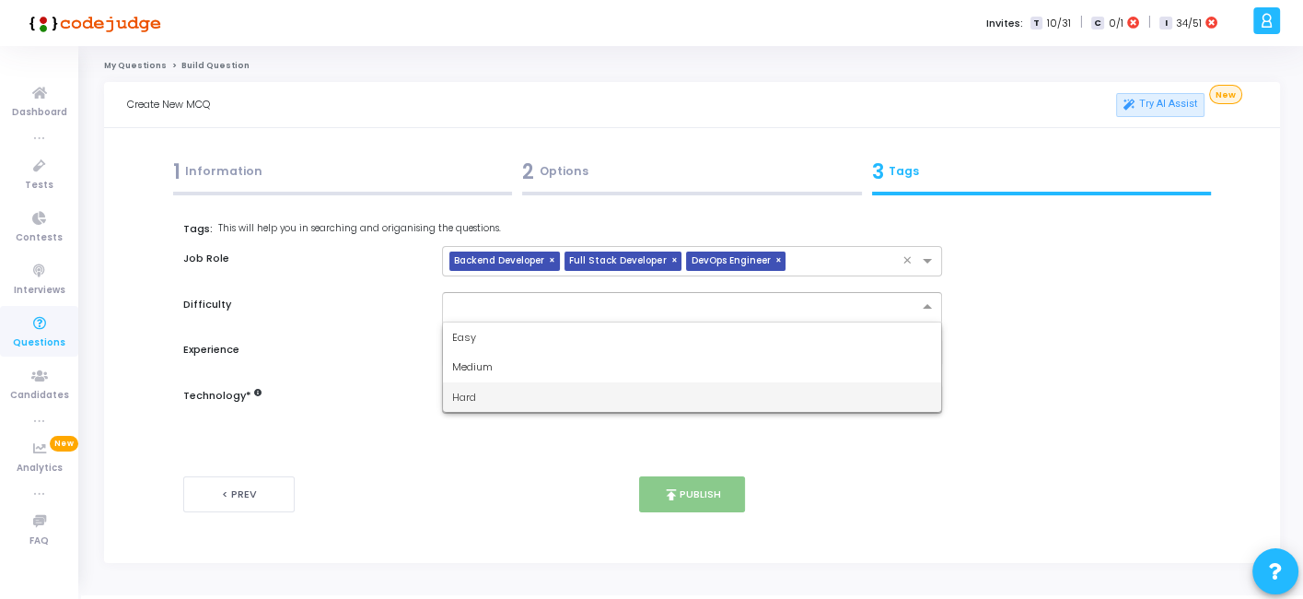
click at [471, 387] on div "Hard" at bounding box center [691, 397] width 497 height 30
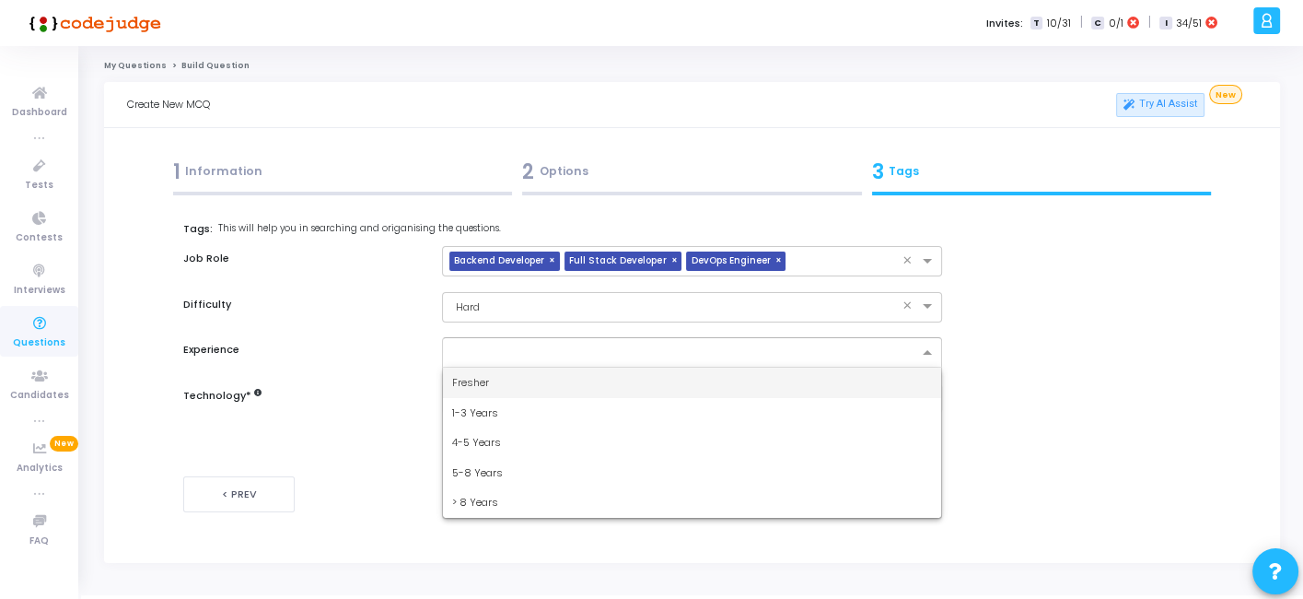
drag, startPoint x: 513, startPoint y: 339, endPoint x: 480, endPoint y: 379, distance: 51.7
click at [480, 368] on ng-select "Fresher 1-3 Years 4-5 Years 5-8 Years > 8 Years" at bounding box center [691, 352] width 499 height 30
click at [480, 379] on span "Fresher" at bounding box center [470, 382] width 37 height 15
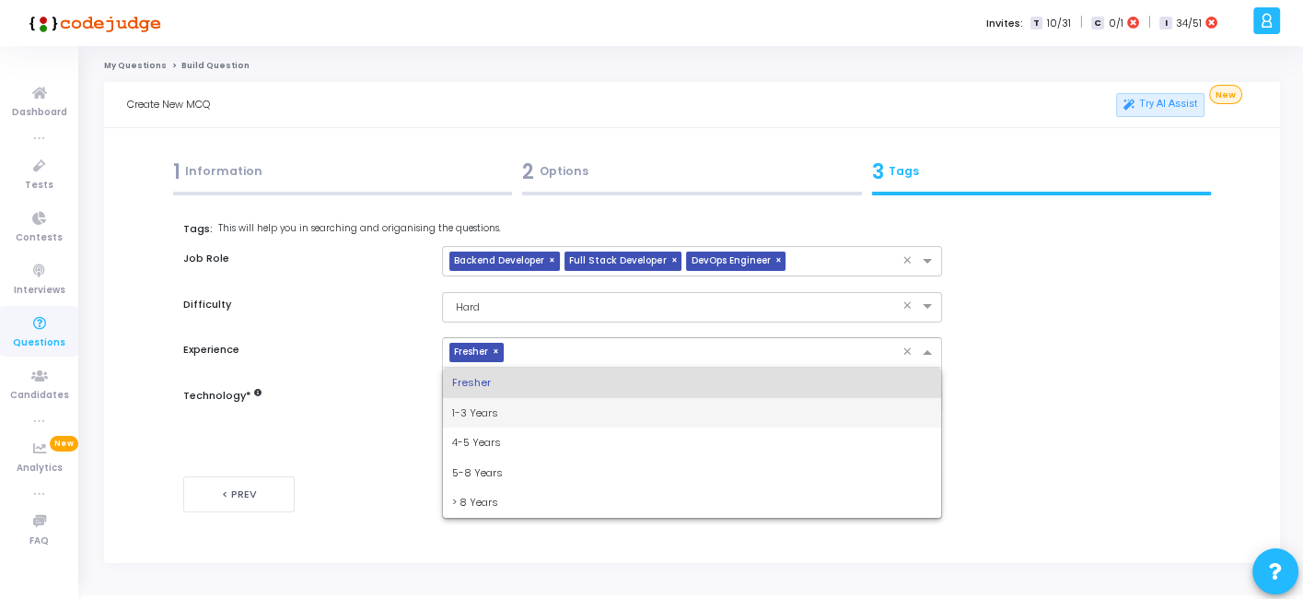
drag, startPoint x: 546, startPoint y: 357, endPoint x: 484, endPoint y: 415, distance: 86.0
click at [484, 368] on ng-select "× Fresher × Fresher 1-3 Years 4-5 Years 5-8 Years > 8 Years" at bounding box center [691, 352] width 499 height 30
click at [484, 415] on span "1-3 Years" at bounding box center [475, 412] width 46 height 15
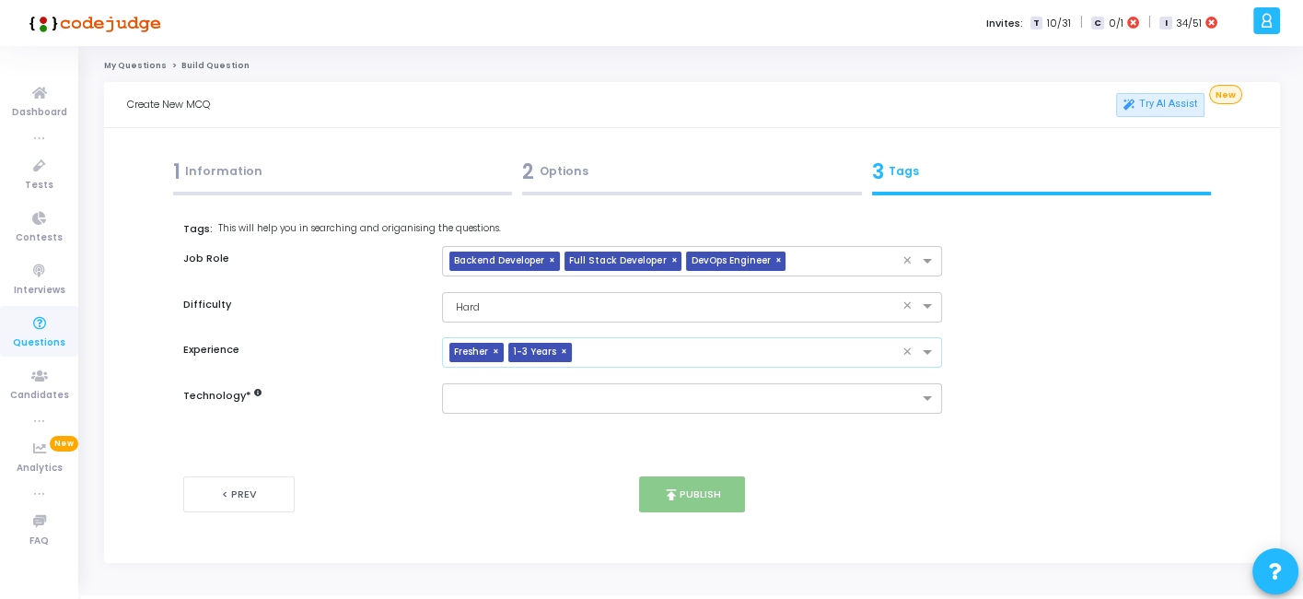
click at [497, 353] on span "×" at bounding box center [498, 352] width 11 height 19
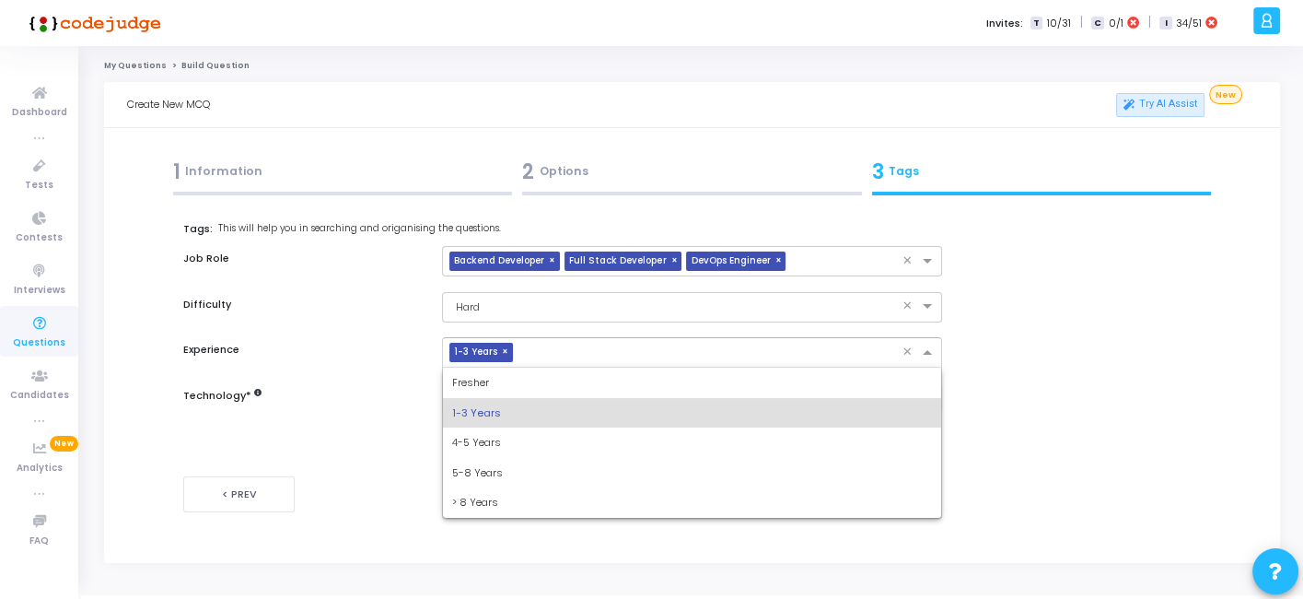
drag, startPoint x: 556, startPoint y: 353, endPoint x: 473, endPoint y: 427, distance: 111.5
click at [473, 368] on ng-select "× 1-3 Years × Fresher 1-3 Years 4-5 Years 5-8 Years > 8 Years" at bounding box center [691, 352] width 499 height 30
click at [473, 427] on div "4-5 Years" at bounding box center [691, 442] width 497 height 30
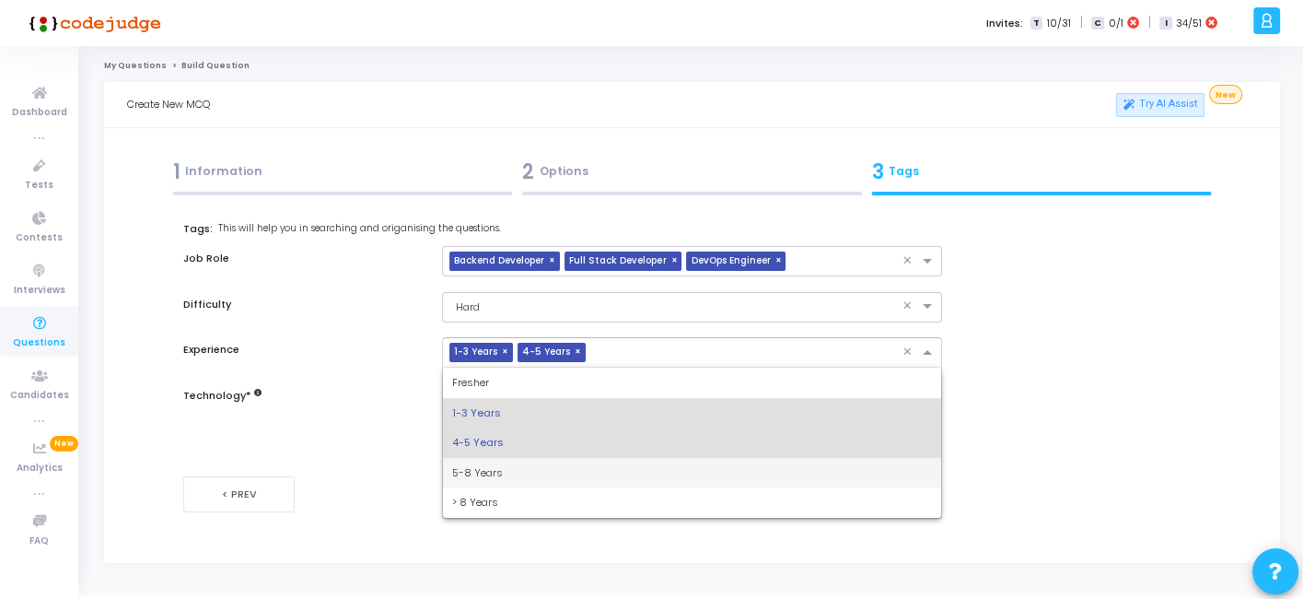
drag, startPoint x: 595, startPoint y: 348, endPoint x: 509, endPoint y: 466, distance: 146.3
click at [509, 368] on ng-select "× 1-3 Years × 4-5 Years × Fresher 1-3 Years 4-5 Years 5-8 Years > 8 Years" at bounding box center [691, 352] width 499 height 30
click at [509, 466] on div "5-8 Years" at bounding box center [691, 473] width 497 height 30
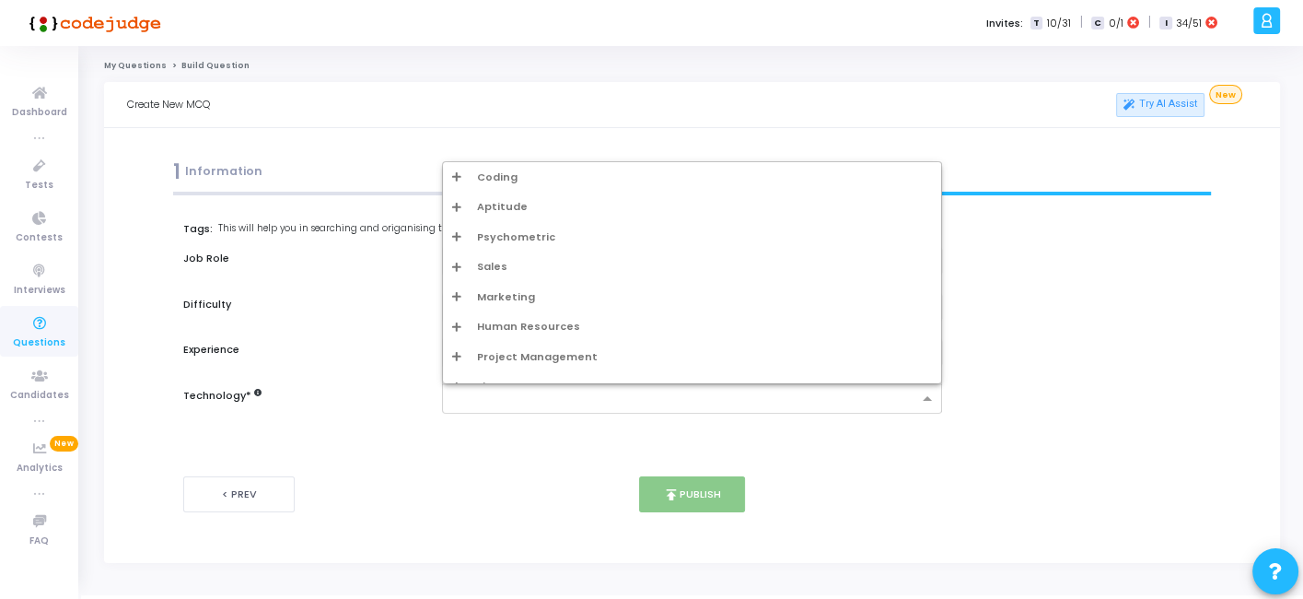
click at [548, 403] on input "text" at bounding box center [684, 400] width 465 height 16
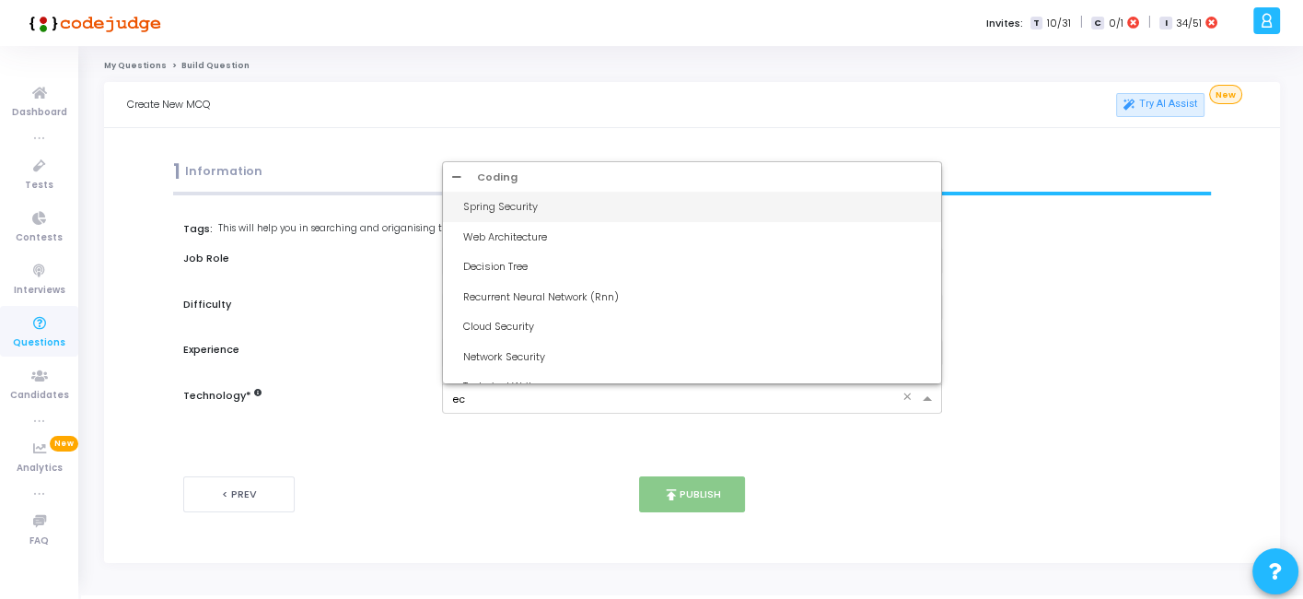
type input "ecs"
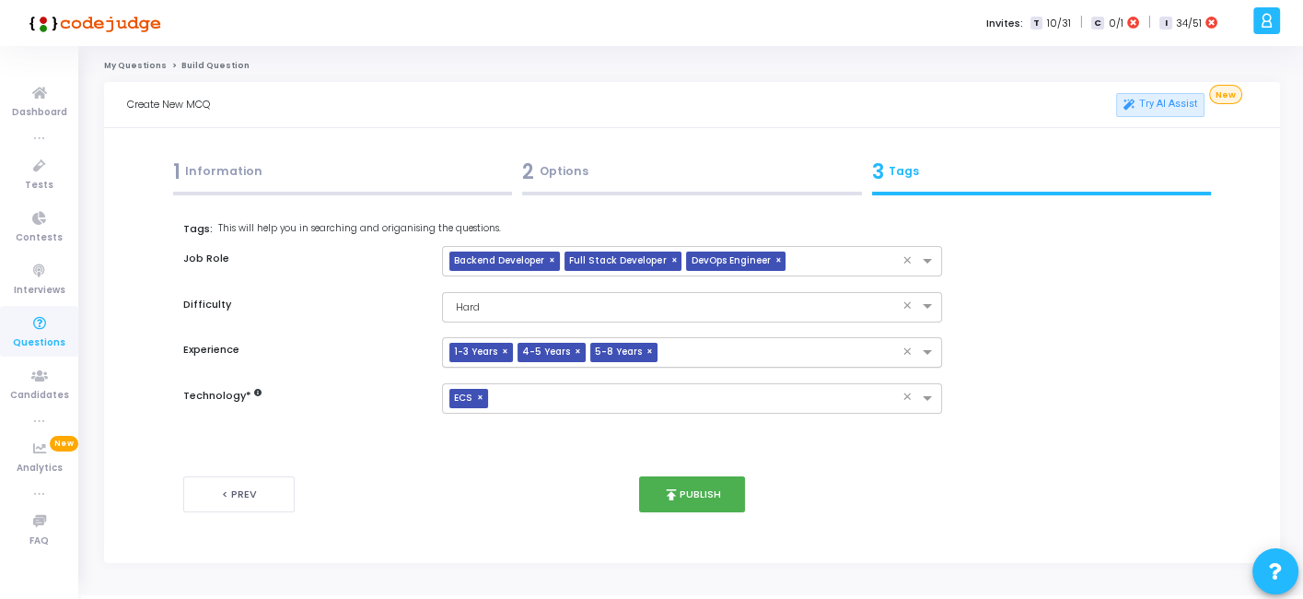
click at [683, 190] on div "2 Options" at bounding box center [693, 176] width 350 height 50
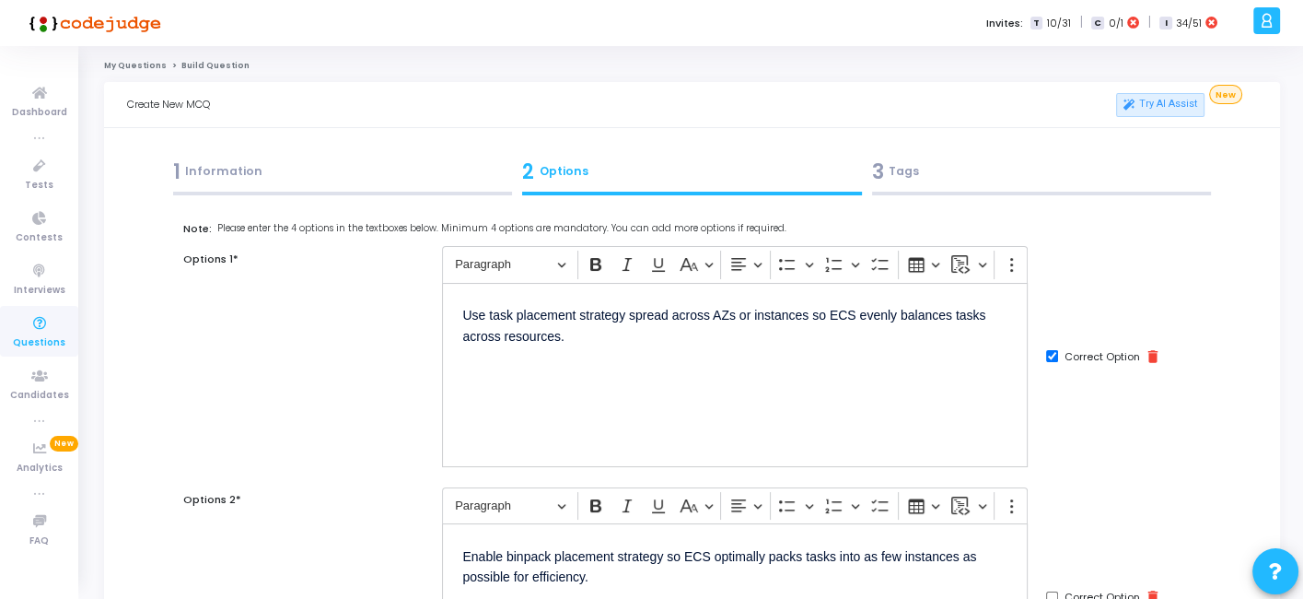
click at [926, 173] on div "3 Tags" at bounding box center [1042, 172] width 340 height 30
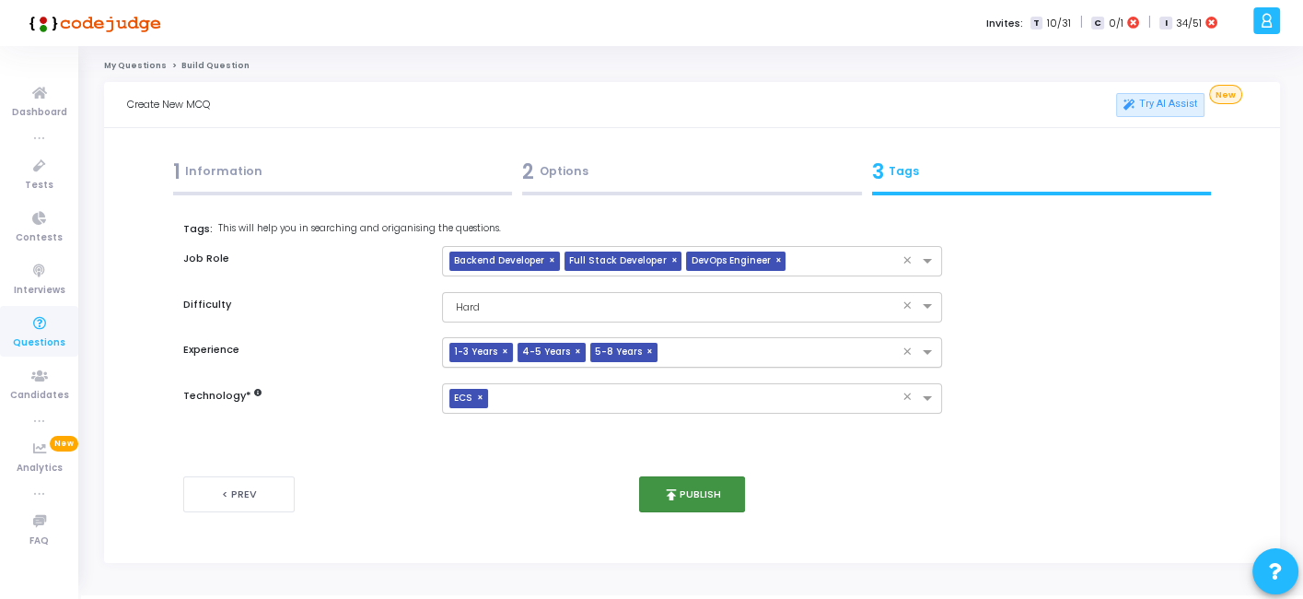
click at [650, 487] on button "publish Publish" at bounding box center [692, 494] width 106 height 36
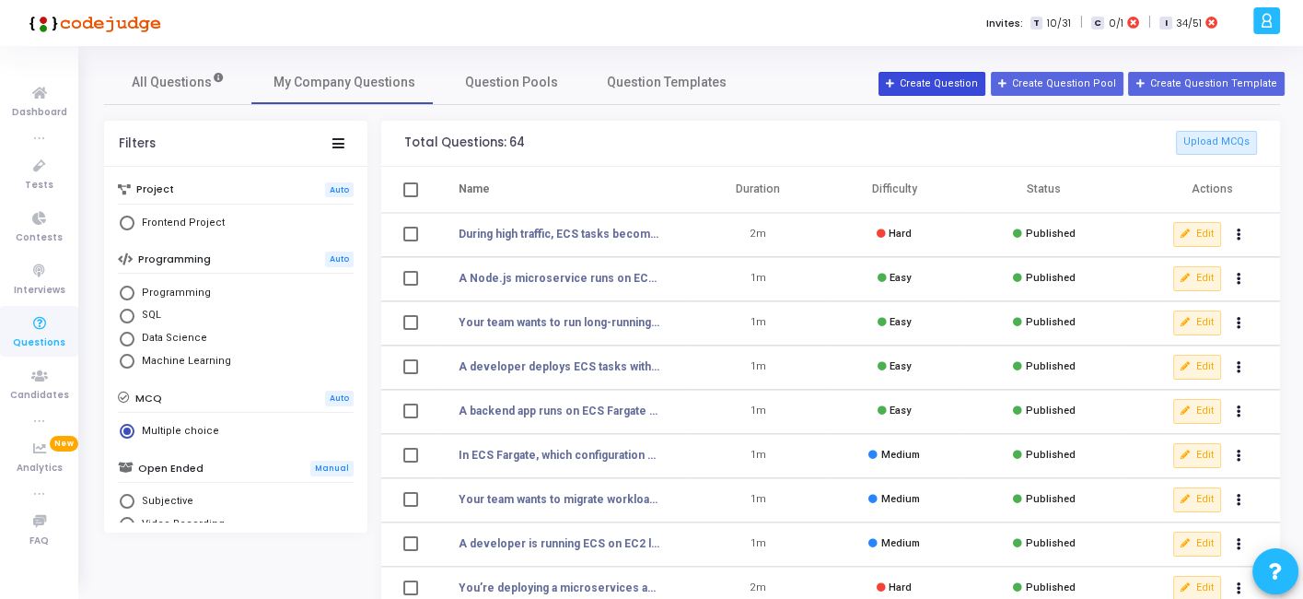
click at [936, 93] on button "Create Question" at bounding box center [932, 84] width 107 height 24
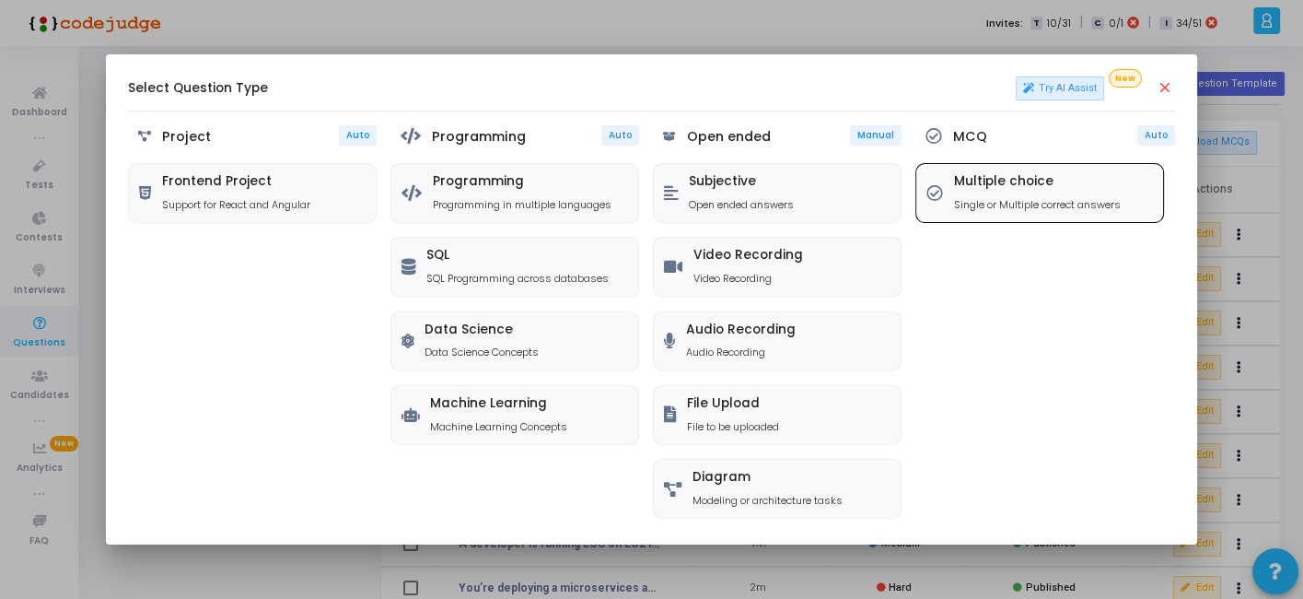
click at [988, 203] on p "Single or Multiple correct answers" at bounding box center [1037, 205] width 167 height 16
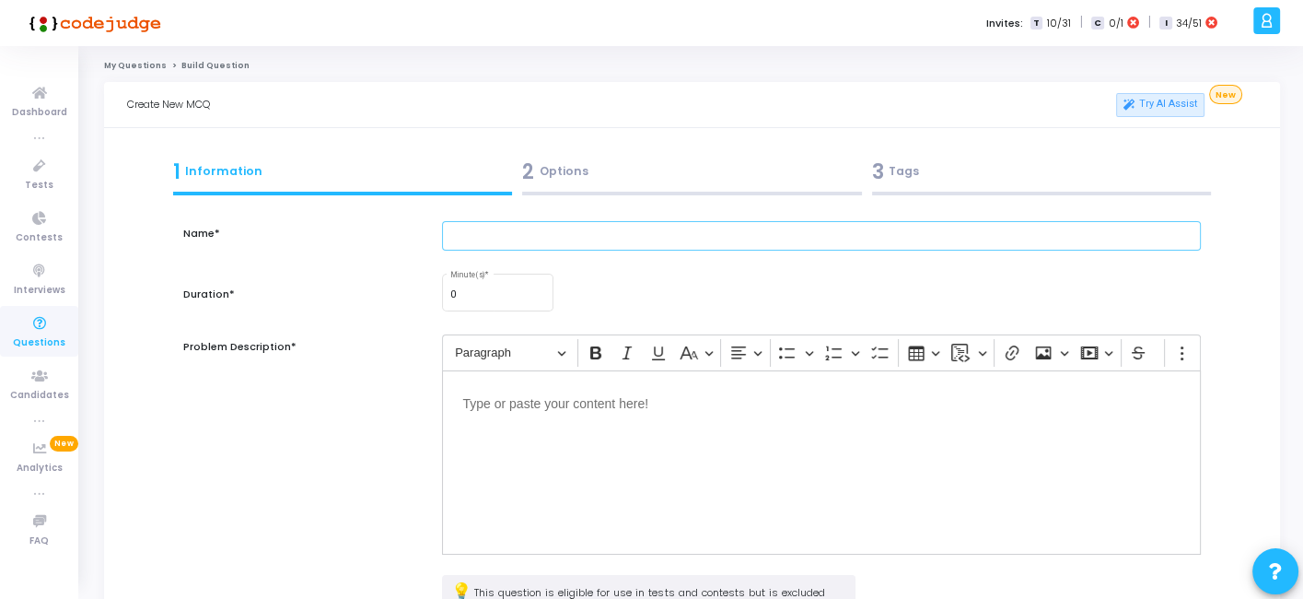
click at [610, 234] on input "text" at bounding box center [821, 236] width 758 height 30
paste input "A company runs ECS with EC2 launch type. Developers need to upgrade the AMI of …"
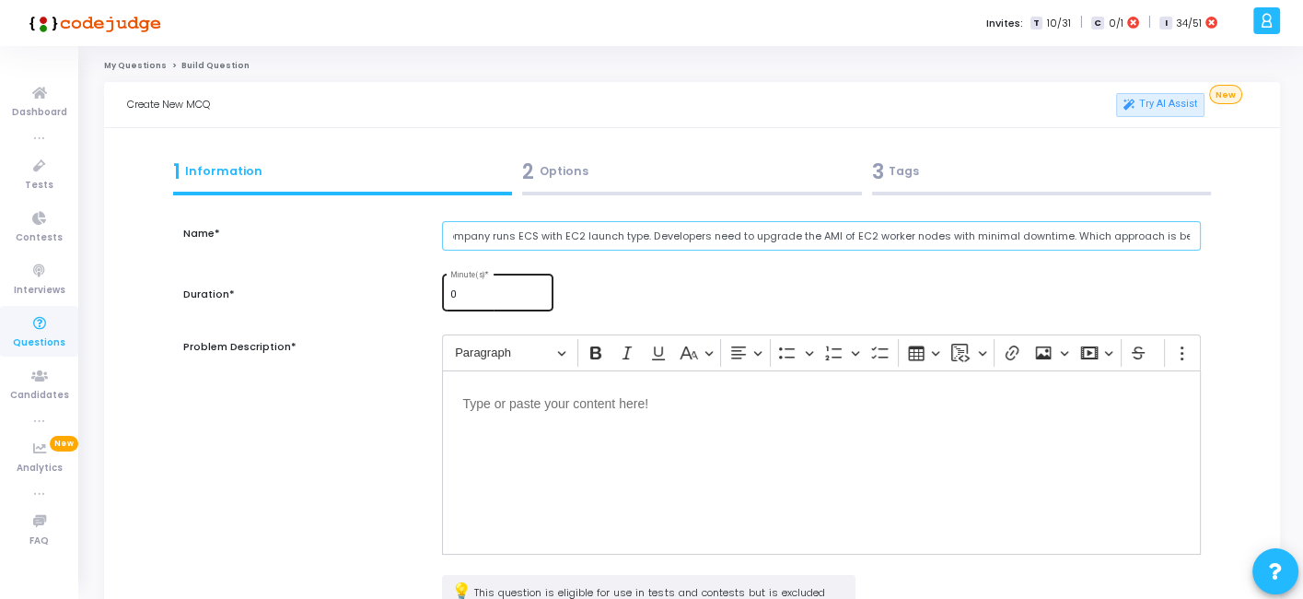
type input "A company runs ECS with EC2 launch type. Developers need to upgrade the AMI of …"
click at [488, 295] on input "0" at bounding box center [498, 294] width 96 height 11
type input "1"
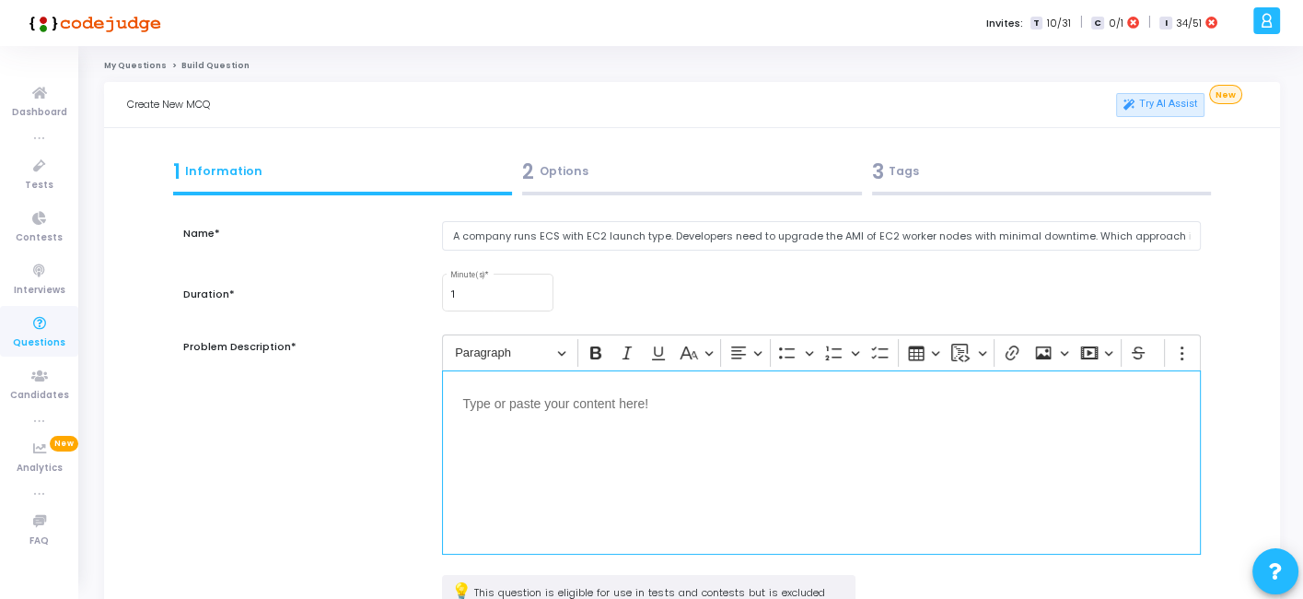
click at [590, 439] on div "Editor editing area: main" at bounding box center [821, 462] width 758 height 184
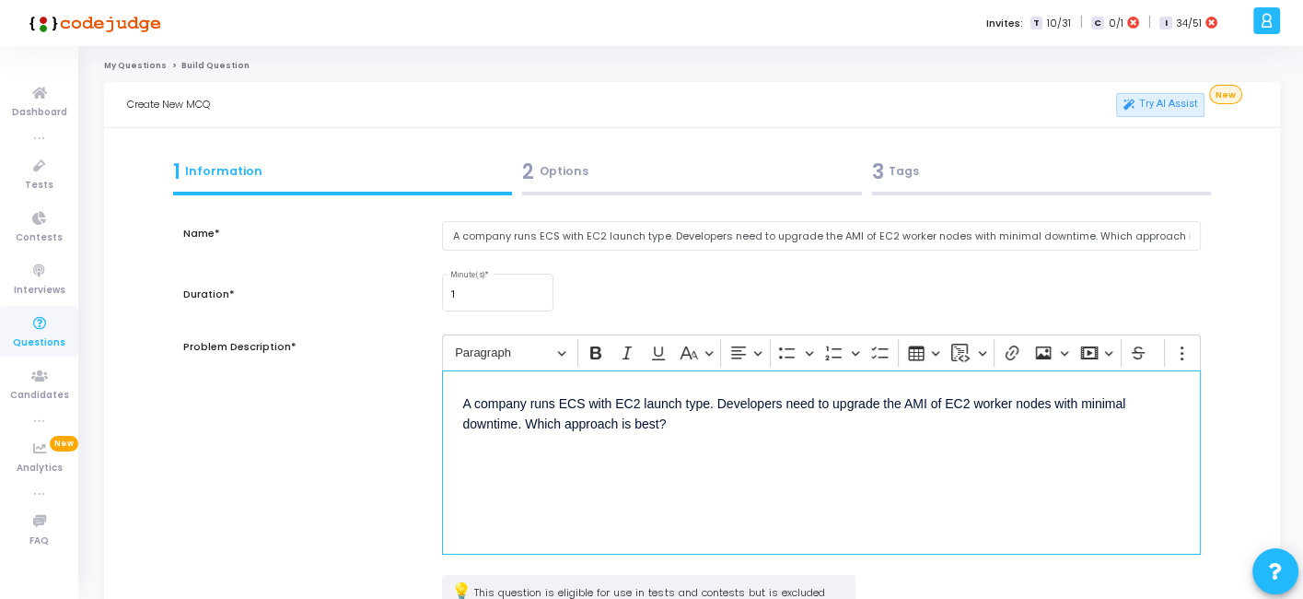
scroll to position [240, 0]
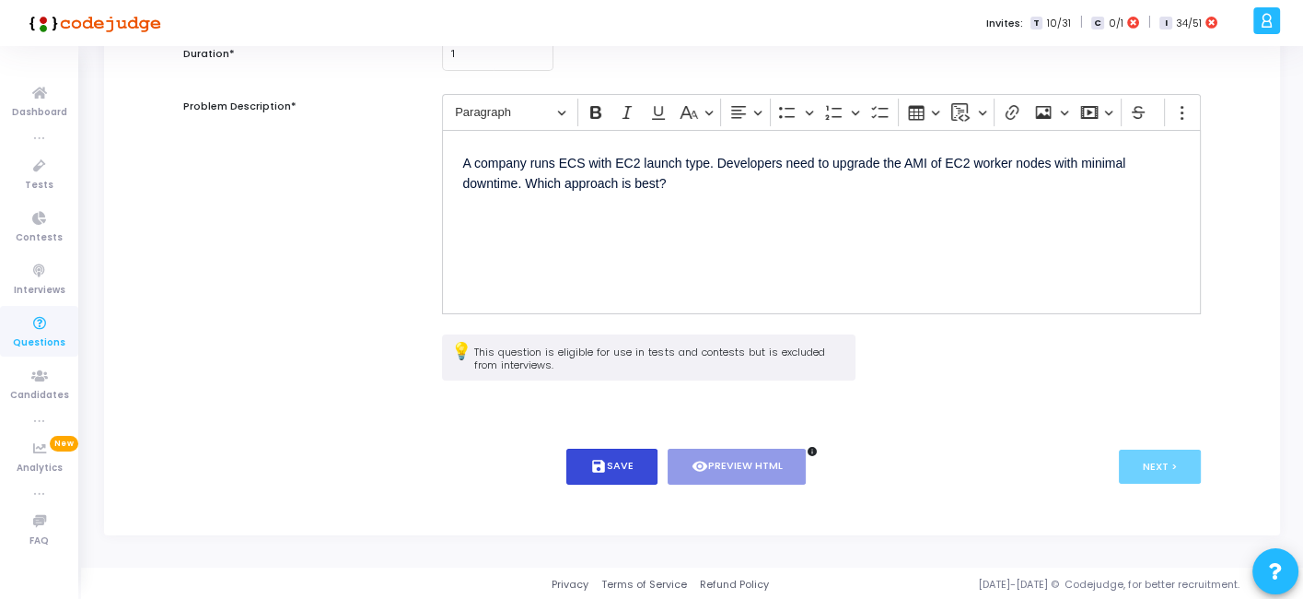
click at [608, 459] on button "save Save" at bounding box center [612, 467] width 91 height 36
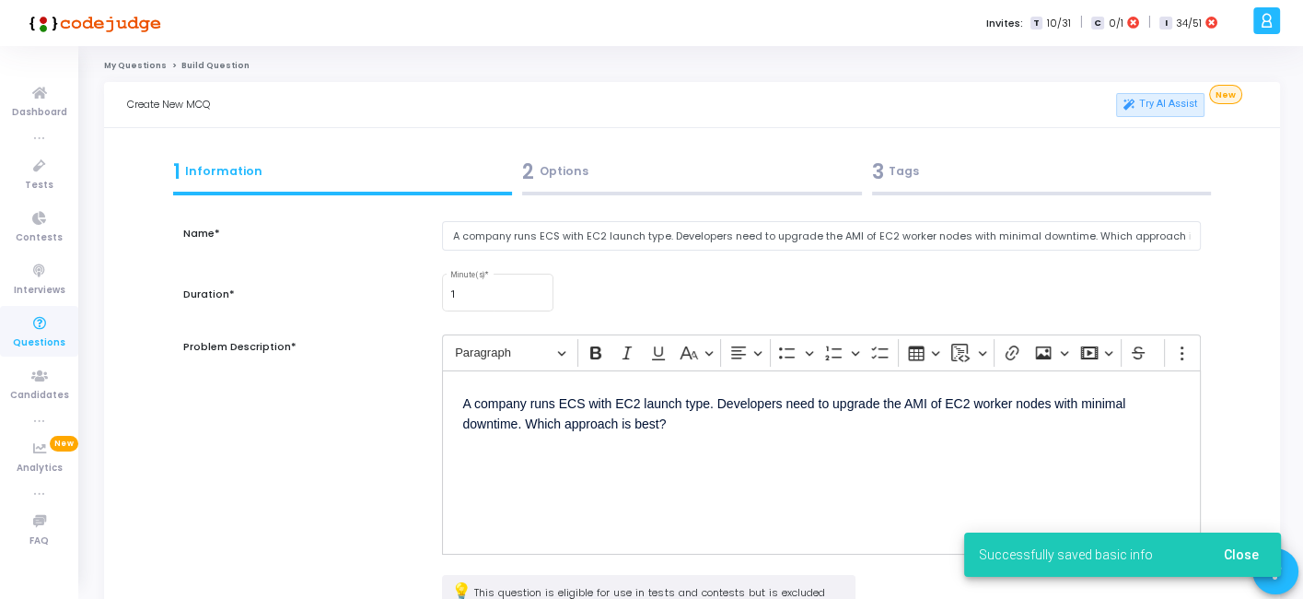
click at [631, 186] on div "2 Options" at bounding box center [692, 172] width 340 height 30
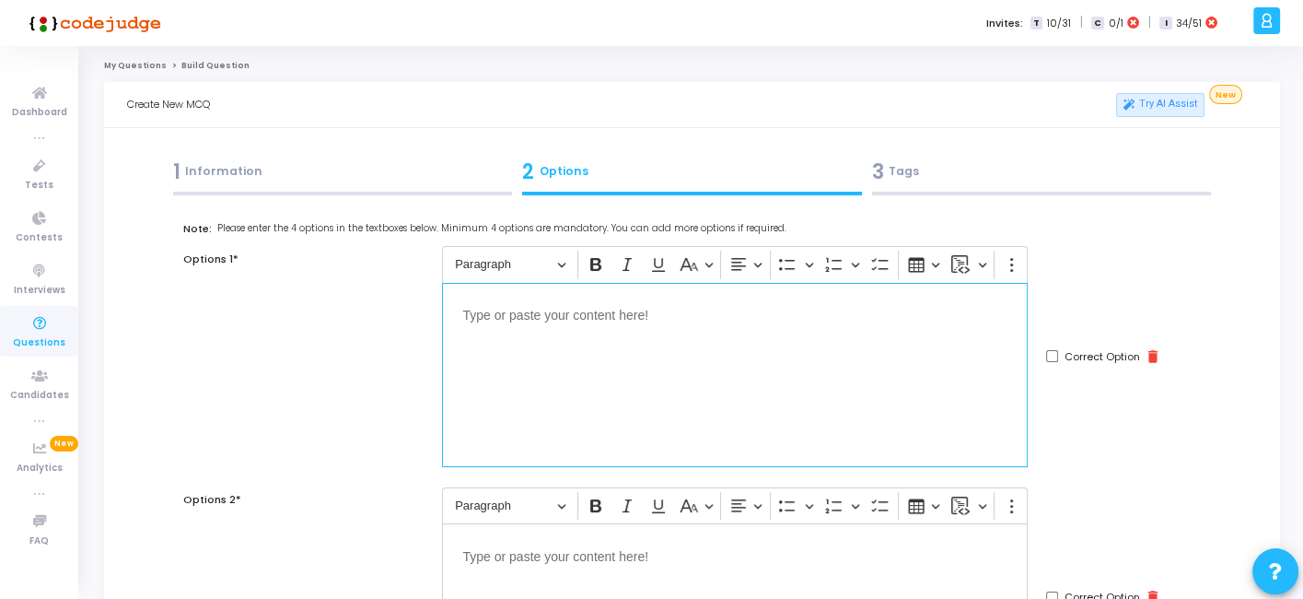
click at [798, 340] on div "Editor editing area: main" at bounding box center [735, 375] width 586 height 184
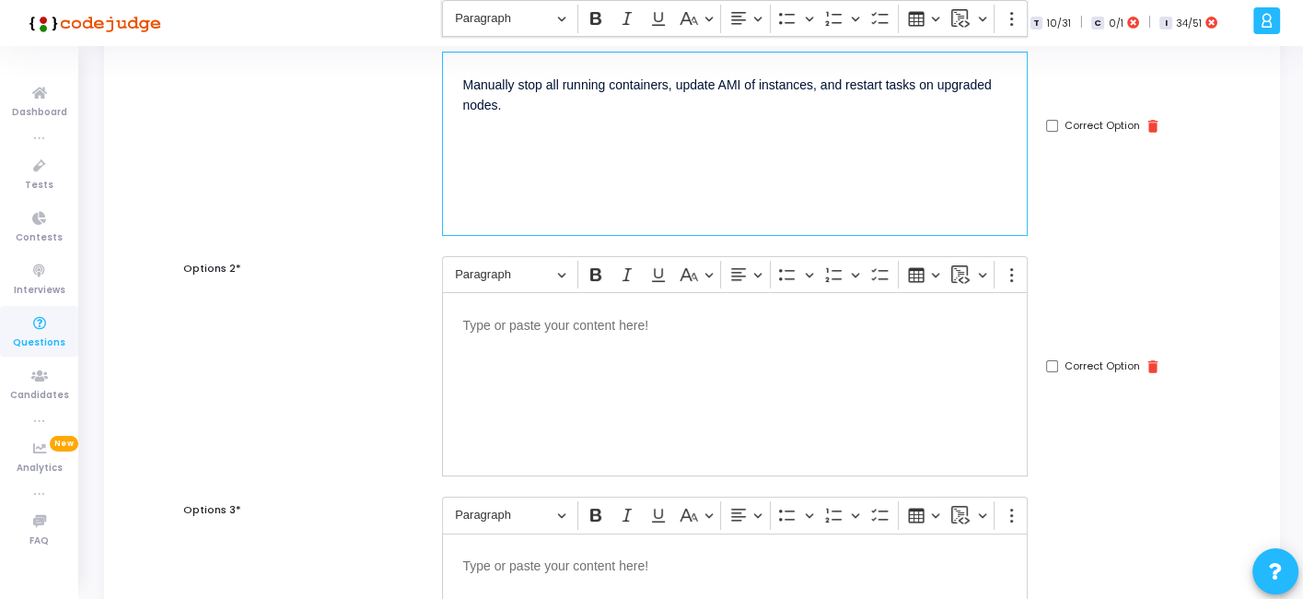
scroll to position [257, 0]
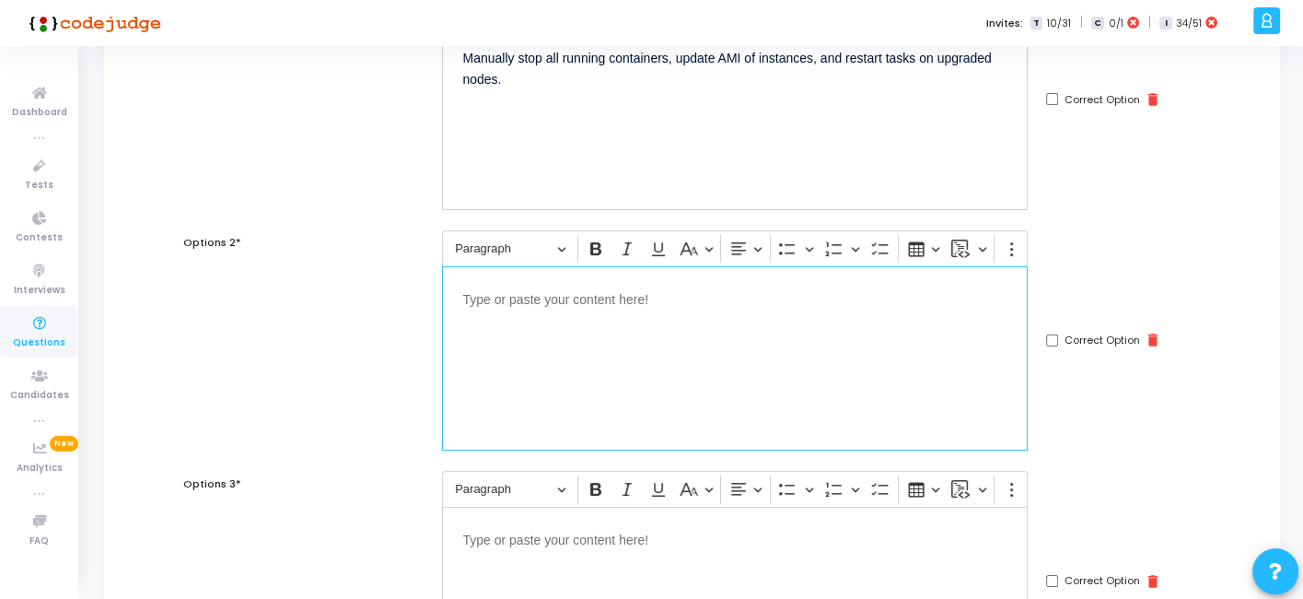
click at [550, 346] on div "Editor editing area: main" at bounding box center [735, 358] width 586 height 184
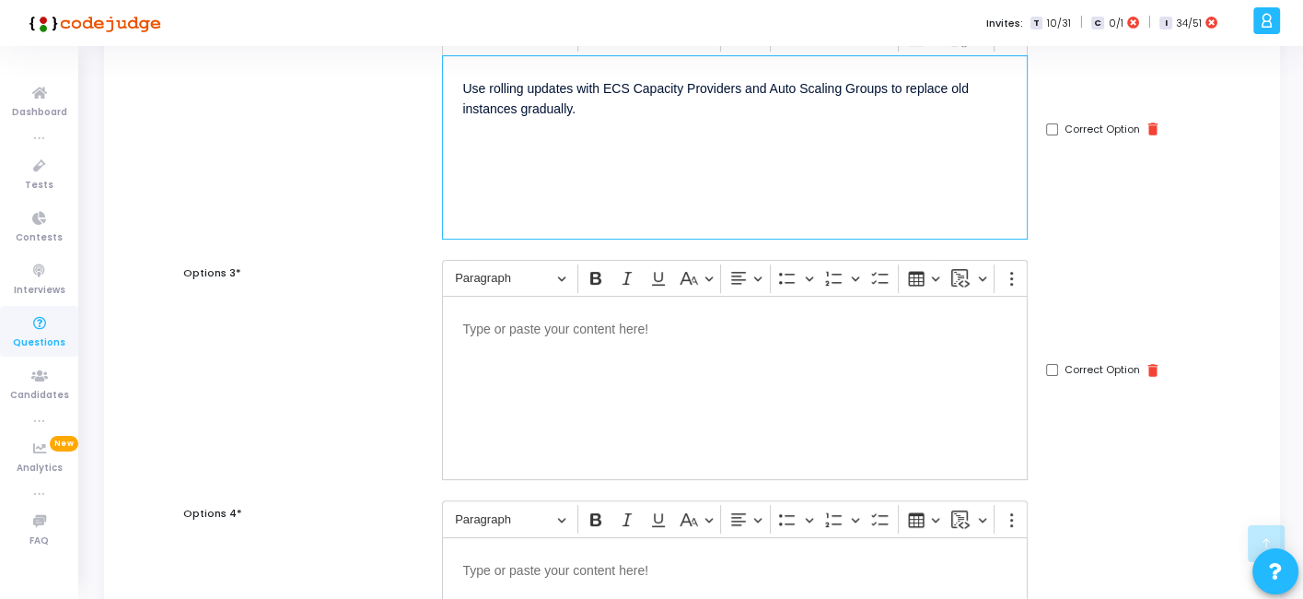
scroll to position [485, 0]
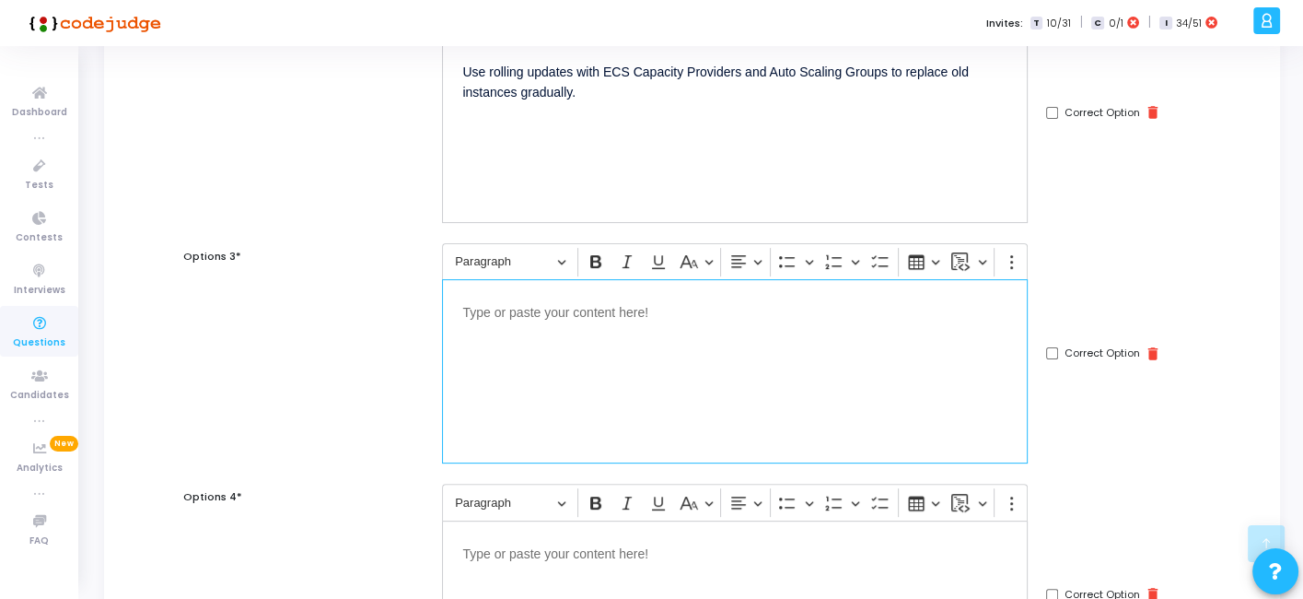
click at [818, 323] on div "Editor editing area: main" at bounding box center [735, 371] width 586 height 184
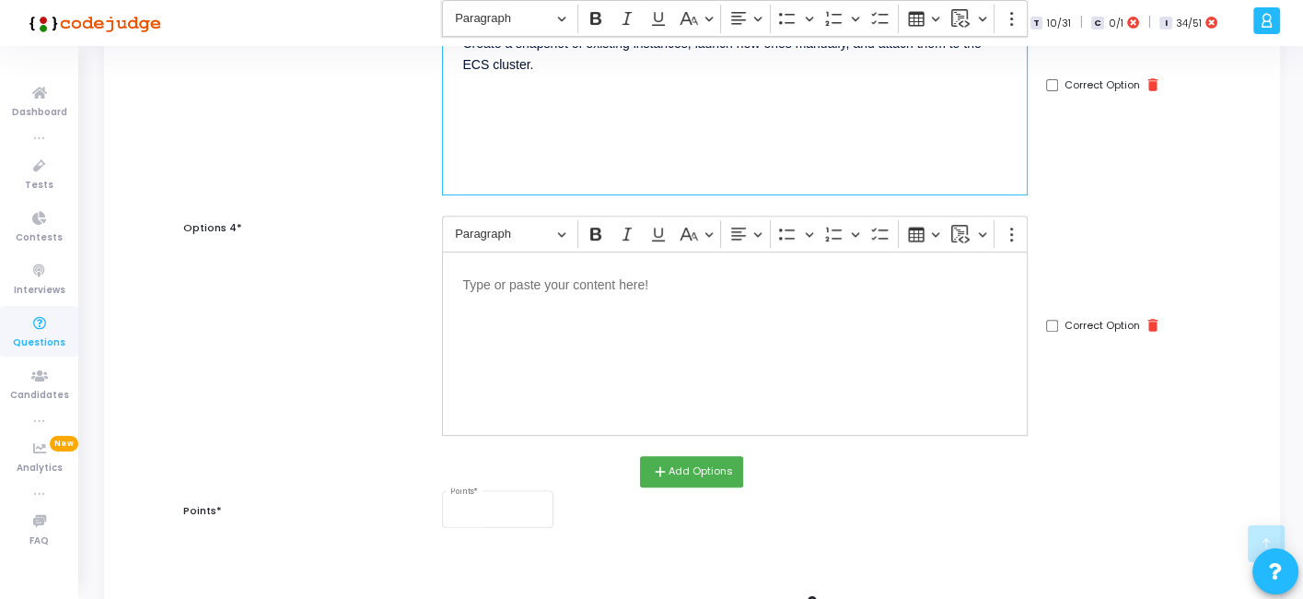
scroll to position [755, 0]
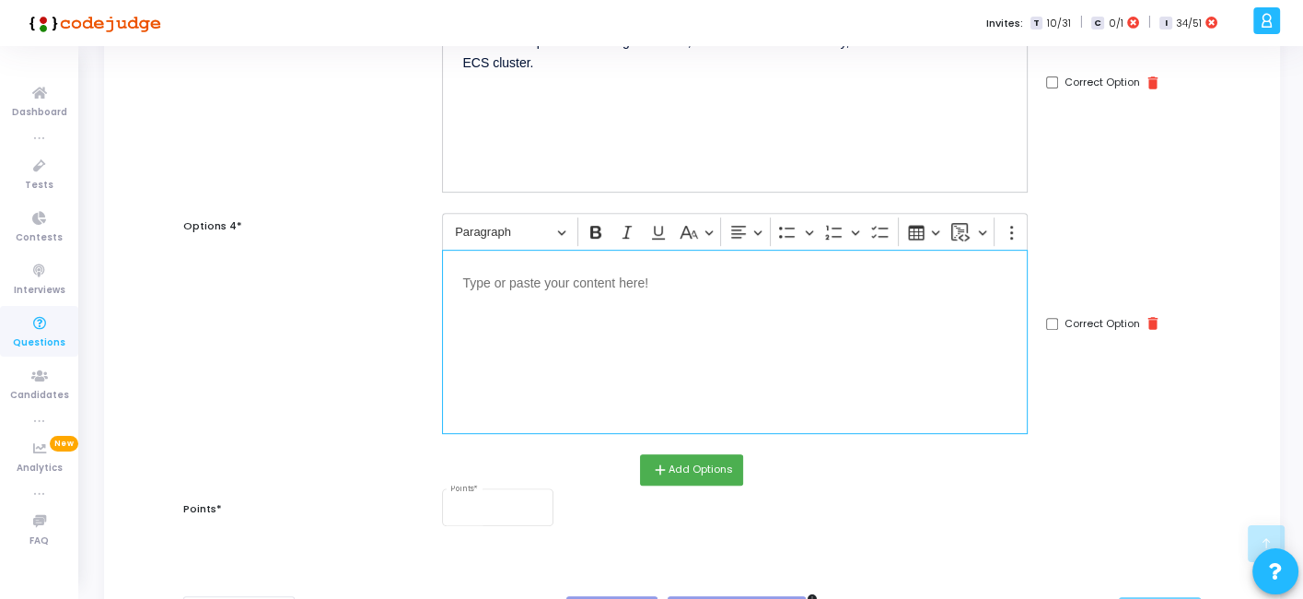
click at [576, 375] on div "Editor editing area: main" at bounding box center [735, 342] width 586 height 184
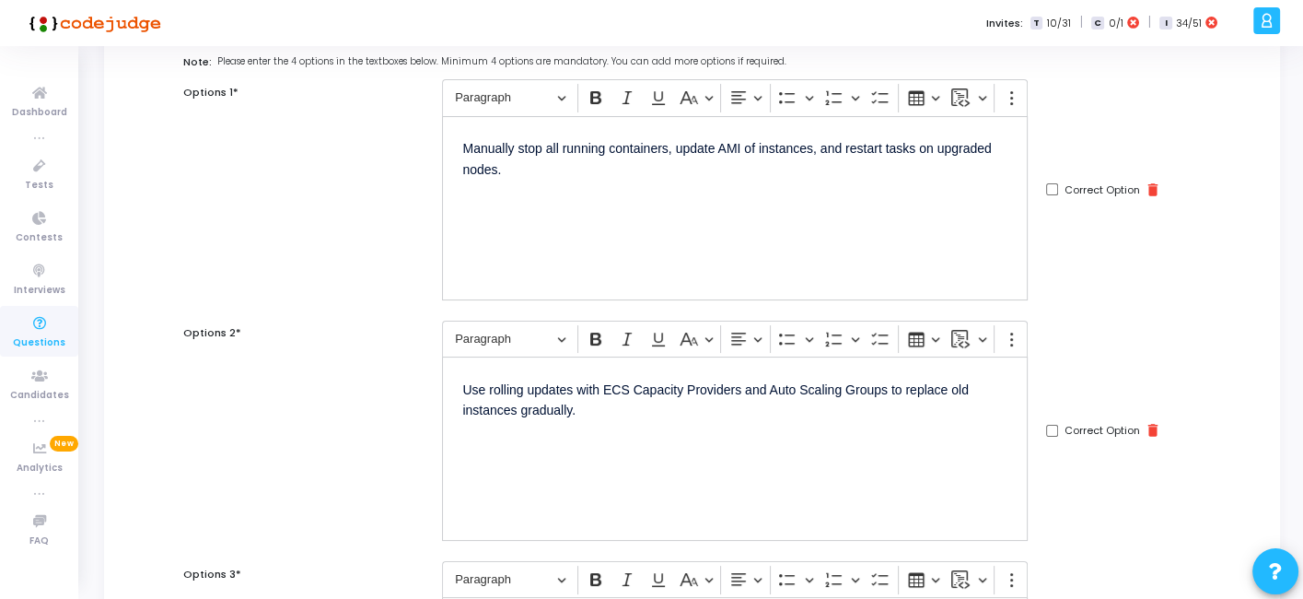
scroll to position [168, 0]
click at [1052, 427] on input "Correct Option" at bounding box center [1052, 430] width 12 height 12
checkbox input "true"
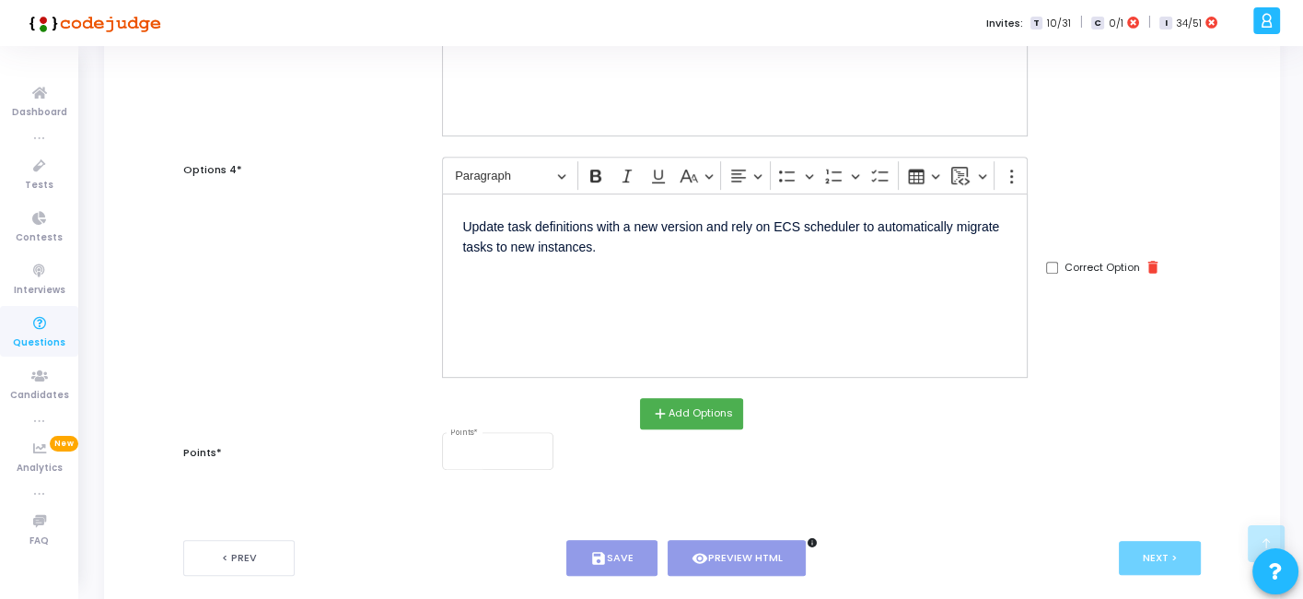
scroll to position [900, 0]
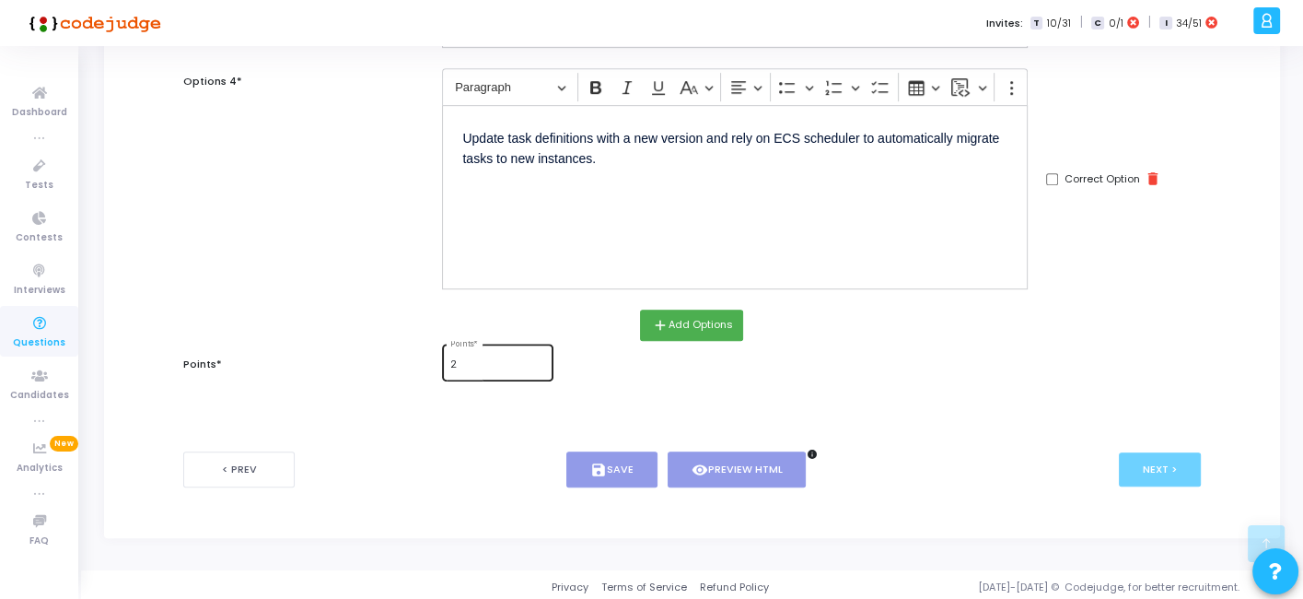
click at [479, 359] on input "2" at bounding box center [498, 364] width 96 height 11
type input "2"
click at [602, 466] on icon "save" at bounding box center [598, 470] width 17 height 17
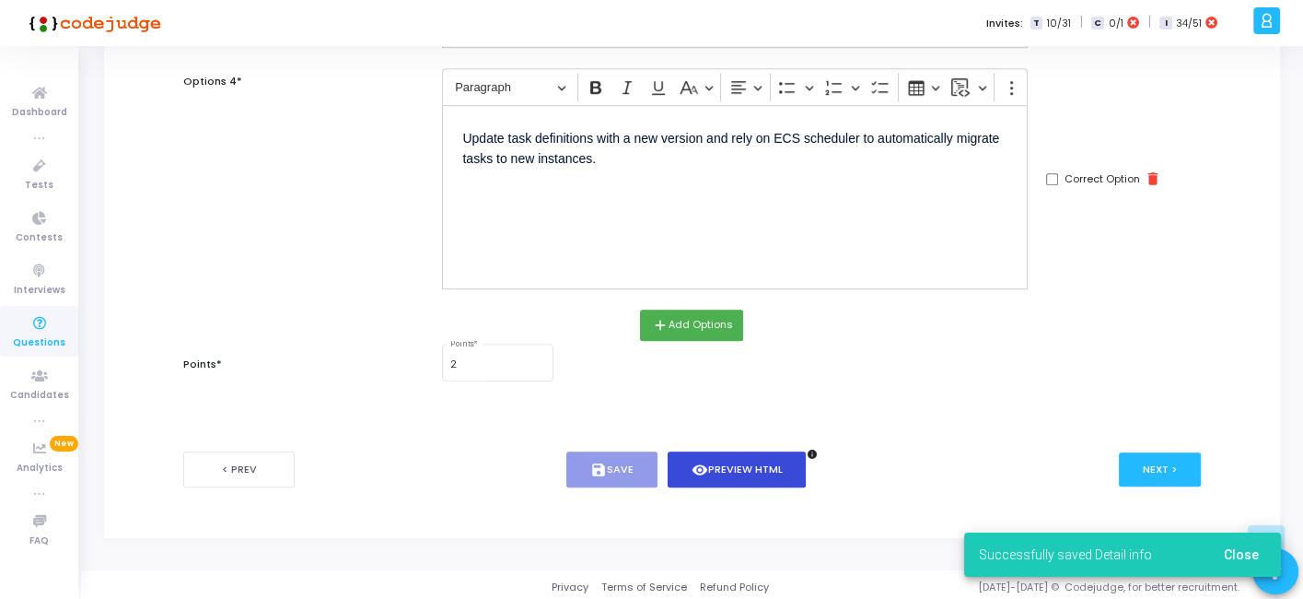
click at [757, 455] on button "visibility Preview HTML" at bounding box center [737, 469] width 139 height 36
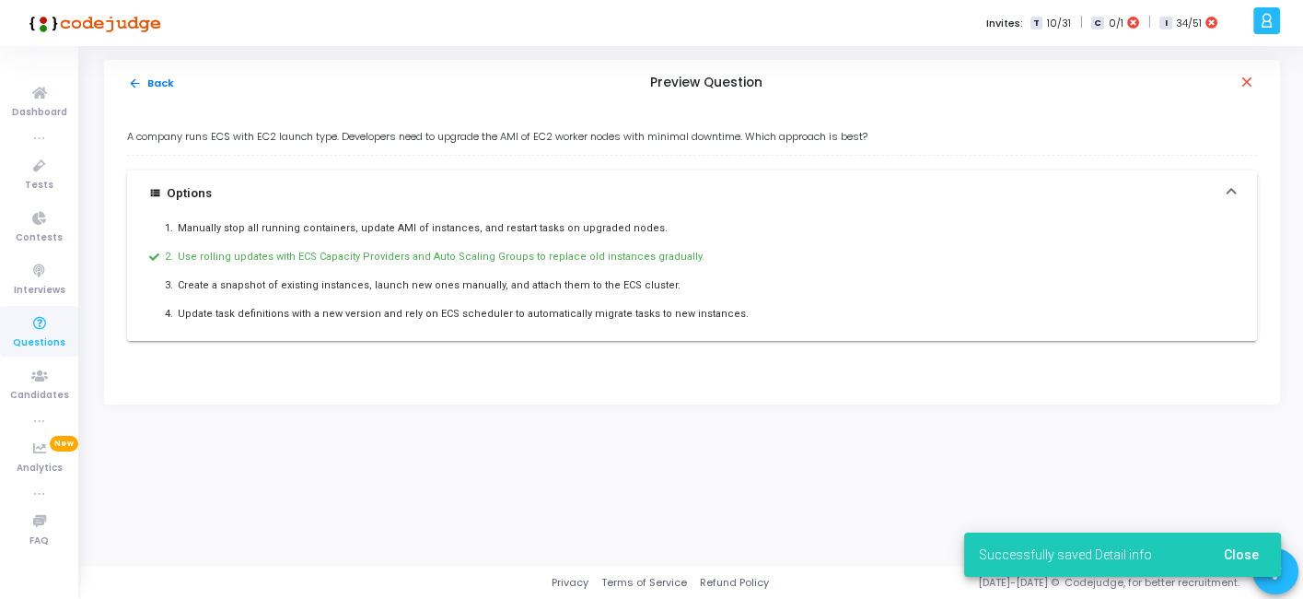
scroll to position [0, 0]
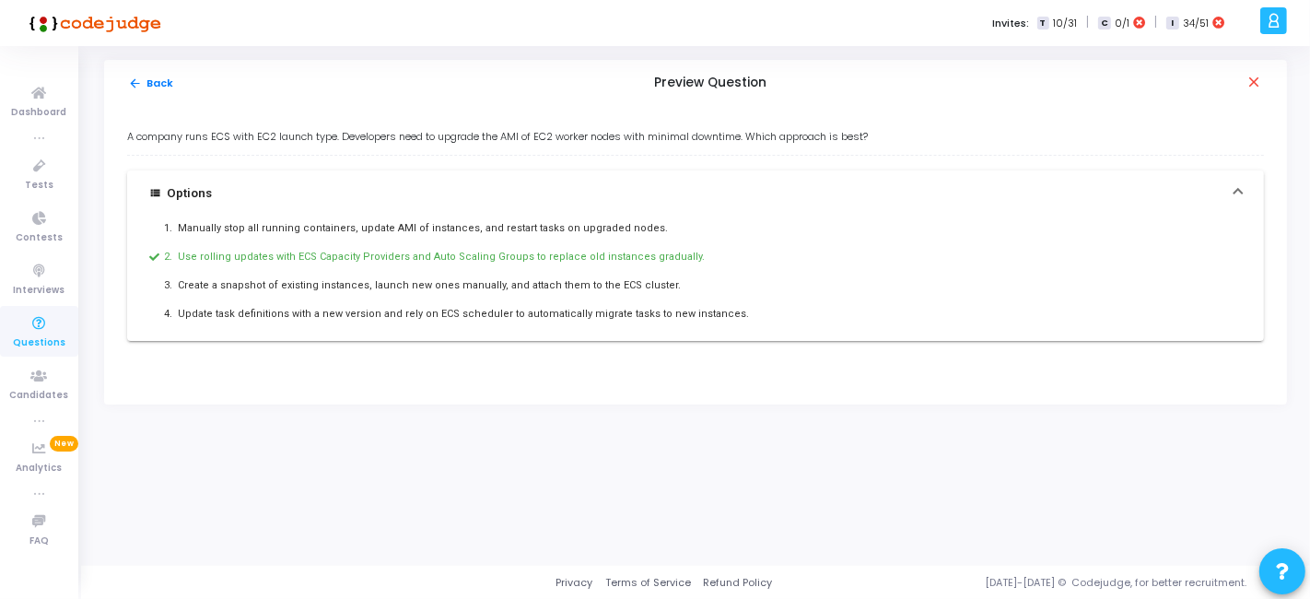
drag, startPoint x: 127, startPoint y: 131, endPoint x: 755, endPoint y: 333, distance: 659.9
click at [755, 333] on div "A company runs ECS with EC2 launch type. Developers need to upgrade the AMI of …" at bounding box center [695, 235] width 1137 height 212
copy div "A company runs ECS with EC2 launch type. Developers need to upgrade the AMI of …"
click at [151, 87] on button "arrow_back Back" at bounding box center [151, 84] width 48 height 18
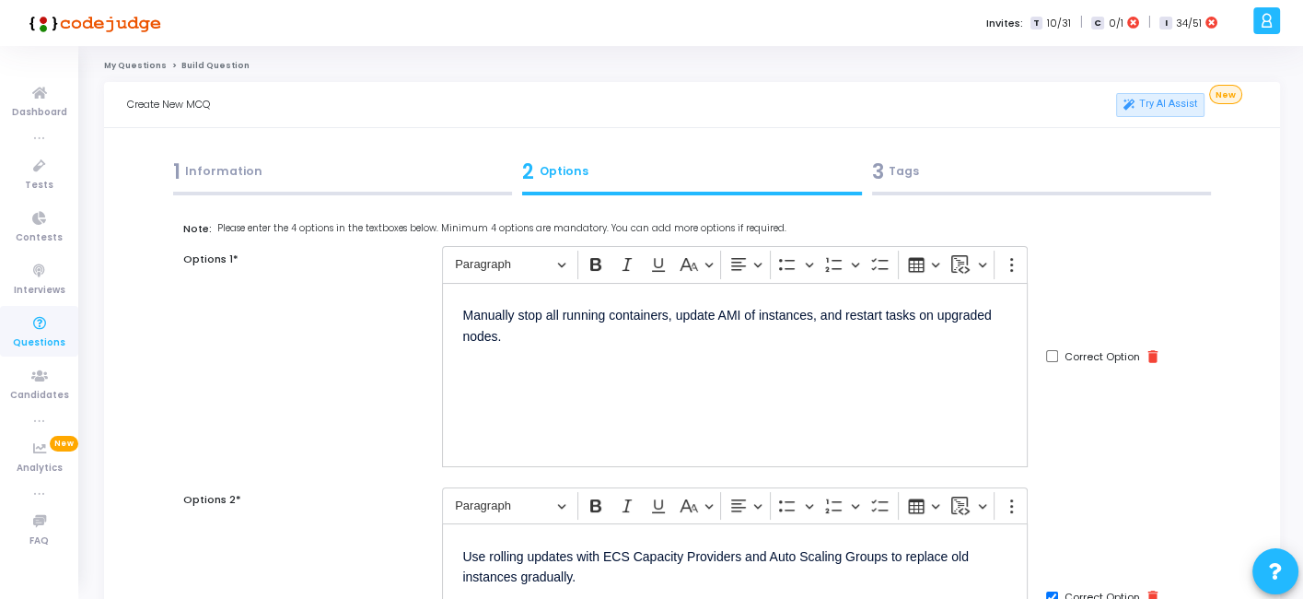
click at [922, 177] on div "3 Tags" at bounding box center [1042, 172] width 340 height 30
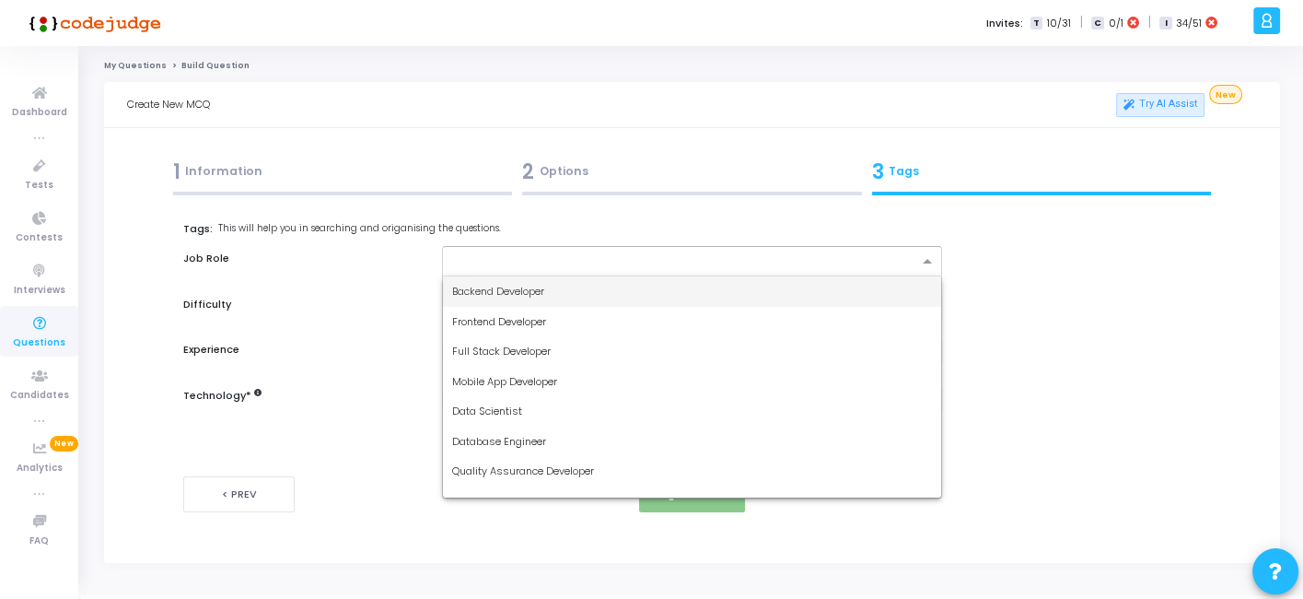
click at [679, 264] on input "text" at bounding box center [684, 262] width 465 height 16
click at [559, 285] on div "Backend Developer" at bounding box center [691, 291] width 497 height 30
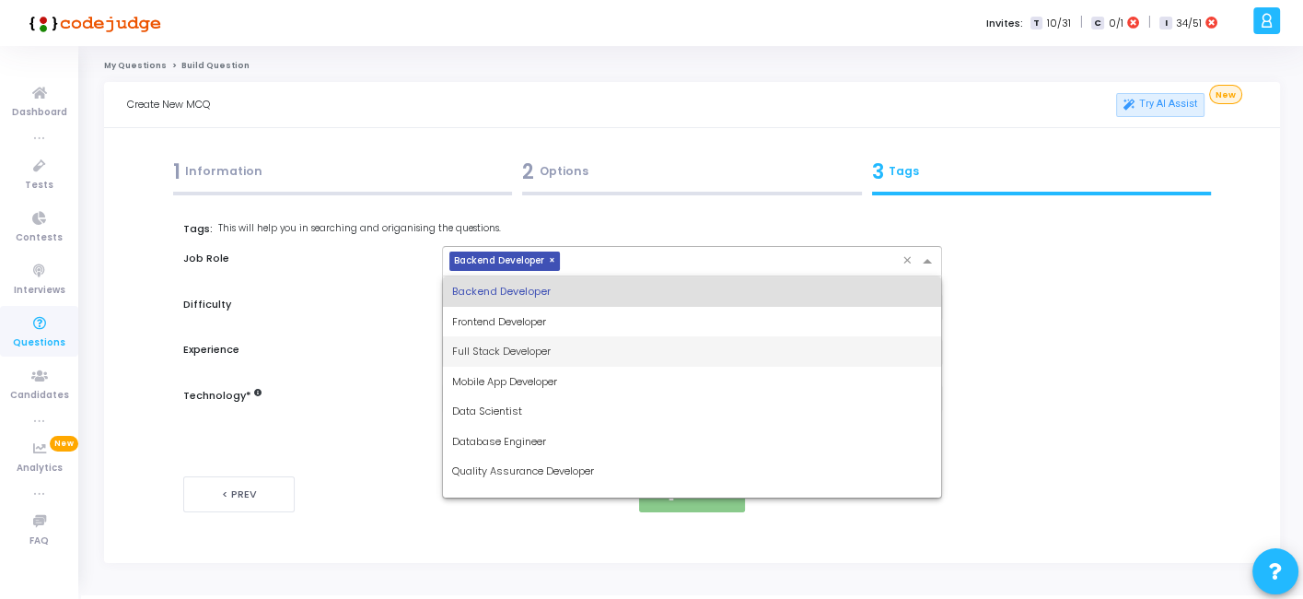
drag, startPoint x: 587, startPoint y: 263, endPoint x: 520, endPoint y: 352, distance: 111.8
click at [520, 276] on ng-select "× Backend Developer × Backend Developer Frontend Developer Full Stack Developer…" at bounding box center [691, 261] width 499 height 30
click at [520, 352] on span "Full Stack Developer" at bounding box center [501, 351] width 99 height 15
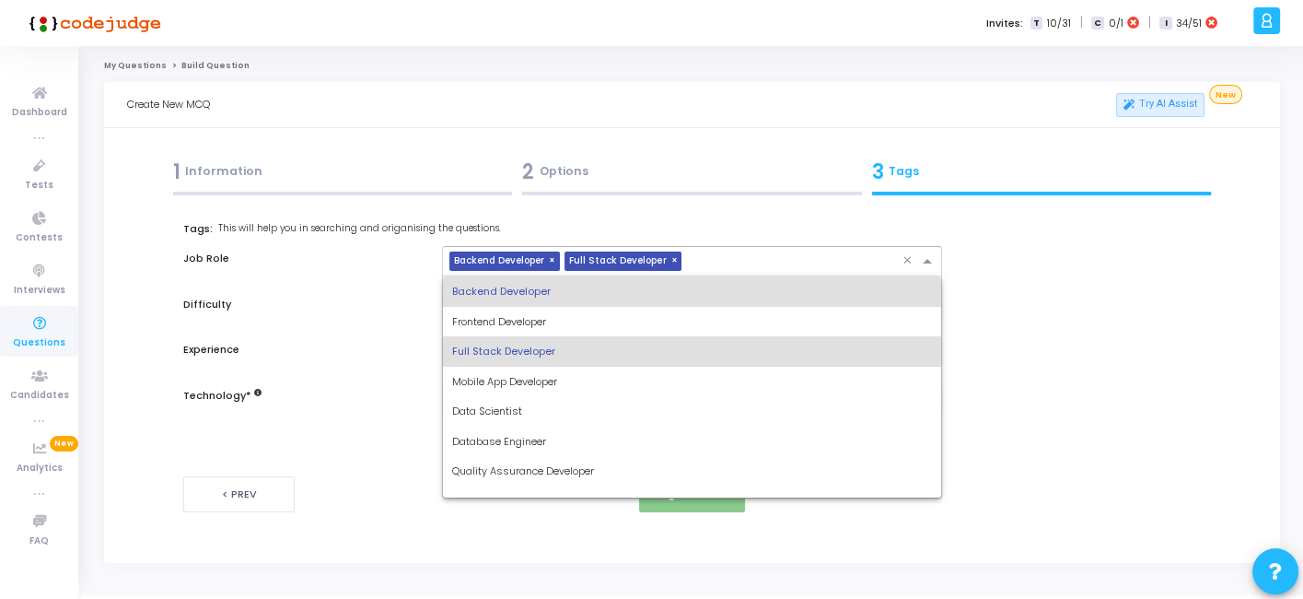
click at [699, 273] on div "× Backend Developer × Full Stack Developer" at bounding box center [672, 261] width 459 height 29
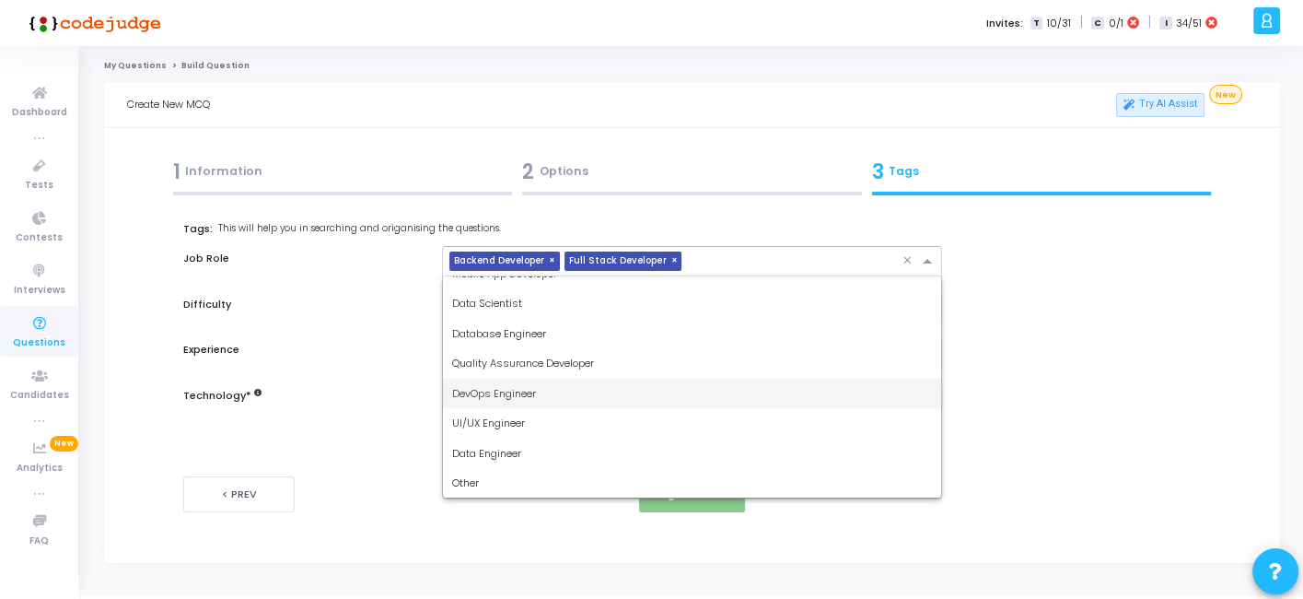
click at [532, 398] on span "DevOps Engineer" at bounding box center [494, 393] width 84 height 15
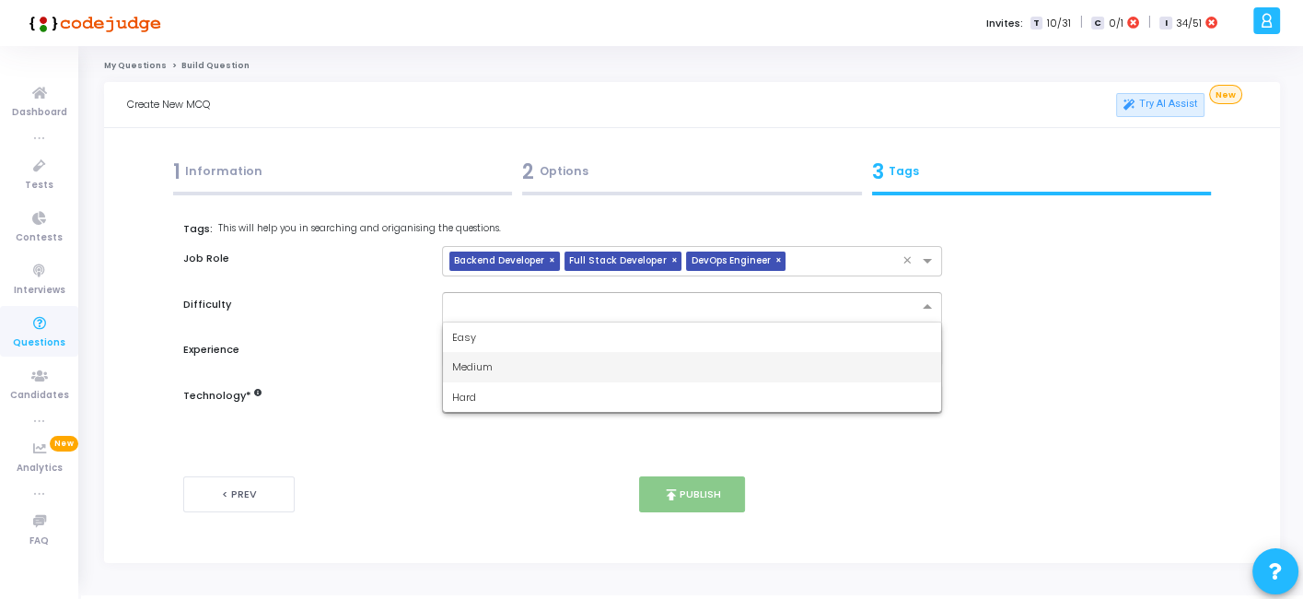
drag, startPoint x: 555, startPoint y: 320, endPoint x: 483, endPoint y: 355, distance: 79.9
click at [483, 322] on ng-select "Easy Medium Hard" at bounding box center [691, 307] width 499 height 30
click at [483, 355] on div "Medium" at bounding box center [691, 367] width 497 height 30
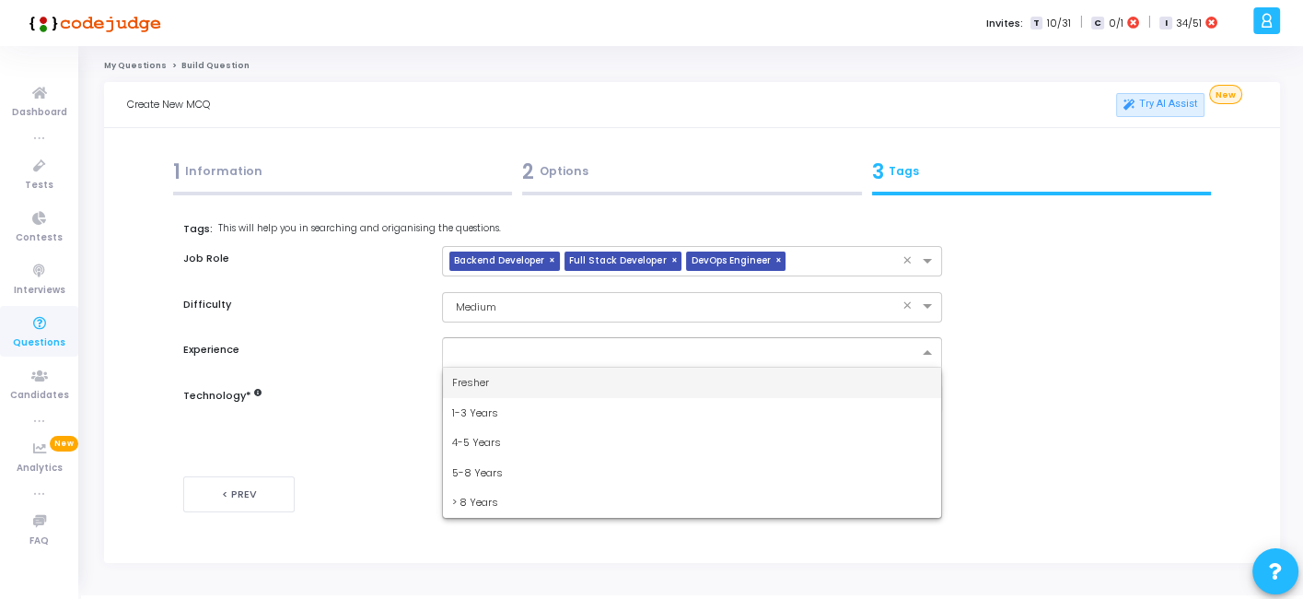
drag, startPoint x: 519, startPoint y: 345, endPoint x: 471, endPoint y: 381, distance: 59.9
click at [471, 368] on ng-select "Fresher 1-3 Years 4-5 Years 5-8 Years > 8 Years" at bounding box center [691, 352] width 499 height 30
click at [471, 381] on span "Fresher" at bounding box center [470, 382] width 37 height 15
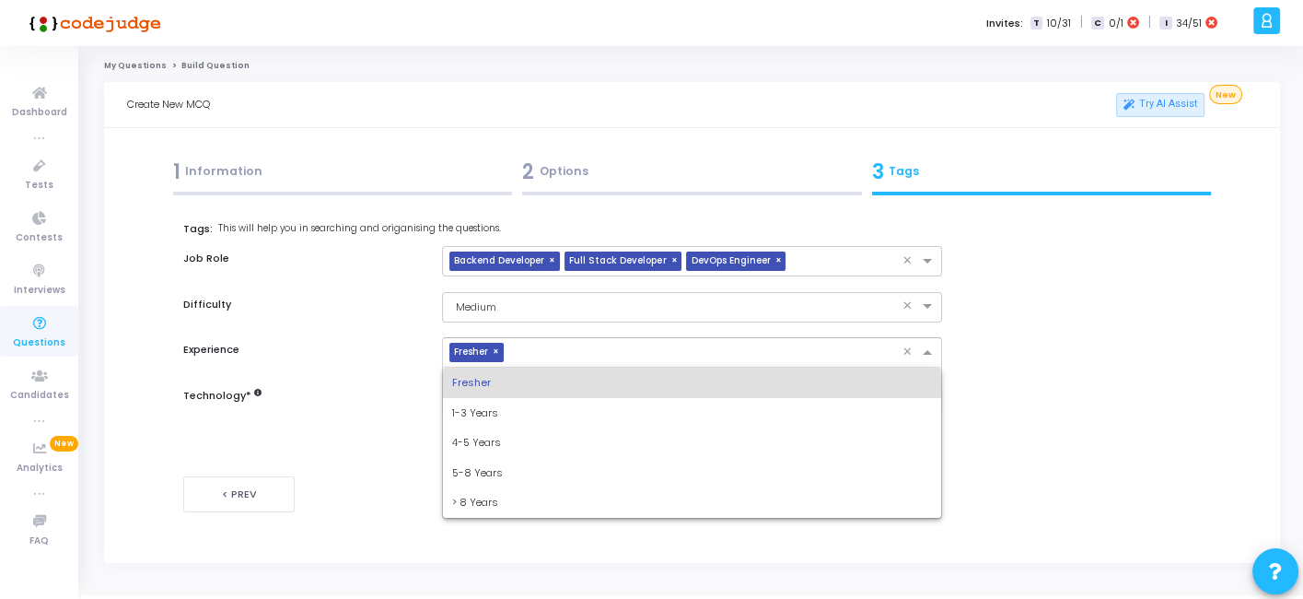
drag, startPoint x: 529, startPoint y: 355, endPoint x: 486, endPoint y: 406, distance: 66.8
click at [486, 368] on ng-select "× Fresher × Fresher 1-3 Years 4-5 Years 5-8 Years > 8 Years" at bounding box center [691, 352] width 499 height 30
click at [486, 406] on span "1-3 Years" at bounding box center [475, 412] width 46 height 15
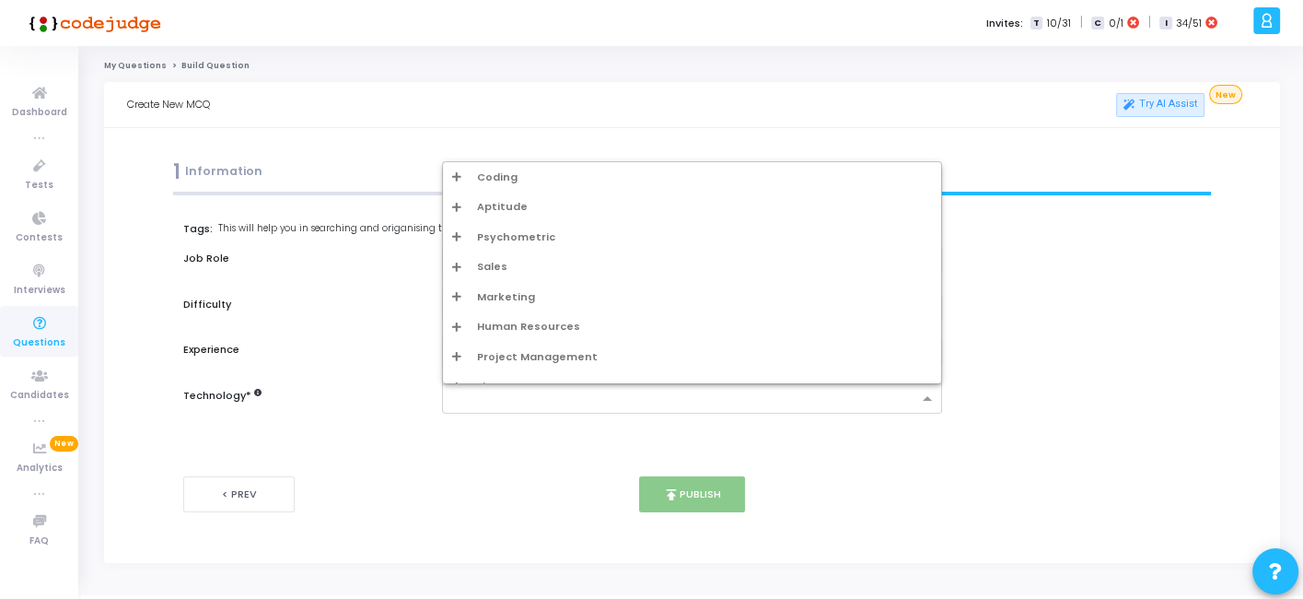
click at [516, 409] on div at bounding box center [691, 398] width 499 height 30
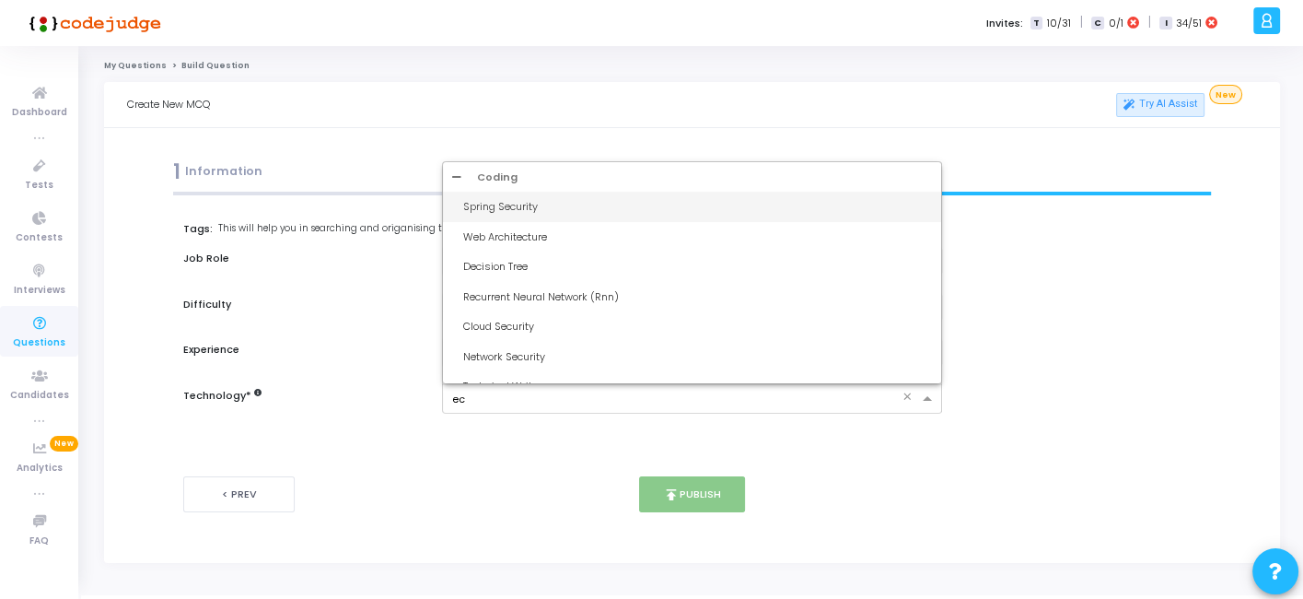
type input "ecs"
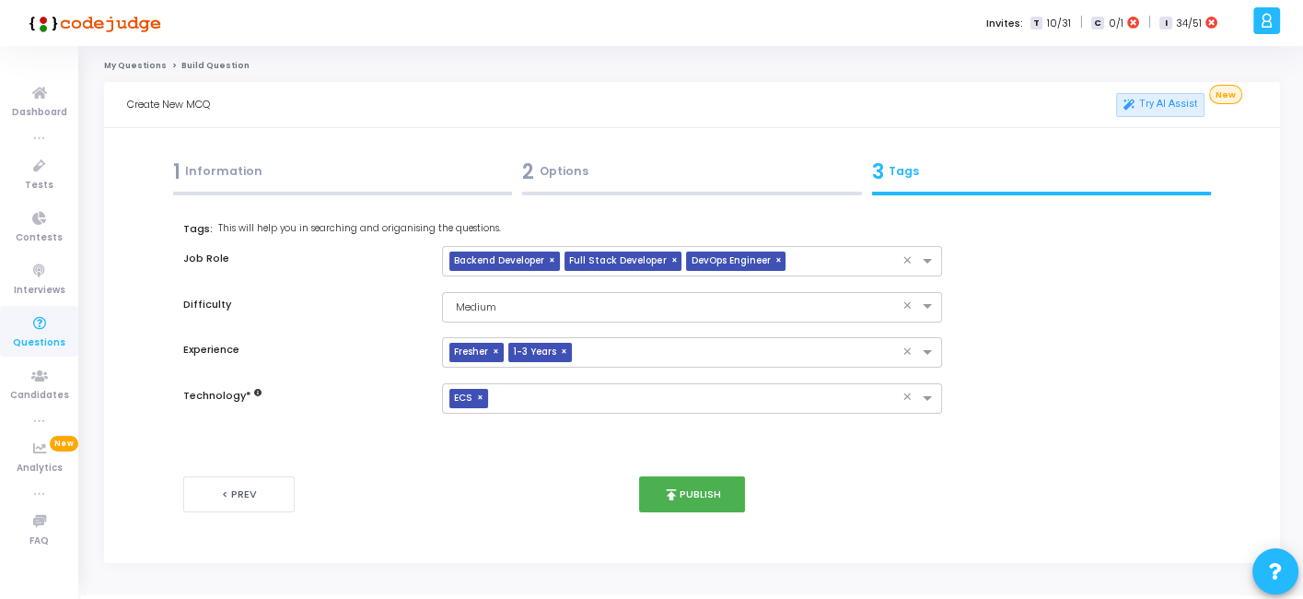
click at [641, 188] on div "2 Options" at bounding box center [693, 176] width 350 height 50
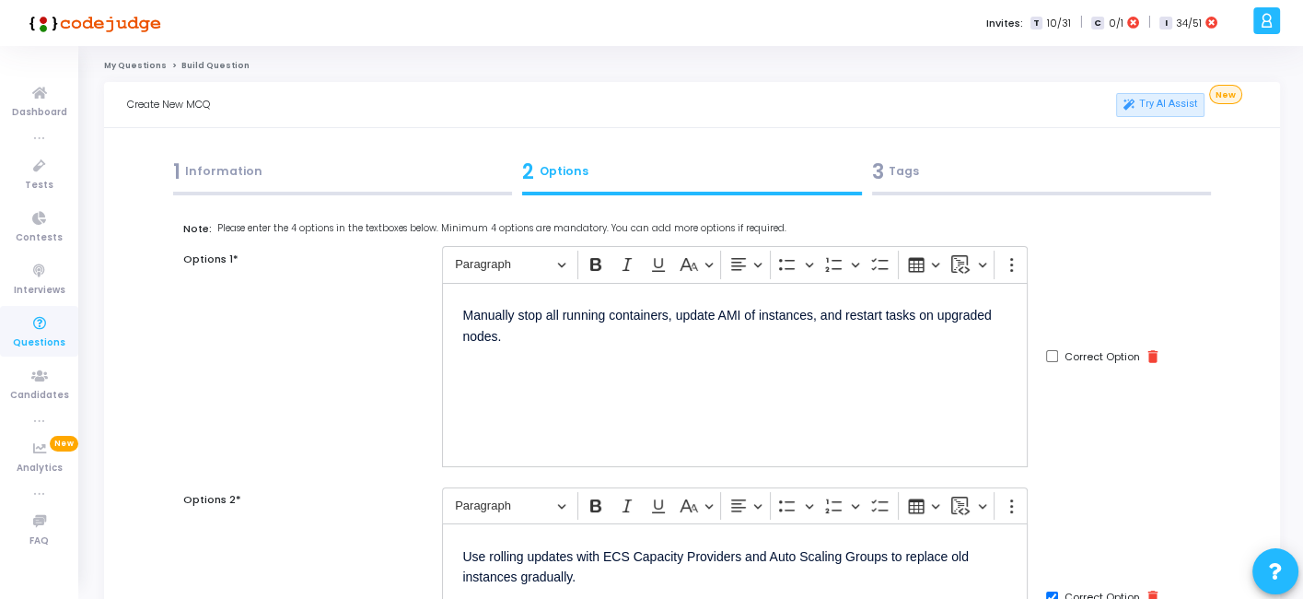
click at [960, 177] on div "3 Tags" at bounding box center [1042, 172] width 340 height 30
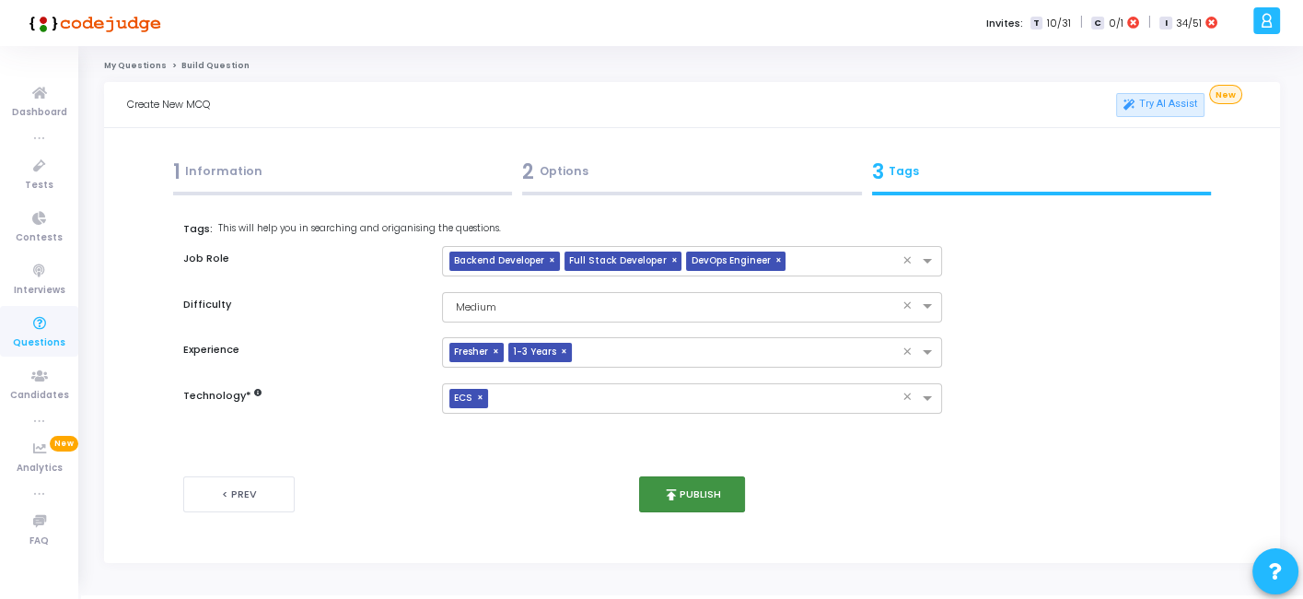
click at [682, 487] on button "publish Publish" at bounding box center [692, 494] width 106 height 36
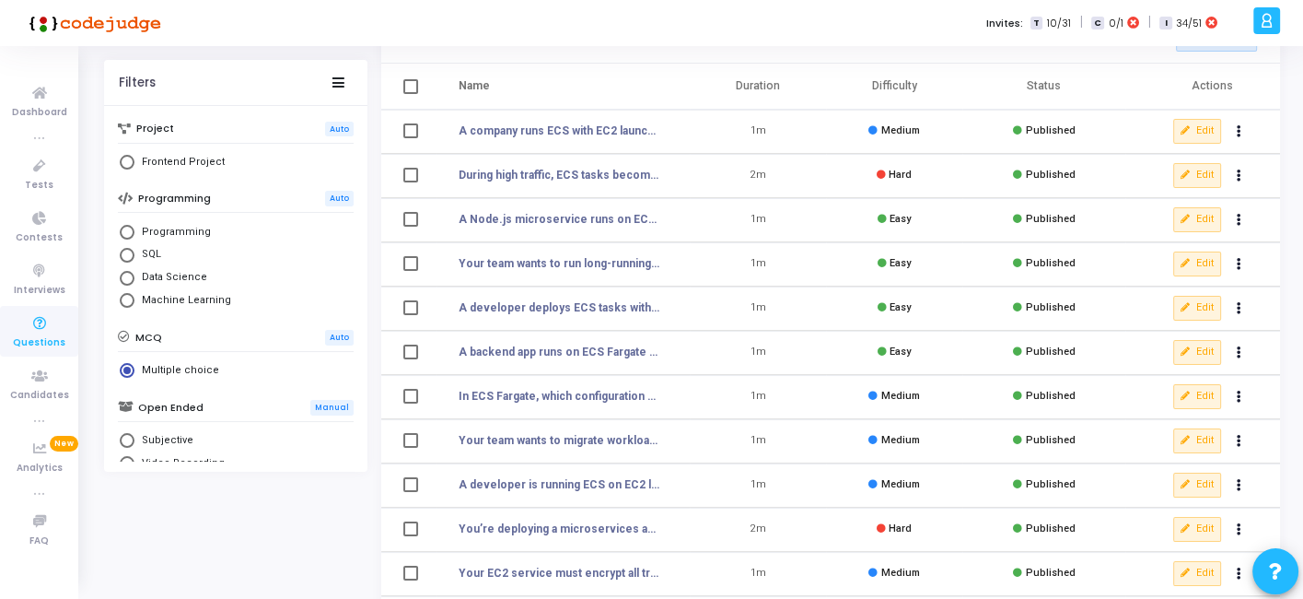
scroll to position [104, 0]
click at [1188, 222] on icon at bounding box center [1186, 219] width 10 height 10
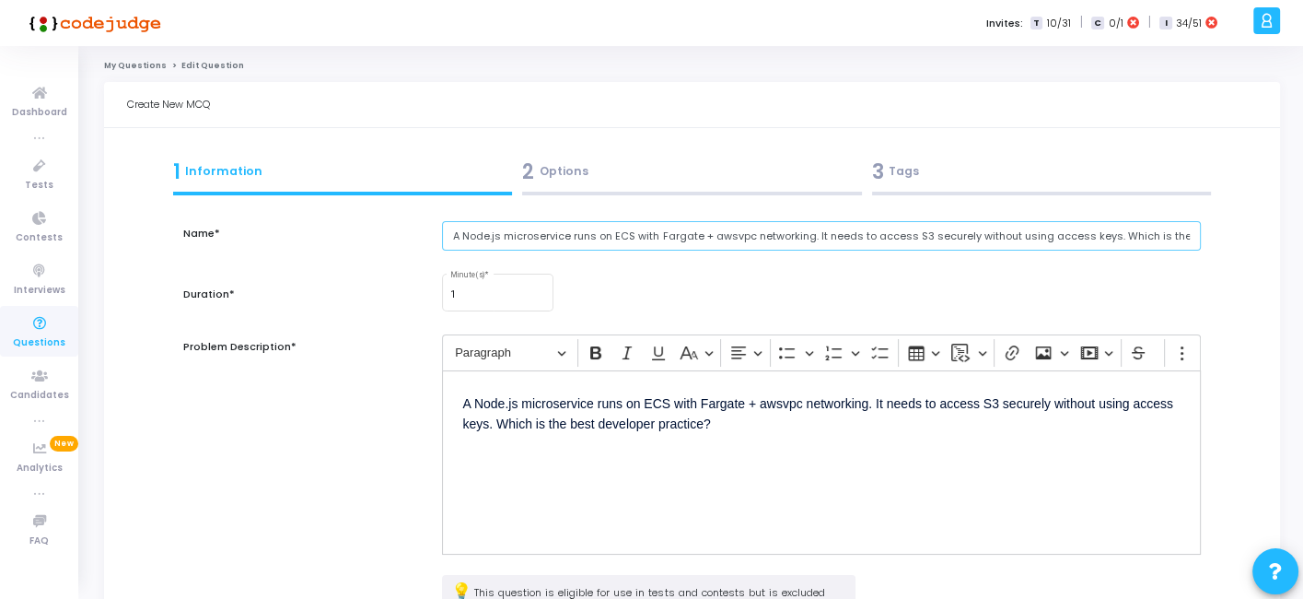
click at [559, 240] on input "A Node.js microservice runs on ECS with Fargate + awsvpc networking. It needs t…" at bounding box center [821, 236] width 758 height 30
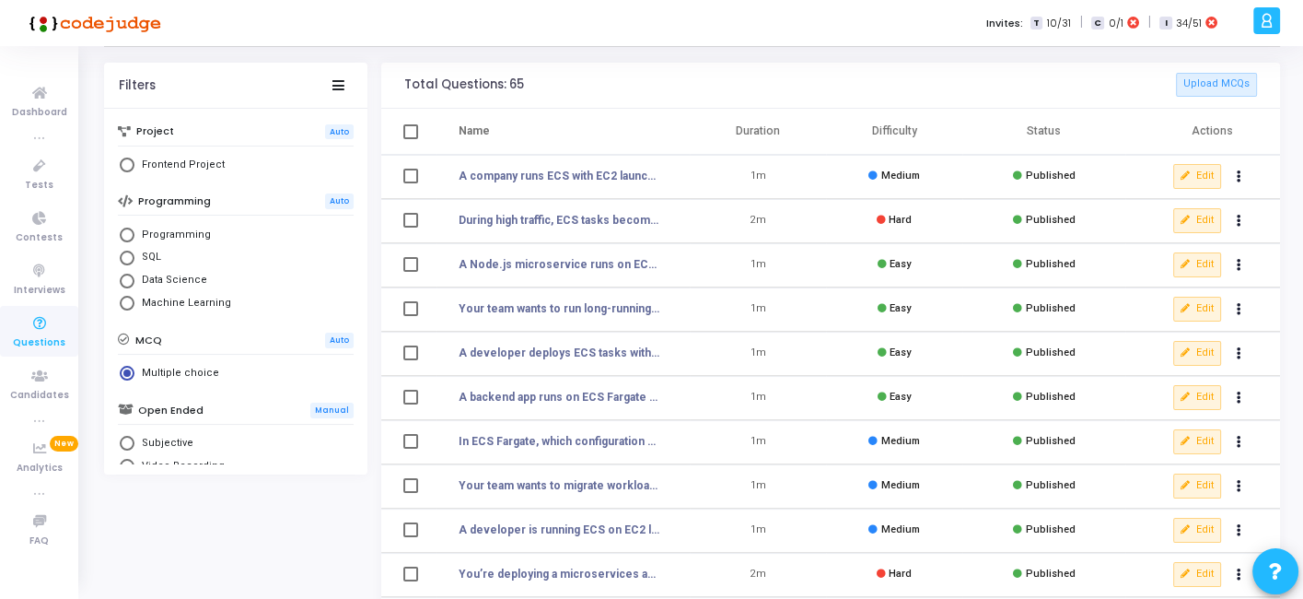
scroll to position [61, 0]
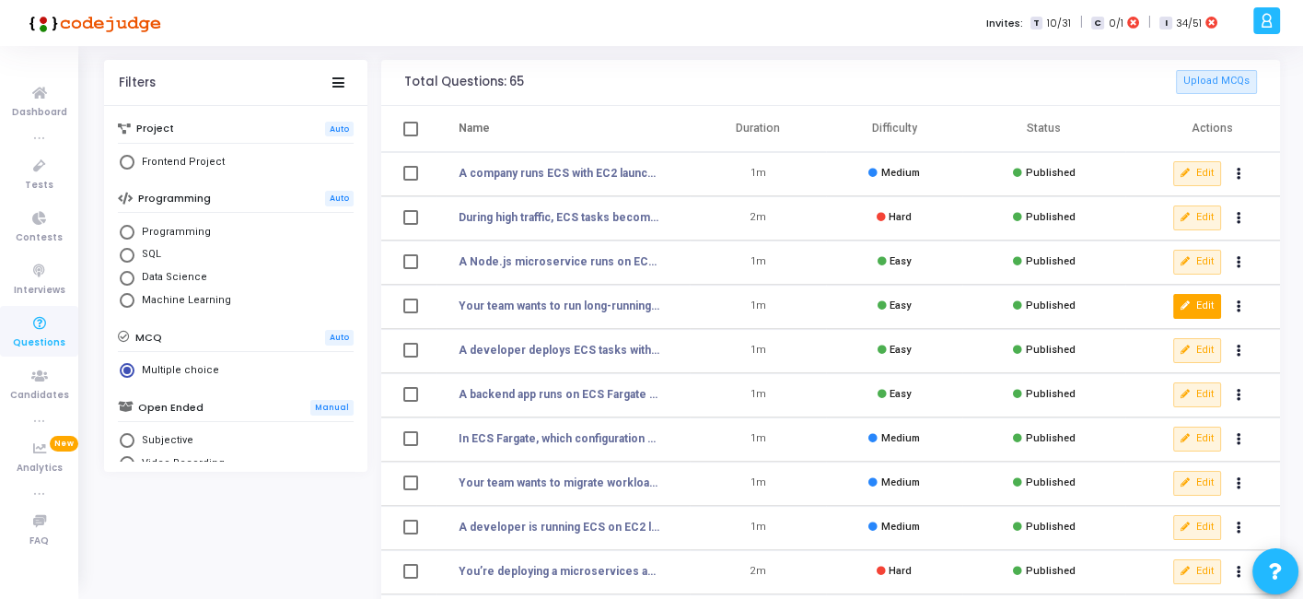
click at [1184, 301] on icon at bounding box center [1186, 306] width 10 height 10
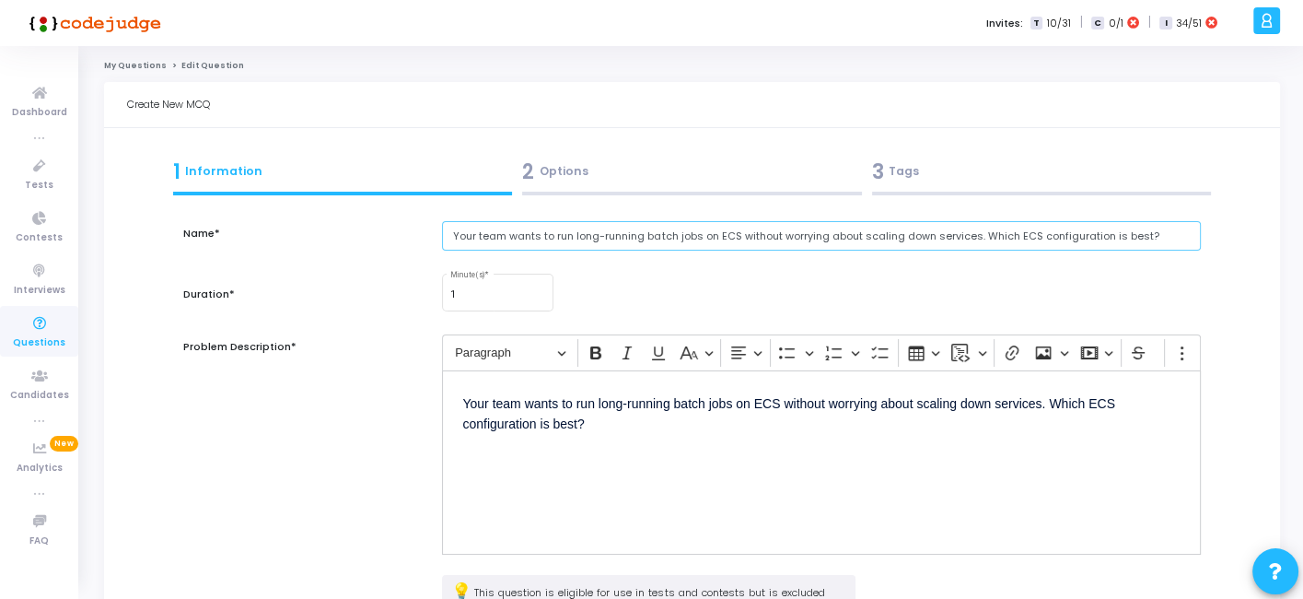
click at [578, 238] on input "Your team wants to run long-running batch jobs on ECS without worrying about sc…" at bounding box center [821, 236] width 758 height 30
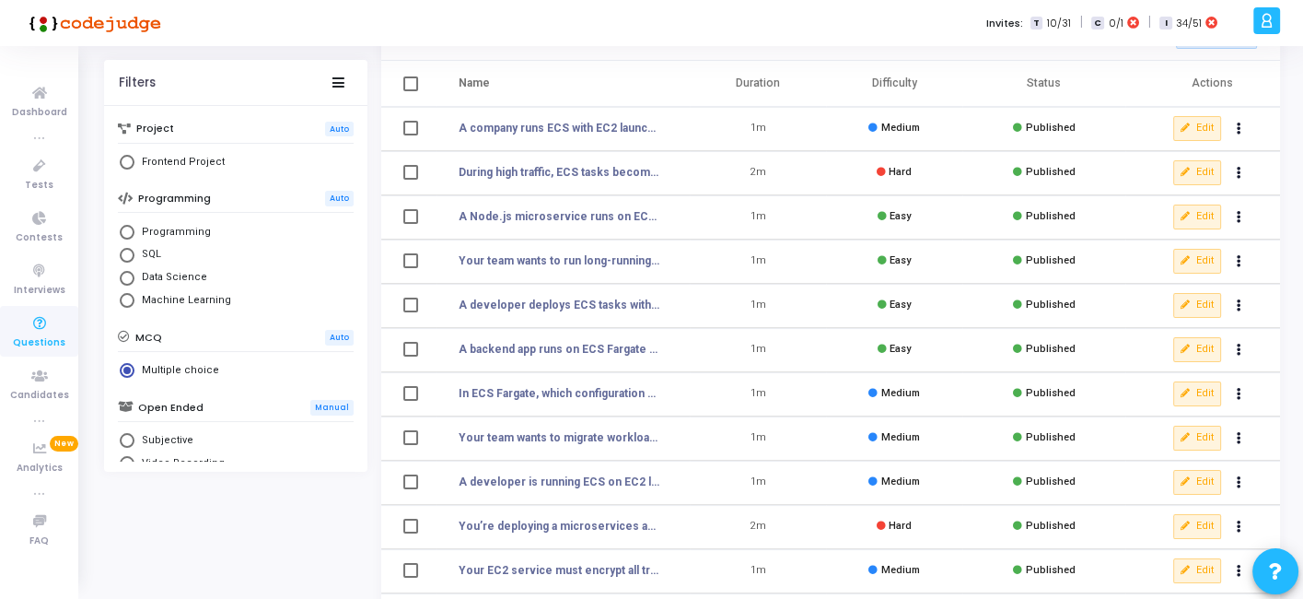
scroll to position [112, 0]
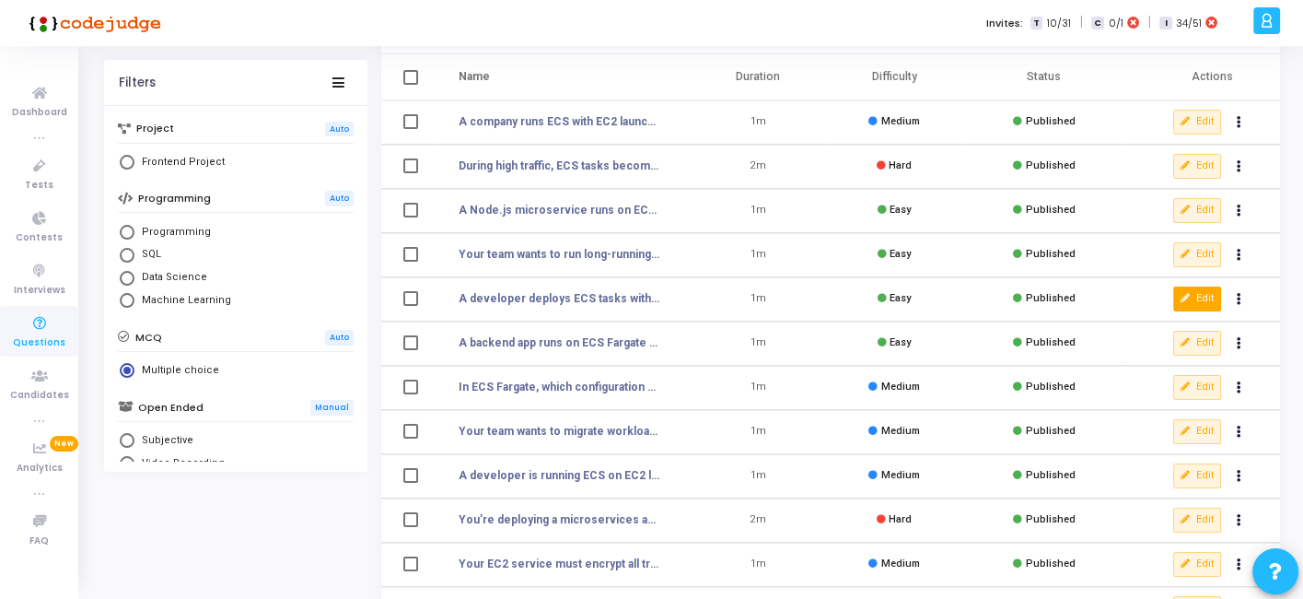
click at [1185, 297] on icon at bounding box center [1186, 299] width 10 height 10
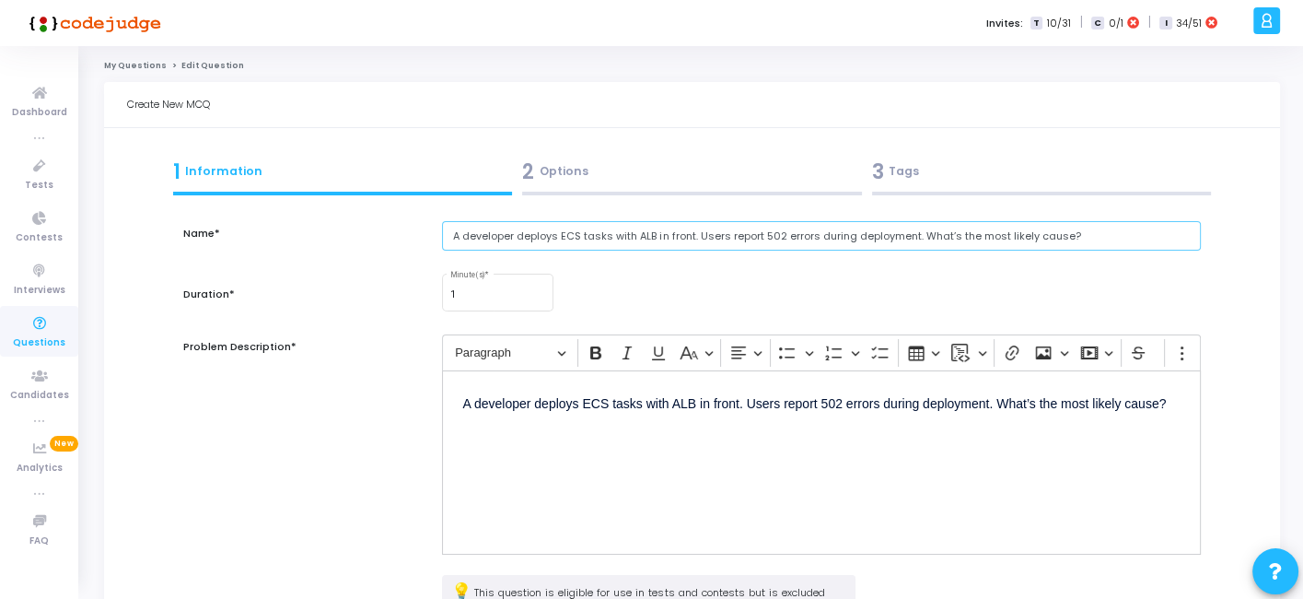
click at [684, 246] on input "A developer deploys ECS tasks with ALB in front. Users report 502 errors during…" at bounding box center [821, 236] width 758 height 30
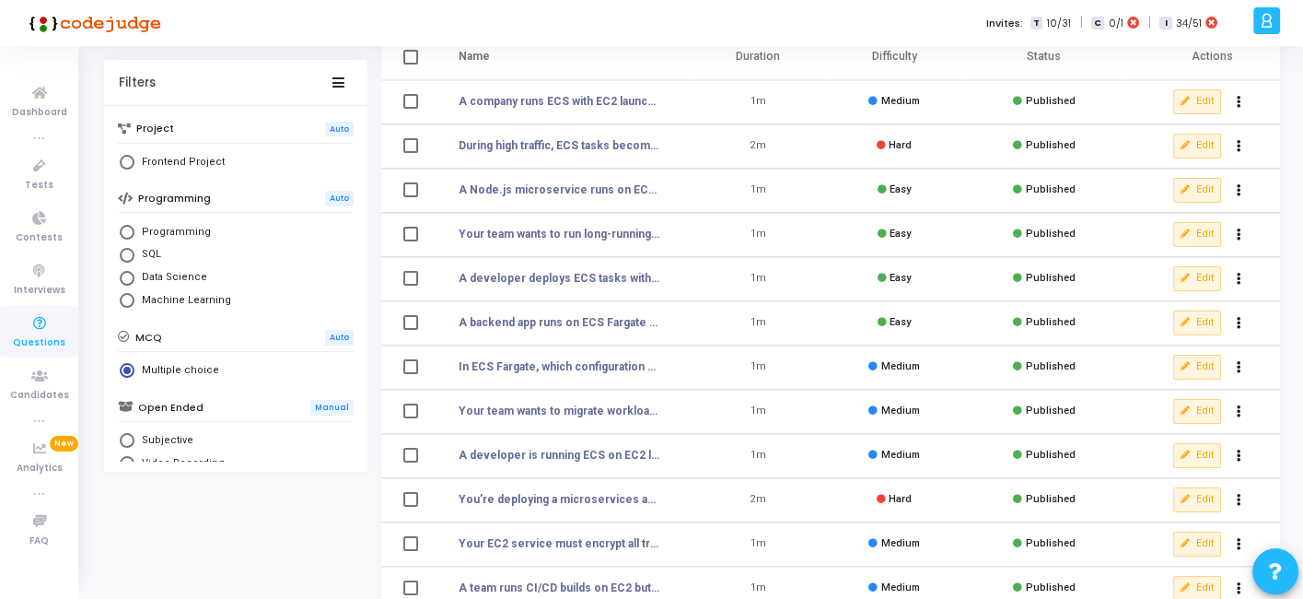
scroll to position [138, 0]
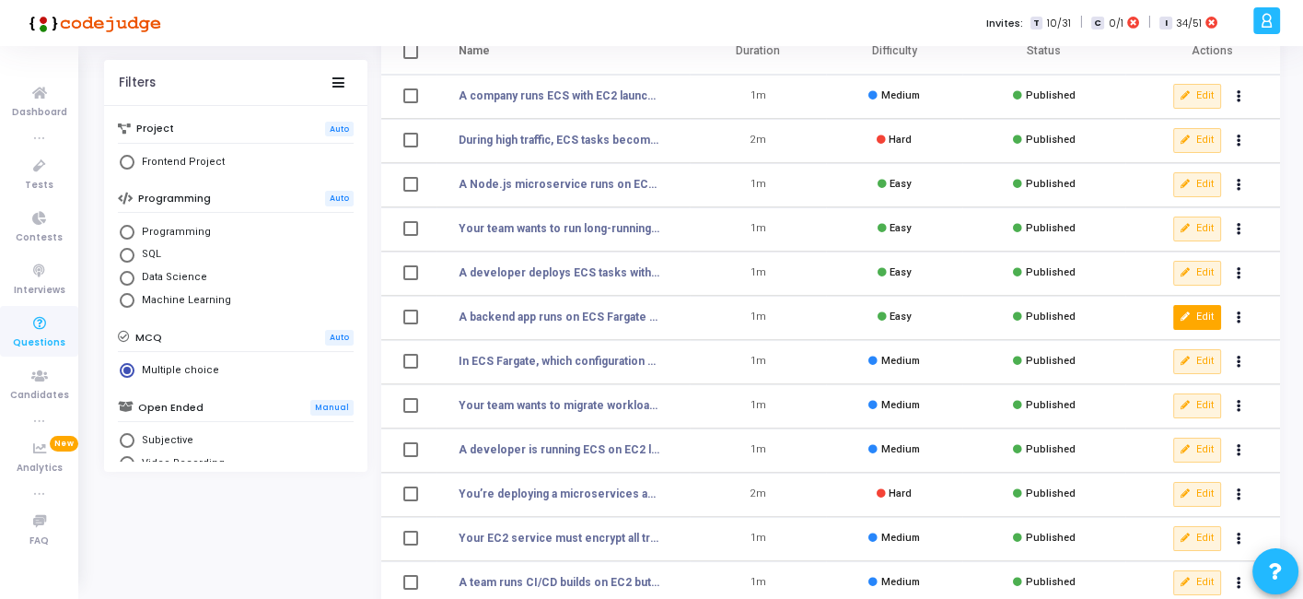
click at [1210, 317] on button "Edit" at bounding box center [1198, 317] width 48 height 24
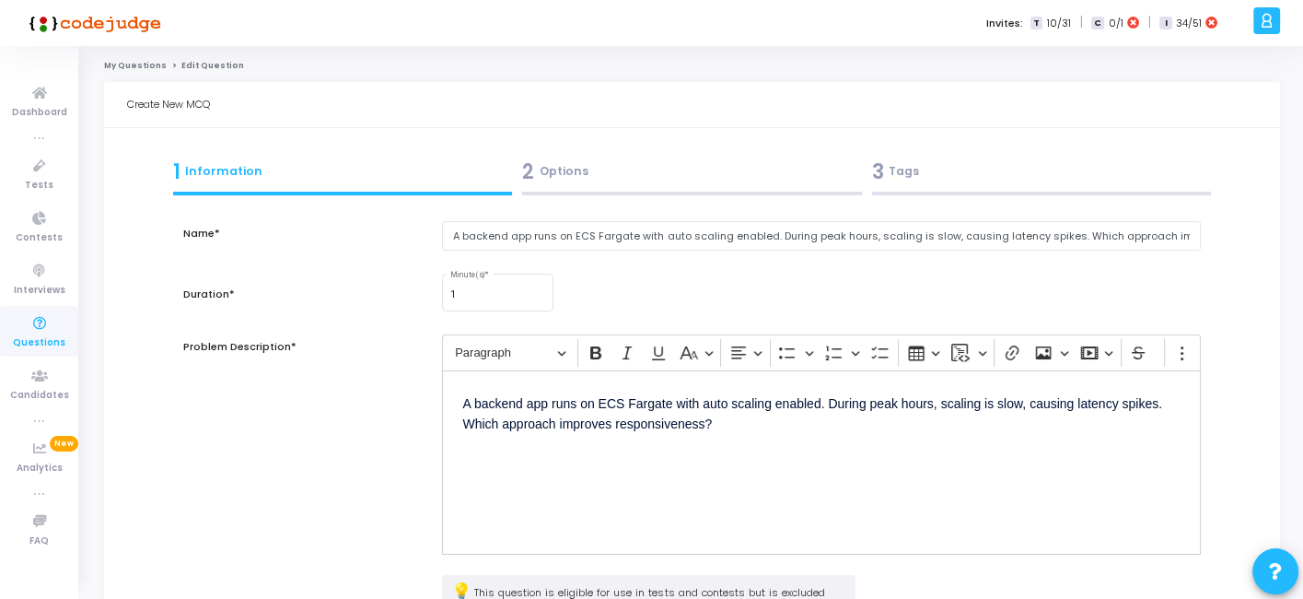
click at [647, 216] on div "Name* A backend app runs on ECS Fargate with auto scaling enabled. During peak …" at bounding box center [691, 477] width 1017 height 552
click at [638, 228] on input "A backend app runs on ECS Fargate with auto scaling enabled. During peak hours,…" at bounding box center [821, 236] width 758 height 30
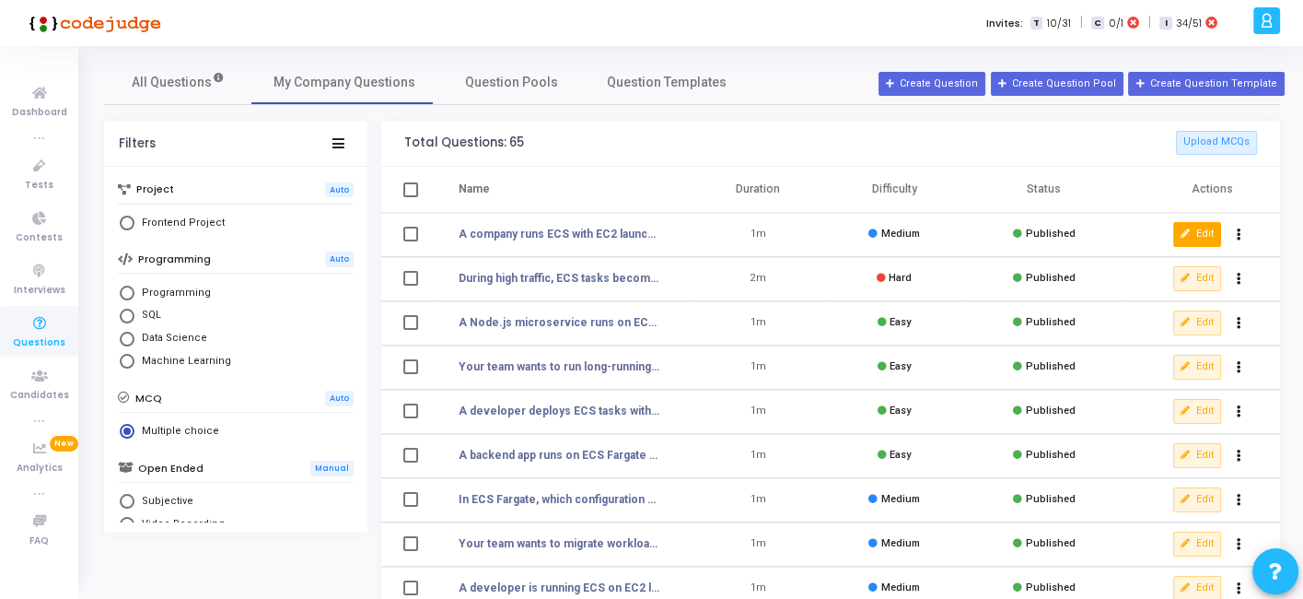
click at [1195, 230] on button "Edit" at bounding box center [1198, 234] width 48 height 24
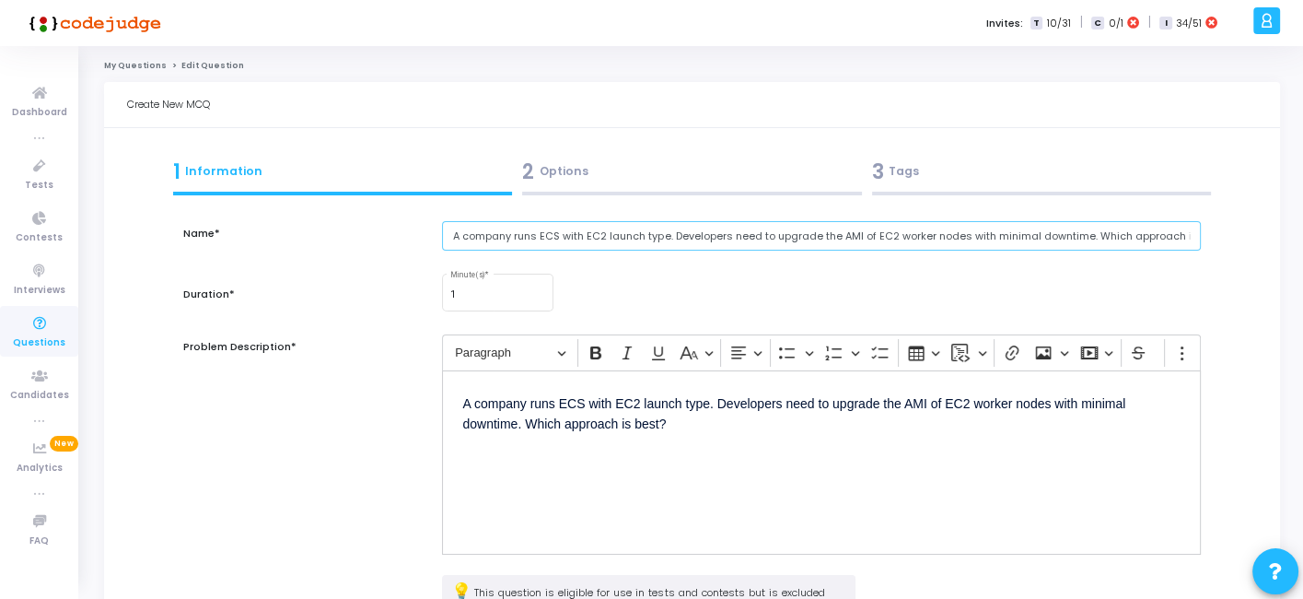
click at [587, 251] on input "A company runs ECS with EC2 launch type. Developers need to upgrade the AMI of …" at bounding box center [821, 236] width 758 height 30
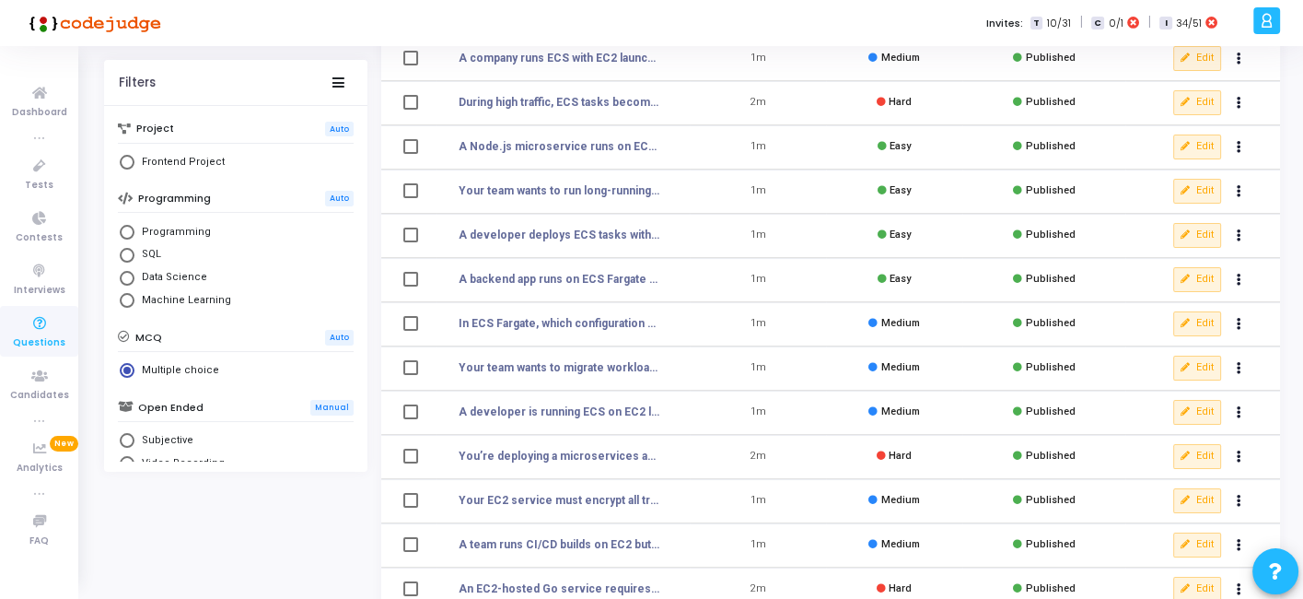
scroll to position [178, 0]
click at [1188, 313] on button "Edit" at bounding box center [1198, 322] width 48 height 24
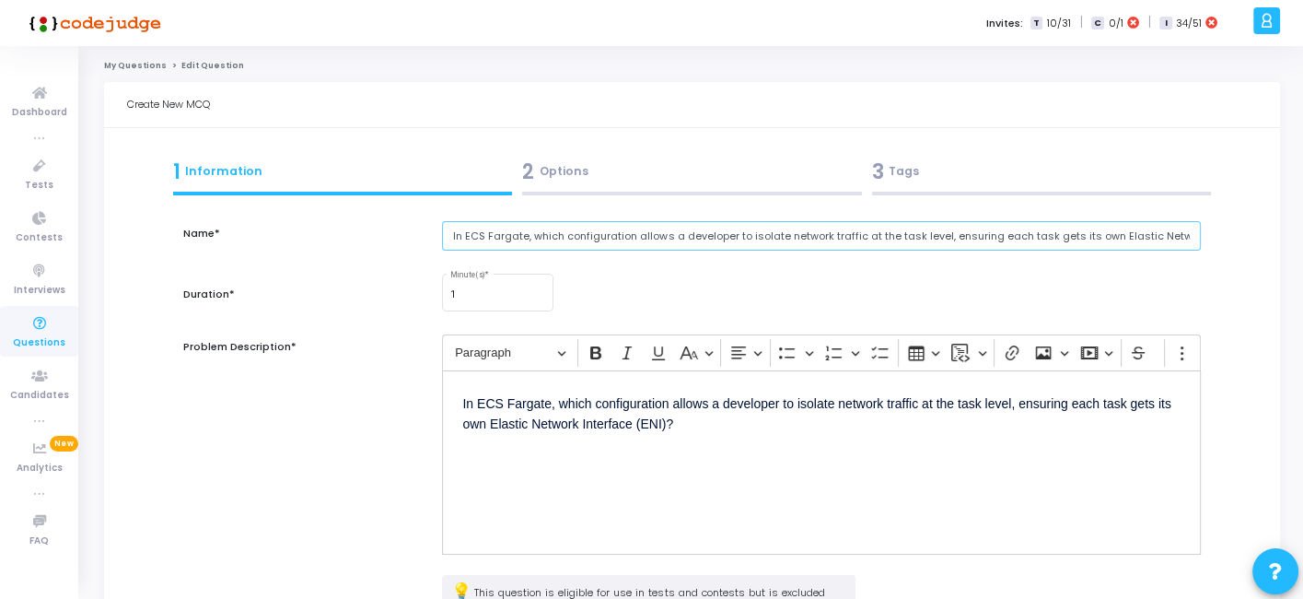
click at [571, 240] on input "In ECS Fargate, which configuration allows a developer to isolate network traff…" at bounding box center [821, 236] width 758 height 30
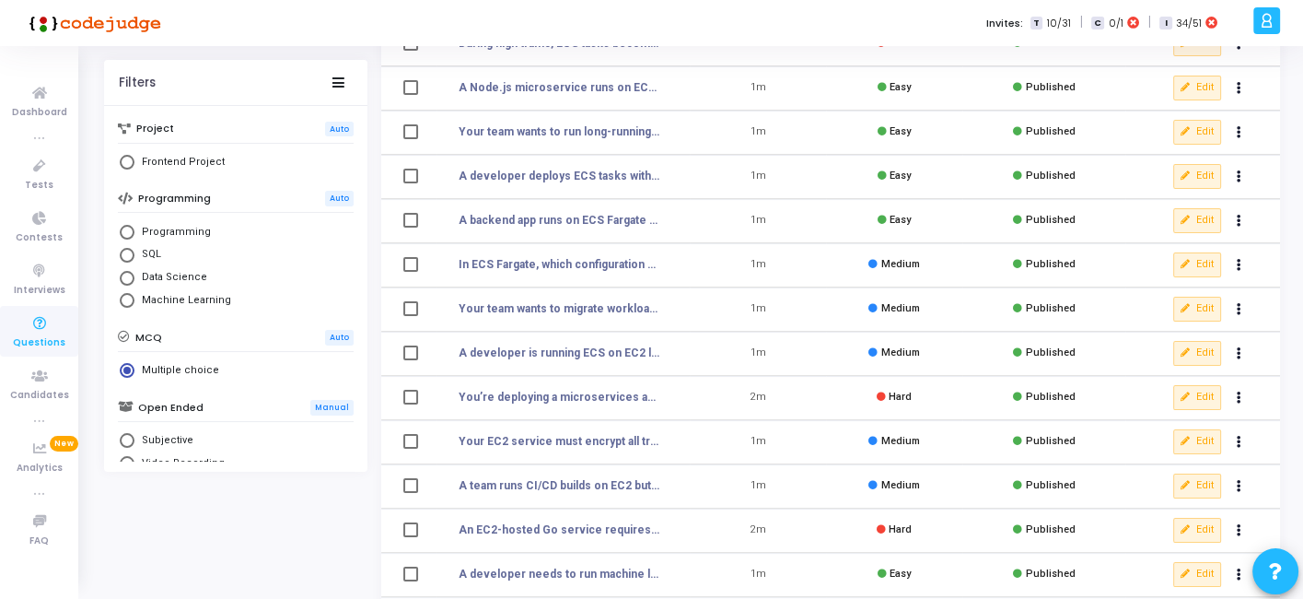
scroll to position [243, 0]
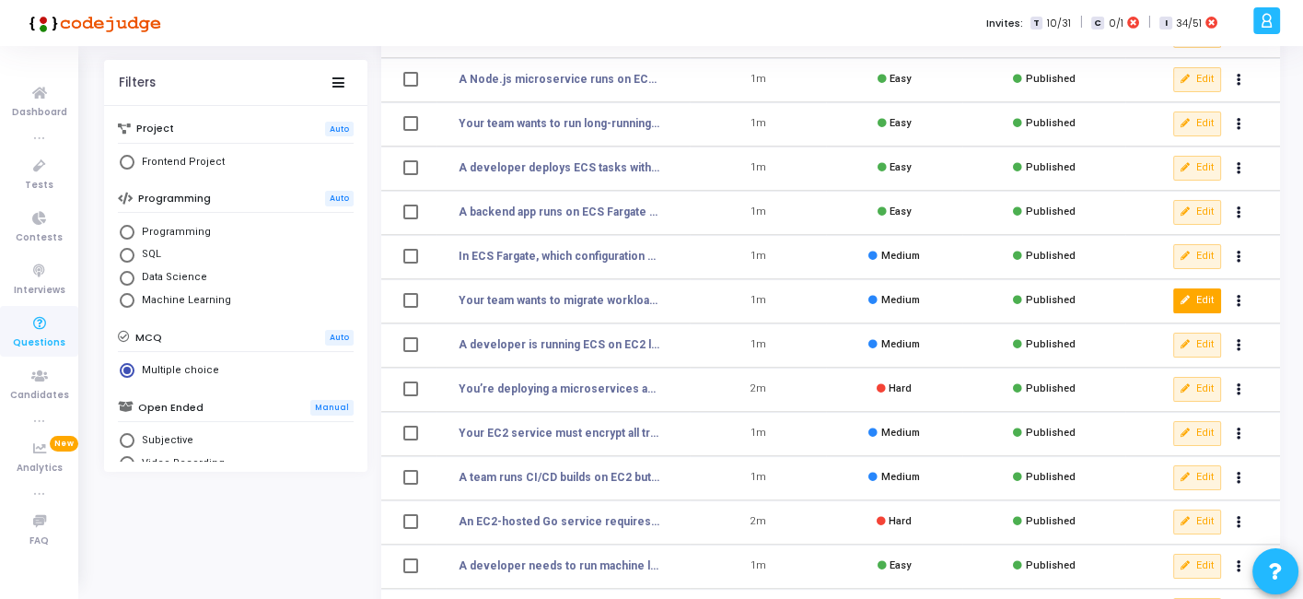
click at [1196, 309] on button "Edit" at bounding box center [1198, 300] width 48 height 24
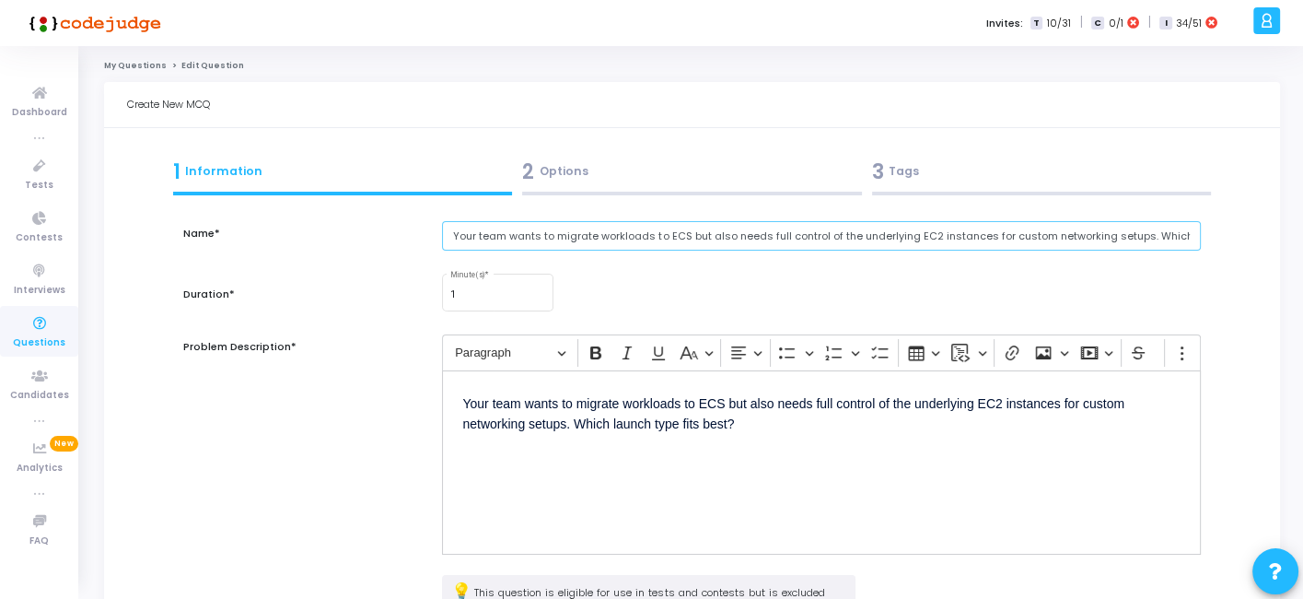
click at [551, 228] on input "Your team wants to migrate workloads to ECS but also needs full control of the …" at bounding box center [821, 236] width 758 height 30
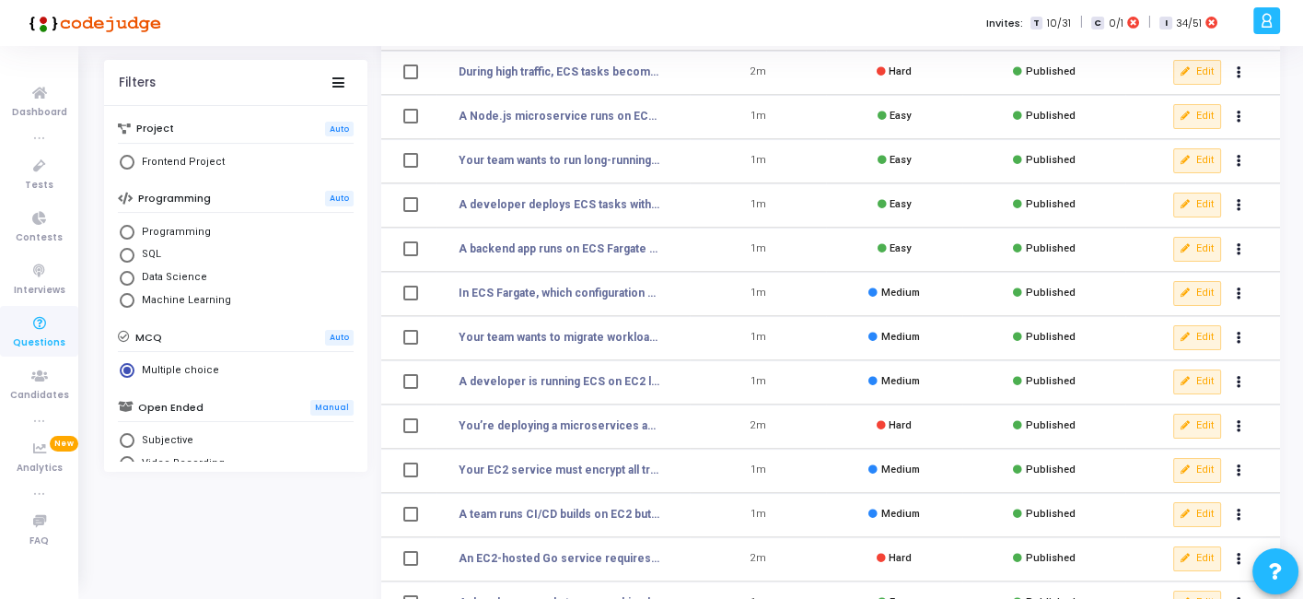
scroll to position [223, 0]
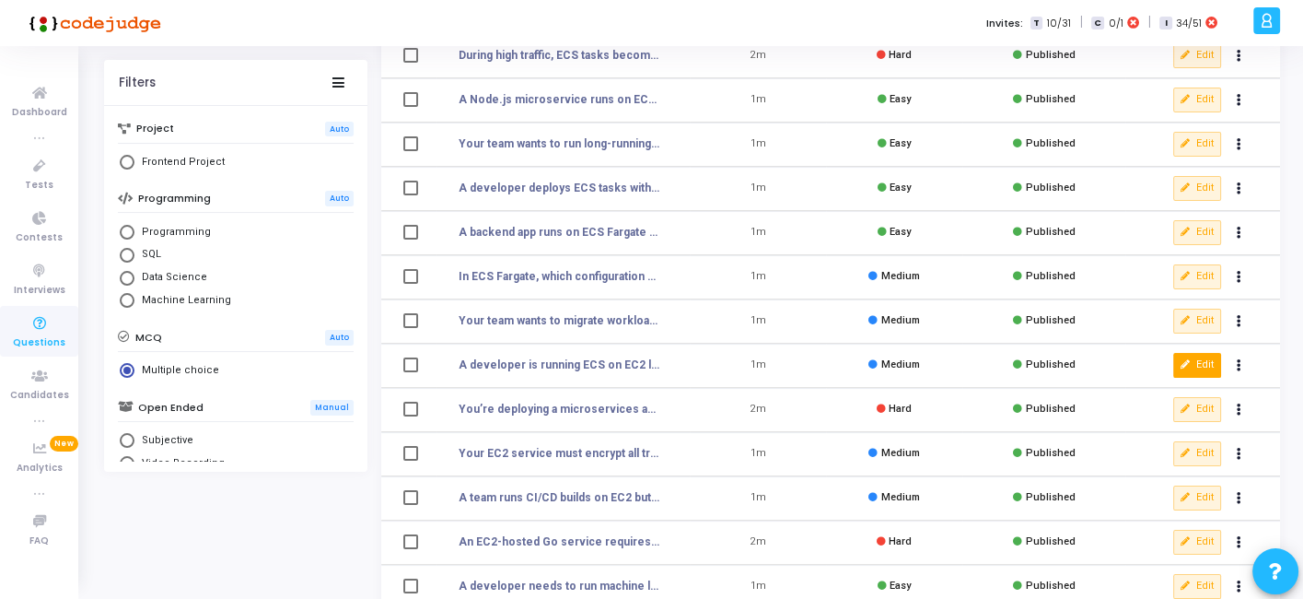
click at [1186, 366] on icon at bounding box center [1186, 365] width 10 height 10
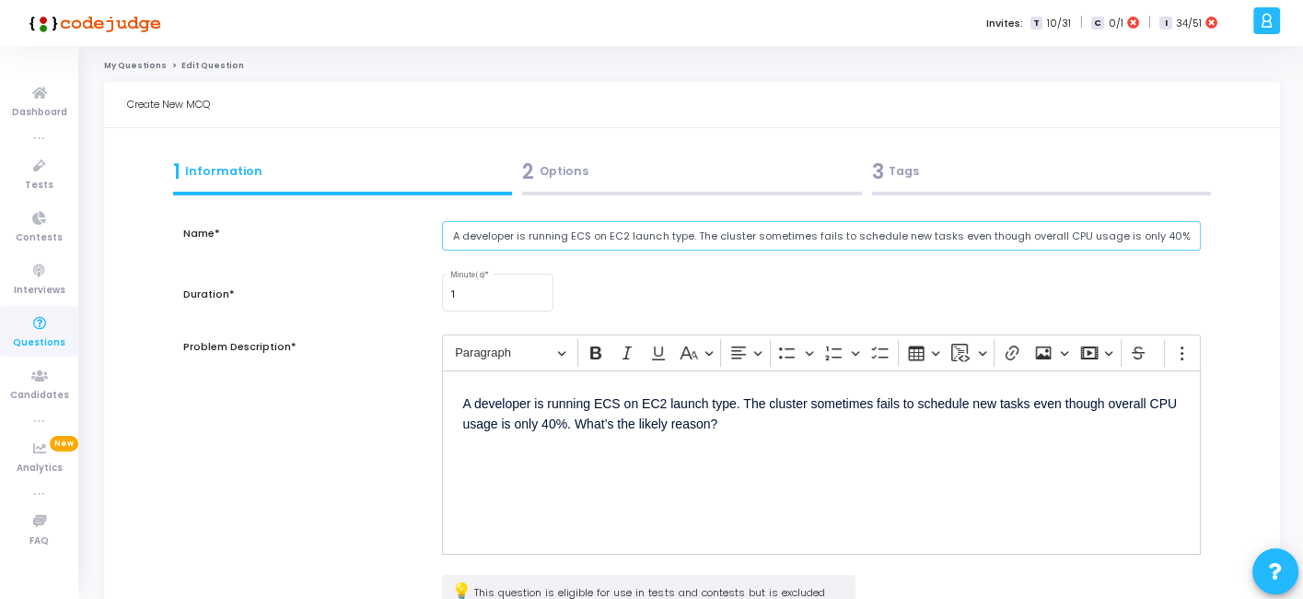
click at [509, 238] on input "A developer is running ECS on EC2 launch type. The cluster sometimes fails to s…" at bounding box center [821, 236] width 758 height 30
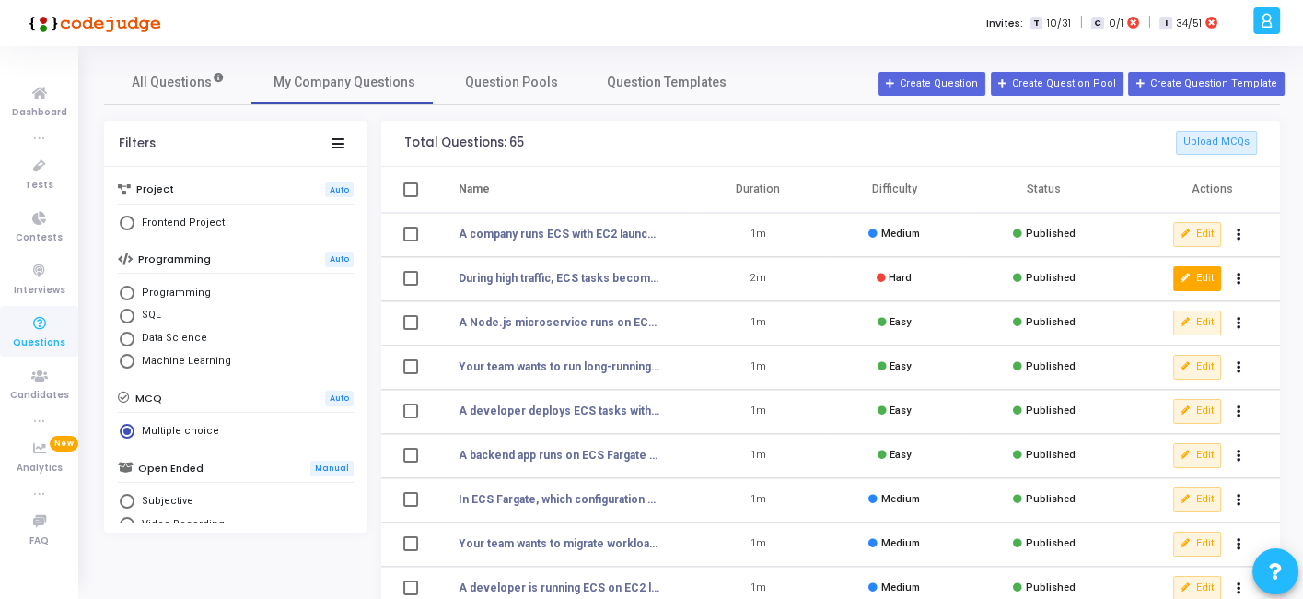
click at [1192, 280] on button "Edit" at bounding box center [1198, 278] width 48 height 24
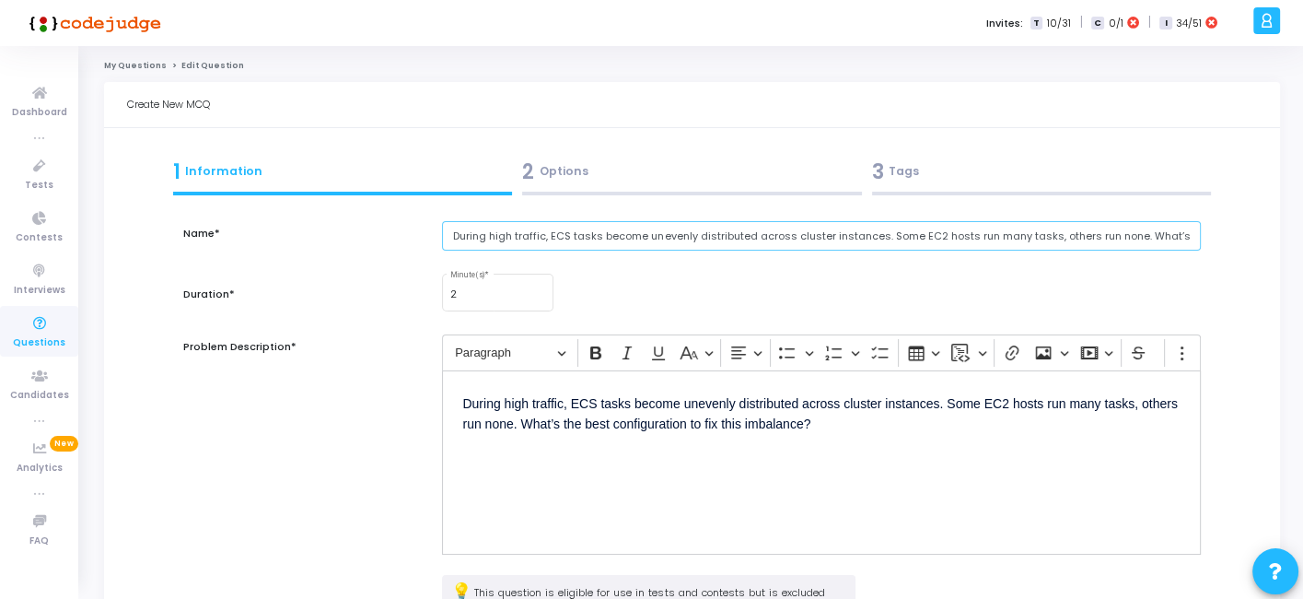
click at [610, 230] on input "During high traffic, ECS tasks become unevenly distributed across cluster insta…" at bounding box center [821, 236] width 758 height 30
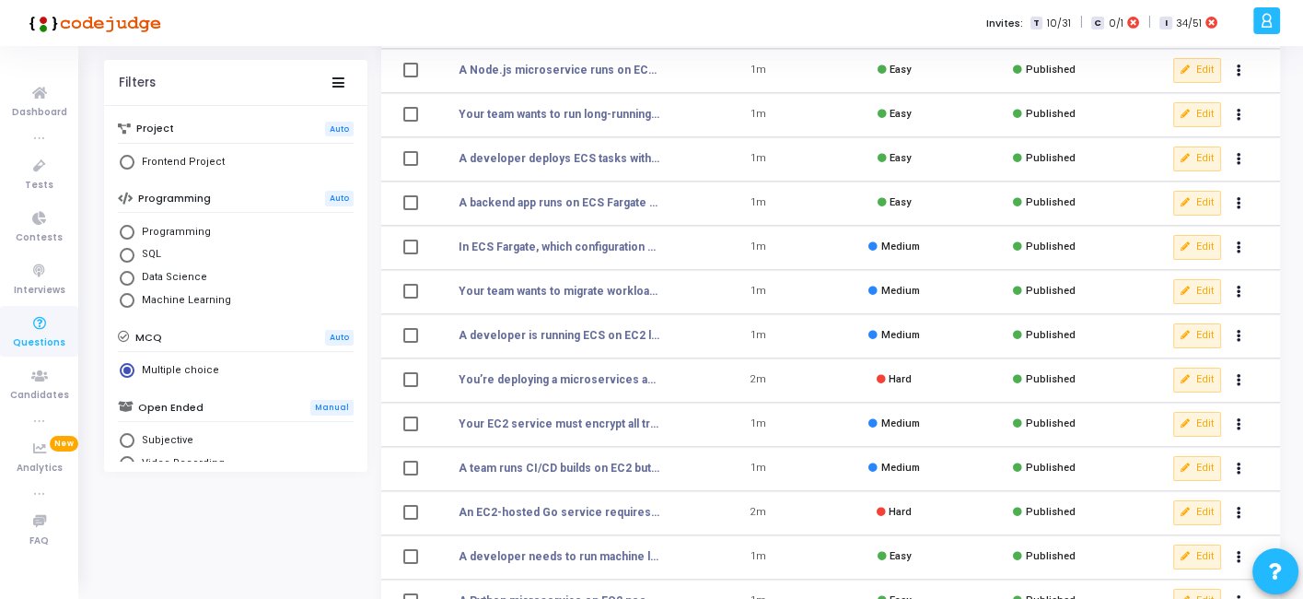
scroll to position [253, 0]
click at [1198, 371] on button "Edit" at bounding box center [1198, 379] width 48 height 24
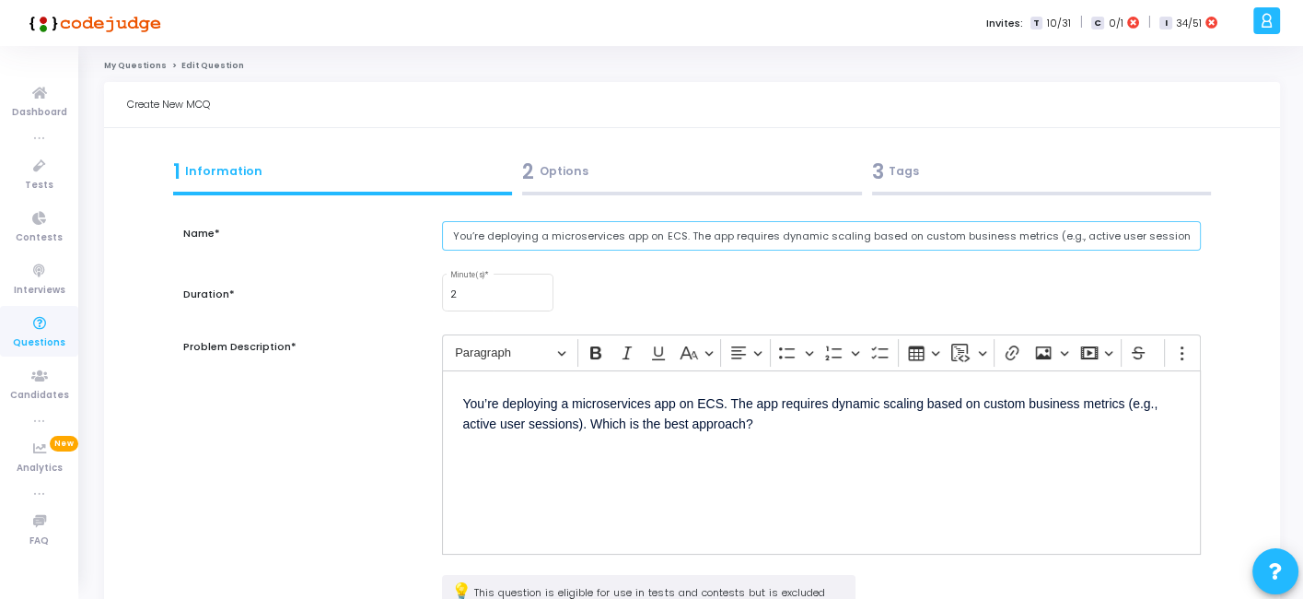
click at [544, 231] on input "You’re deploying a microservices app on ECS. The app requires dynamic scaling b…" at bounding box center [821, 236] width 758 height 30
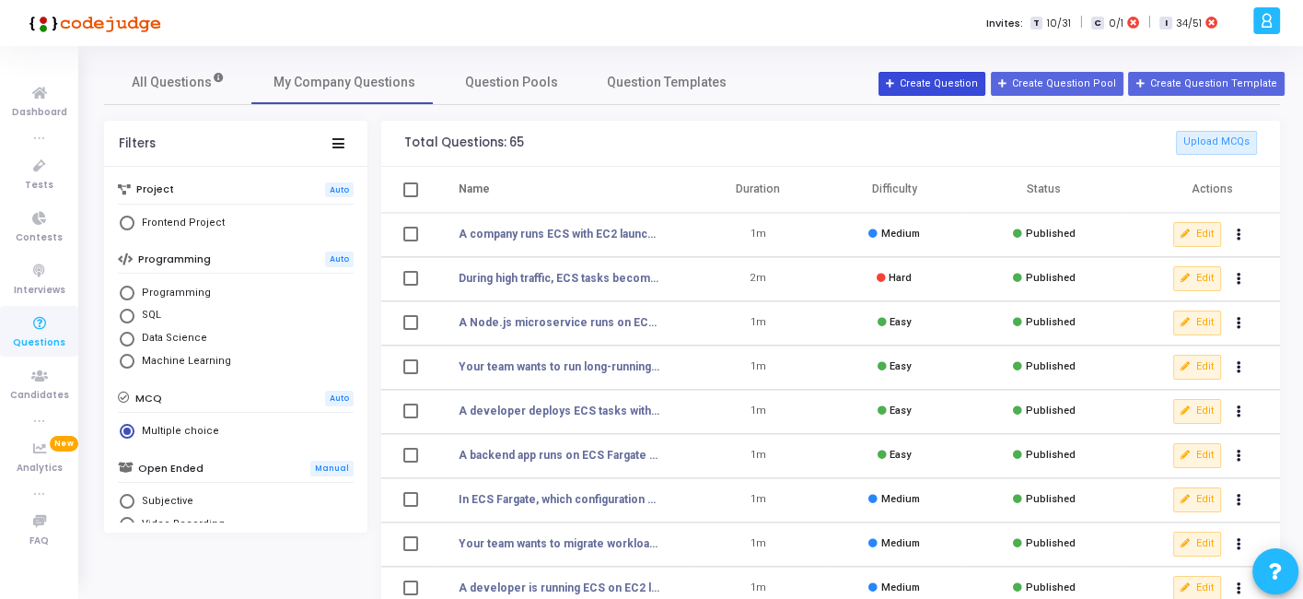
click at [976, 81] on button "Create Question" at bounding box center [932, 84] width 107 height 24
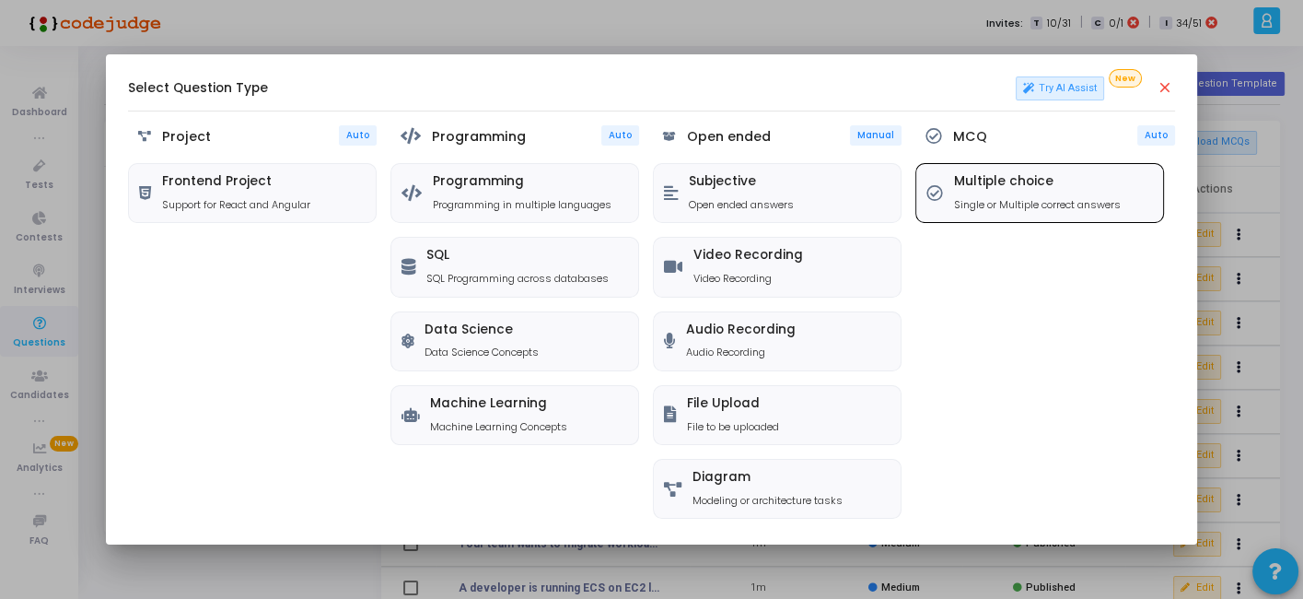
click at [991, 187] on h5 "Multiple choice" at bounding box center [1037, 182] width 167 height 16
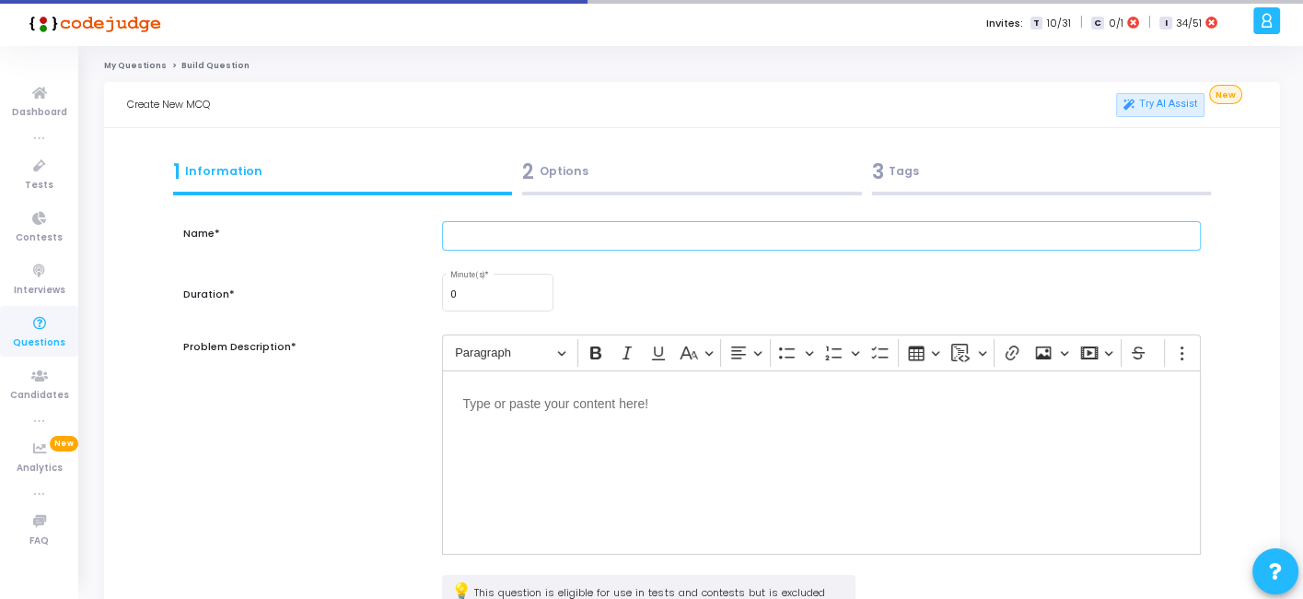
paste input "A developer deploys a Lambda function integrated with API Gateway. The function…"
click at [586, 231] on input "text" at bounding box center [821, 236] width 758 height 30
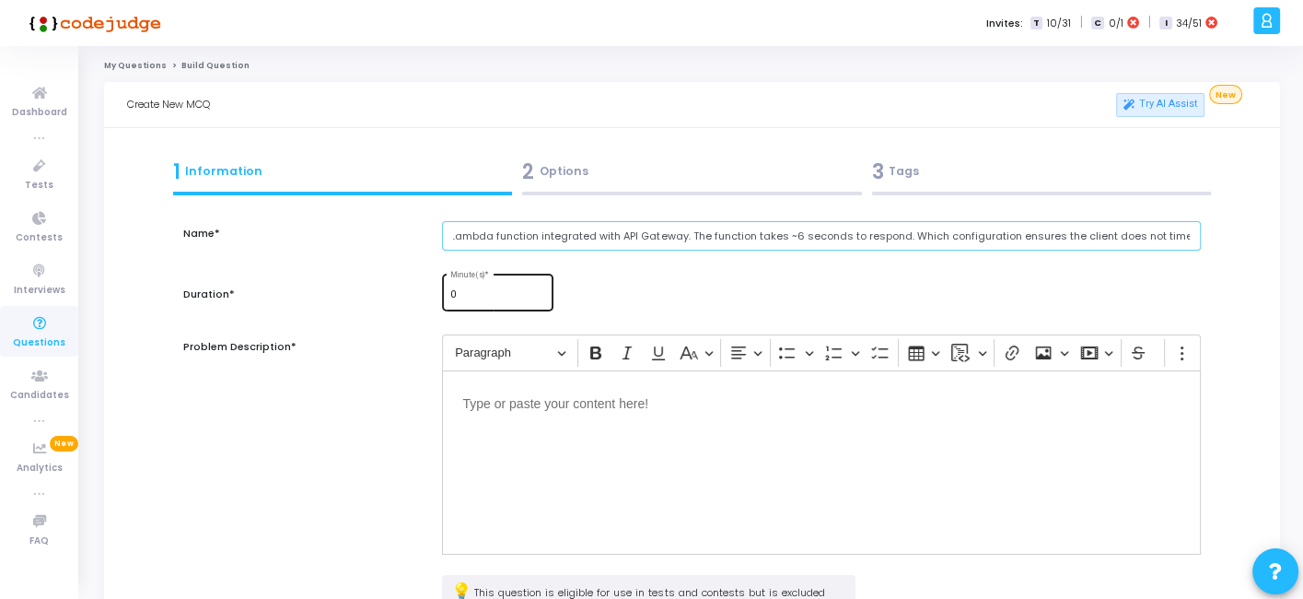
type input "A developer deploys a Lambda function integrated with API Gateway. The function…"
click at [480, 292] on input "0" at bounding box center [498, 294] width 96 height 11
type input "1"
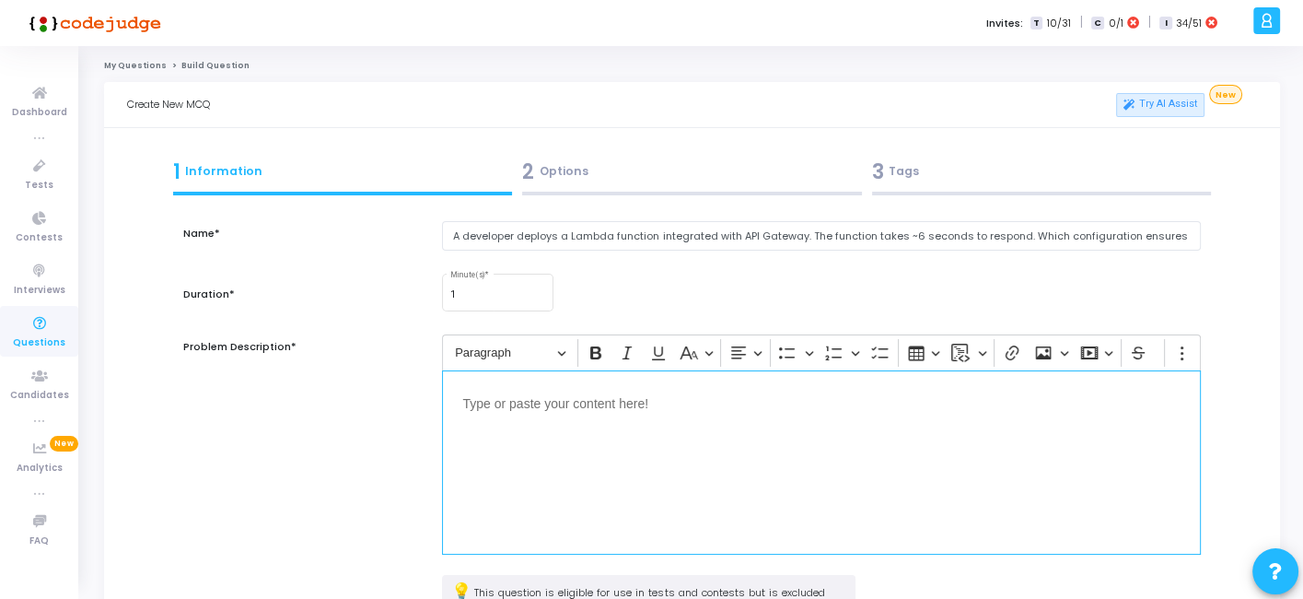
click at [566, 447] on div "Editor editing area: main" at bounding box center [821, 462] width 758 height 184
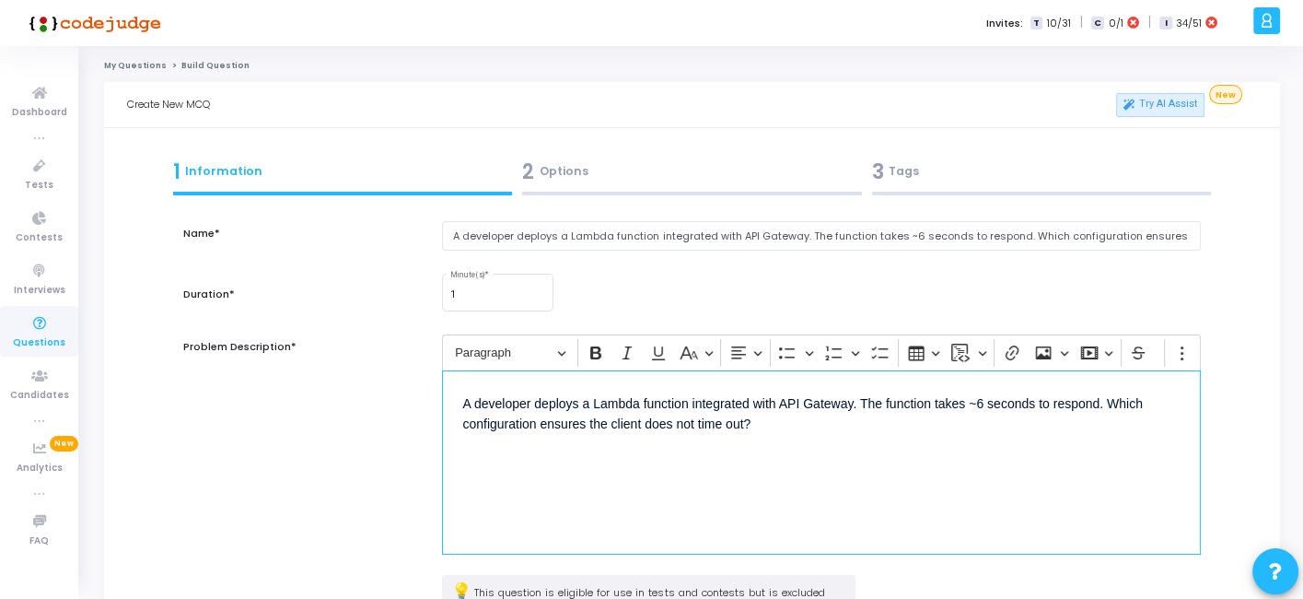
scroll to position [240, 0]
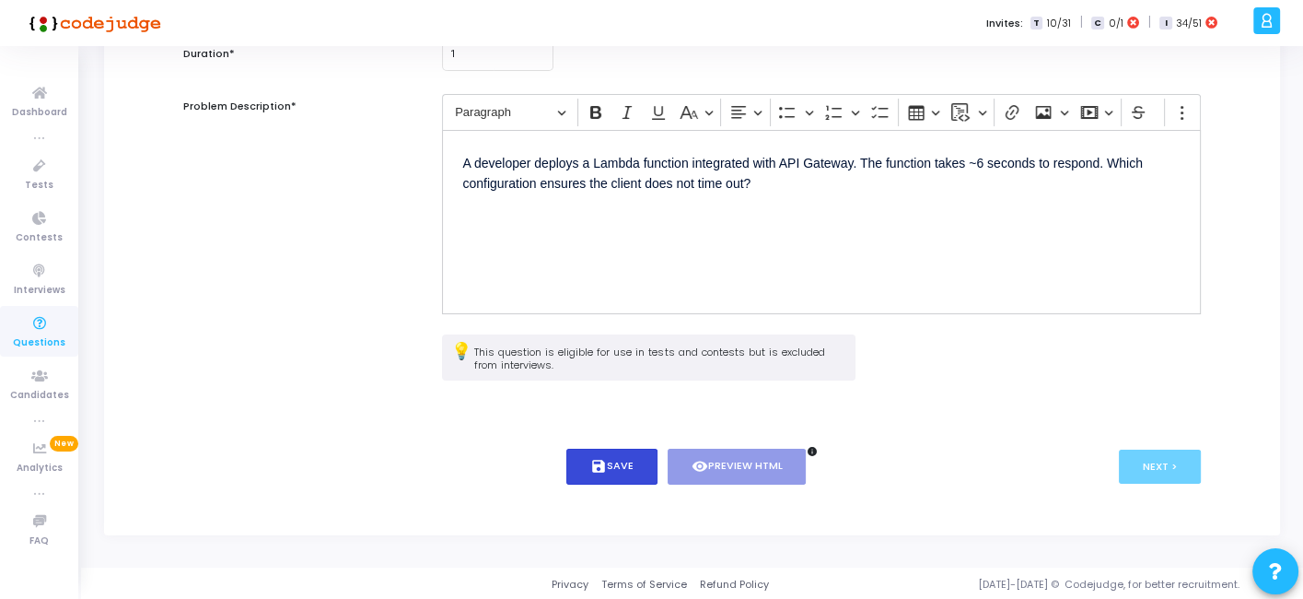
click at [611, 456] on button "save Save" at bounding box center [612, 467] width 91 height 36
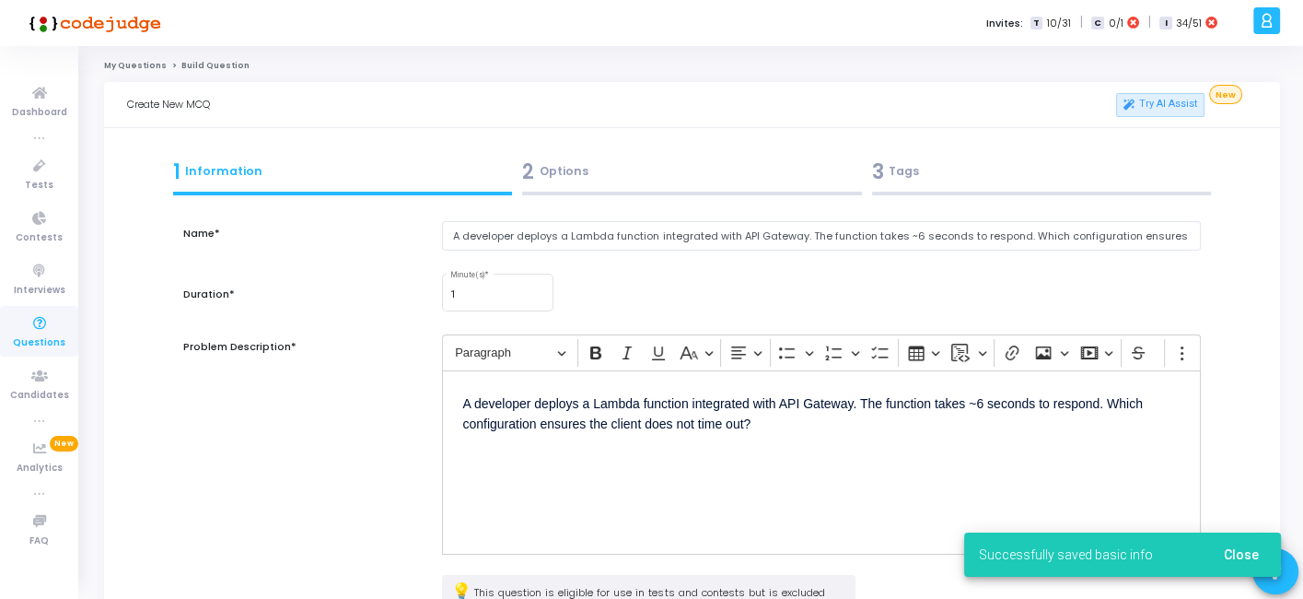
click at [641, 179] on div "2 Options" at bounding box center [692, 172] width 340 height 30
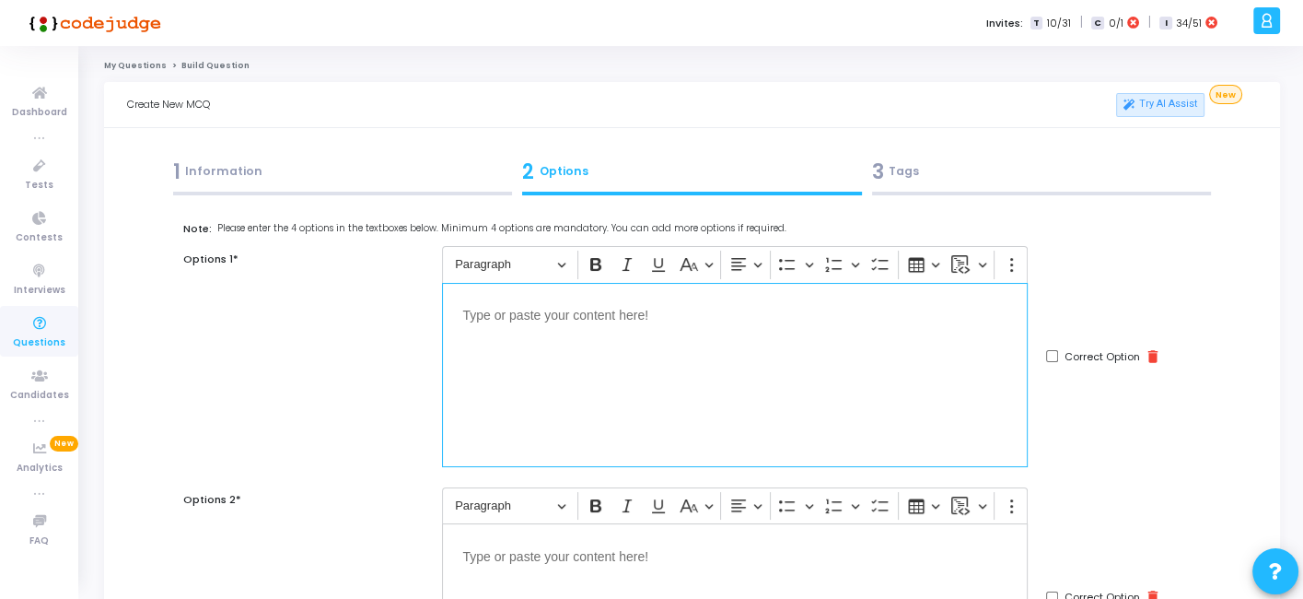
click at [700, 399] on div "Editor editing area: main" at bounding box center [735, 375] width 586 height 184
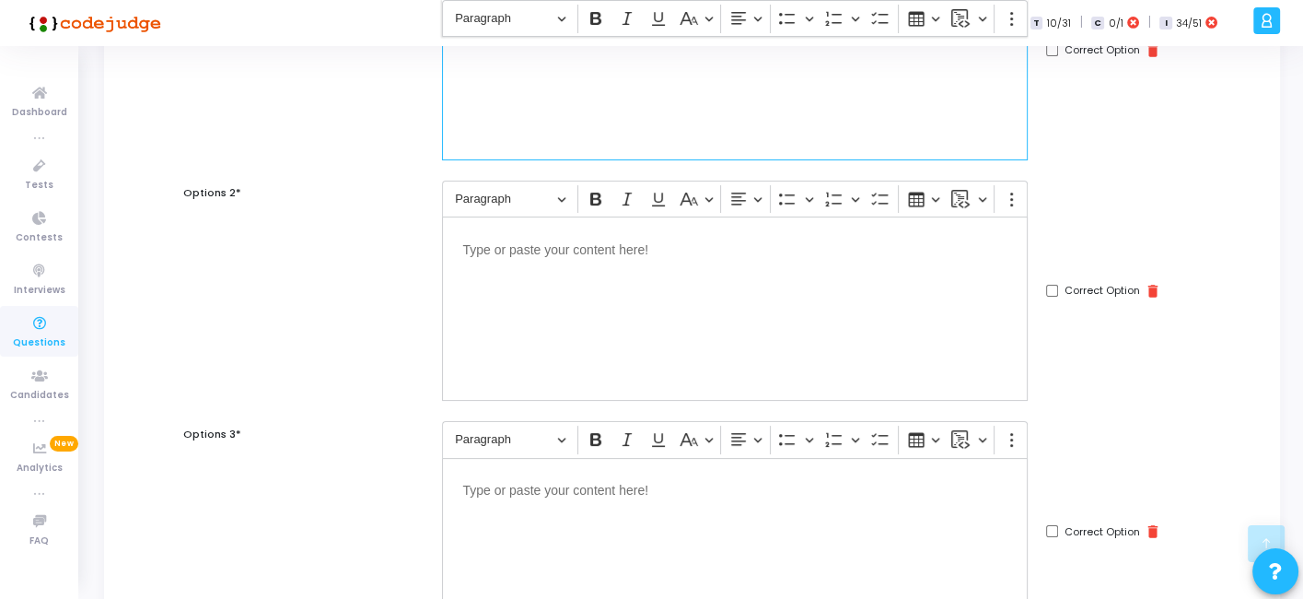
scroll to position [333, 0]
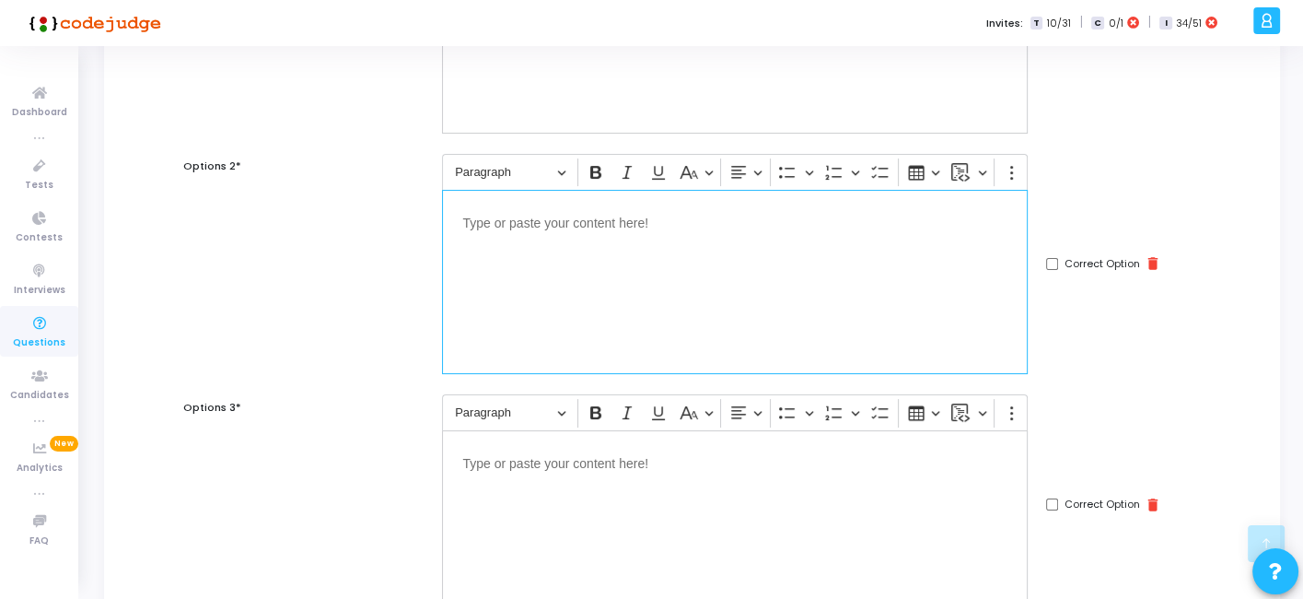
click at [683, 335] on div "Editor editing area: main" at bounding box center [735, 282] width 586 height 184
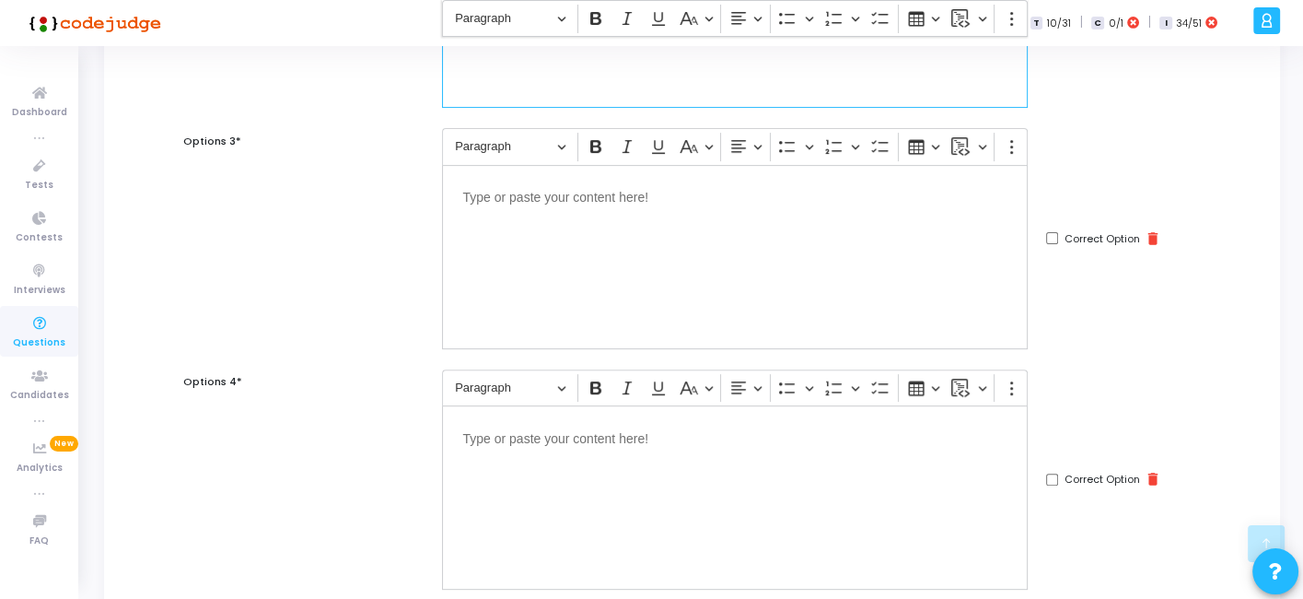
scroll to position [625, 0]
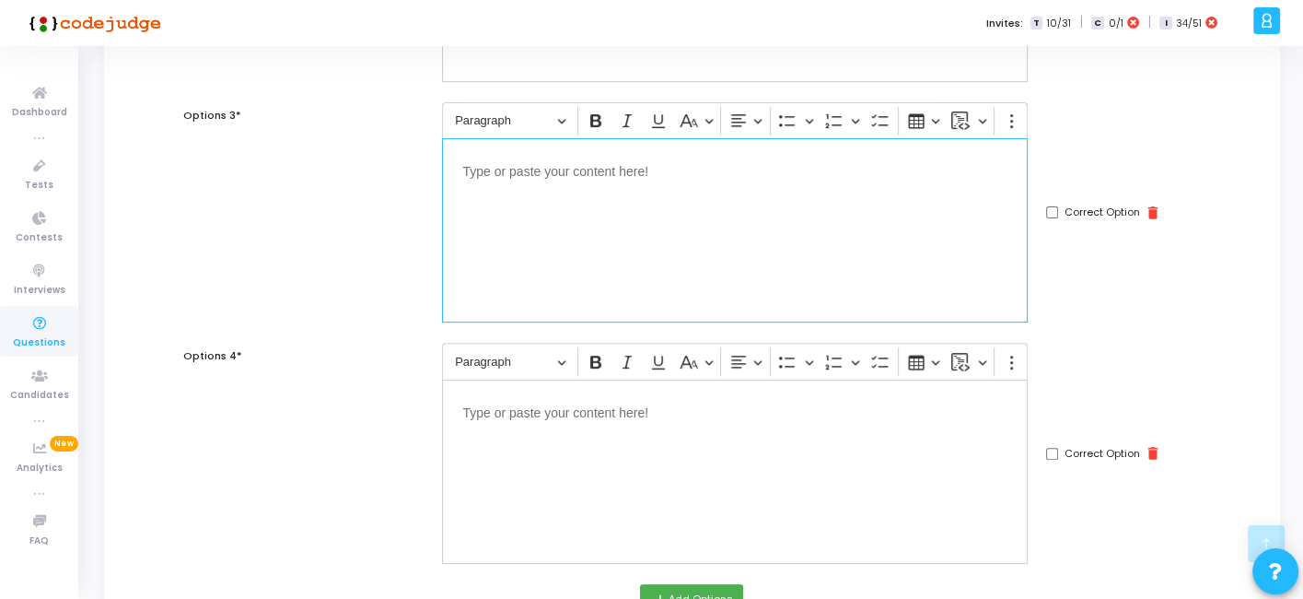
click at [707, 216] on div "Editor editing area: main" at bounding box center [735, 230] width 586 height 184
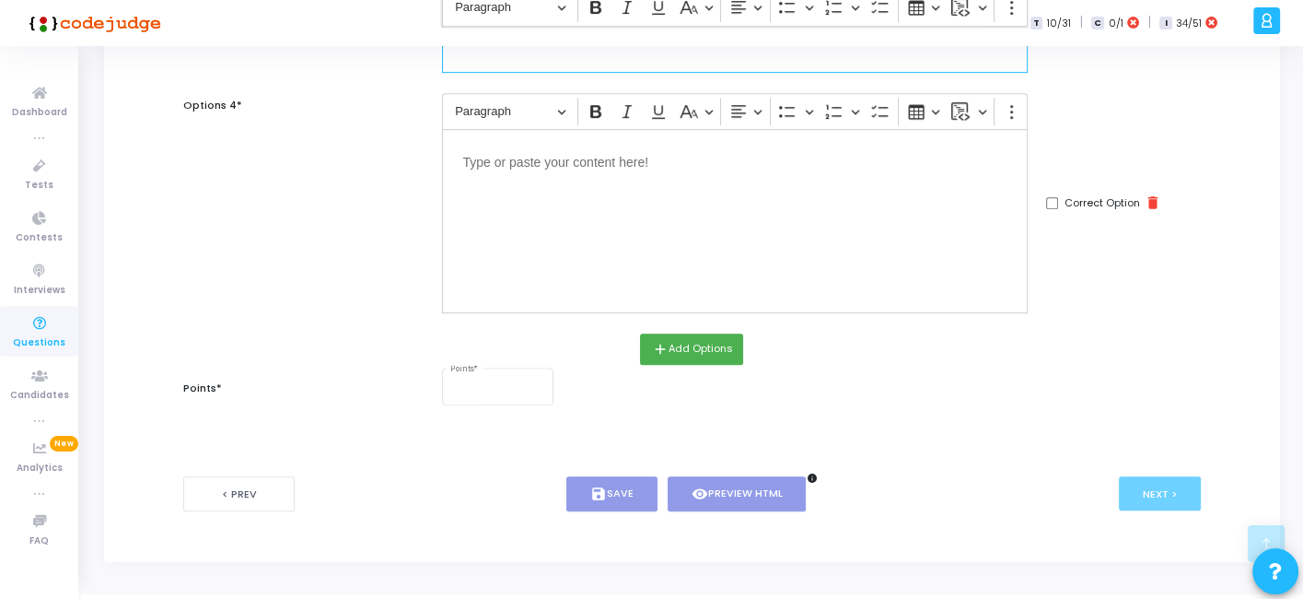
scroll to position [889, 0]
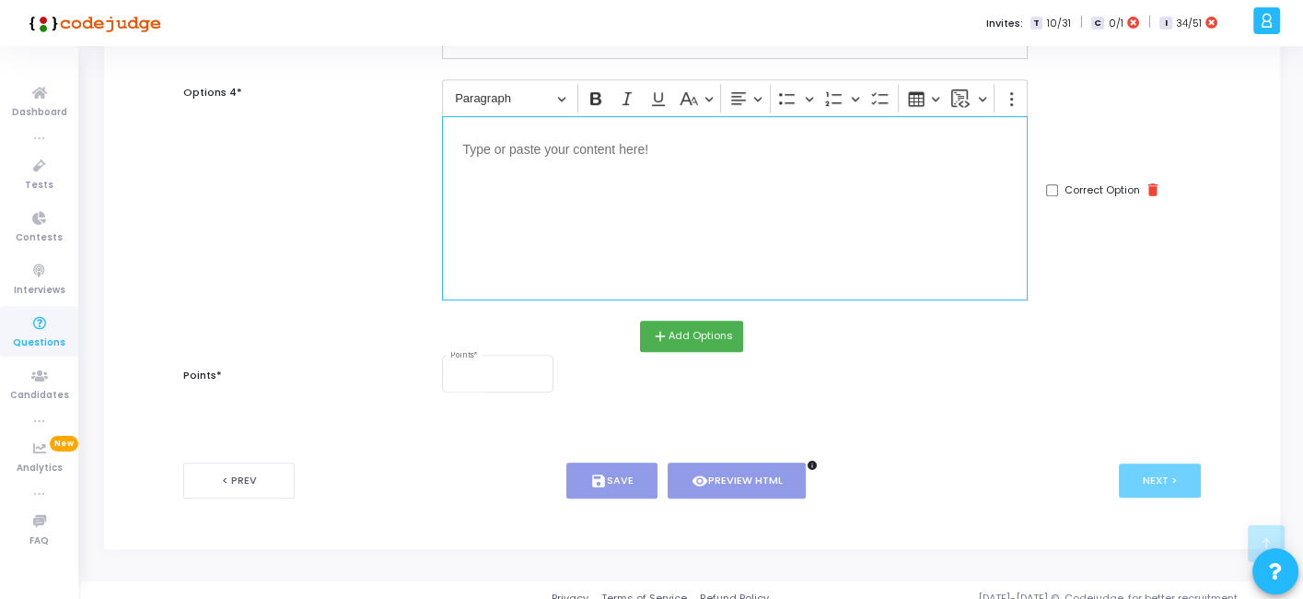
click at [703, 238] on div "Editor editing area: main" at bounding box center [735, 208] width 586 height 184
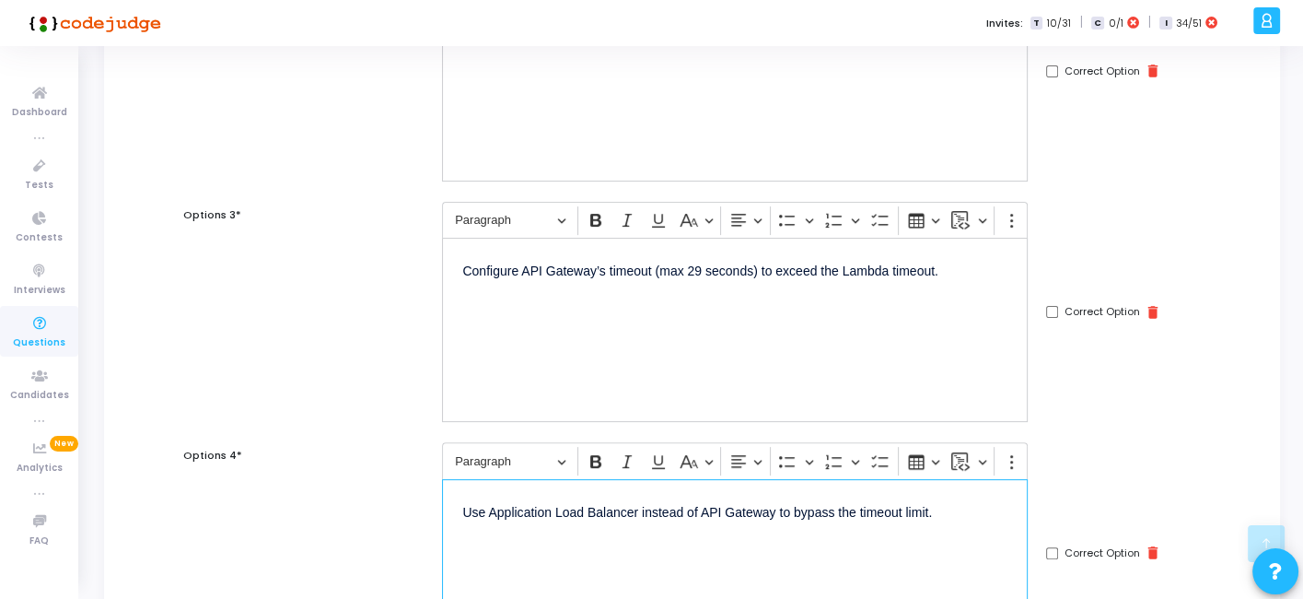
scroll to position [519, 0]
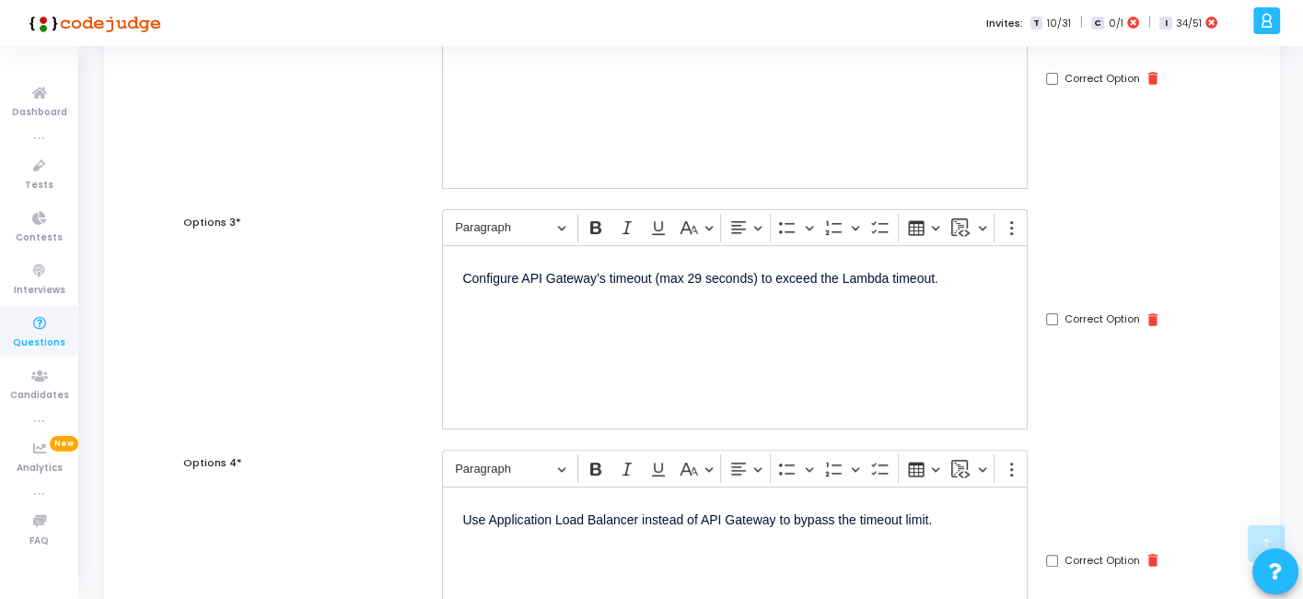
click at [1050, 313] on input "Correct Option" at bounding box center [1052, 319] width 12 height 12
checkbox input "true"
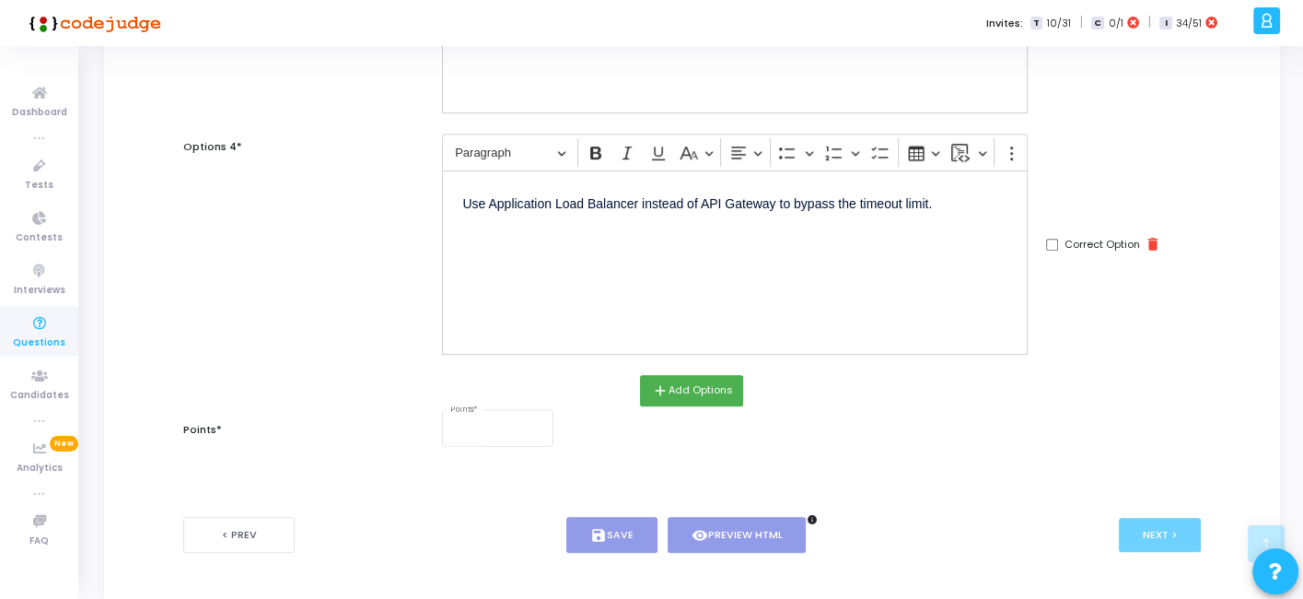
scroll to position [900, 0]
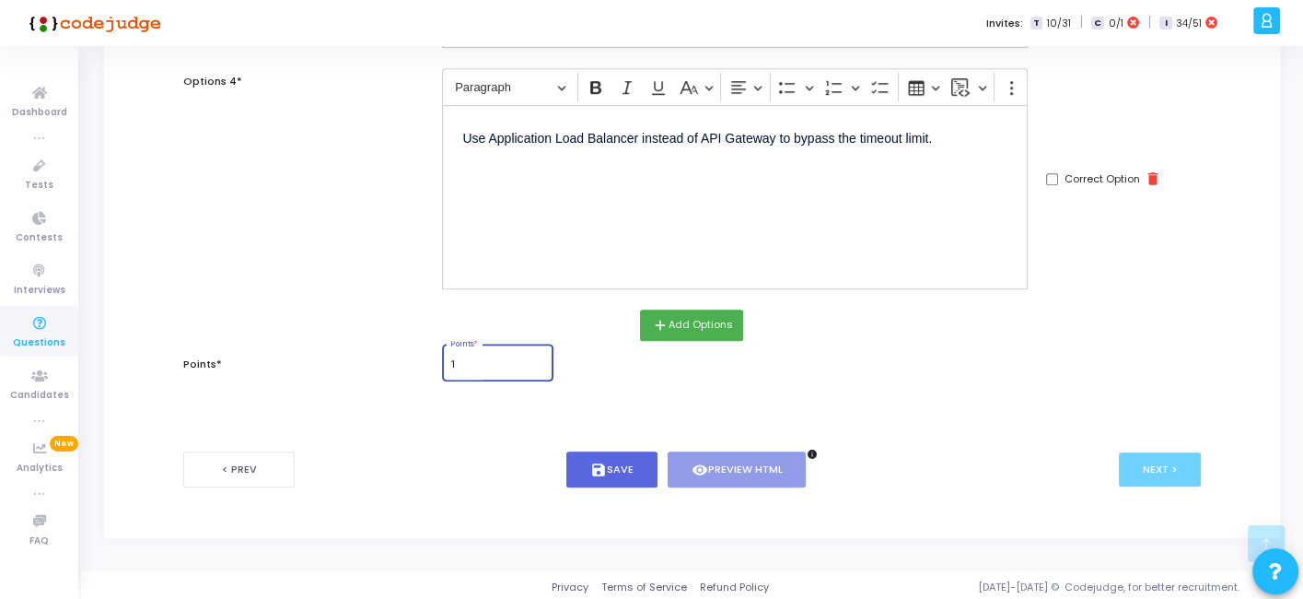
click at [483, 359] on input "1" at bounding box center [498, 364] width 96 height 11
type input "1"
click at [608, 470] on button "save Save" at bounding box center [612, 469] width 91 height 36
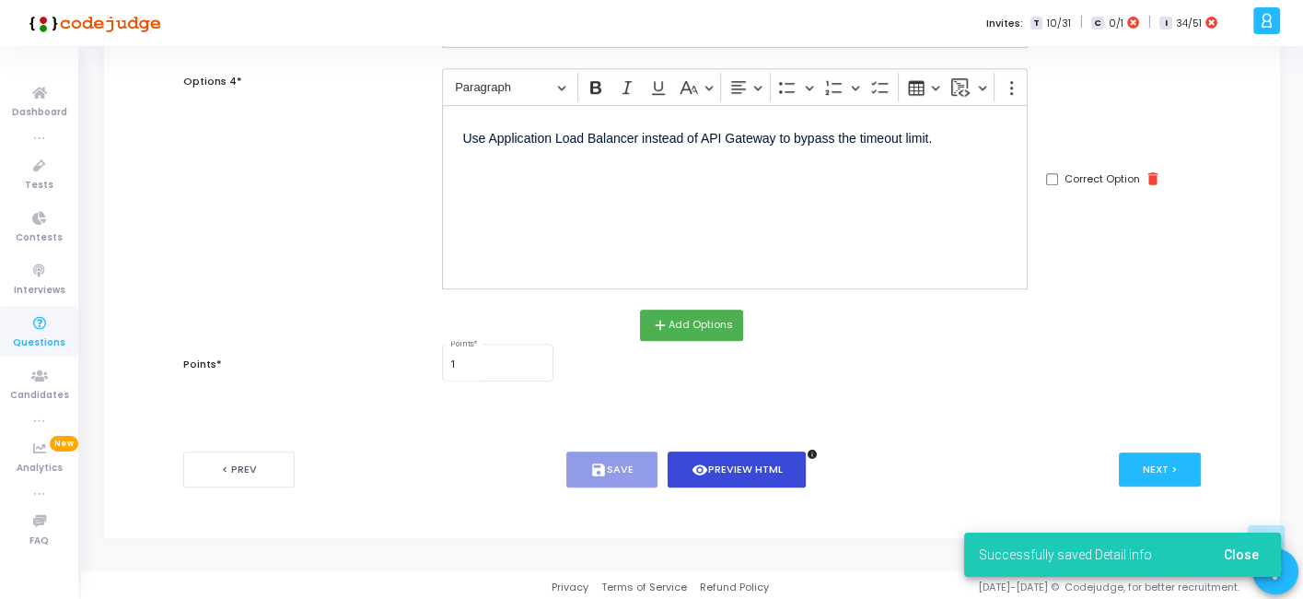
click at [695, 462] on icon "visibility" at bounding box center [700, 470] width 17 height 17
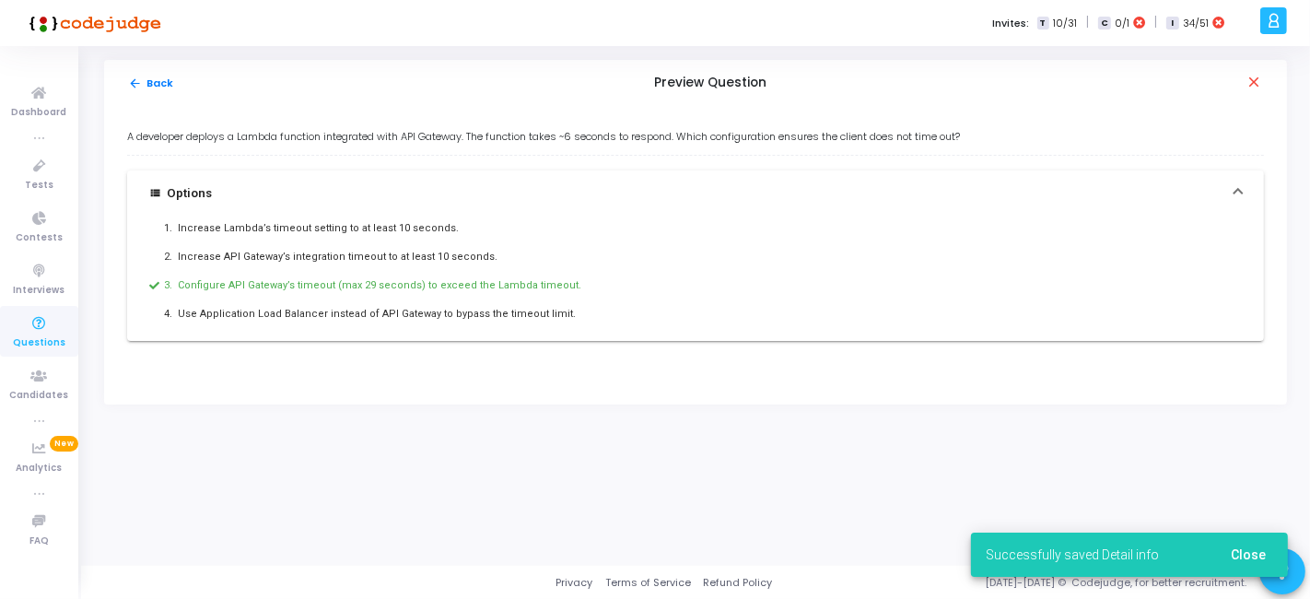
drag, startPoint x: 118, startPoint y: 146, endPoint x: 591, endPoint y: 324, distance: 506.1
click at [591, 324] on div "A developer deploys a Lambda function integrated with API Gateway. The function…" at bounding box center [695, 255] width 1183 height 298
click at [591, 324] on div "4. Use Application Load Balancer instead of API Gateway to bypass the timeout l…" at bounding box center [695, 314] width 1093 height 24
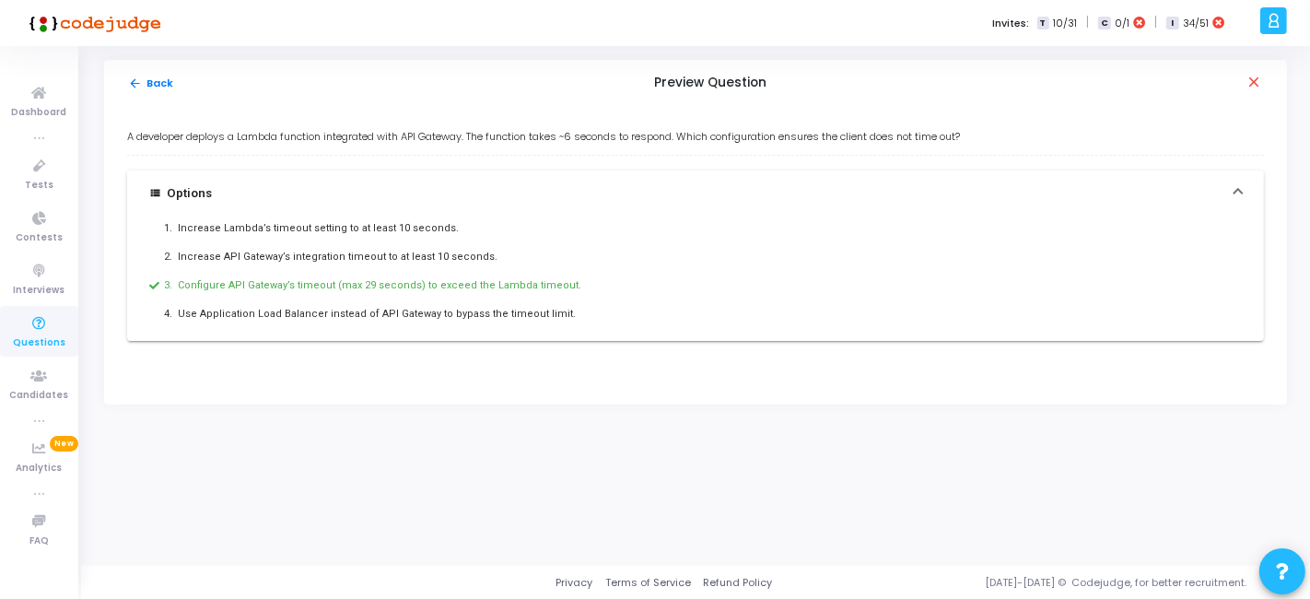
drag, startPoint x: 117, startPoint y: 134, endPoint x: 573, endPoint y: 307, distance: 487.4
click at [573, 307] on div "A developer deploys a Lambda function integrated with API Gateway. The function…" at bounding box center [695, 255] width 1183 height 298
click at [138, 82] on mat-icon "arrow_back" at bounding box center [135, 83] width 14 height 14
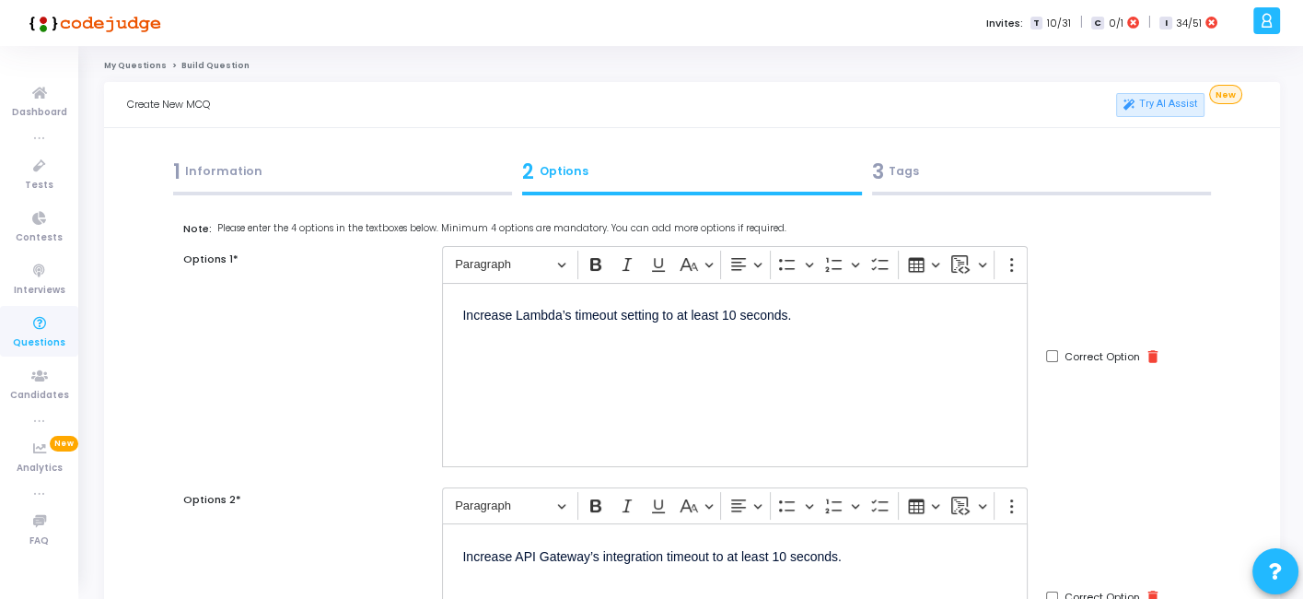
click at [947, 157] on div "3 Tags" at bounding box center [1042, 172] width 340 height 30
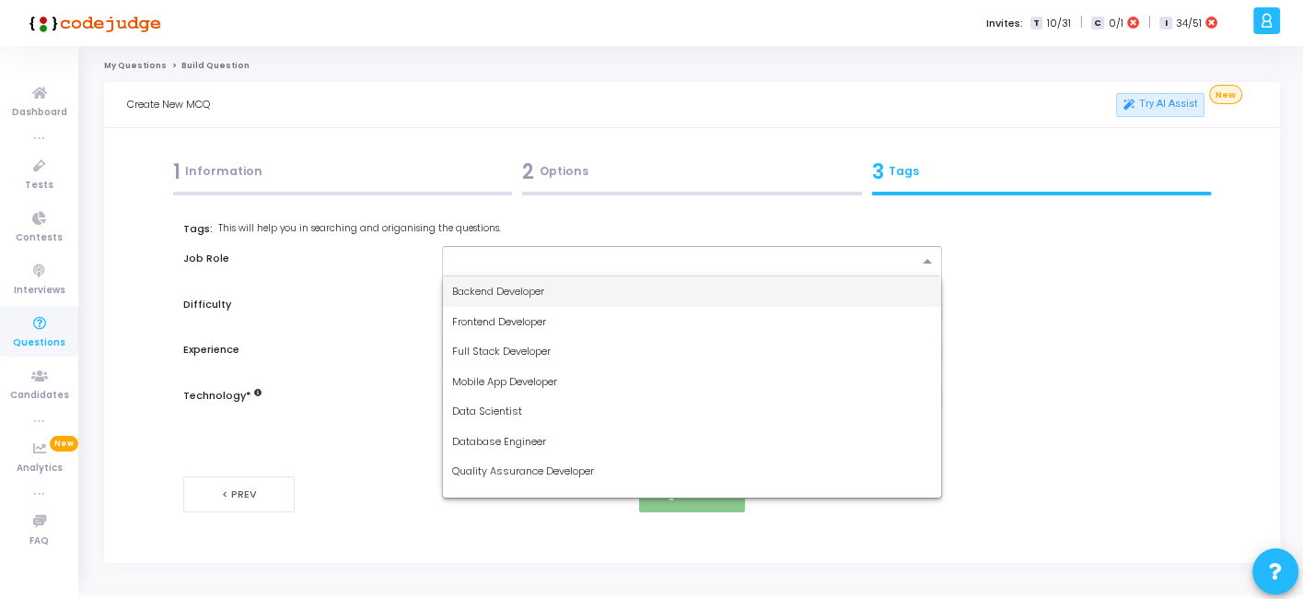
click at [704, 260] on input "text" at bounding box center [684, 262] width 465 height 16
click at [555, 287] on div "Backend Developer" at bounding box center [691, 291] width 497 height 30
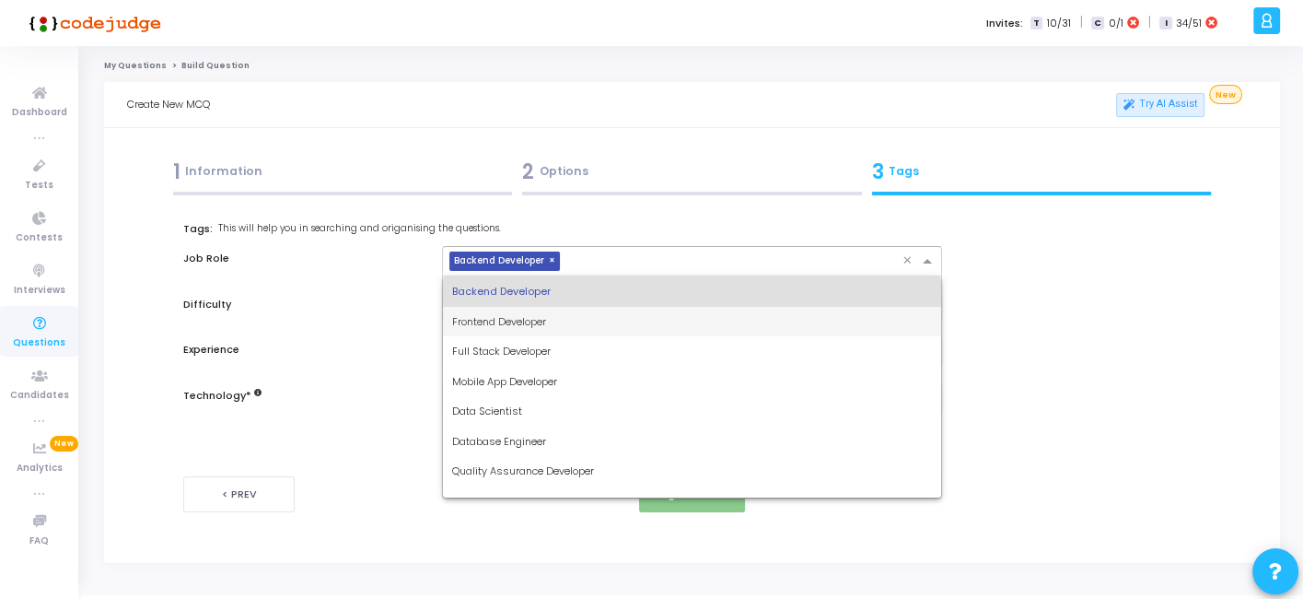
drag, startPoint x: 589, startPoint y: 270, endPoint x: 511, endPoint y: 345, distance: 108.1
click at [511, 276] on ng-select "× Backend Developer × Backend Developer Frontend Developer Full Stack Developer…" at bounding box center [691, 261] width 499 height 30
click at [511, 345] on span "Full Stack Developer" at bounding box center [501, 351] width 99 height 15
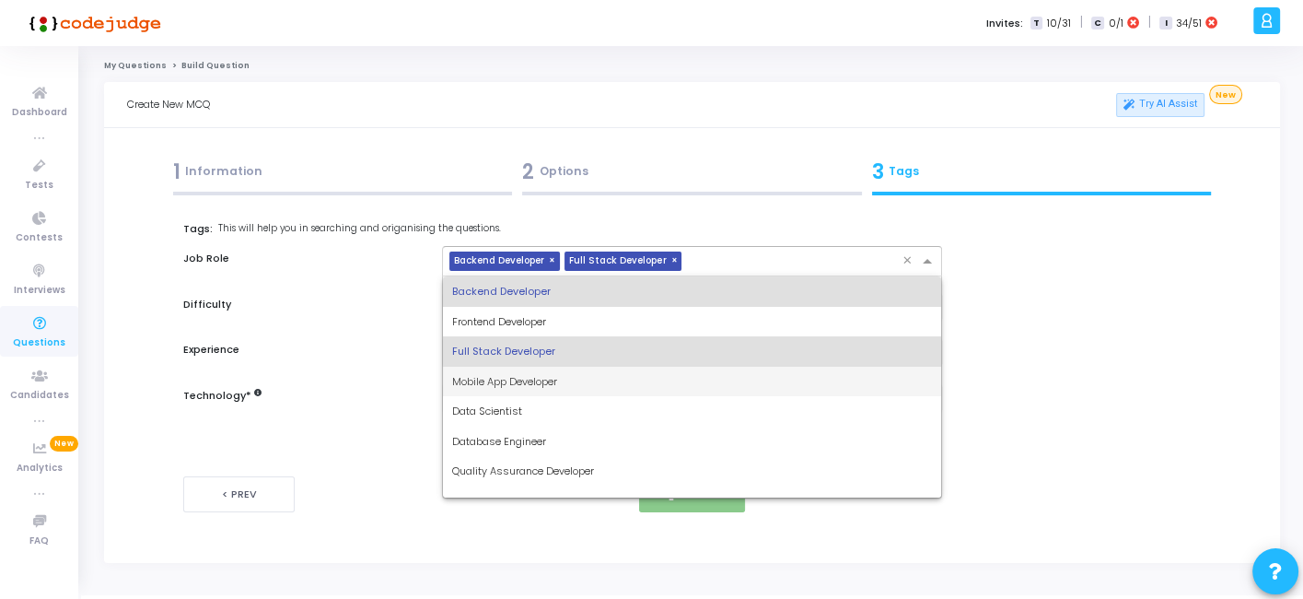
drag, startPoint x: 685, startPoint y: 262, endPoint x: 577, endPoint y: 392, distance: 169.4
click at [577, 276] on ng-select "× Backend Developer × Full Stack Developer × Backend Developer Frontend Develop…" at bounding box center [691, 261] width 499 height 30
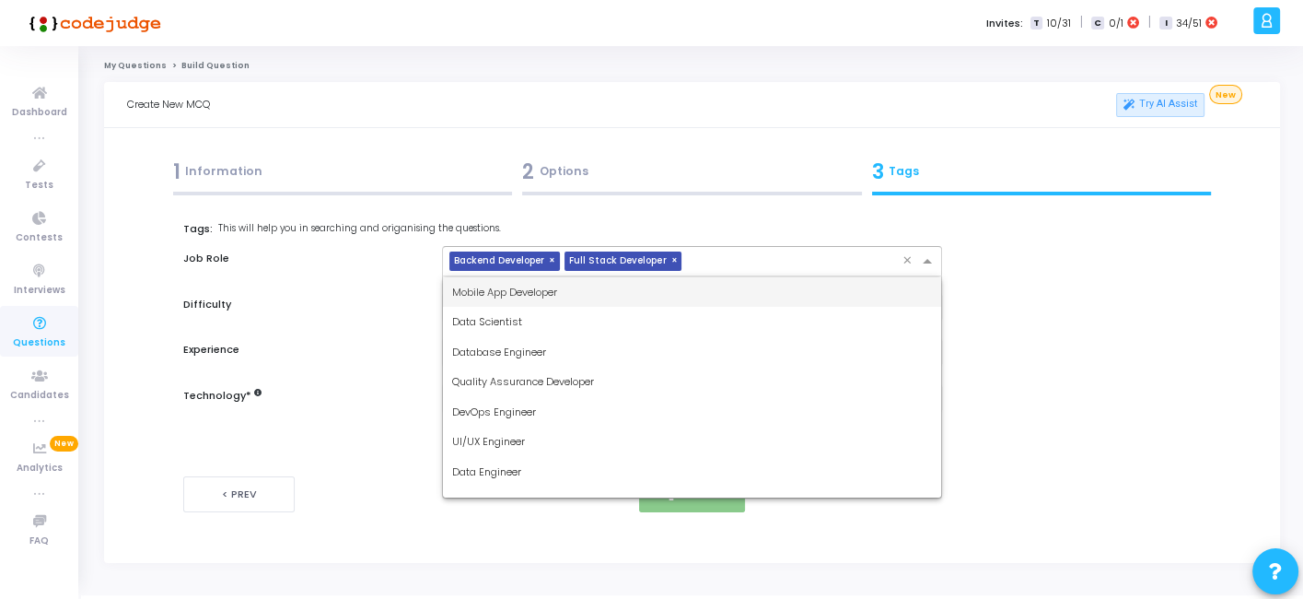
scroll to position [98, 0]
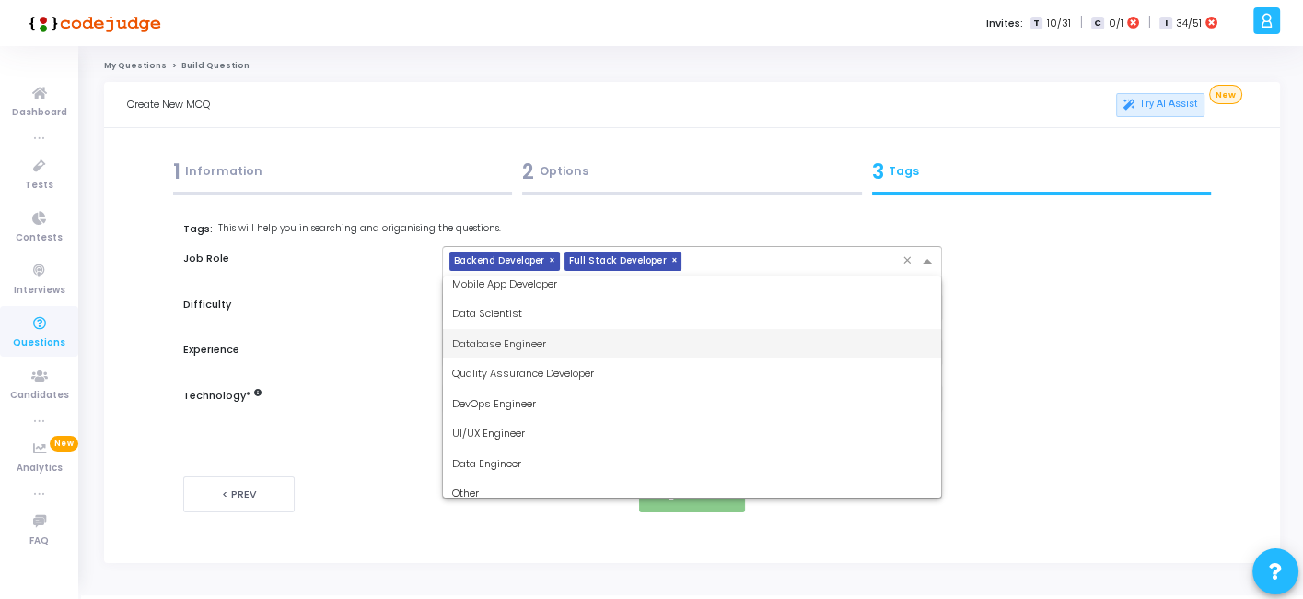
click at [505, 345] on span "Database Engineer" at bounding box center [499, 343] width 94 height 15
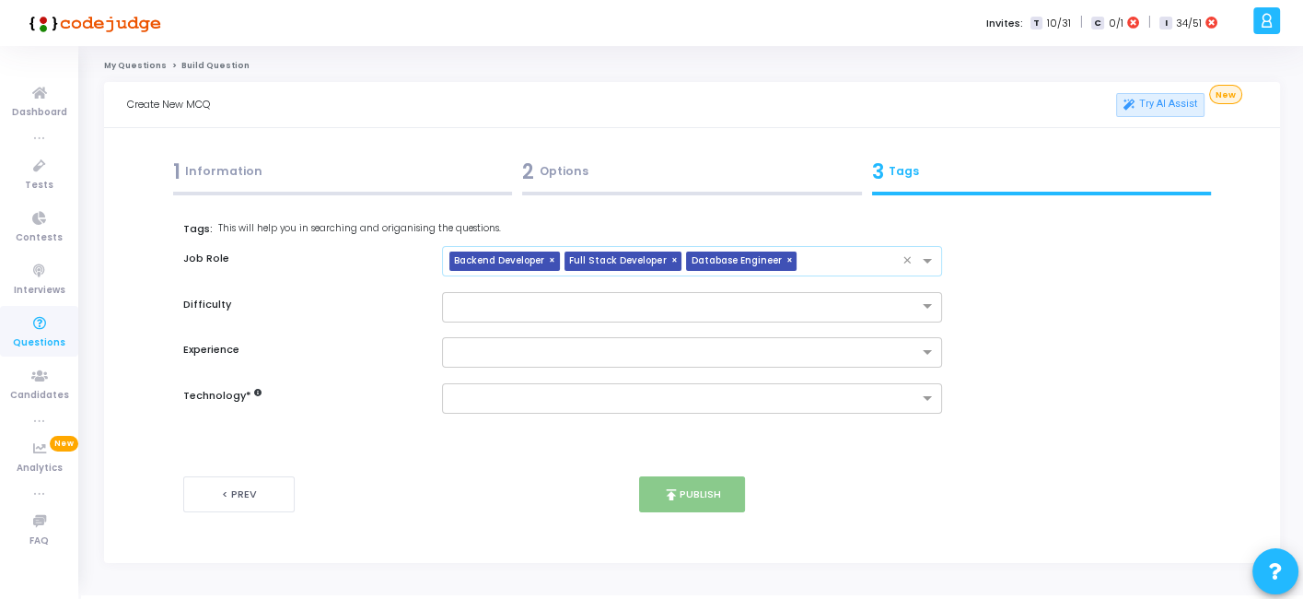
click at [786, 264] on span "×" at bounding box center [791, 260] width 11 height 19
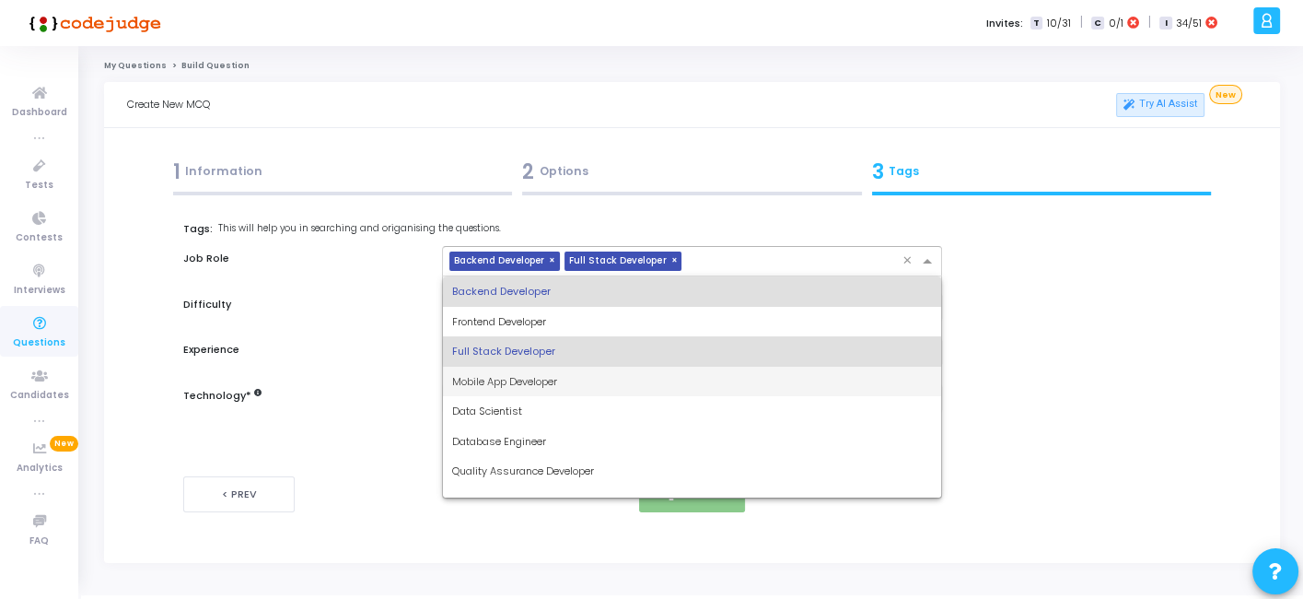
drag, startPoint x: 781, startPoint y: 264, endPoint x: 571, endPoint y: 403, distance: 251.9
click at [571, 276] on ng-select "× Backend Developer × Full Stack Developer × Backend Developer Frontend Develop…" at bounding box center [691, 261] width 499 height 30
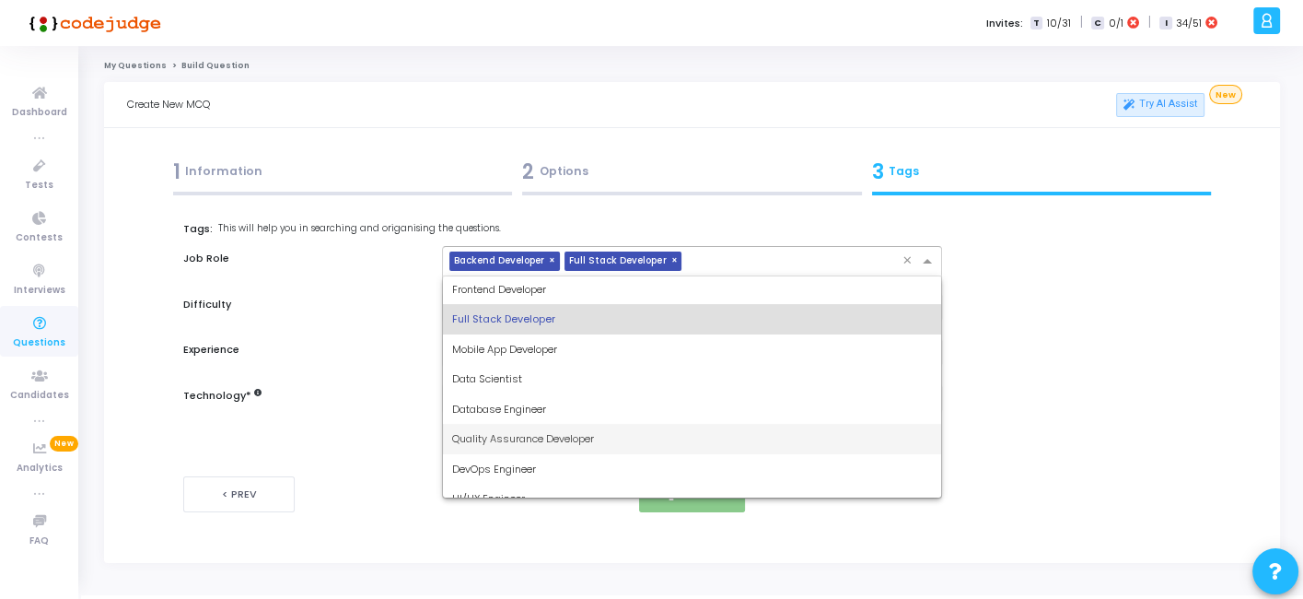
scroll to position [50, 0]
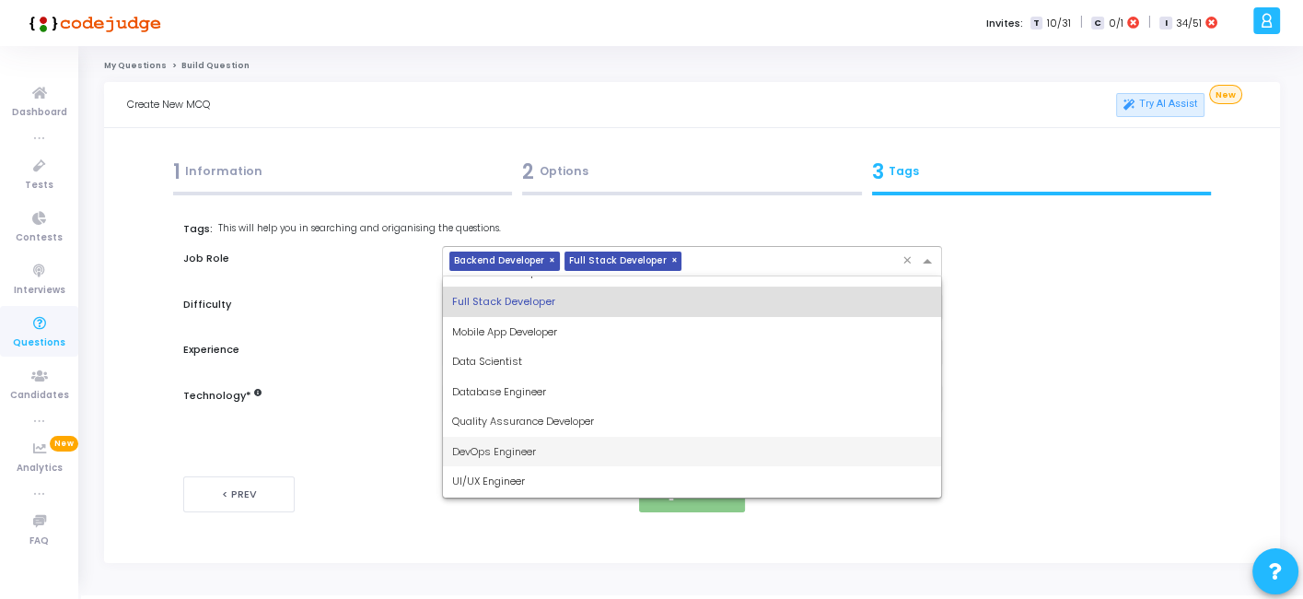
click at [525, 438] on div "DevOps Engineer" at bounding box center [691, 452] width 497 height 30
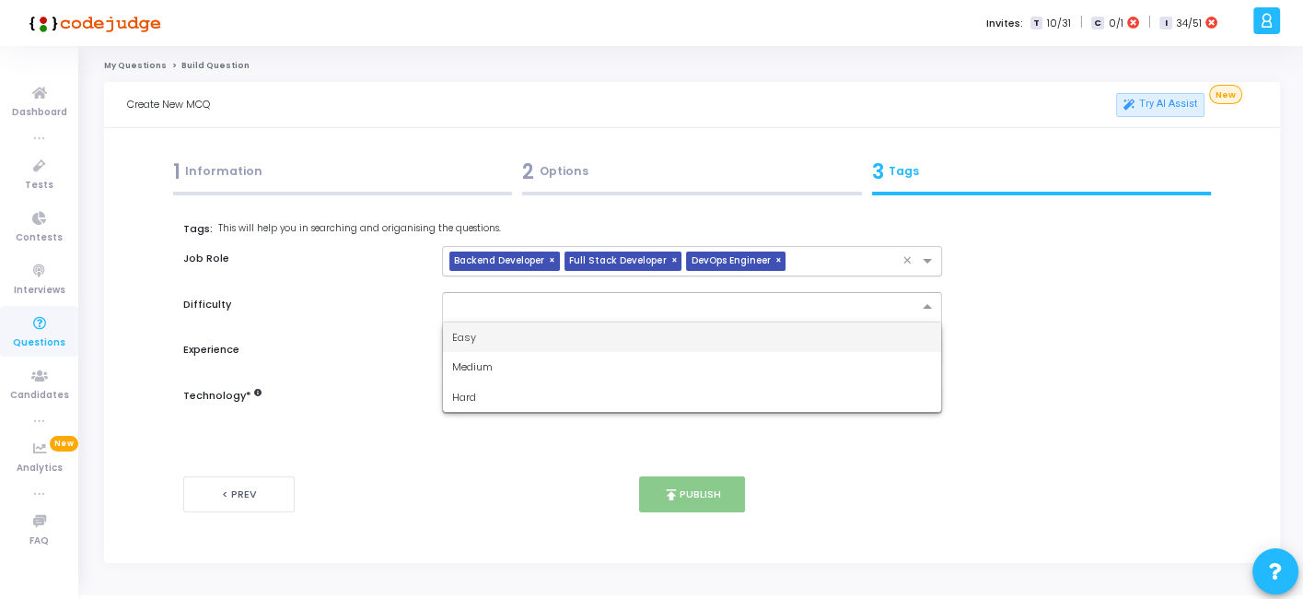
drag, startPoint x: 556, startPoint y: 309, endPoint x: 479, endPoint y: 345, distance: 85.3
click at [479, 322] on ng-select "Easy Medium Hard" at bounding box center [691, 307] width 499 height 30
click at [479, 345] on div "Easy" at bounding box center [691, 337] width 497 height 30
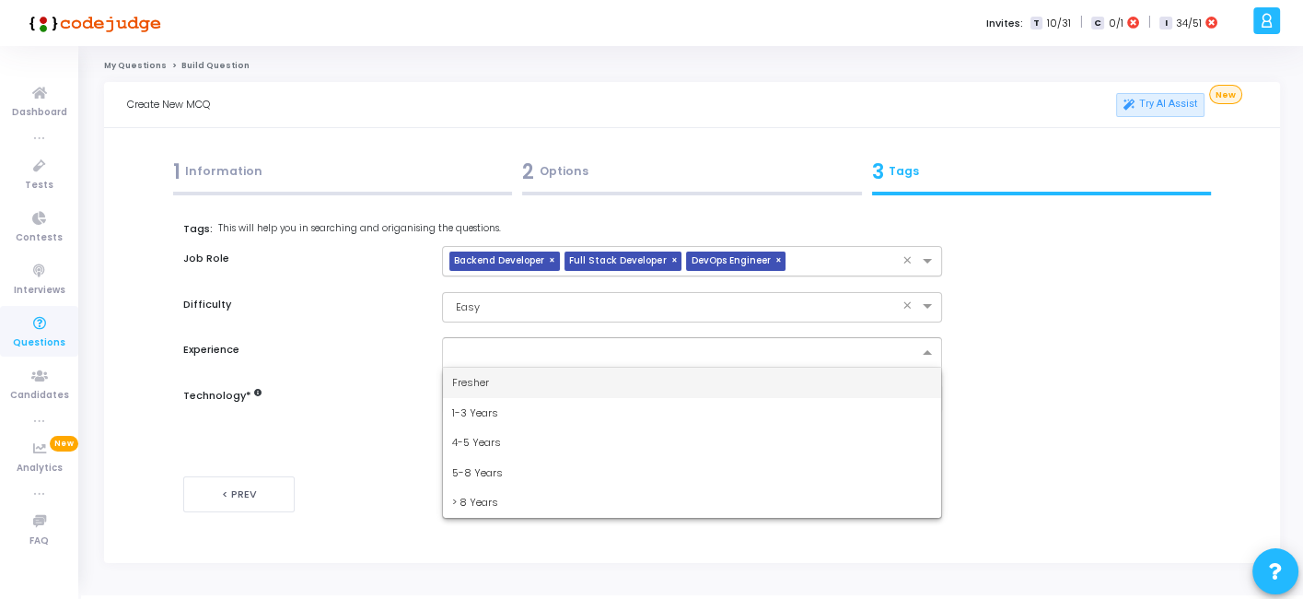
drag, startPoint x: 507, startPoint y: 350, endPoint x: 487, endPoint y: 380, distance: 36.0
click at [487, 368] on ng-select "Fresher 1-3 Years 4-5 Years 5-8 Years > 8 Years" at bounding box center [691, 352] width 499 height 30
click at [487, 380] on span "Fresher" at bounding box center [470, 382] width 37 height 15
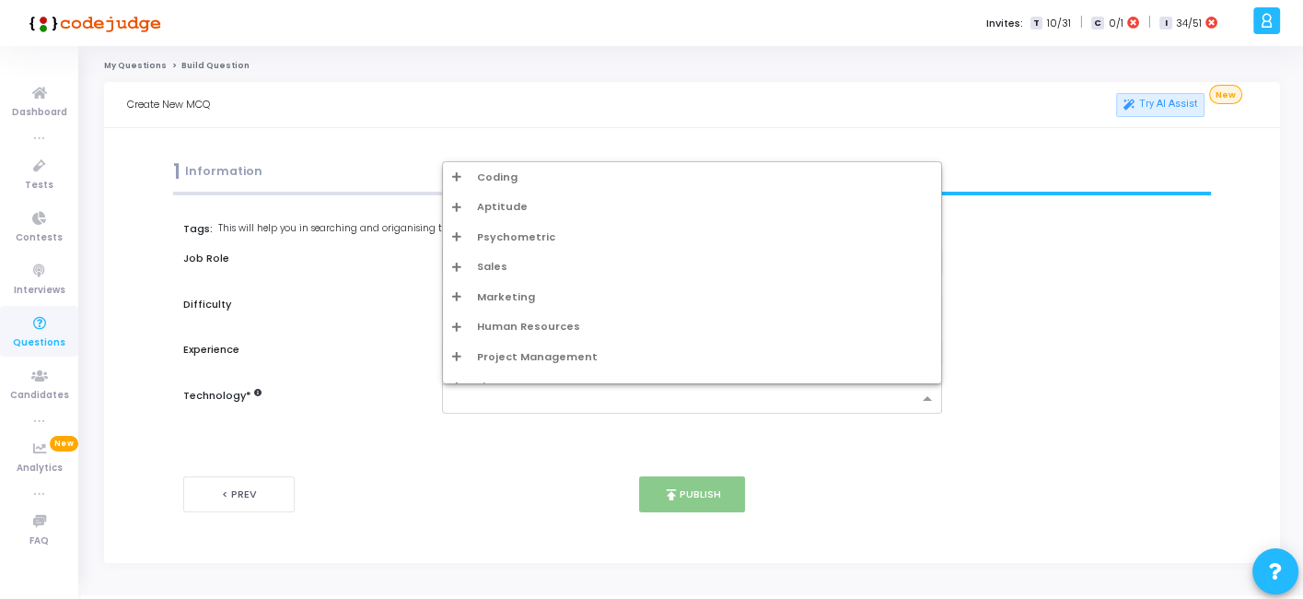
click at [509, 393] on input "text" at bounding box center [684, 400] width 465 height 16
type input "A"
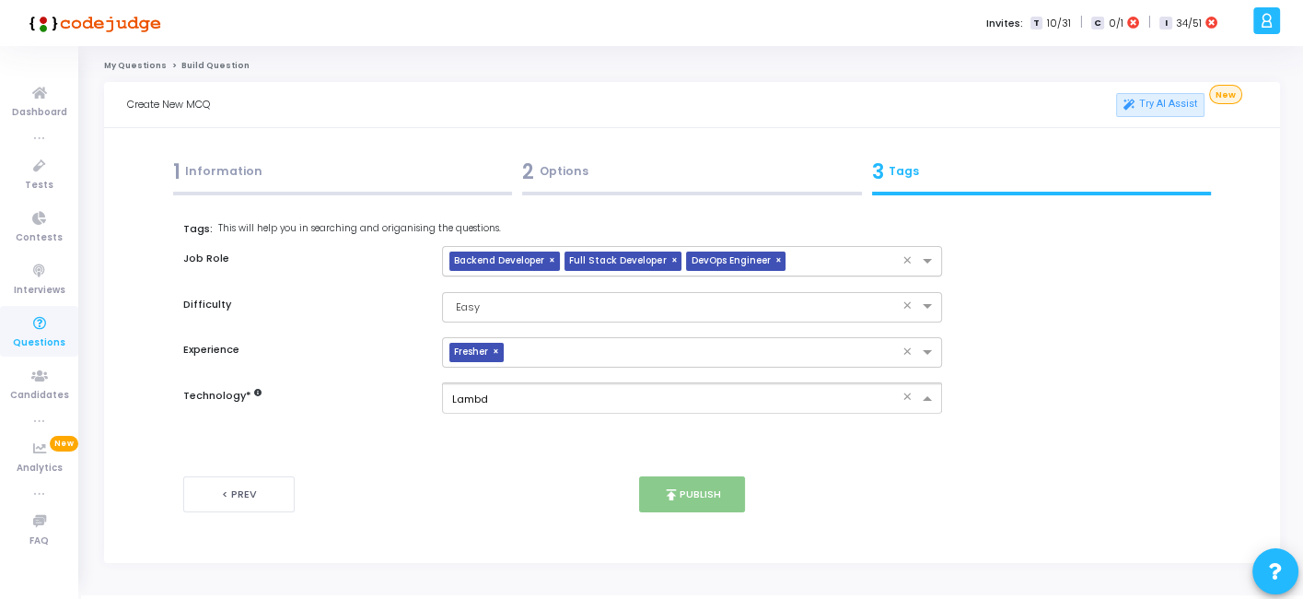
type input "Lambda"
click at [700, 490] on button "publish Publish" at bounding box center [692, 494] width 106 height 36
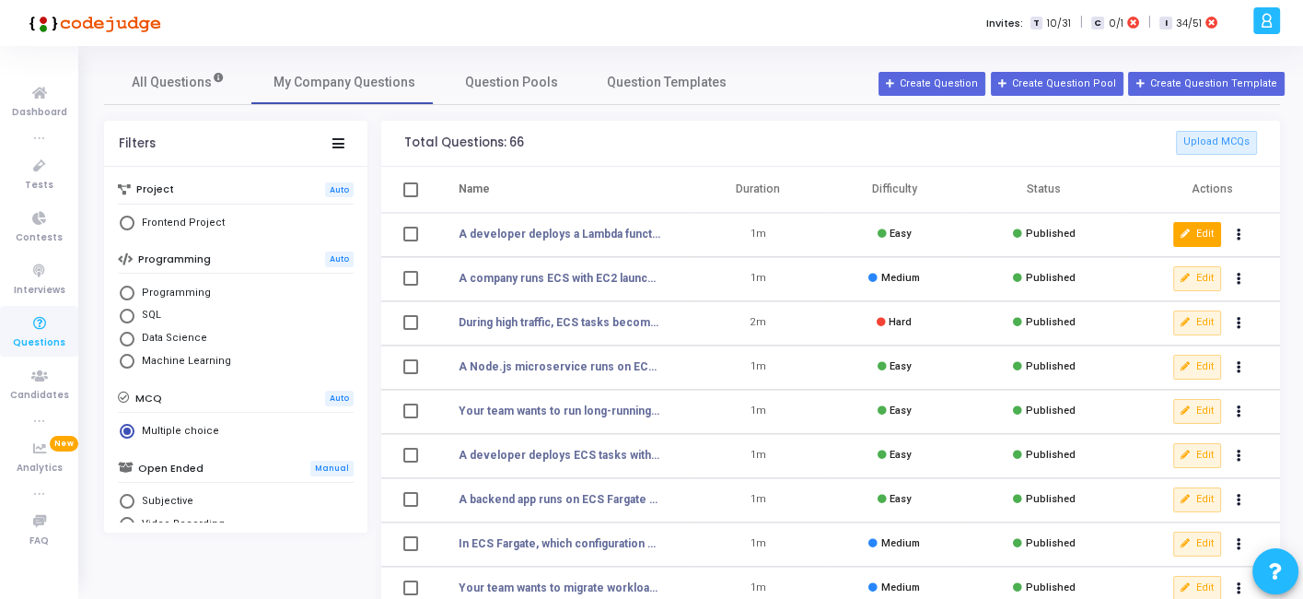
click at [1184, 222] on button "Edit" at bounding box center [1198, 234] width 48 height 24
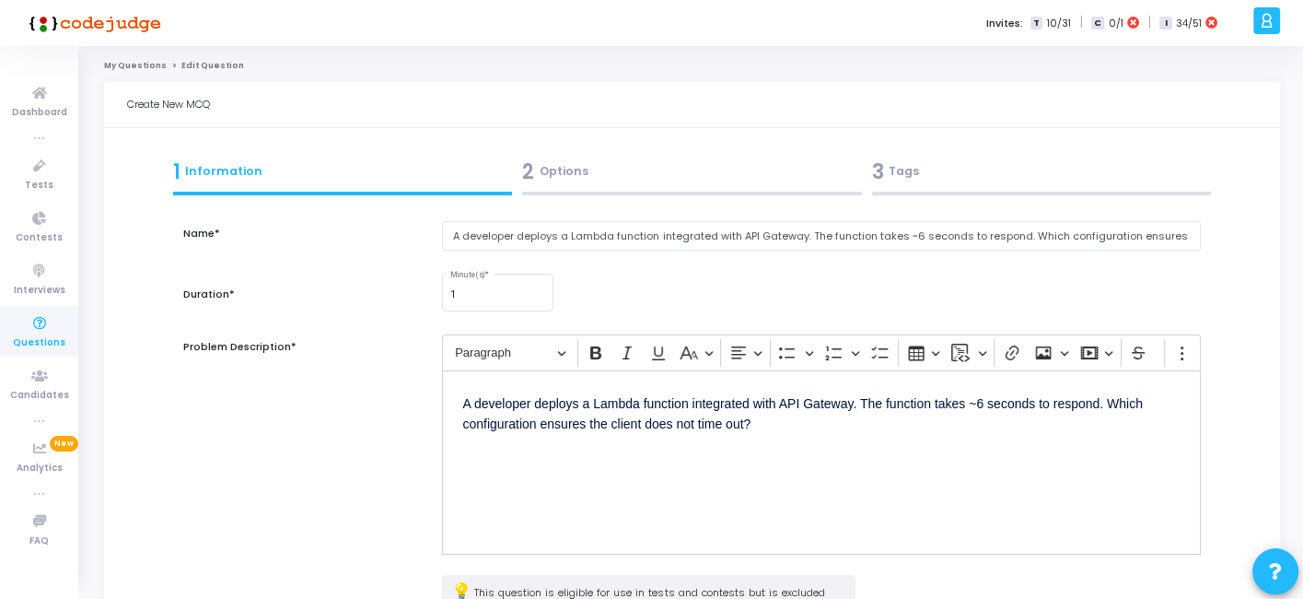
click at [667, 172] on div "2 Options" at bounding box center [692, 172] width 340 height 30
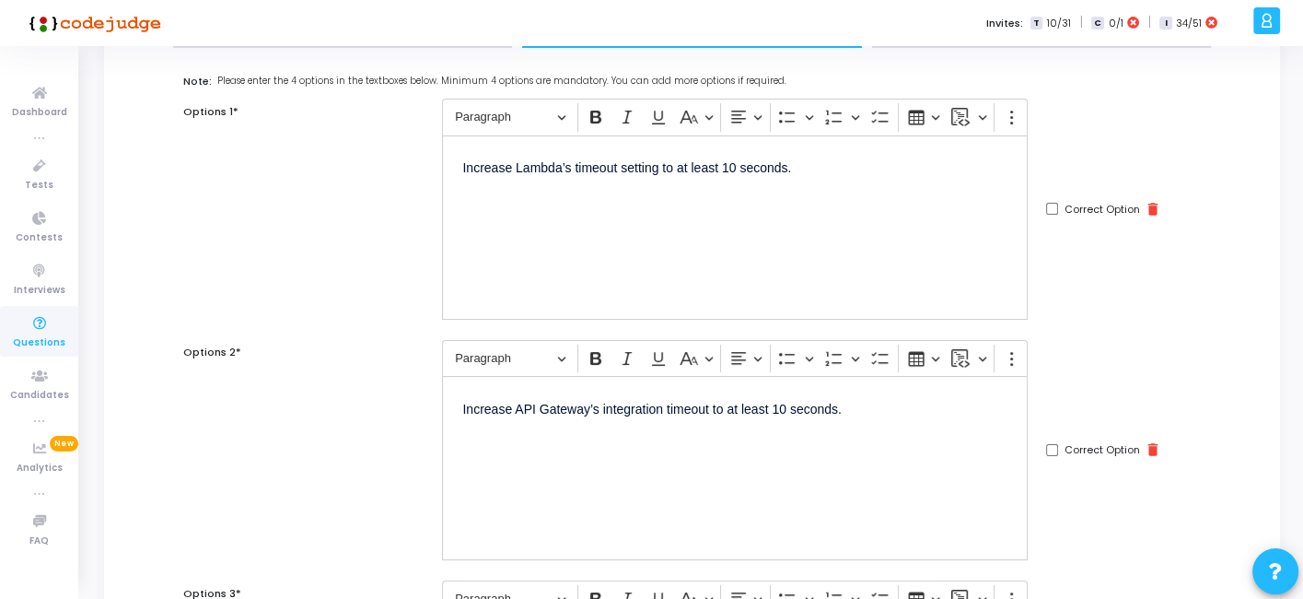
scroll to position [148, 0]
click at [1046, 446] on input "Correct Option" at bounding box center [1052, 449] width 12 height 12
checkbox input "true"
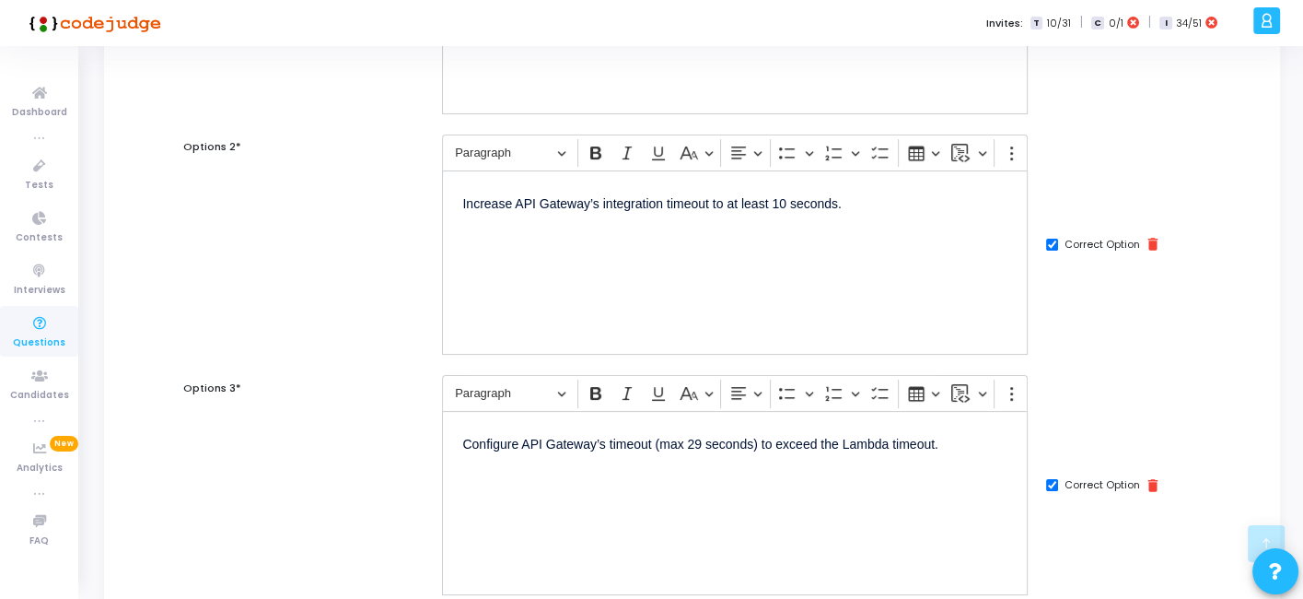
scroll to position [384, 0]
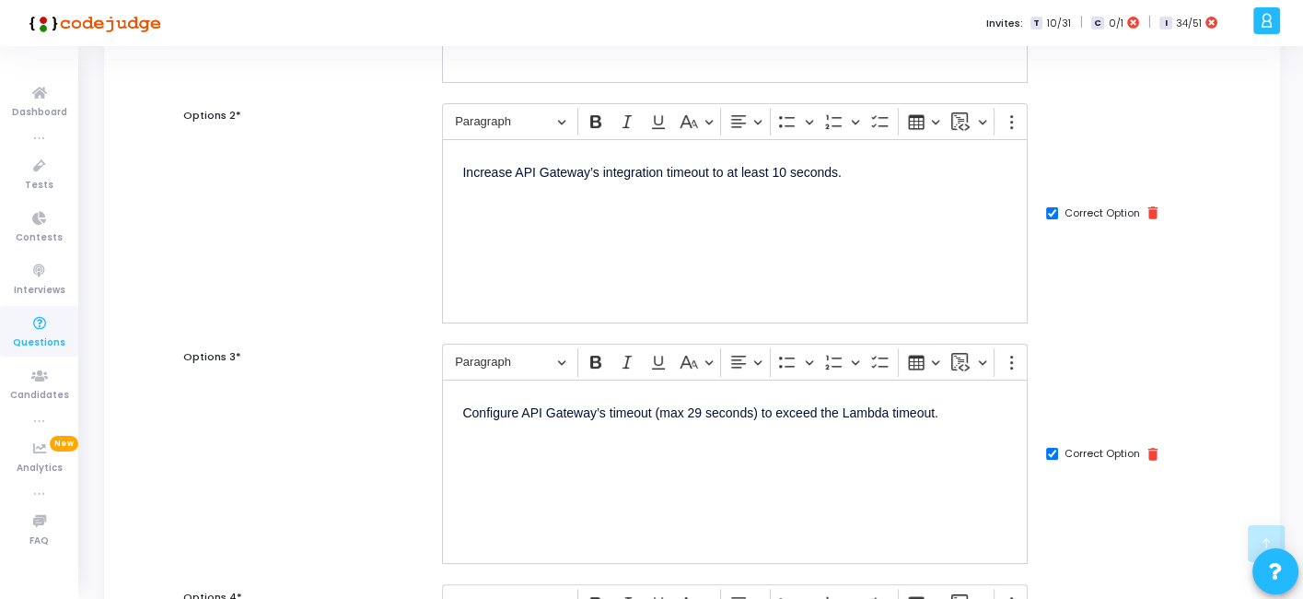
click at [1046, 450] on input "Correct Option" at bounding box center [1052, 454] width 12 height 12
checkbox input "false"
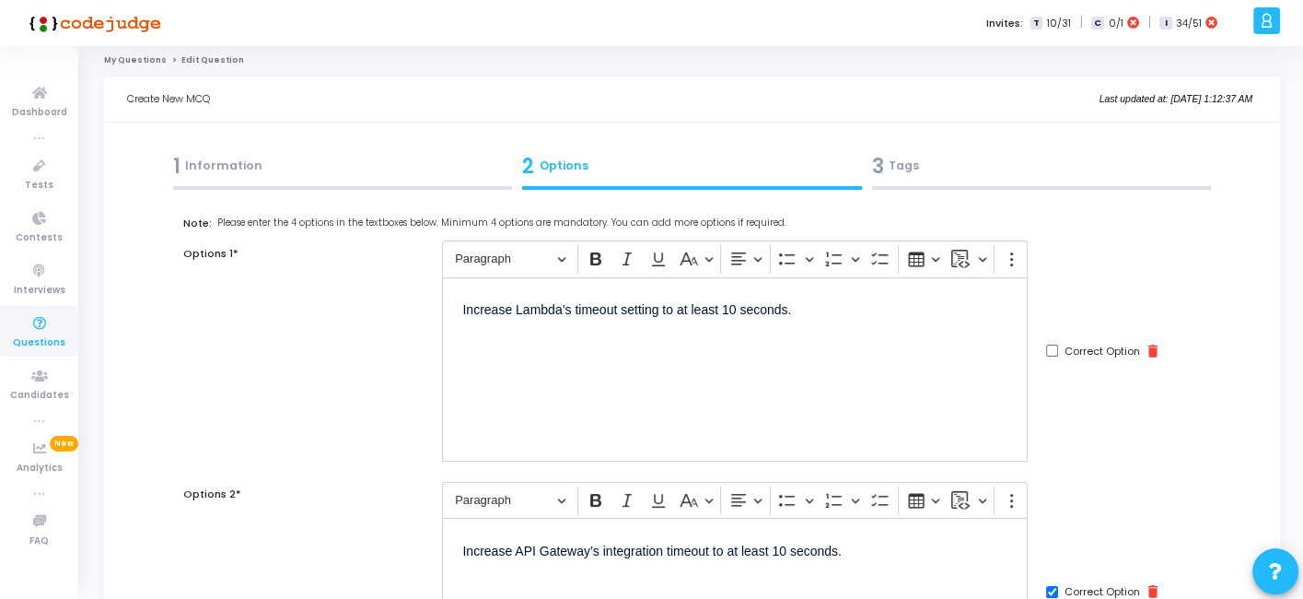
scroll to position [0, 0]
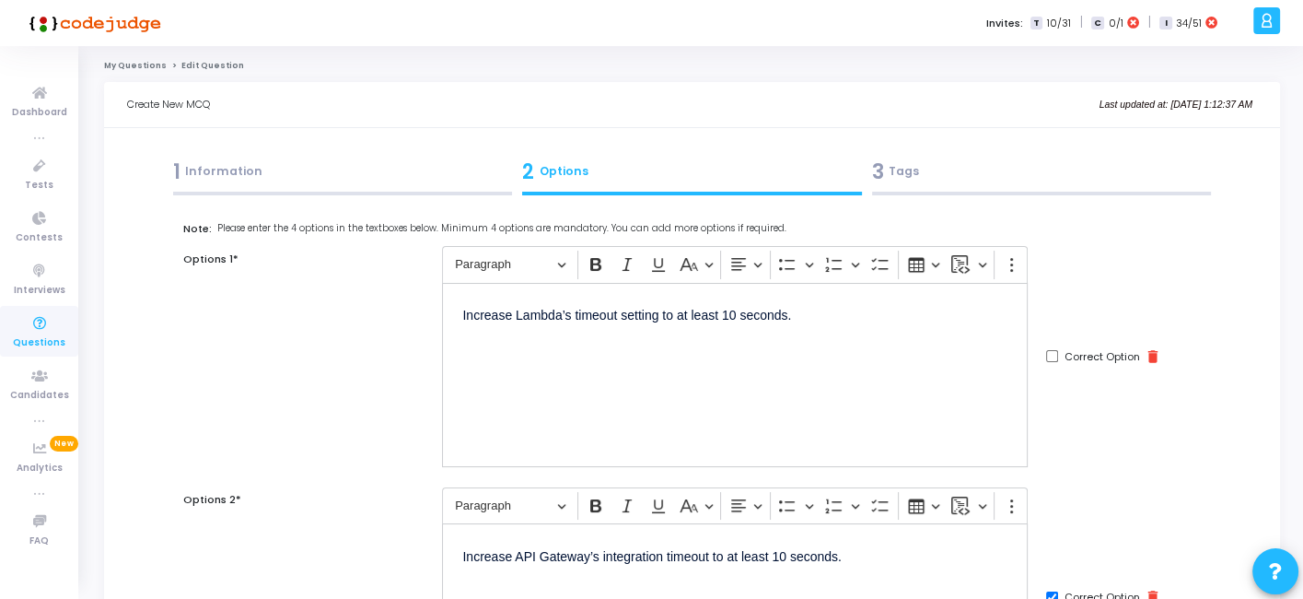
click at [981, 182] on div "3 Tags" at bounding box center [1042, 172] width 340 height 30
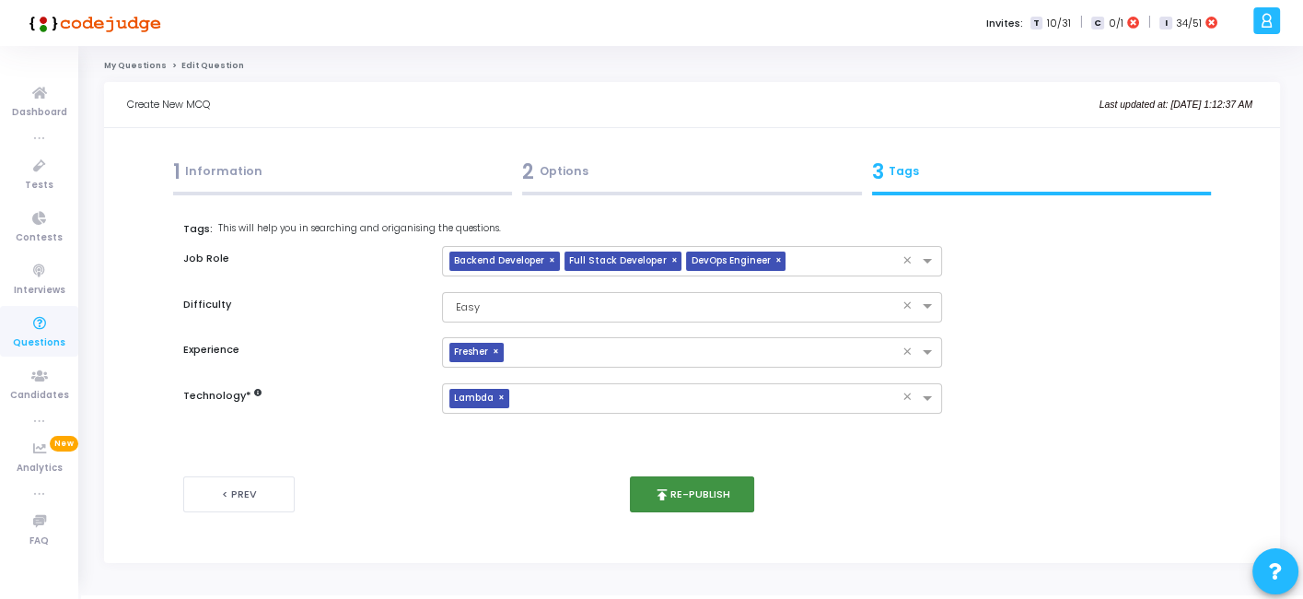
click at [682, 496] on button "publish Re-publish" at bounding box center [692, 494] width 124 height 36
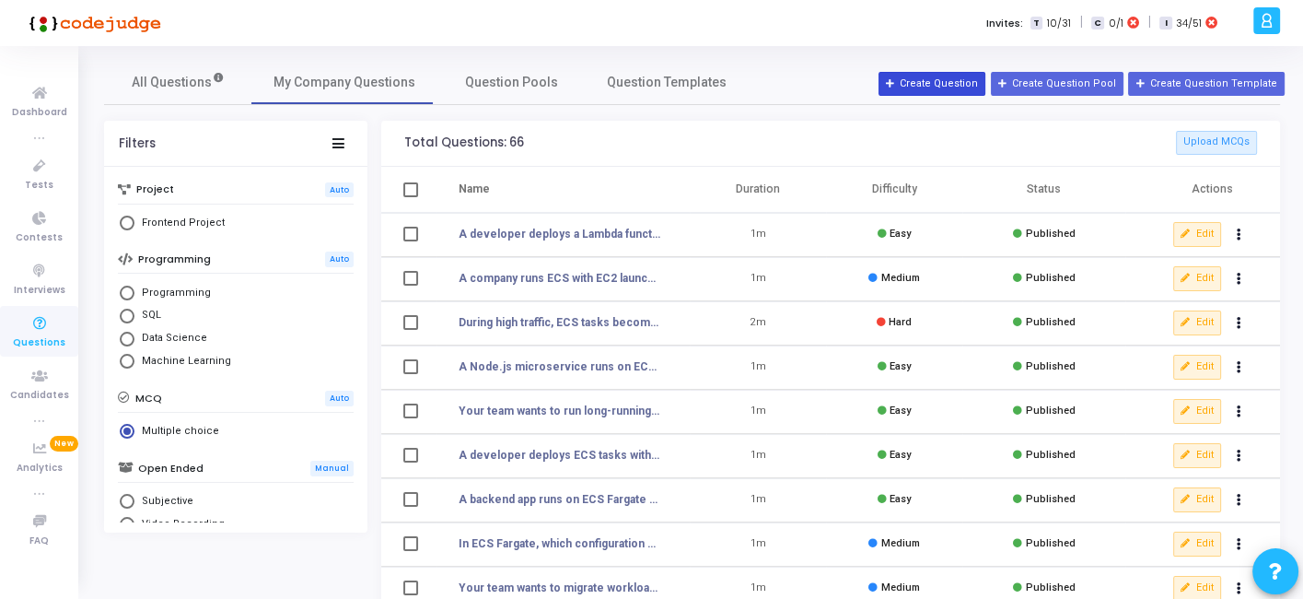
click at [932, 81] on button "Create Question" at bounding box center [932, 84] width 107 height 24
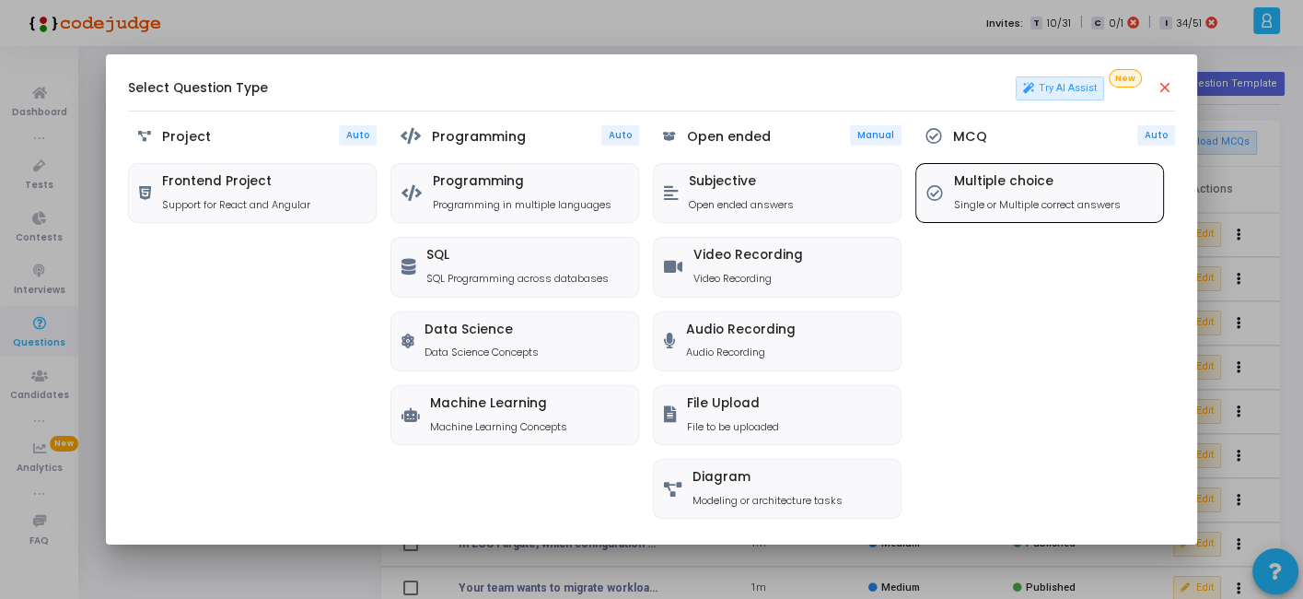
click at [1004, 200] on p "Single or Multiple correct answers" at bounding box center [1037, 205] width 167 height 16
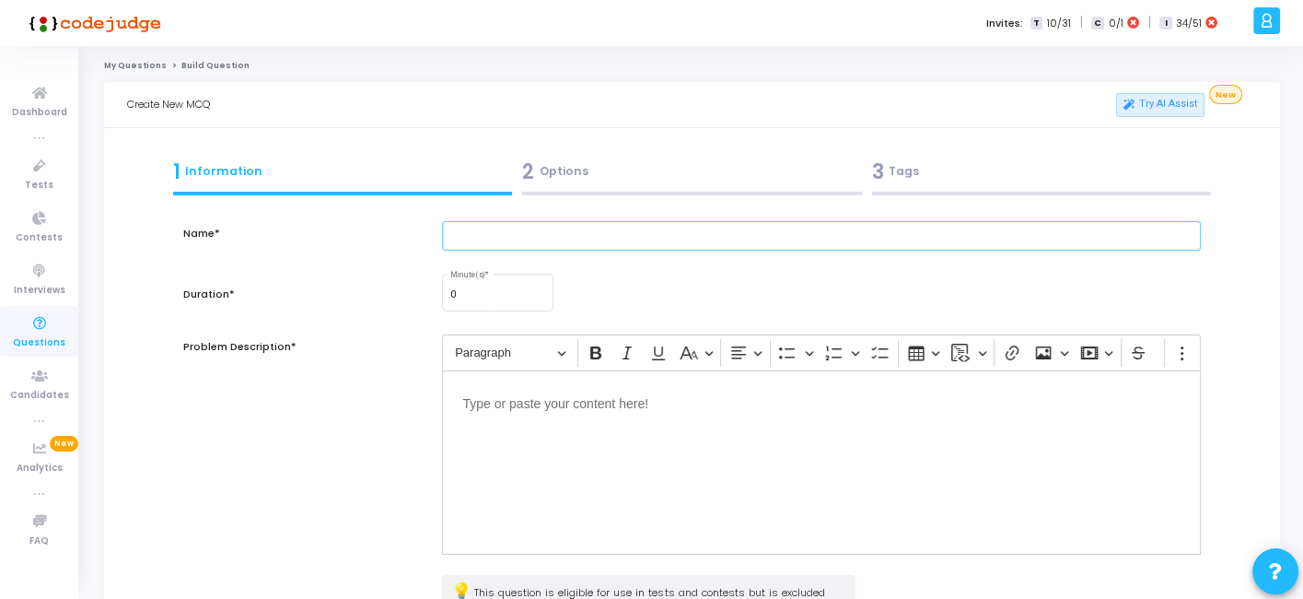
click at [686, 238] on input "text" at bounding box center [821, 236] width 758 height 30
paste input "Your Lambda runs inside a VPC and needs to call an AWS service endpoint (e.g., …"
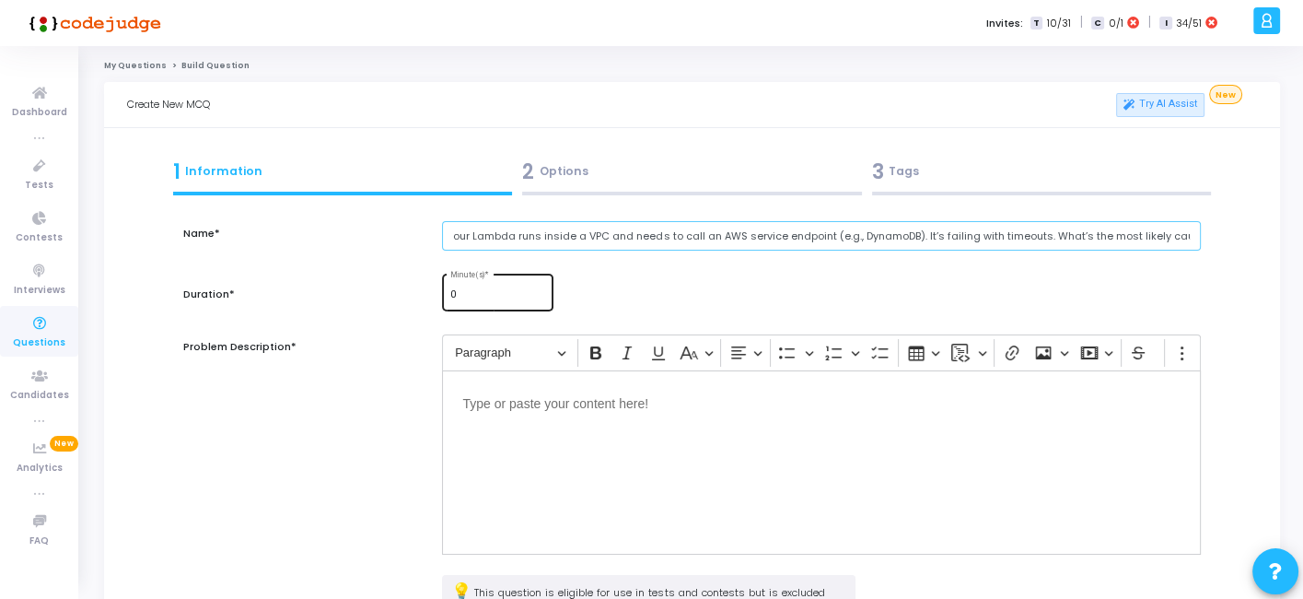
type input "Your Lambda runs inside a VPC and needs to call an AWS service endpoint (e.g., …"
click at [499, 294] on input "0" at bounding box center [498, 294] width 96 height 11
type input "1"
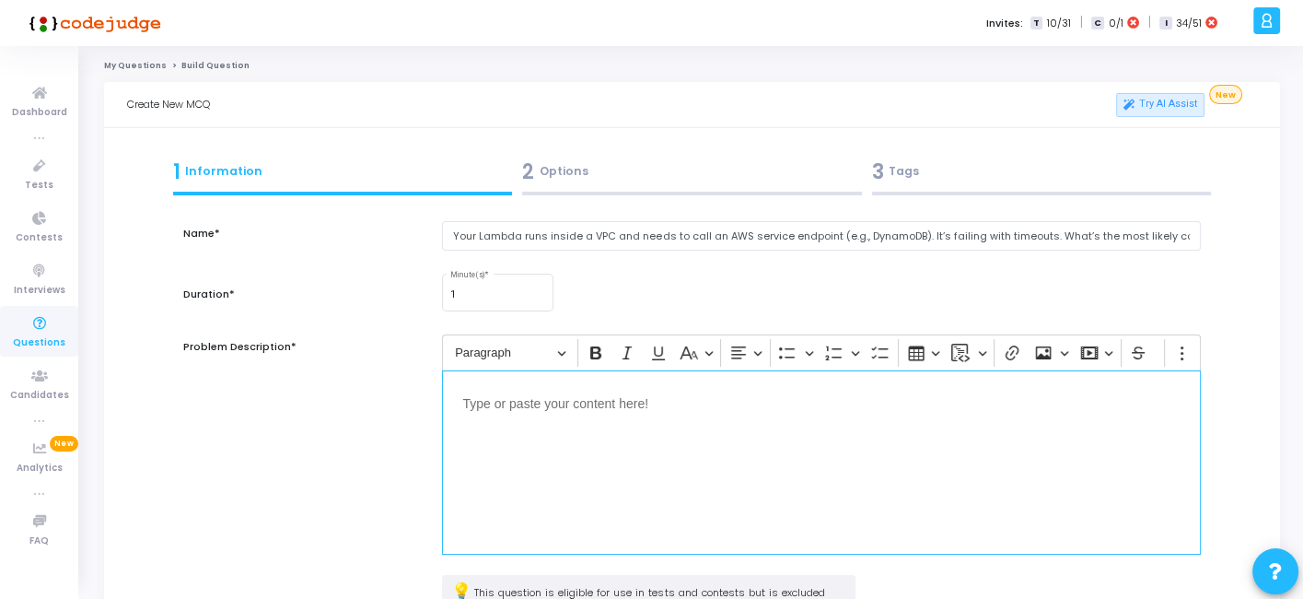
click at [560, 483] on div "Editor editing area: main" at bounding box center [821, 462] width 758 height 184
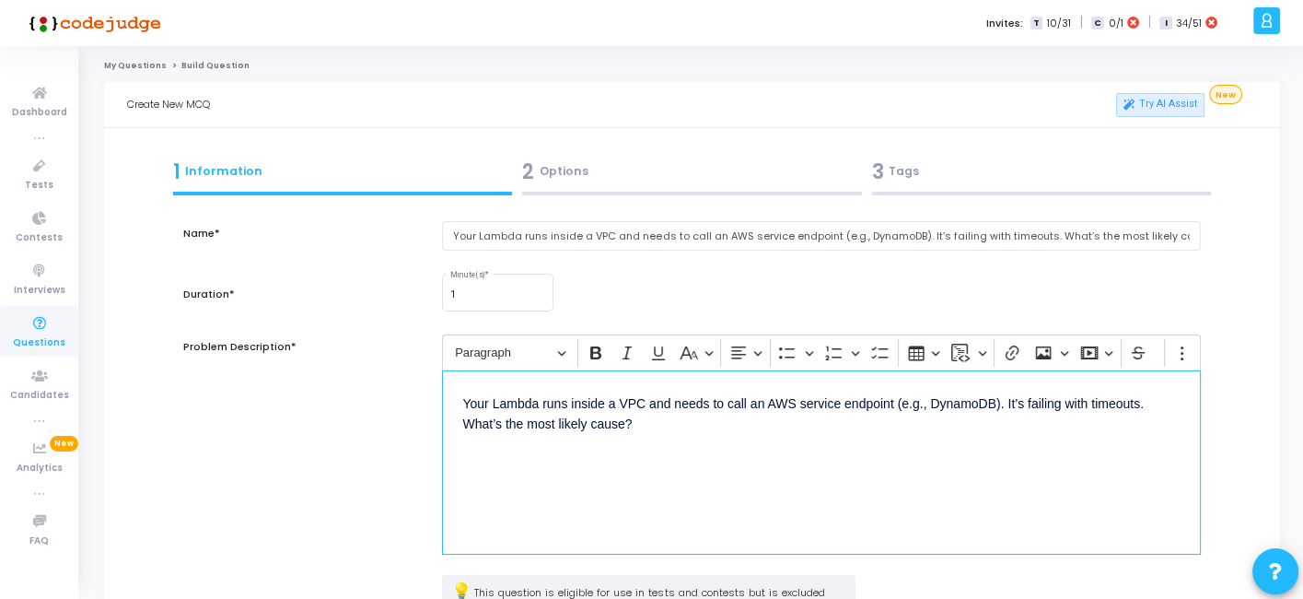
scroll to position [240, 0]
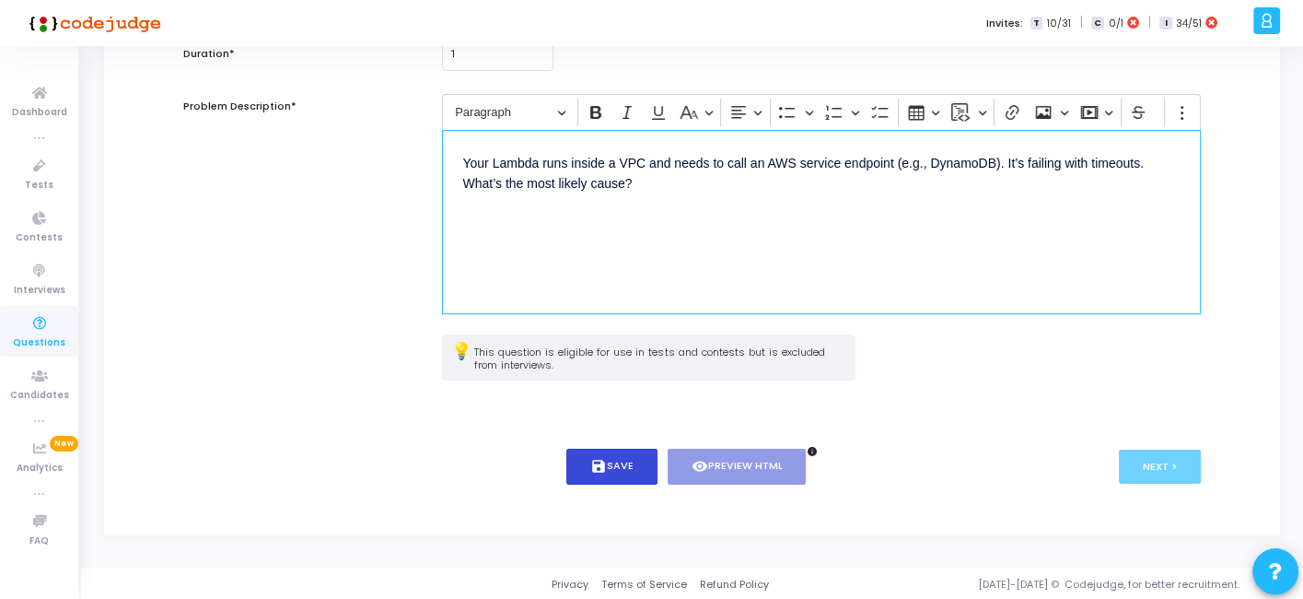
click at [585, 459] on button "save Save" at bounding box center [612, 467] width 91 height 36
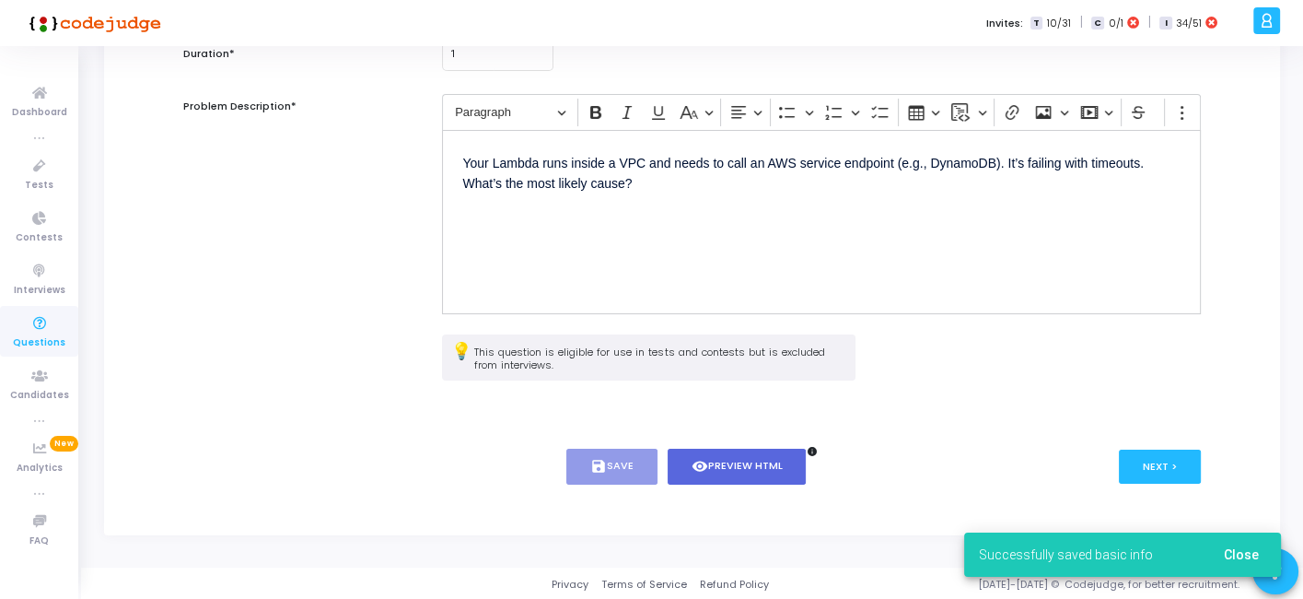
drag, startPoint x: 585, startPoint y: 459, endPoint x: 357, endPoint y: 357, distance: 249.5
click at [357, 357] on div "This question is eligible for use in tests and contests but is excluded from in…" at bounding box center [691, 367] width 1035 height 66
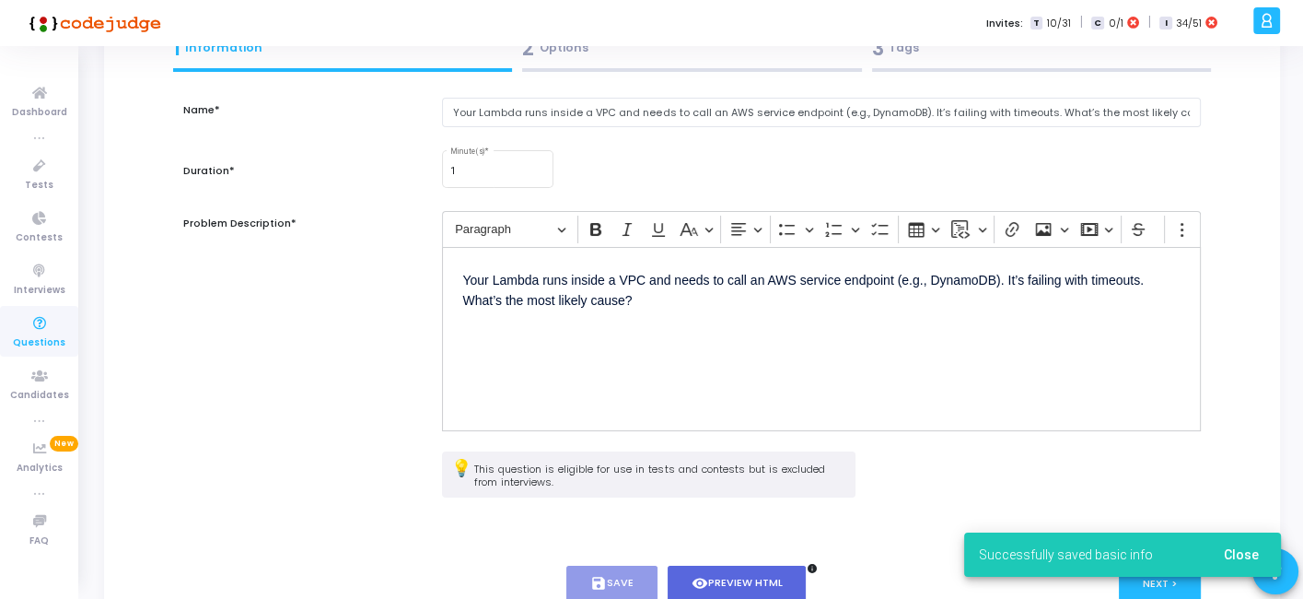
scroll to position [0, 0]
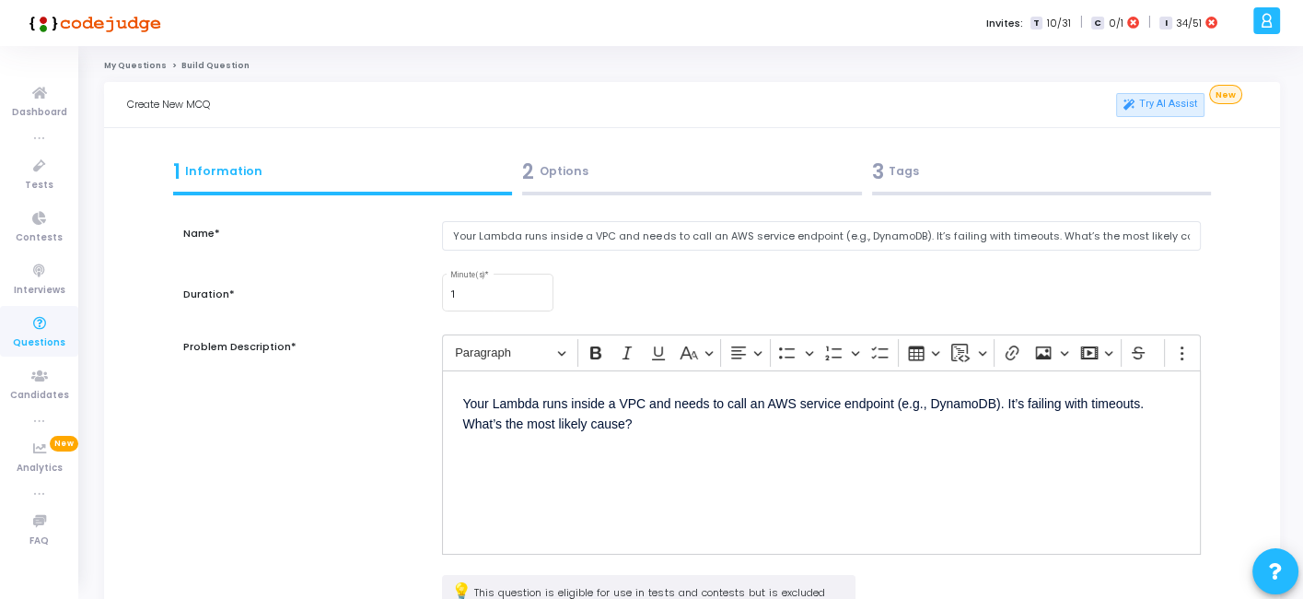
click at [607, 185] on div "2 Options" at bounding box center [692, 172] width 340 height 30
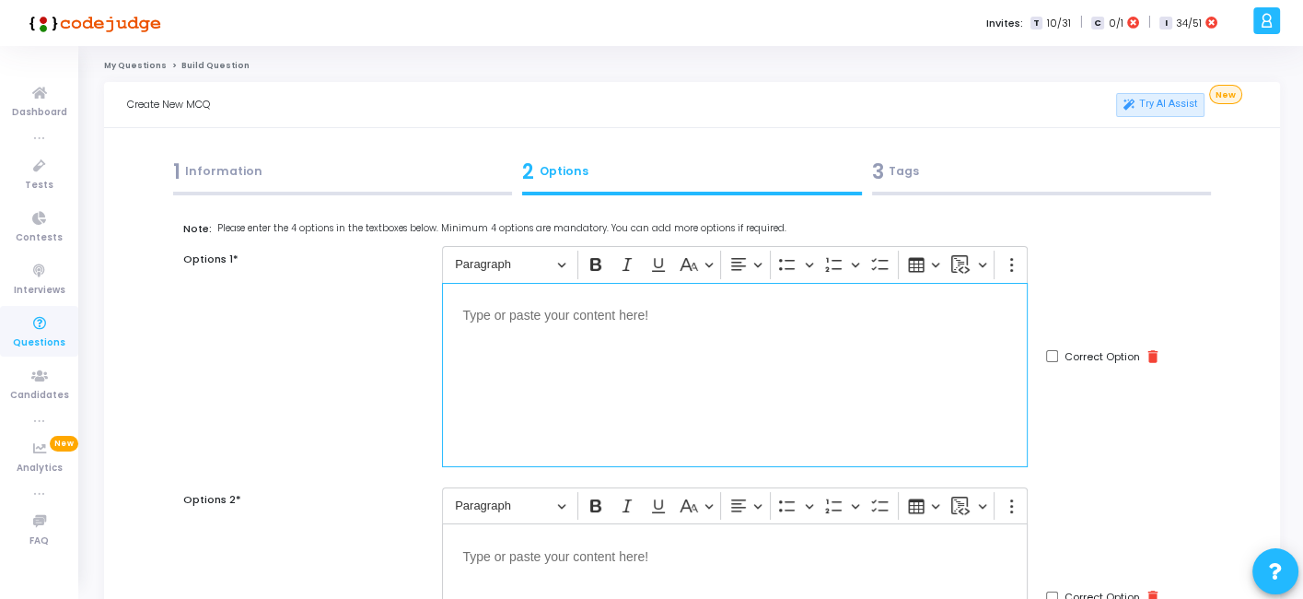
click at [665, 349] on div "Editor editing area: main" at bounding box center [735, 375] width 586 height 184
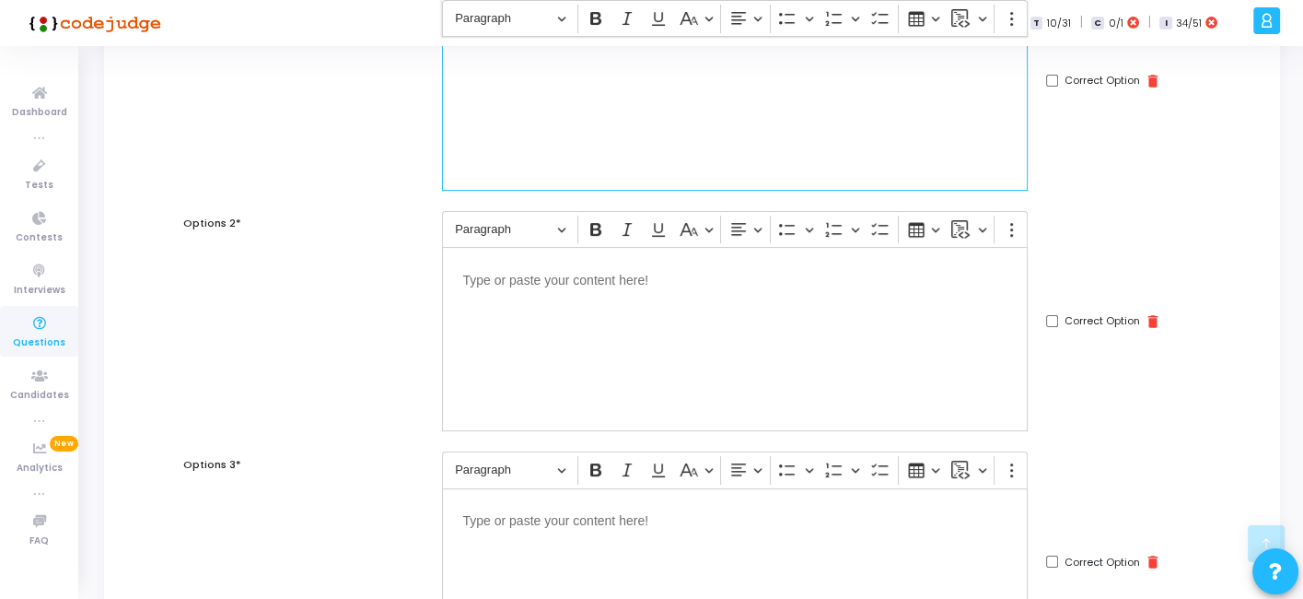
scroll to position [292, 0]
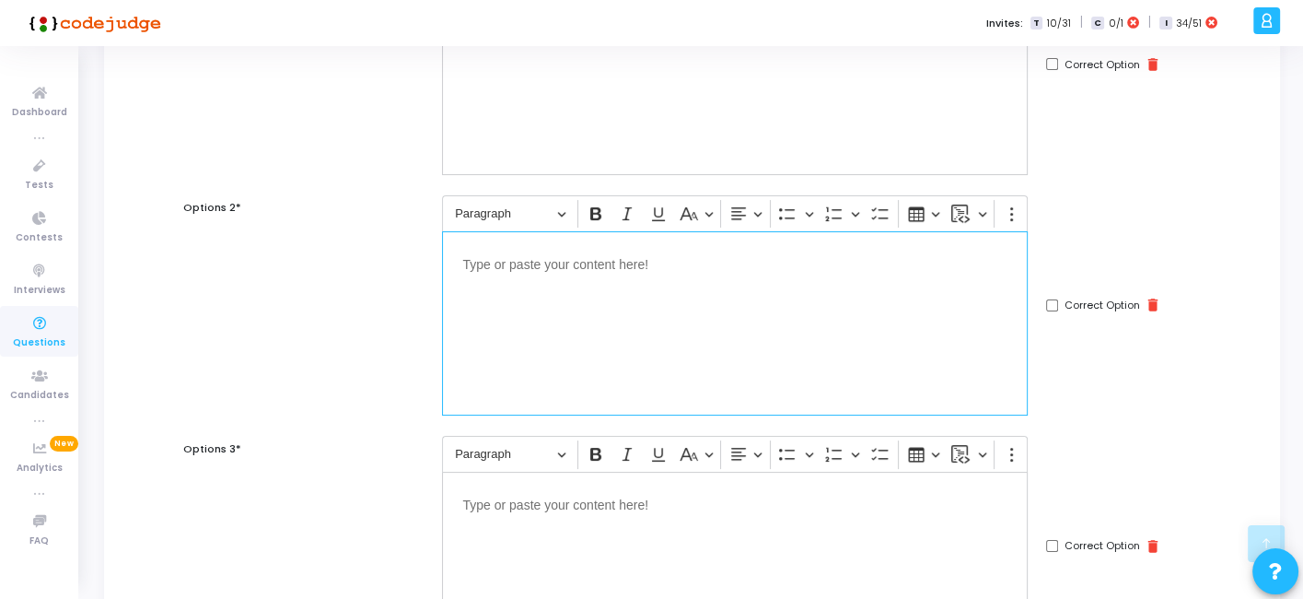
click at [671, 357] on div "Editor editing area: main" at bounding box center [735, 323] width 586 height 184
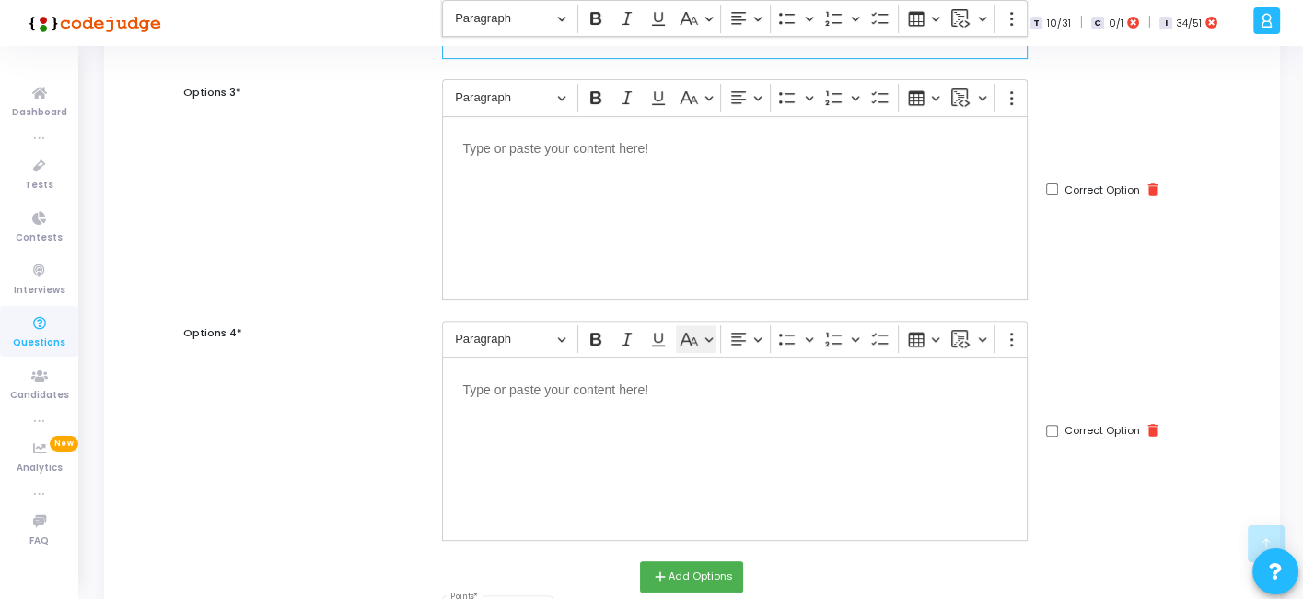
scroll to position [663, 0]
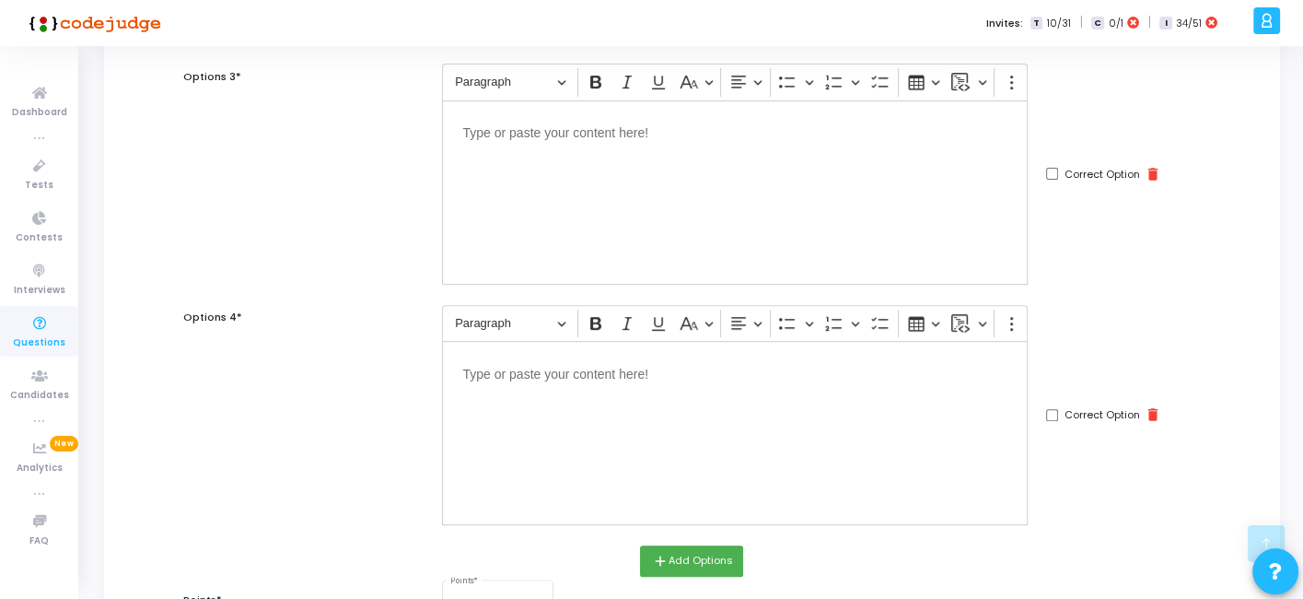
click at [727, 463] on div "Editor editing area: main" at bounding box center [735, 433] width 586 height 184
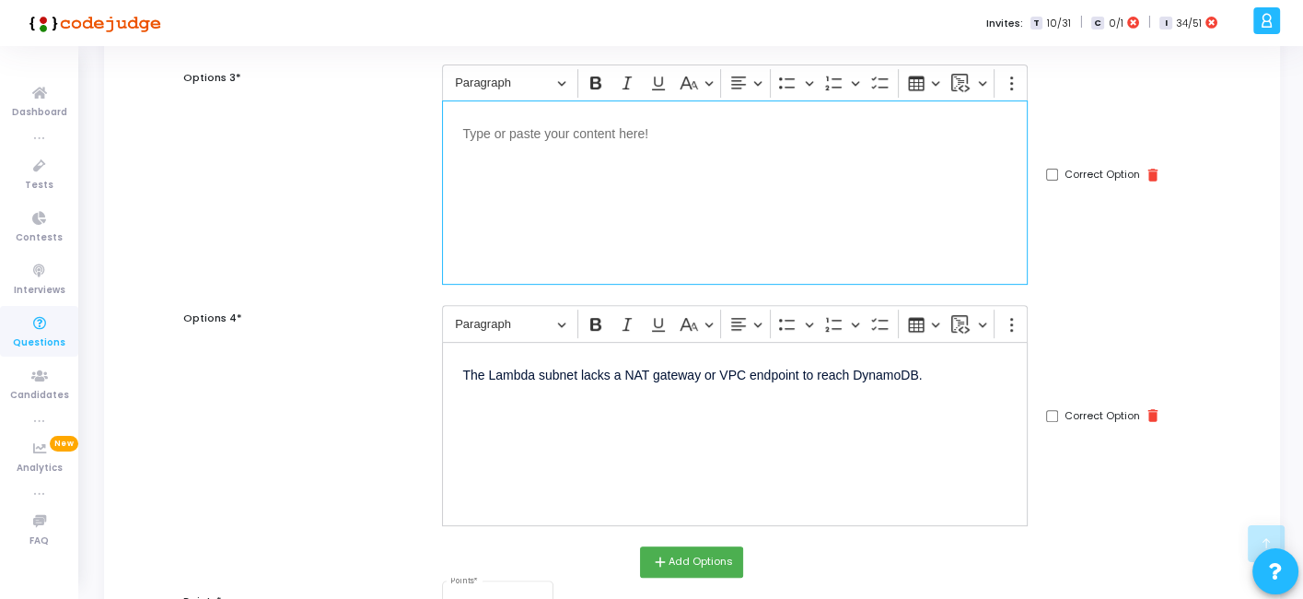
click at [812, 249] on div "Editor editing area: main" at bounding box center [735, 192] width 586 height 184
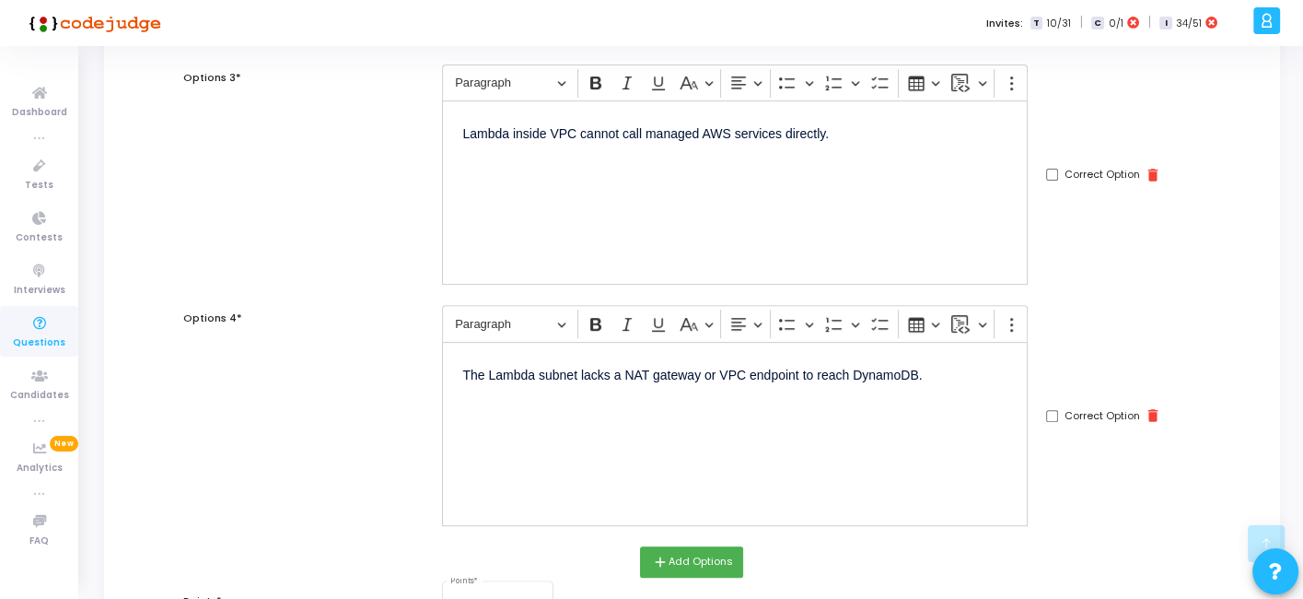
click at [1050, 416] on input "Correct Option" at bounding box center [1052, 416] width 12 height 12
checkbox input "true"
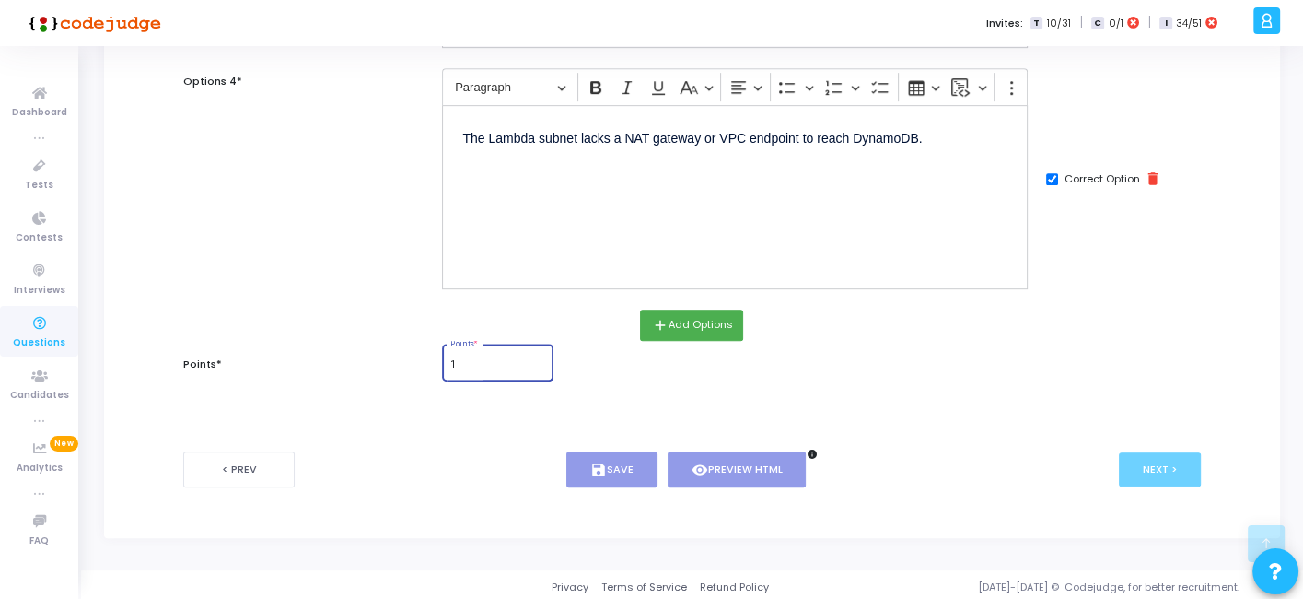
click at [502, 359] on input "1" at bounding box center [498, 364] width 96 height 11
type input "1"
click at [610, 451] on button "save Save" at bounding box center [612, 469] width 91 height 36
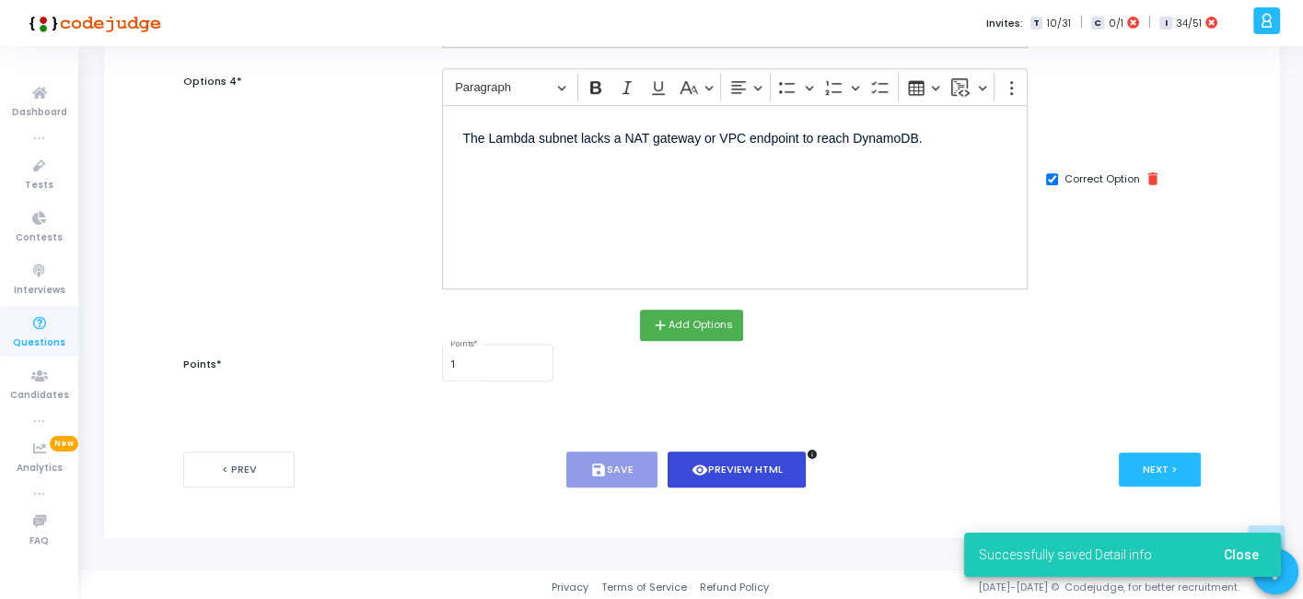
click at [699, 454] on button "visibility Preview HTML" at bounding box center [737, 469] width 139 height 36
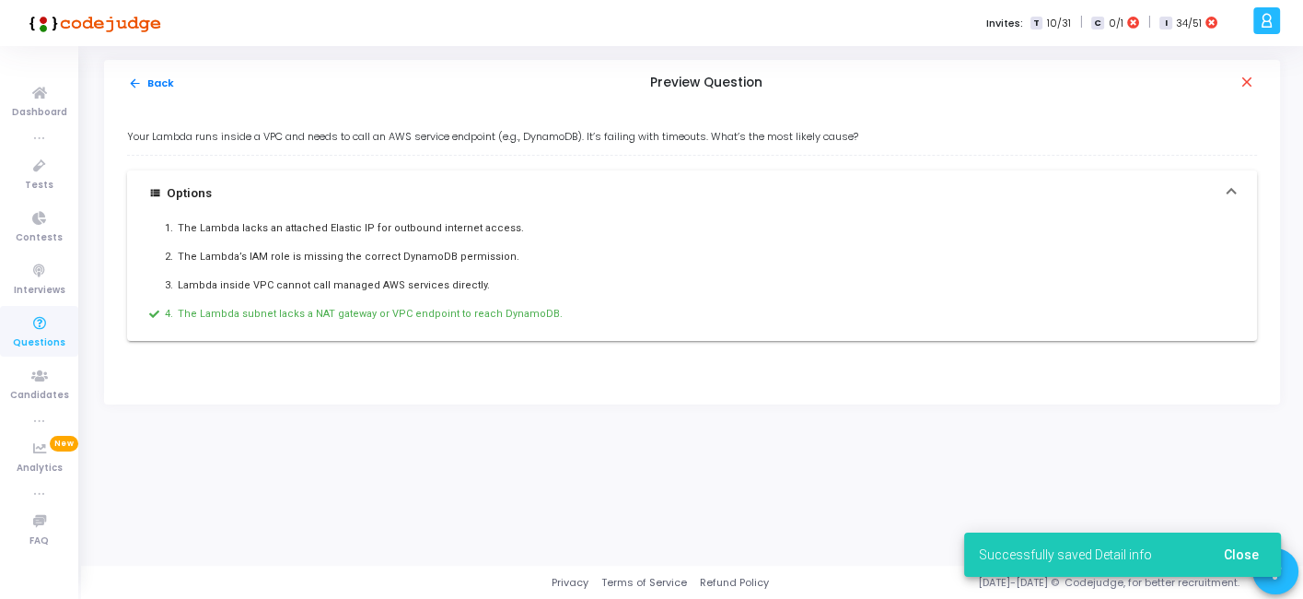
scroll to position [0, 0]
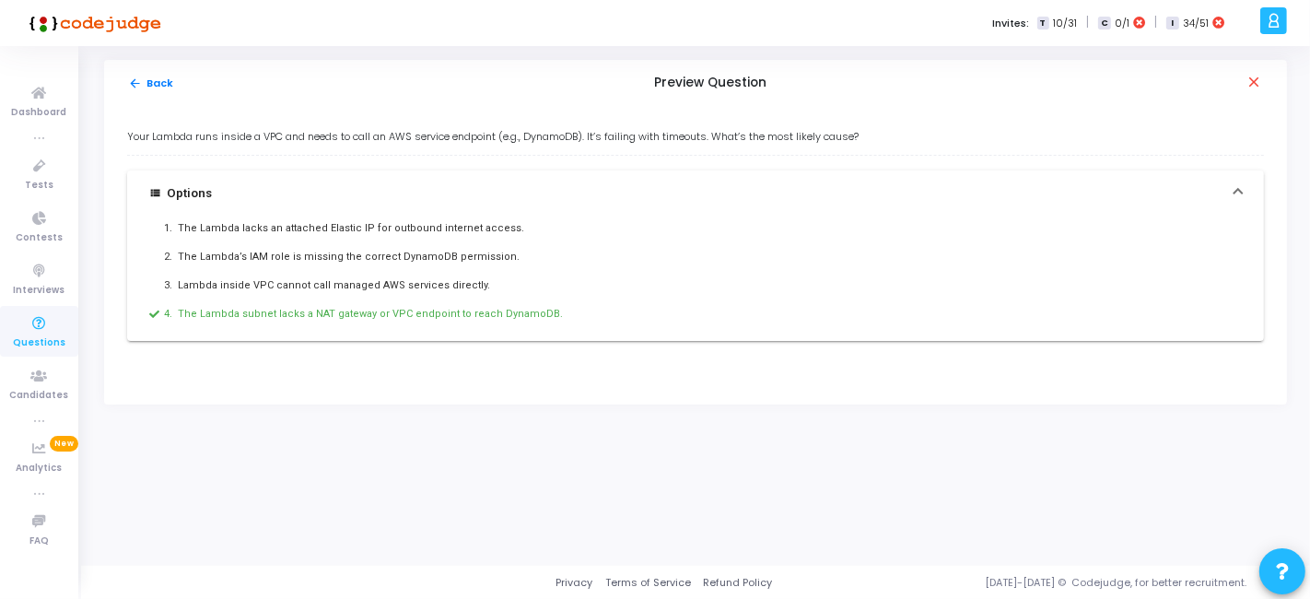
drag, startPoint x: 126, startPoint y: 134, endPoint x: 562, endPoint y: 303, distance: 467.5
click at [562, 303] on div "Your Lambda runs inside a VPC and needs to call an AWS service endpoint (e.g., …" at bounding box center [695, 255] width 1183 height 298
click at [142, 81] on button "arrow_back Back" at bounding box center [151, 84] width 48 height 18
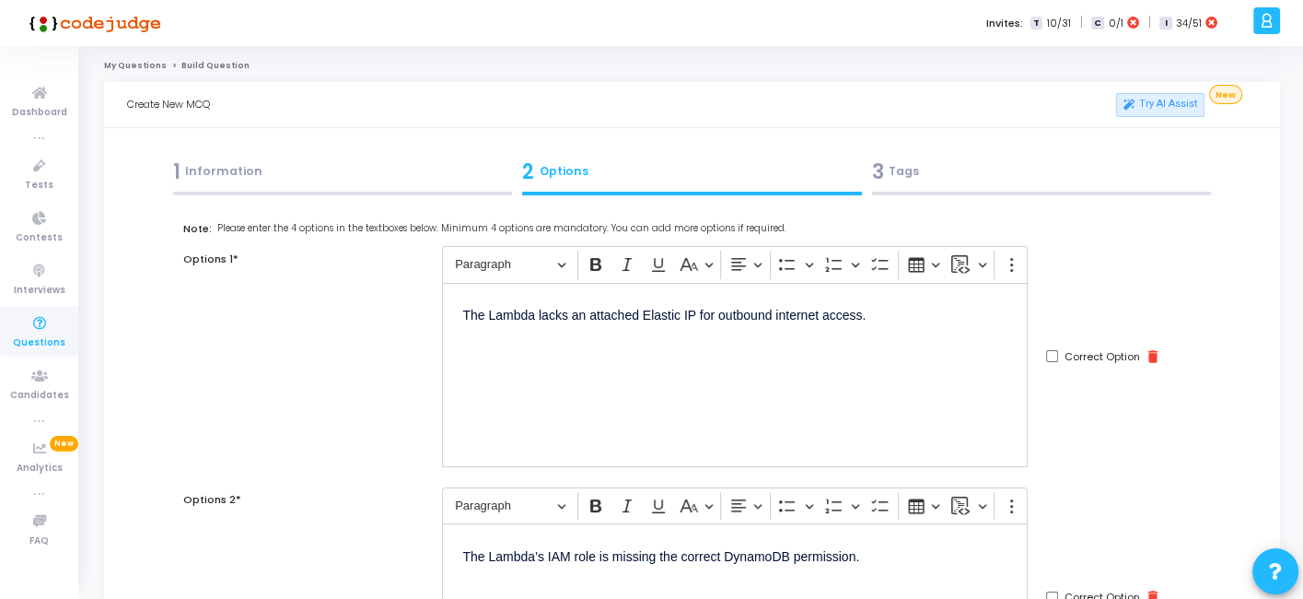
click at [953, 178] on div "3 Tags" at bounding box center [1042, 172] width 340 height 30
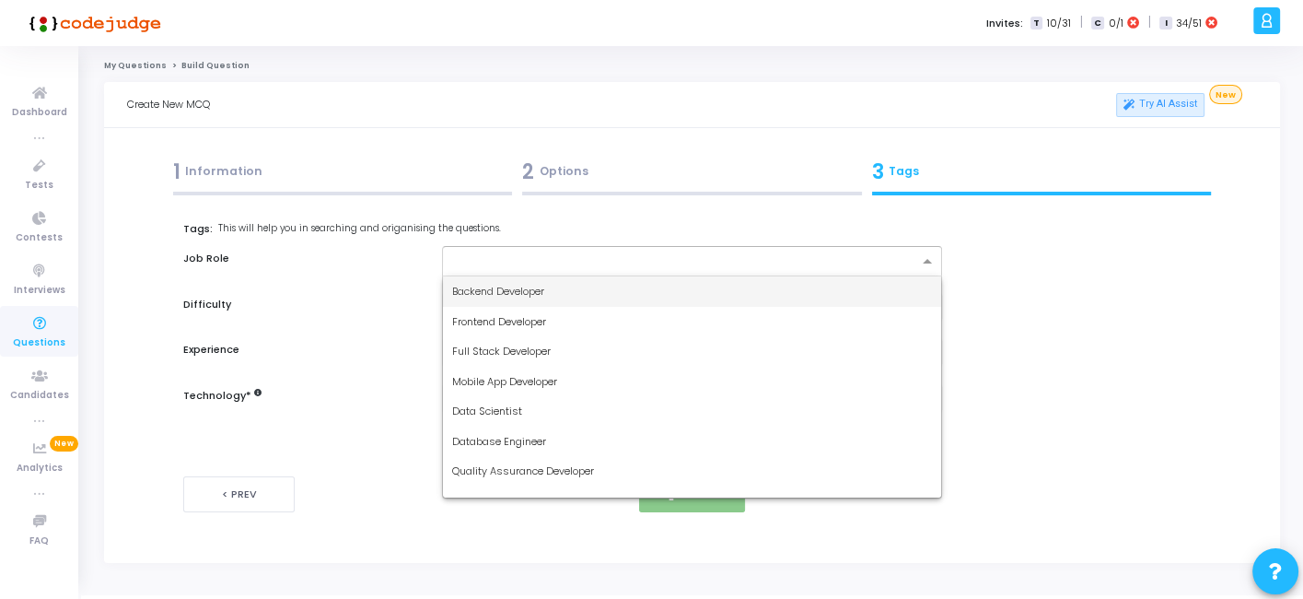
click at [676, 256] on input "text" at bounding box center [684, 262] width 465 height 16
click at [564, 287] on div "Backend Developer" at bounding box center [691, 291] width 497 height 30
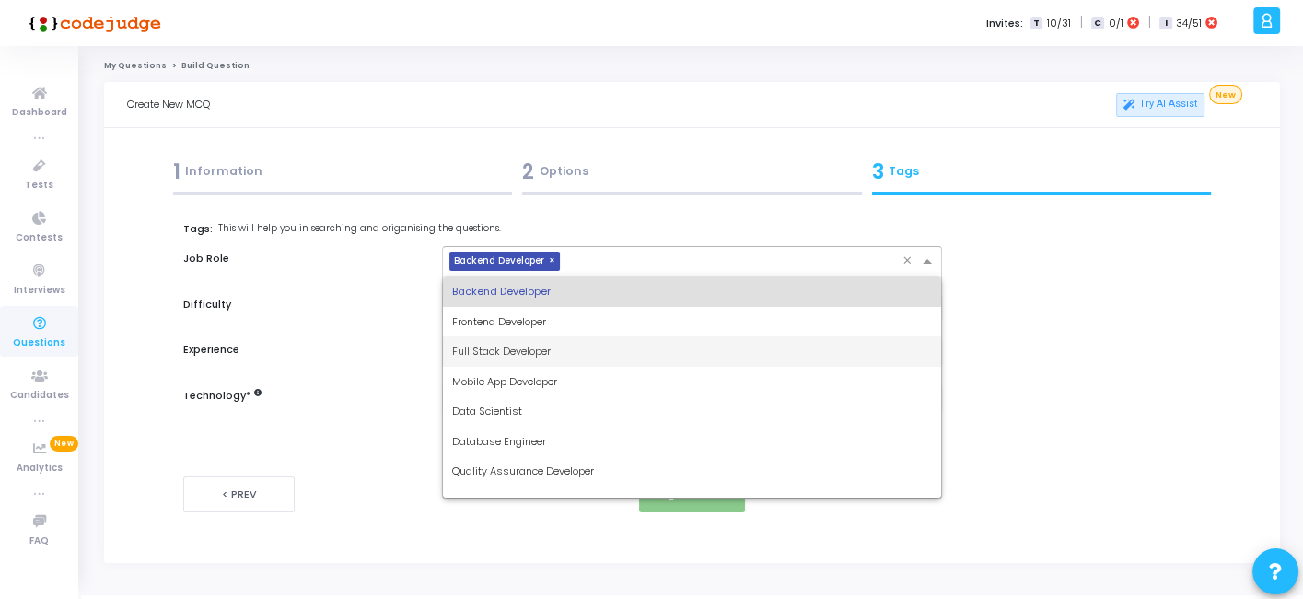
drag, startPoint x: 611, startPoint y: 254, endPoint x: 517, endPoint y: 351, distance: 134.9
click at [517, 276] on ng-select "× Backend Developer × Backend Developer Frontend Developer Full Stack Developer…" at bounding box center [691, 261] width 499 height 30
click at [517, 351] on span "Full Stack Developer" at bounding box center [501, 351] width 99 height 15
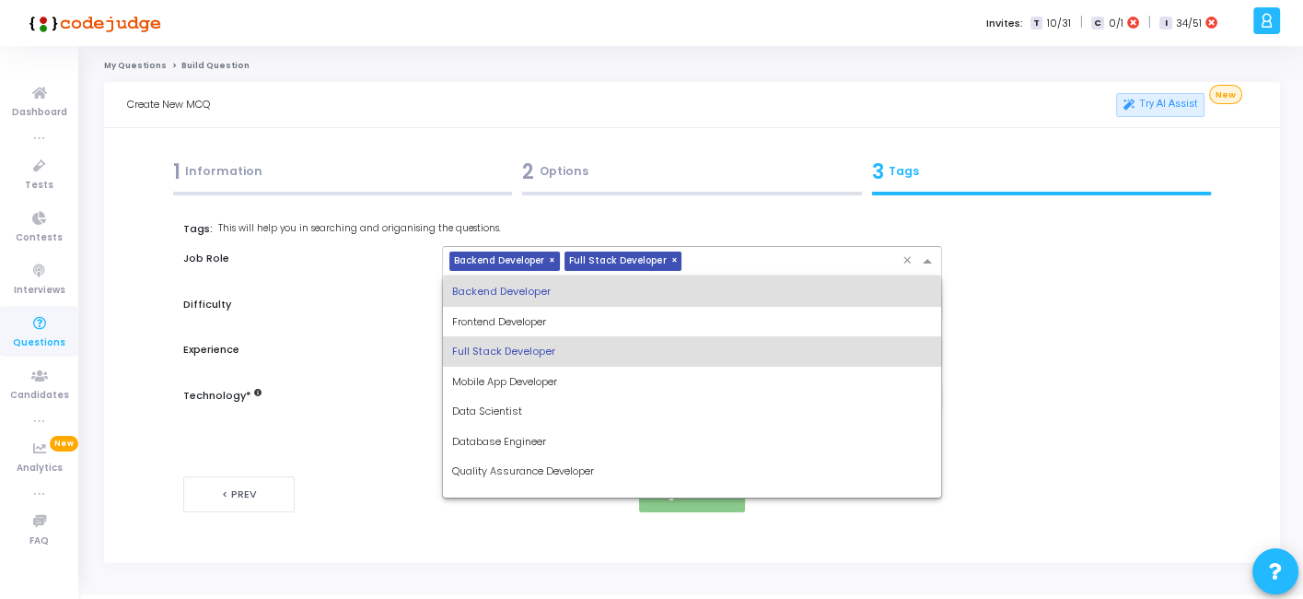
drag, startPoint x: 700, startPoint y: 263, endPoint x: 578, endPoint y: 357, distance: 154.4
click at [578, 276] on ng-select "× Backend Developer × Full Stack Developer × Backend Developer Frontend Develop…" at bounding box center [691, 261] width 499 height 30
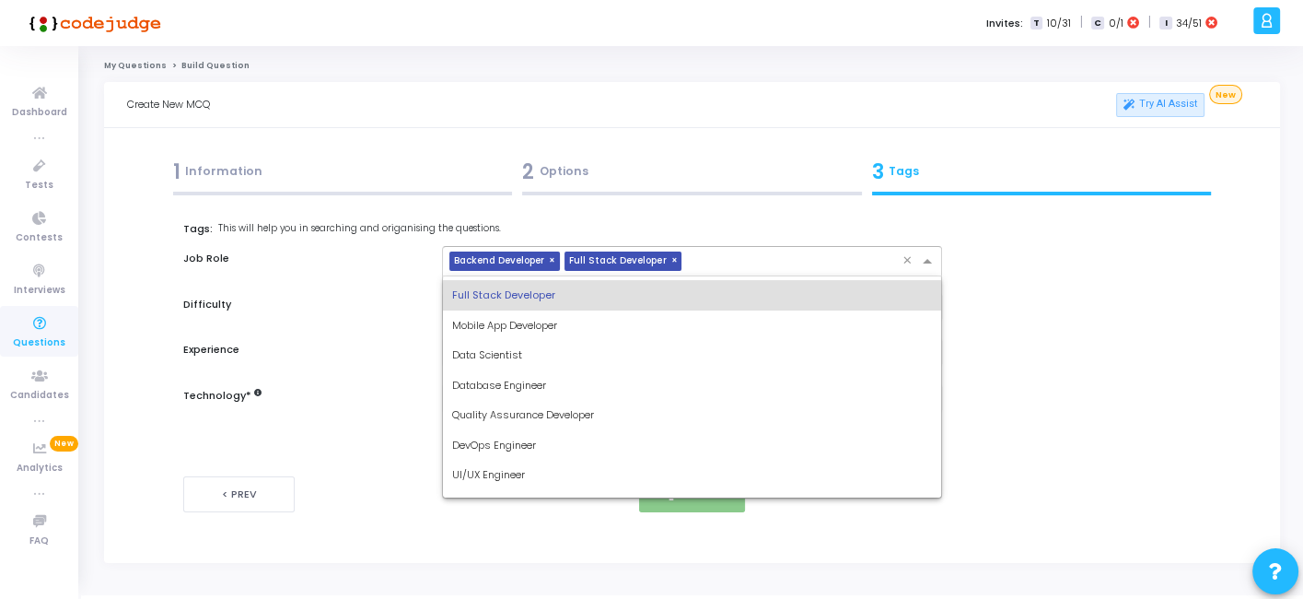
scroll to position [65, 0]
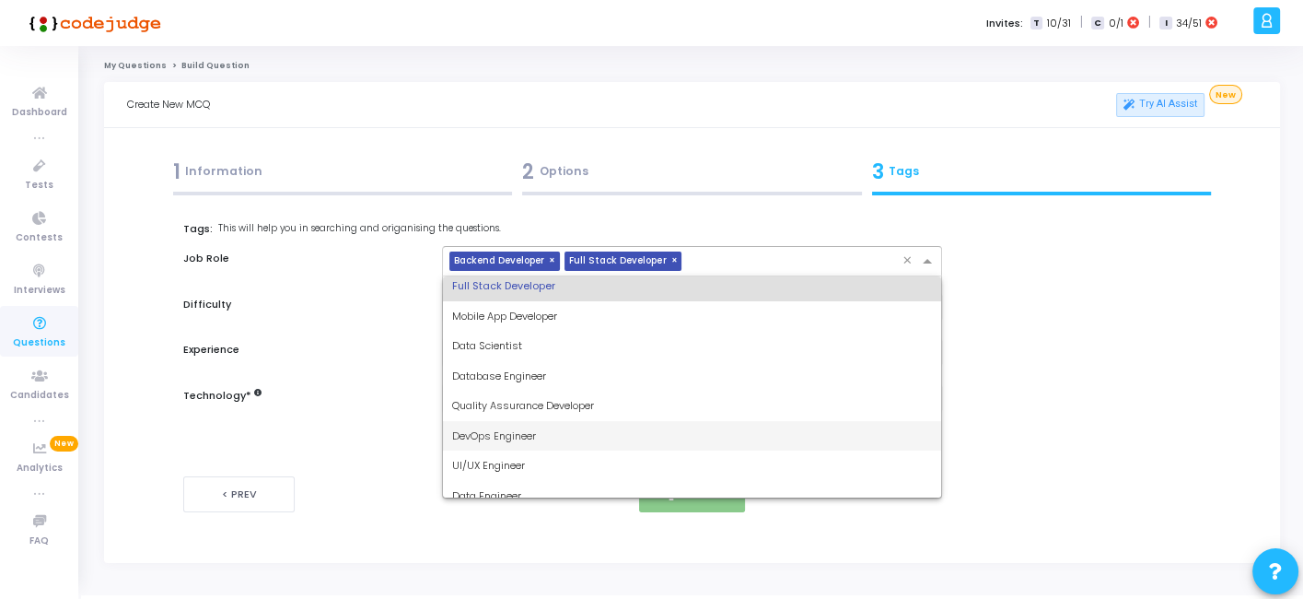
click at [493, 446] on div "DevOps Engineer" at bounding box center [691, 436] width 497 height 30
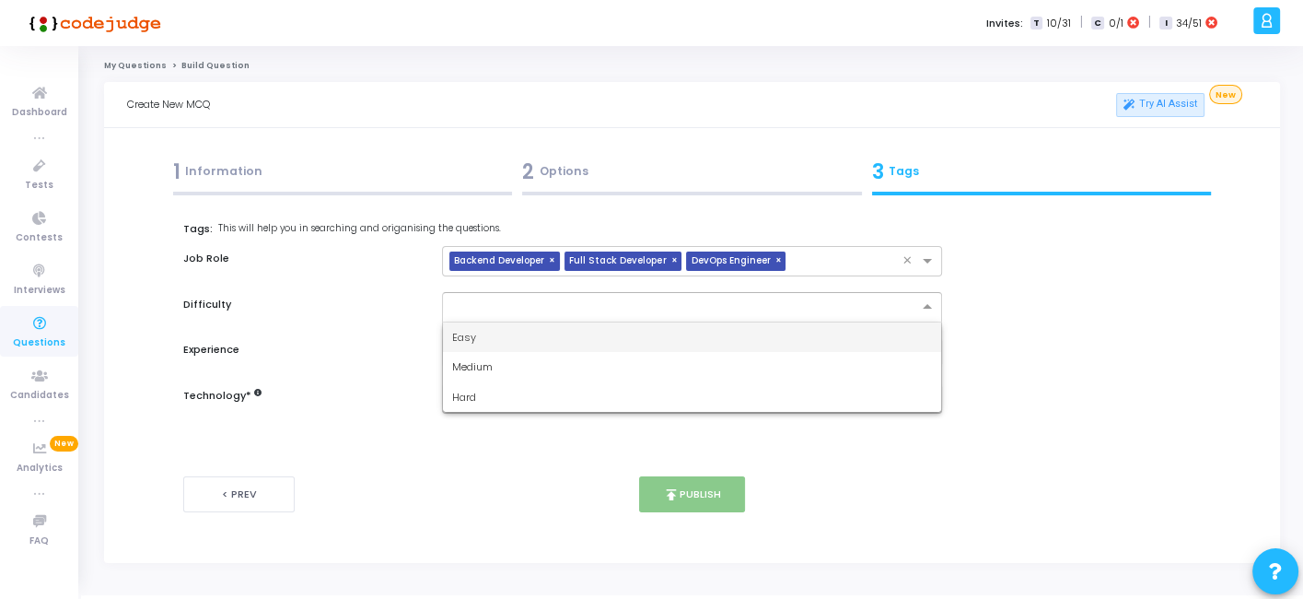
drag, startPoint x: 589, startPoint y: 311, endPoint x: 516, endPoint y: 325, distance: 74.1
click at [516, 322] on ng-select "Easy Medium Hard" at bounding box center [691, 307] width 499 height 30
click at [516, 325] on div "Easy" at bounding box center [691, 337] width 497 height 30
drag, startPoint x: 534, startPoint y: 333, endPoint x: 518, endPoint y: 356, distance: 28.4
click at [518, 356] on div "Tags: This will help you in searching and origanising the questions. Job Role ×…" at bounding box center [691, 317] width 1017 height 193
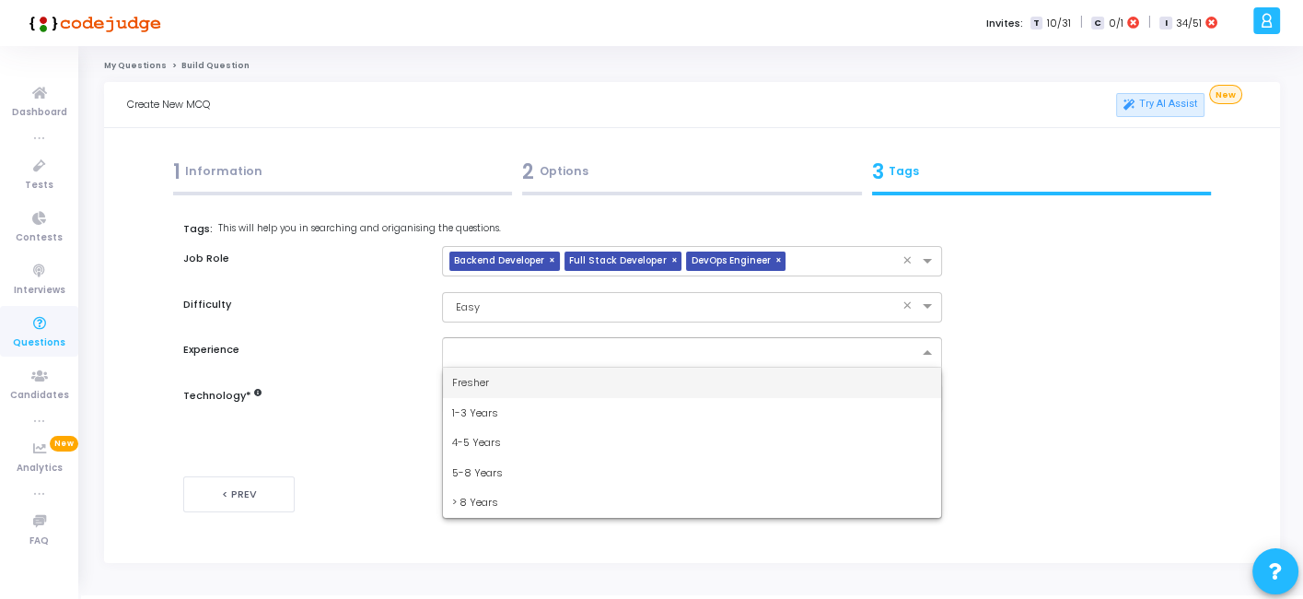
drag, startPoint x: 518, startPoint y: 356, endPoint x: 484, endPoint y: 371, distance: 37.5
click at [484, 368] on ng-select "Fresher 1-3 Years 4-5 Years 5-8 Years > 8 Years" at bounding box center [691, 352] width 499 height 30
click at [484, 371] on div "Fresher" at bounding box center [691, 383] width 497 height 30
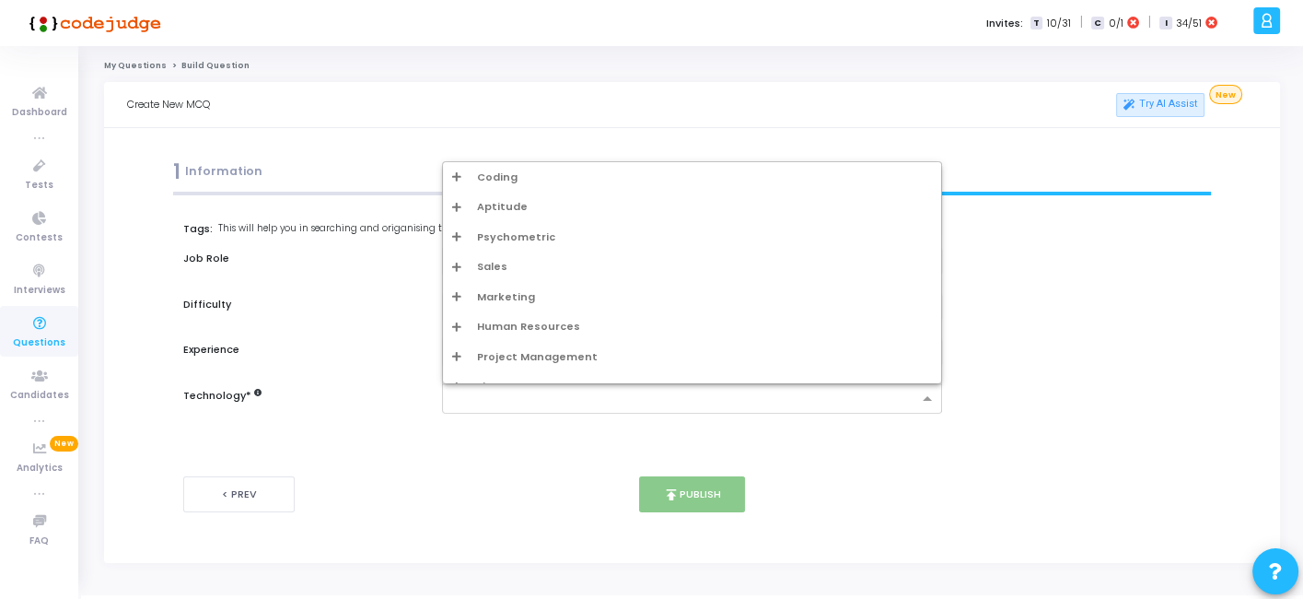
click at [505, 389] on div at bounding box center [680, 398] width 474 height 23
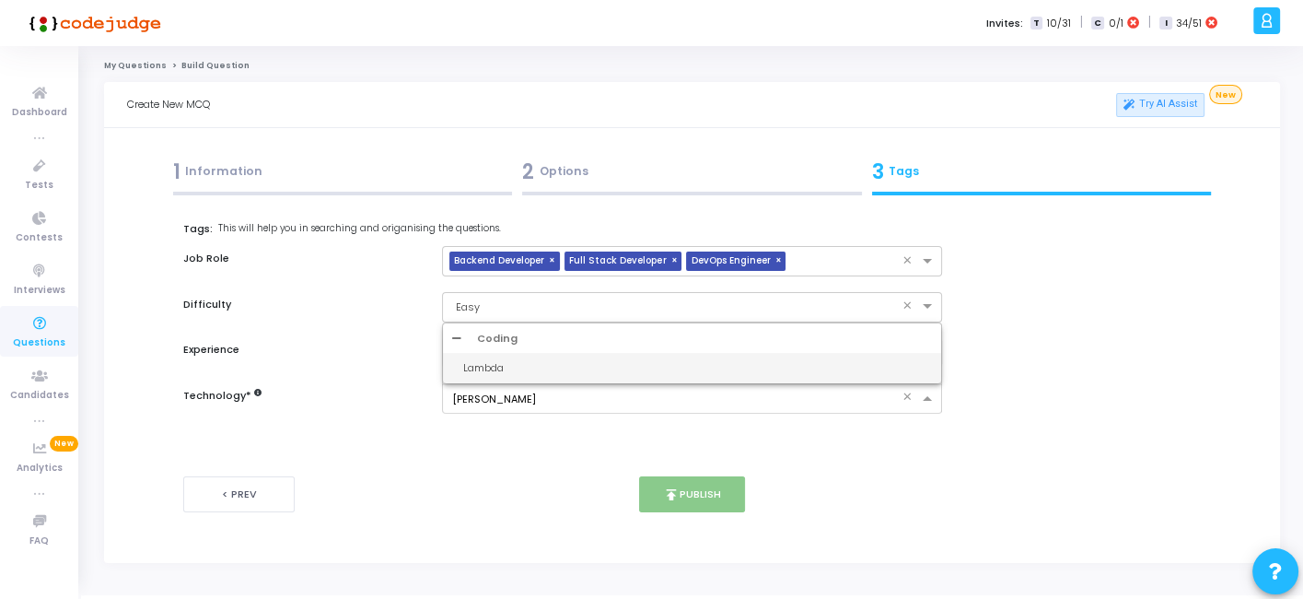
type input "lamb"
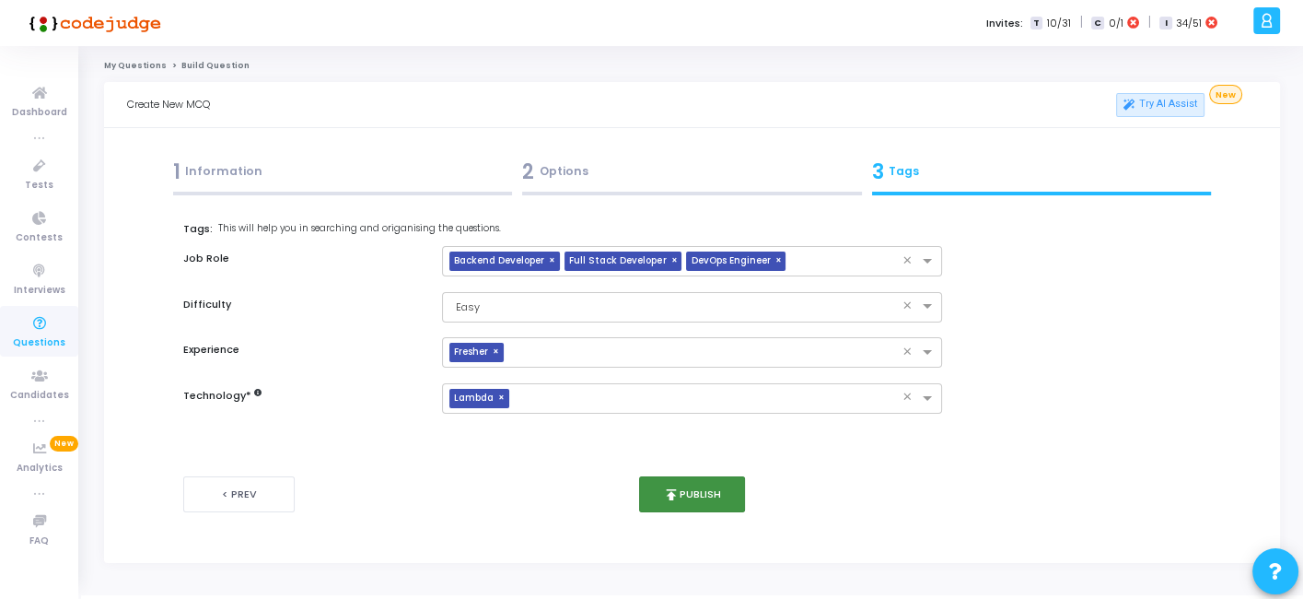
click at [684, 490] on button "publish Publish" at bounding box center [692, 494] width 106 height 36
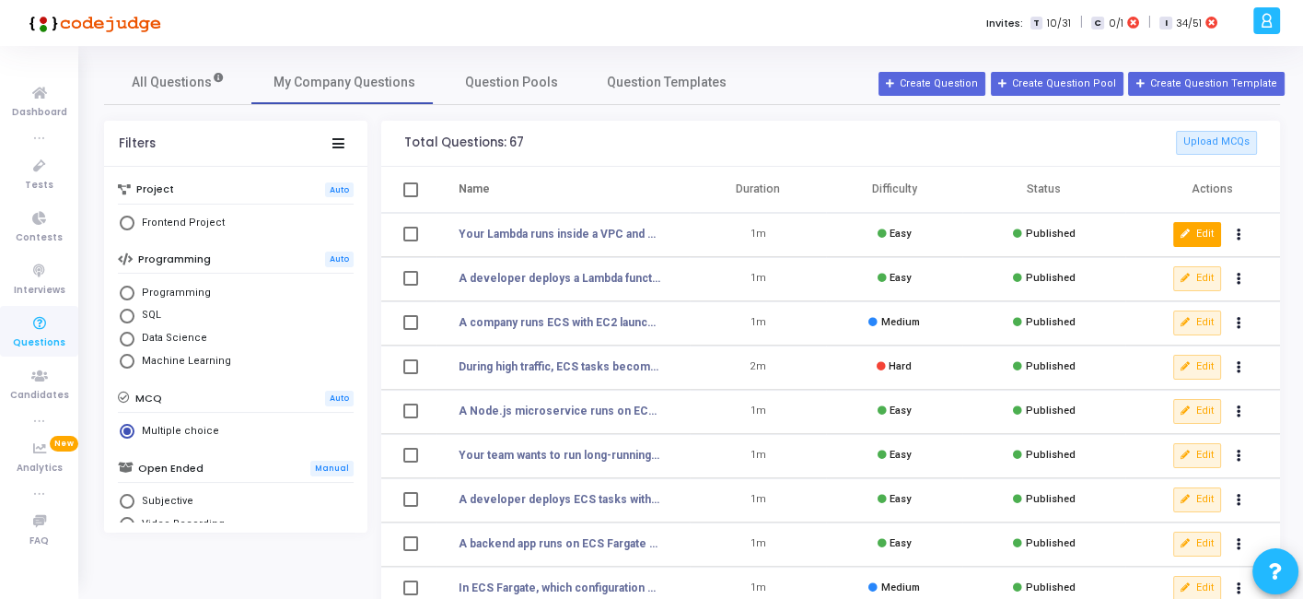
click at [1181, 229] on icon at bounding box center [1186, 234] width 10 height 10
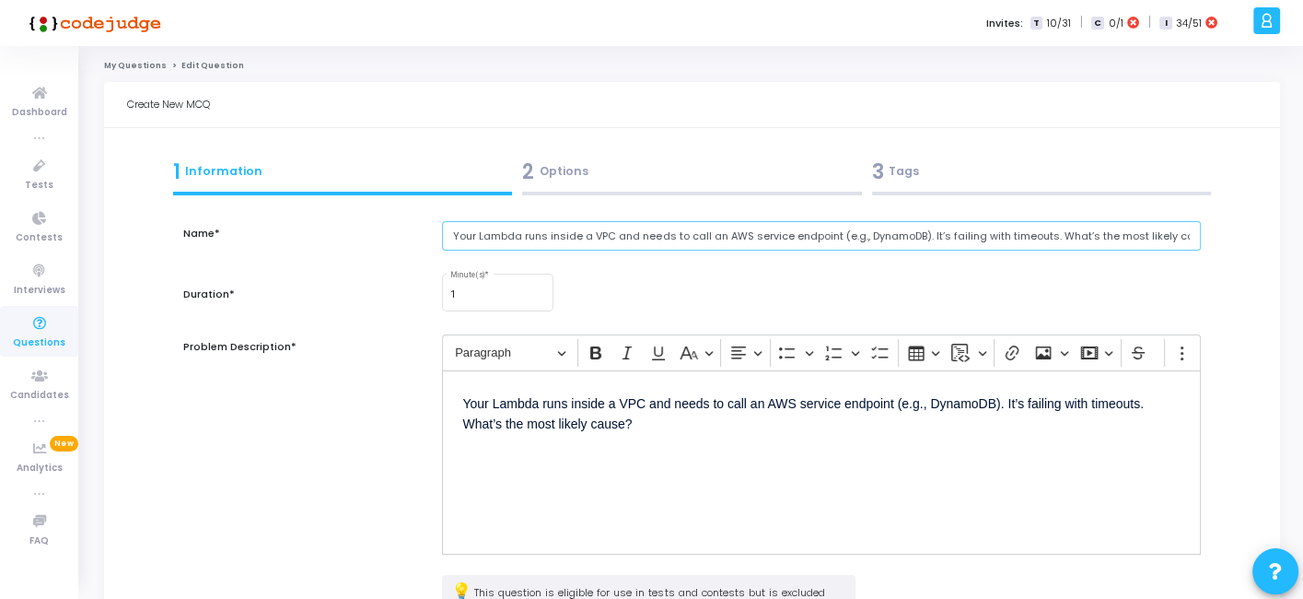
click at [550, 239] on input "Your Lambda runs inside a VPC and needs to call an AWS service endpoint (e.g., …" at bounding box center [821, 236] width 758 height 30
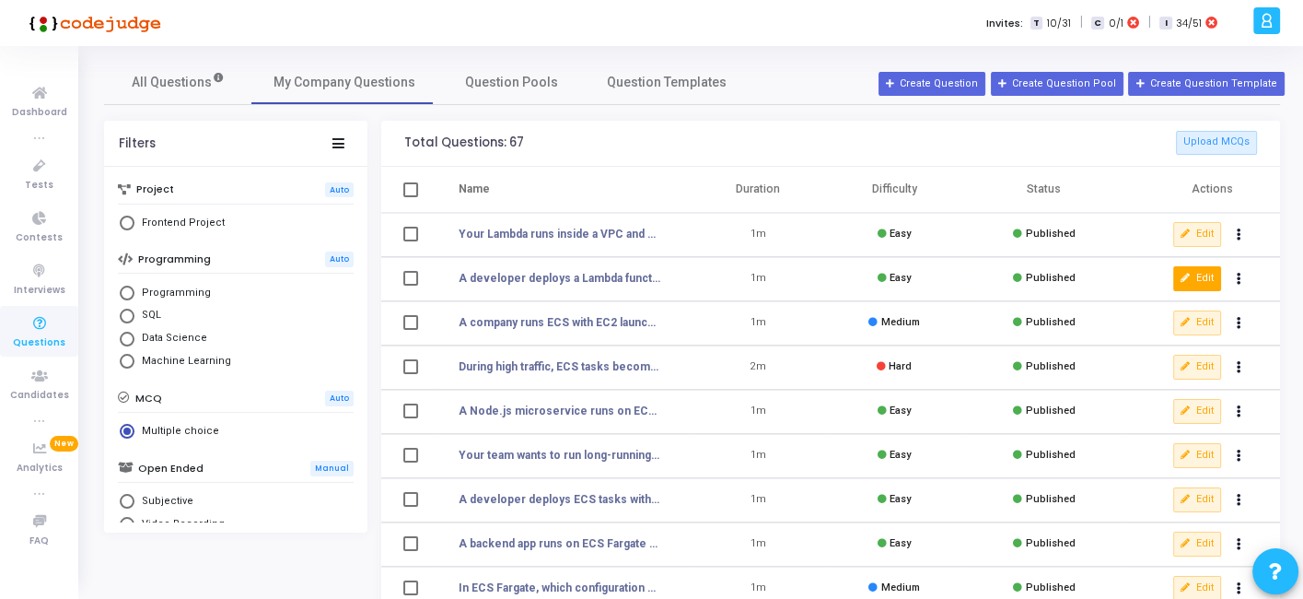
click at [1187, 275] on icon at bounding box center [1186, 279] width 10 height 10
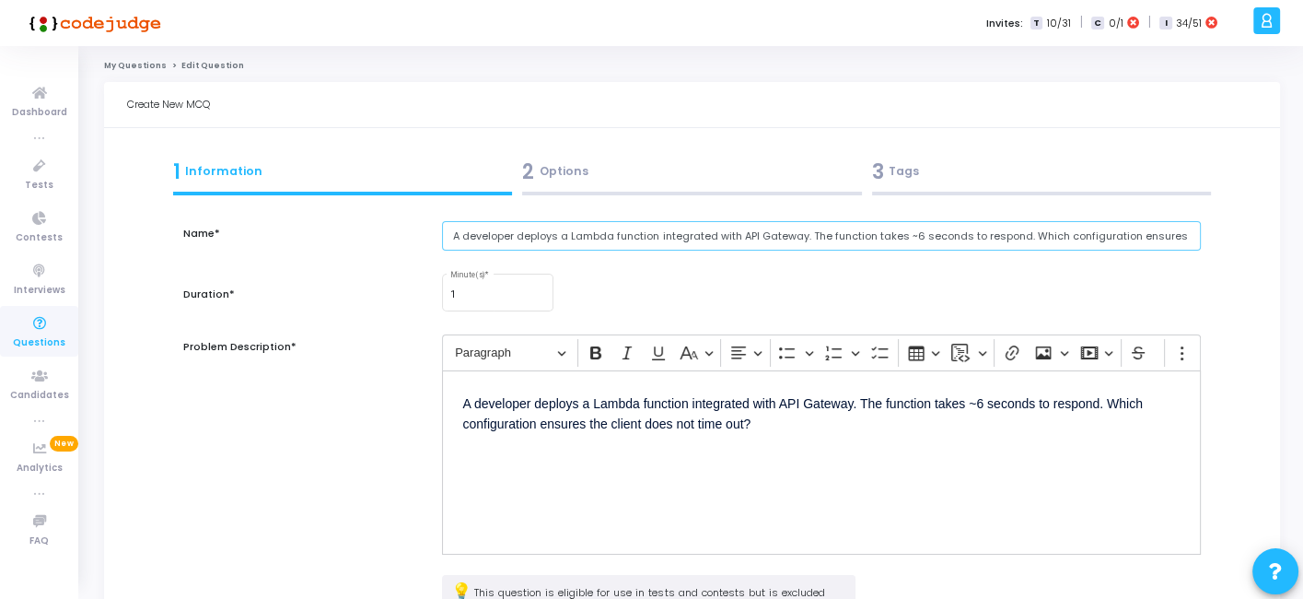
click at [591, 237] on input "A developer deploys a Lambda function integrated with API Gateway. The function…" at bounding box center [821, 236] width 758 height 30
